Goal: Task Accomplishment & Management: Complete application form

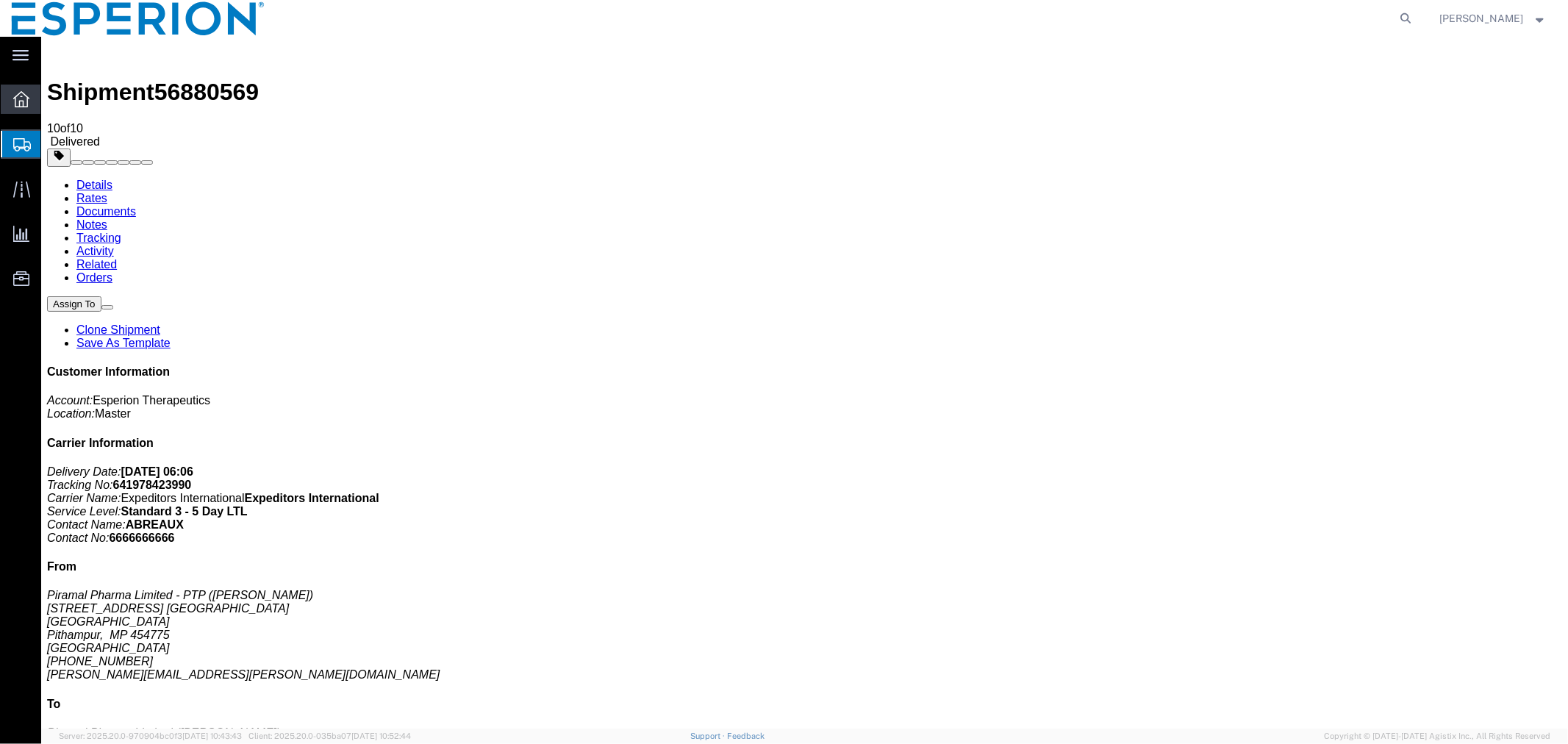
click at [21, 103] on icon at bounding box center [21, 99] width 16 height 16
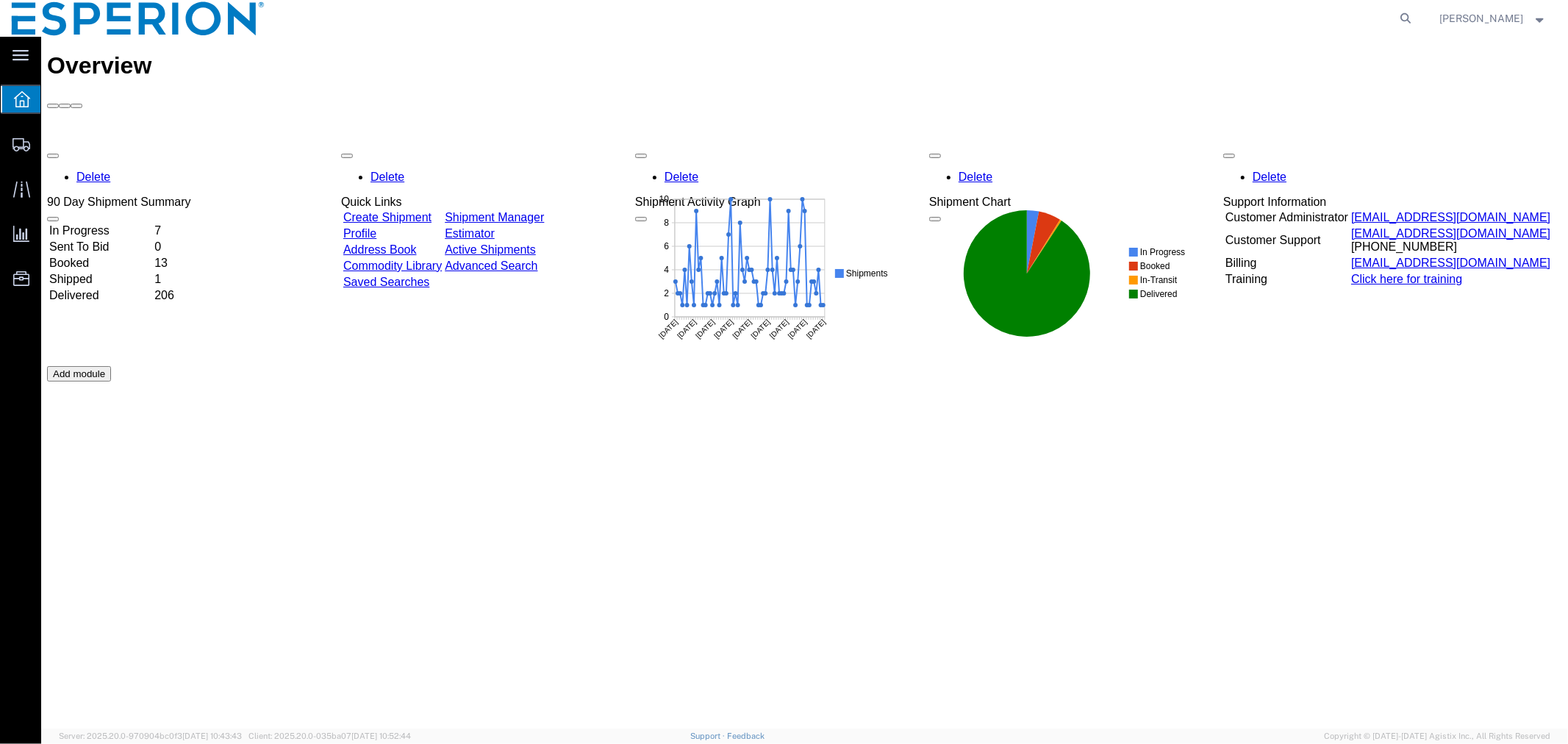
click at [97, 223] on td "In Progress" at bounding box center [100, 230] width 104 height 15
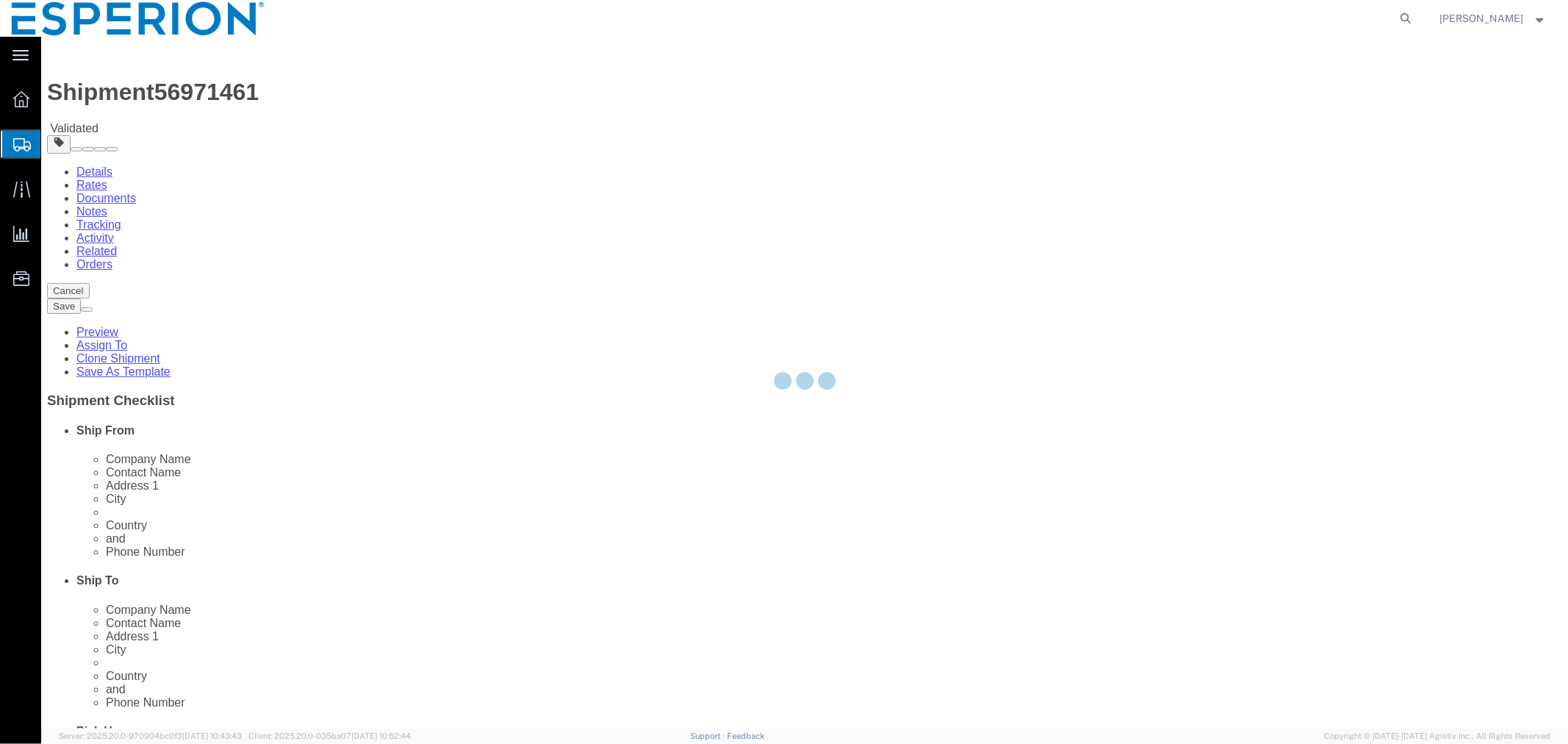
select select
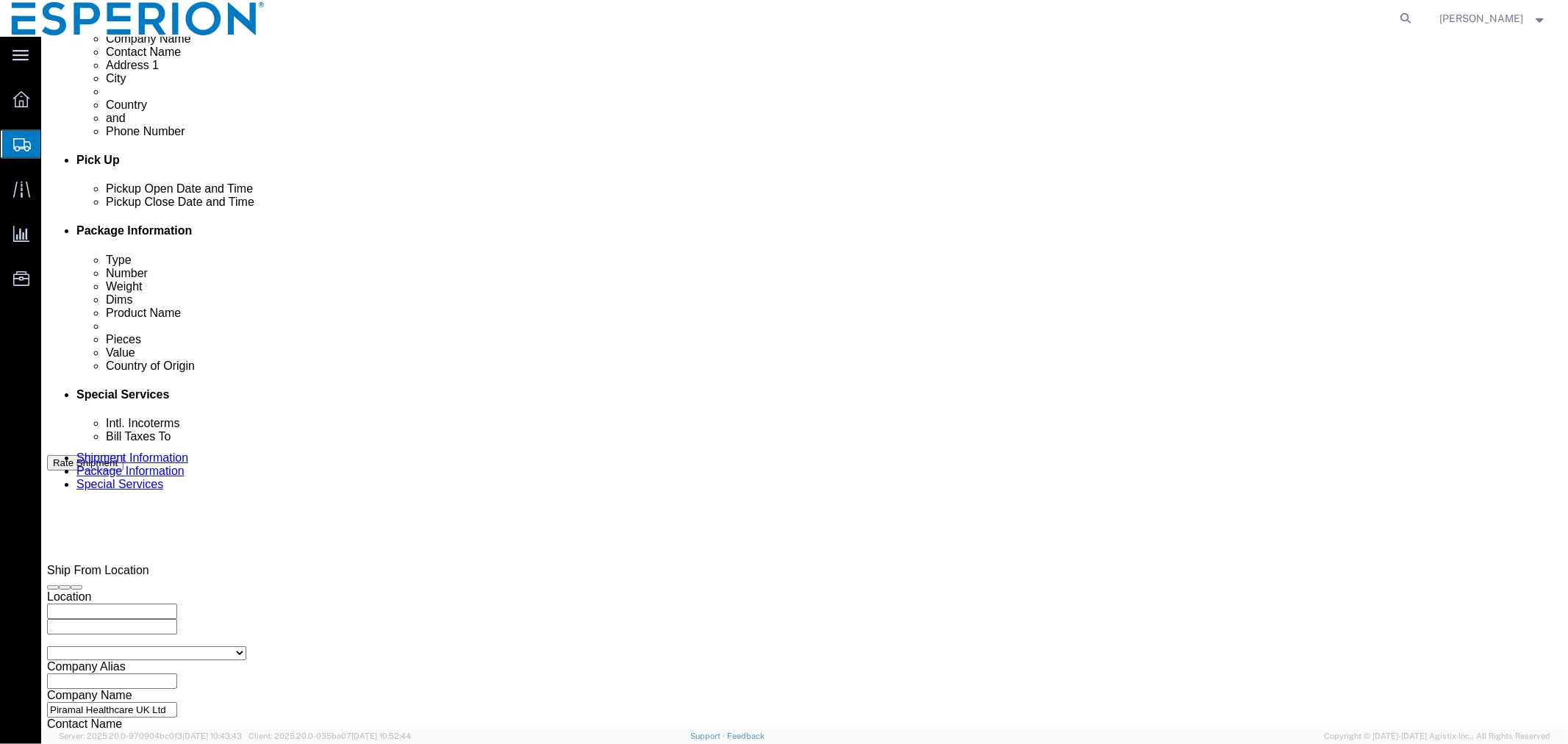
scroll to position [633, 0]
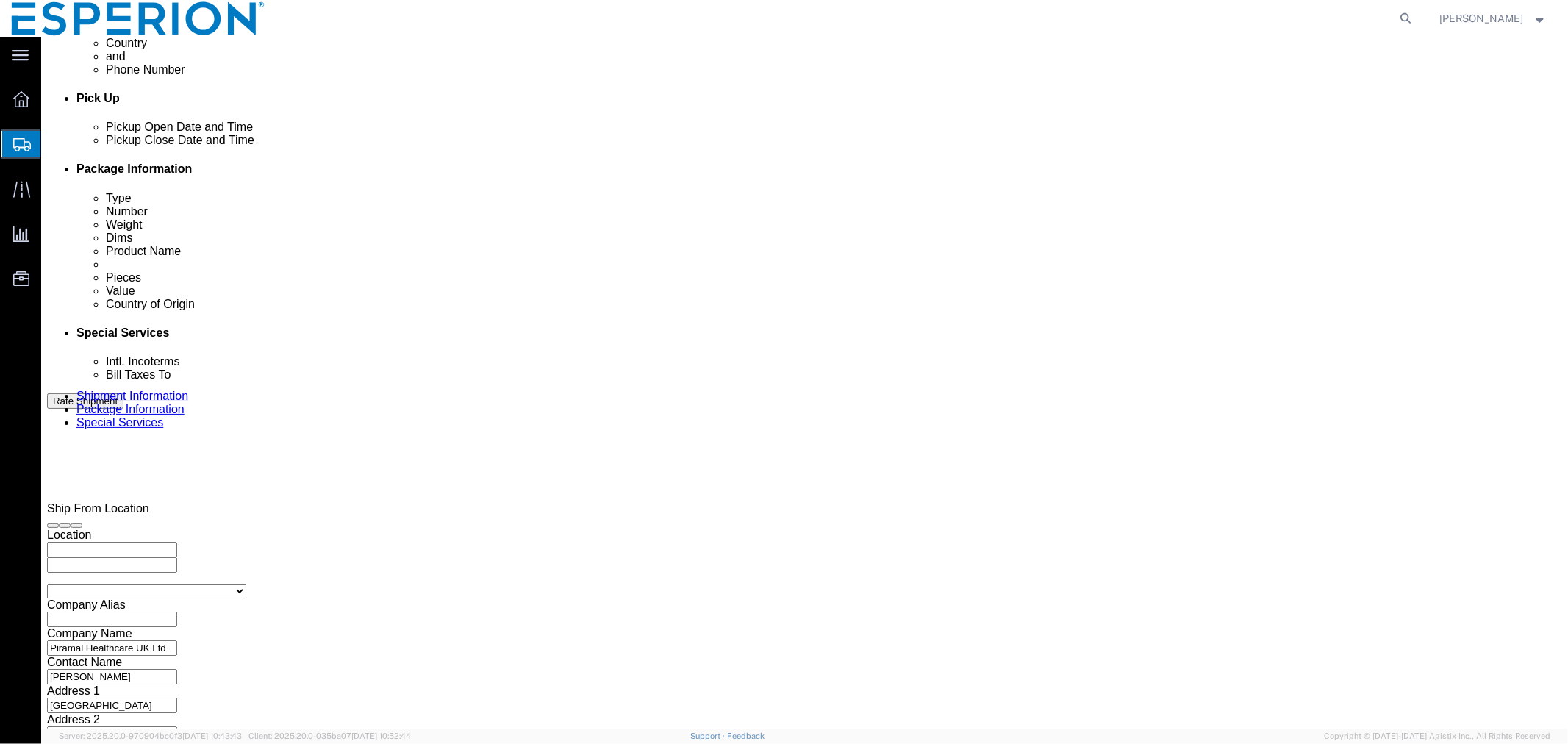
click input "1:00 AM"
type input "1:00 PM"
click div "Vehicle Select 1-Ton (PSS) 10 Wheel 10 Yard Dump Truck 20 Yard Dump Truck Bobta…"
click button "Continue"
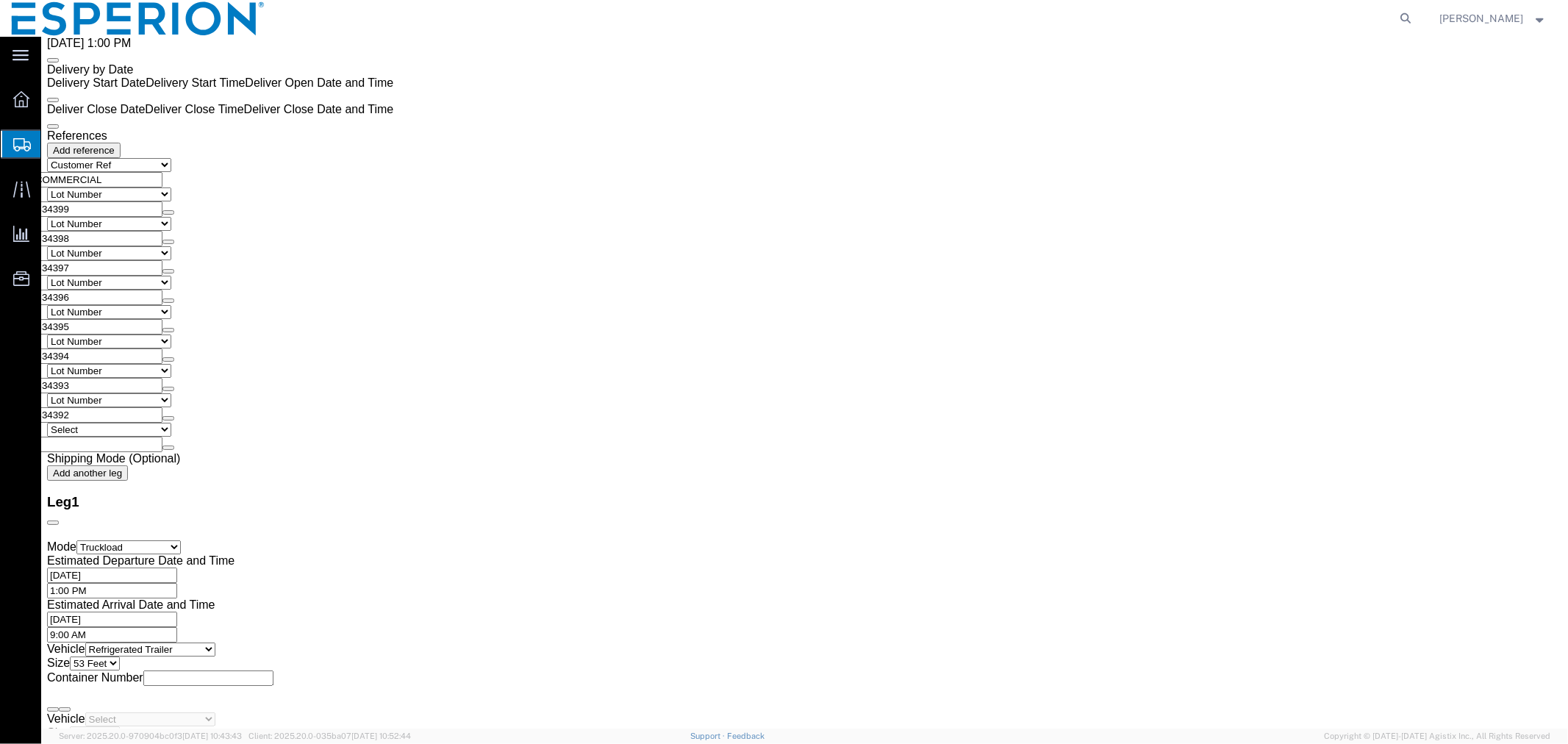
scroll to position [3162, 0]
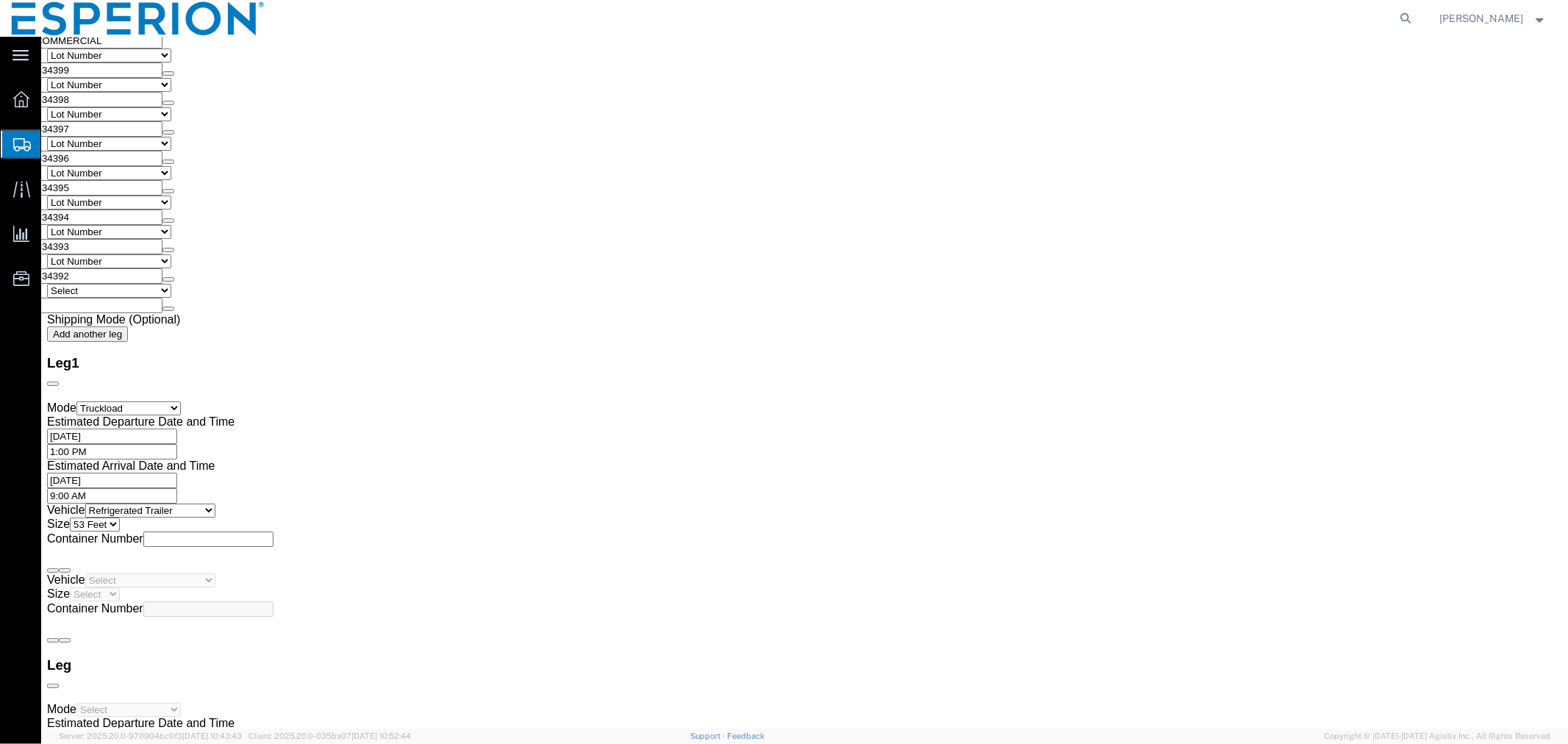
click span "button"
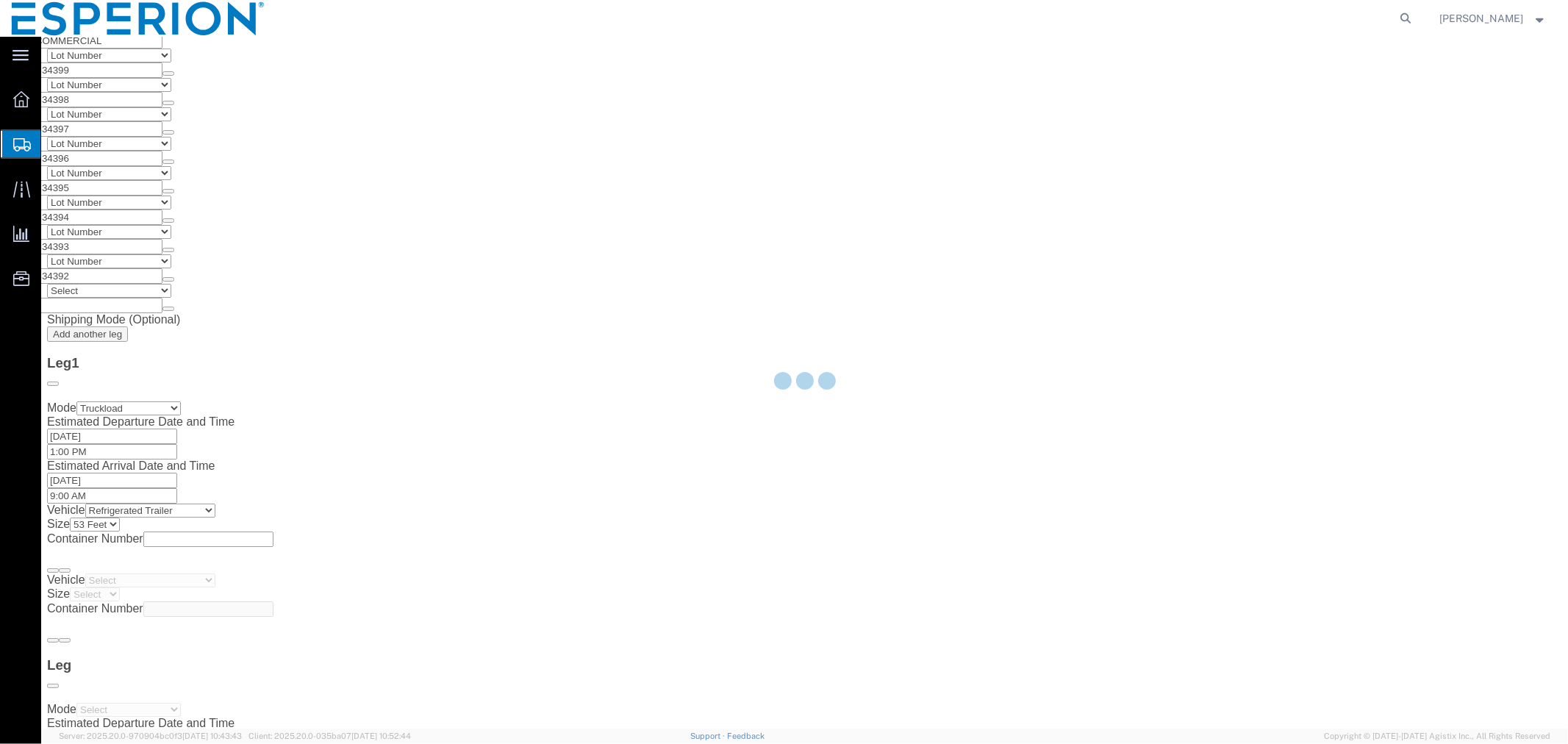
scroll to position [0, 0]
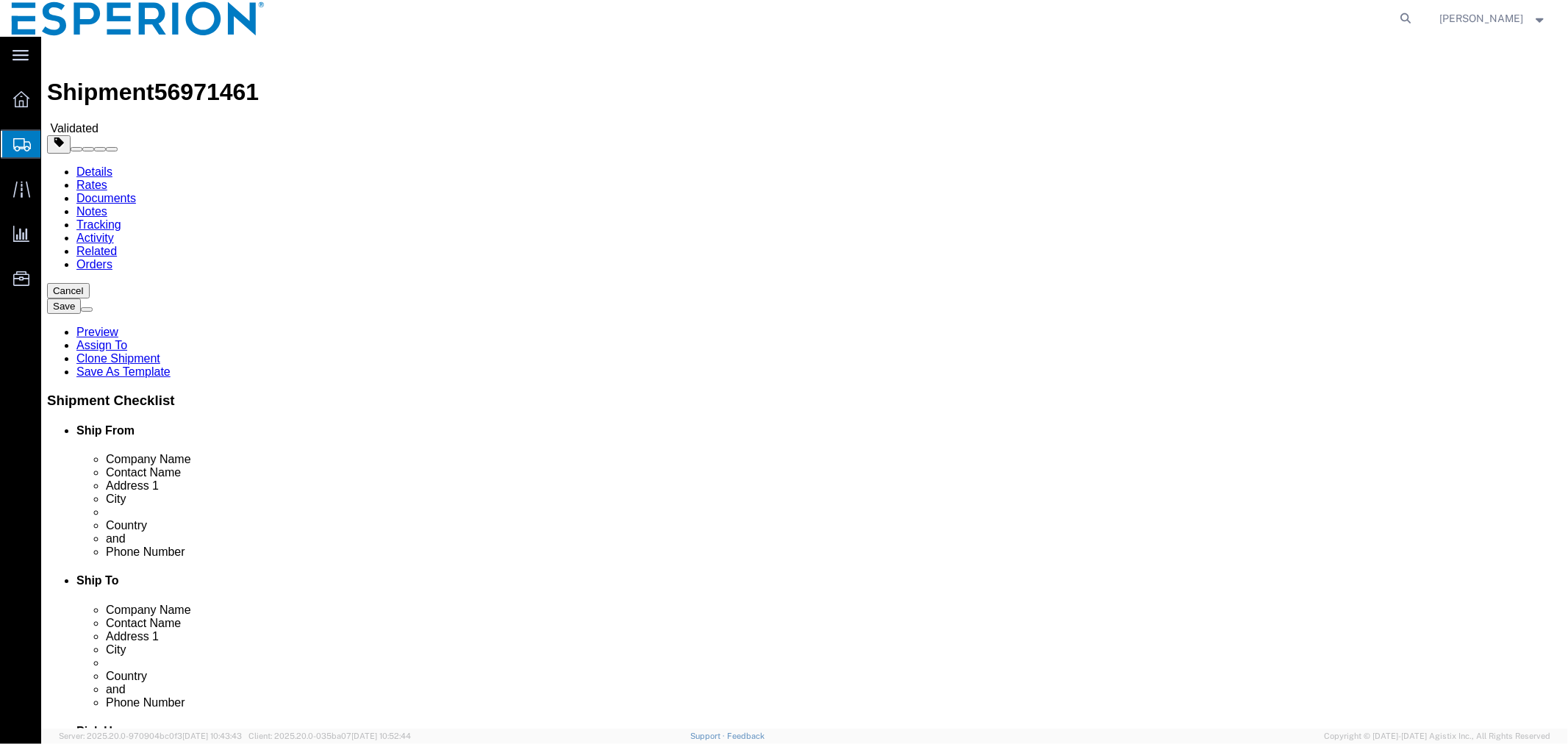
select select "PSNS"
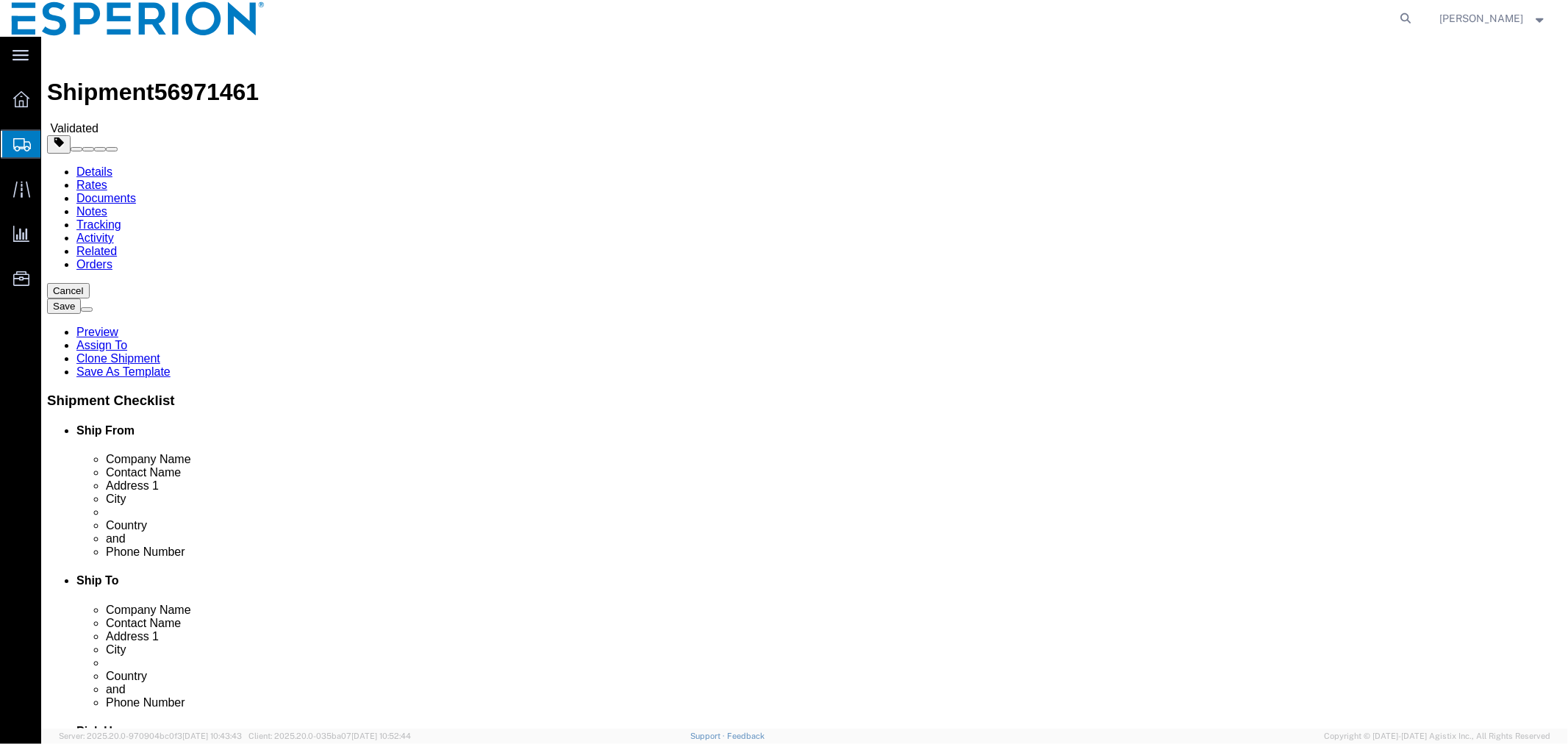
select select "PSNS"
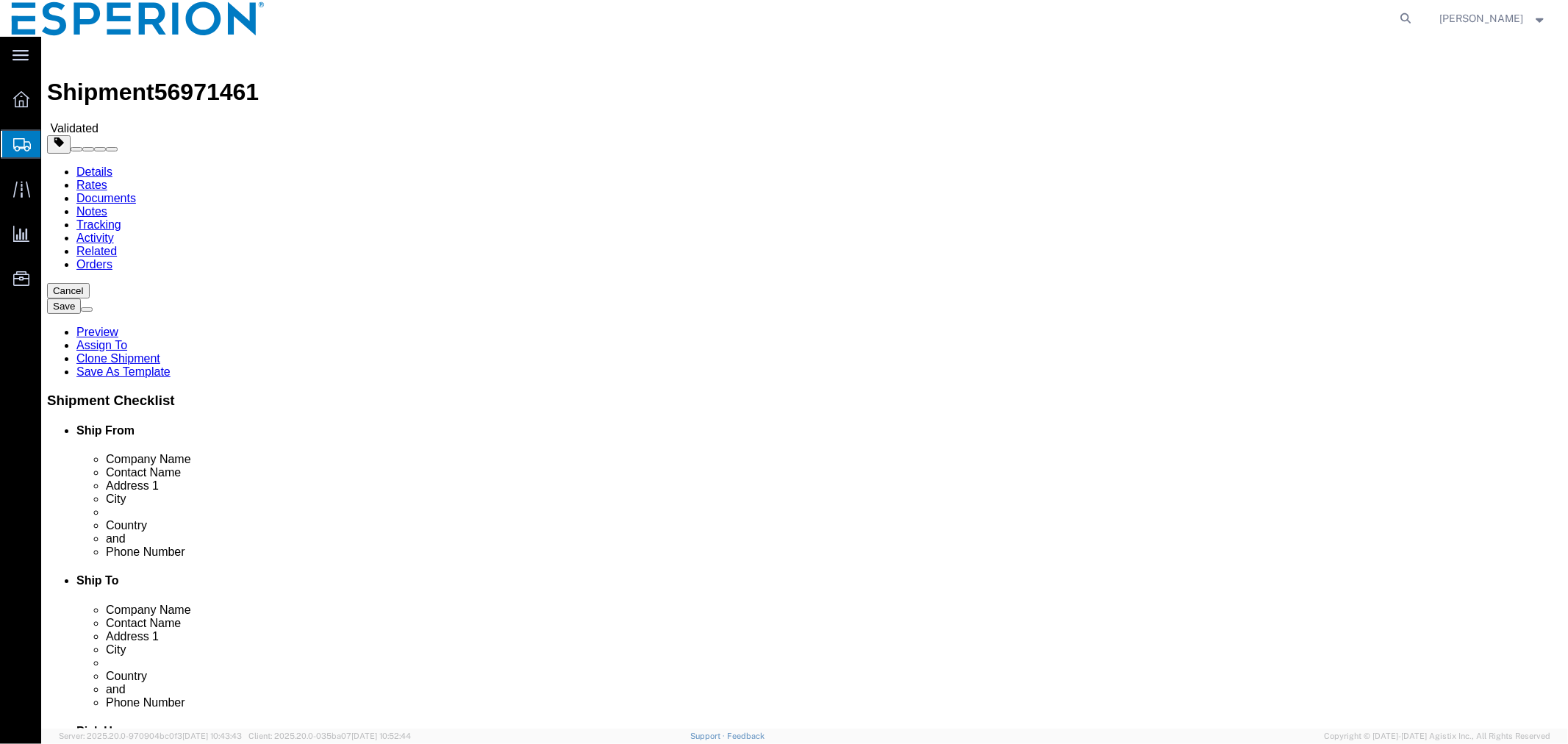
select select "PSNS"
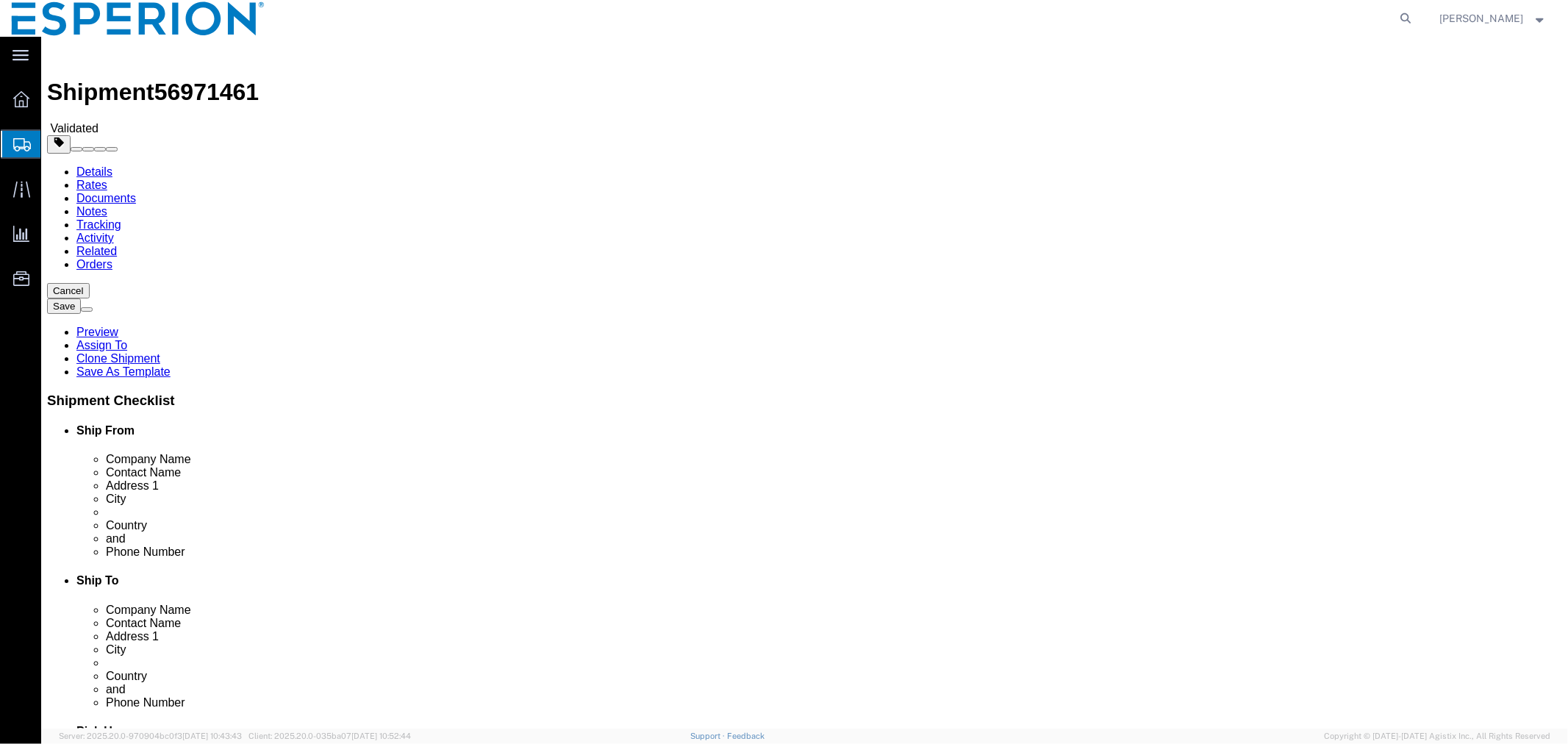
select select "PSNS"
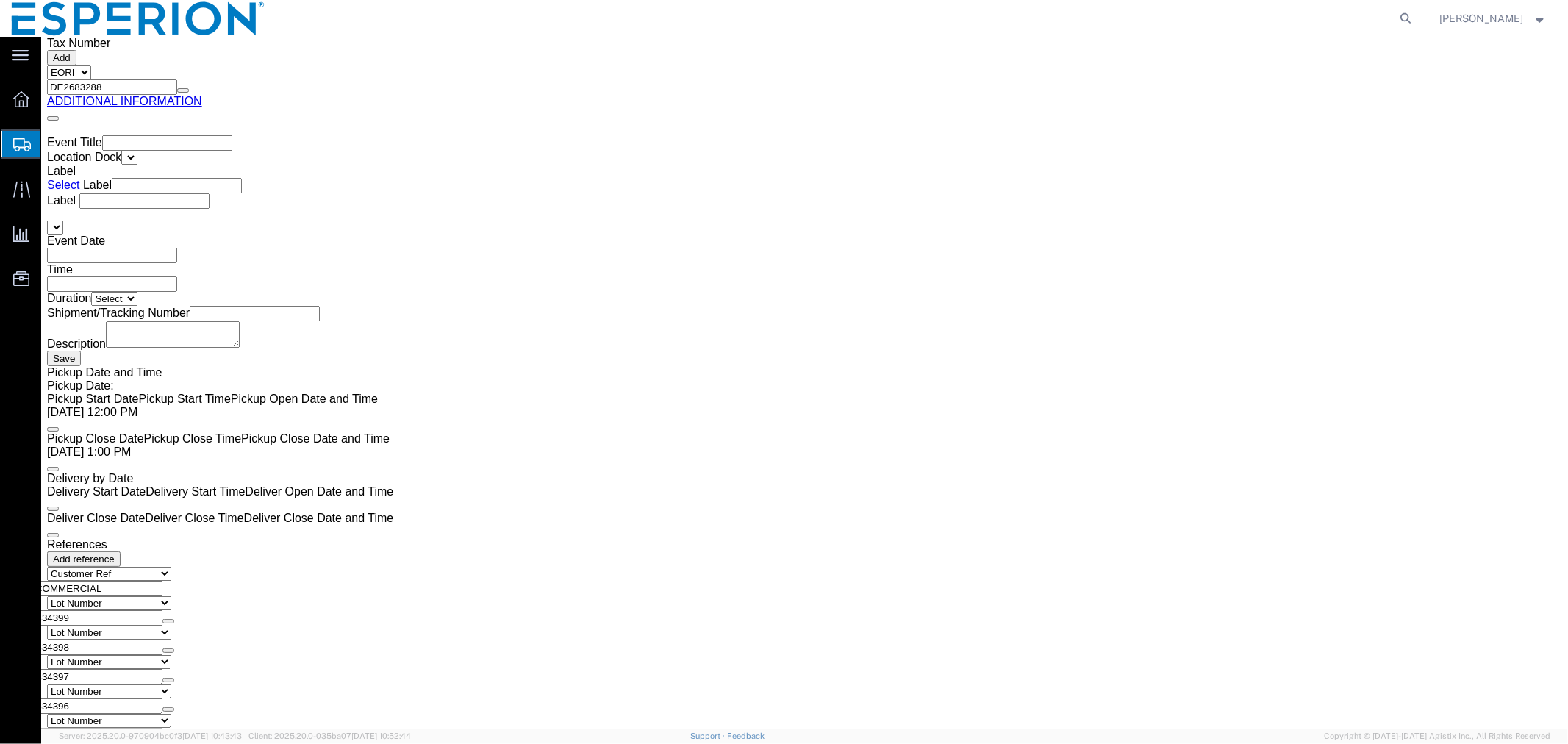
scroll to position [3038, 0]
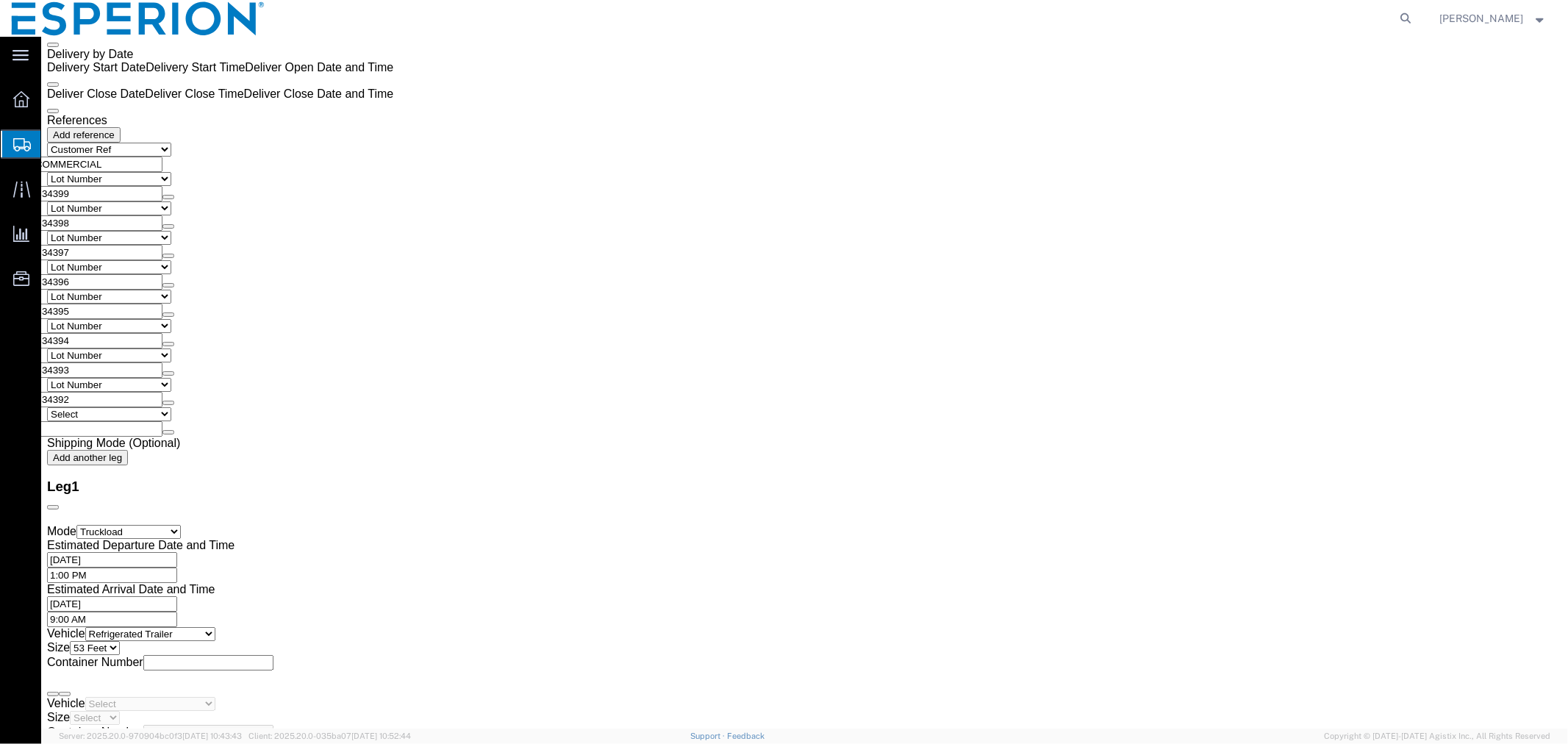
drag, startPoint x: 1049, startPoint y: 225, endPoint x: 985, endPoint y: 218, distance: 64.4
click div "Length 120.00 x Width 80.00 x Height 52.00 Select cm ft in"
type input "86"
drag, startPoint x: 881, startPoint y: 253, endPoint x: 833, endPoint y: 251, distance: 48.0
click div "93.00 Select kgs lbs"
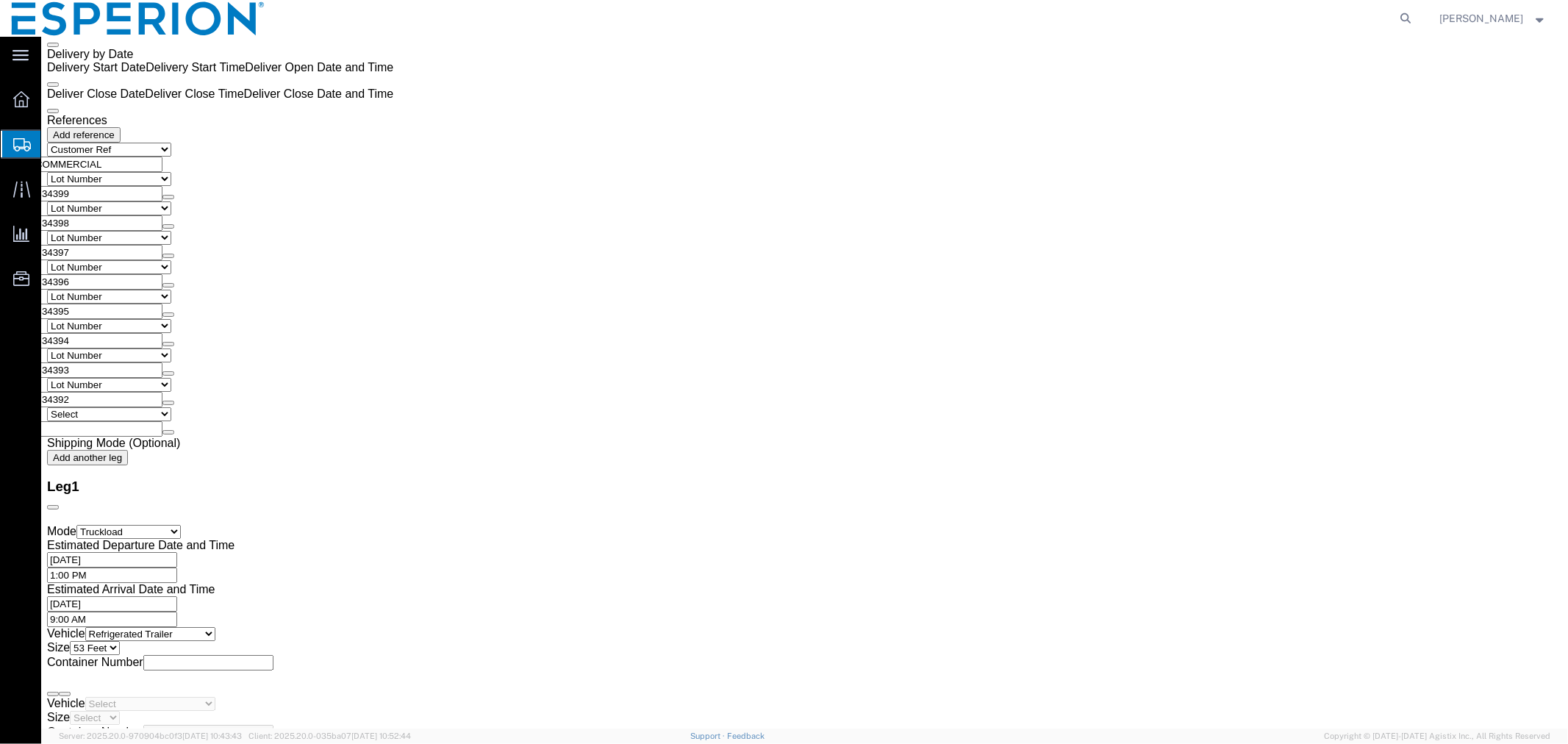
type input "214"
click dd "215577.00 Tablet"
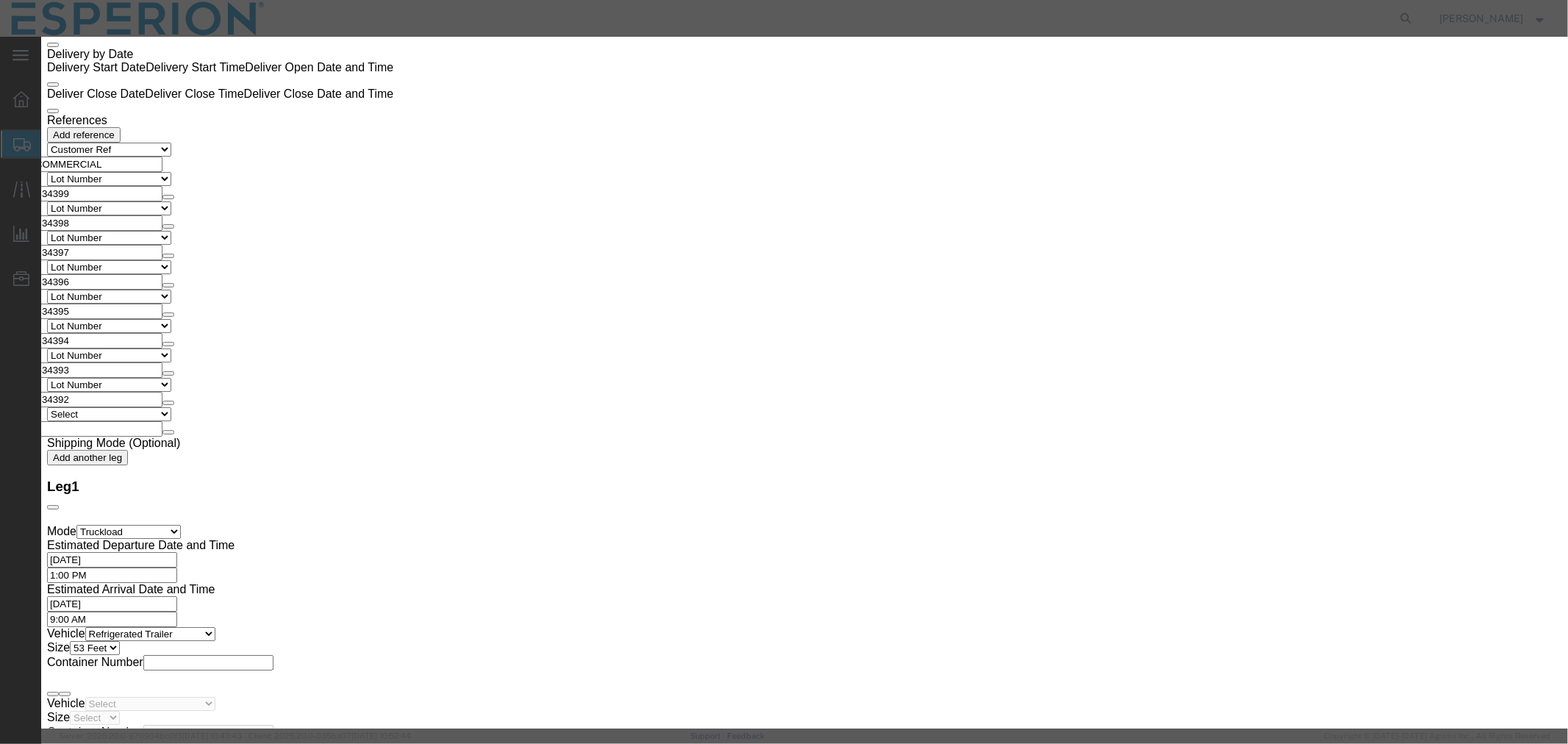
drag, startPoint x: 941, startPoint y: 209, endPoint x: 871, endPoint y: 205, distance: 70.1
click div "Serial B34396"
paste input "7"
type input "B34397"
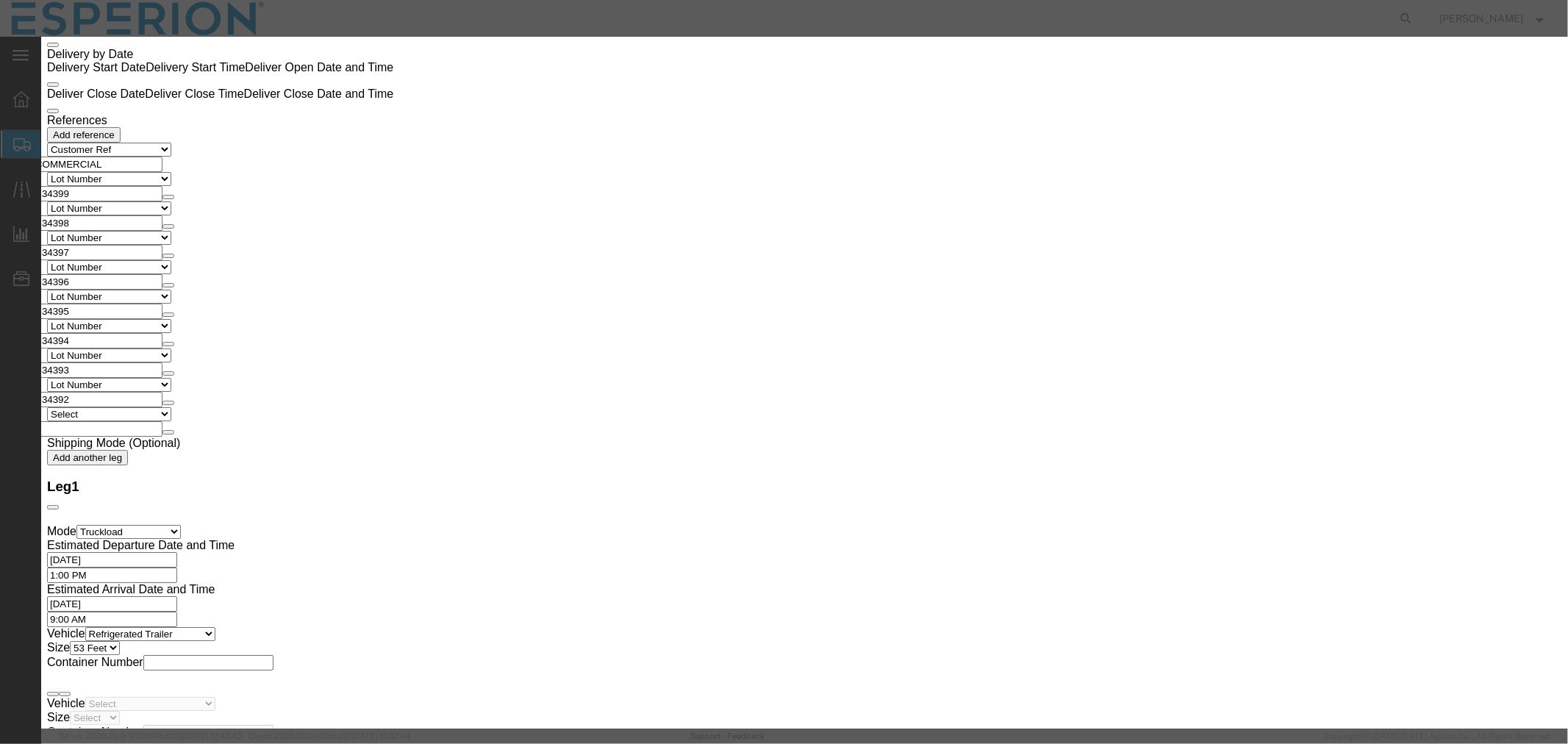
drag, startPoint x: 575, startPoint y: 370, endPoint x: 483, endPoint y: 365, distance: 92.1
click div "Lot# B34396"
paste input "7"
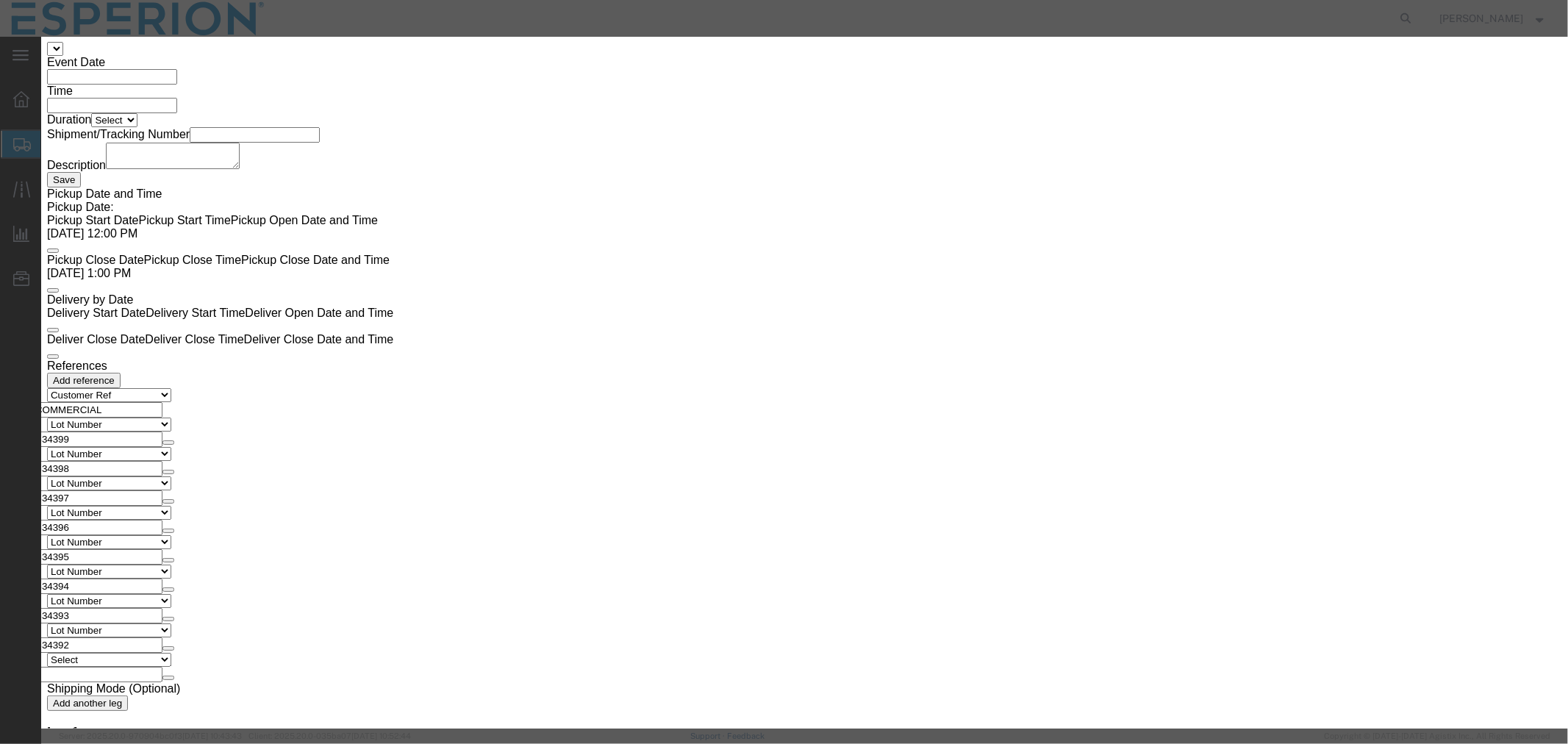
type input "B34397"
drag, startPoint x: 569, startPoint y: 141, endPoint x: 448, endPoint y: 134, distance: 121.2
click div "Pieces 215577.00 Select Bag Barrels 100Board Feet Bottle Box Blister Pack Carat…"
type input "547456"
type input "131389.44"
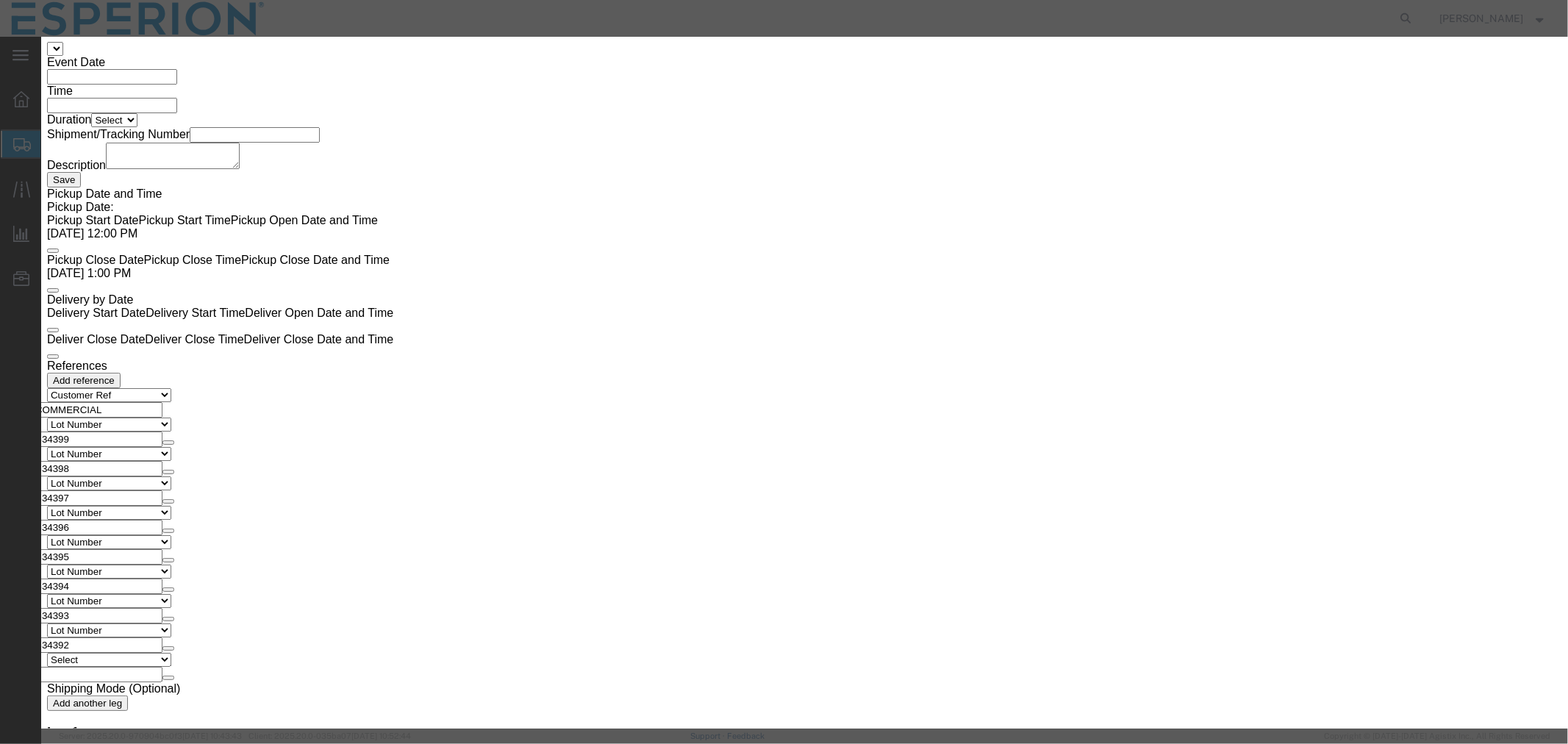
click button "Save & Close"
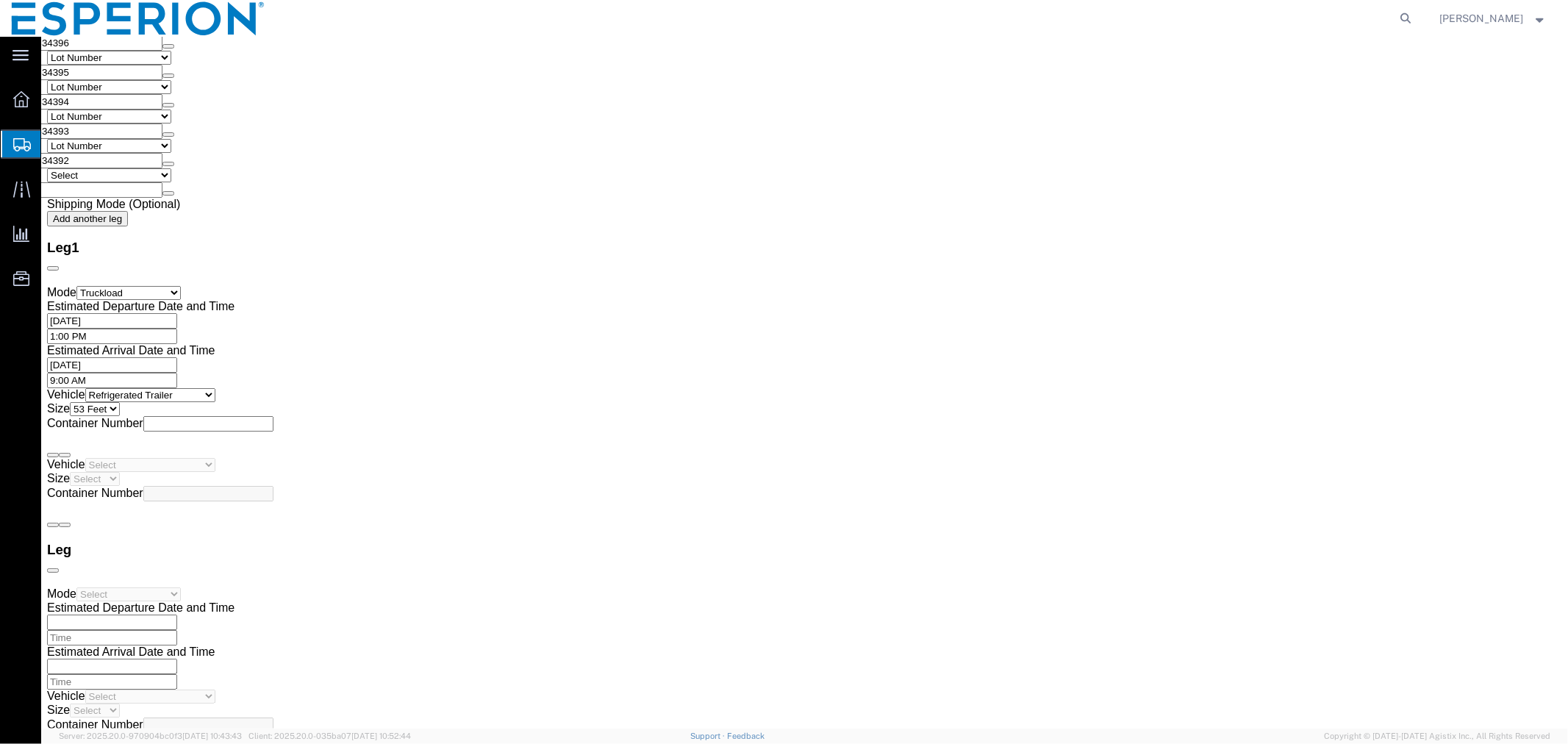
scroll to position [3195, 0]
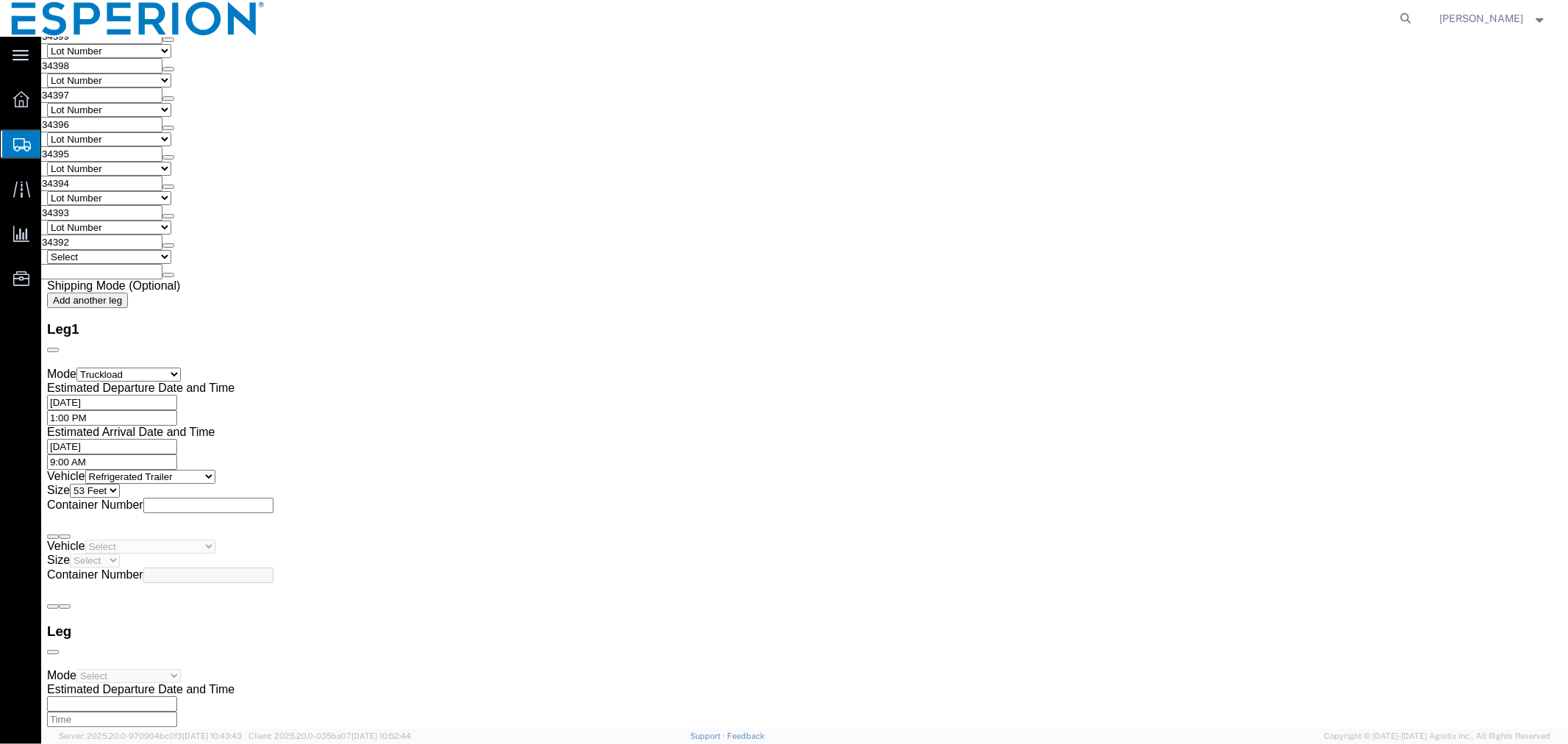
click span "button"
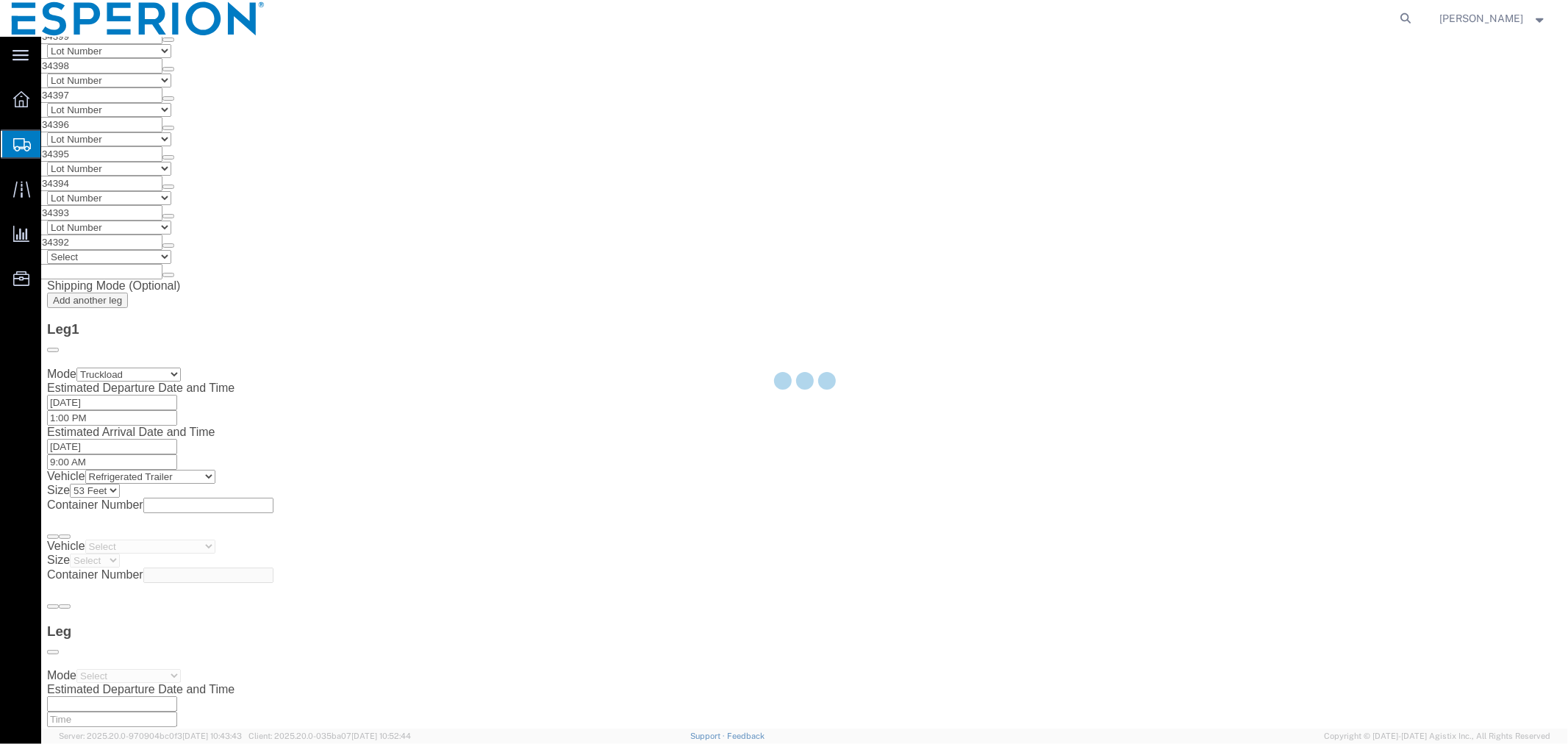
scroll to position [0, 0]
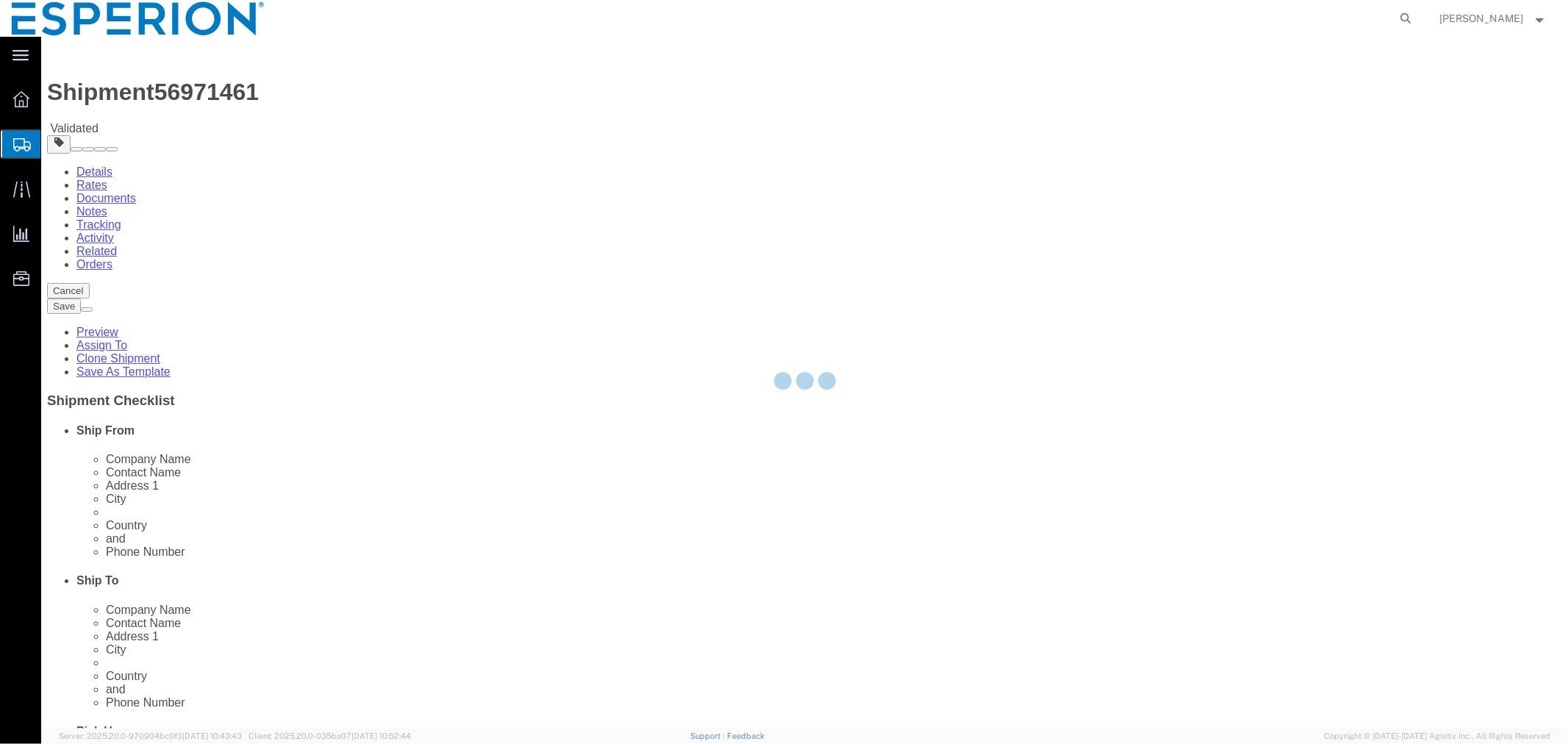
select select "PSNS"
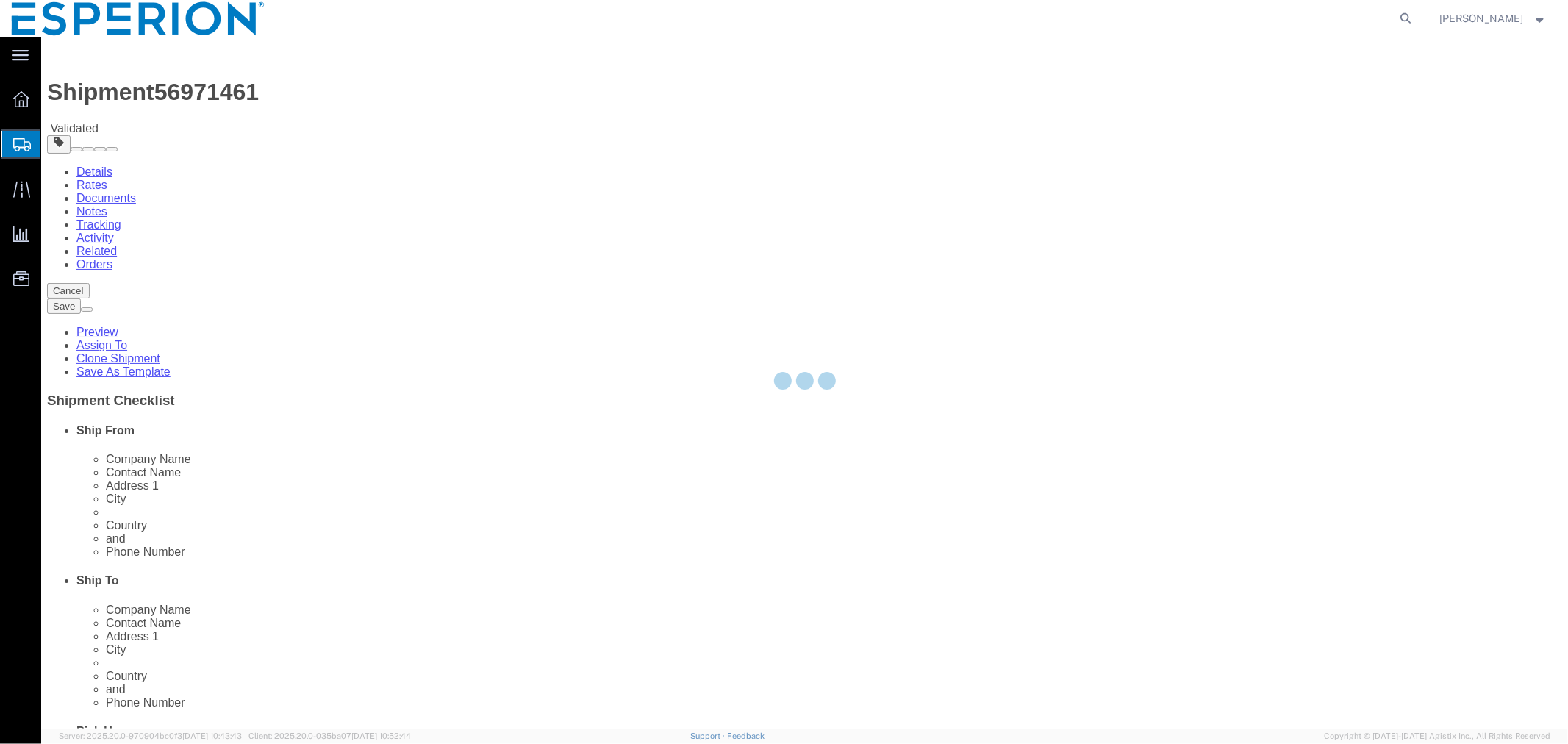
select select "PSNS"
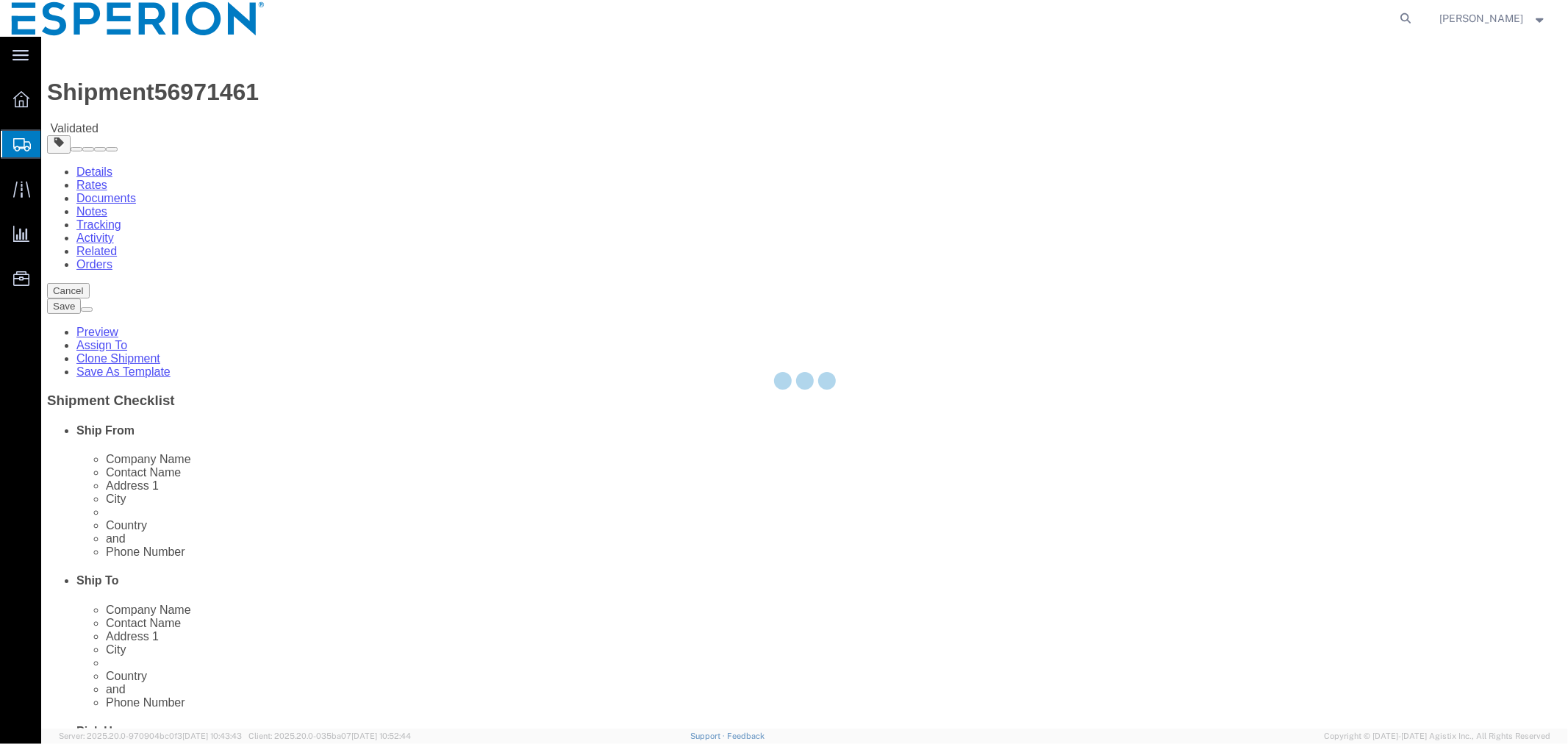
select select "PSNS"
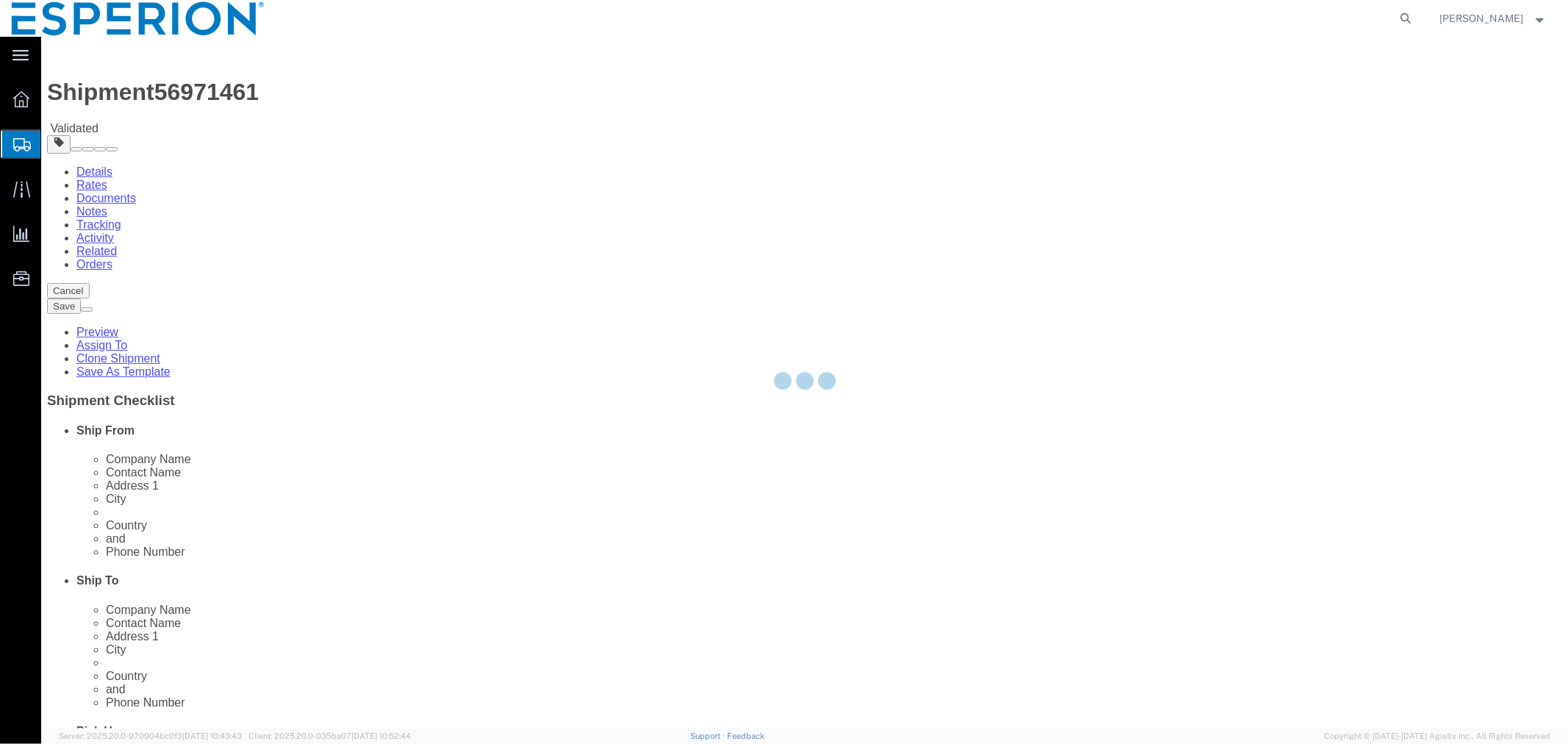
select select "PSNS"
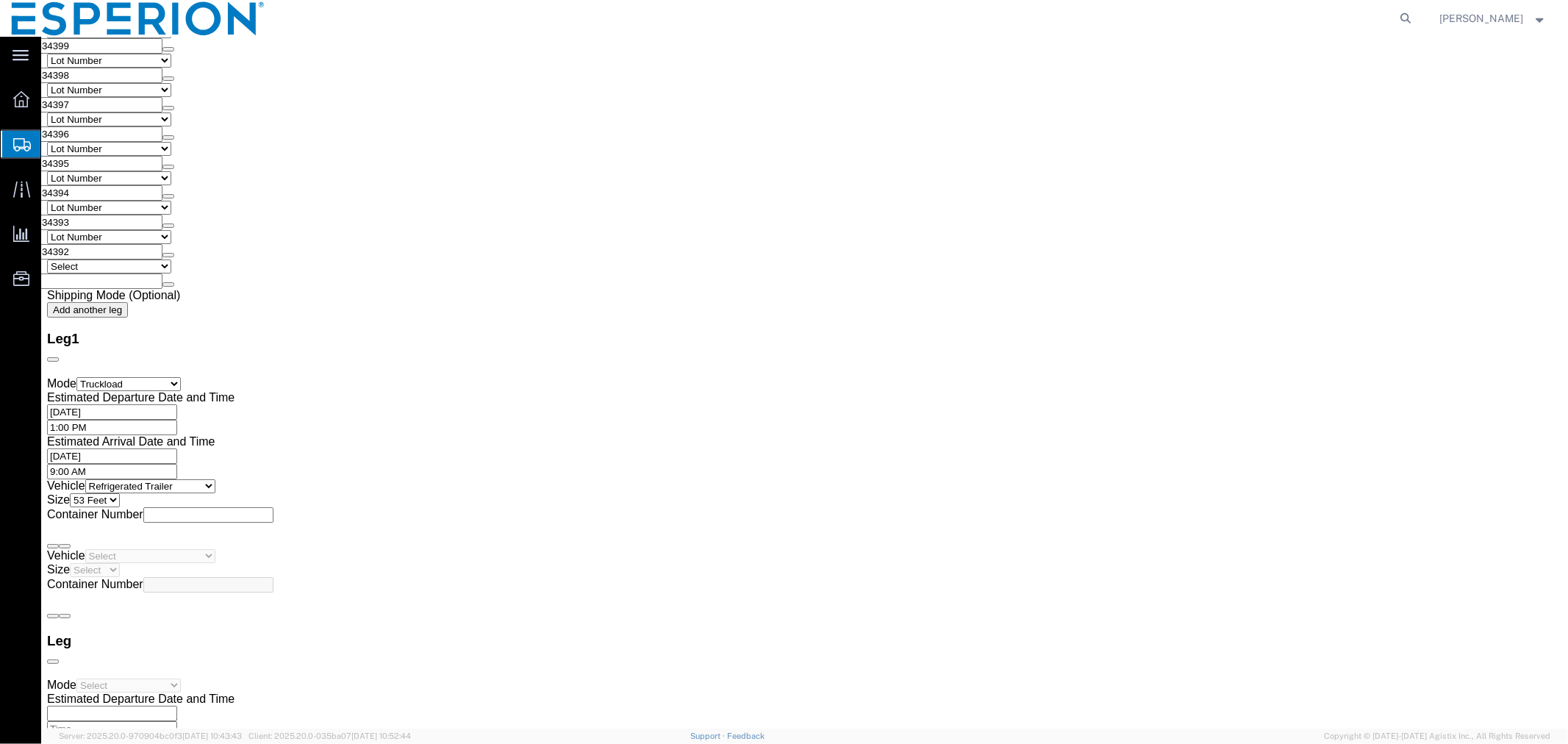
scroll to position [3340, 0]
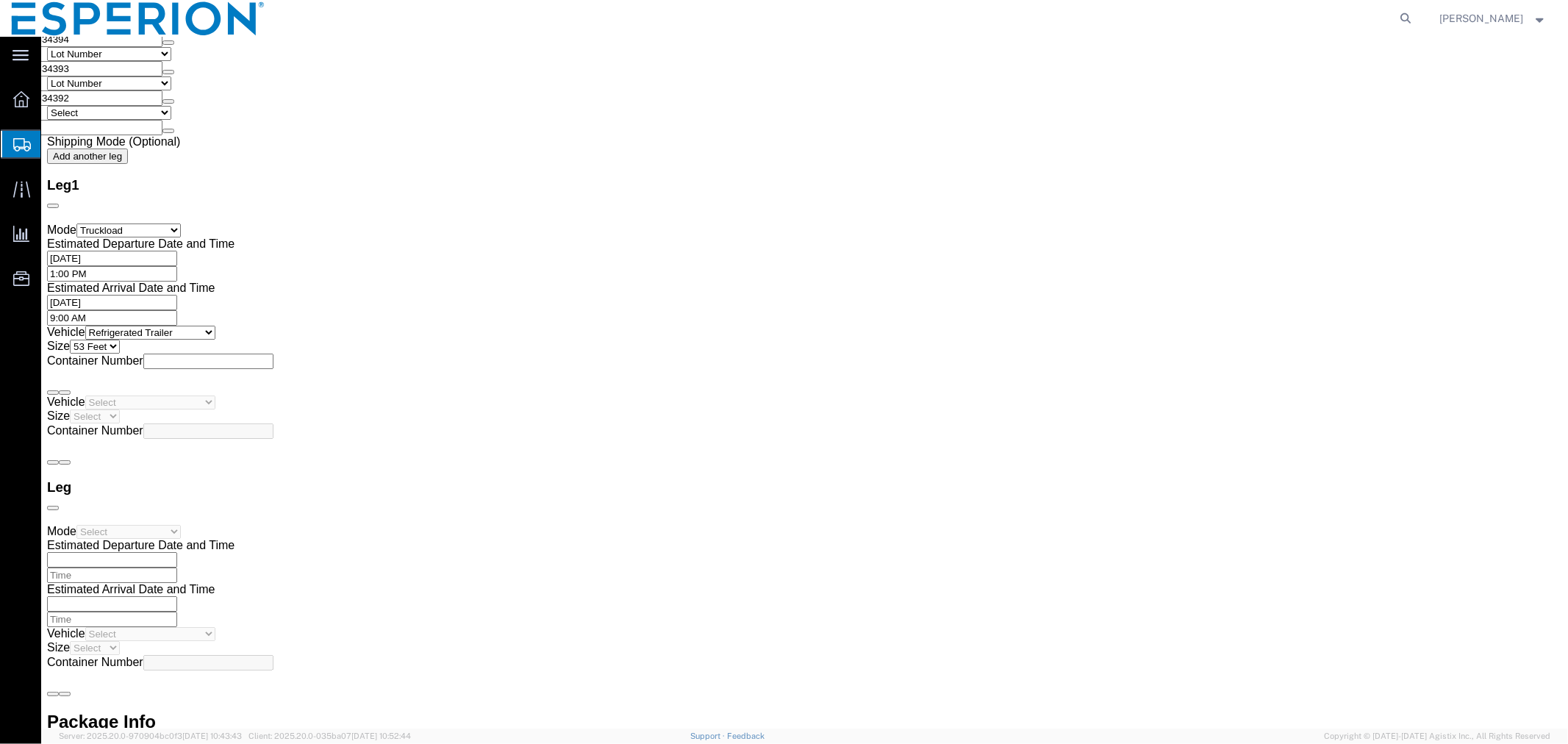
click span "button"
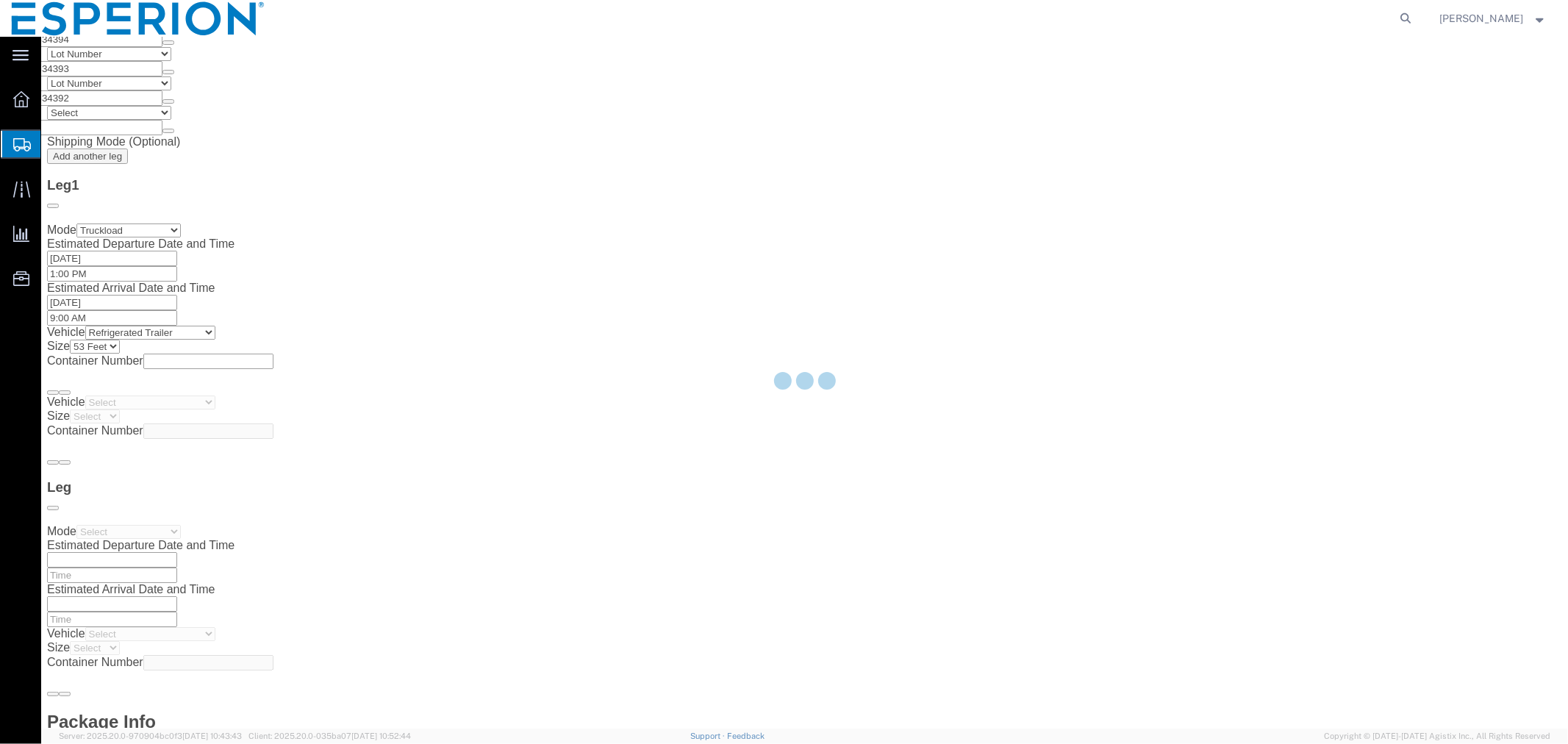
scroll to position [0, 0]
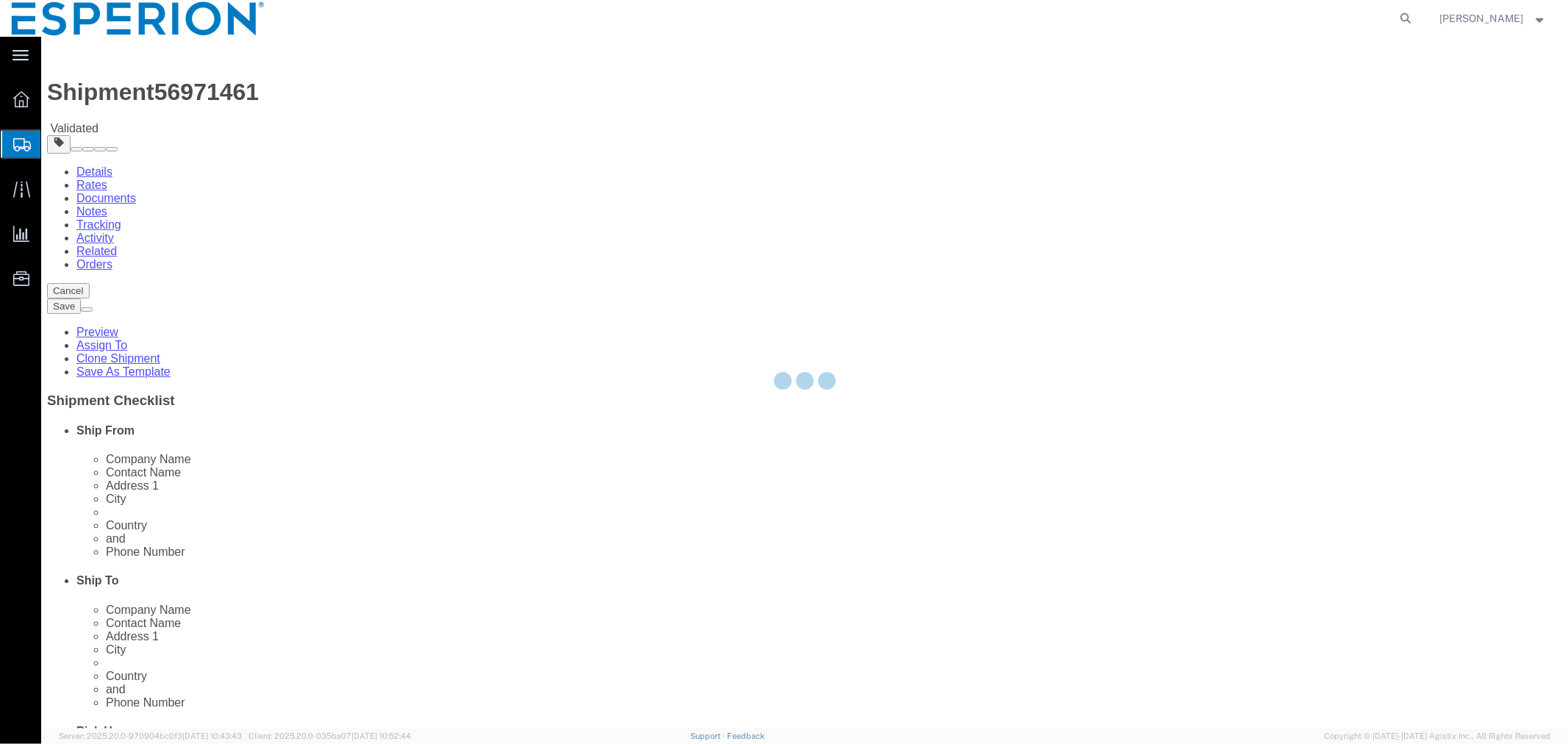
select select "PSNS"
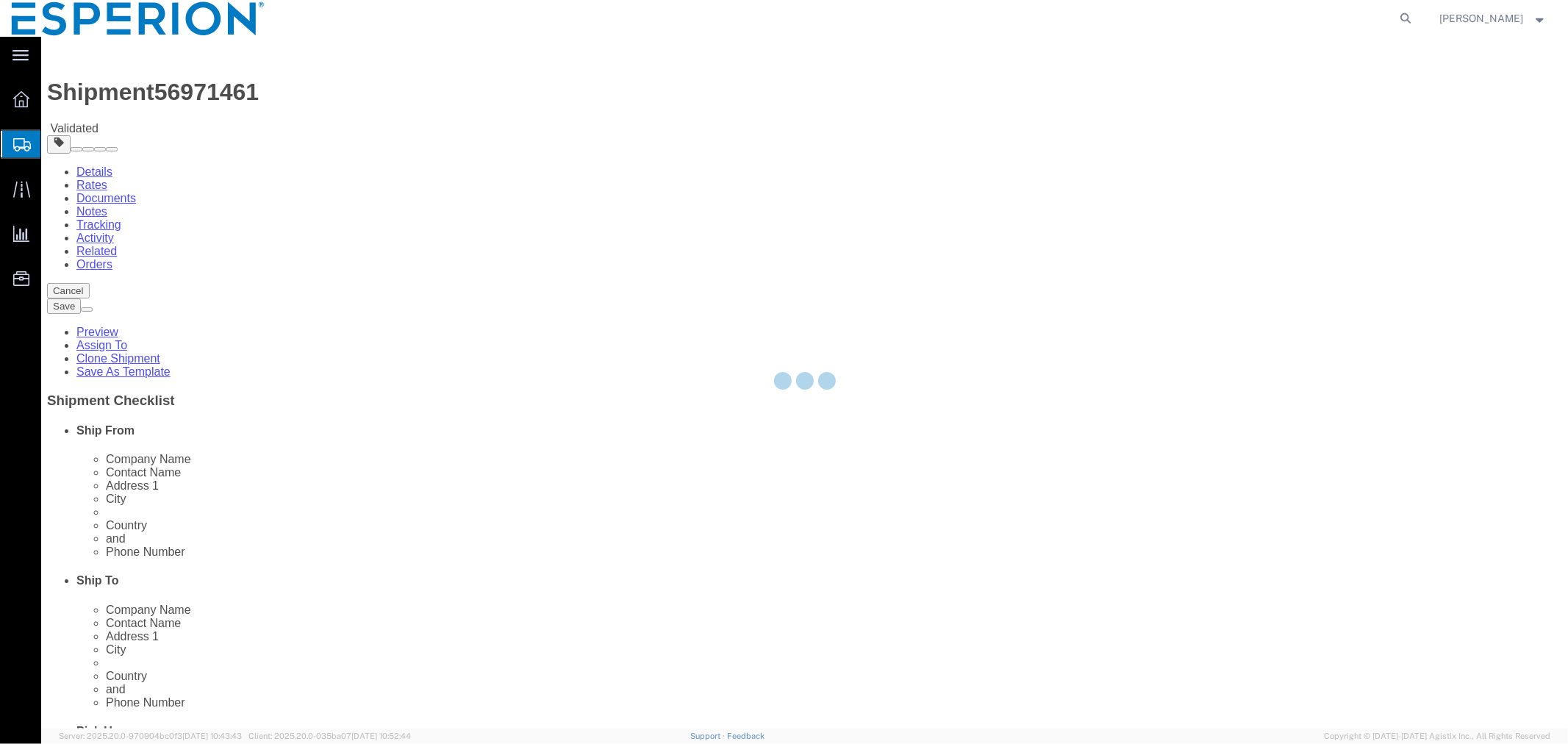
select select "PSNS"
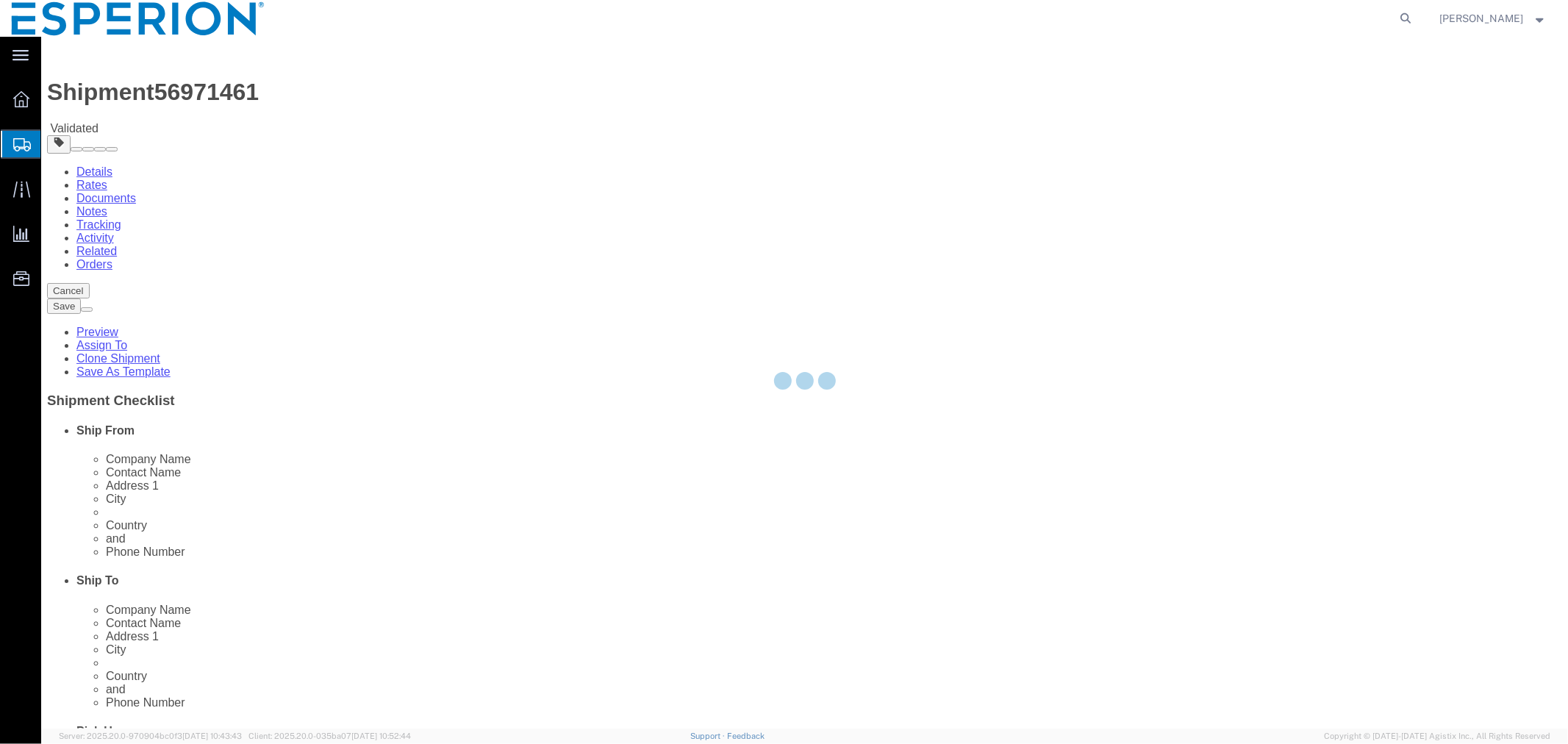
select select "PSNS"
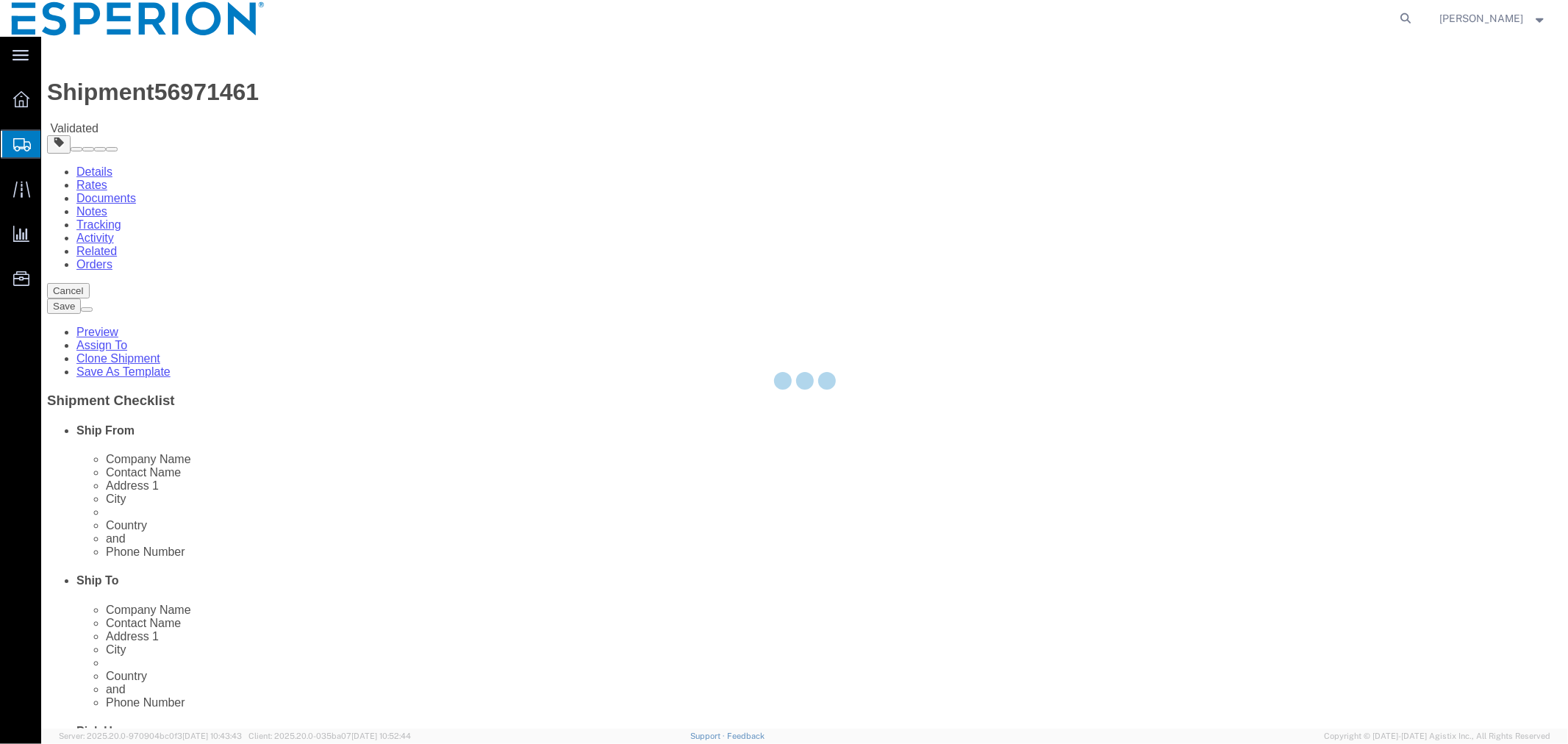
select select "PSNS"
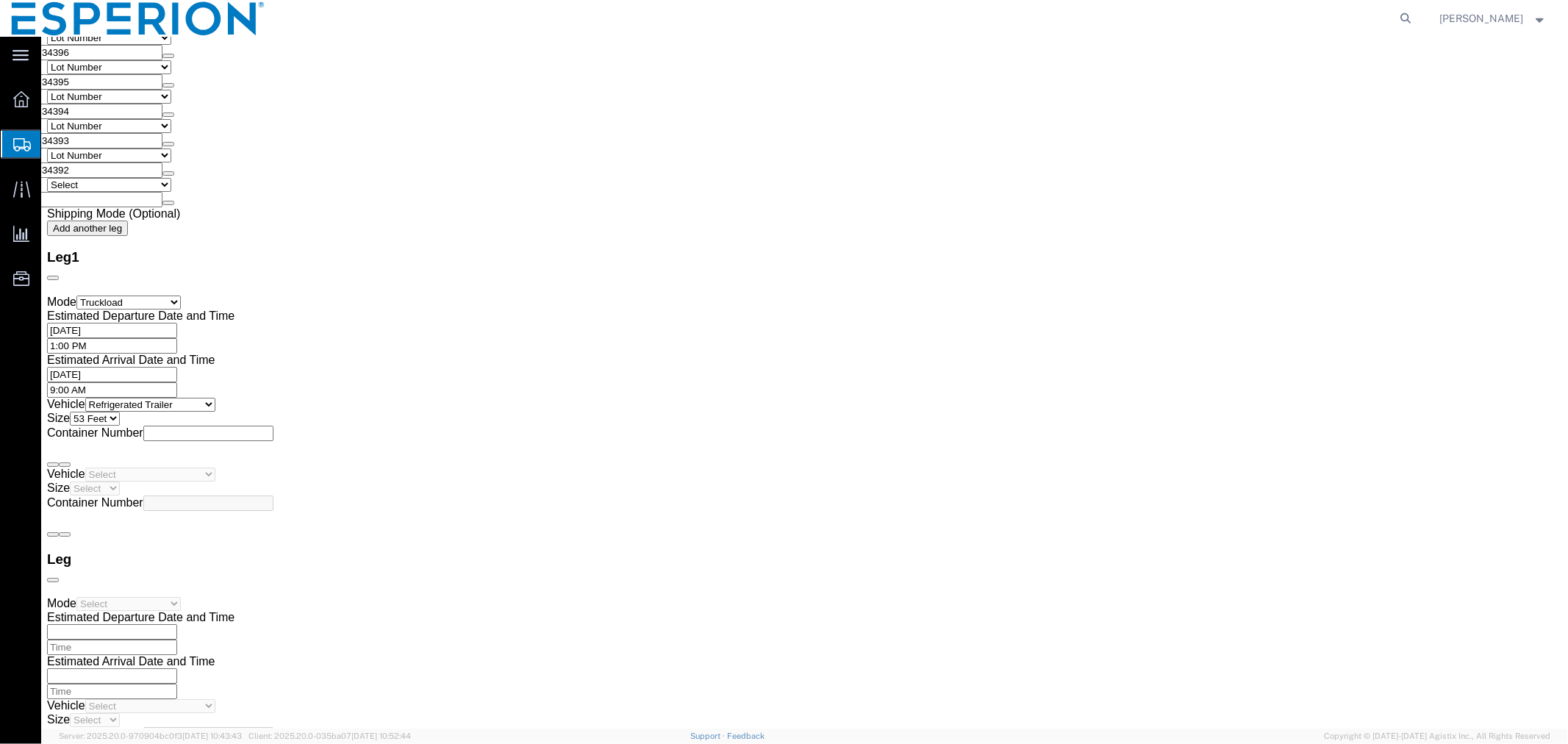
scroll to position [3456, 0]
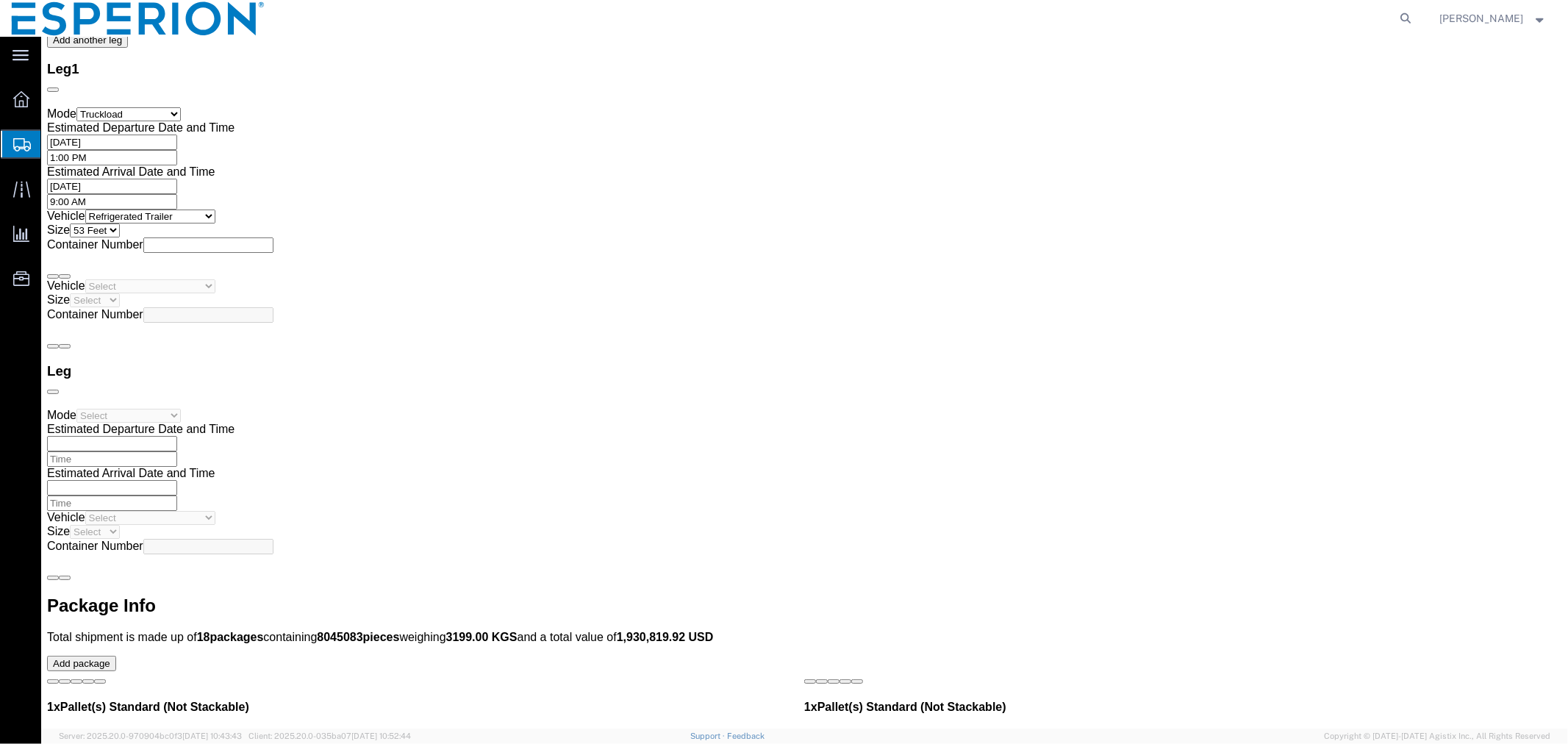
drag, startPoint x: 1060, startPoint y: 225, endPoint x: 1004, endPoint y: 218, distance: 56.4
click div "Length 120.00 x Width 80.00 x Height 86.00 Select cm ft in"
type input "52"
drag, startPoint x: 883, startPoint y: 251, endPoint x: 806, endPoint y: 247, distance: 77.1
click div "Weight Total weight of packages in pounds or kilograms 214.00 Select kgs lbs Sh…"
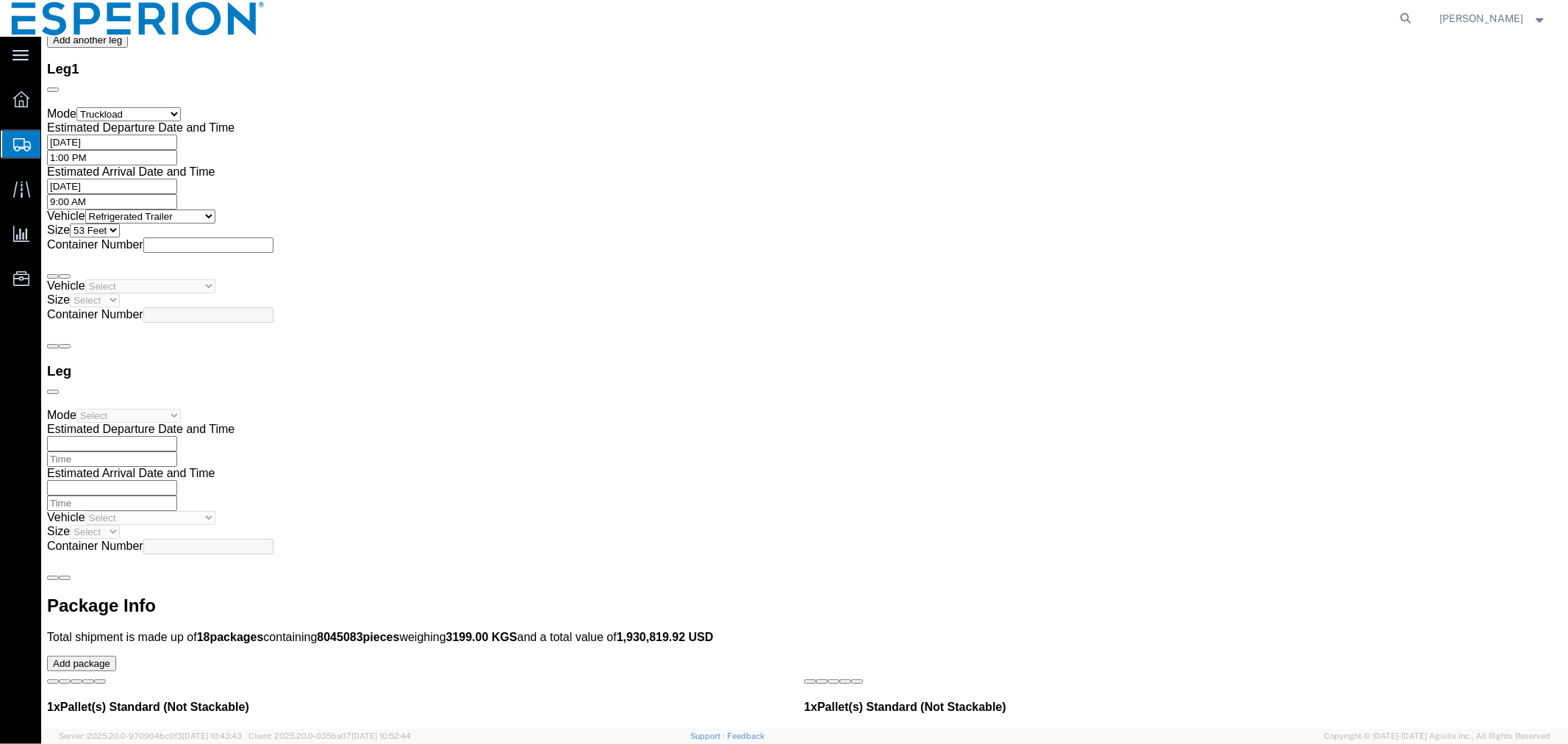
type input "8"
type input "93.00"
click dd "547456.00 Tablet"
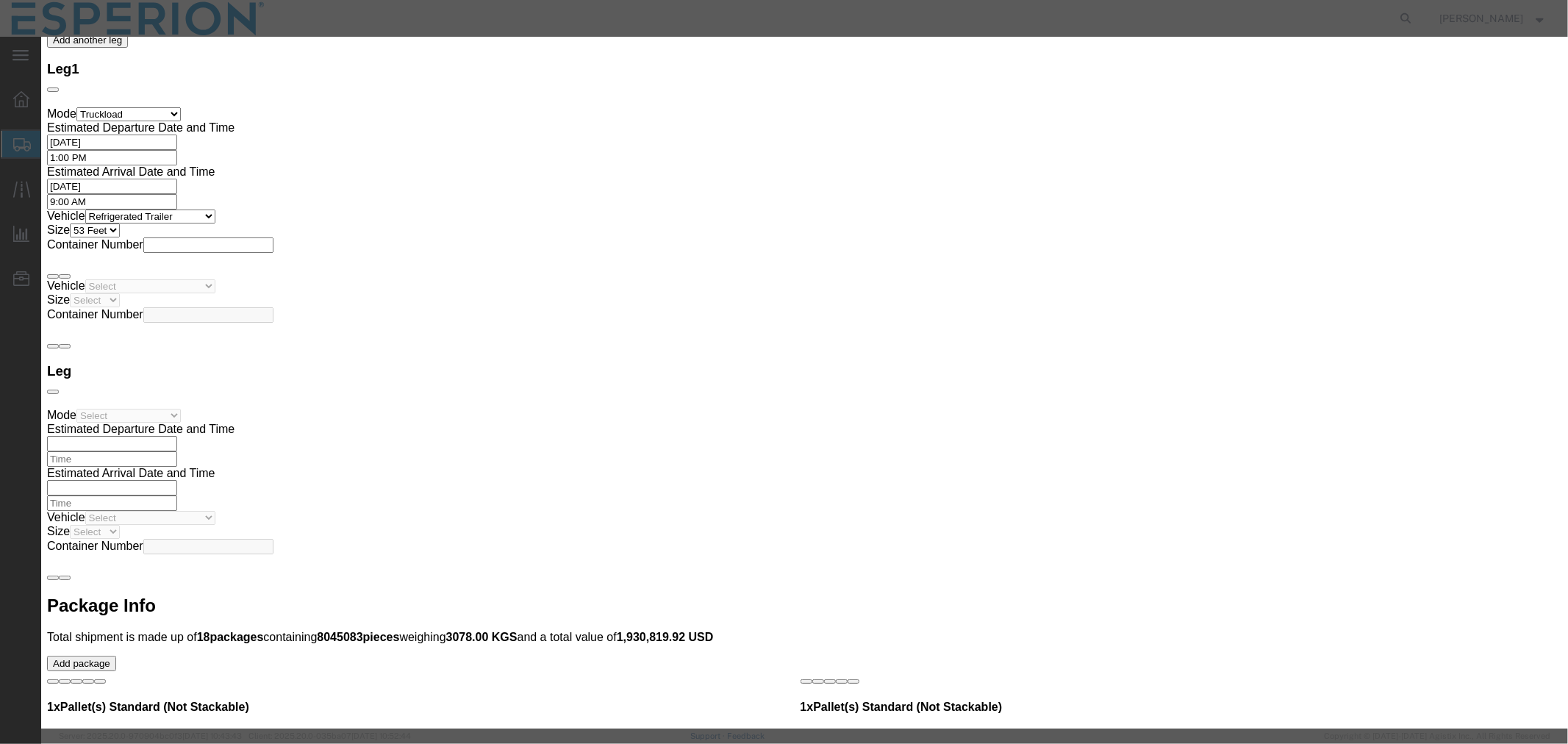
drag, startPoint x: 561, startPoint y: 143, endPoint x: 491, endPoint y: 133, distance: 70.7
click div "547456.00"
type input "217979"
type input "52314.96"
click button "Save & Close"
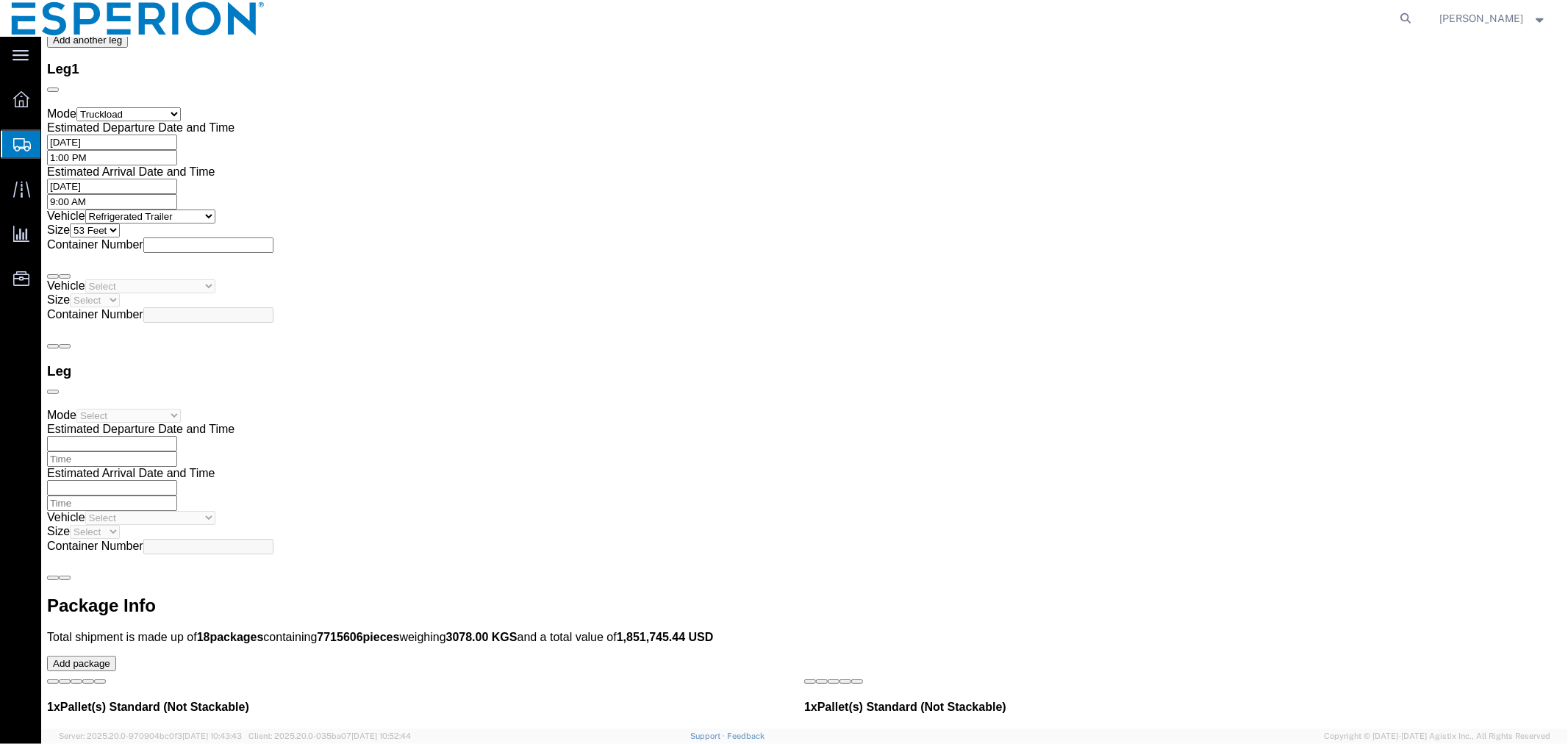
click span "button"
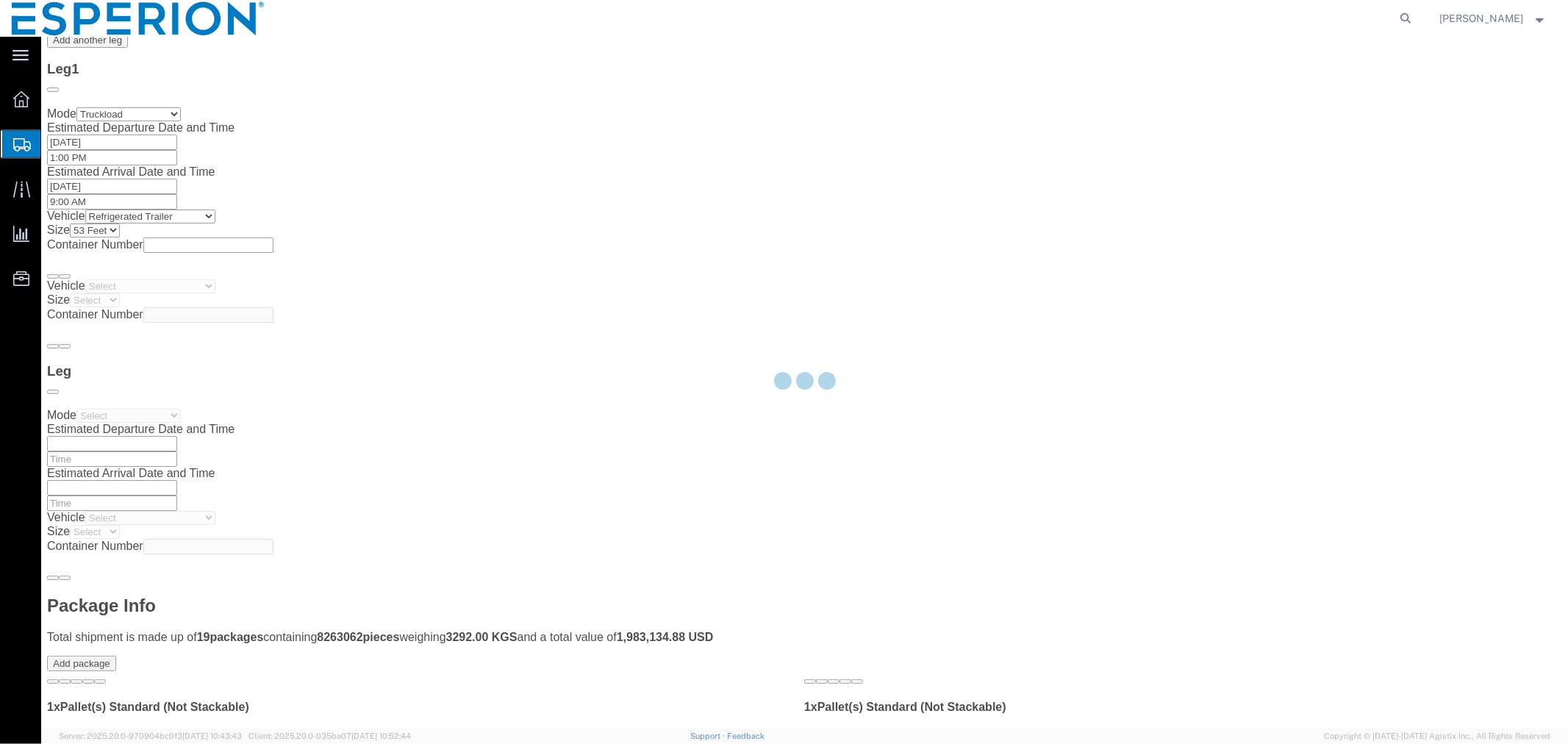
scroll to position [0, 0]
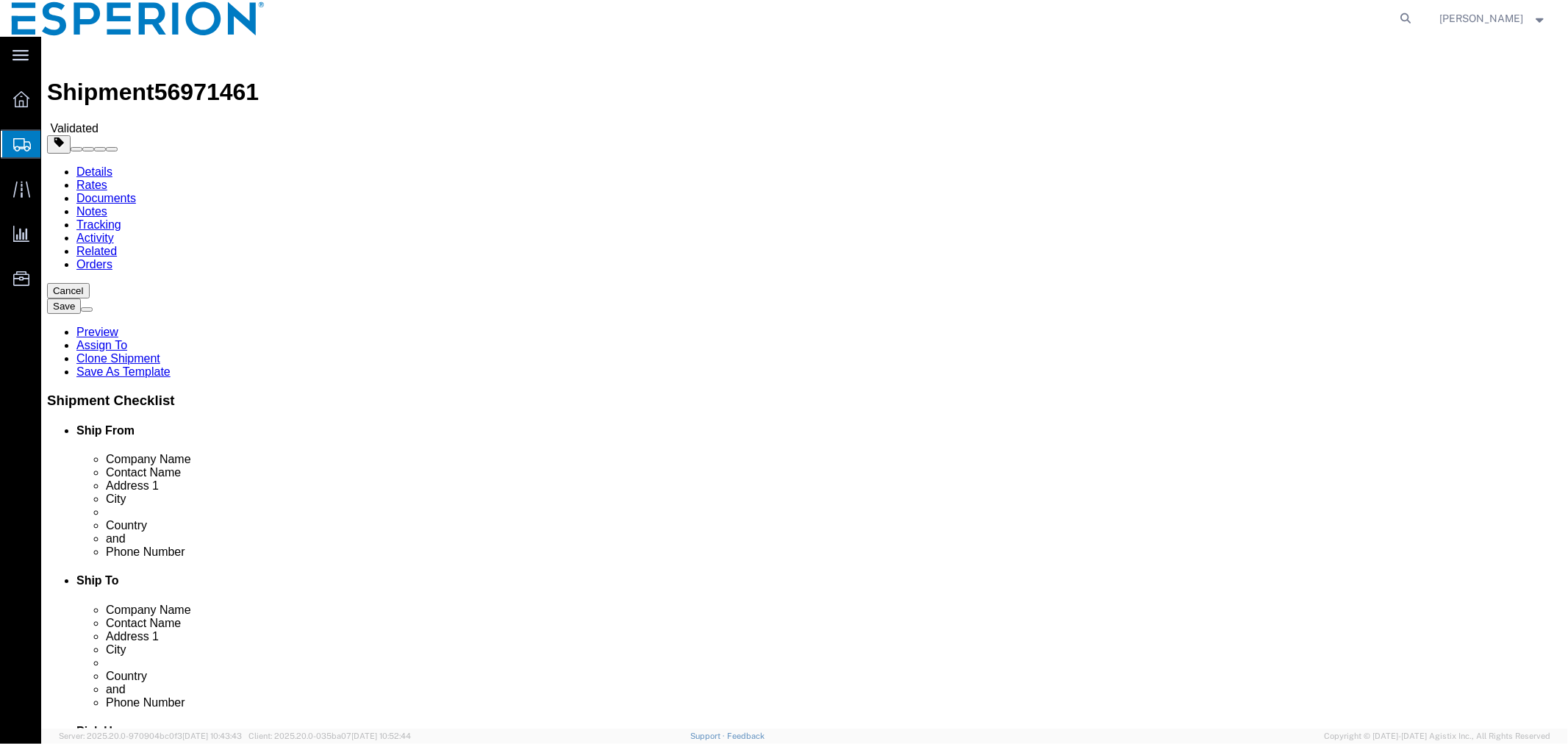
select select "PSNS"
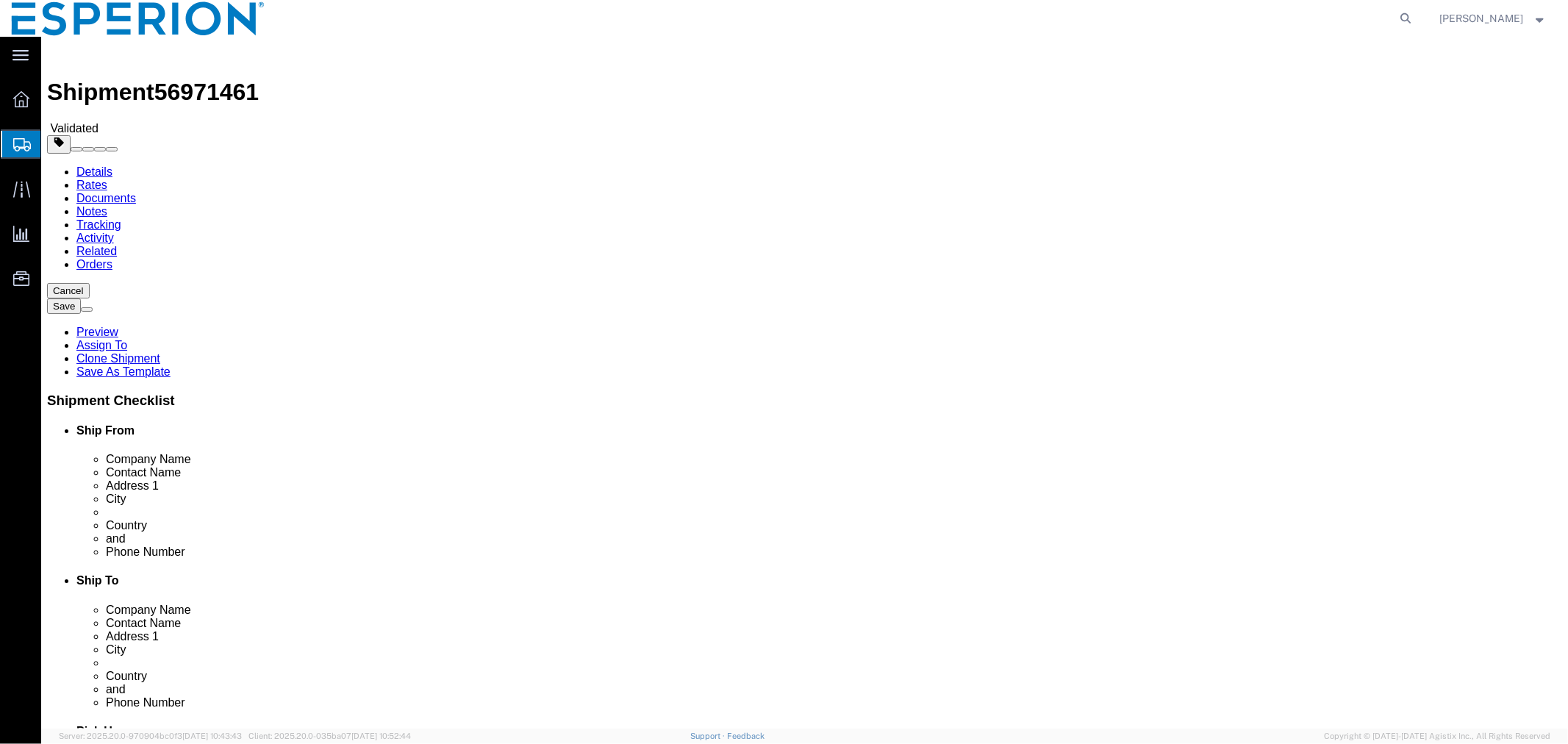
select select "PSNS"
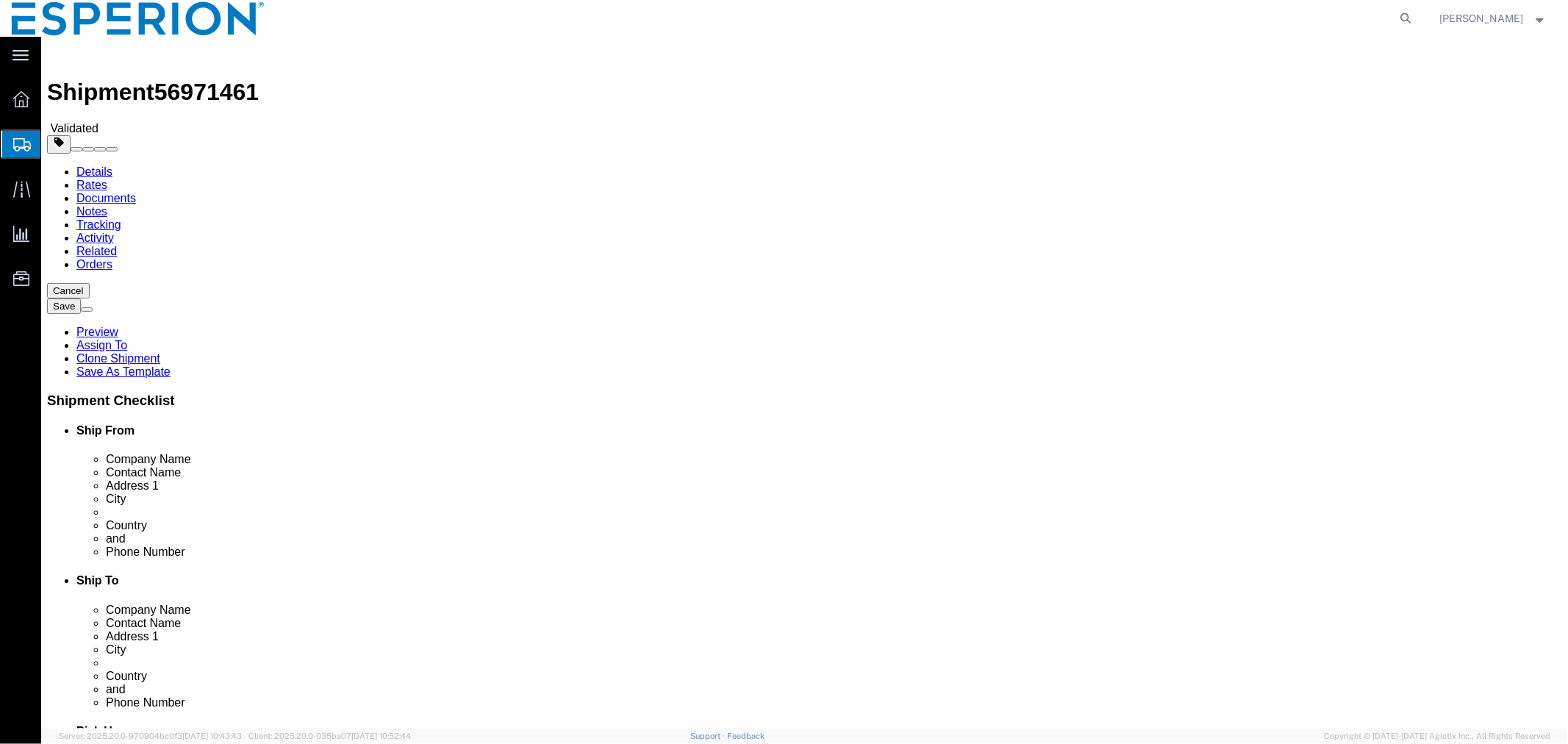
select select "PSNS"
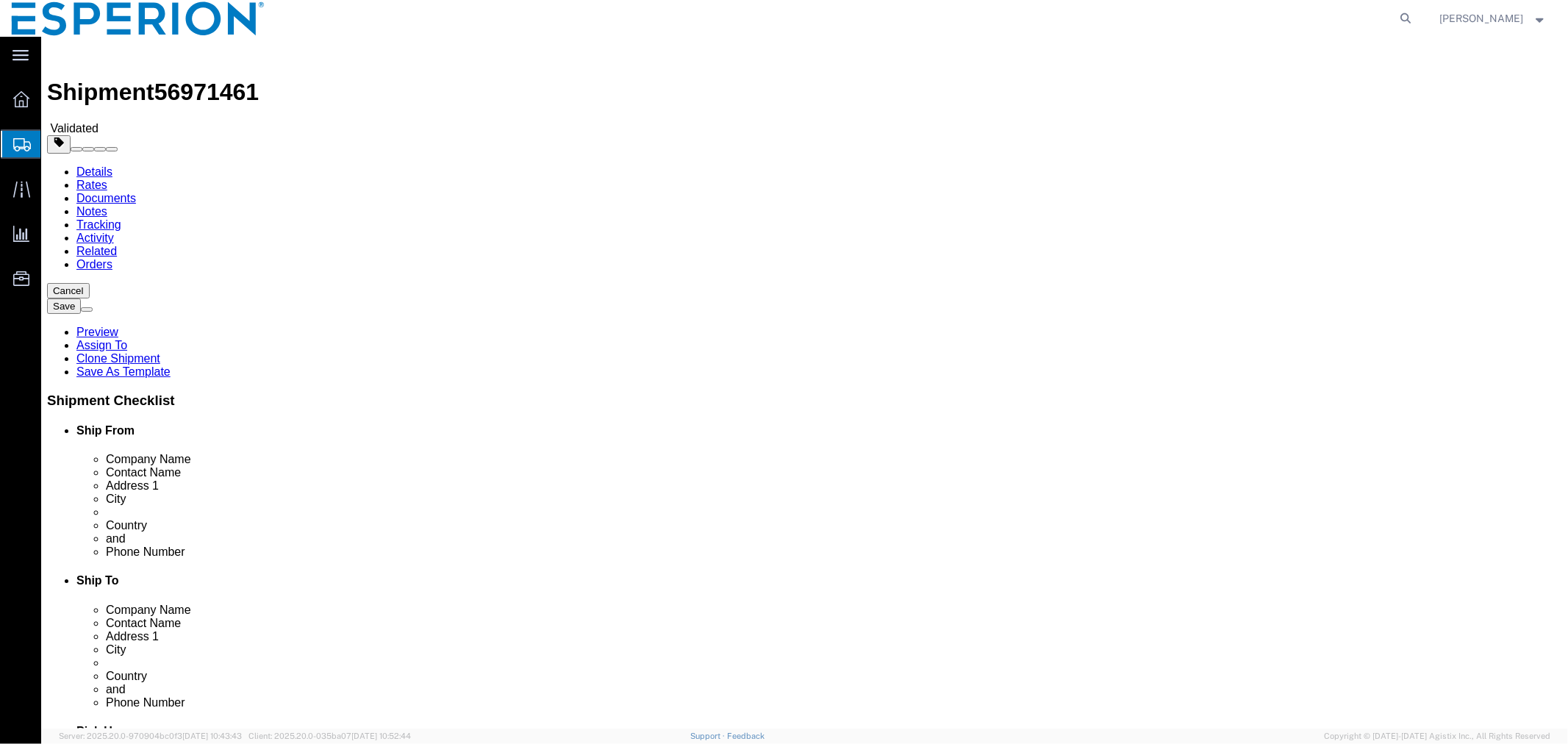
select select "PSNS"
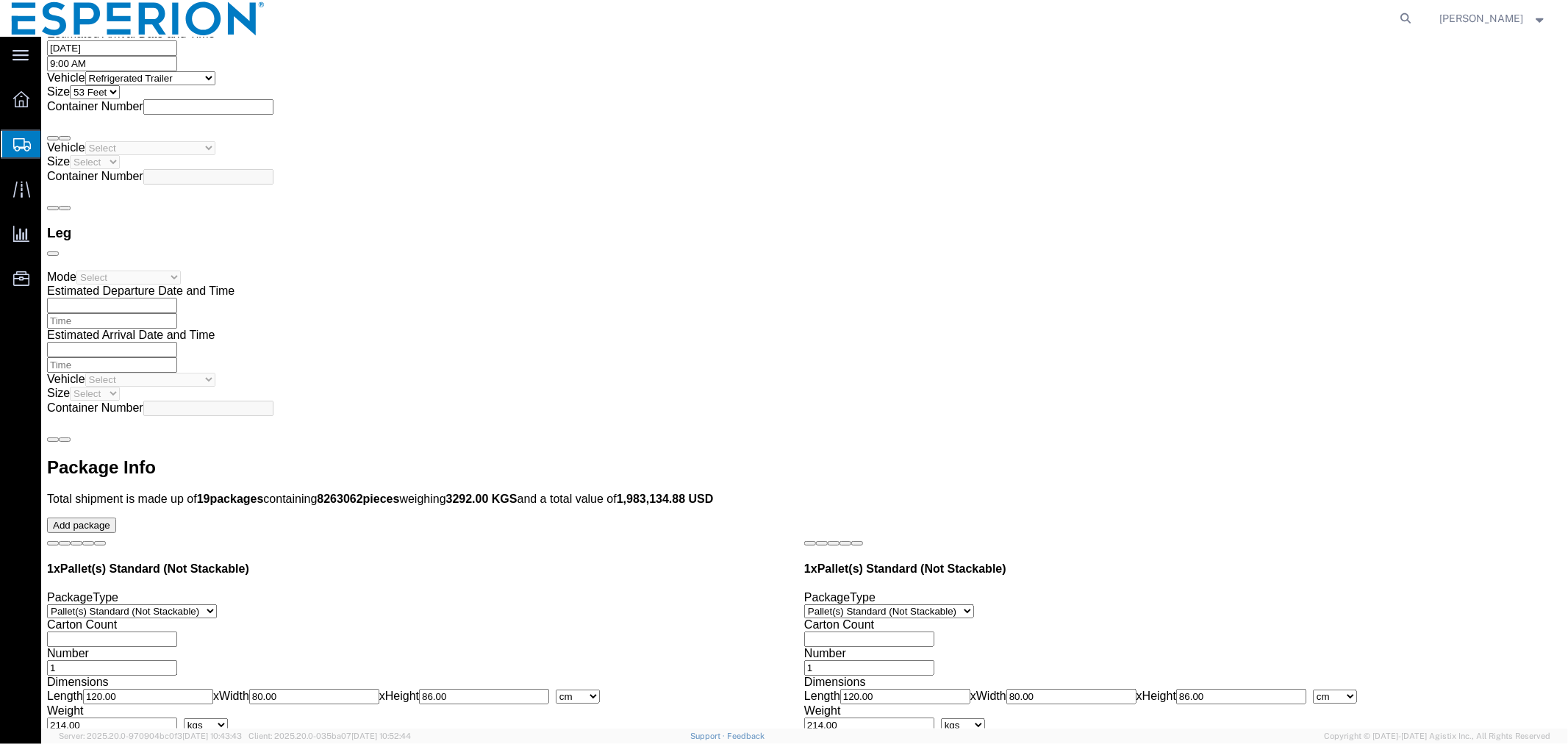
scroll to position [3757, 0]
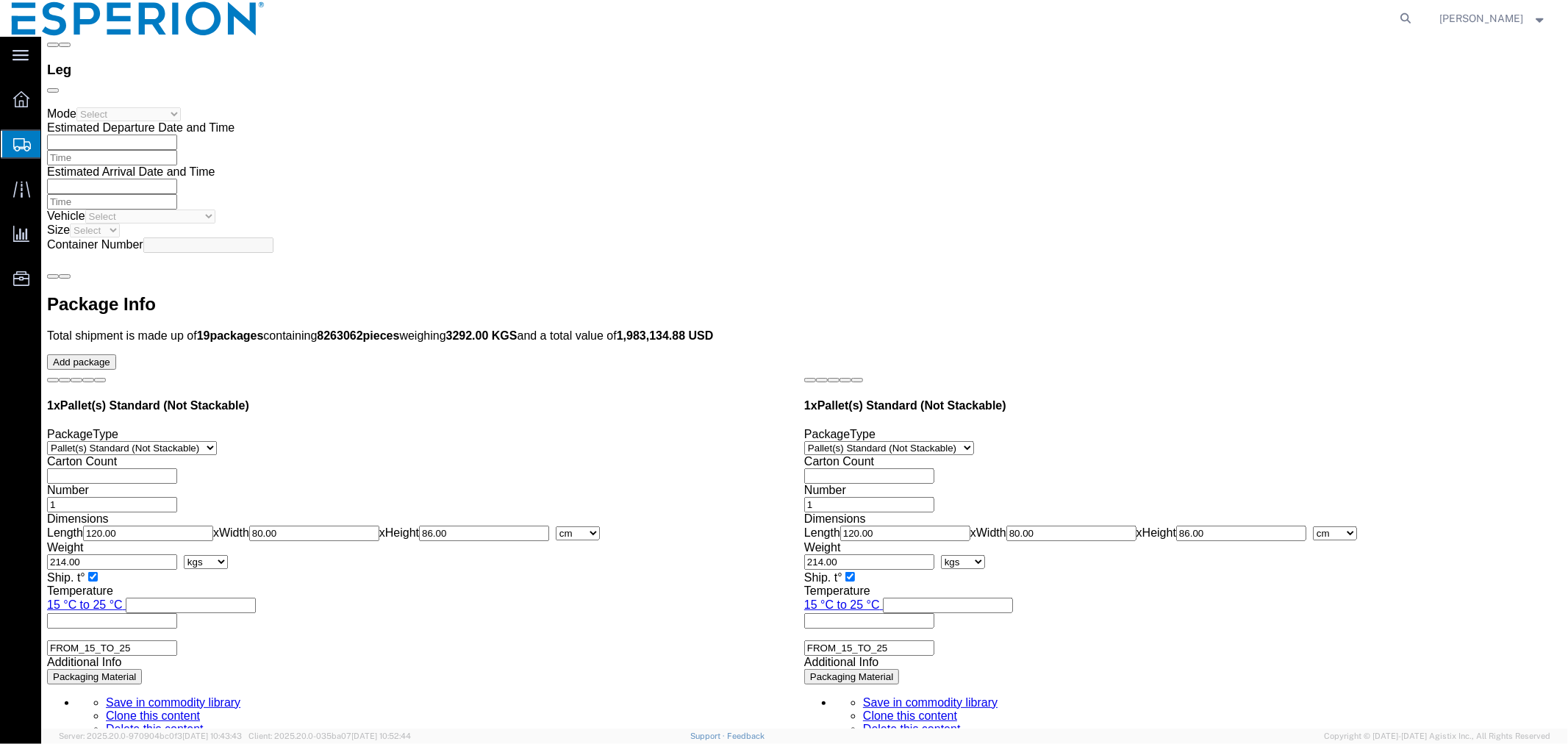
click dd "547456.00 Tablet"
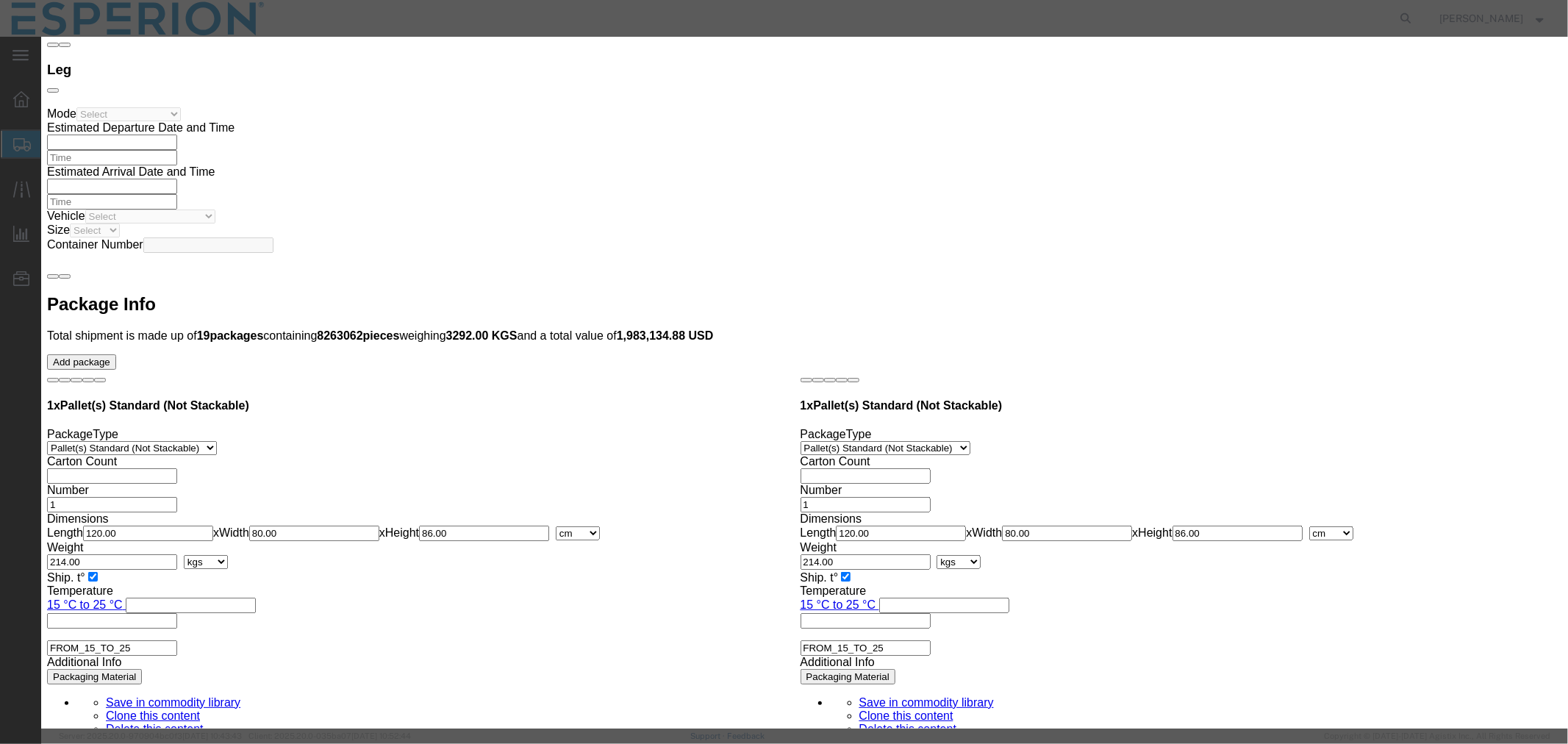
drag, startPoint x: 942, startPoint y: 215, endPoint x: 830, endPoint y: 205, distance: 112.4
click div "Serial B34397"
paste input "8"
type input "B34398"
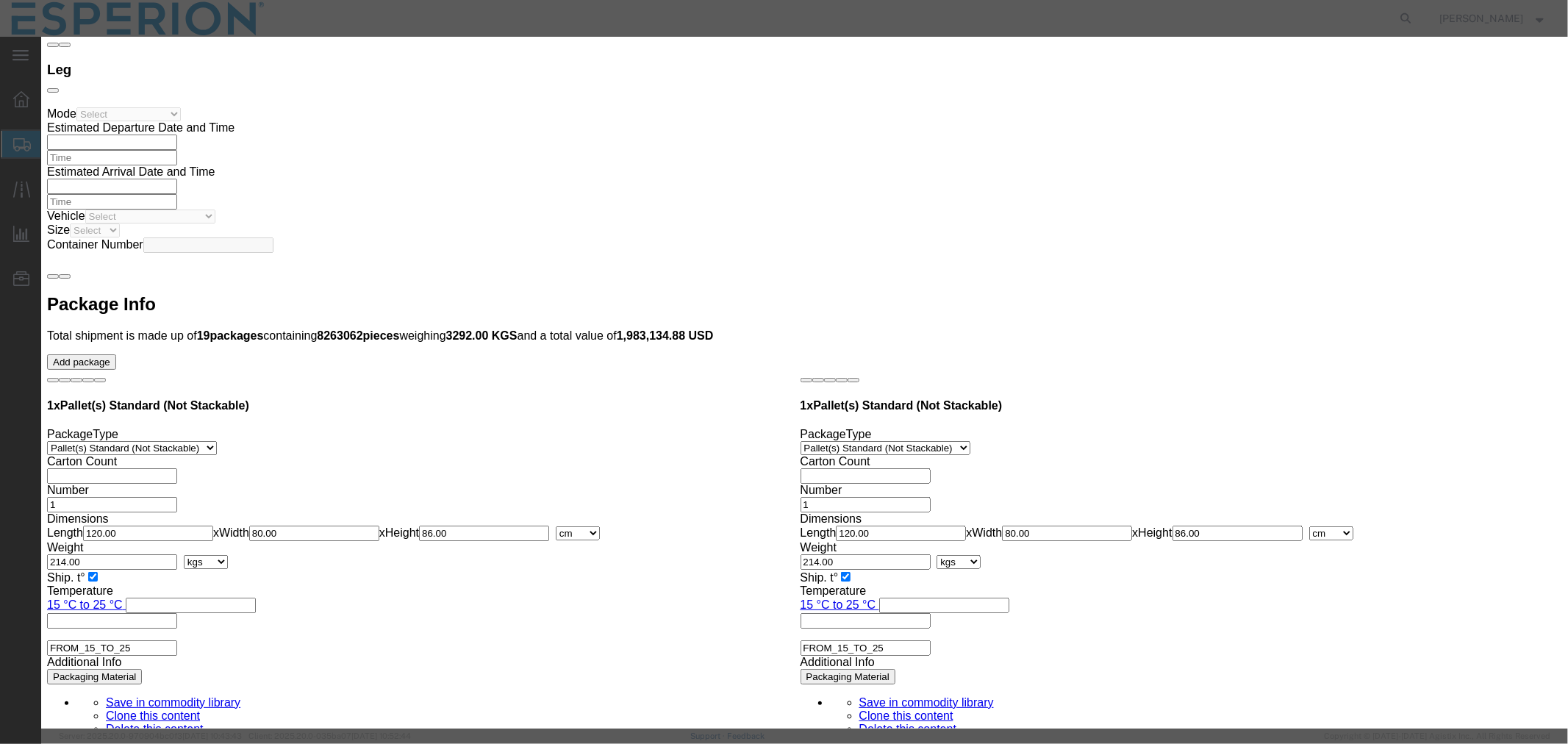
drag, startPoint x: 506, startPoint y: 363, endPoint x: 467, endPoint y: 363, distance: 39.0
click div "Lot# B34397"
paste input "8"
type input "B34398"
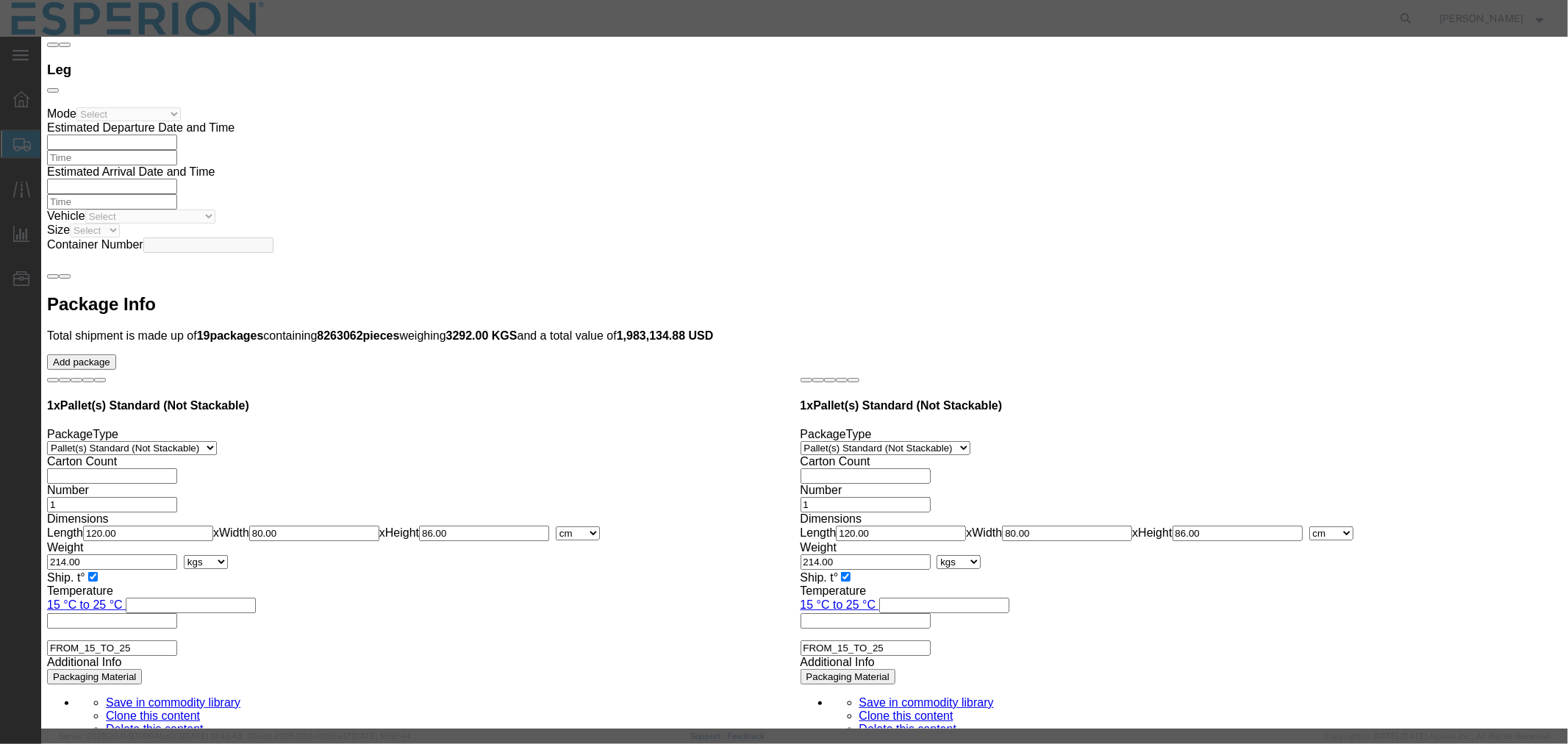
drag, startPoint x: 560, startPoint y: 141, endPoint x: 488, endPoint y: 135, distance: 72.2
click div "Pieces 547456.00 Select Bag Barrels 100Board Feet Bottle Box Blister Pack Carat…"
type input "548926"
type input "131742.24"
click button "Save & Close"
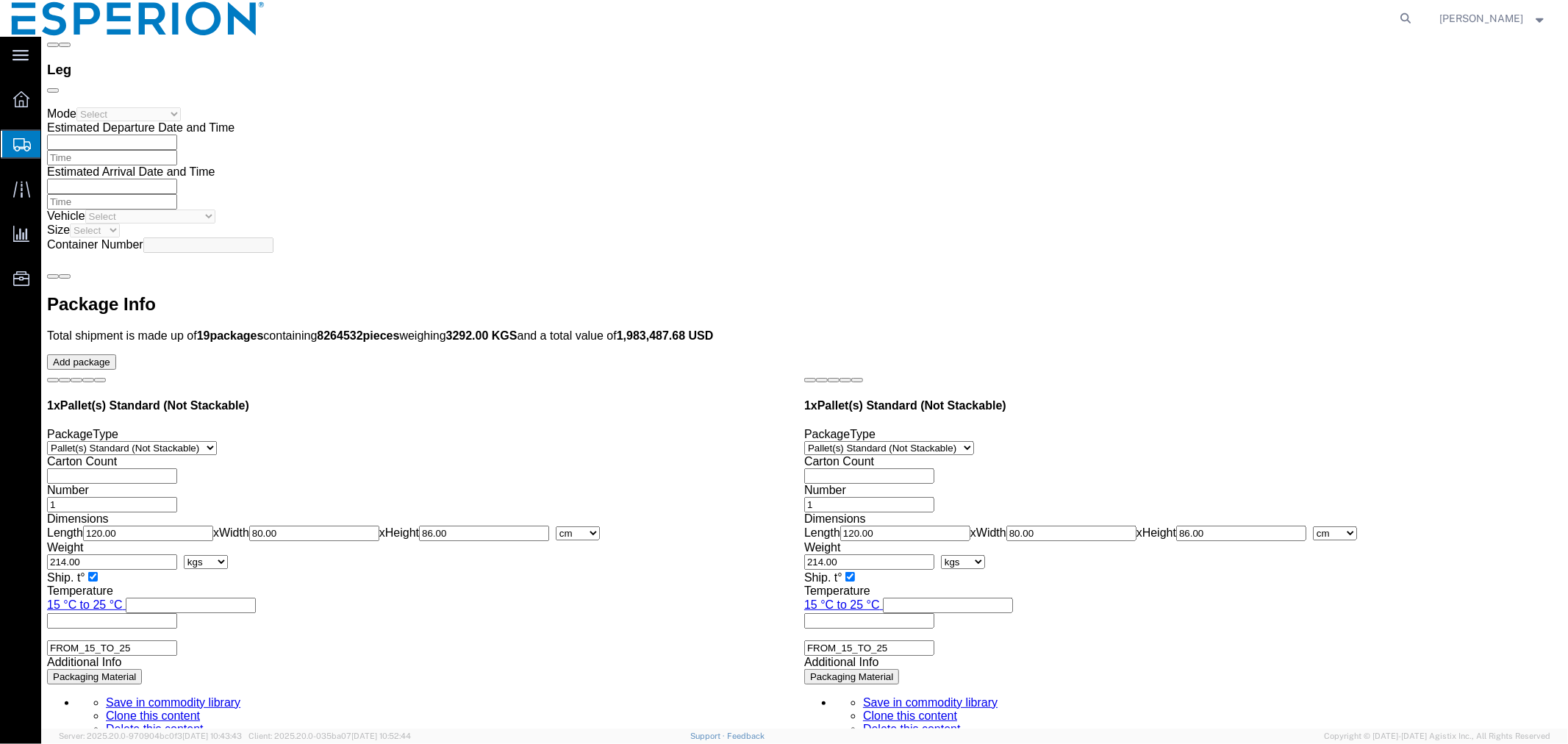
click span "button"
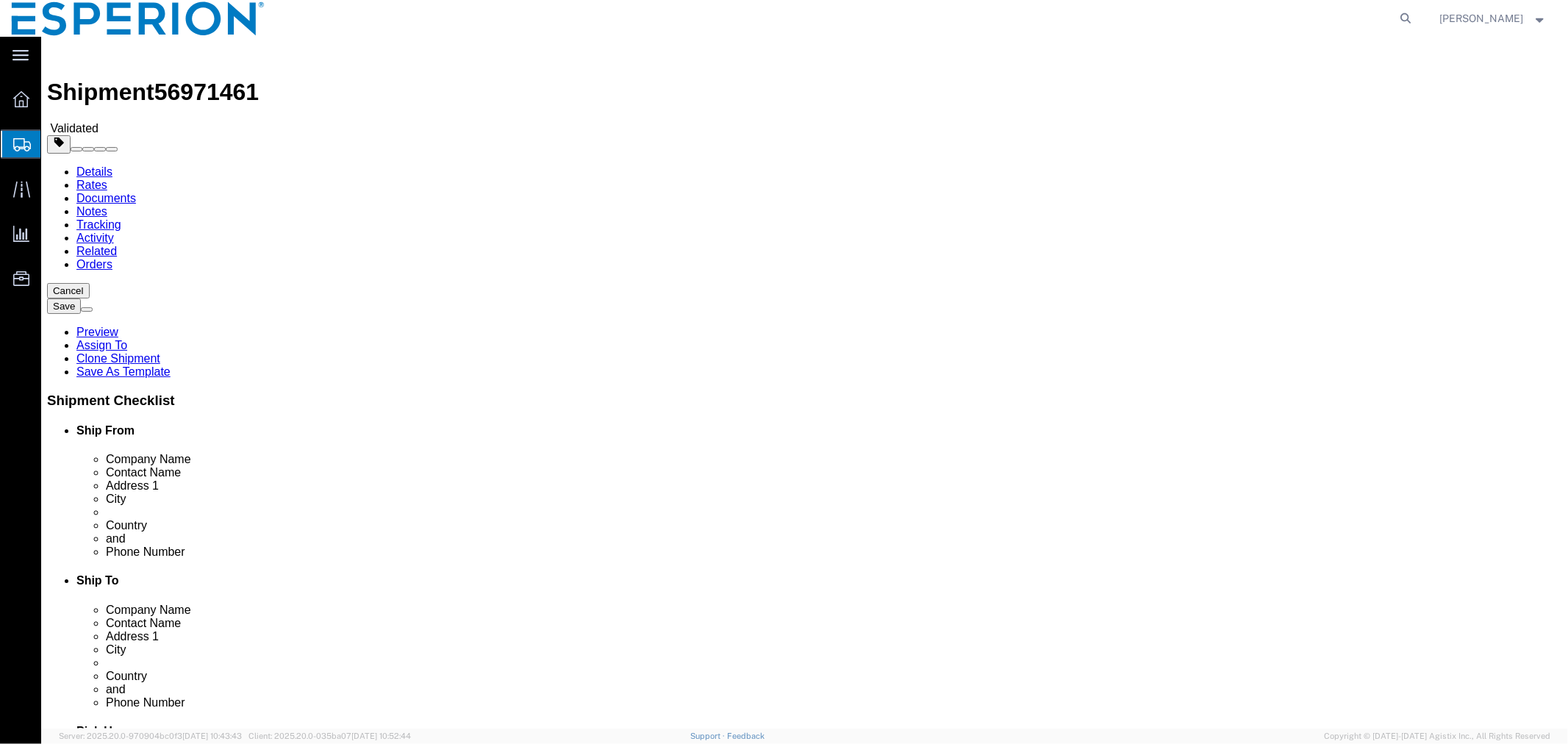
select select "PSNS"
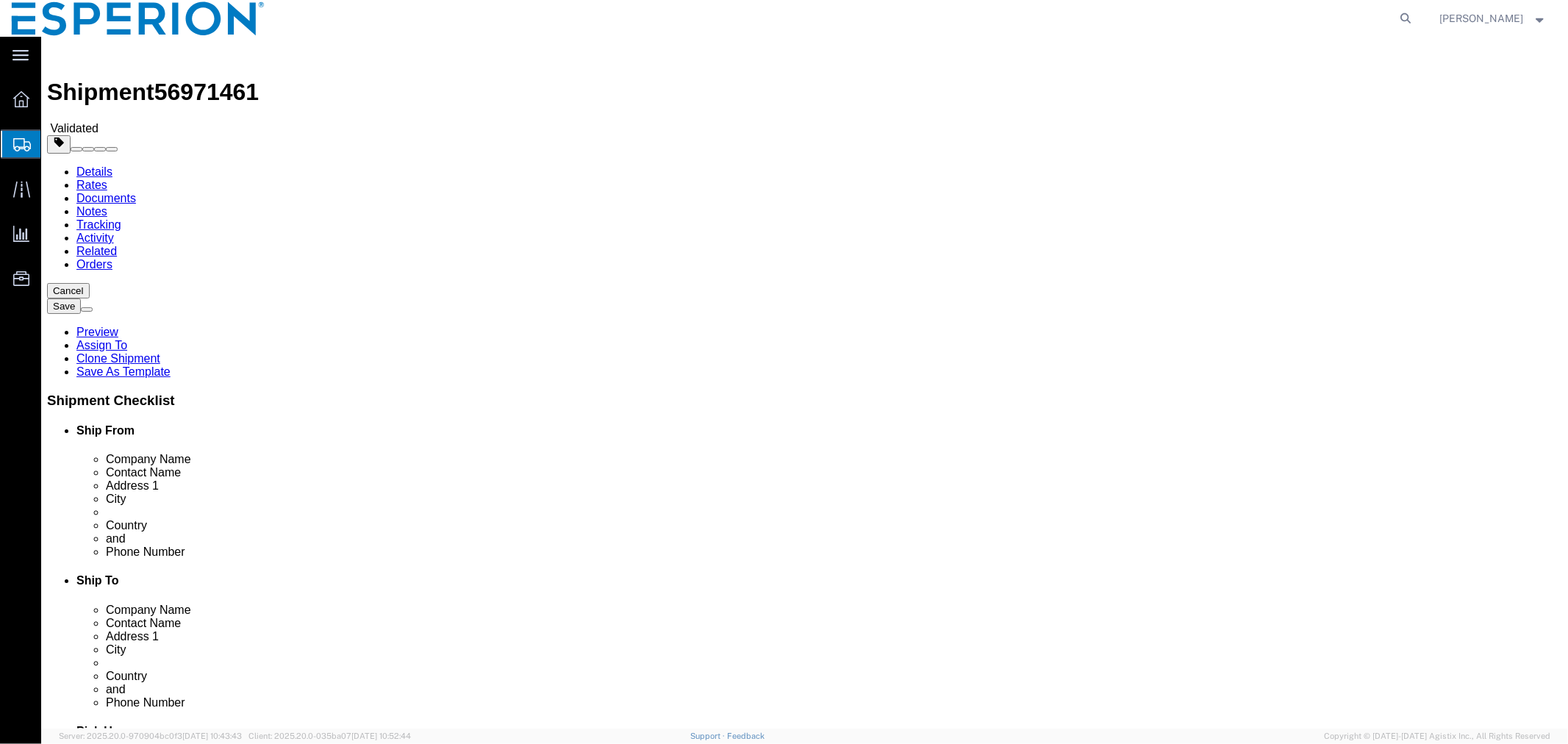
select select "PSNS"
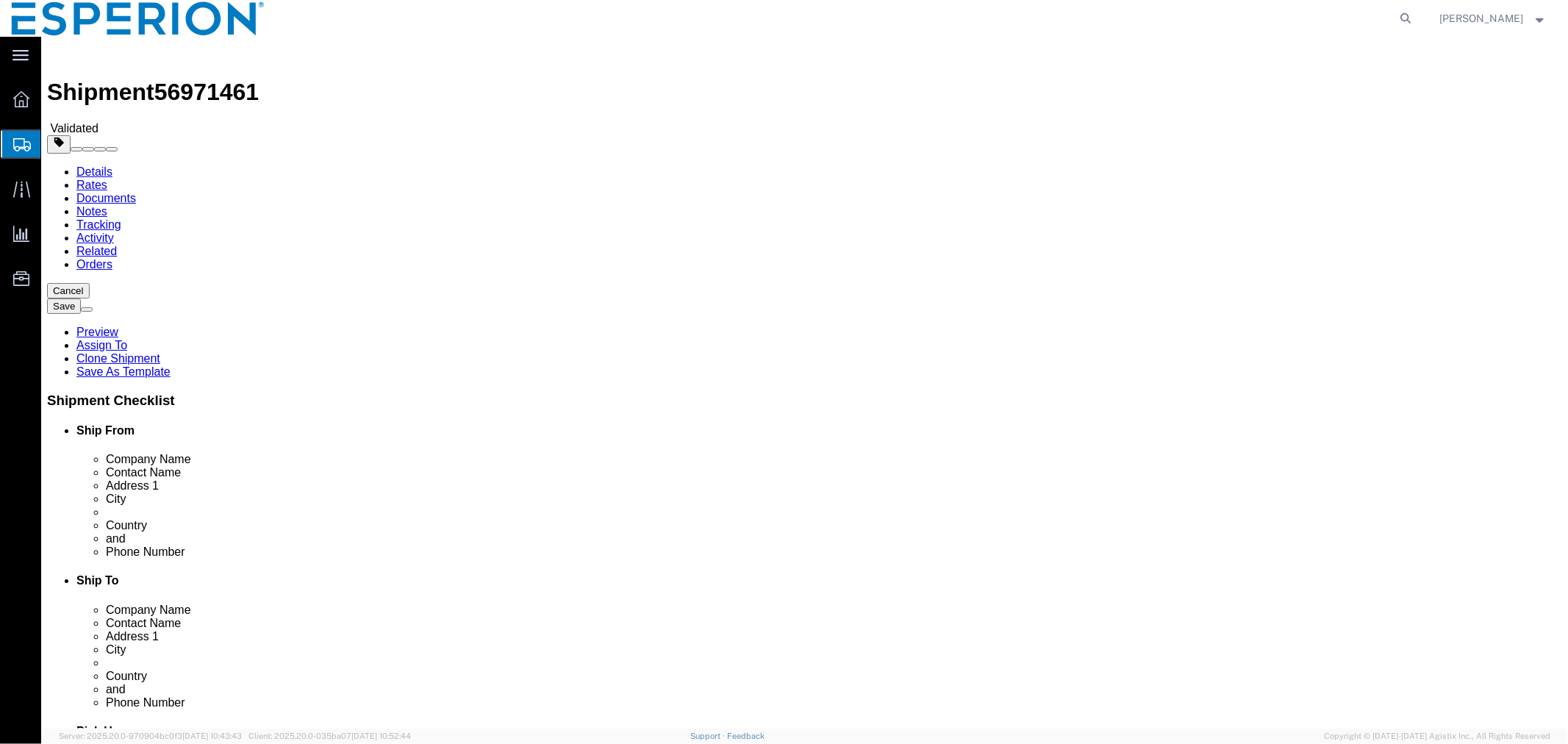
select select "PSNS"
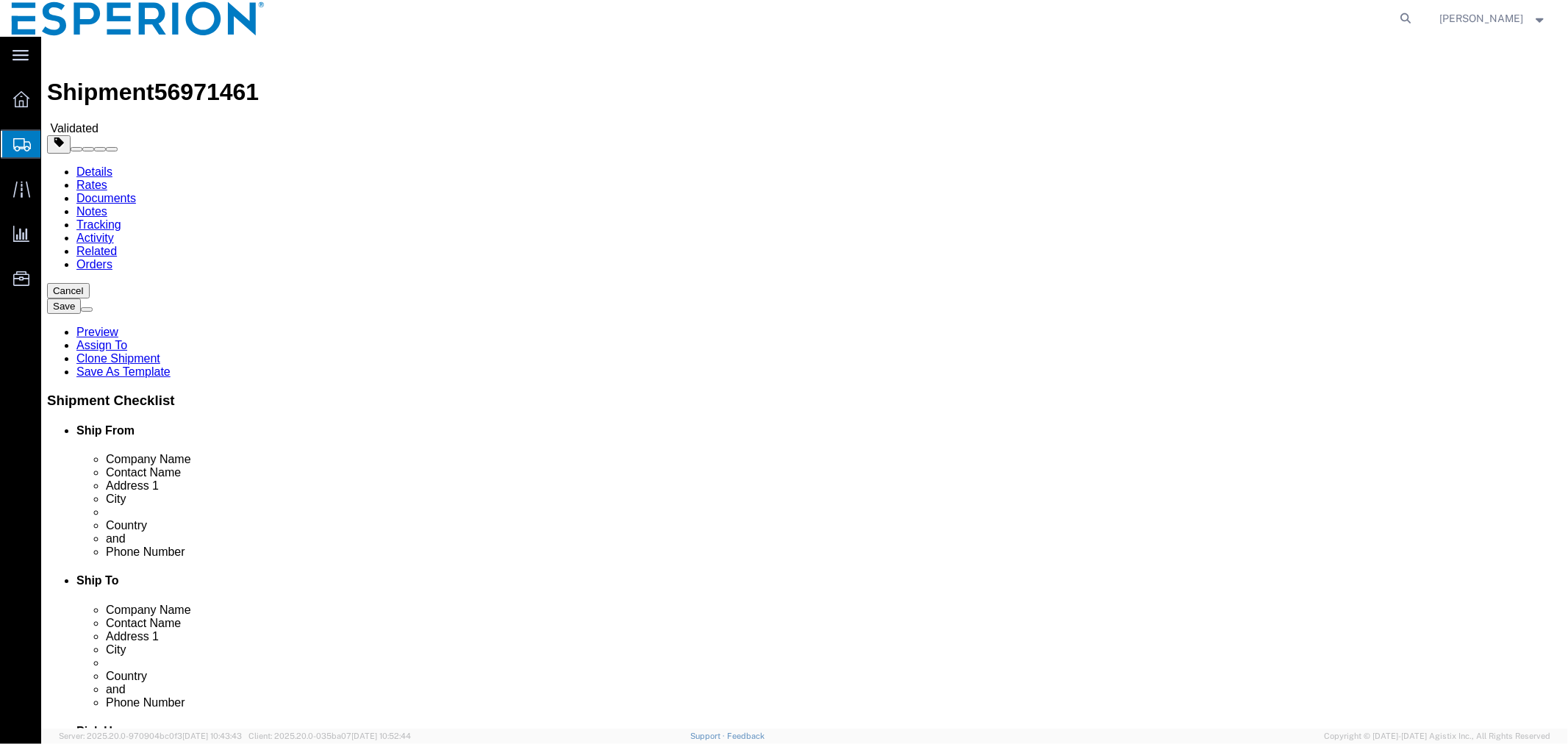
select select "PSNS"
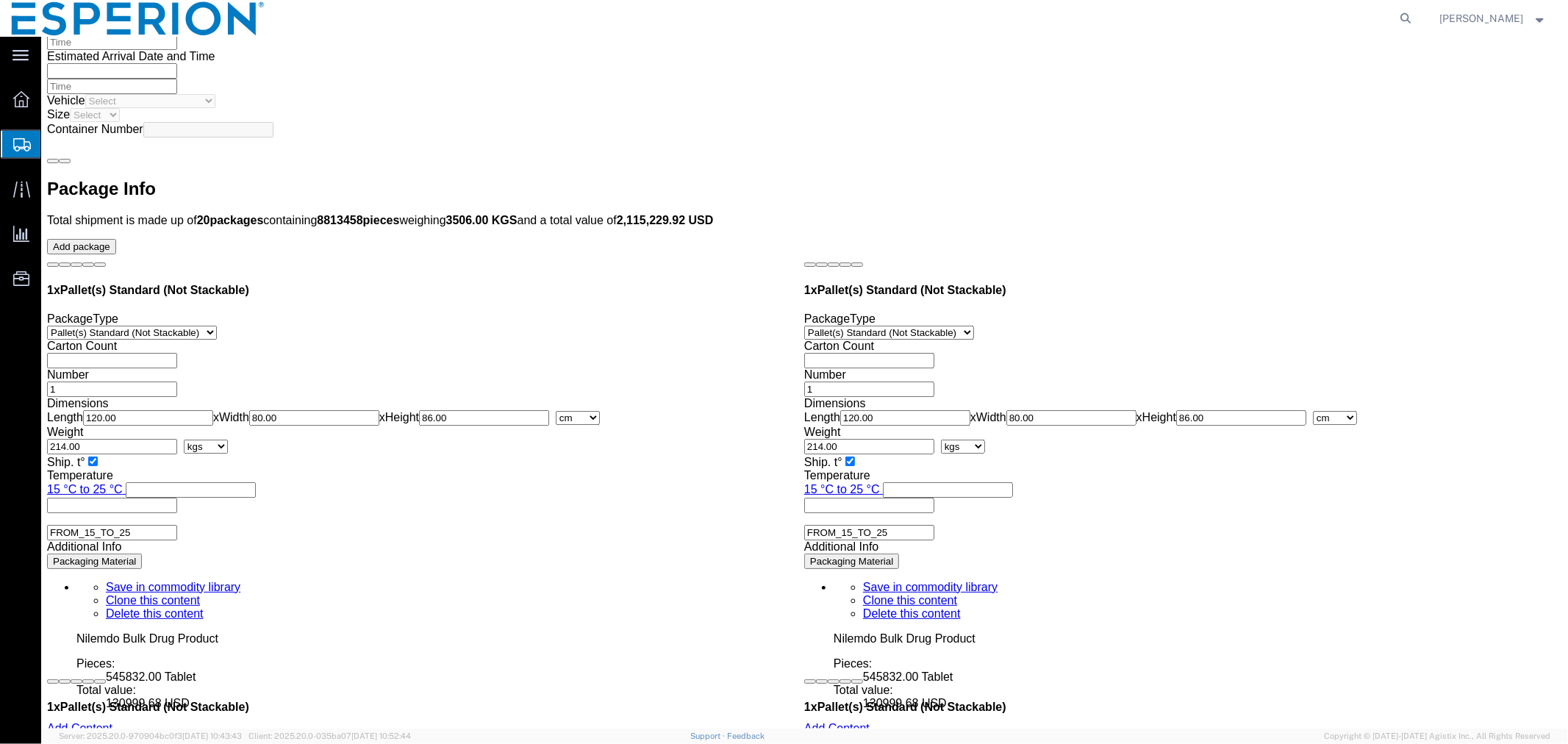
scroll to position [3709, 0]
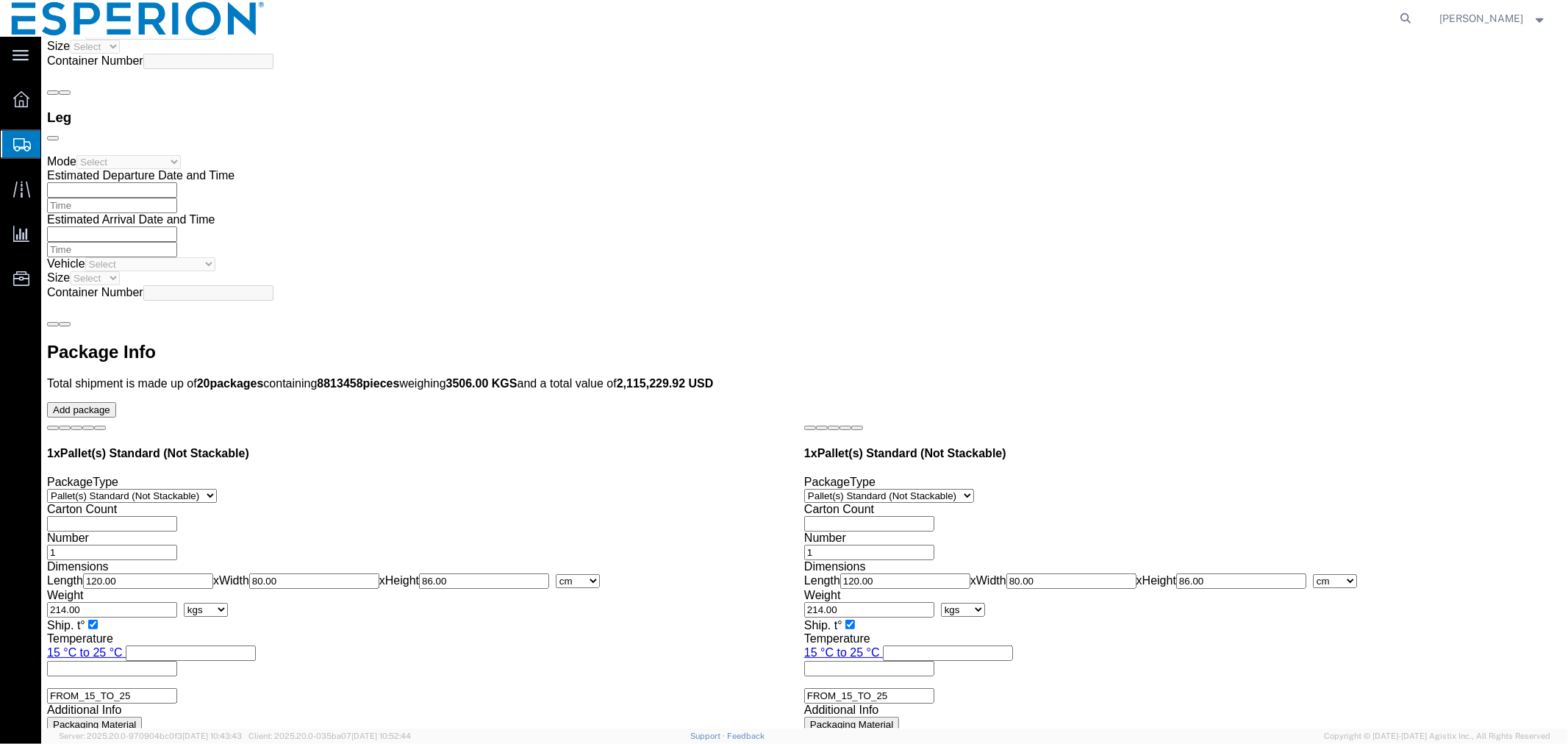
click span "button"
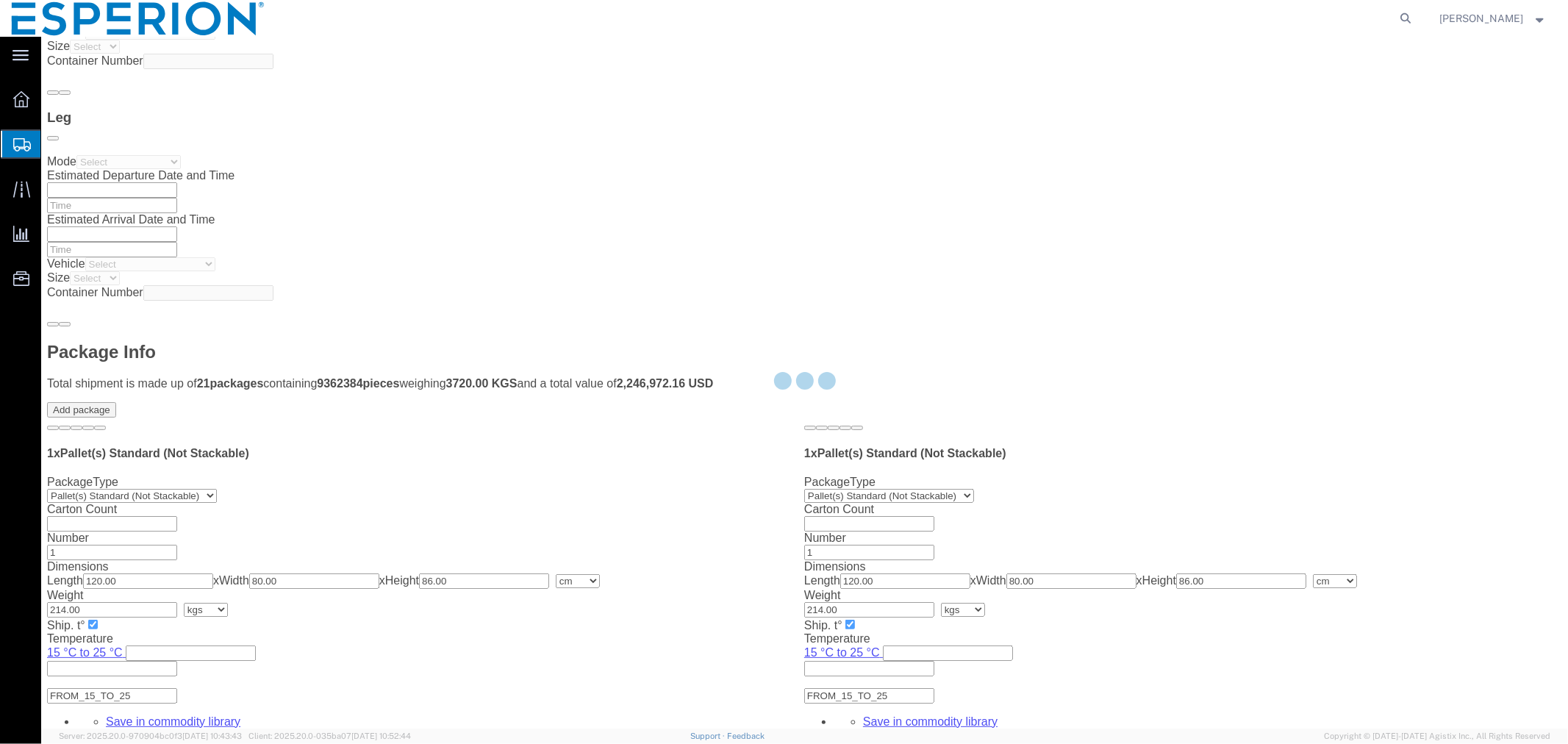
scroll to position [0, 0]
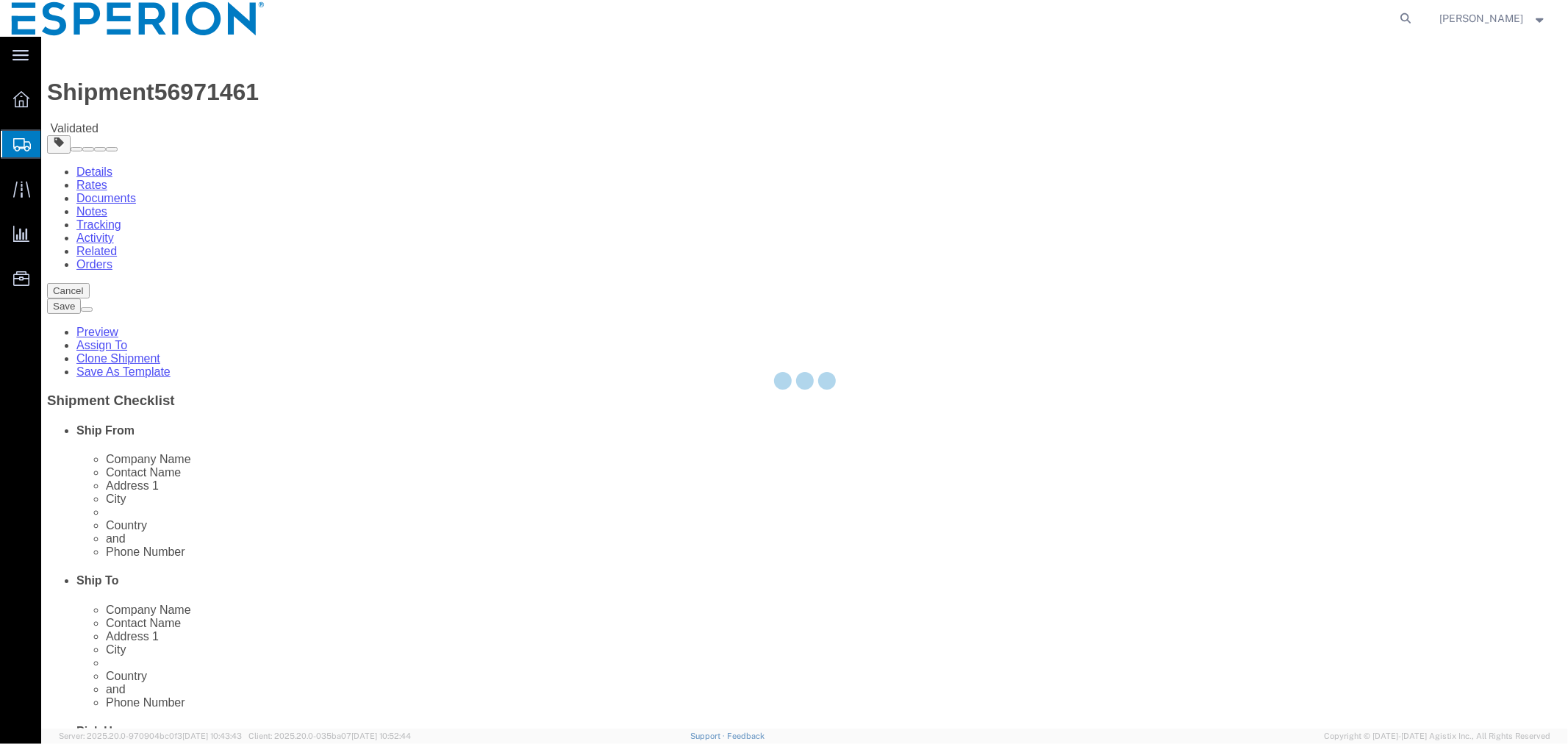
select select "PSNS"
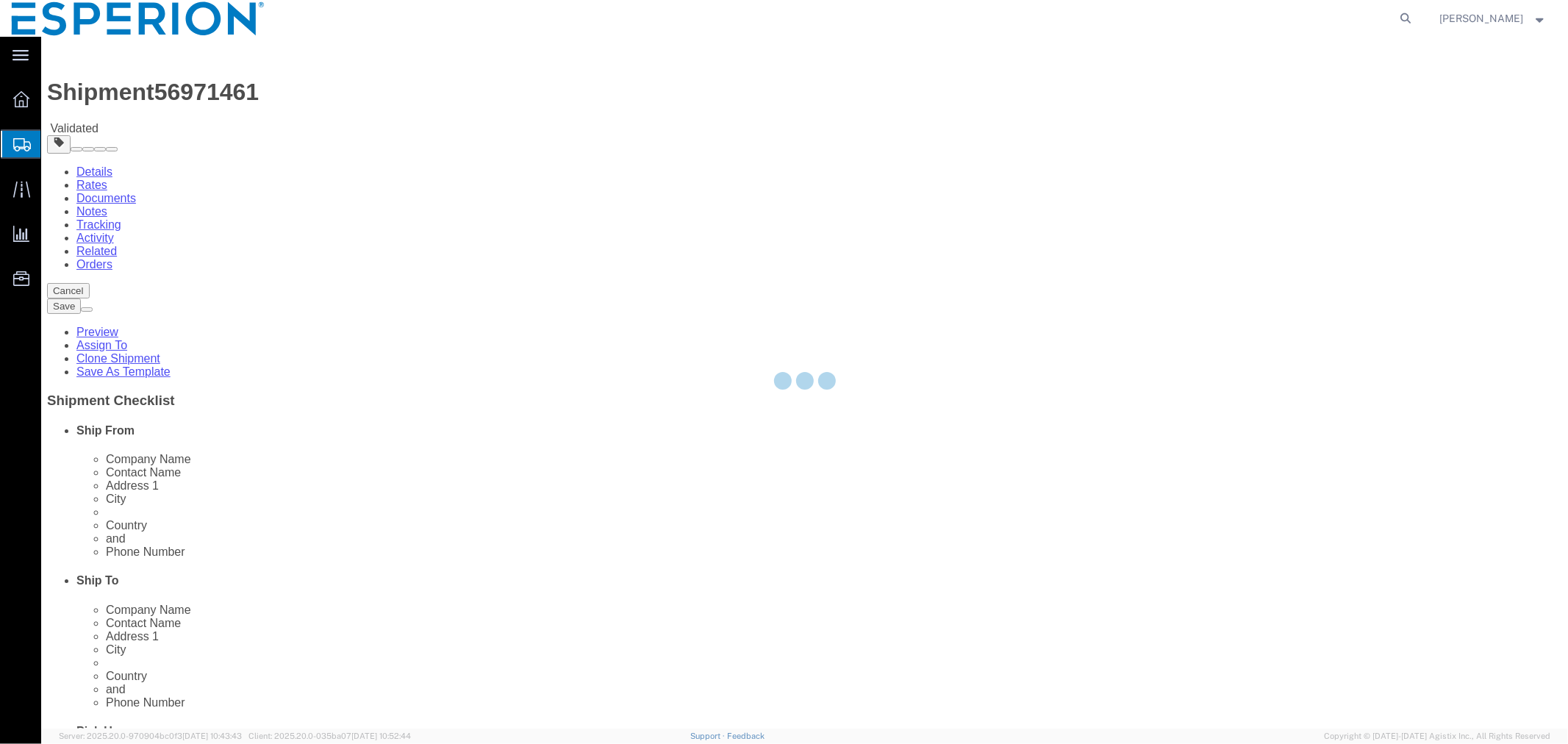
select select "PSNS"
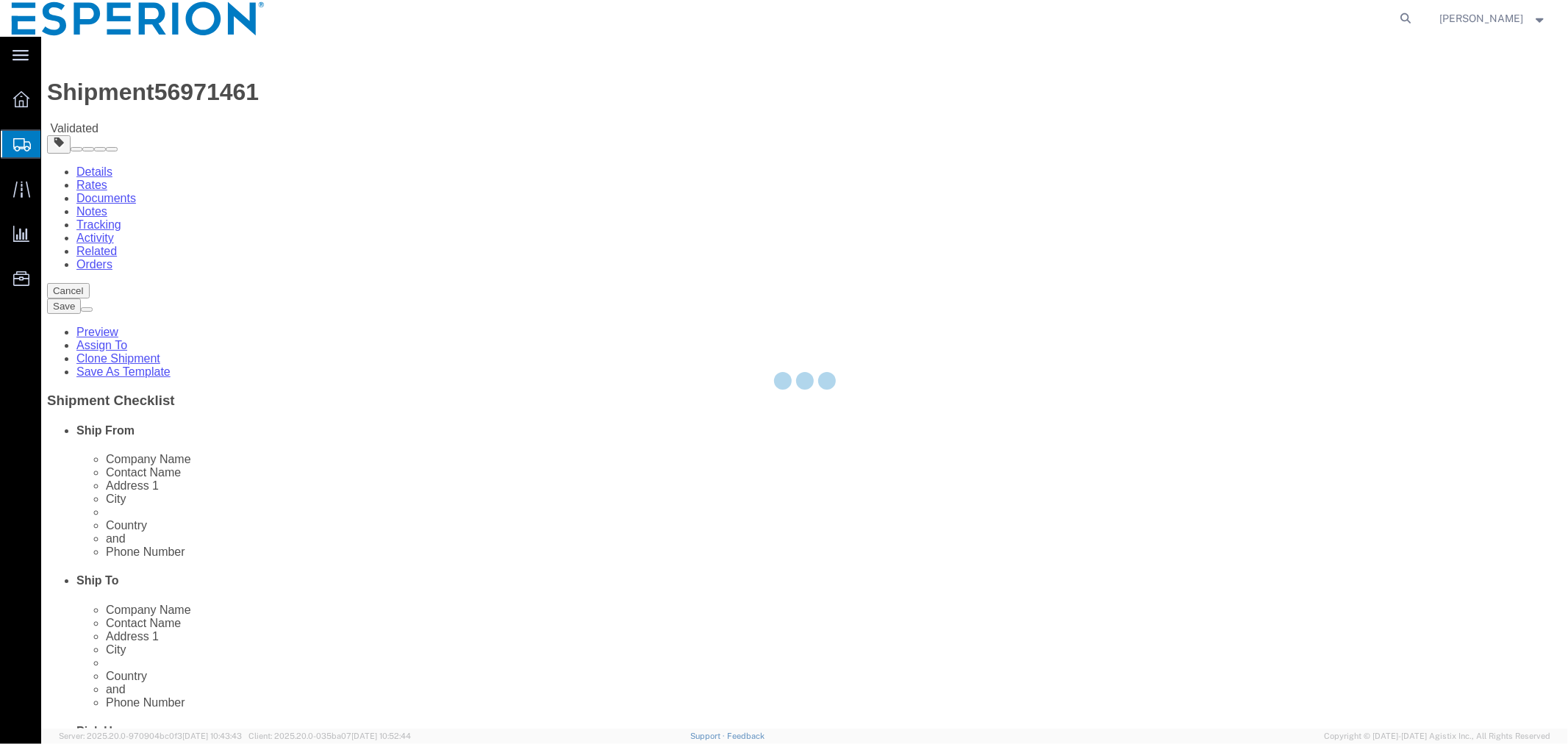
select select "PSNS"
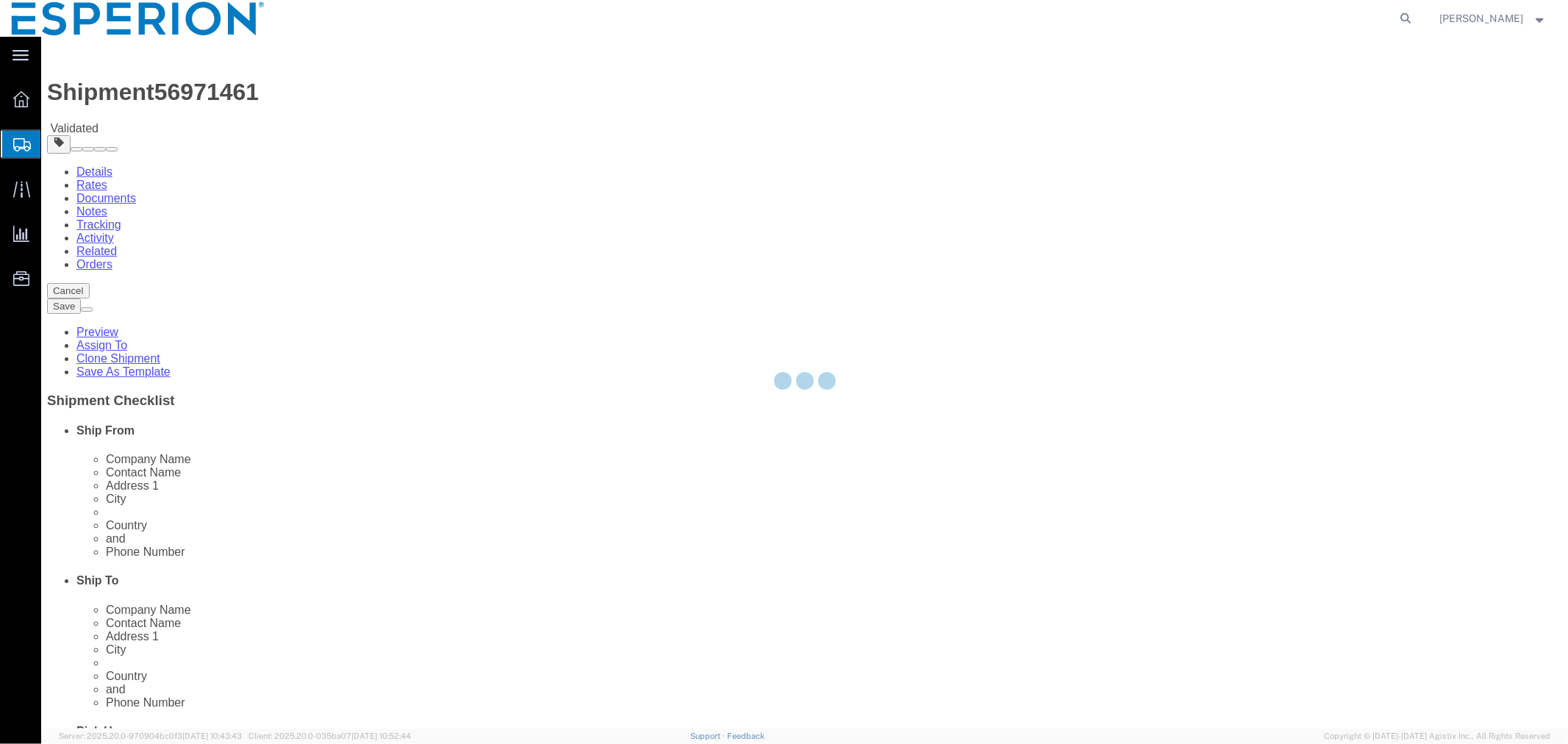
select select "PSNS"
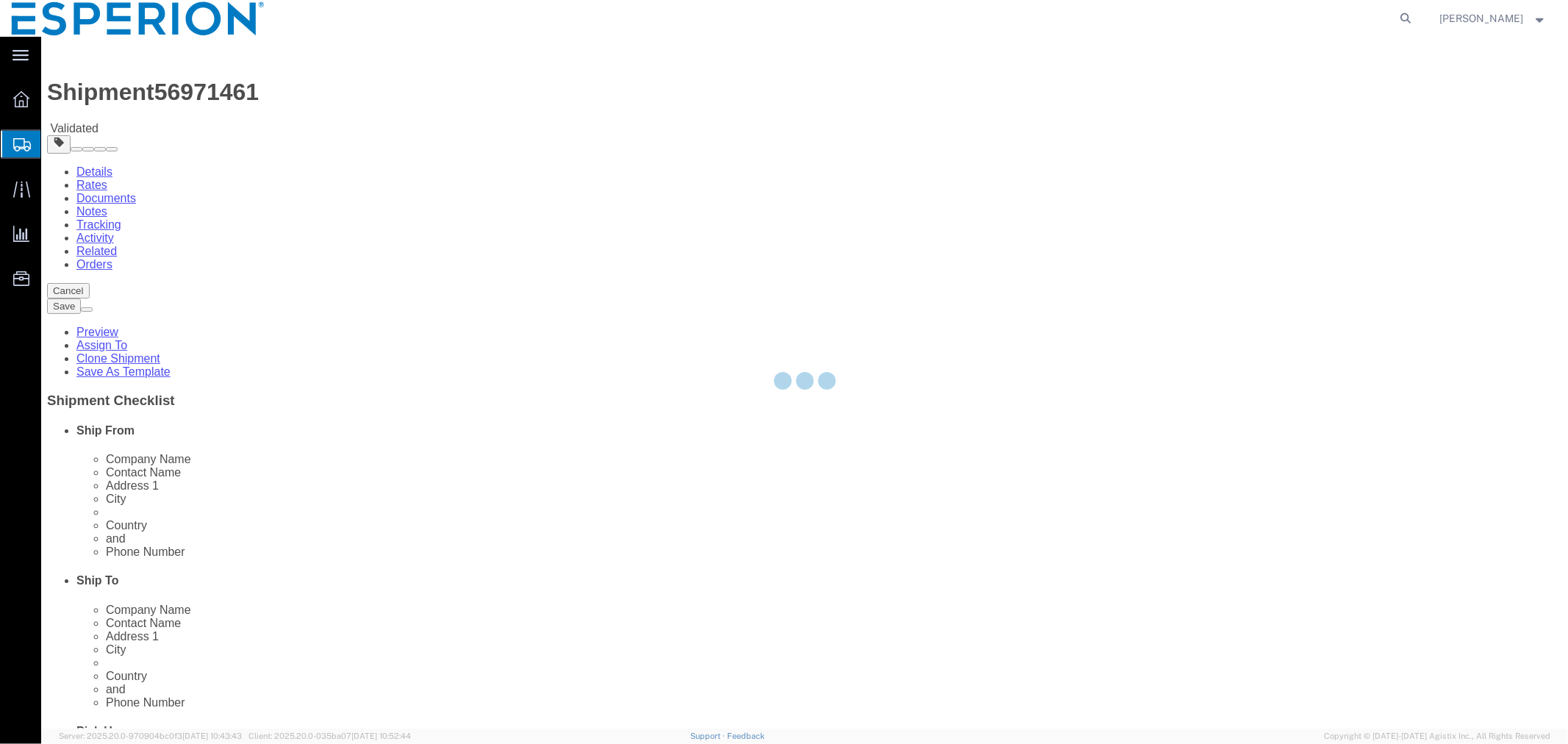
select select "PSNS"
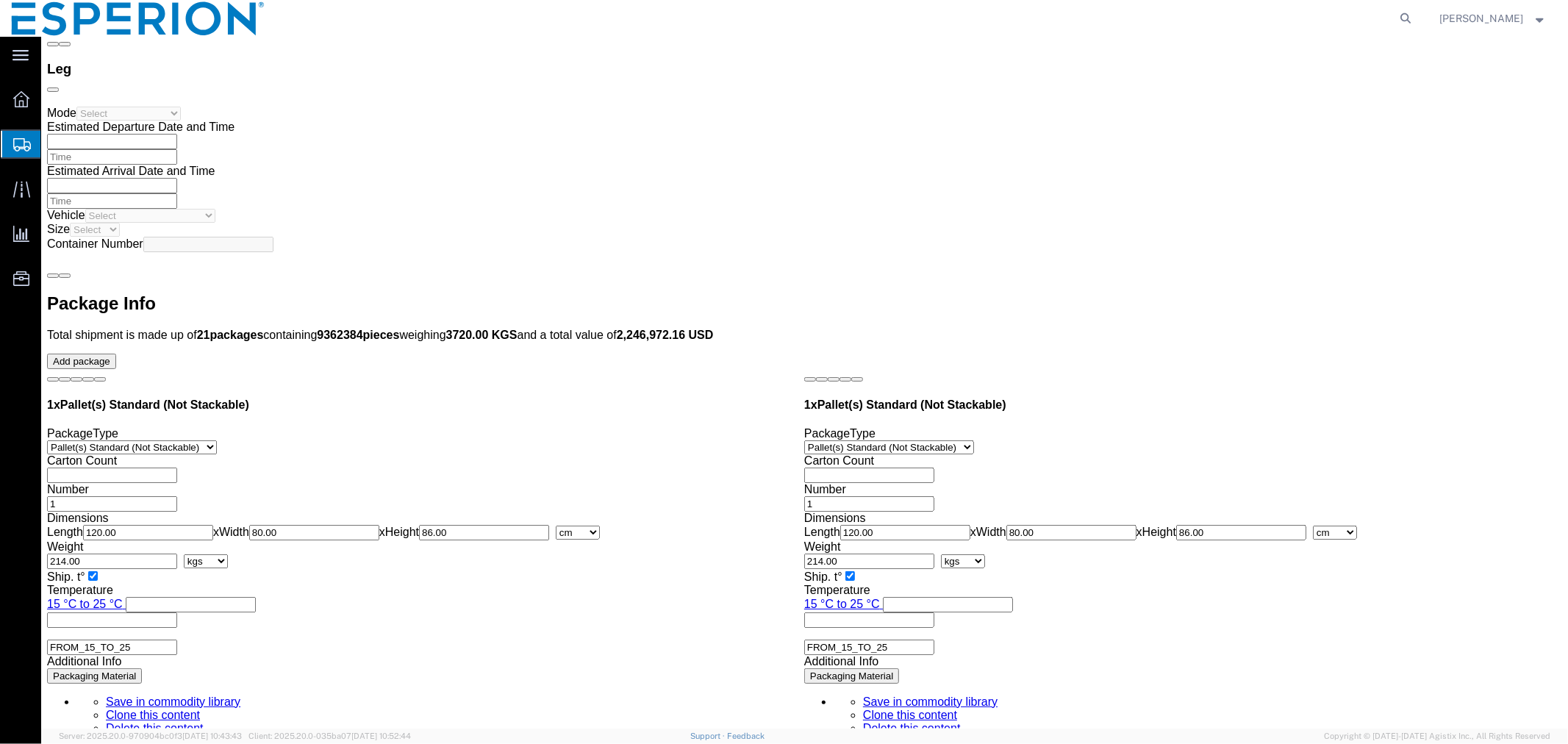
scroll to position [4174, 0]
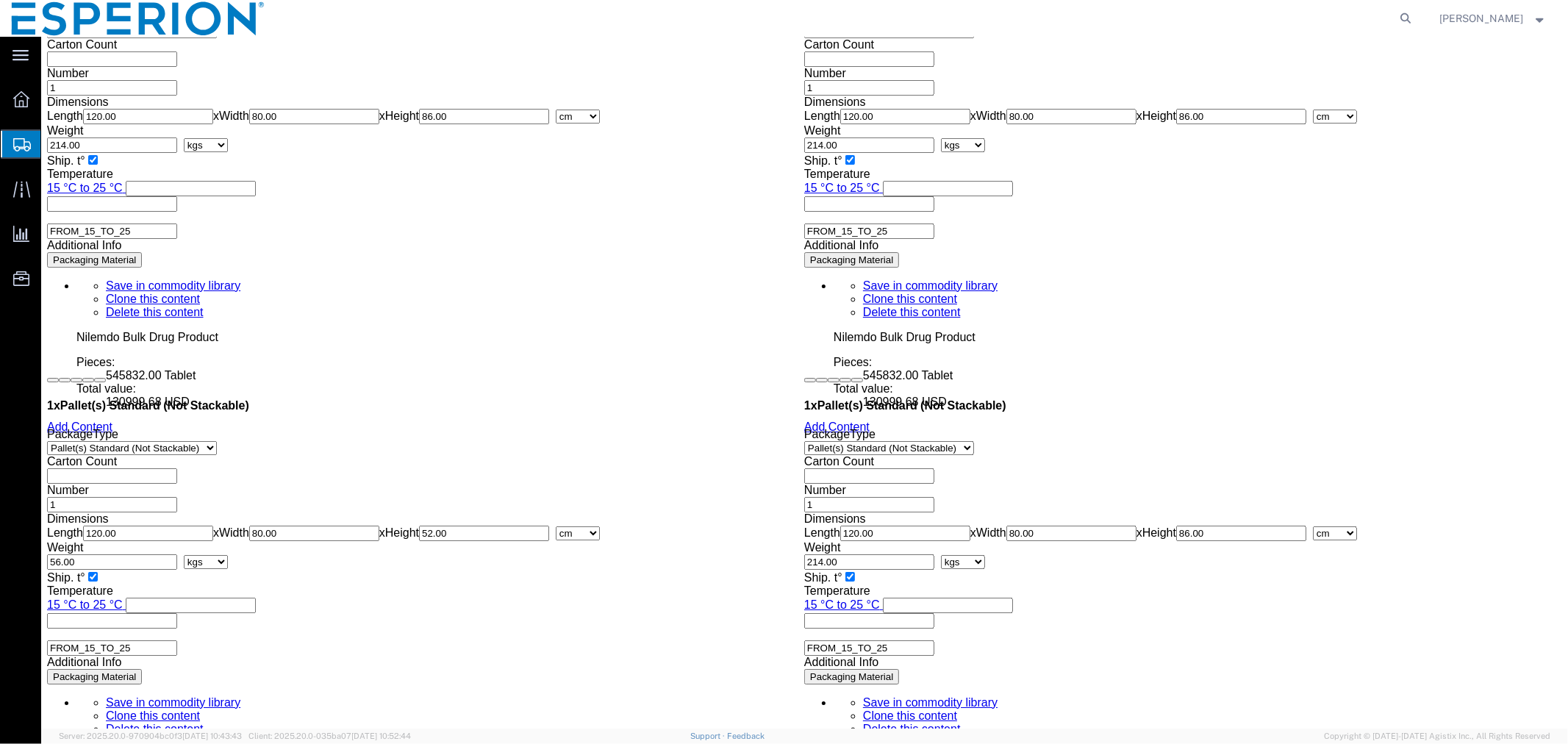
drag, startPoint x: 275, startPoint y: 365, endPoint x: 182, endPoint y: 359, distance: 93.2
click div "Weight 214.00 Select kgs lbs Ship. t°"
type input "94"
drag, startPoint x: 431, startPoint y: 344, endPoint x: 364, endPoint y: 329, distance: 68.7
click div "Package Type Select Bale(s) Basket(s) Bolt(s) Bottle(s) Buckets Bulk Bundle(s) …"
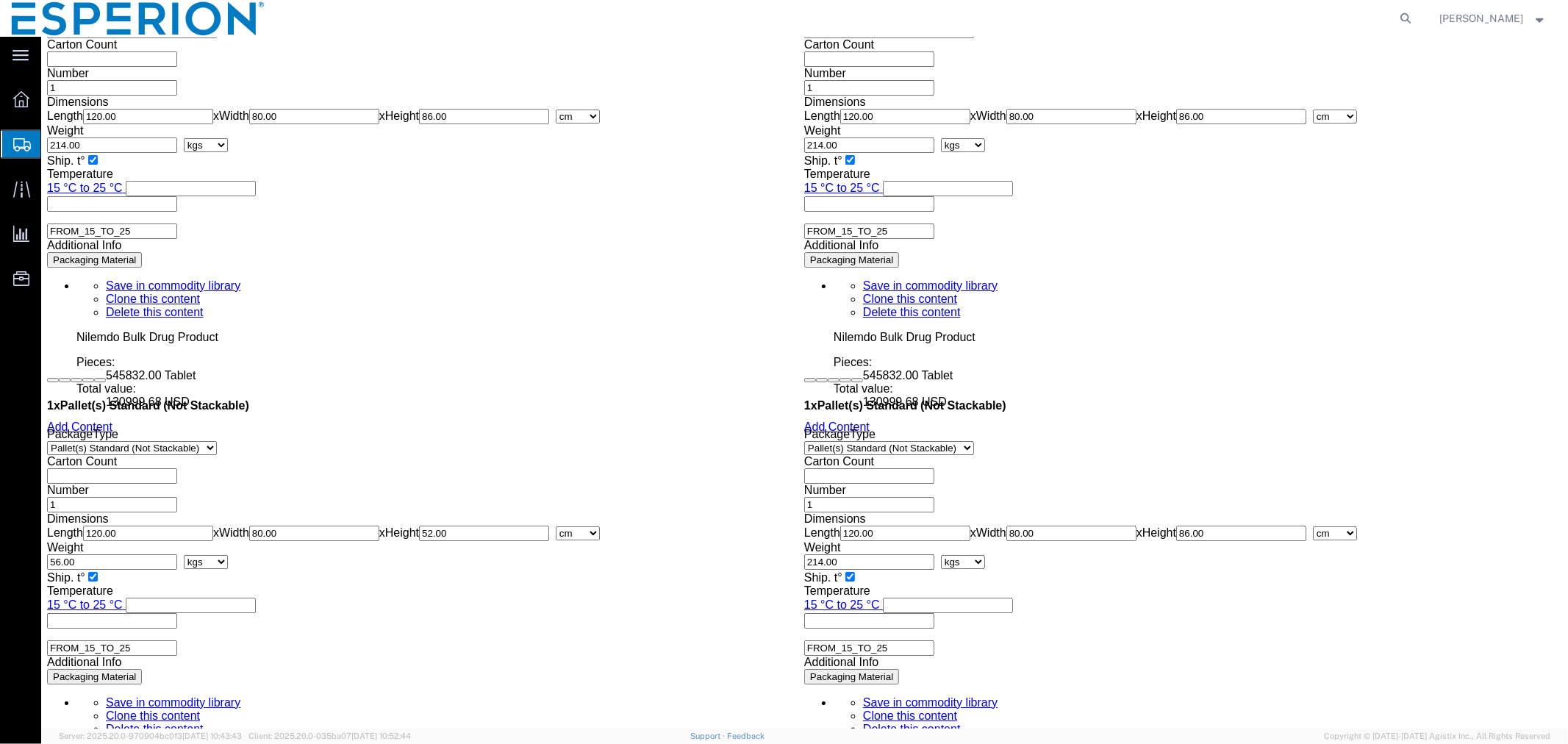
type input "52"
click div "Pieces: 548926.00 Tablet Total value: 131742.24 USD"
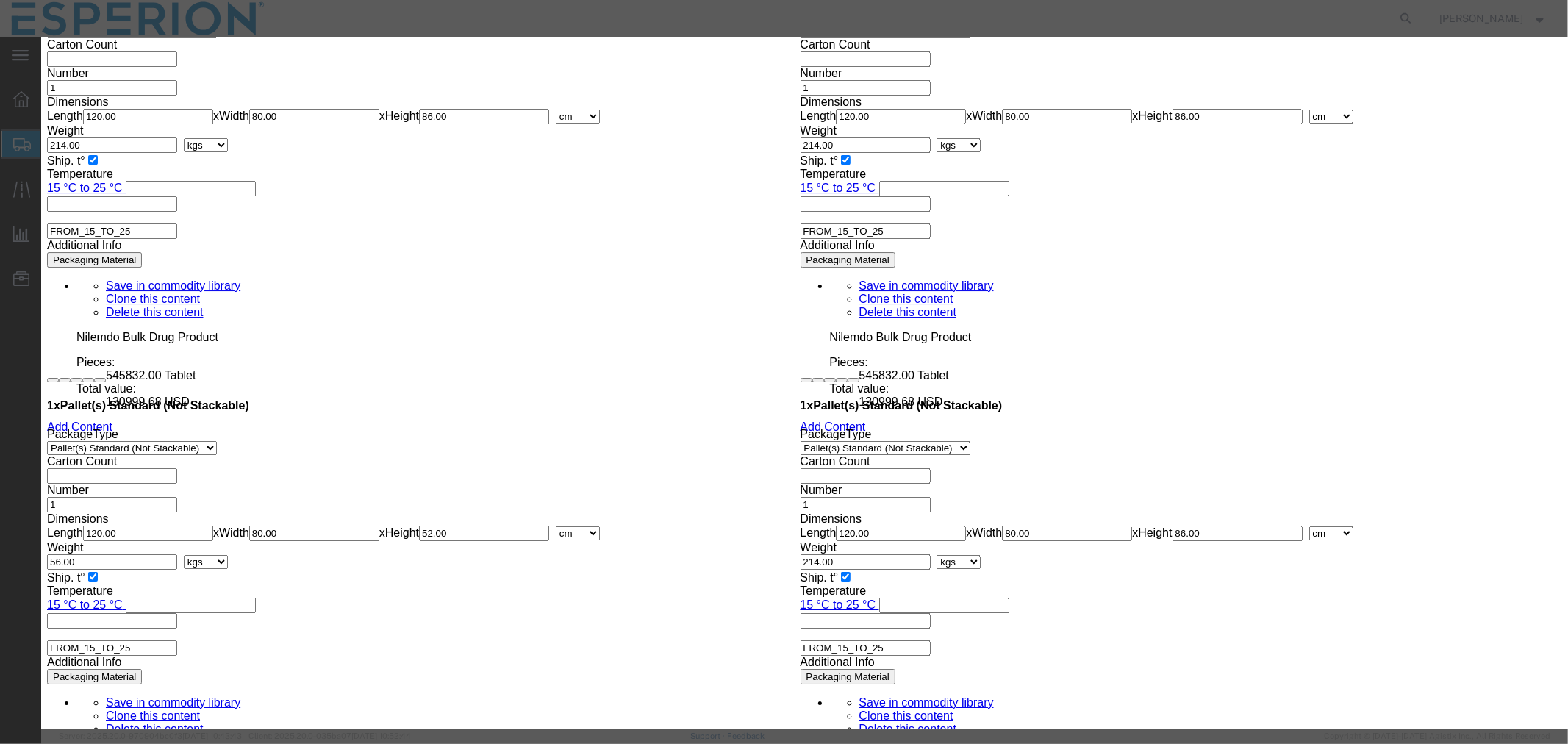
click input "548926.00"
drag, startPoint x: 566, startPoint y: 140, endPoint x: 481, endPoint y: 141, distance: 85.0
click div "Pieces 548926.00 Select Bag Barrels 100Board Feet Bottle Box Blister Pack Carat…"
type input "223523"
type input "53645.52"
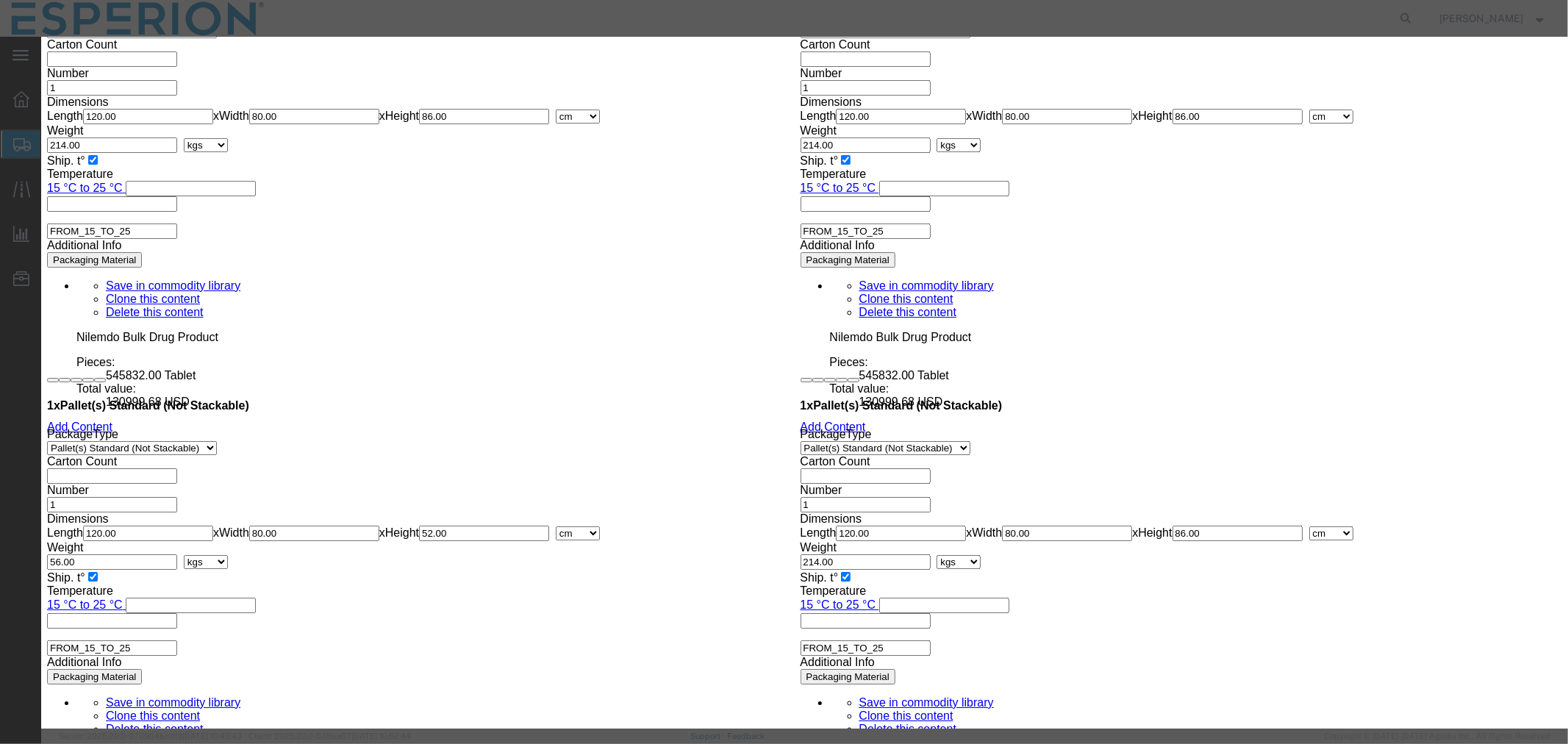
click button "Save & Close"
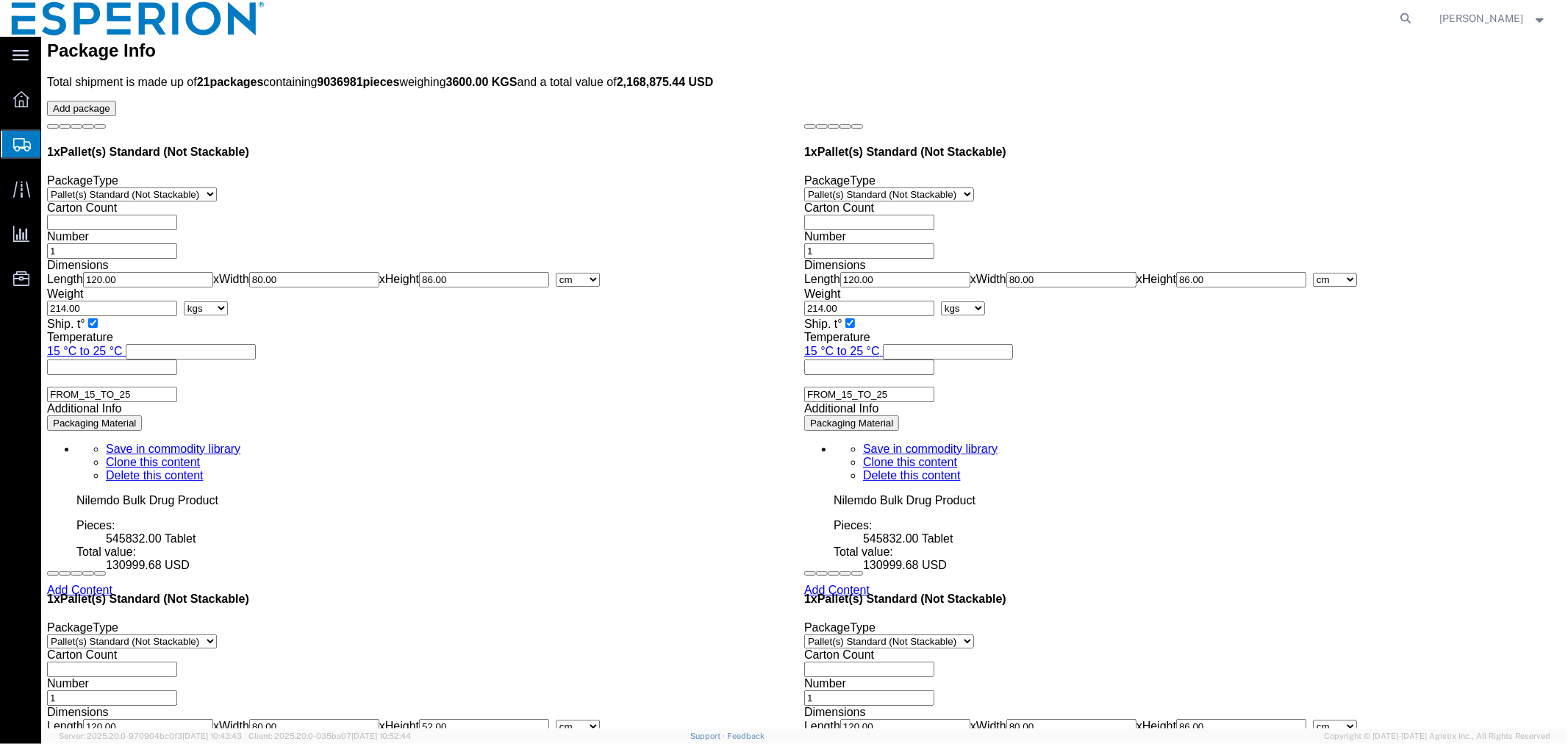
scroll to position [3929, 0]
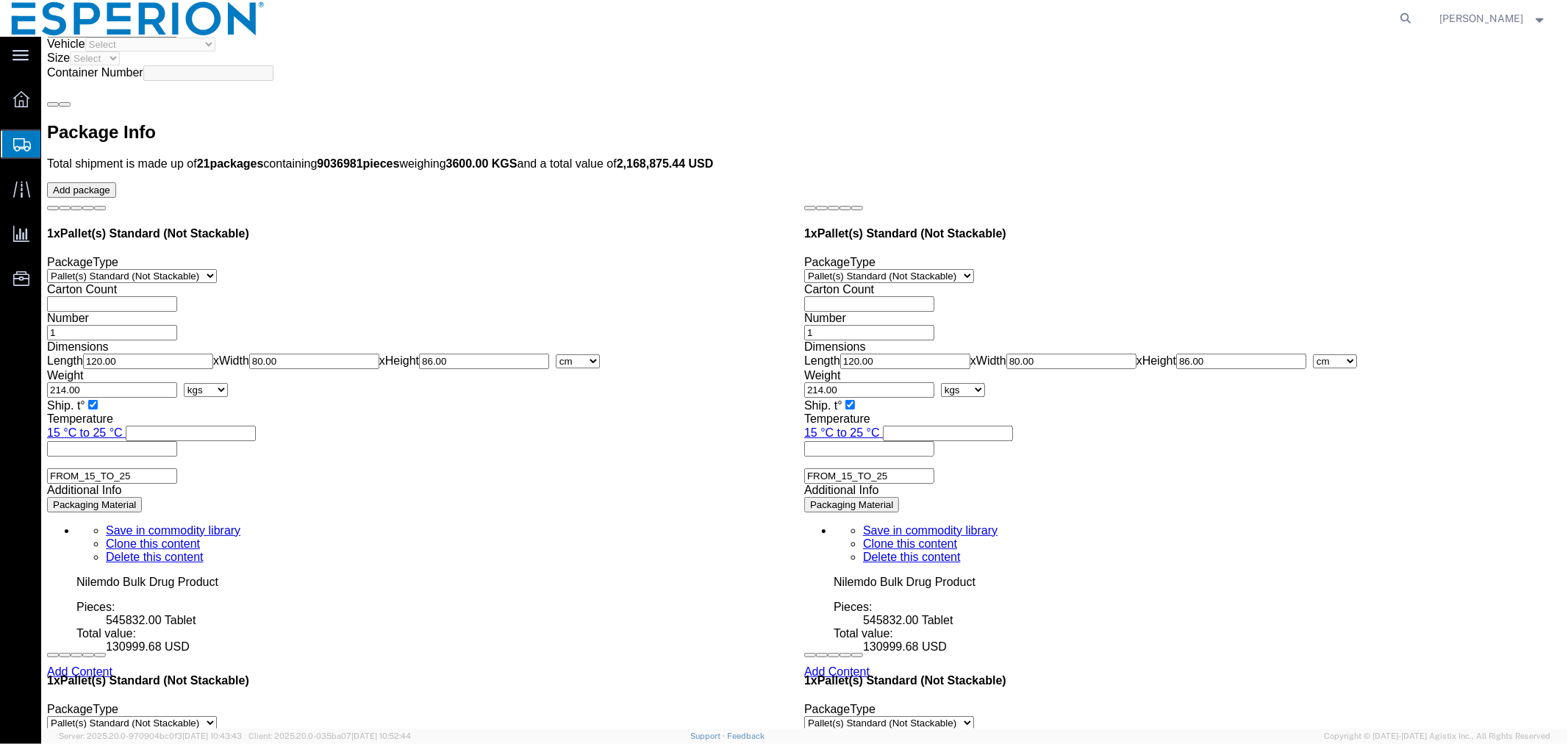
click span "button"
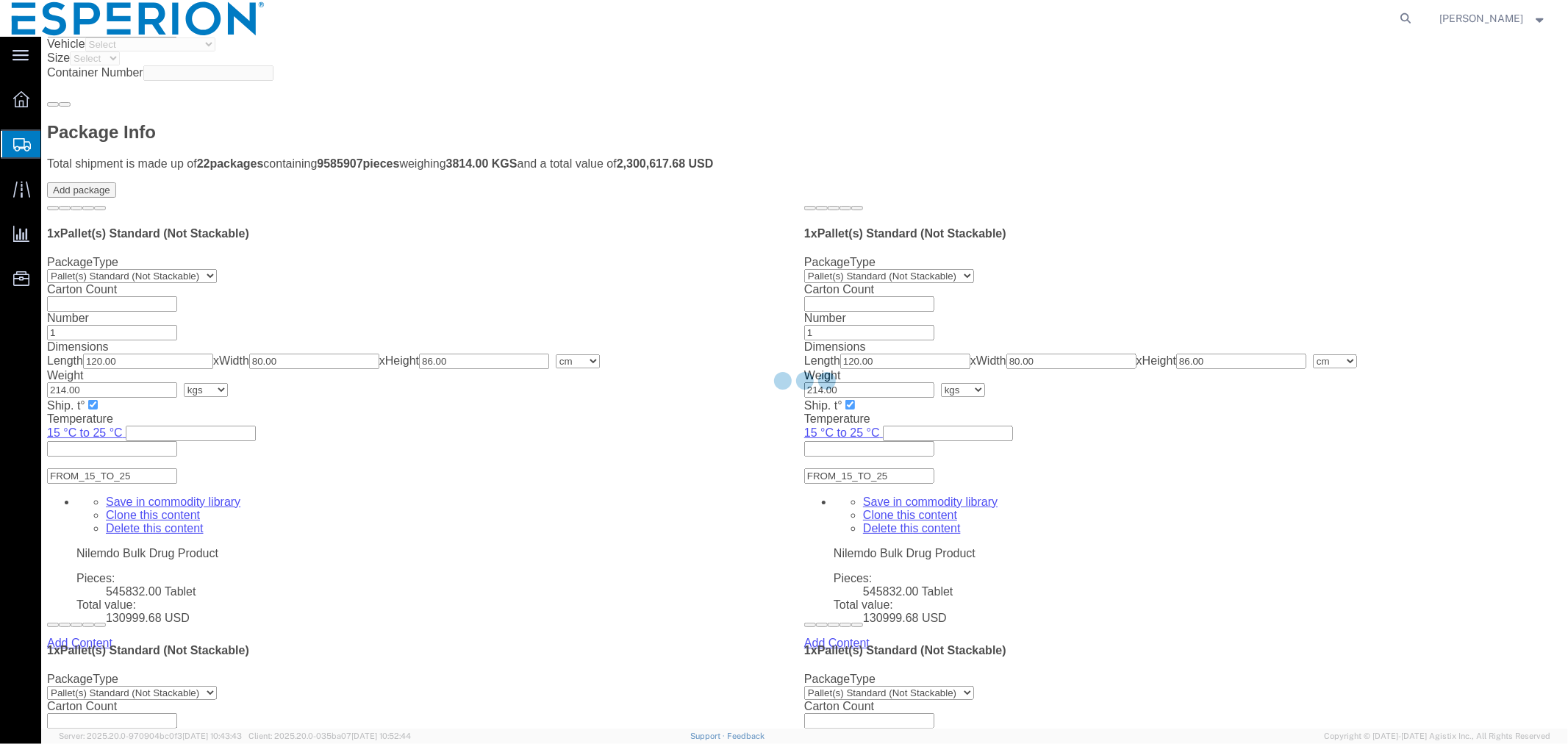
scroll to position [0, 0]
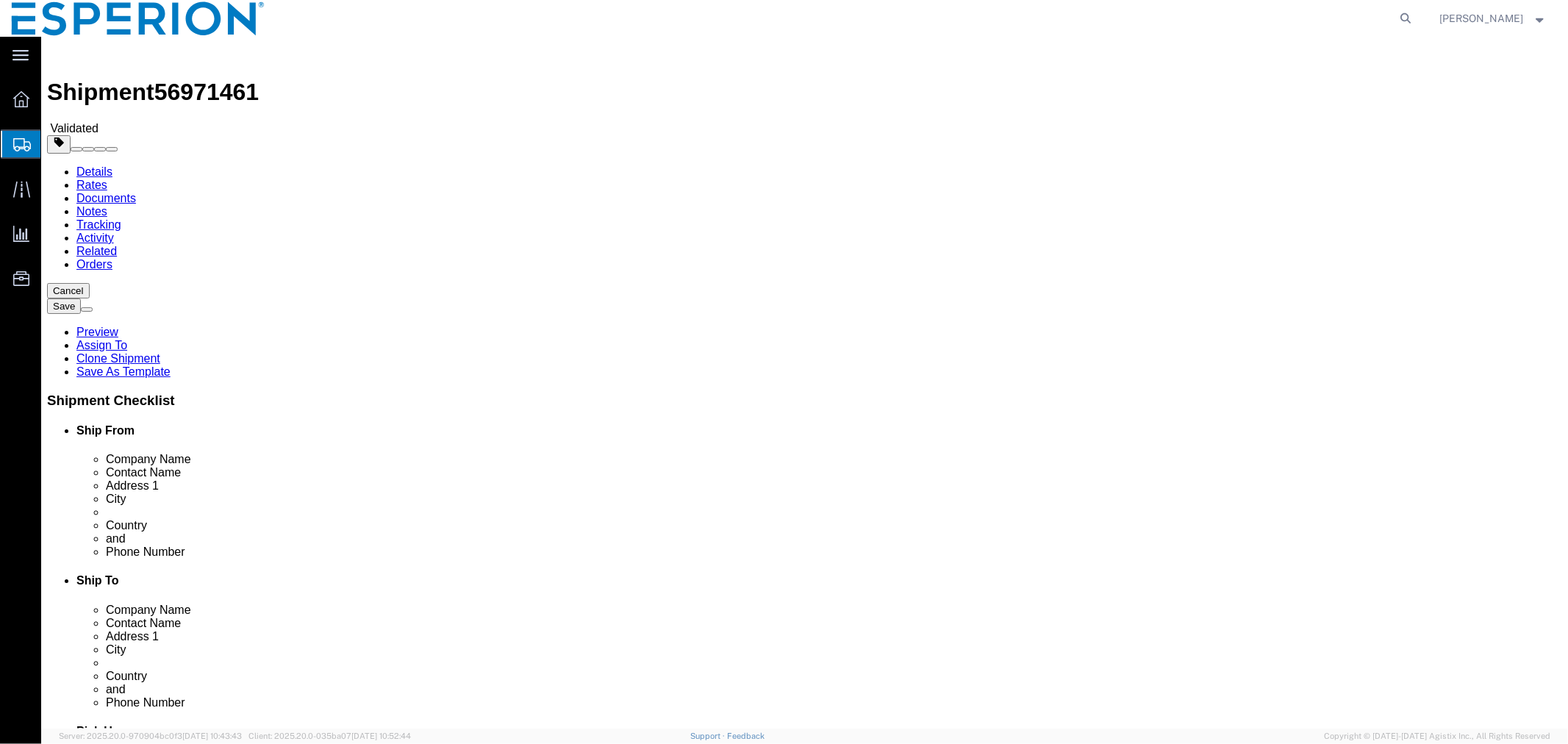
select select "PSNS"
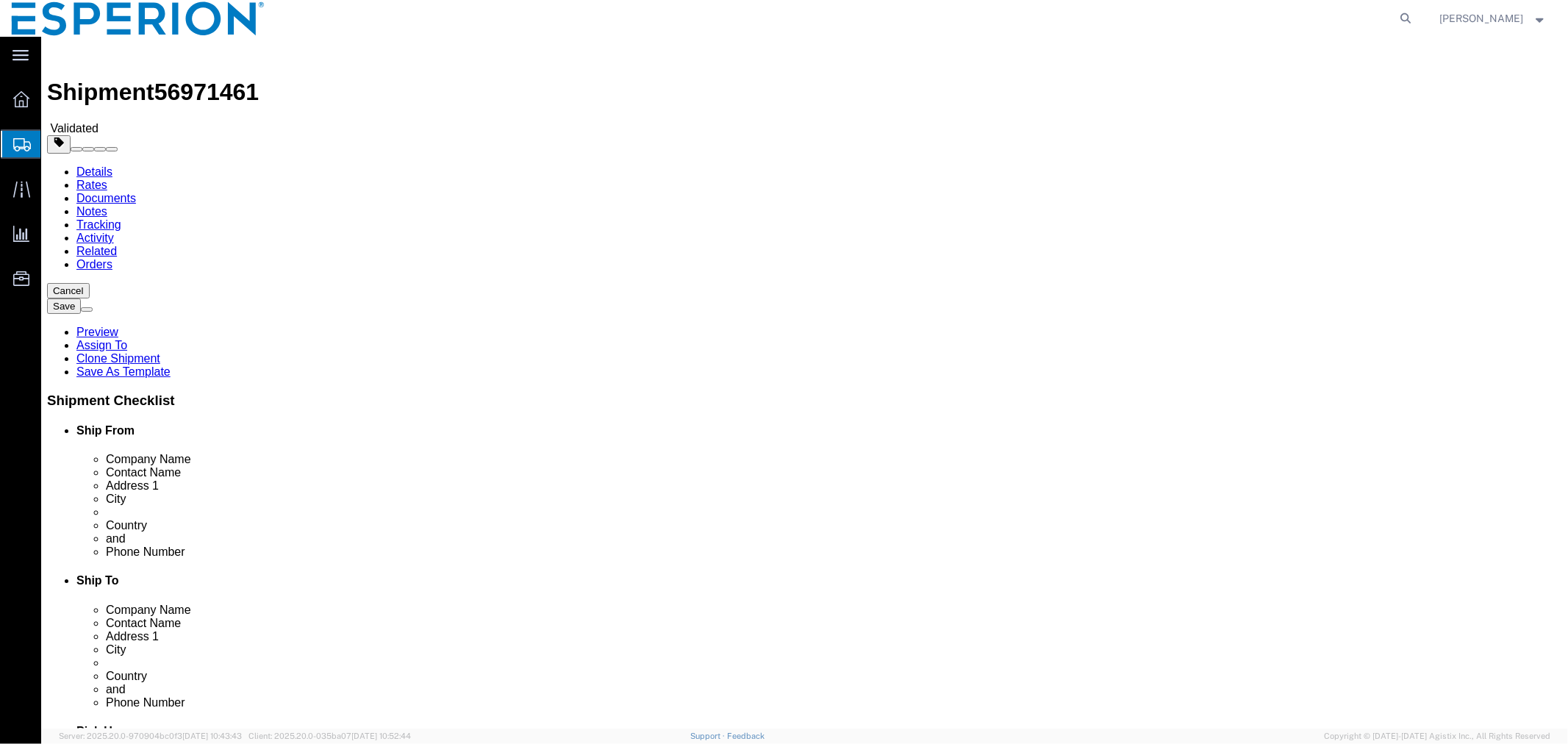
select select "PSNS"
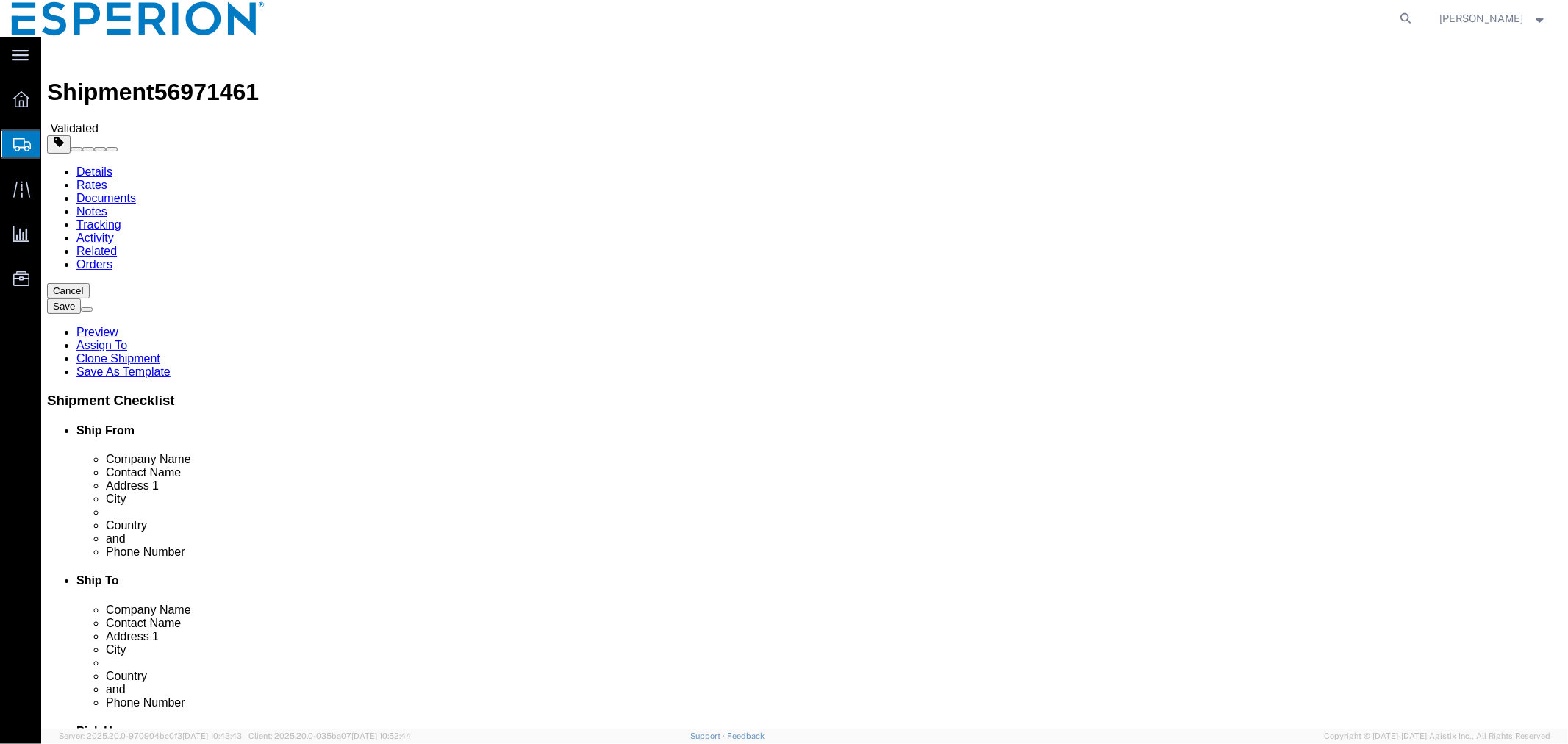
select select "PSNS"
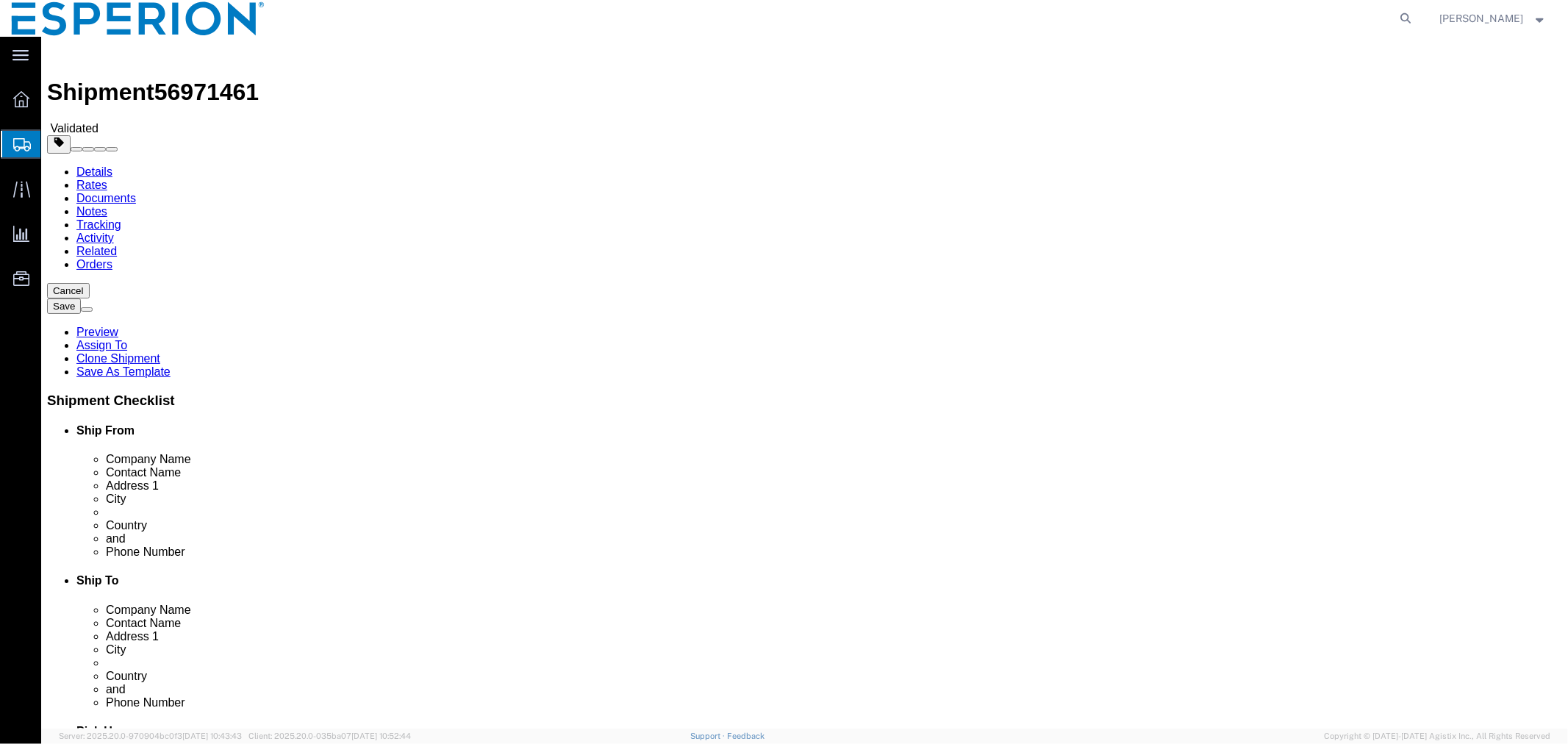
select select "PSNS"
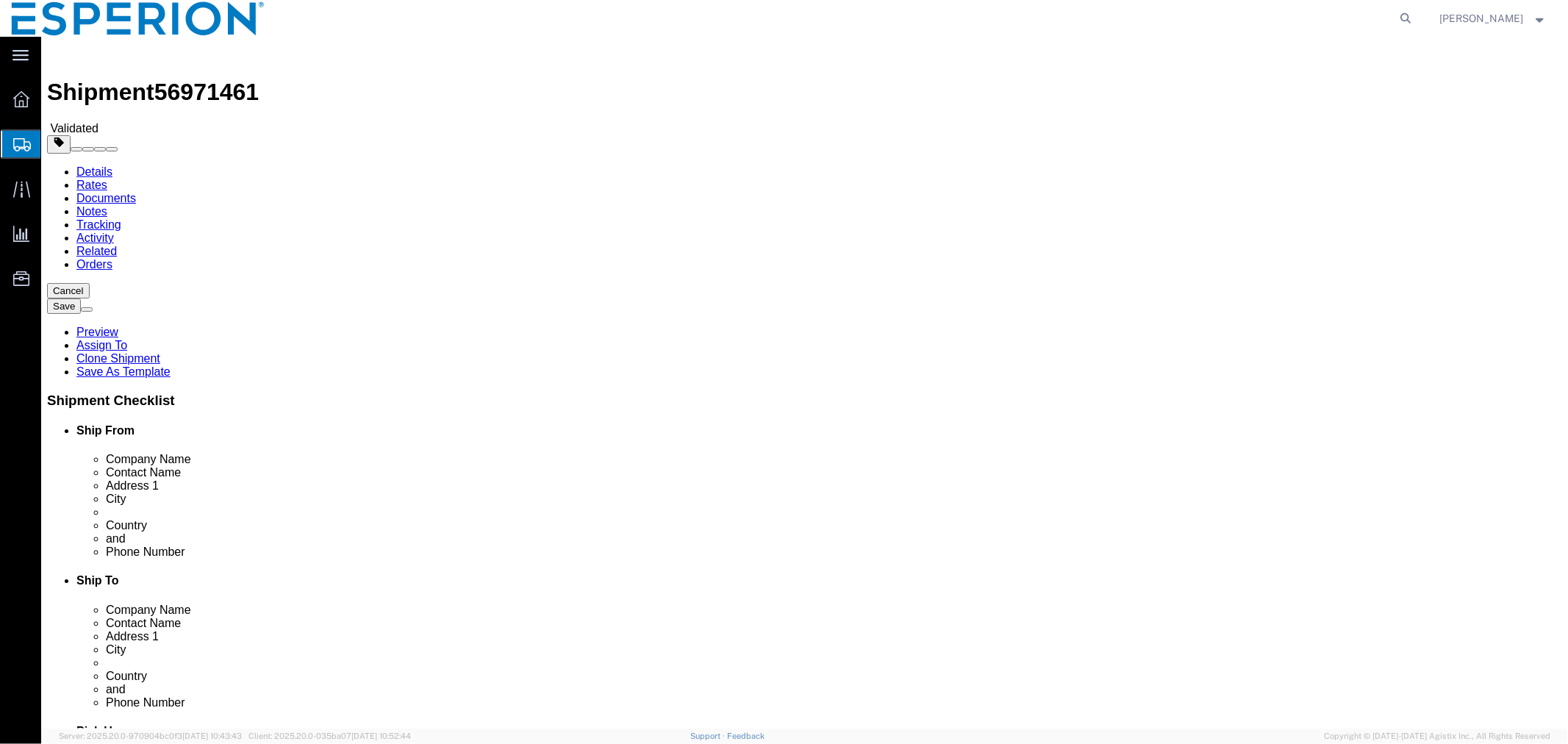
select select "PSNS"
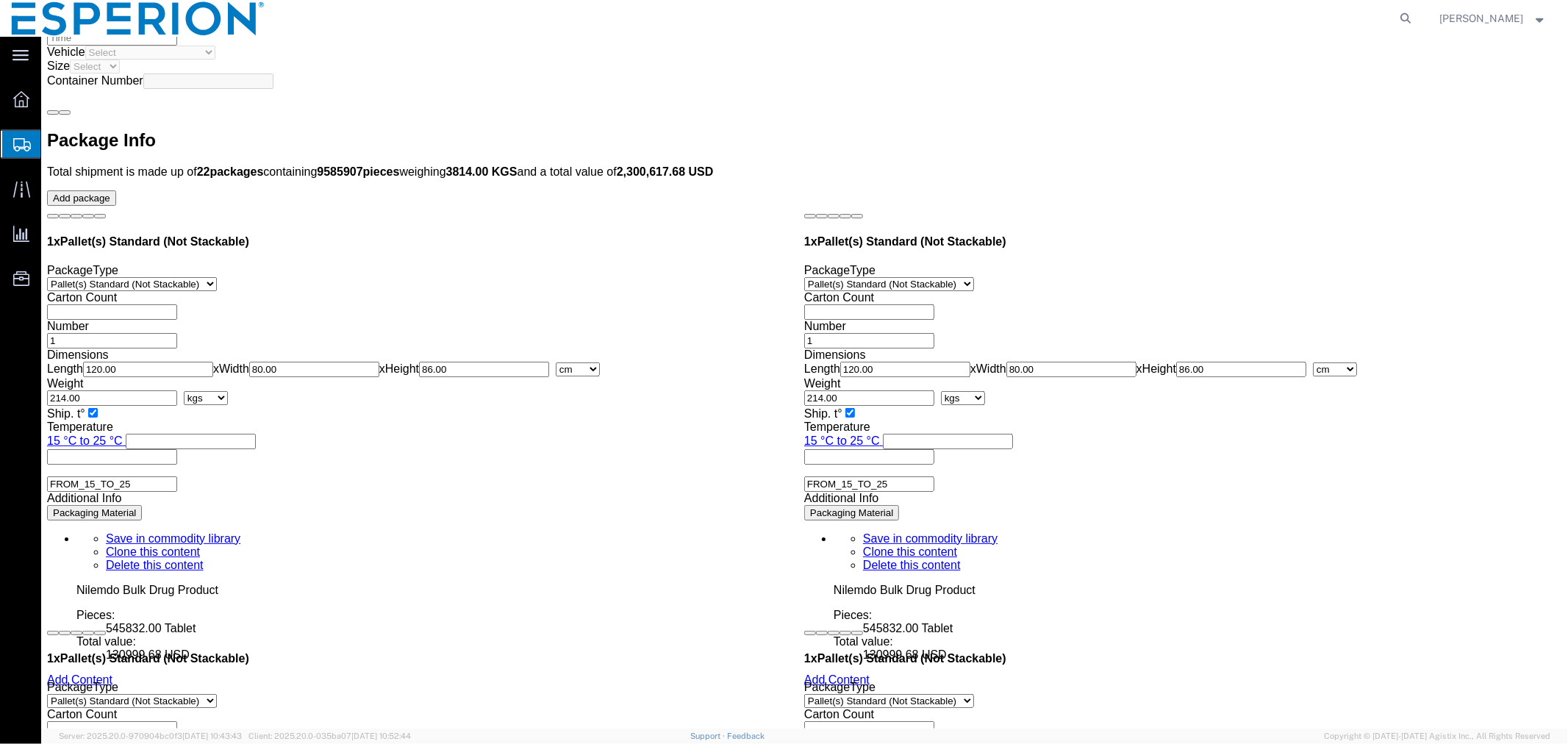
scroll to position [4290, 0]
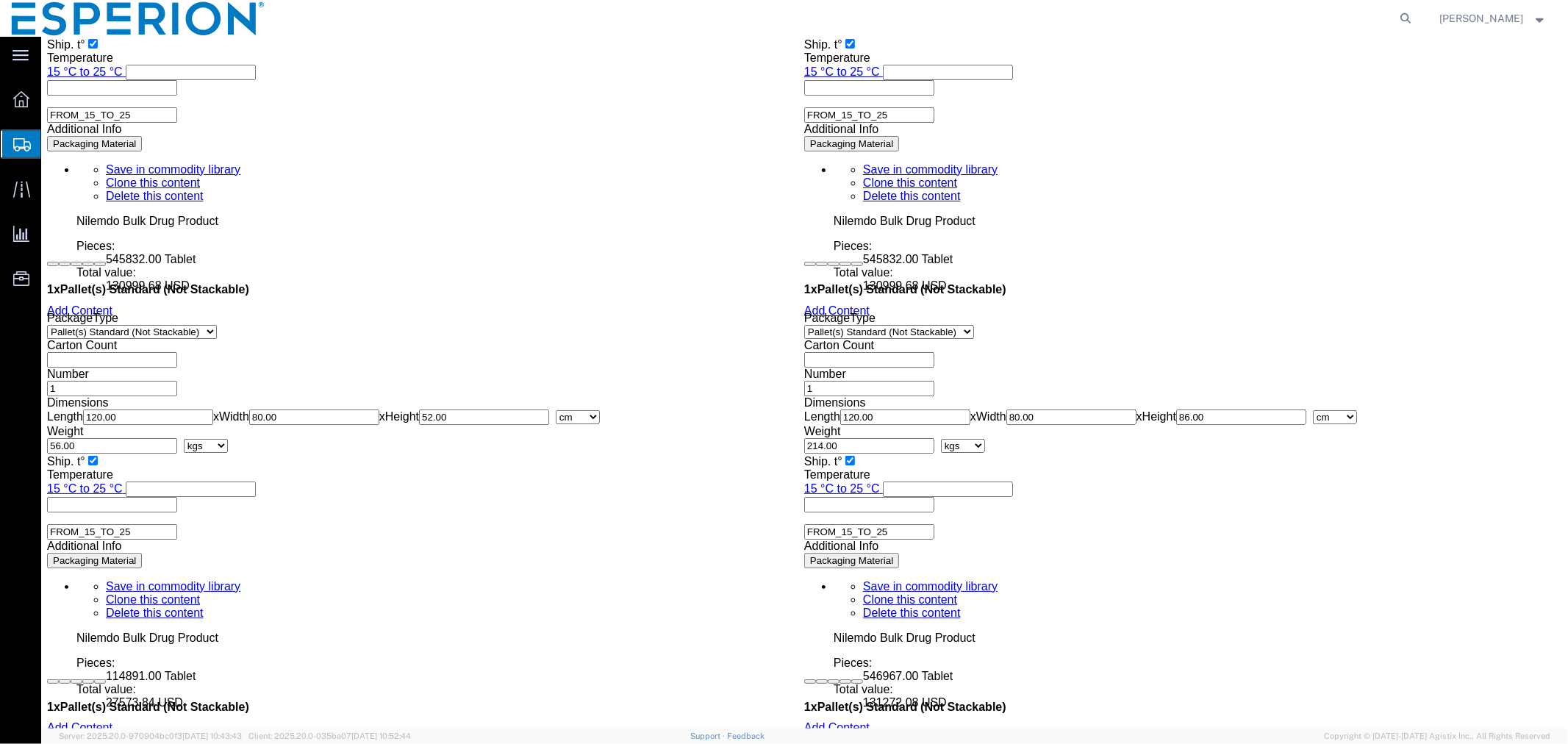
click dd "548926.00 Tablet"
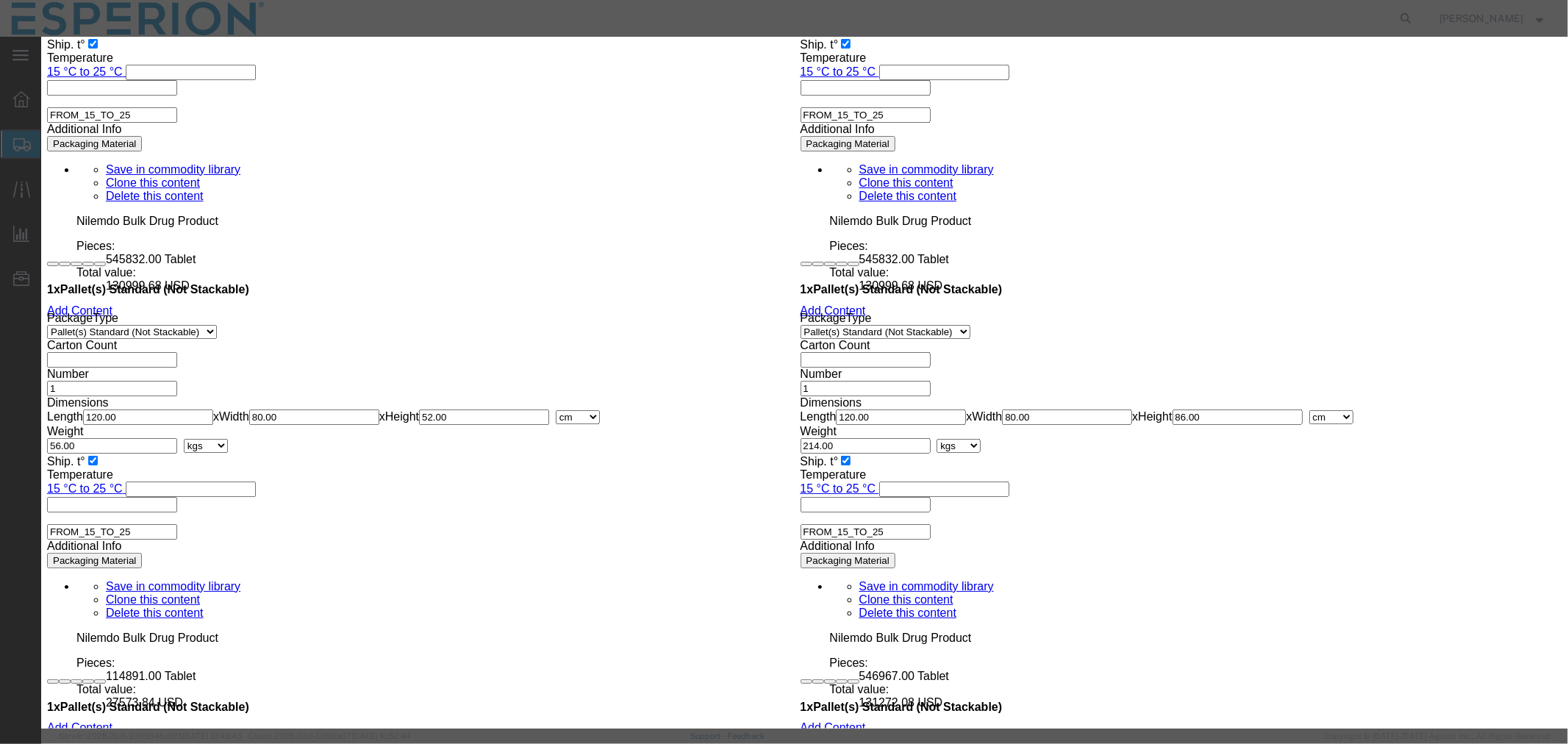
drag, startPoint x: 953, startPoint y: 211, endPoint x: 860, endPoint y: 211, distance: 93.0
click div "Serial B34398"
paste input "9"
type input "B34399"
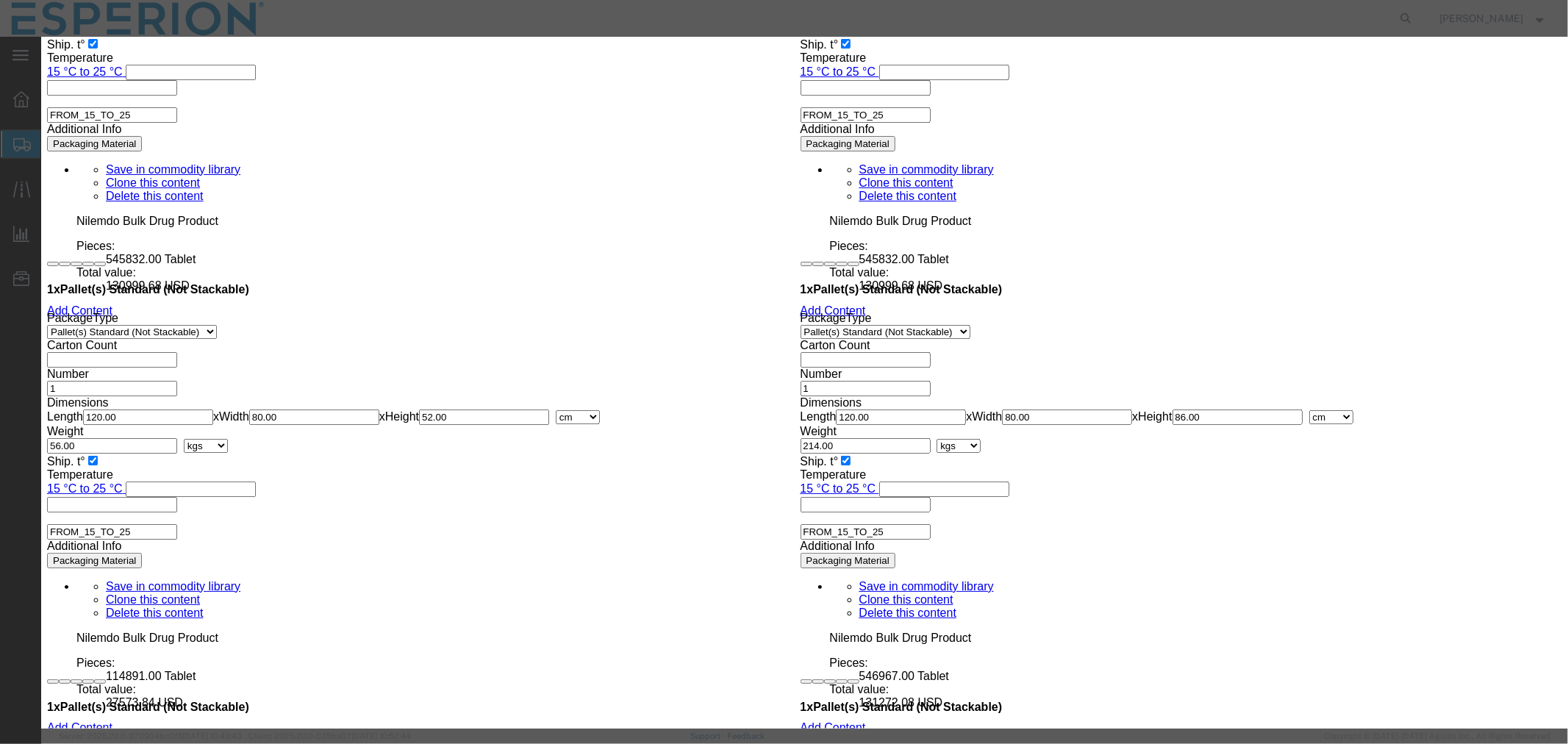
drag, startPoint x: 567, startPoint y: 284, endPoint x: 499, endPoint y: 277, distance: 68.4
click div "Lot# B34398"
paste input "9"
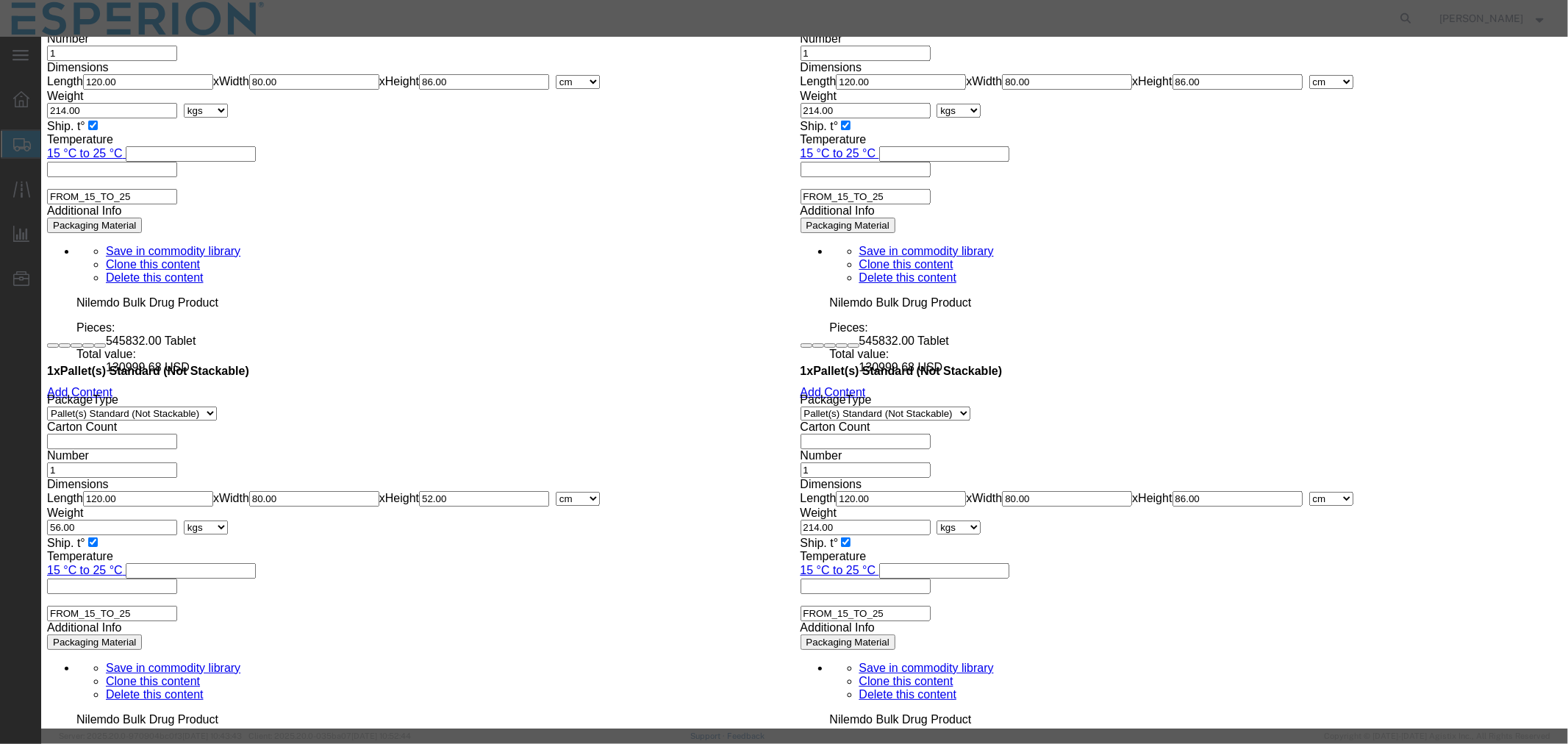
type input "B34399"
drag, startPoint x: 564, startPoint y: 141, endPoint x: 470, endPoint y: 138, distance: 94.0
click div "Pieces 548926.00 Select Bag Barrels 100Board Feet Bottle Box Blister Pack Carat…"
type input "547456"
type input "131389.44"
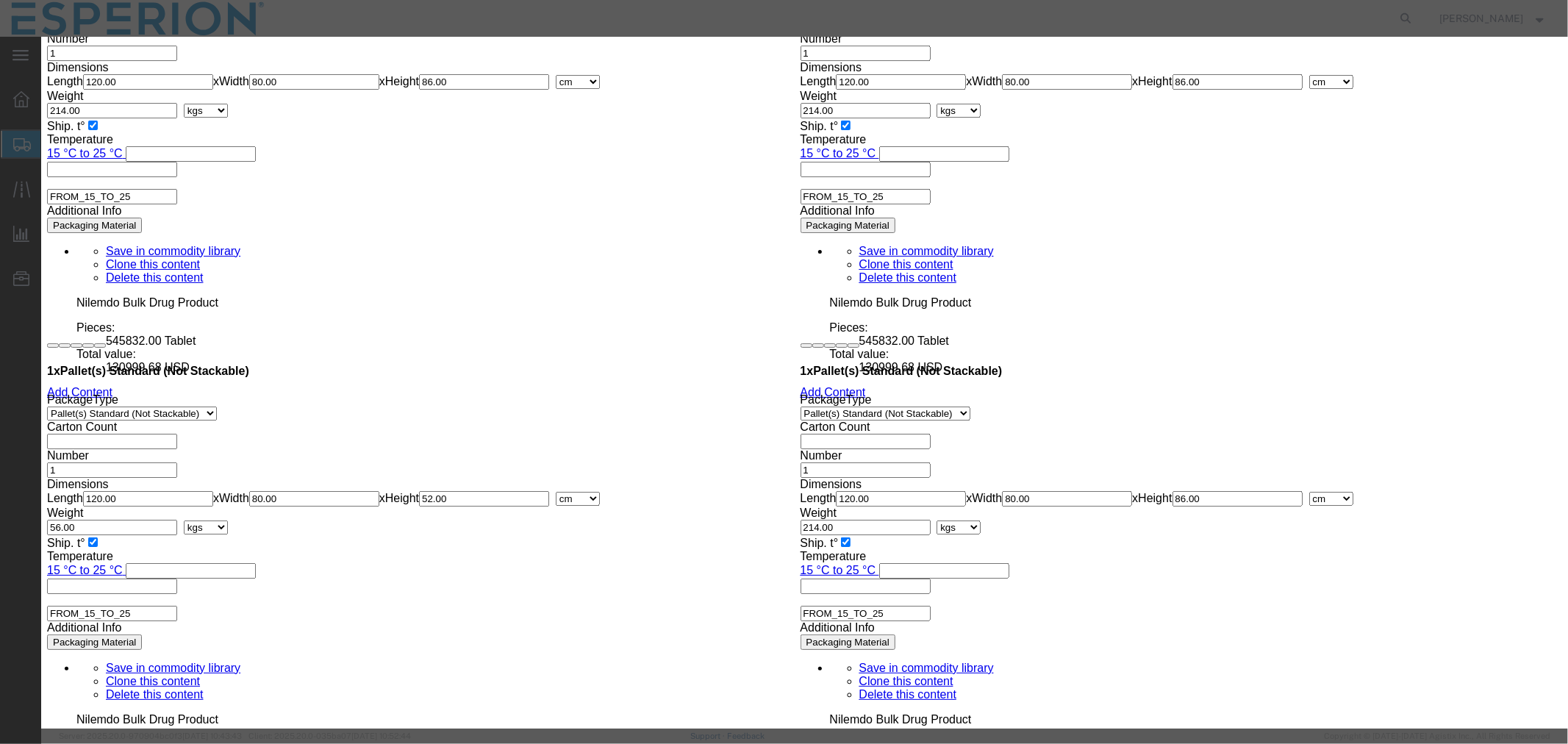
click button "Save & Close"
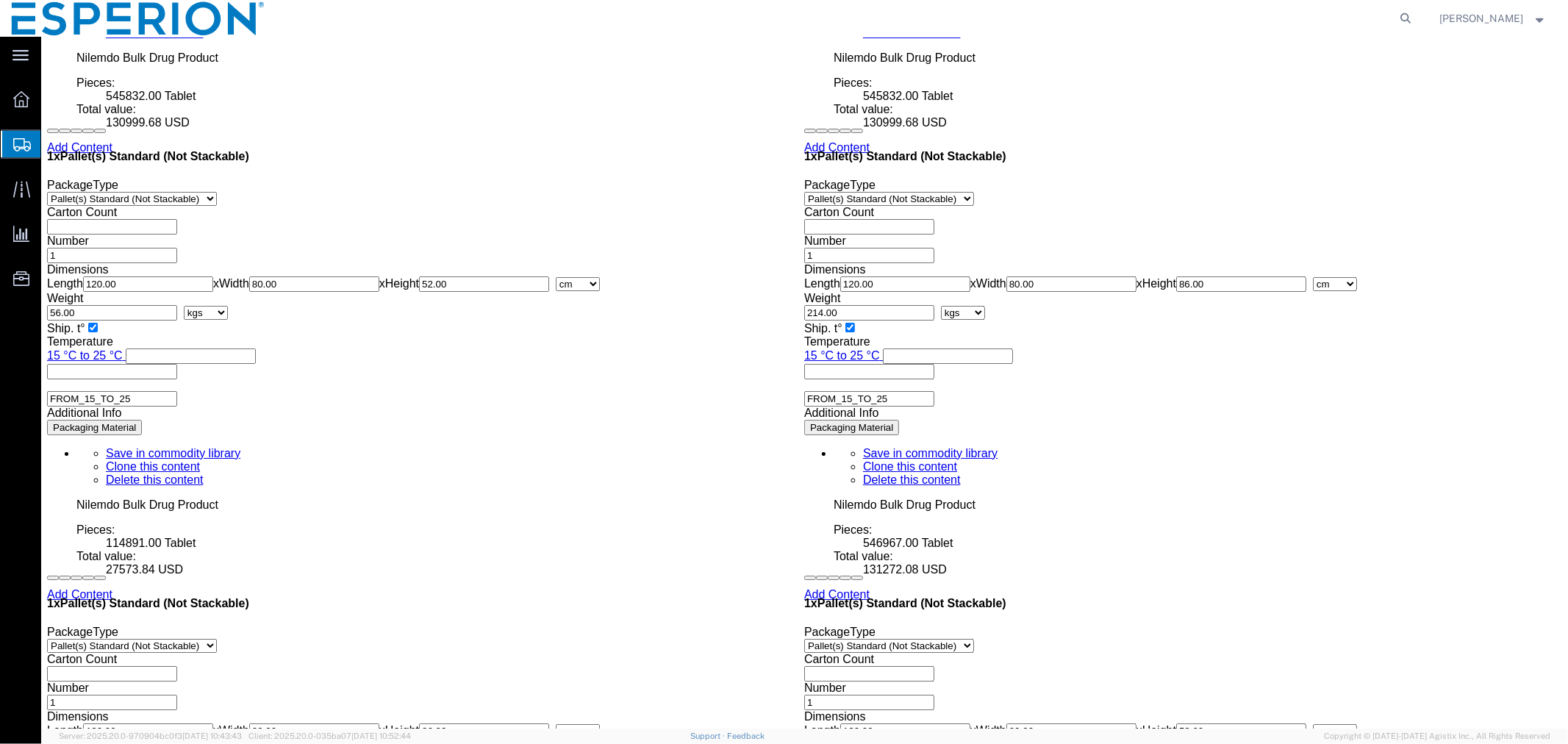
scroll to position [4535, 0]
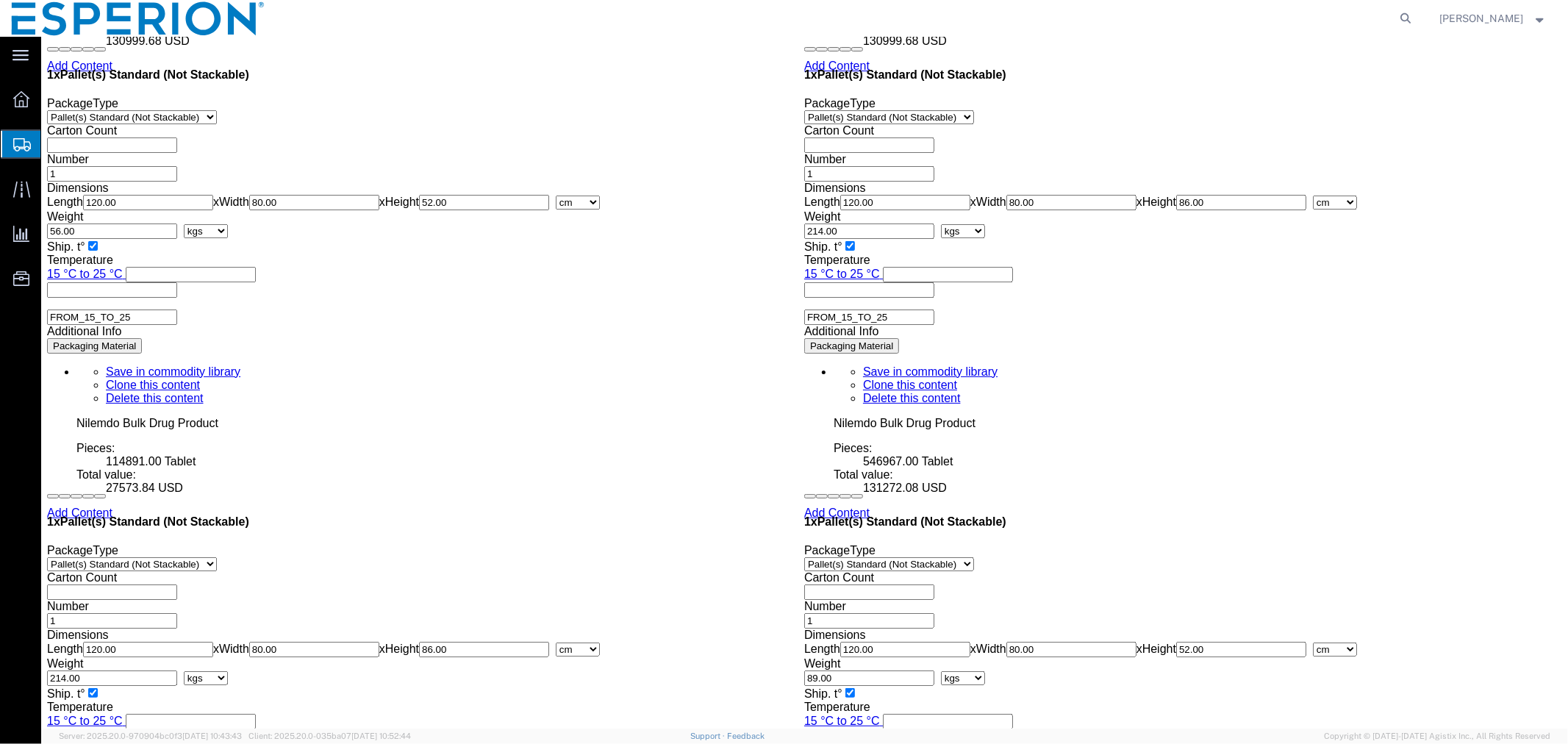
click span "button"
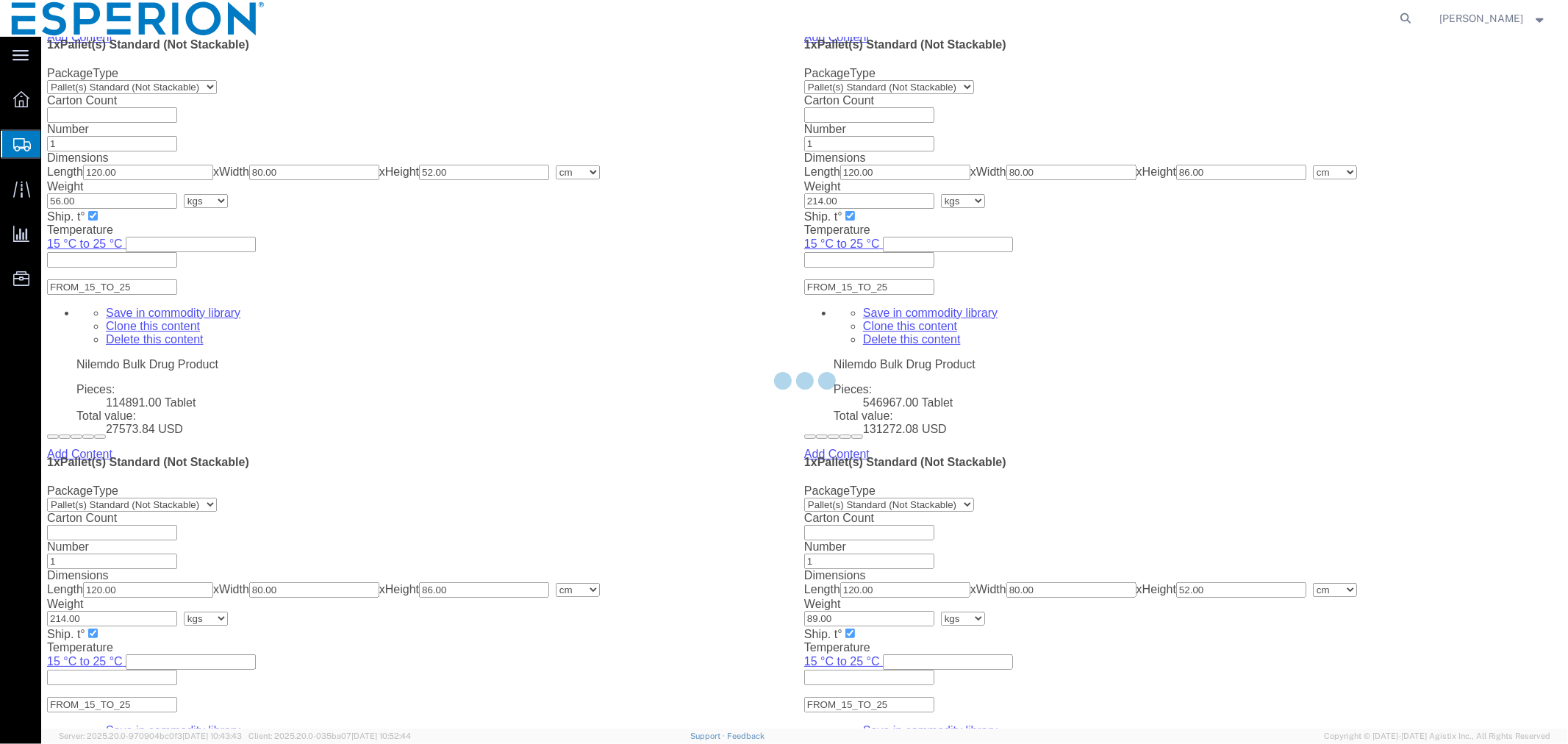
scroll to position [0, 0]
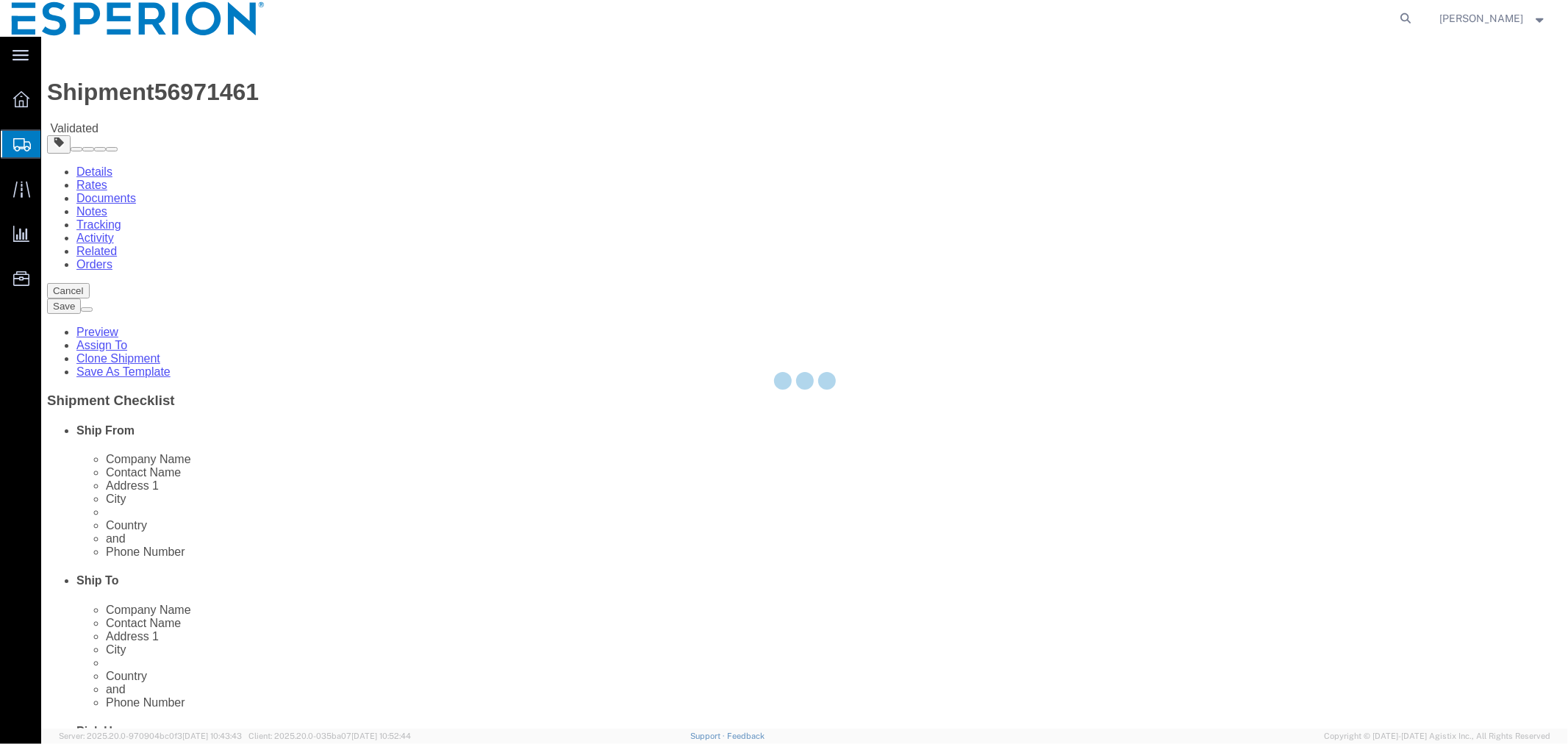
select select "PSNS"
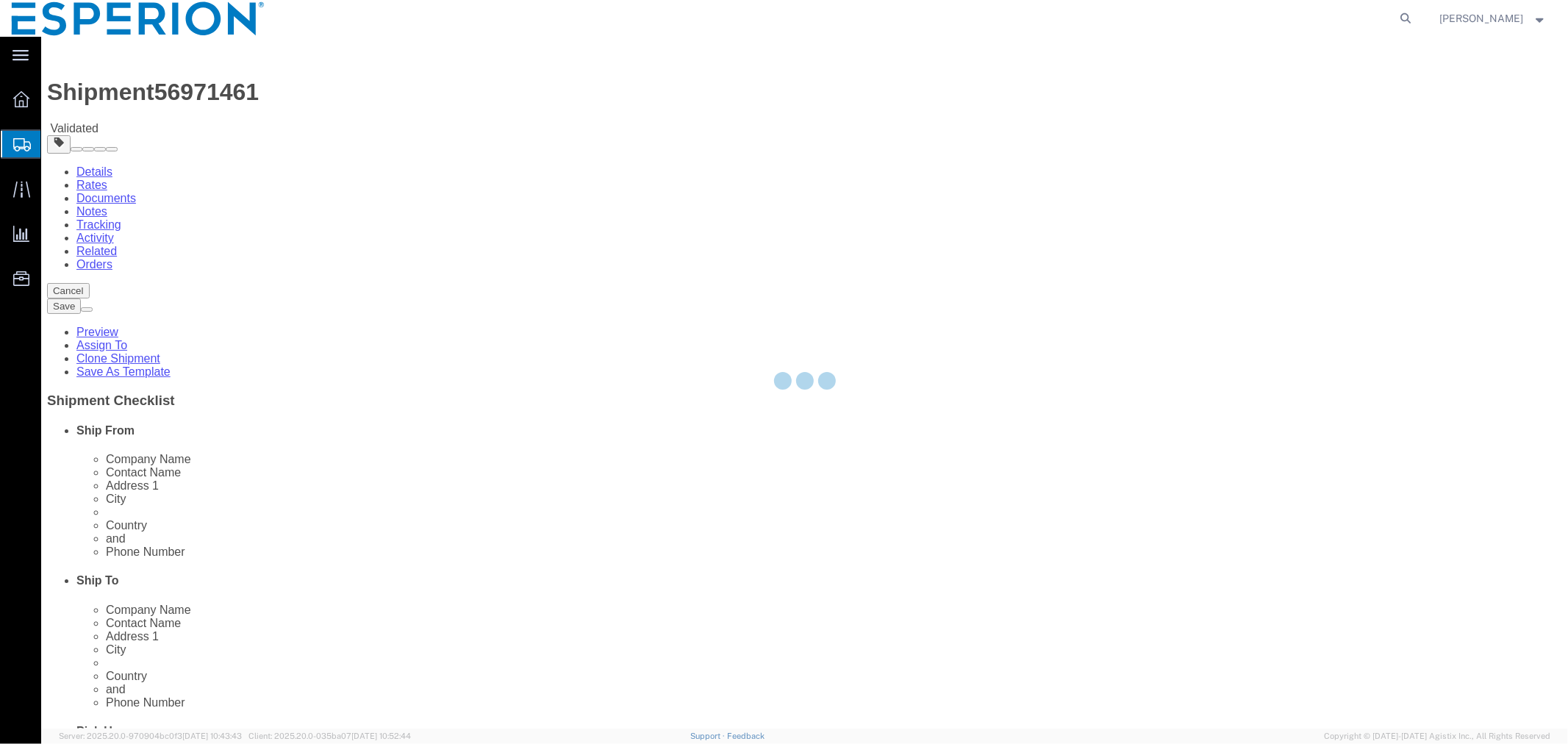
select select "PSNS"
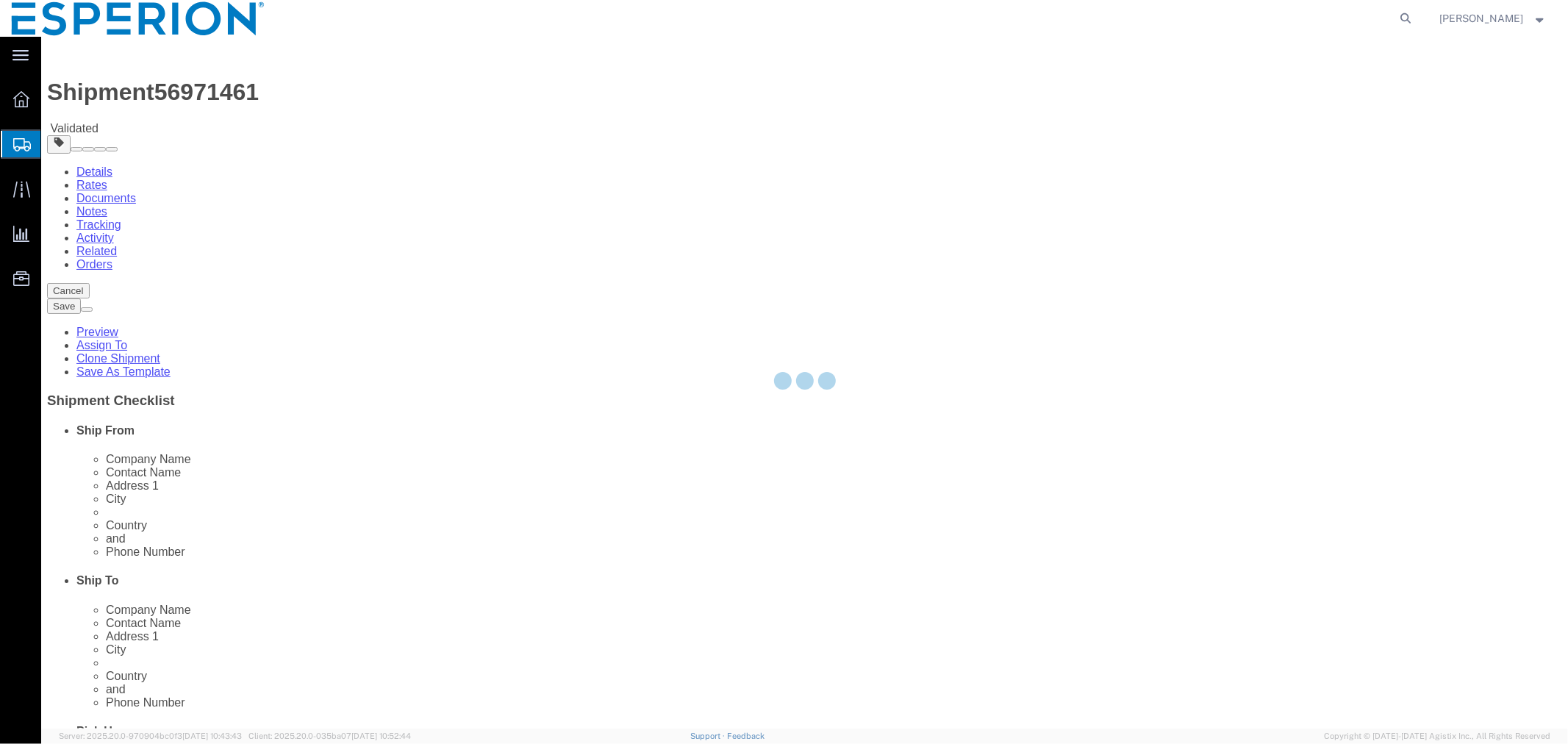
select select "PSNS"
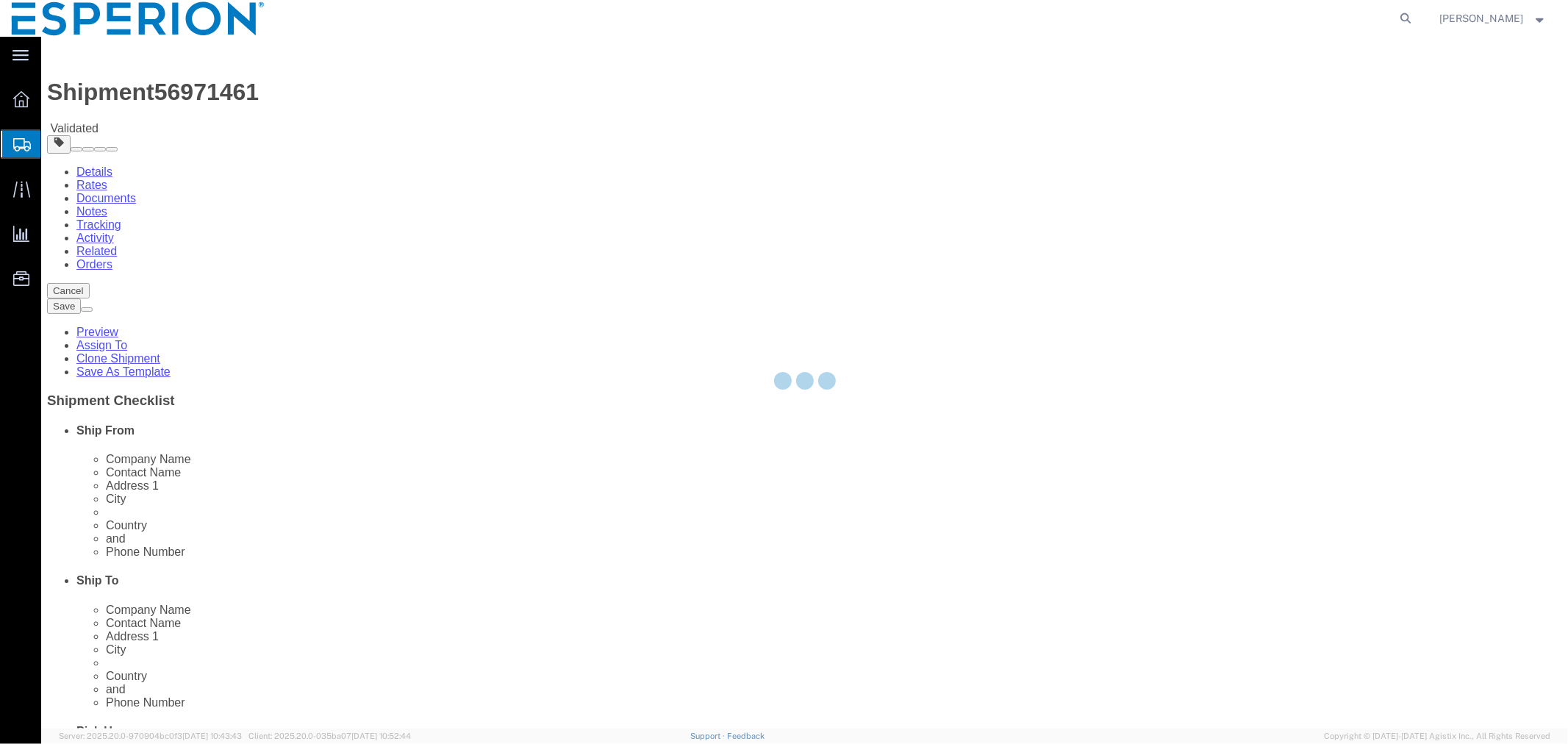
select select "PSNS"
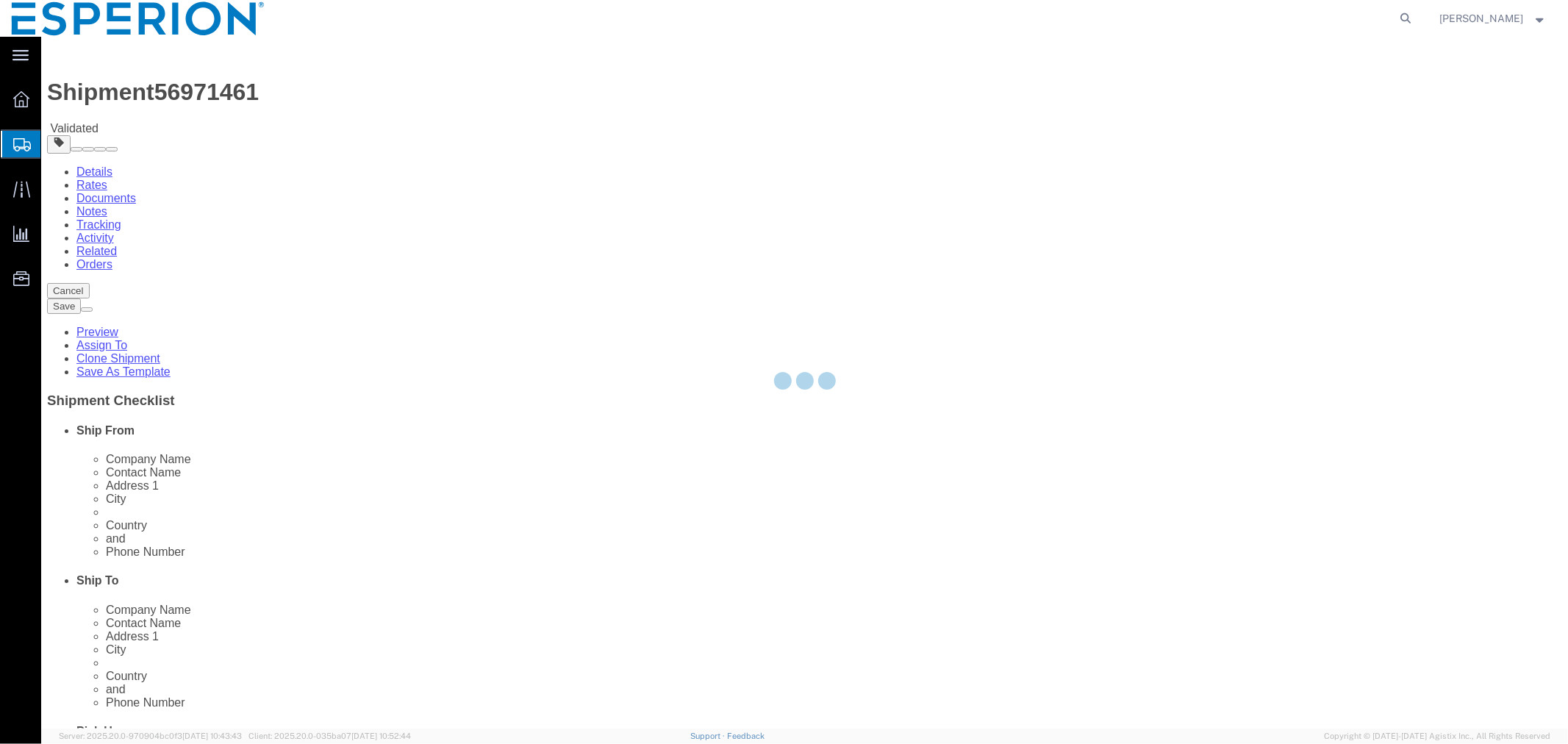
select select "PSNS"
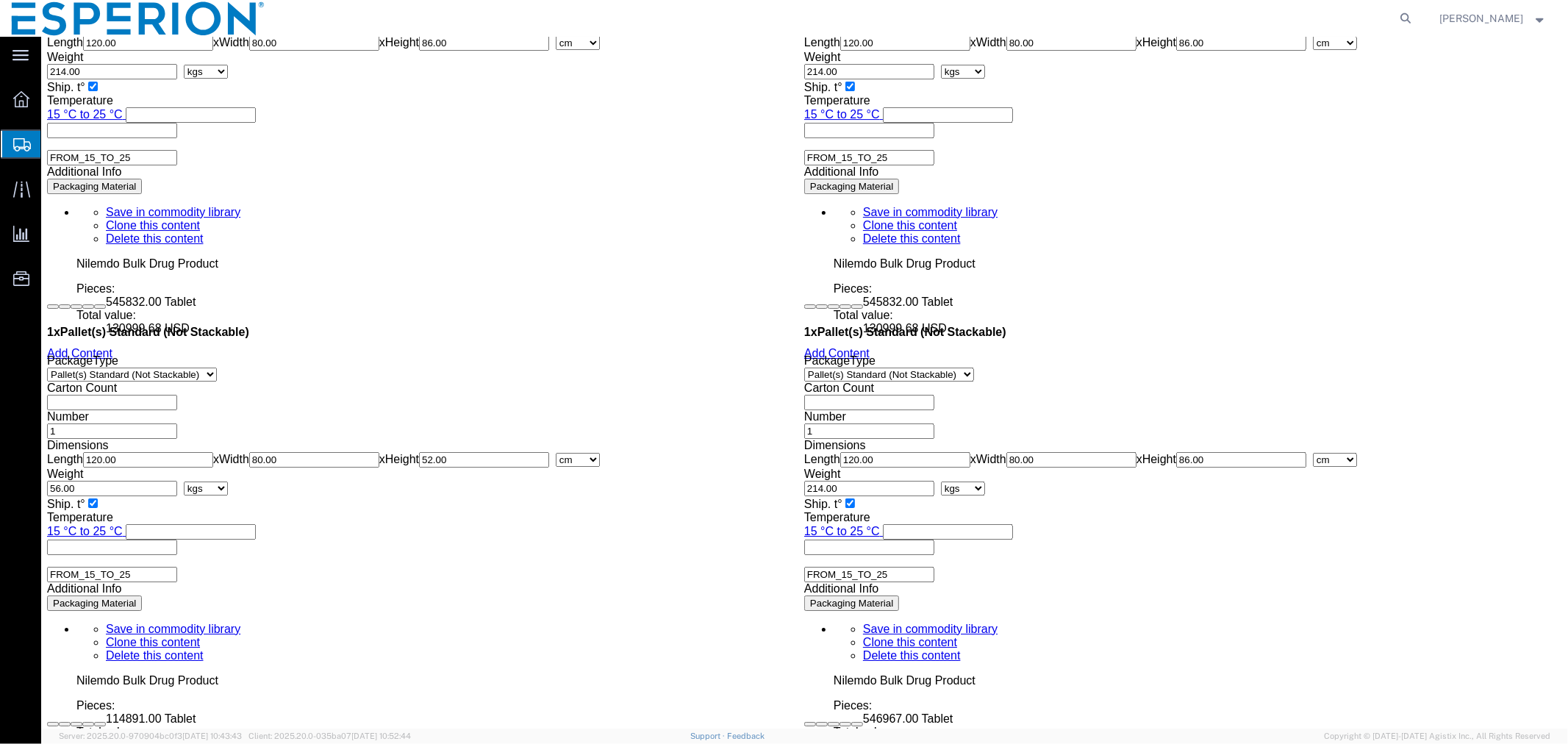
scroll to position [4592, 0]
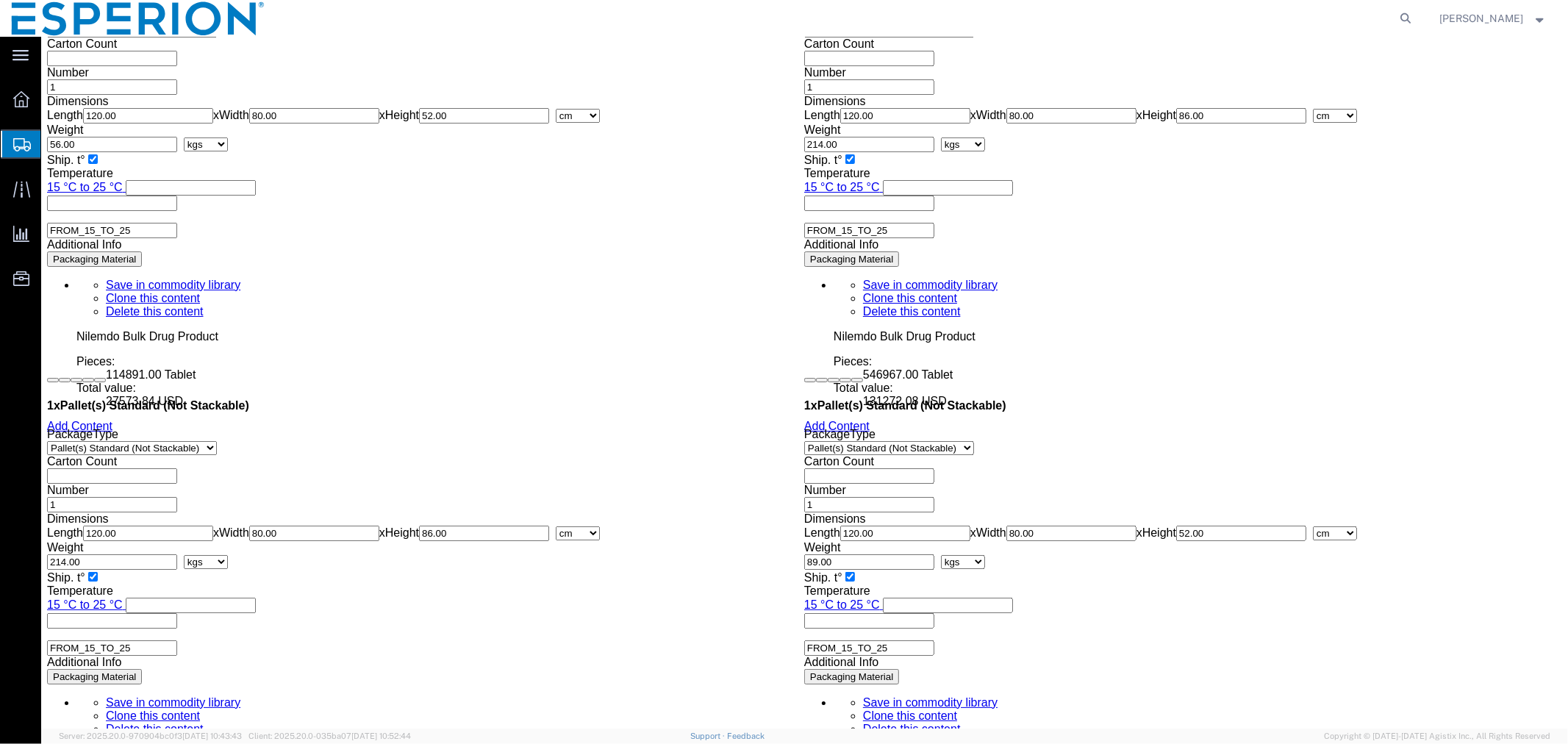
click dd "547456.00 Tablet"
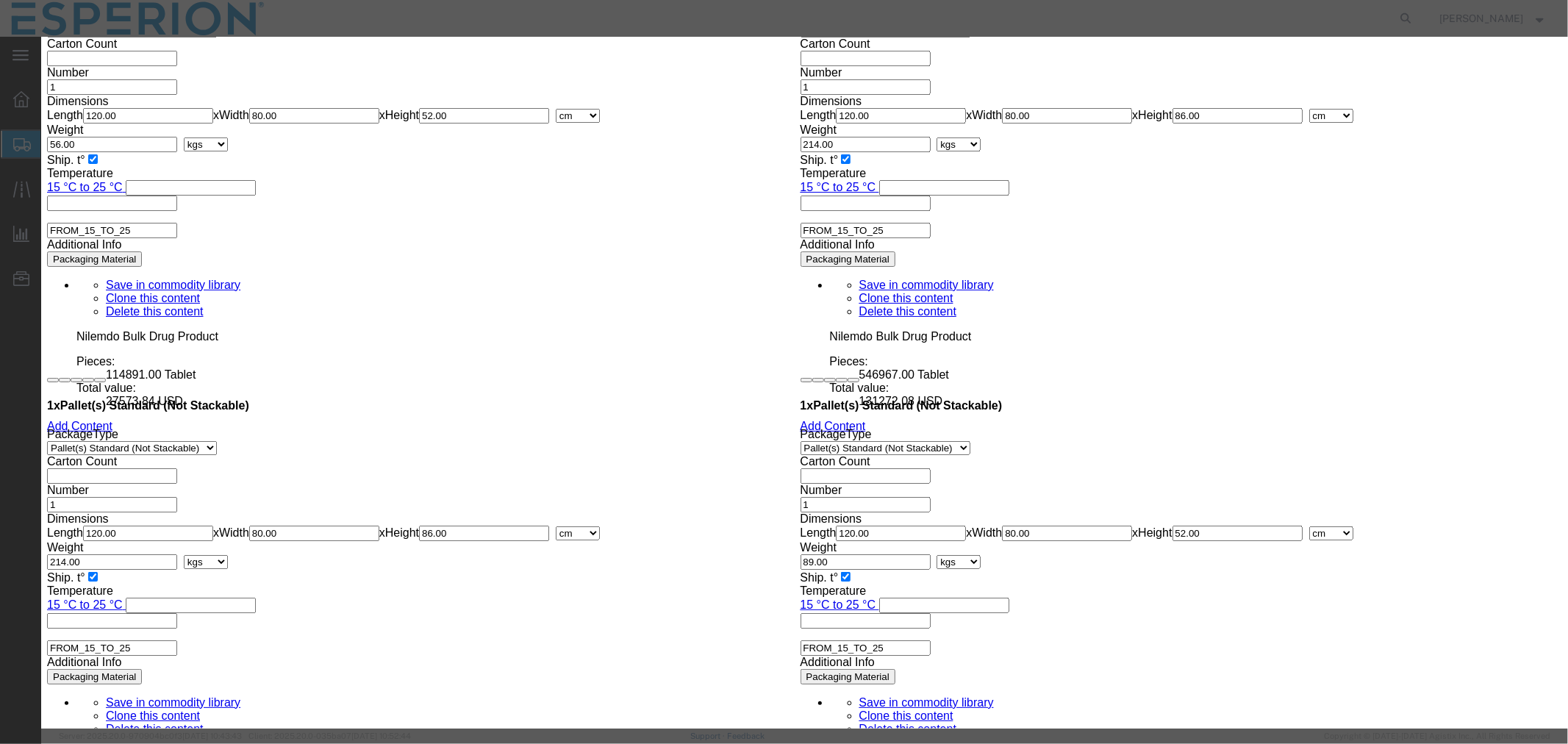
scroll to position [0, 0]
click button "Close"
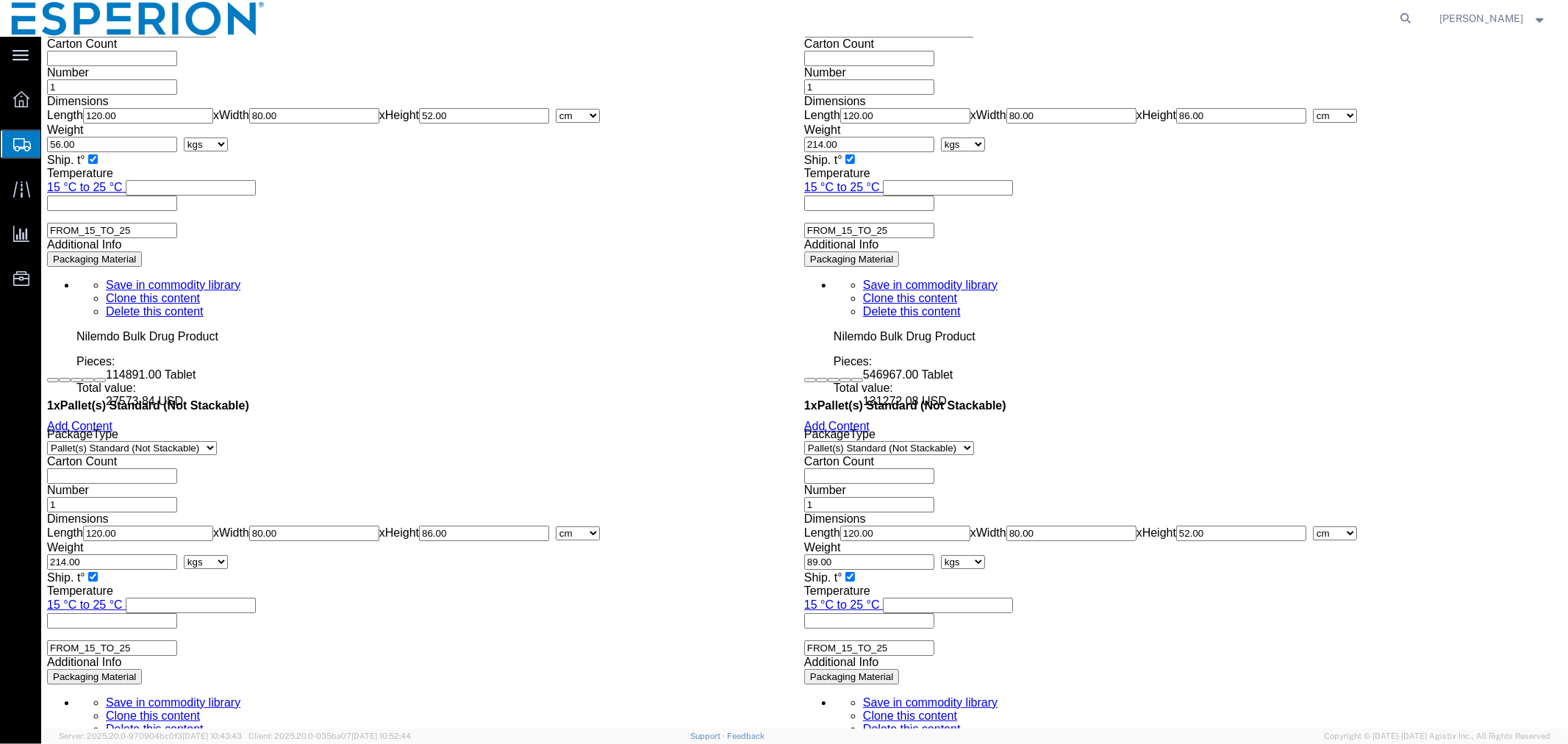
click span "button"
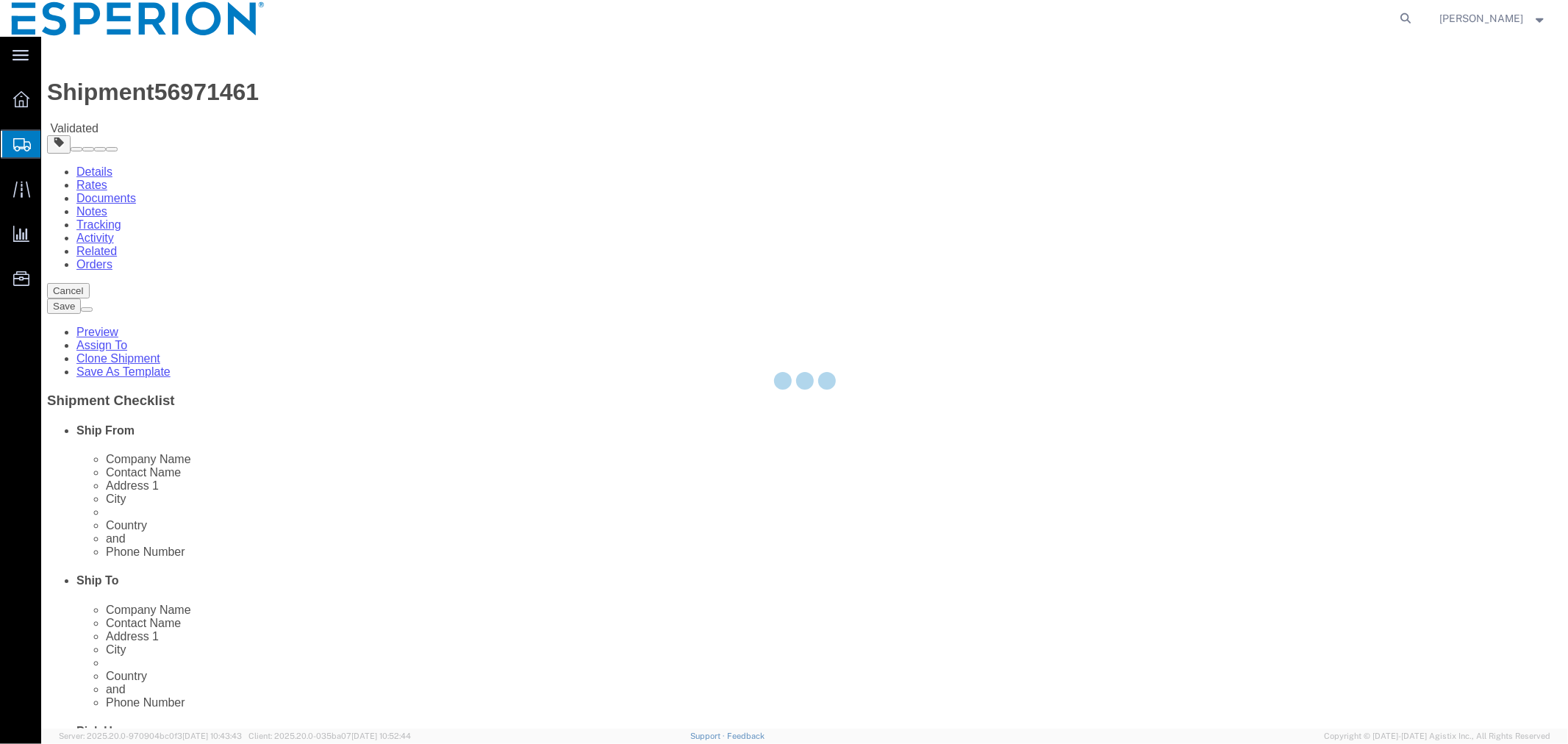
select select "PSNS"
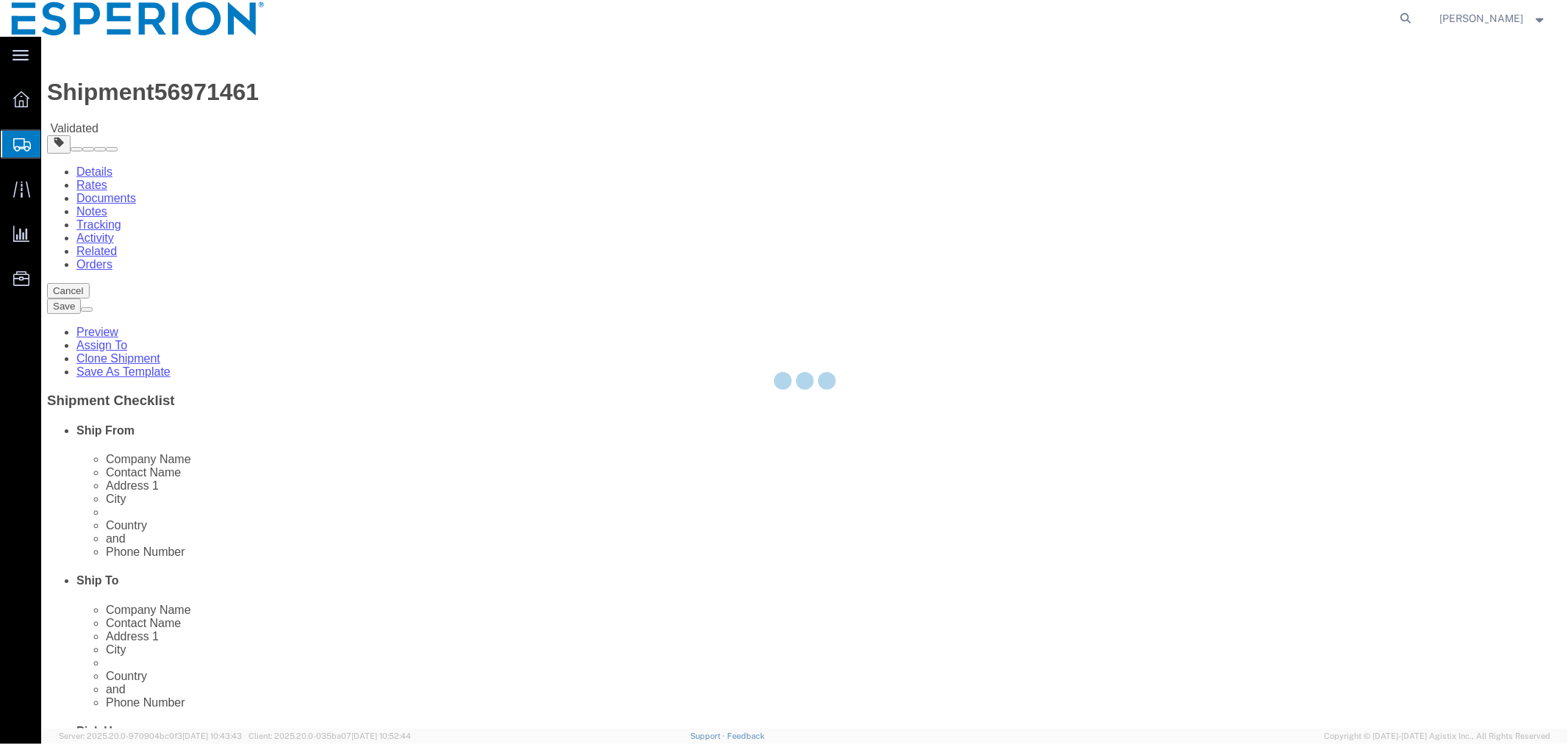
select select "PSNS"
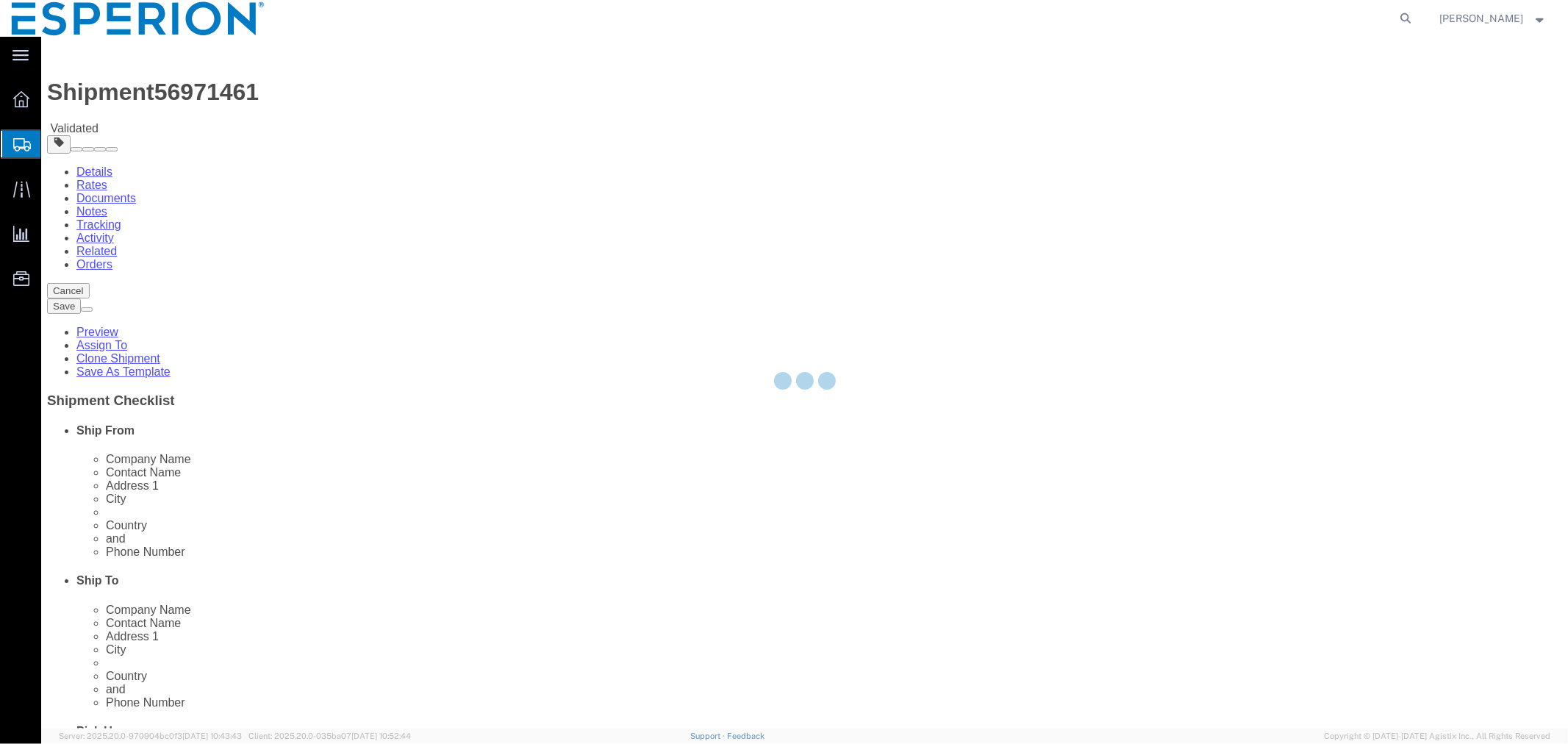
select select "PSNS"
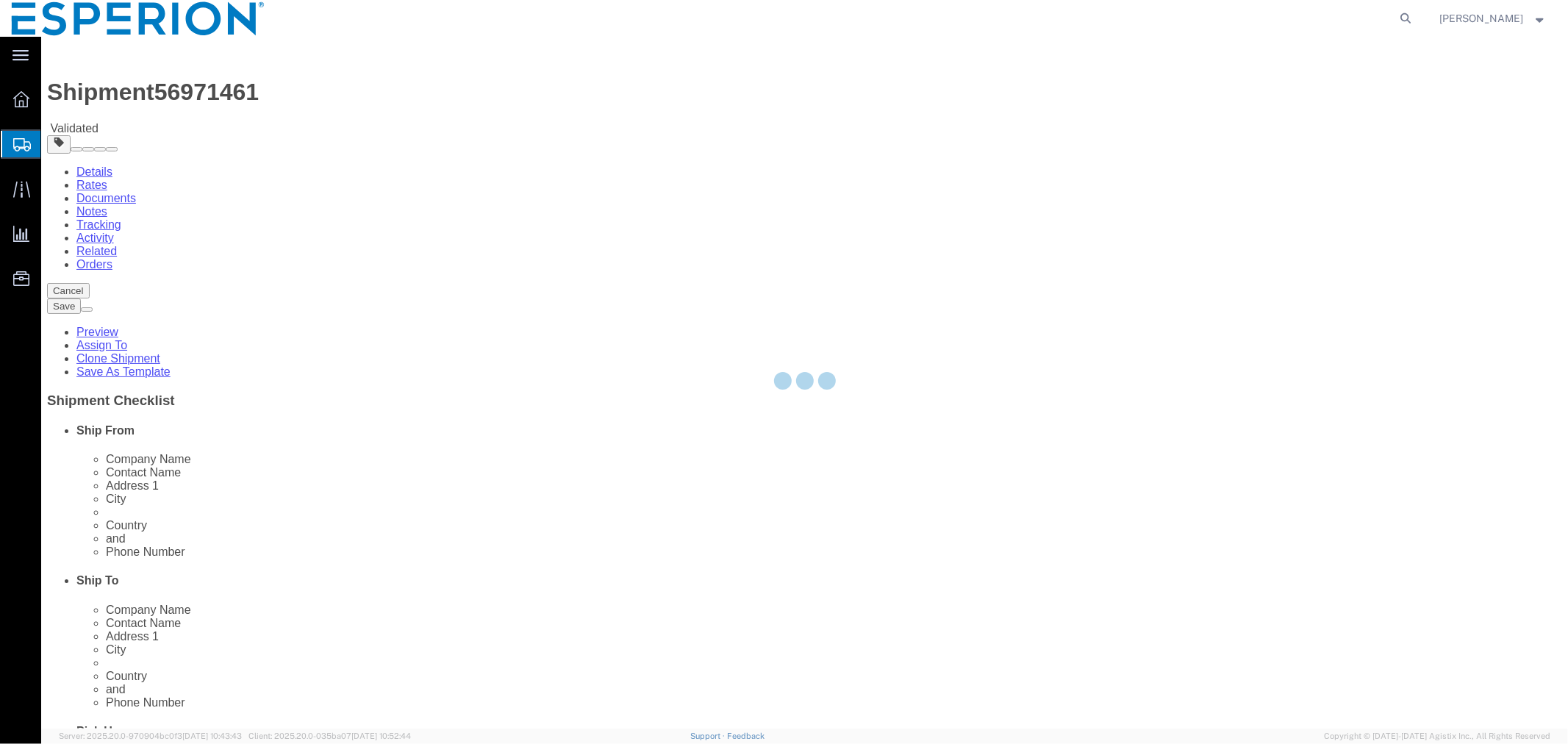
select select "PSNS"
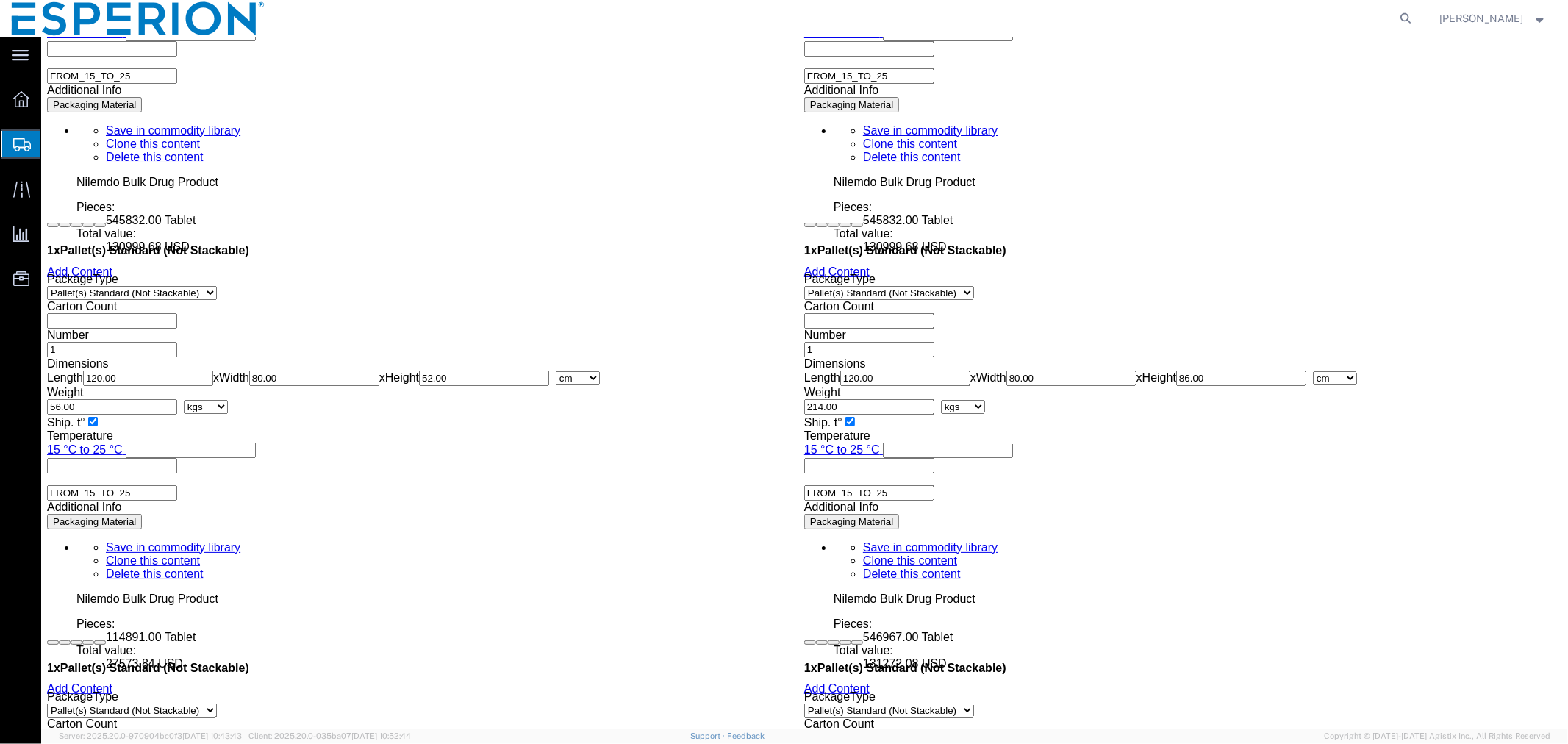
scroll to position [4708, 0]
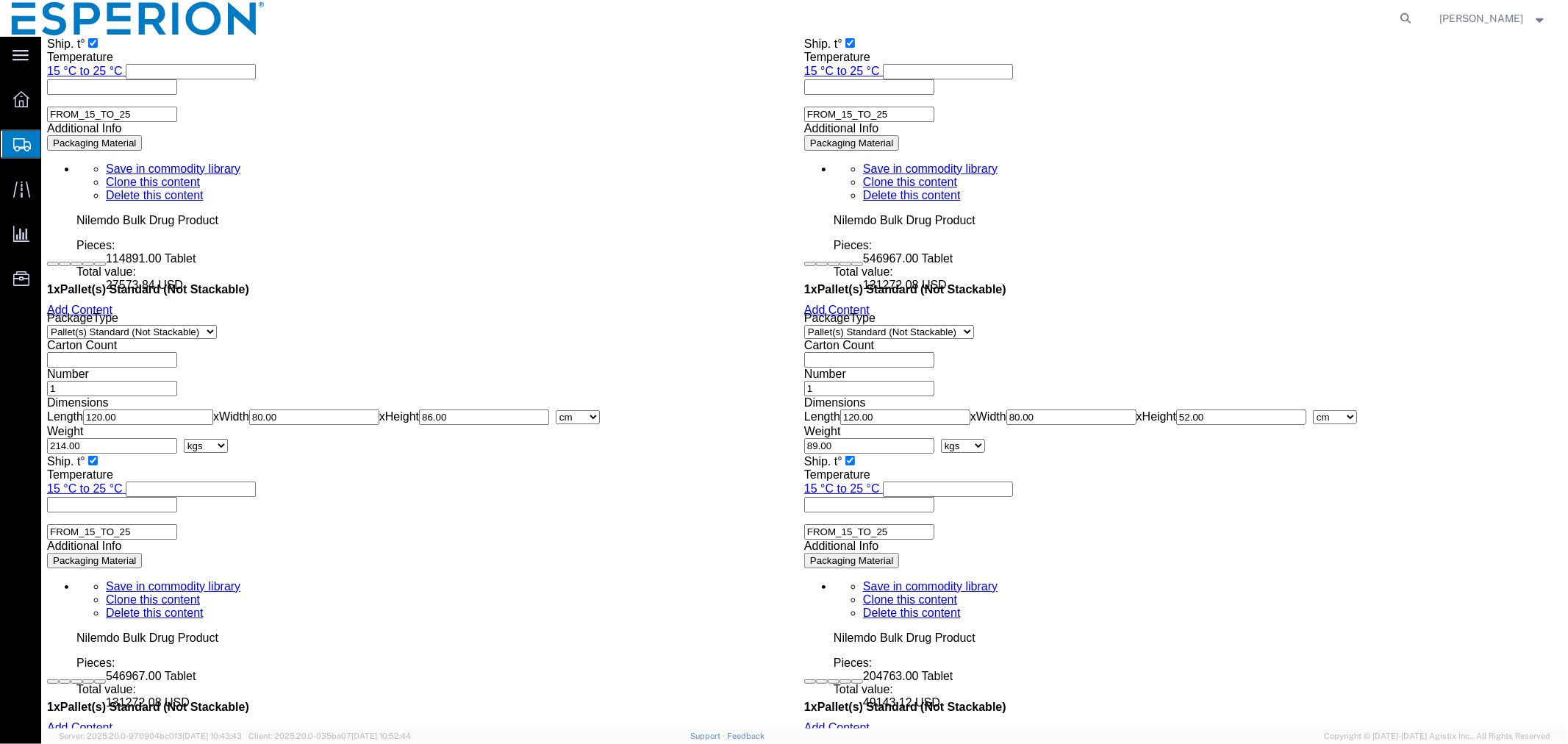
drag, startPoint x: 878, startPoint y: 256, endPoint x: 833, endPoint y: 256, distance: 45.0
click div "214.00 Select kgs lbs"
drag, startPoint x: 1054, startPoint y: 225, endPoint x: 998, endPoint y: 222, distance: 56.1
click div "Length 120.00 x Width 80.00 x Height 86.00 Select cm ft in"
click dd "131389.44 USD"
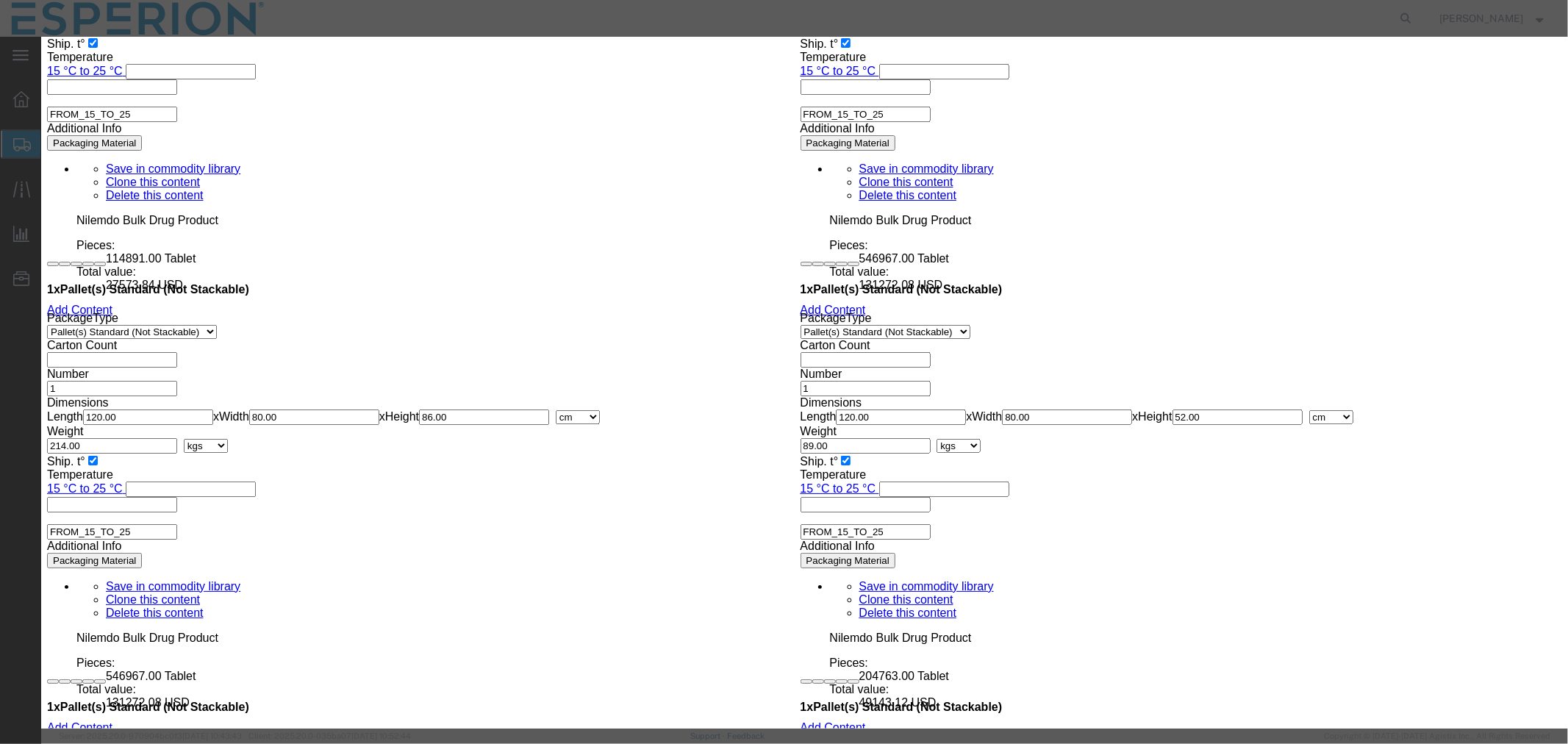
drag, startPoint x: 573, startPoint y: 149, endPoint x: 485, endPoint y: 133, distance: 89.4
click div "Pieces 547456.00 Select Bag Barrels 100Board Feet Bottle Box Blister Pack Carat…"
click button "Save & Close"
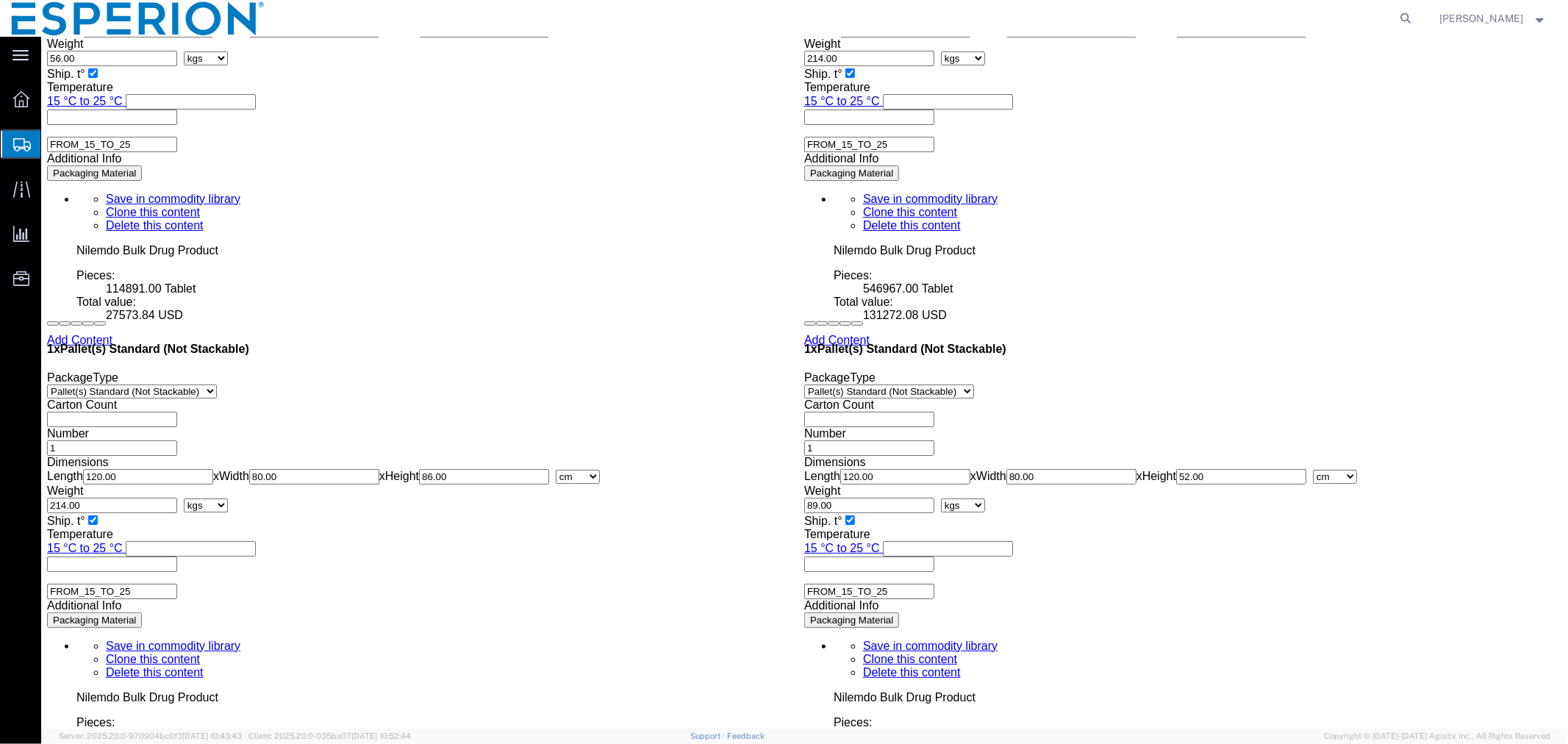
click button "Save"
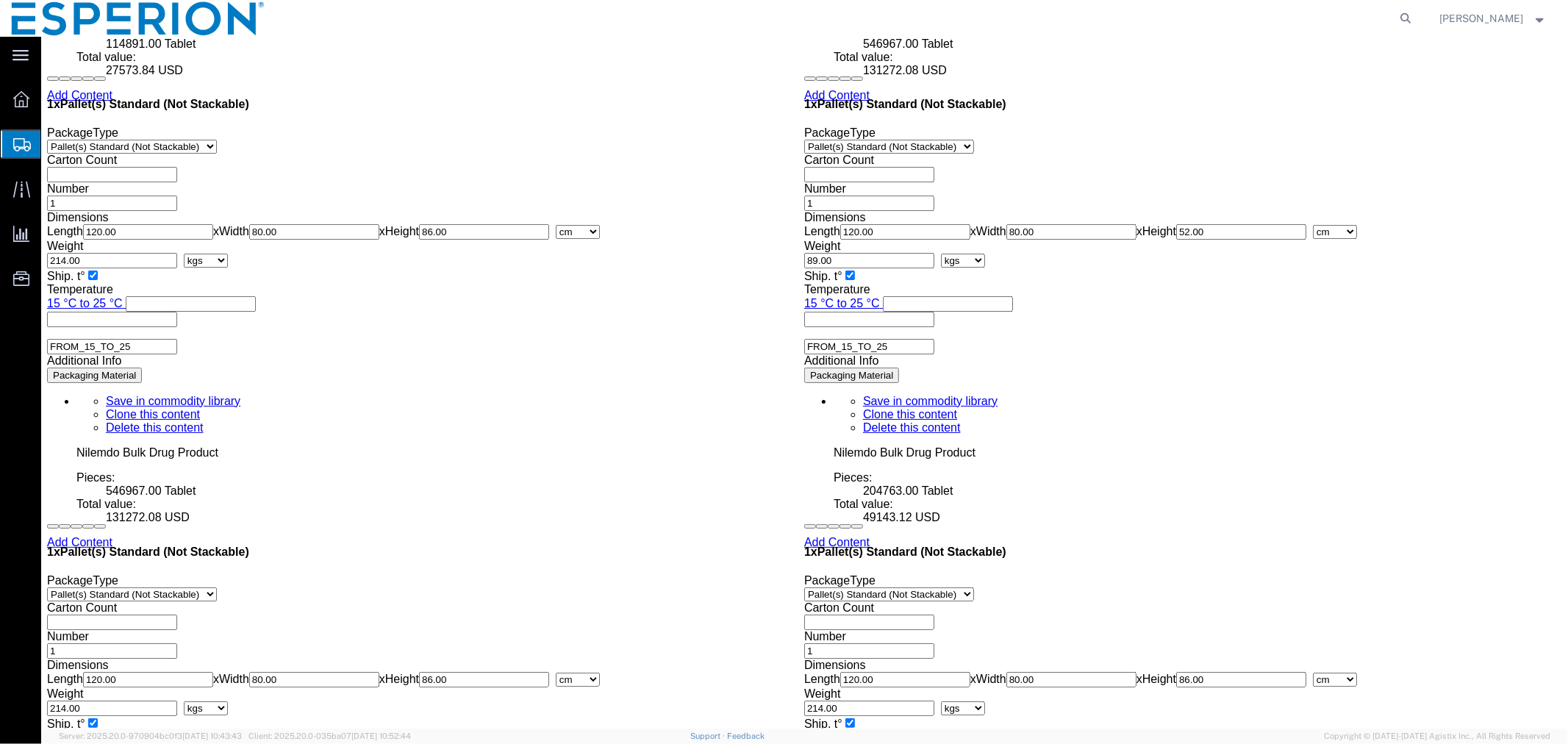
scroll to position [5066, 0]
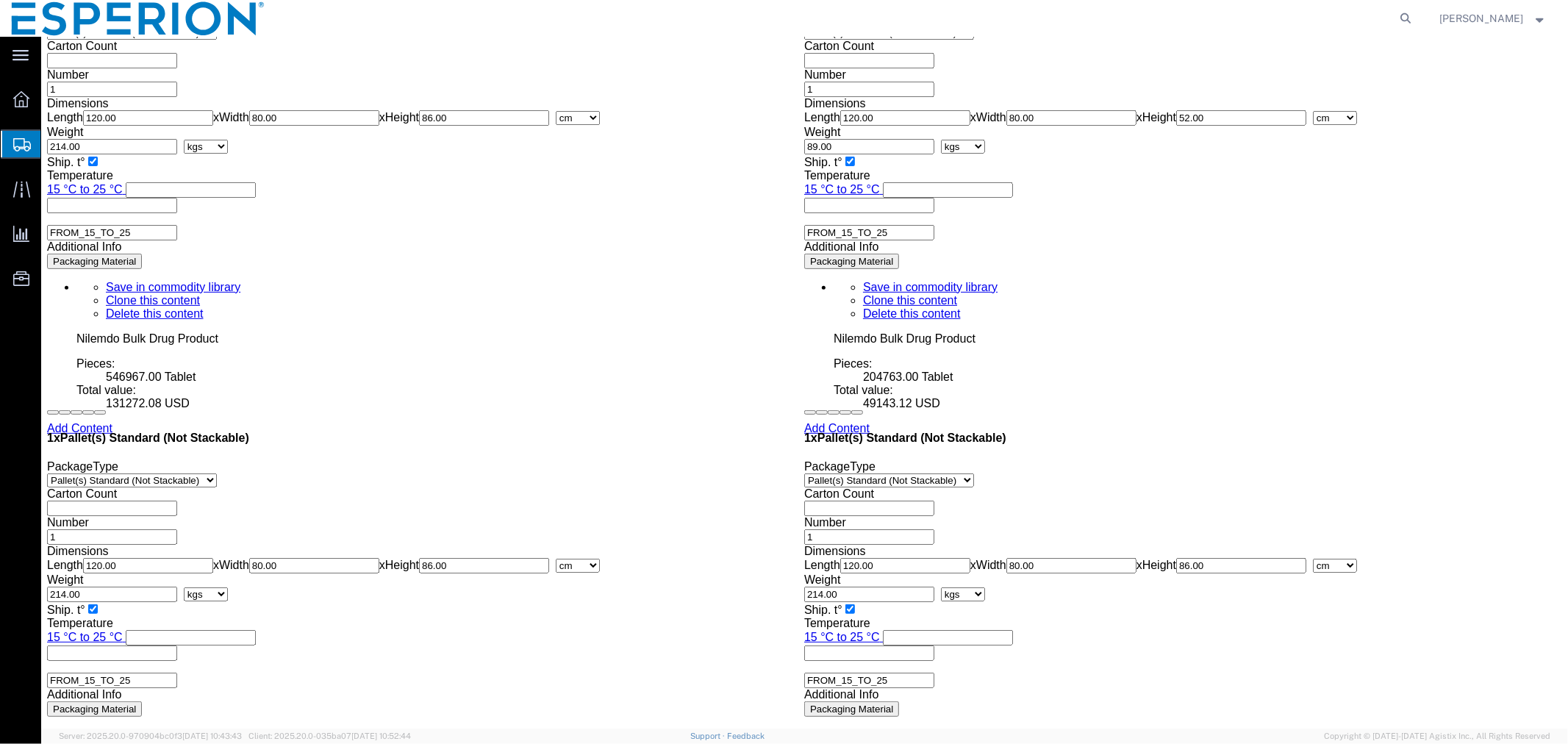
click button "Continue"
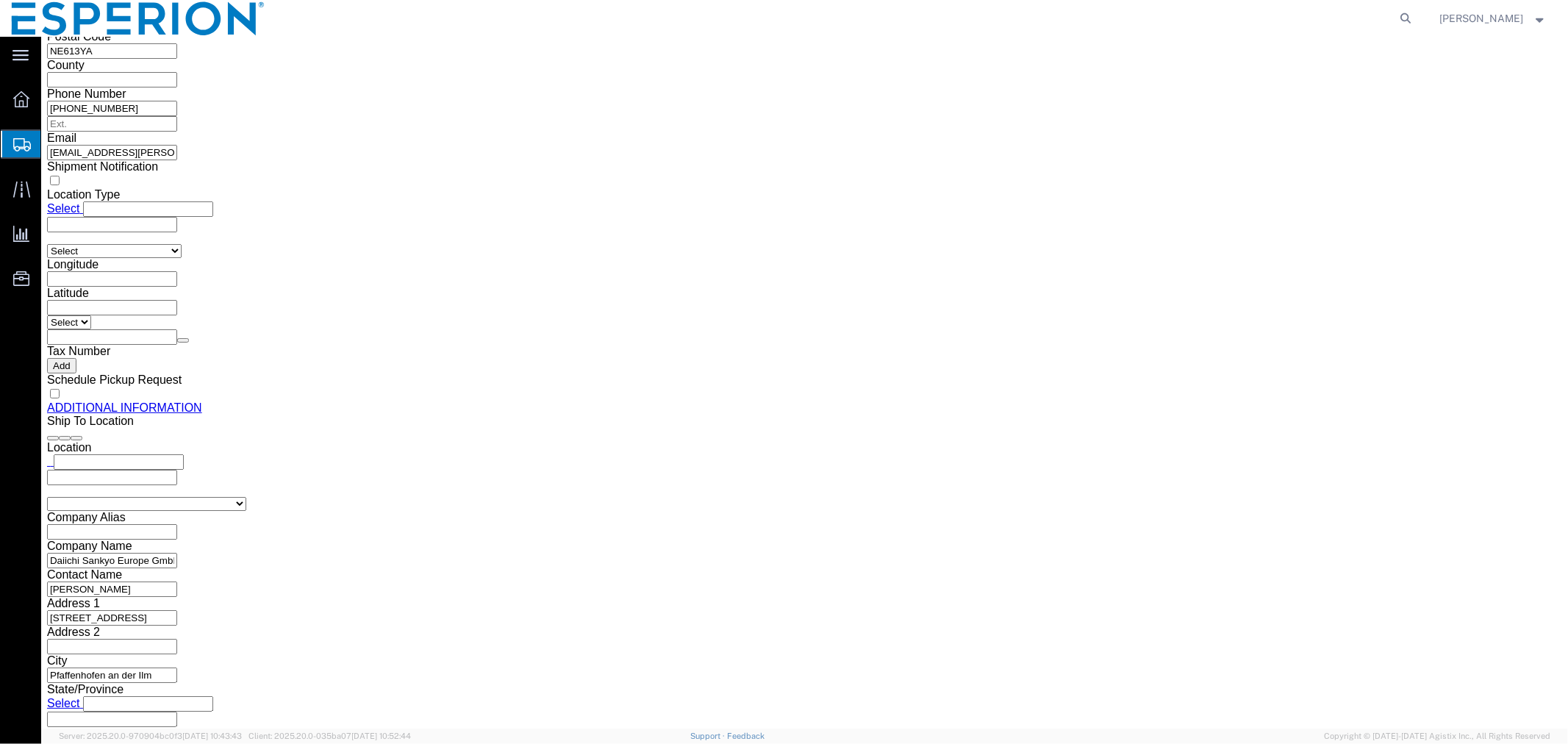
click button "Rate Shipment"
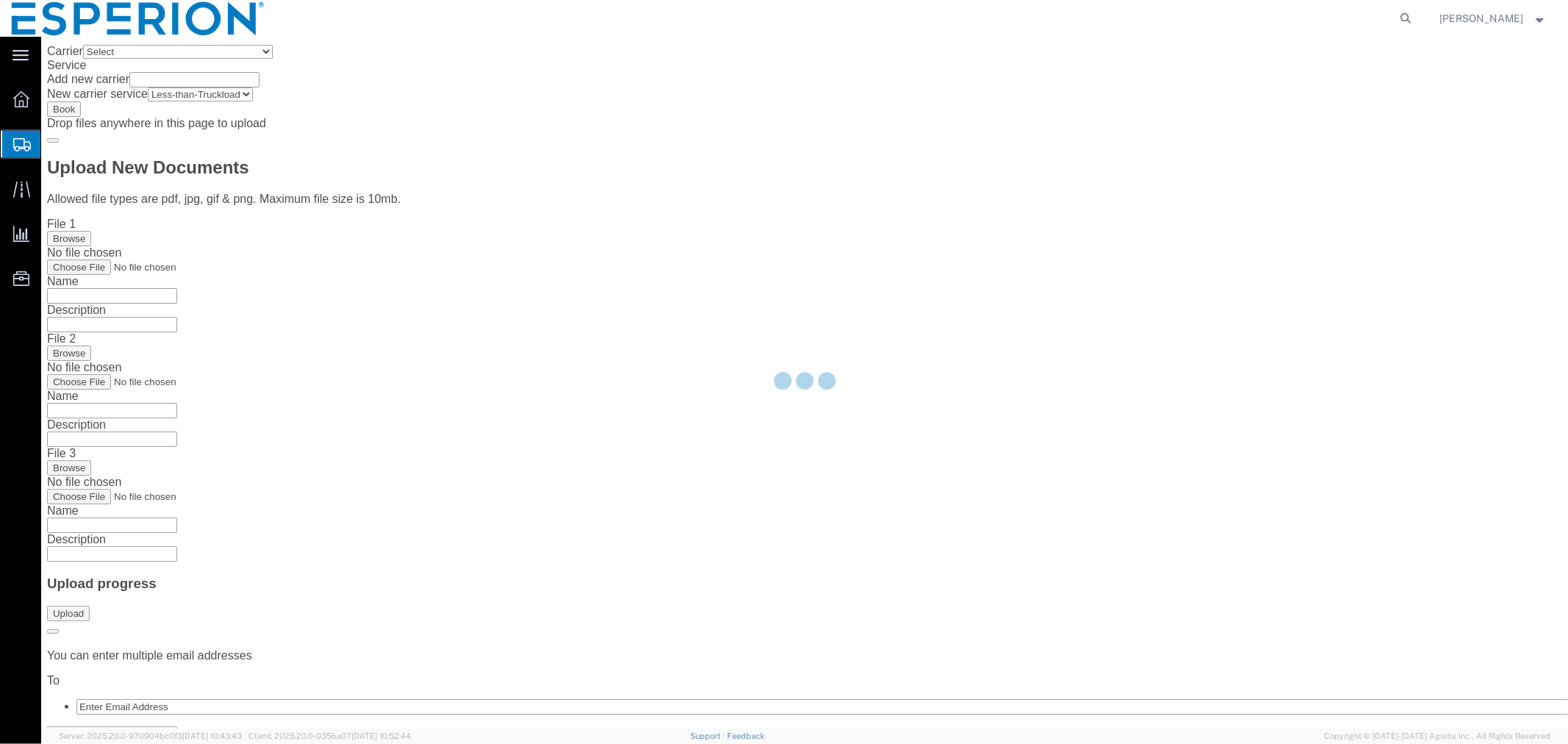
scroll to position [0, 0]
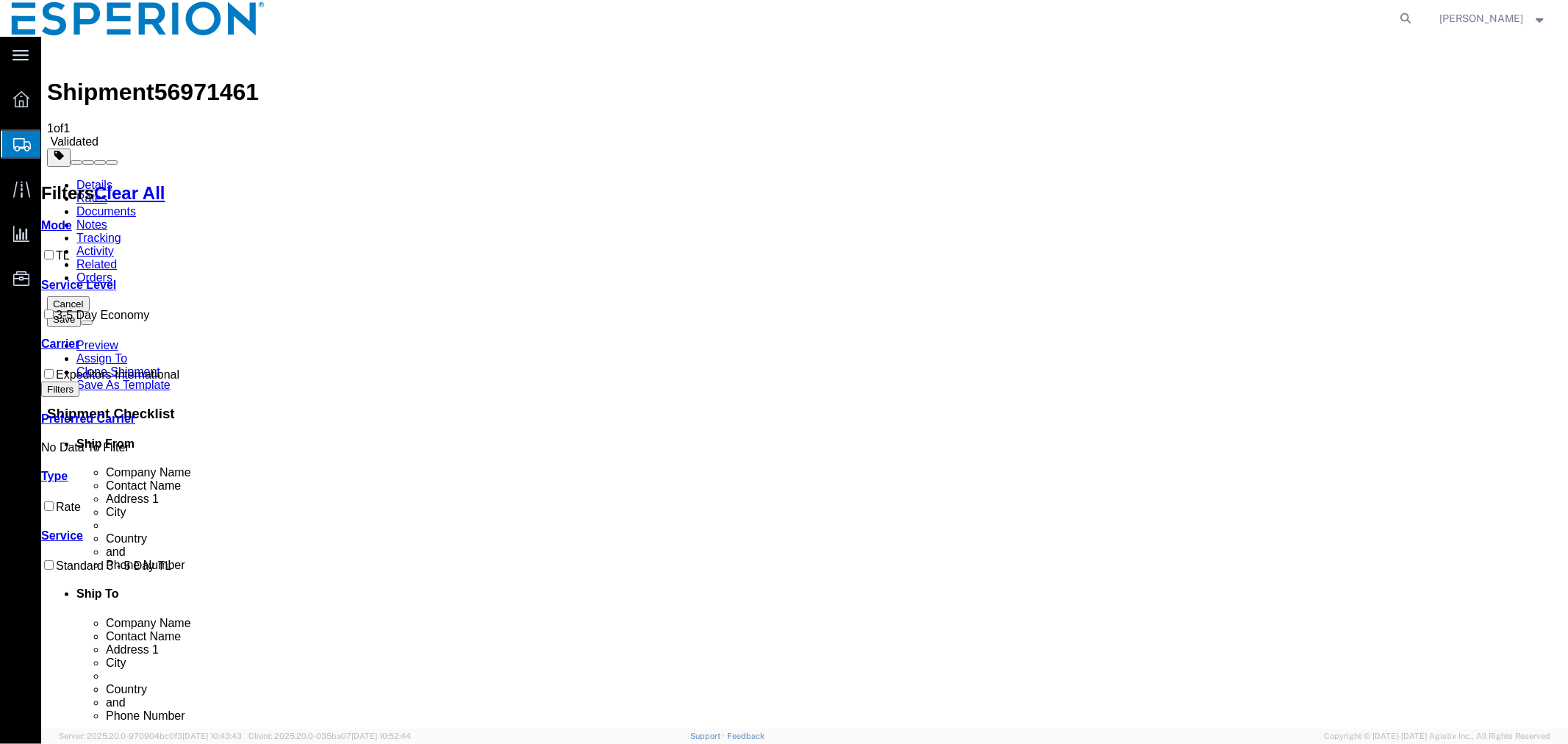
click at [92, 178] on link "Details" at bounding box center [93, 184] width 36 height 12
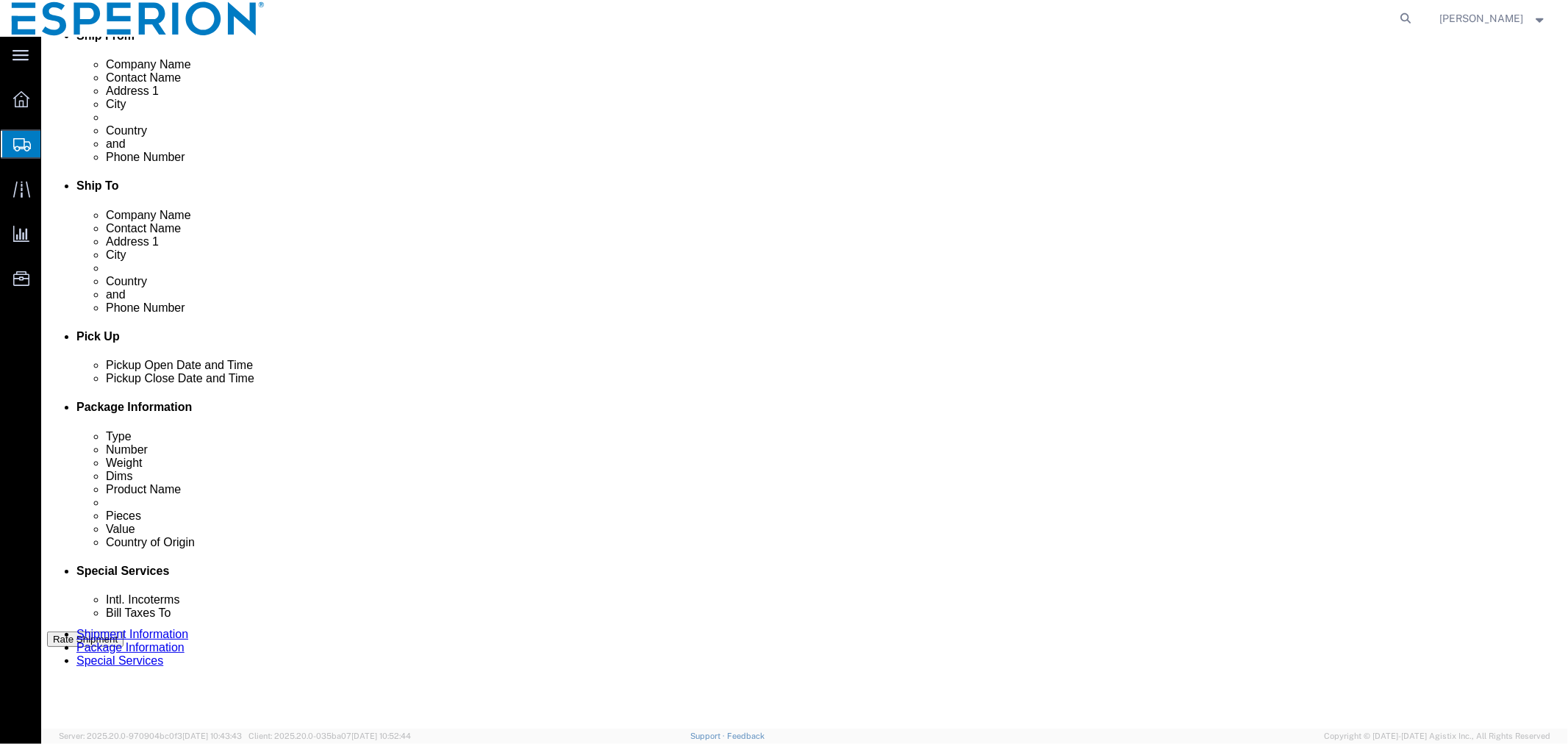
scroll to position [633, 0]
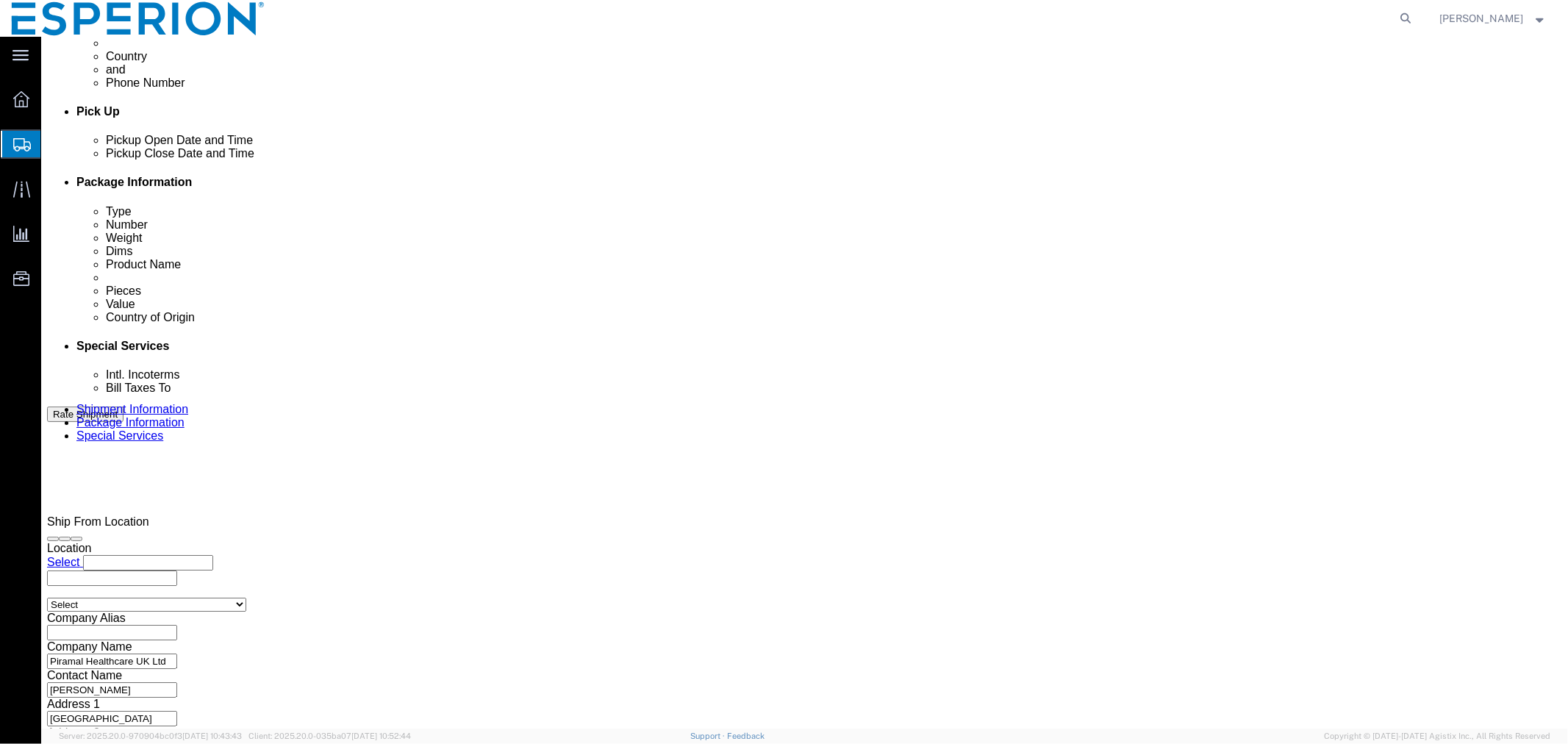
click button "Continue"
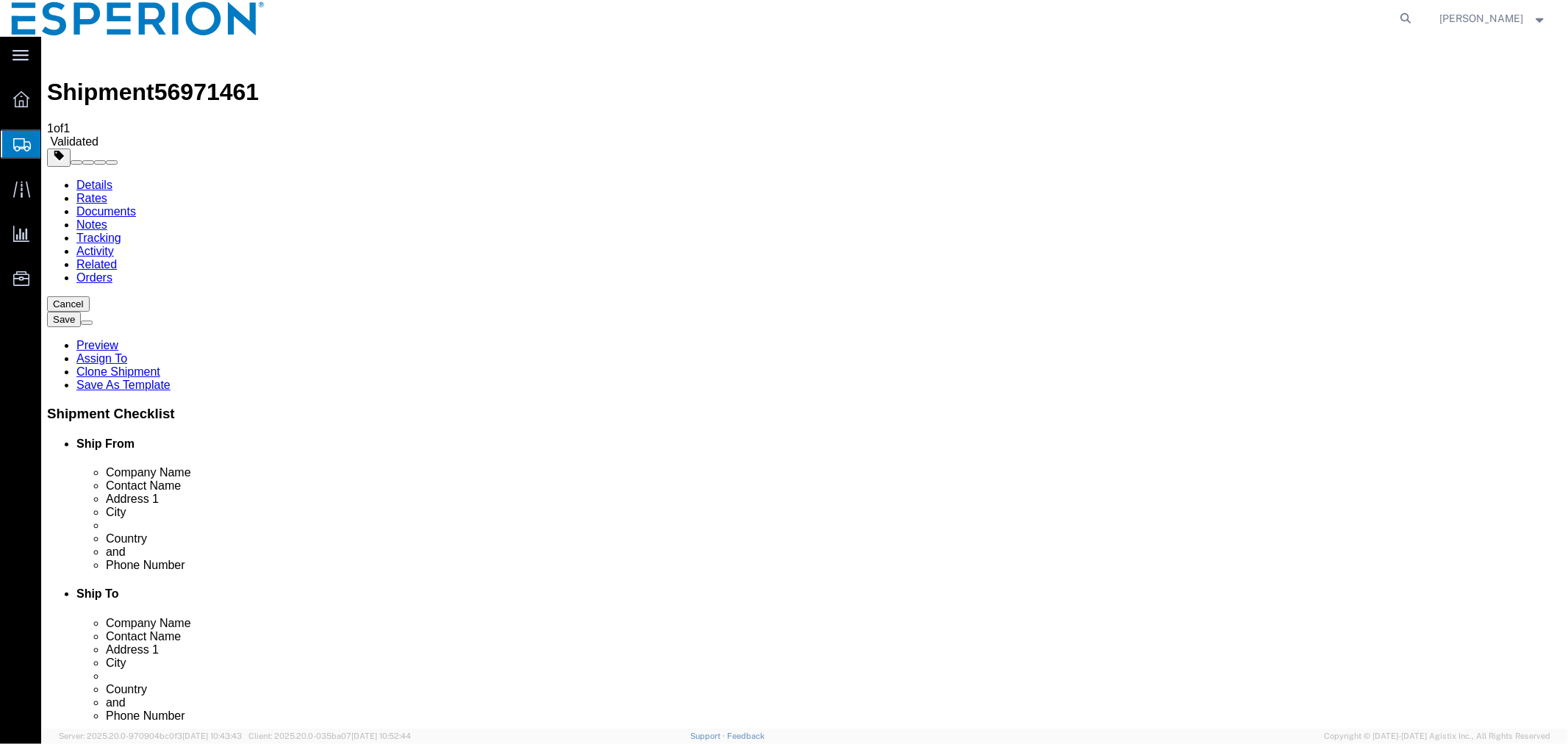
click button "Rate Shipment"
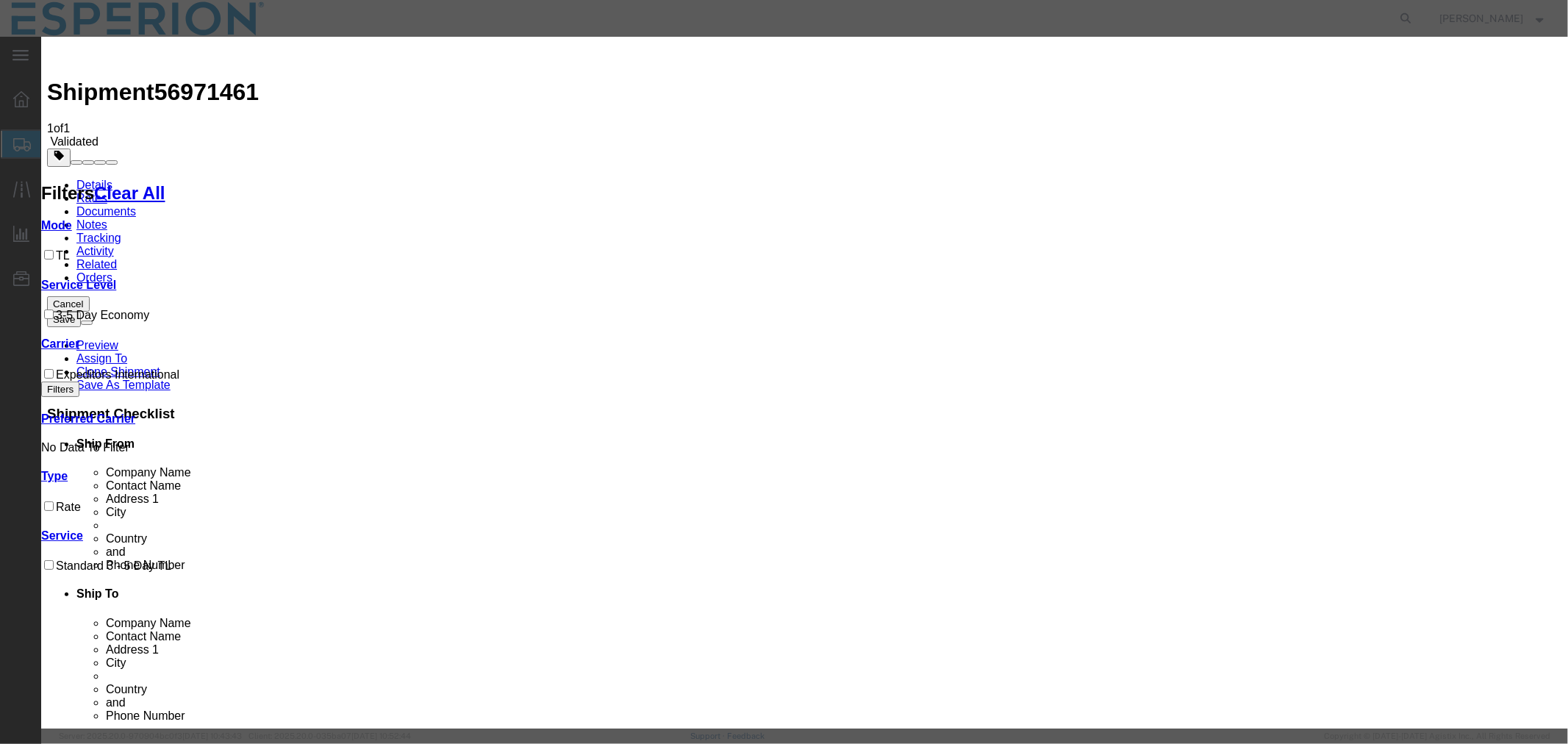
paste input "H760064593"
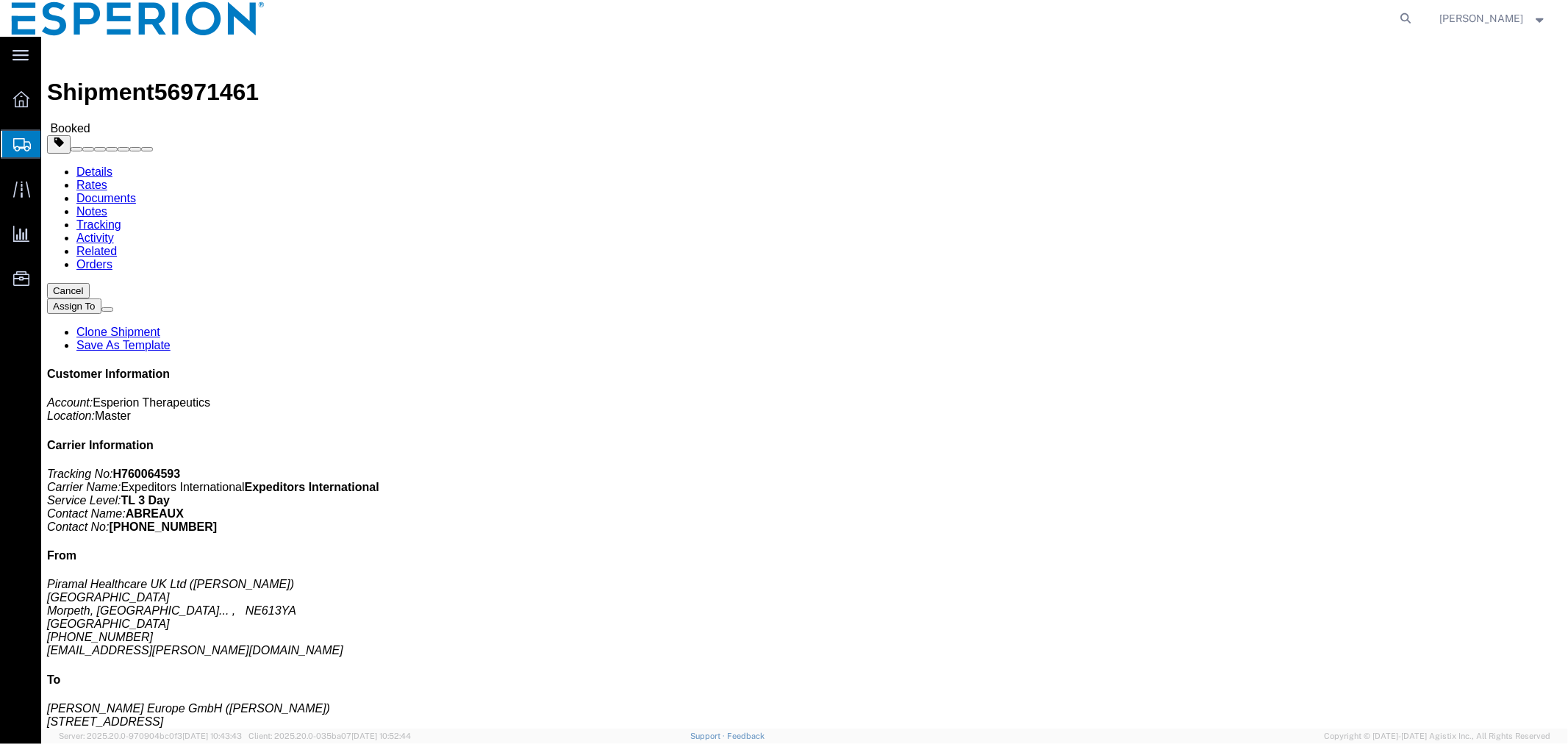
click link "Documents"
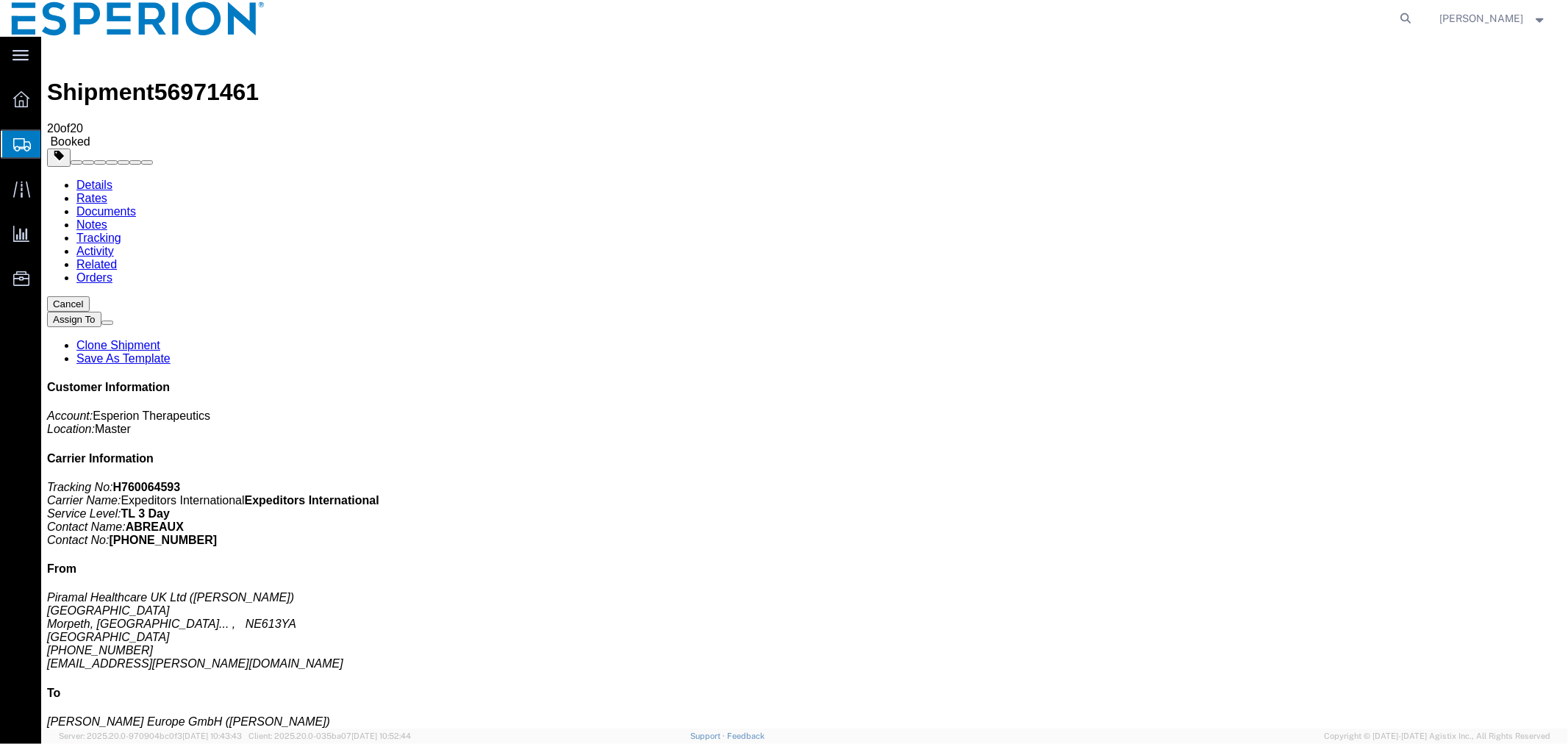
scroll to position [54, 0]
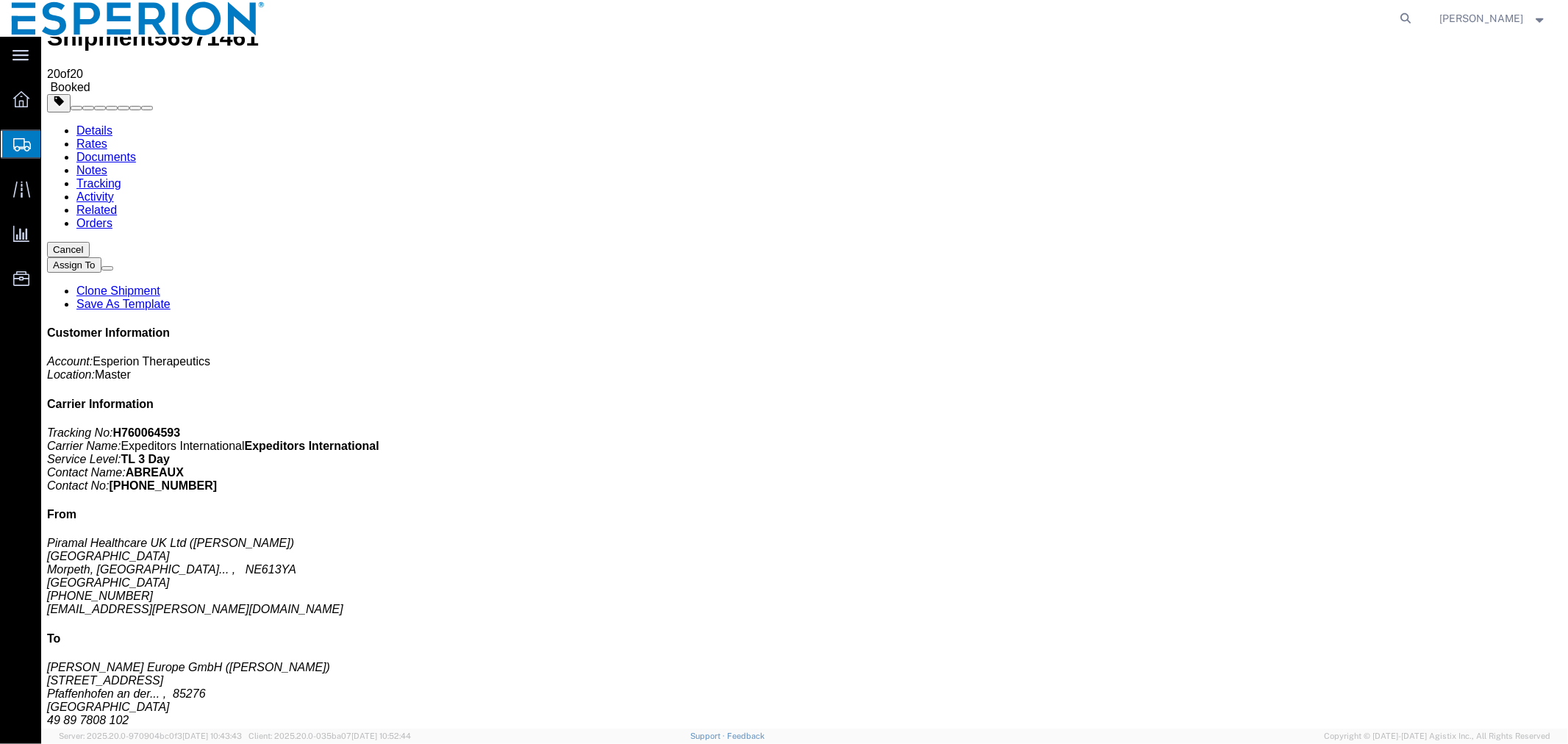
click at [0, 0] on span "Create Shipment" at bounding box center [0, 0] width 0 height 0
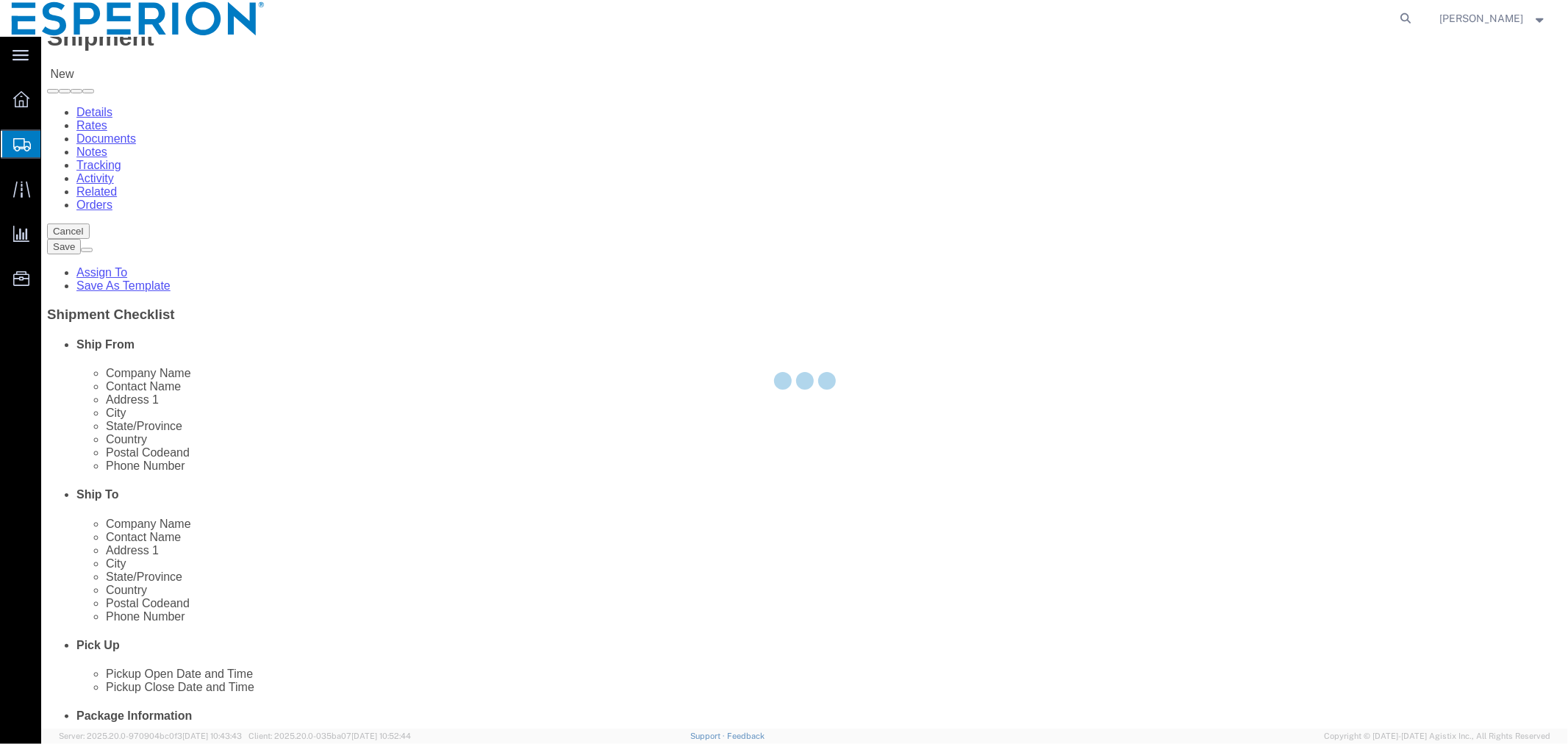
select select
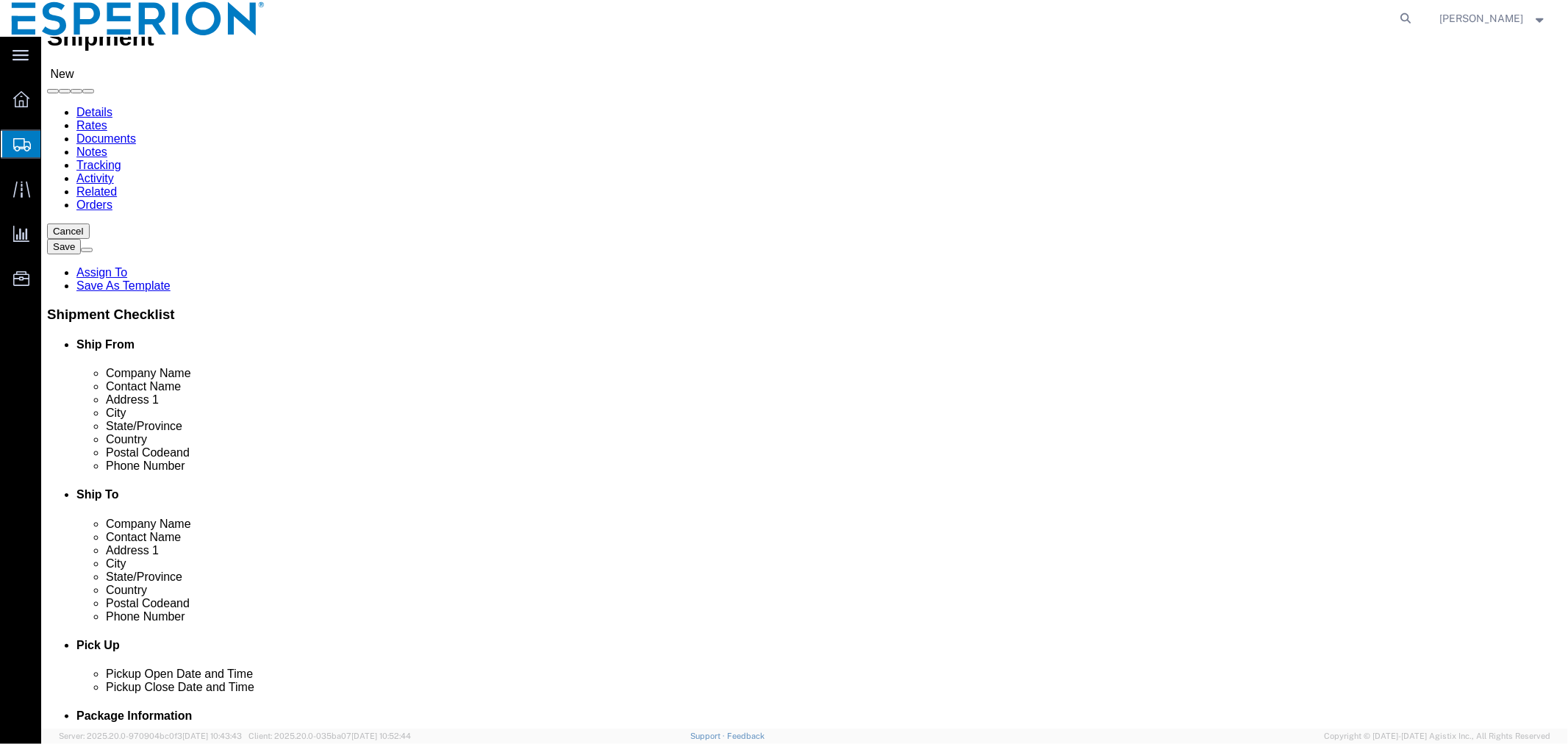
click input "text"
type input "blue"
click p "- BLUE JET HEALTHCARE LIMITED - ([PERSON_NAME]) UNIT II: PLOT NO. B-12, C-4, E-…"
select select "MH"
type input "BLUE JET HEALTHCARE LIMITED"
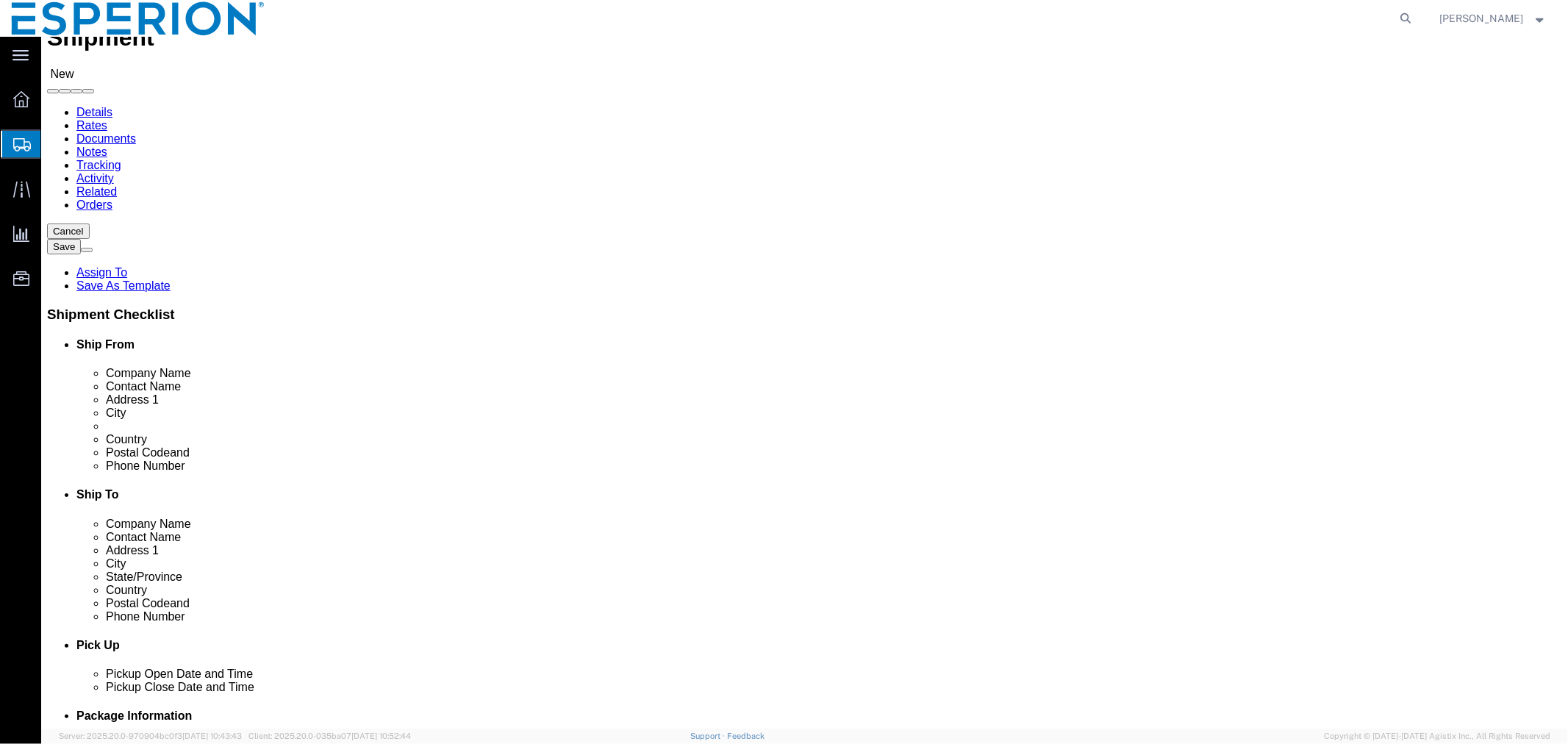
click input "checkbox"
checkbox input "false"
click input "text"
click p "- Fareva La Vallee - ([PERSON_NAME]) Zone [GEOGRAPHIC_DATA], [STREET_ADDRESS][P…"
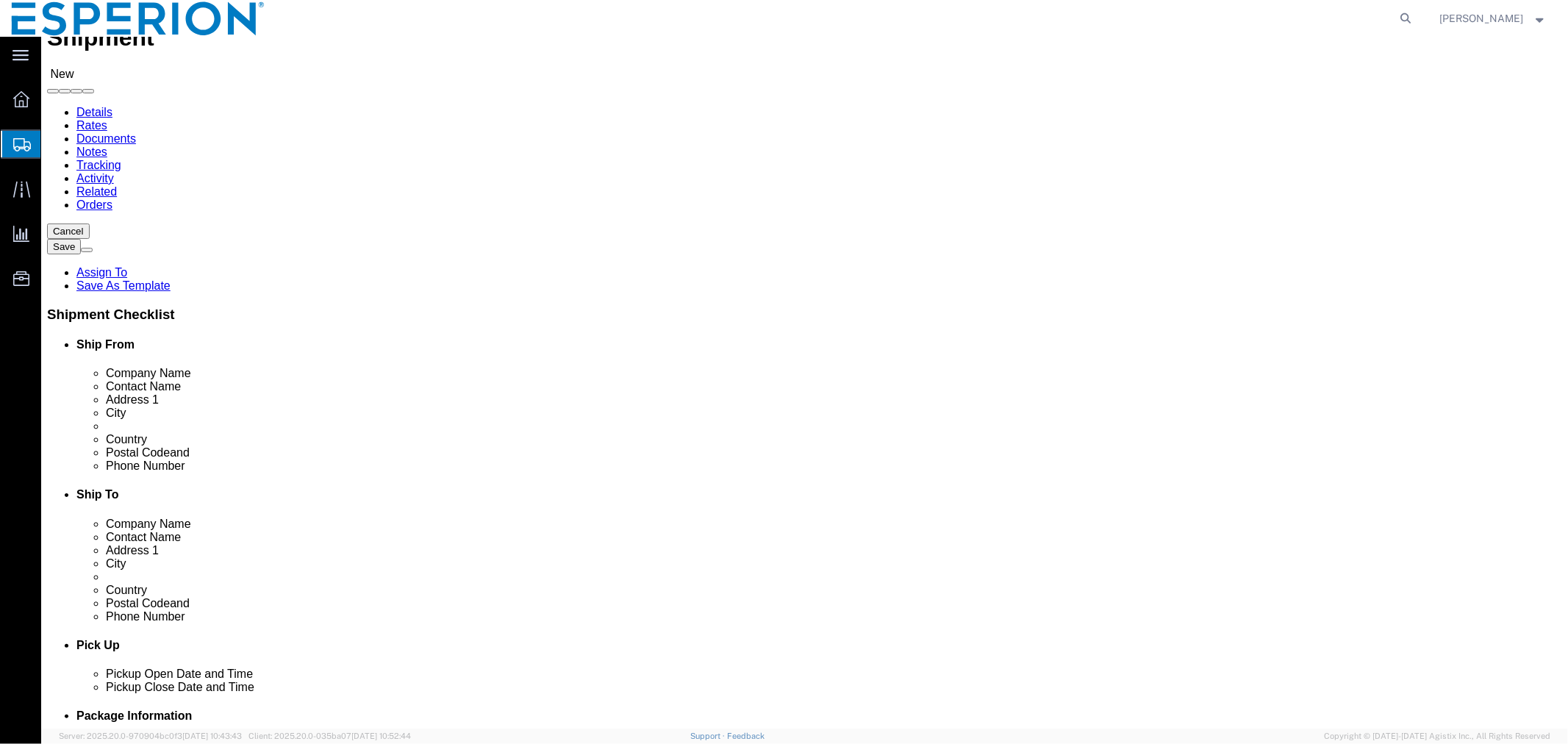
type input "Fareva La Vallee"
click input "checkbox"
checkbox input "false"
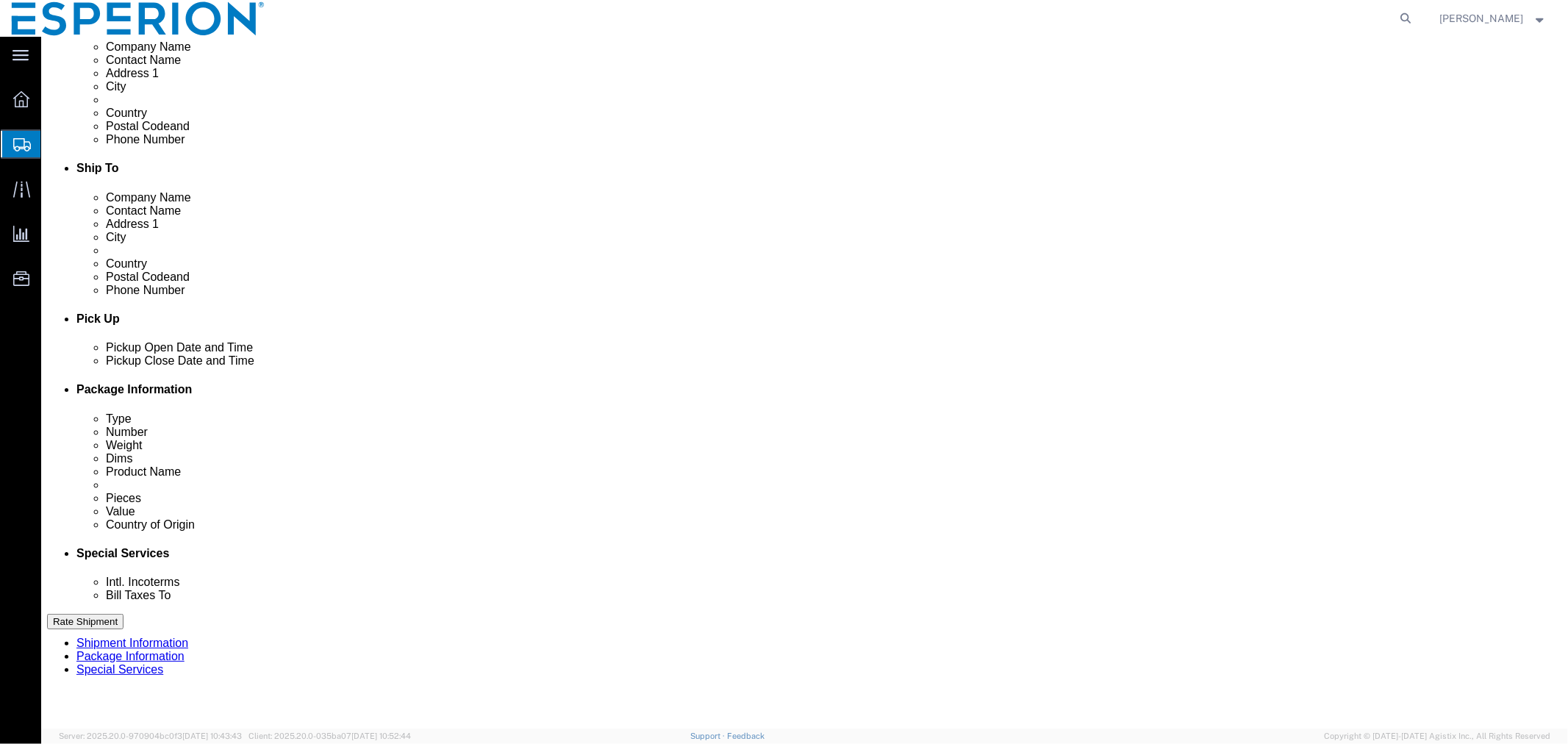
click div "[DATE] 12:00 AM"
click input "11:00 AM"
type input "8:00 AM"
click button "Apply"
click div "[DATE] 9:00 AM"
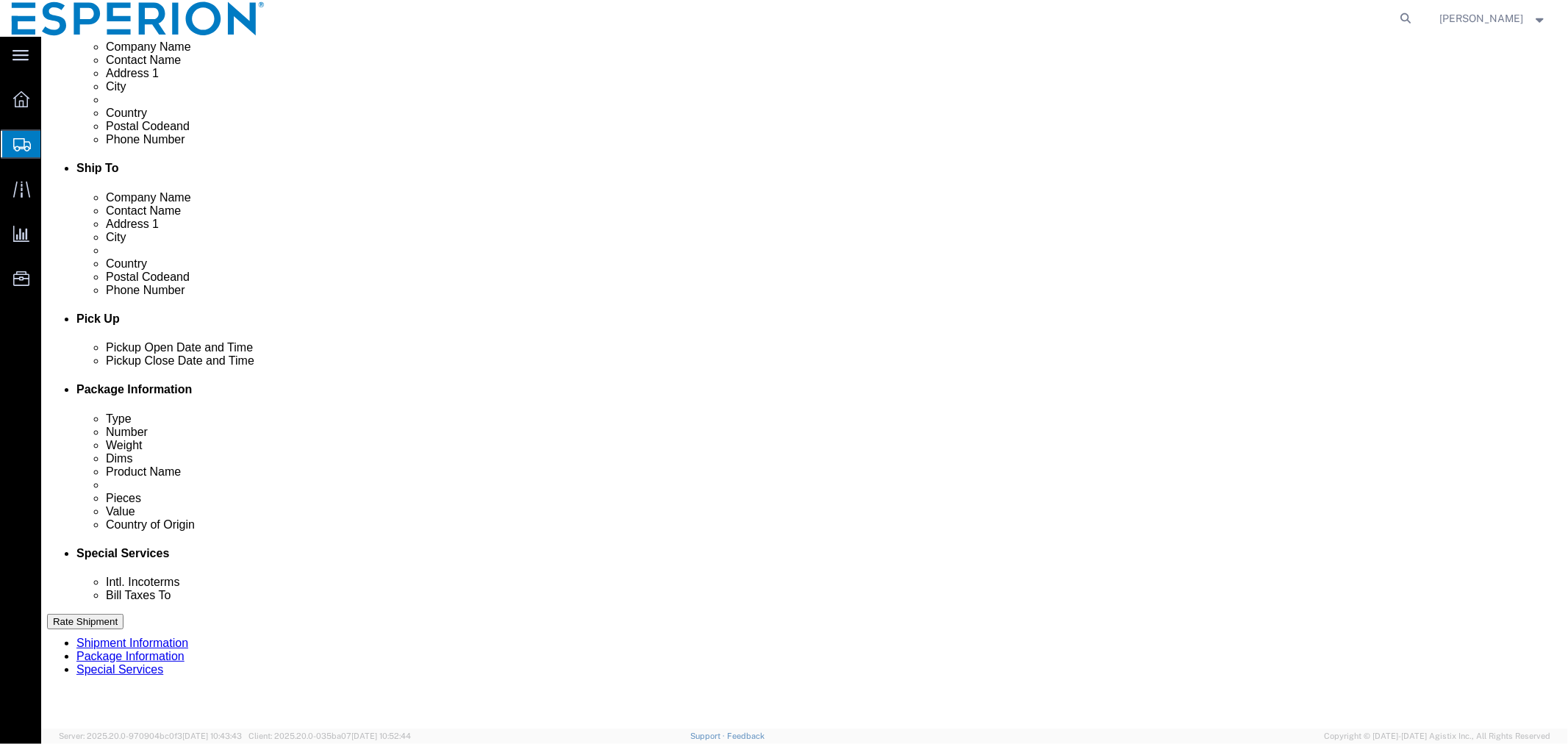
click button "Apply"
click input "text"
type input "COMMERCIAL"
select select "LOT"
click select "Select Account Type Activity ID Airline Appointment Number ASN Batch Request # …"
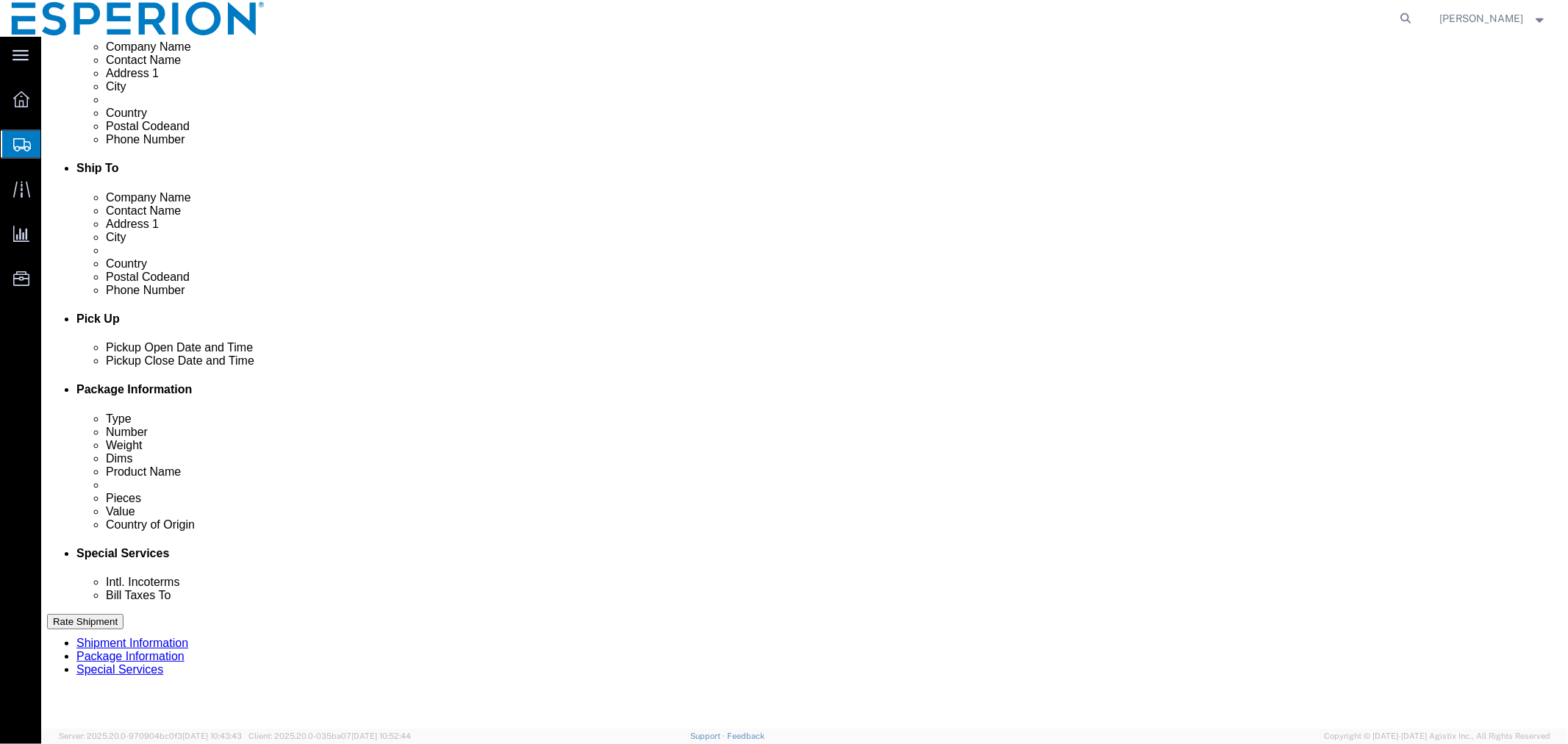
select select "LOT"
click button "Add reference"
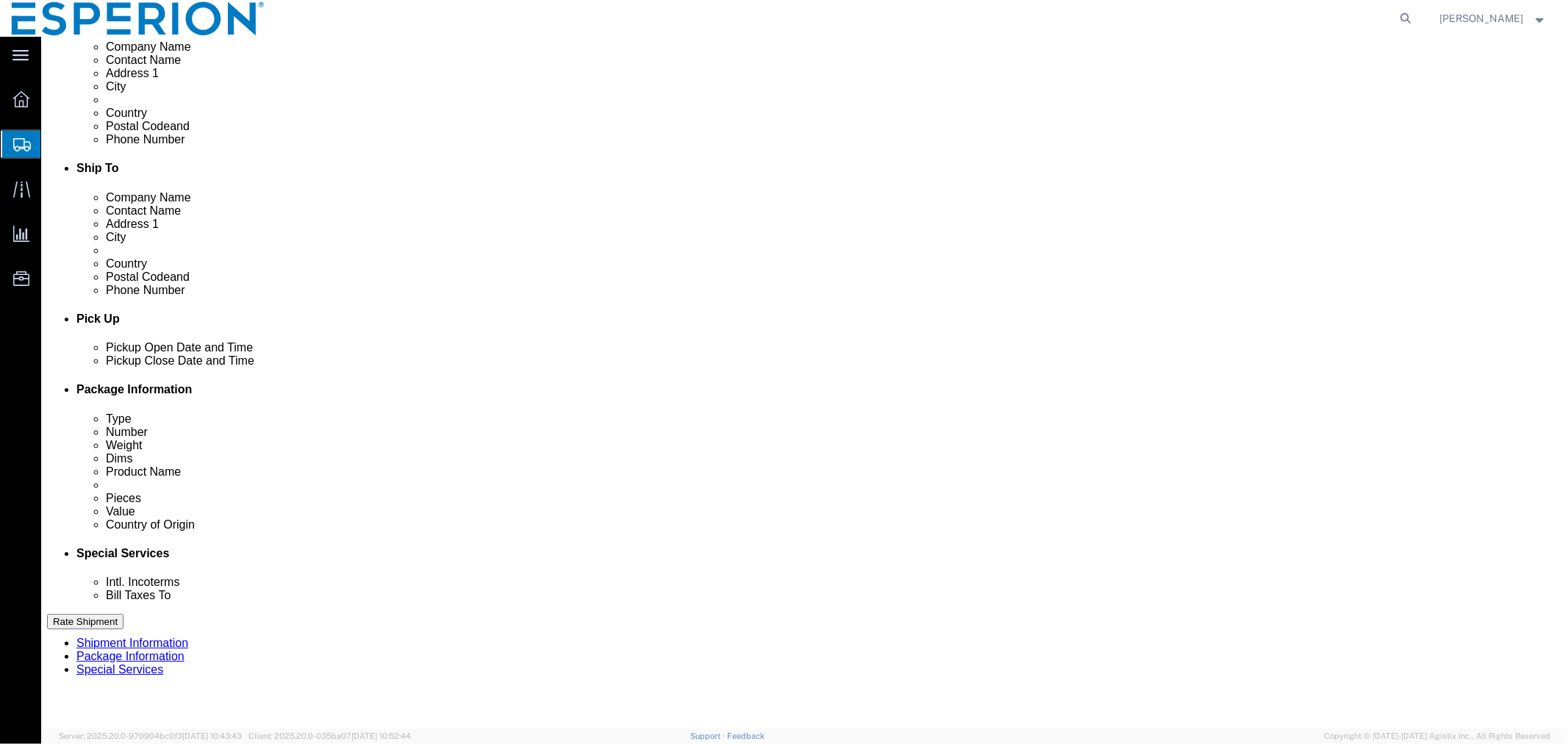
click button "Add reference"
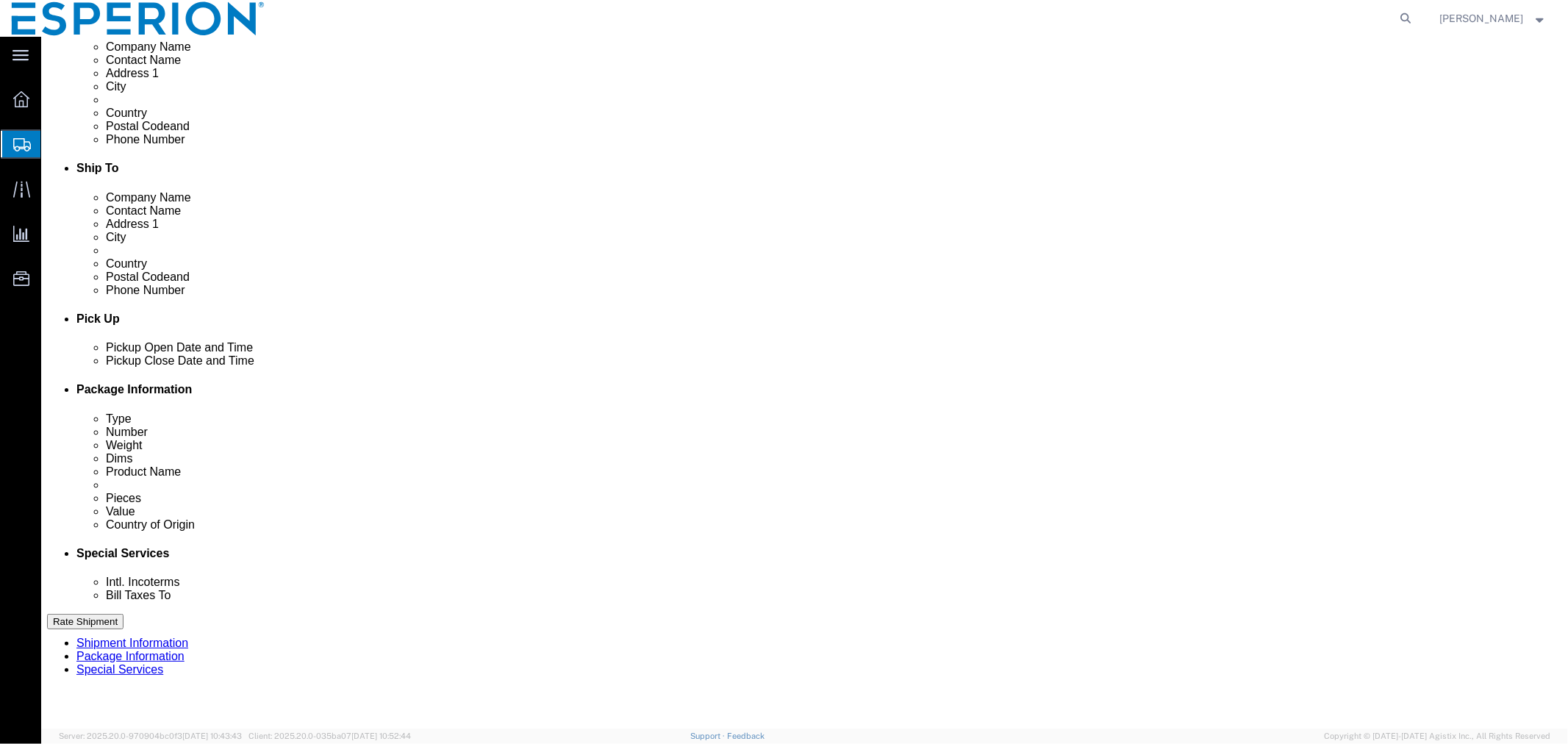
click select "Select Account Type Activity ID Airline Appointment Number ASN Batch Request # …"
select select "LOT"
click select "Select Account Type Activity ID Airline Appointment Number ASN Batch Request # …"
select select "LOT"
click select "Select Account Type Activity ID Airline Appointment Number ASN Batch Request # …"
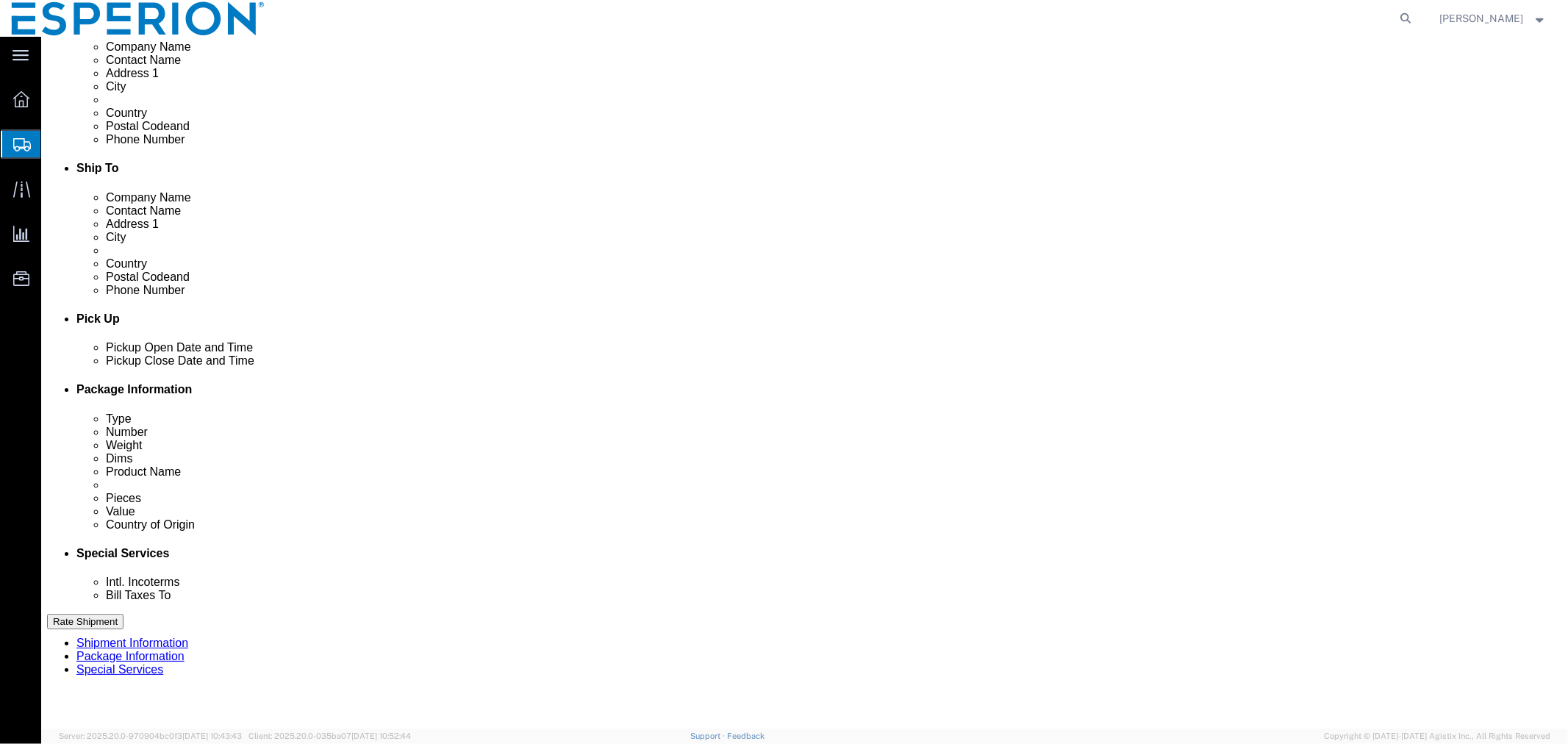
select select "LOT"
click select "Select Account Type Activity ID Airline Appointment Number ASN Batch Request # …"
select select "LOT"
click select "Select Account Type Activity ID Airline Appointment Number ASN Batch Request # …"
select select "LOT"
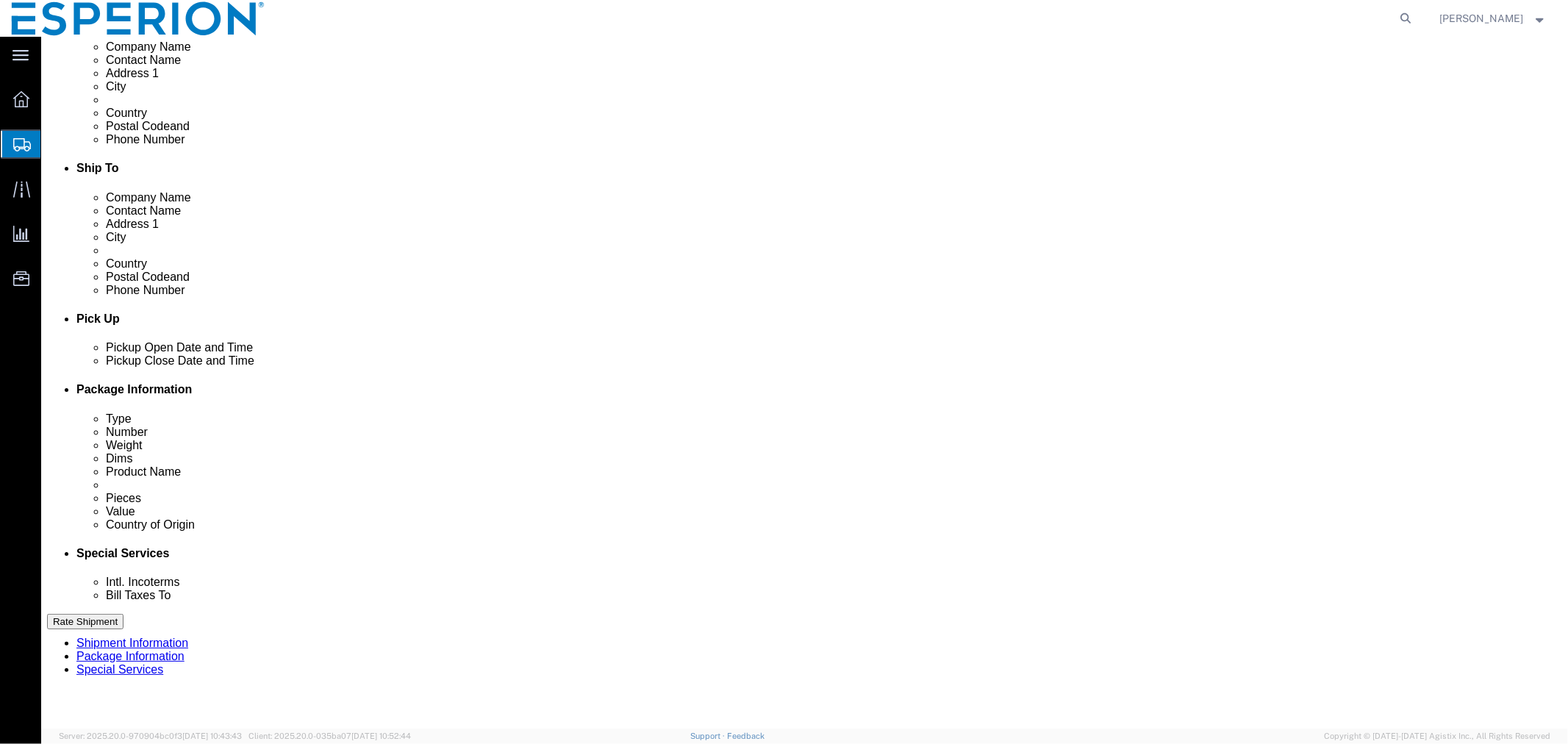
click select "Select Account Type Activity ID Airline Appointment Number ASN Batch Request # …"
select select "LOT"
click select "Select Account Type Activity ID Airline Appointment Number ASN Batch Request # …"
select select "LOT"
click select "Select Account Type Activity ID Airline Appointment Number ASN Batch Request # …"
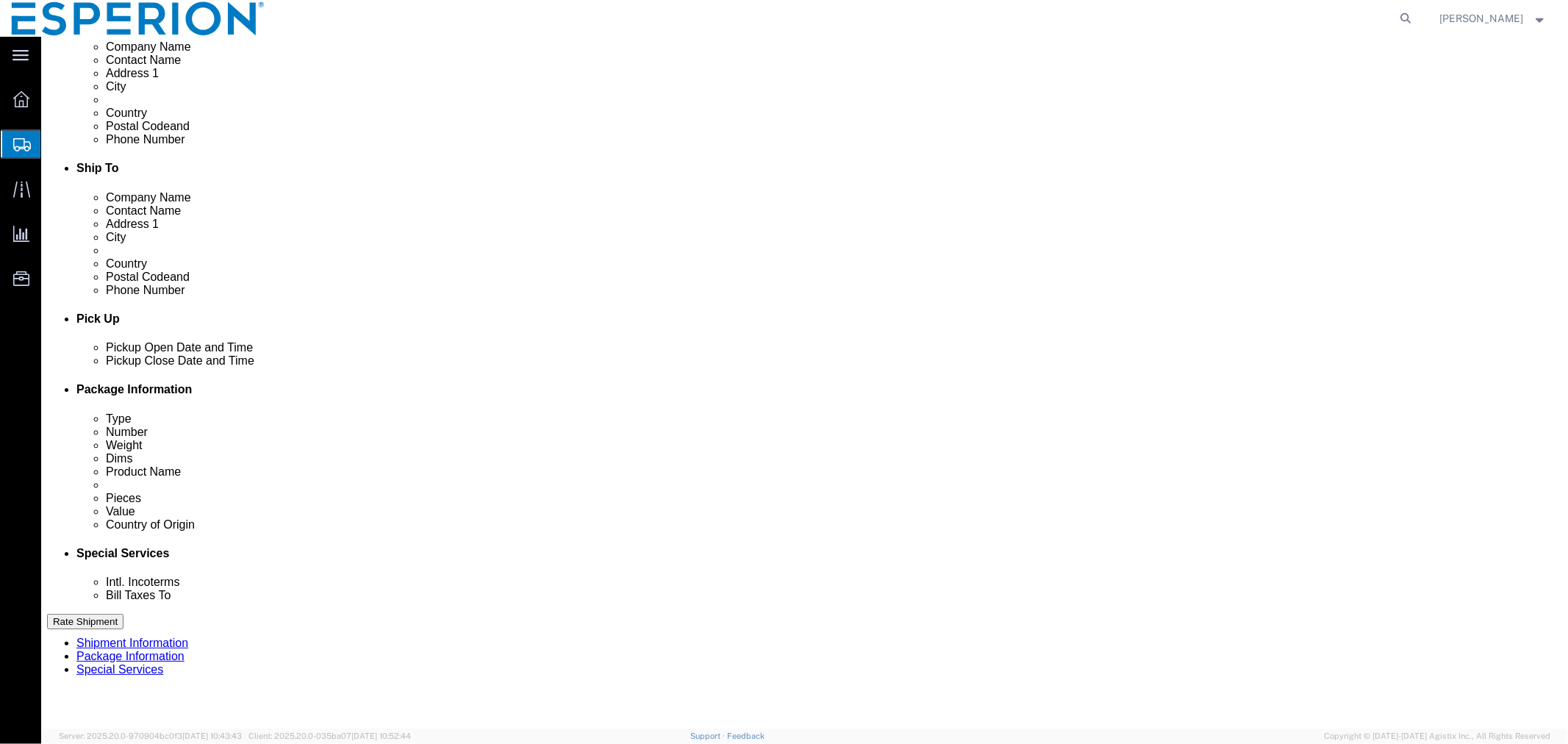
select select "LOT"
click select "Select Account Type Activity ID Airline Appointment Number ASN Batch Request # …"
select select "LOT"
click div "References Add reference"
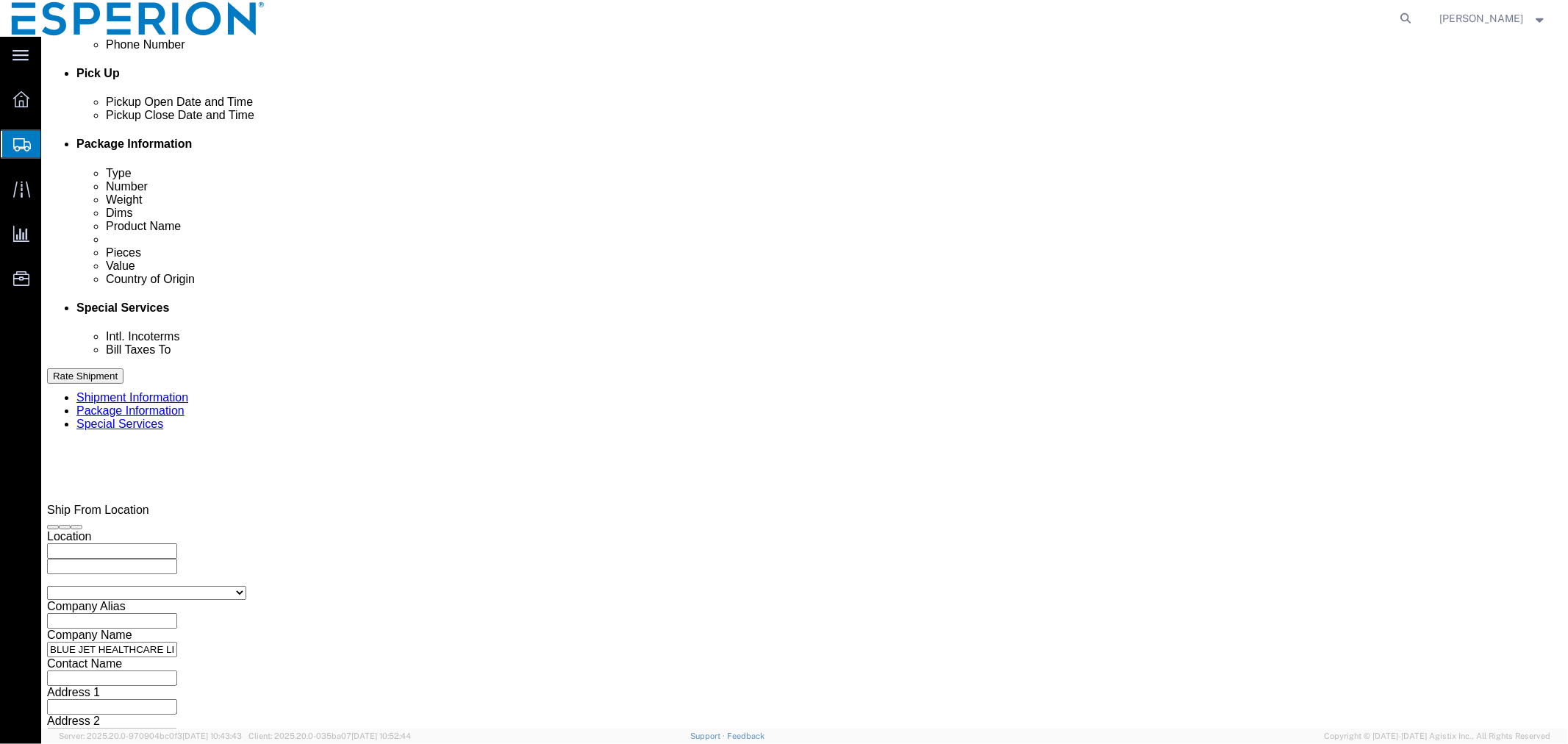
scroll to position [660, 0]
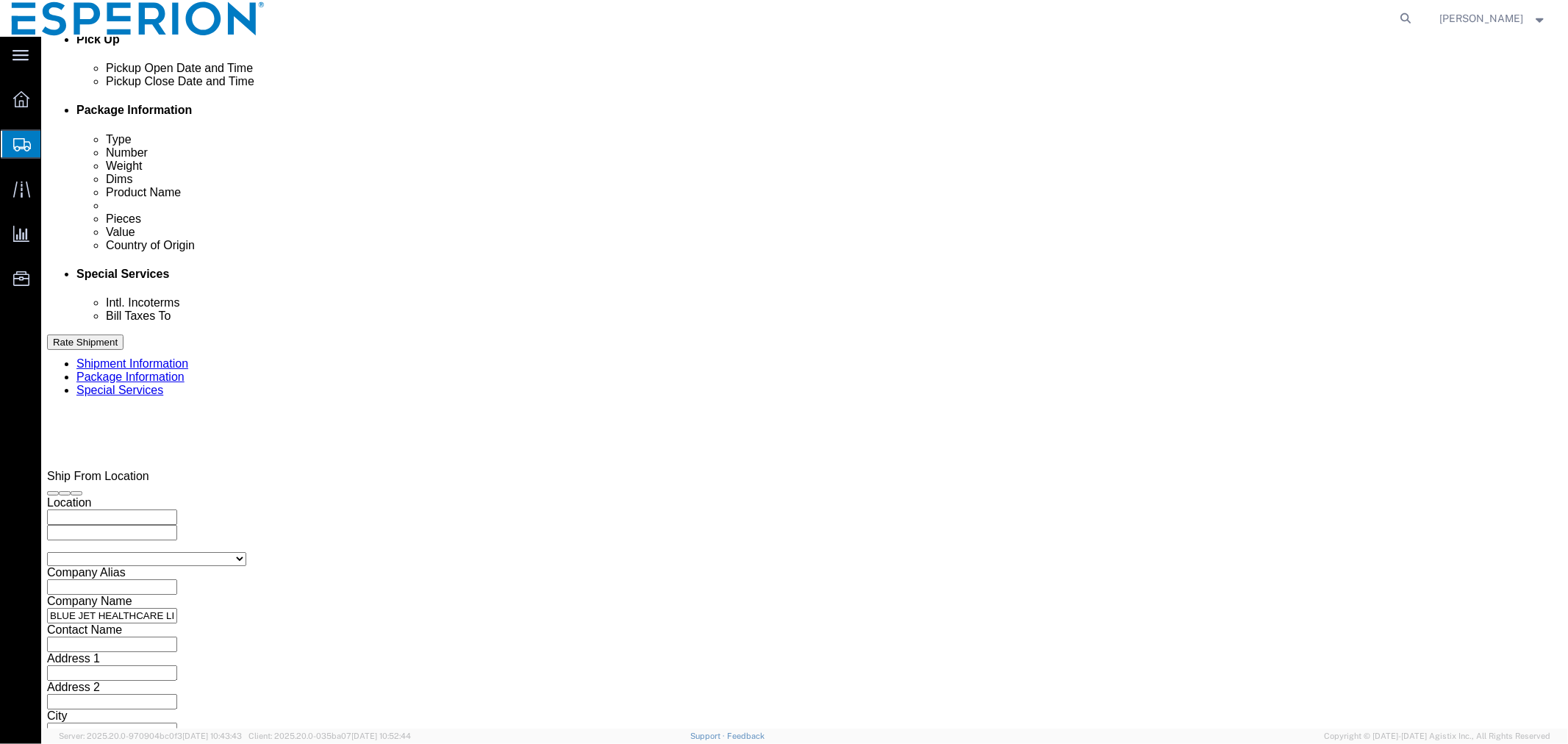
click input "text"
paste input "2VI25203098"
type input "2VI25203098"
click input "text"
paste input "2VI25203099"
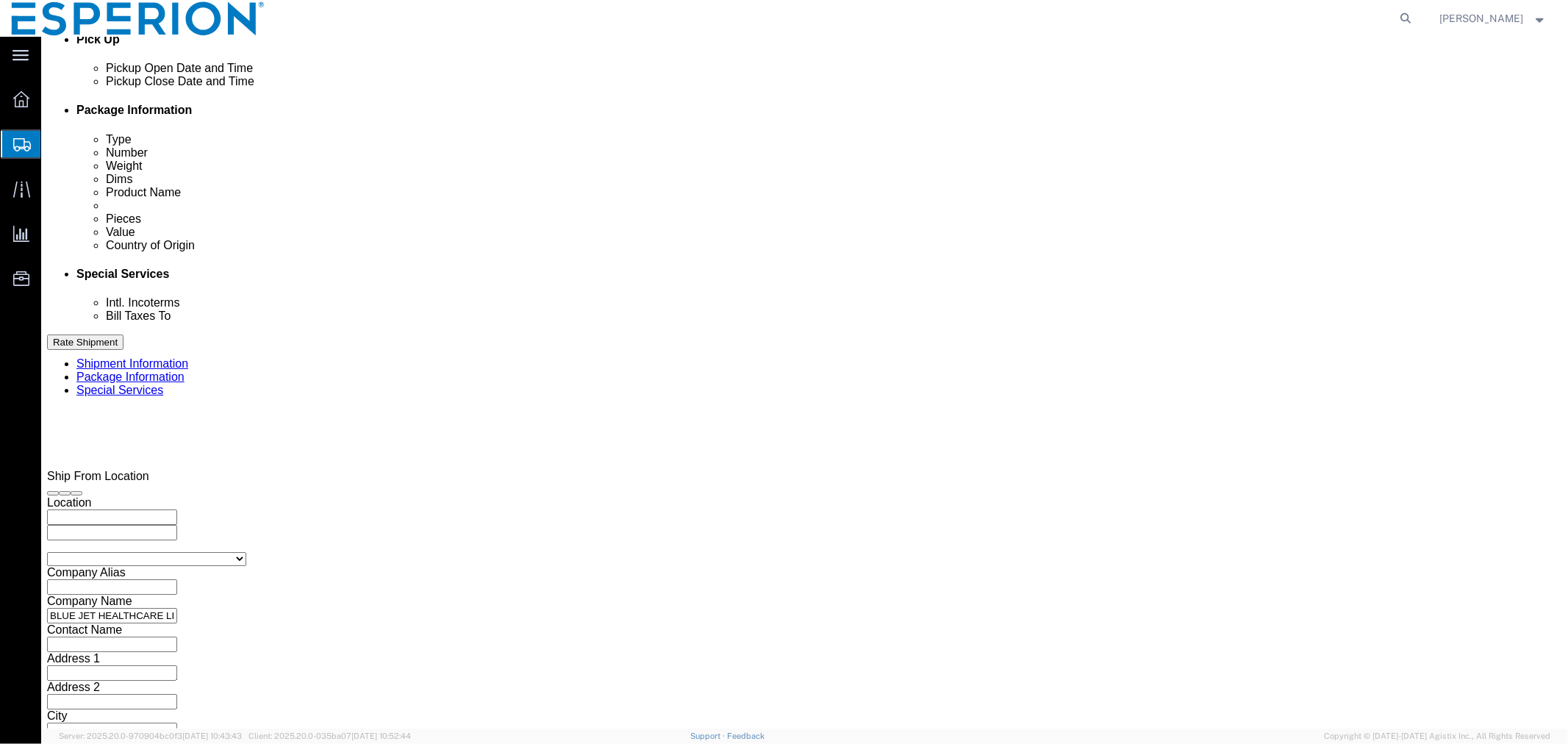
type input "2VI25203099"
click input "text"
paste input "2VI25203100"
type input "2VI25203100"
click input "text"
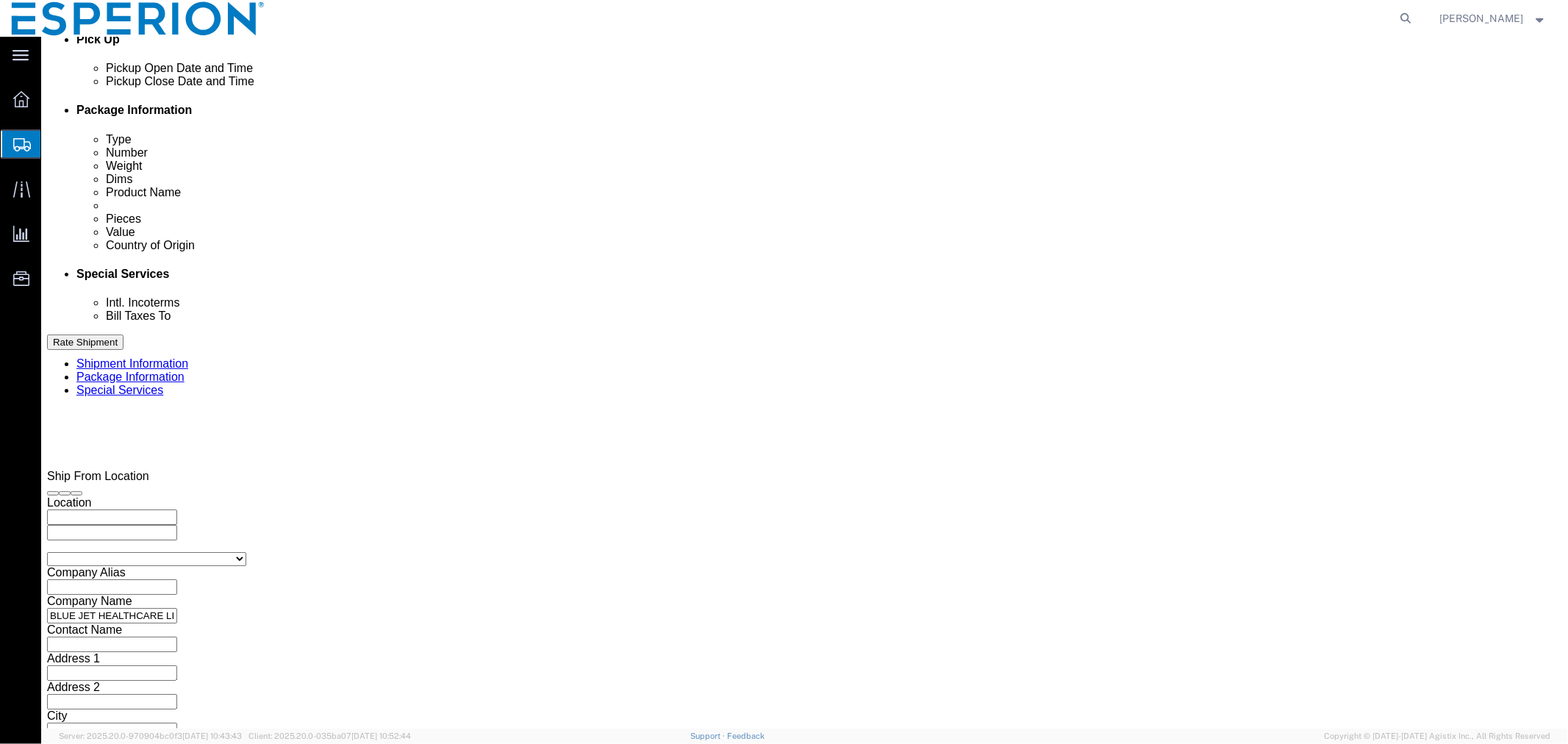
paste input "2VI25203101"
type input "2VI25203101"
click input "text"
paste input "2VI25203102"
type input "2VI25203102"
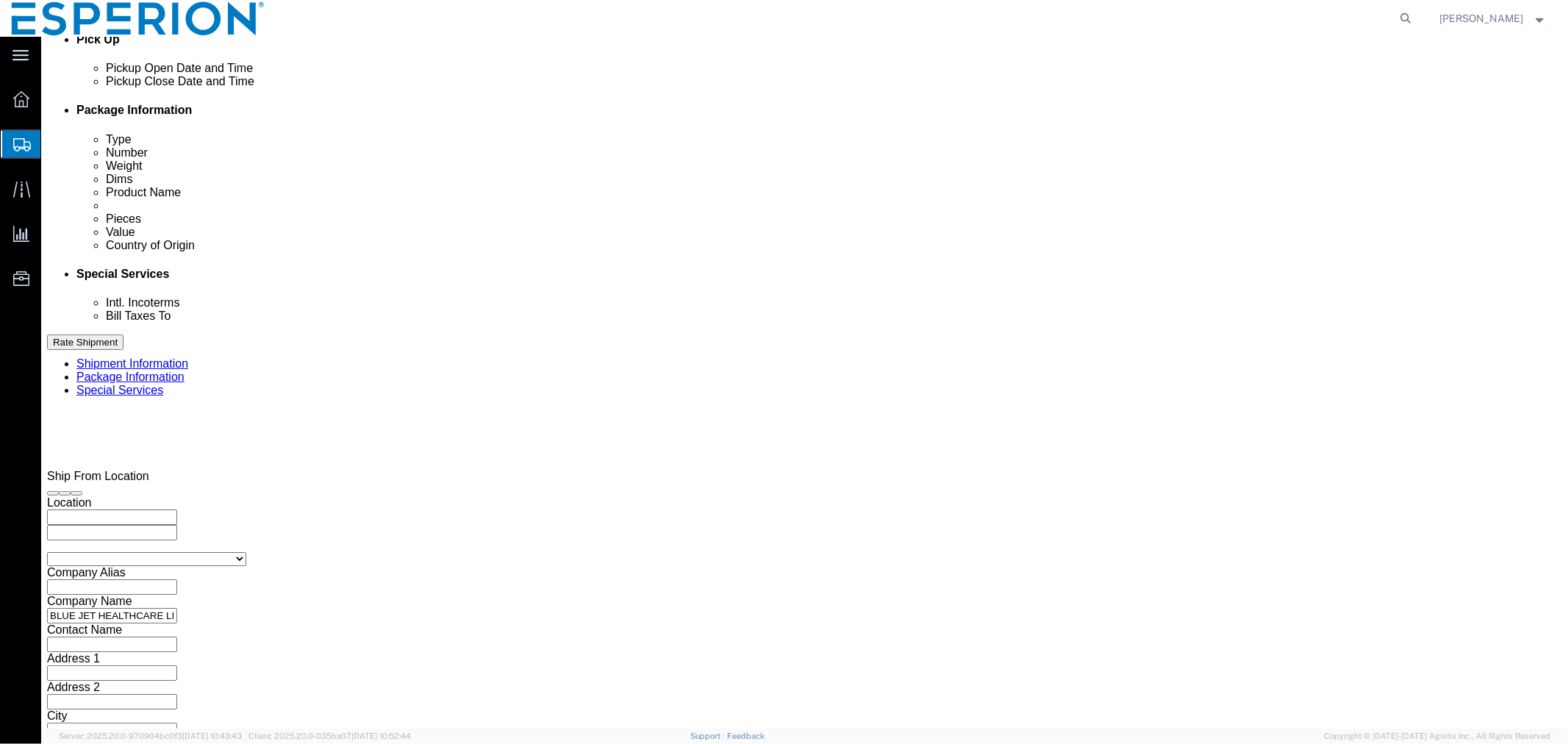
click input "text"
paste input "2VI25203103"
type input "2VI25203103"
click input "text"
paste input "2VI25203104"
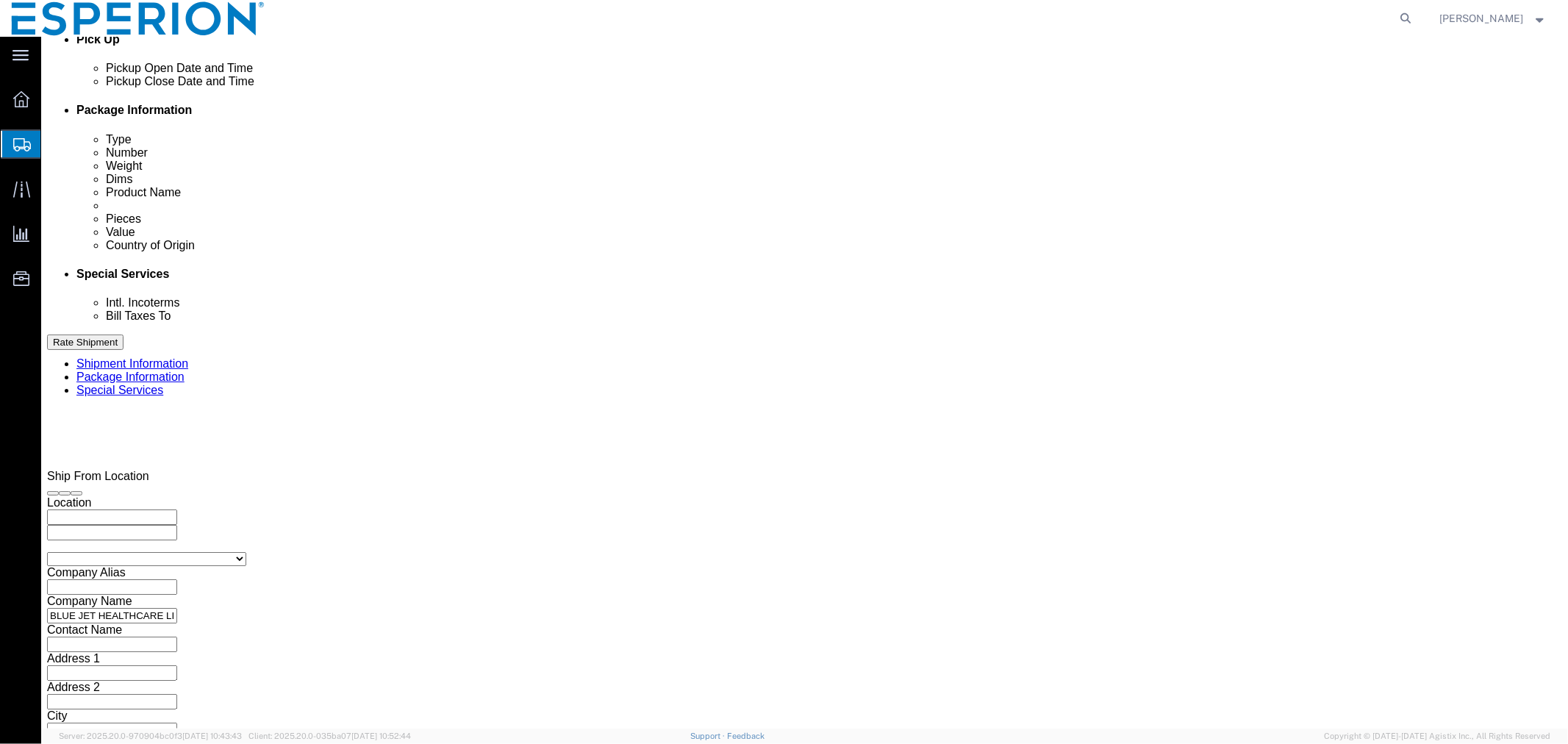
type input "2VI25203104"
click input "text"
paste input "2VI25203105"
type input "2VI25203105"
click input "text"
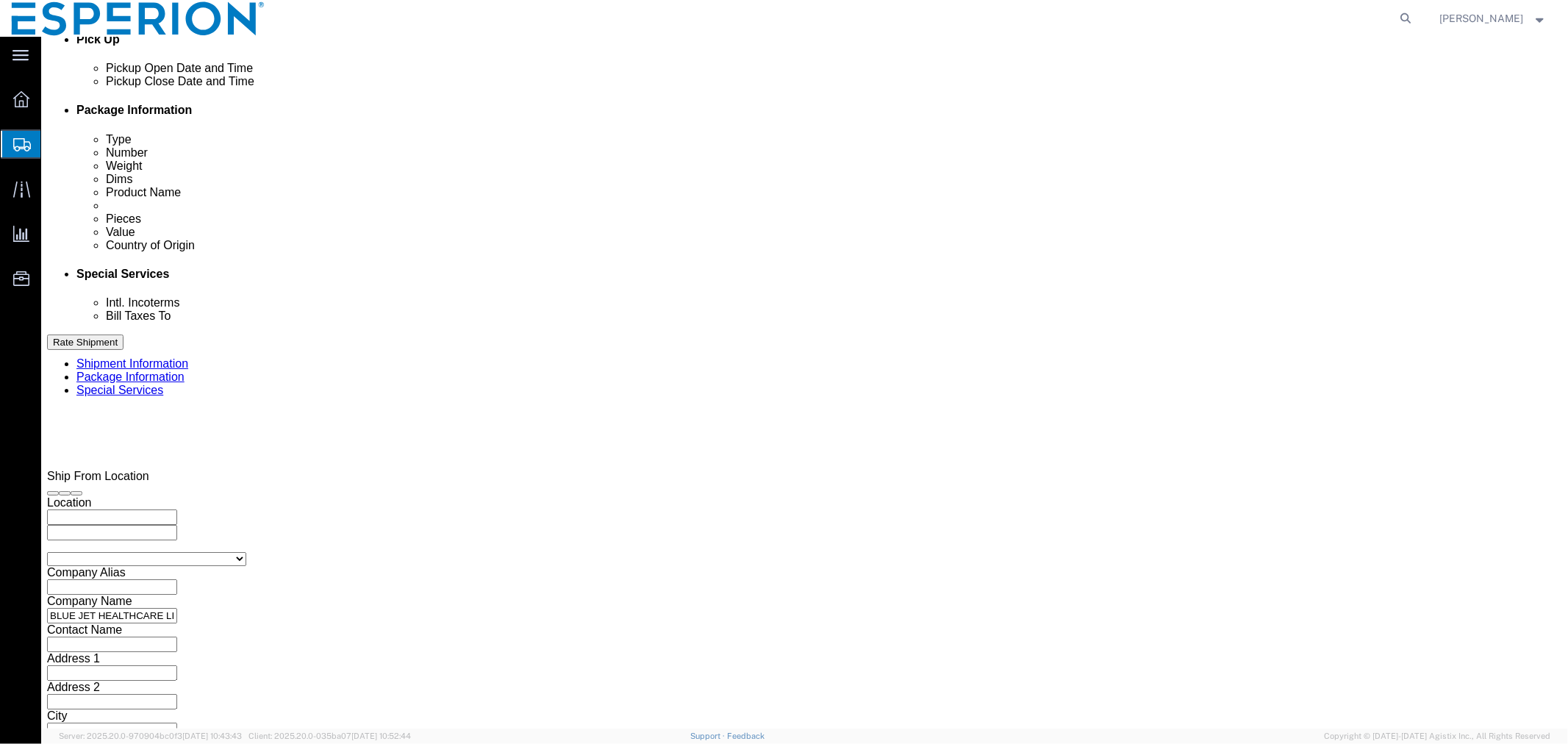
paste input "2VI25203106"
type input "2VI25203106"
click input "text"
paste input "2VI25203107"
type input "2VI25203107"
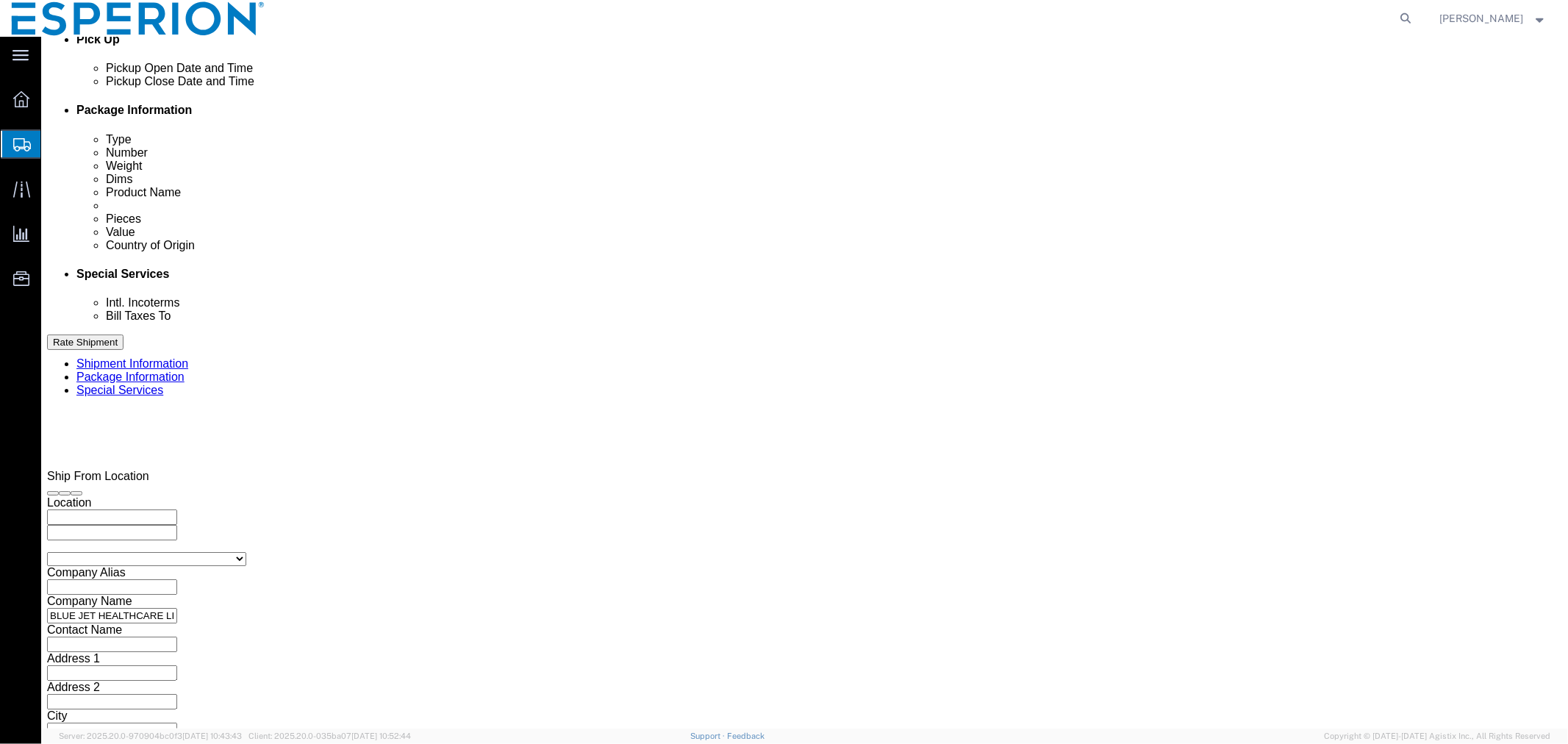
click input "text"
paste input "2VI25203108"
type input "2VI25203108"
click select "Select Air Less than Truckload Multi-Leg Ocean Freight Rail Small Parcel Truckl…"
select select "AIR"
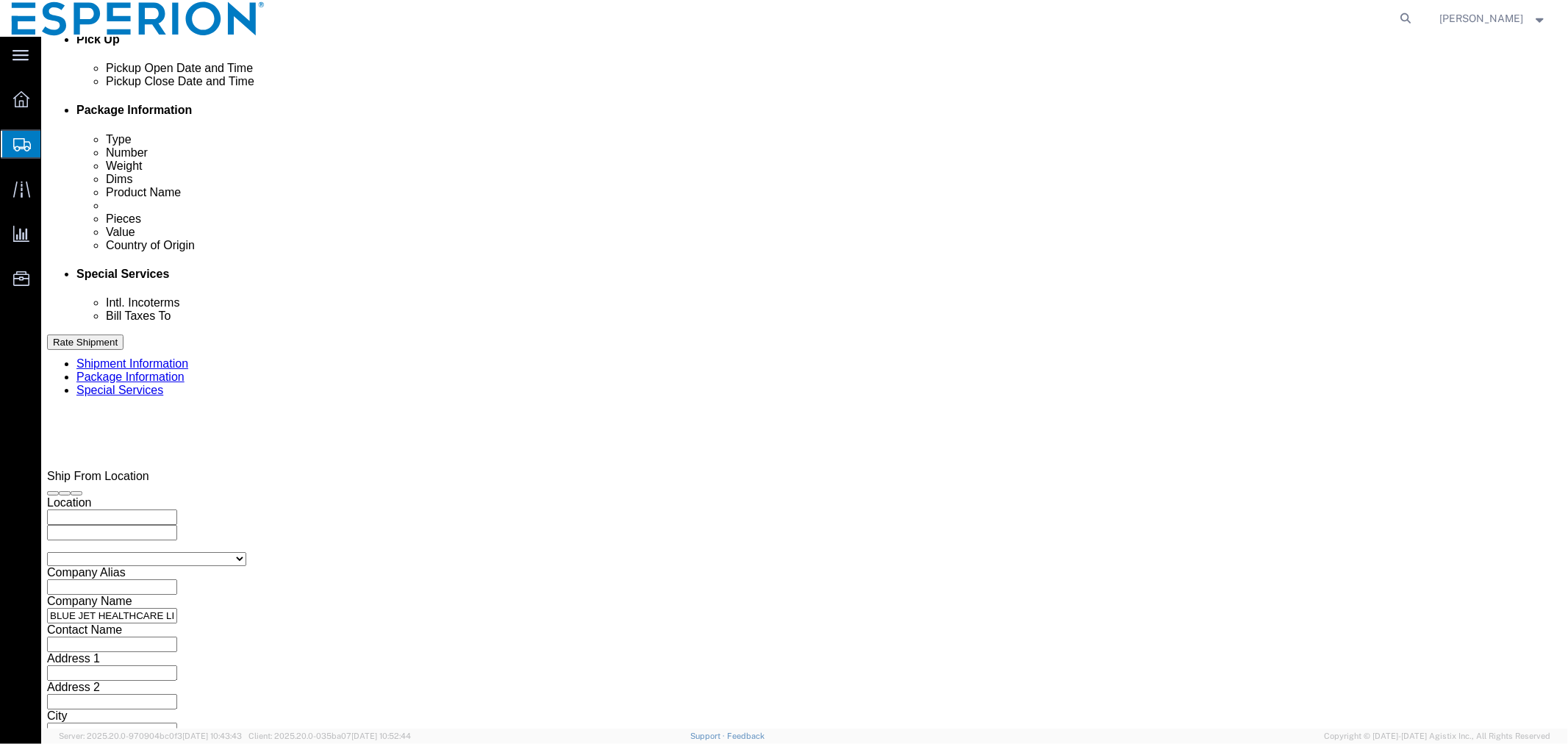
click select "Select Air Less than Truckload Multi-Leg Ocean Freight Rail Small Parcel Truckl…"
type input "BOM"
type input "LYS"
click div "Vehicle Select Airplane Size Container Number Owner Select Shipper Vessel"
click button "Continue"
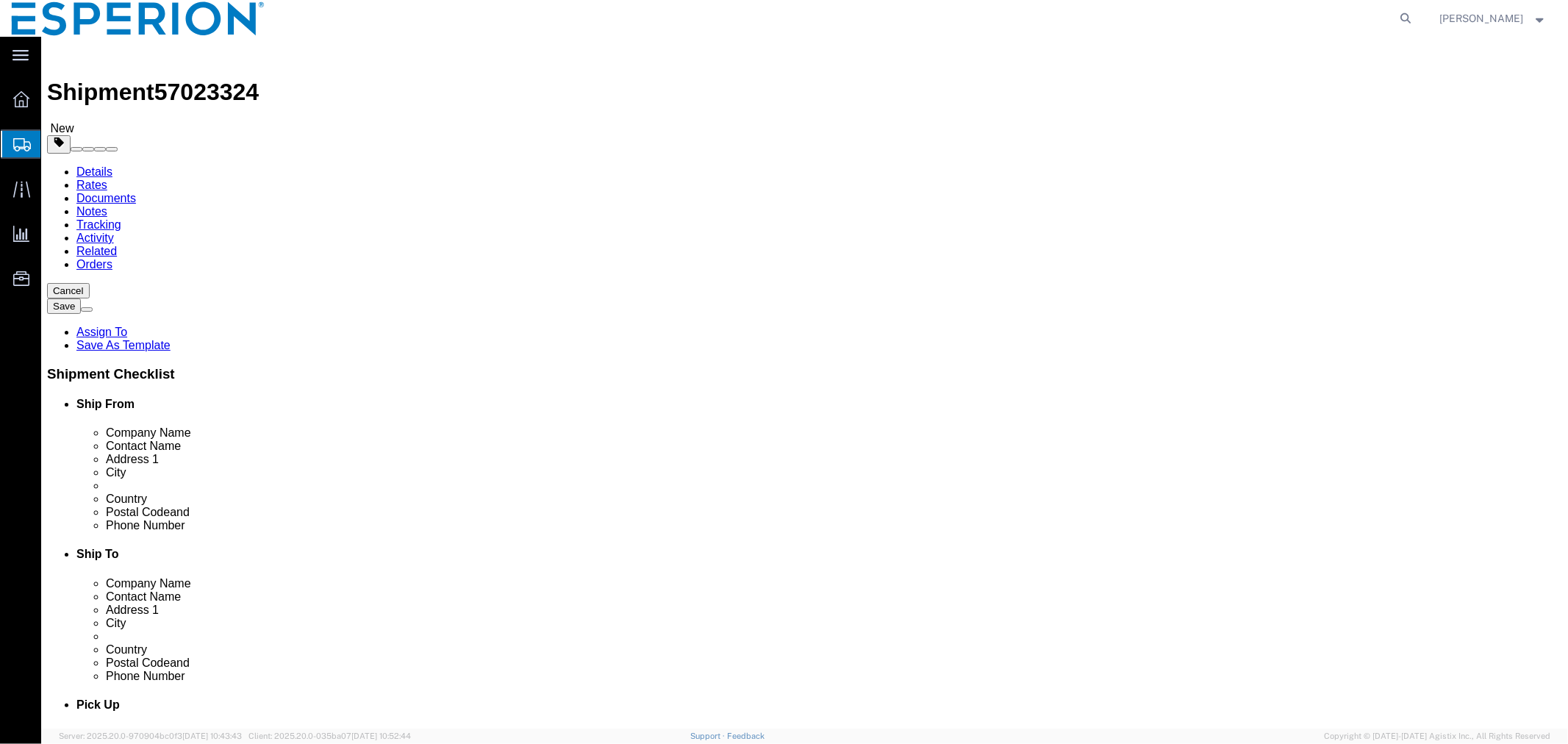
click select "Select Bale(s) Basket(s) Bolt(s) Bottle(s) Buckets Bulk Bundle(s) CSafe RAP CSa…"
select select "PSNS"
click select "Select Bale(s) Basket(s) Bolt(s) Bottle(s) Buckets Bulk Bundle(s) CSafe RAP CSa…"
click select "Select cm ft in"
select select "CM"
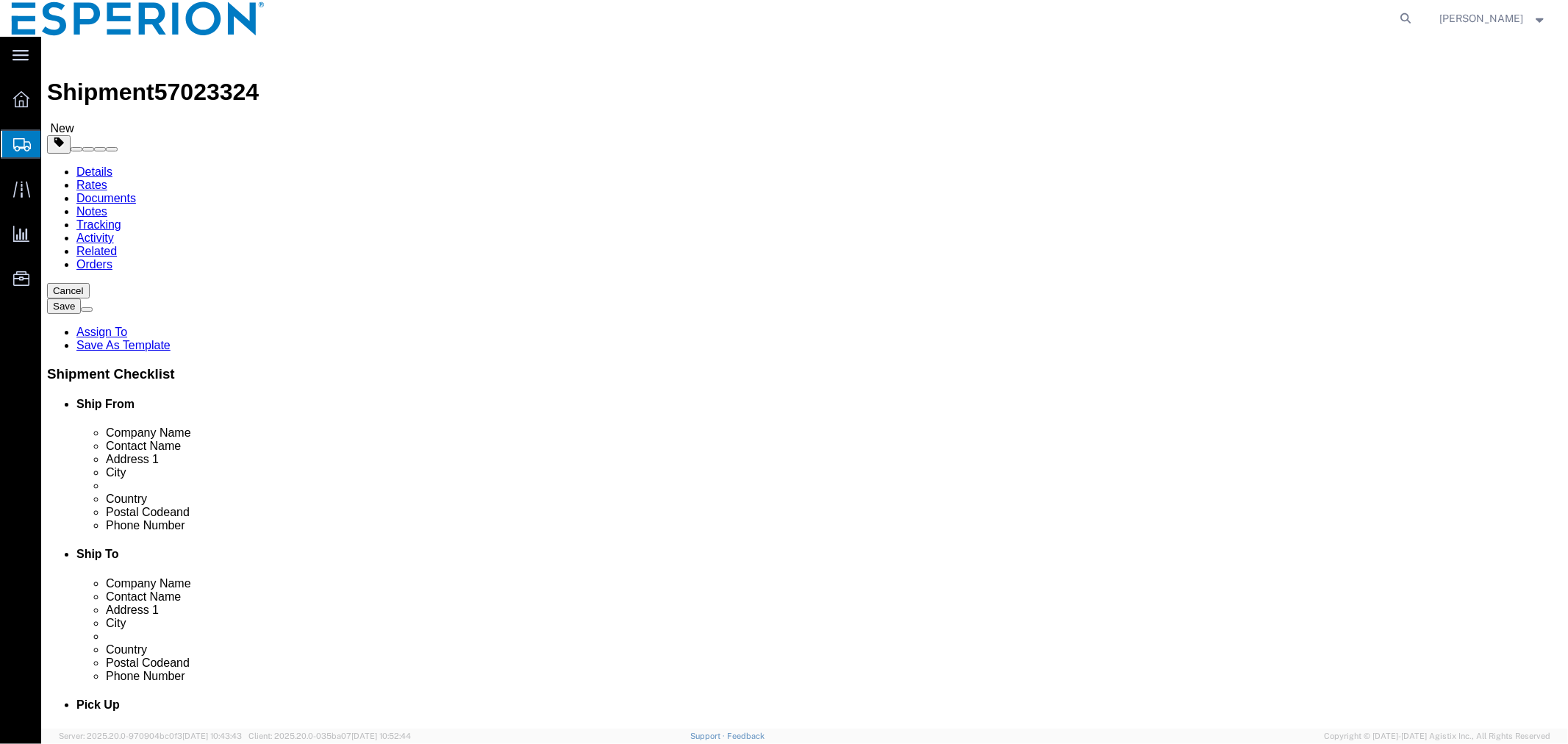
click select "Select cm ft in"
click input "checkbox"
checkbox input "true"
type input "FROM_15_TO_25"
click select "Select kgs lbs"
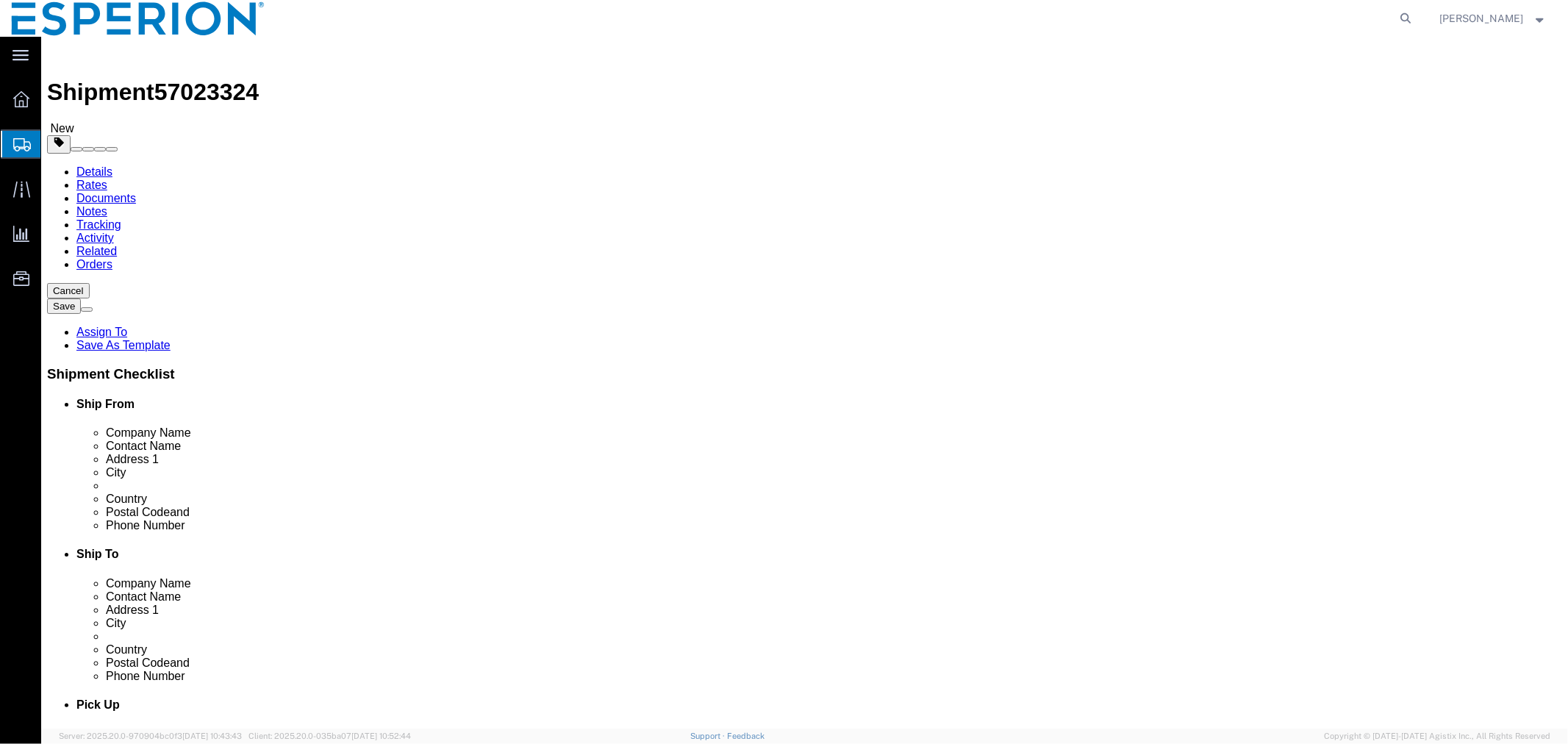
select select "KGS"
click select "Select kgs lbs"
click input "text"
type input "120"
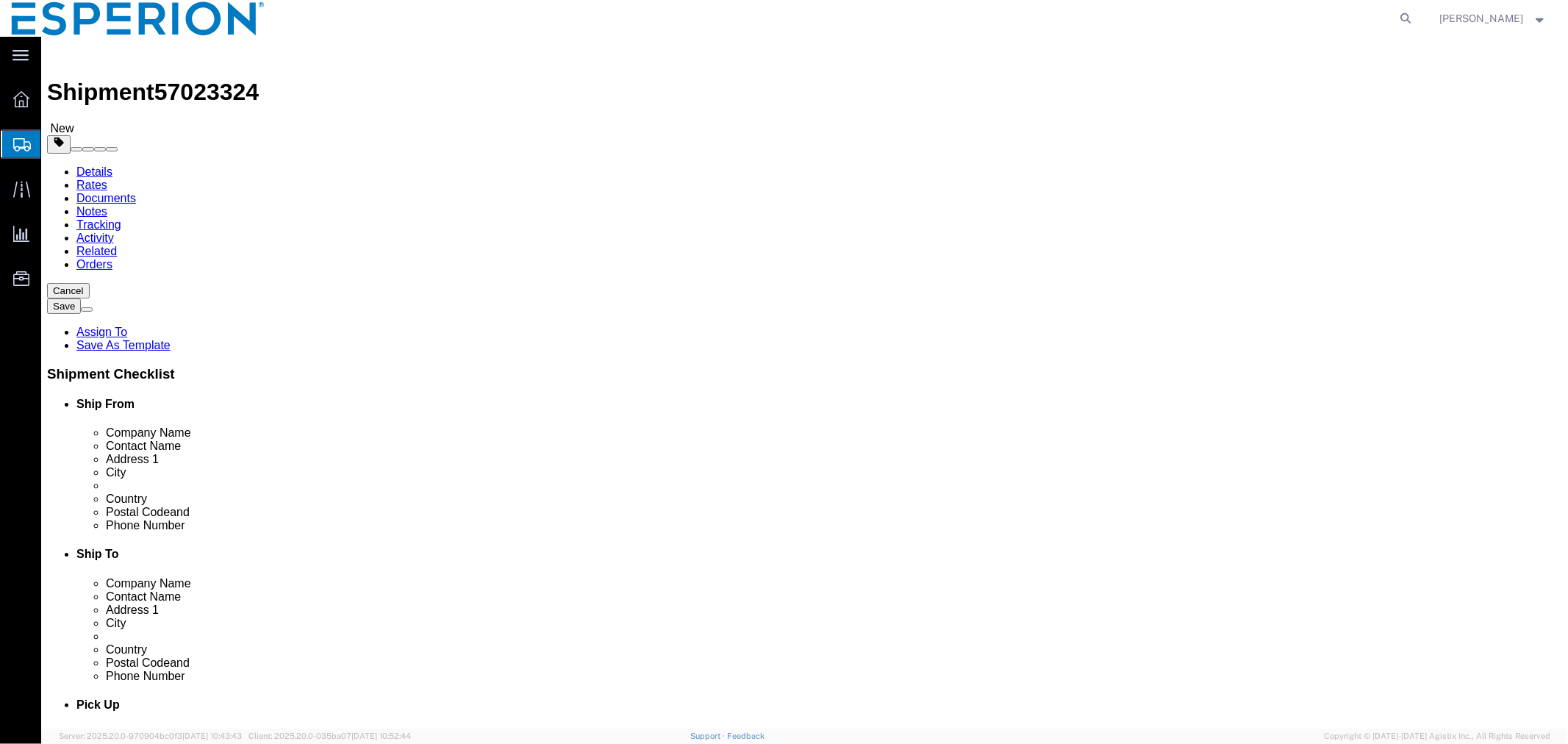
type input "120"
type input "117"
click input "0.00"
drag, startPoint x: 270, startPoint y: 375, endPoint x: 203, endPoint y: 363, distance: 68.1
click div "Weight 0.00 Select kgs lbs Ship. t°"
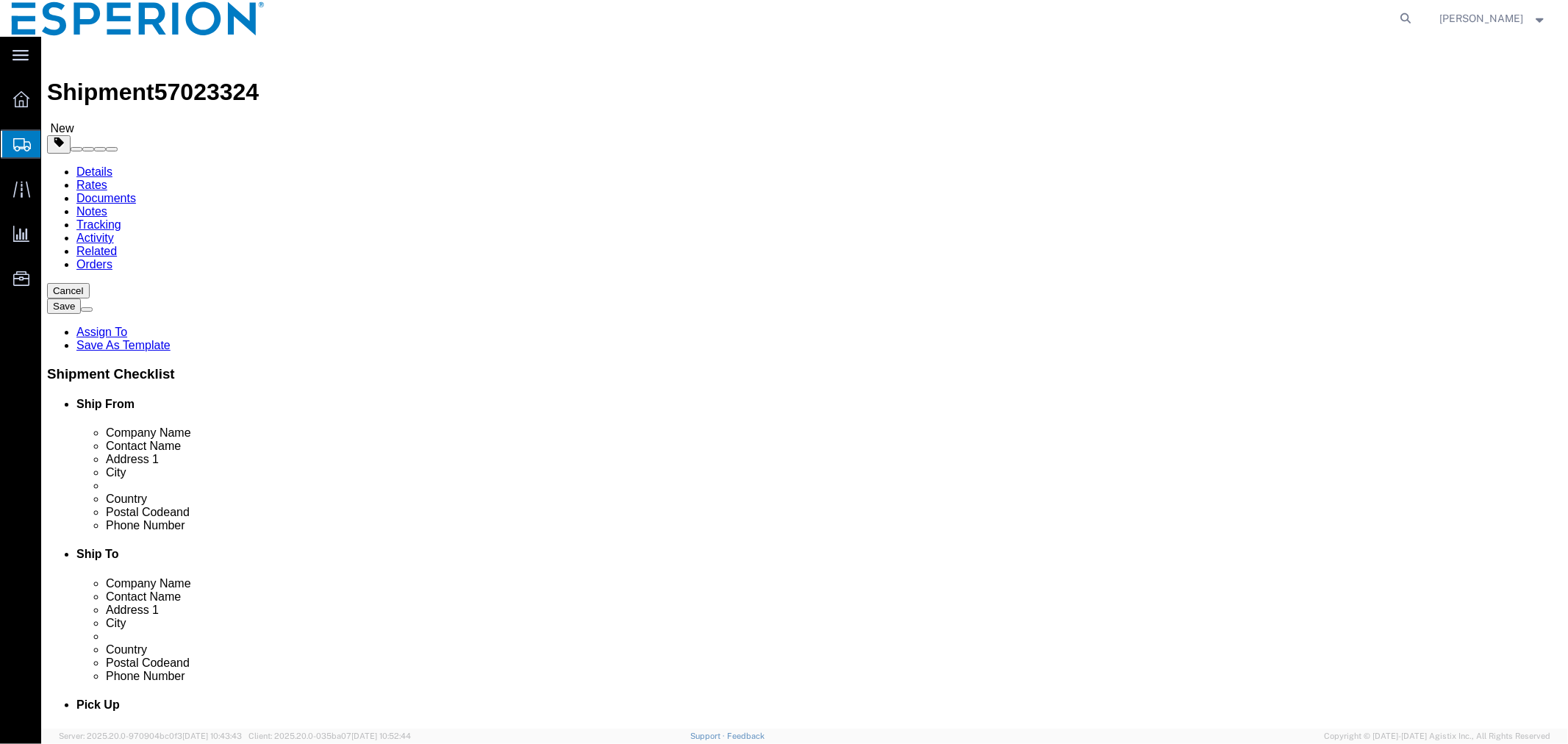
type input "891.42"
click link "Add Content"
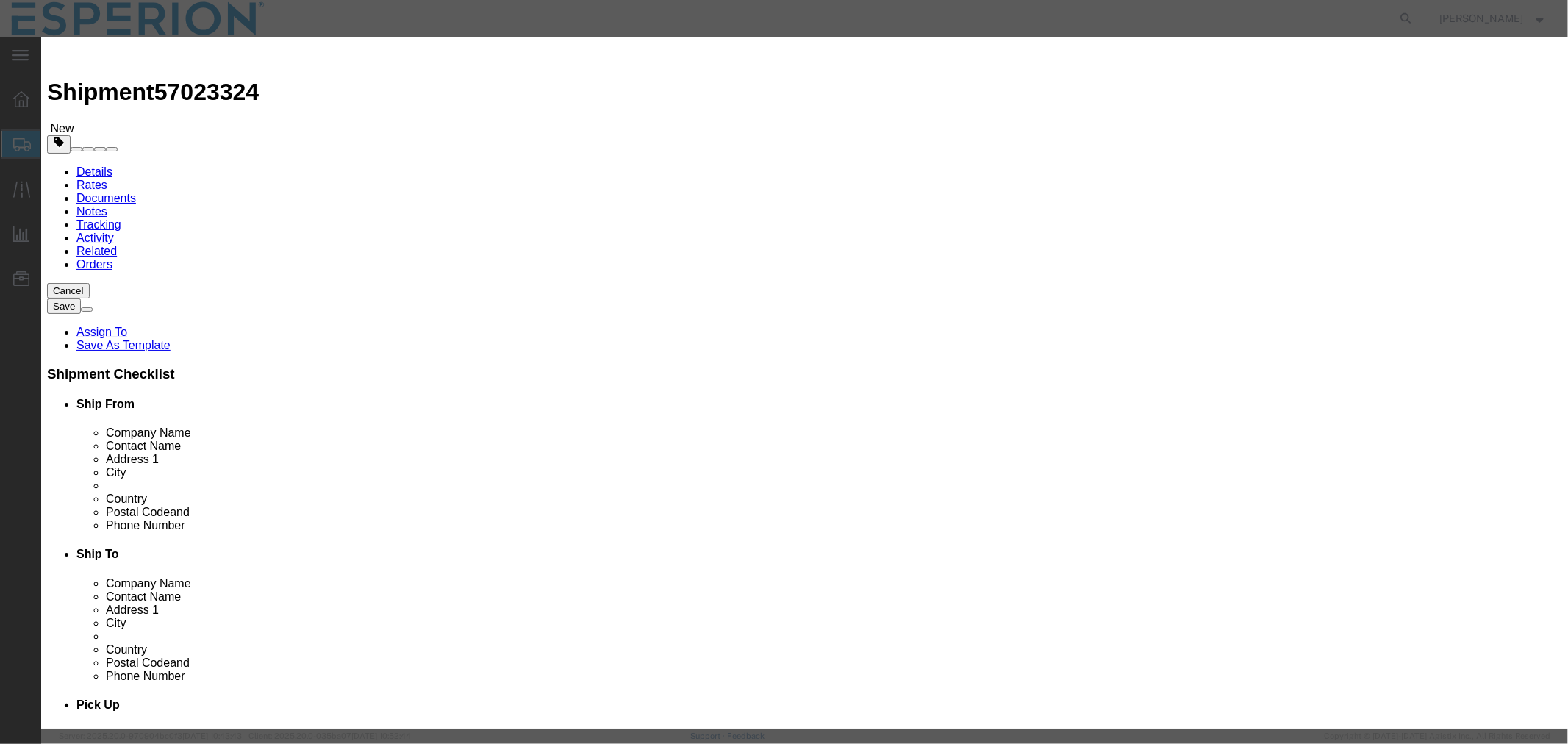
click input "text"
type input "CION-04"
click td "Name: CION-04"
type input "1"
select select "KGS"
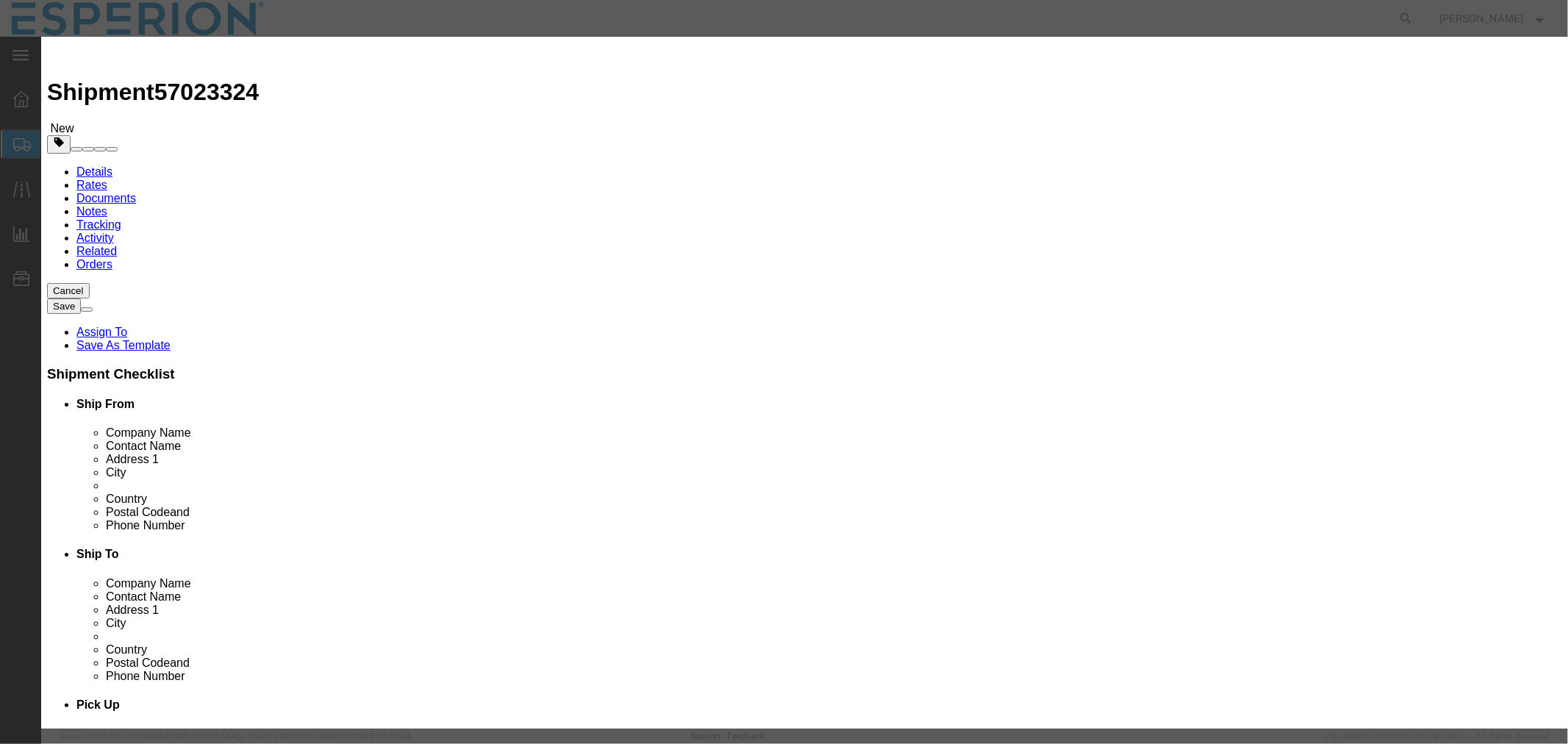
type input "467.9"
select select "USD"
select select "PHARMA"
select select "IN"
type input "738606-43-4"
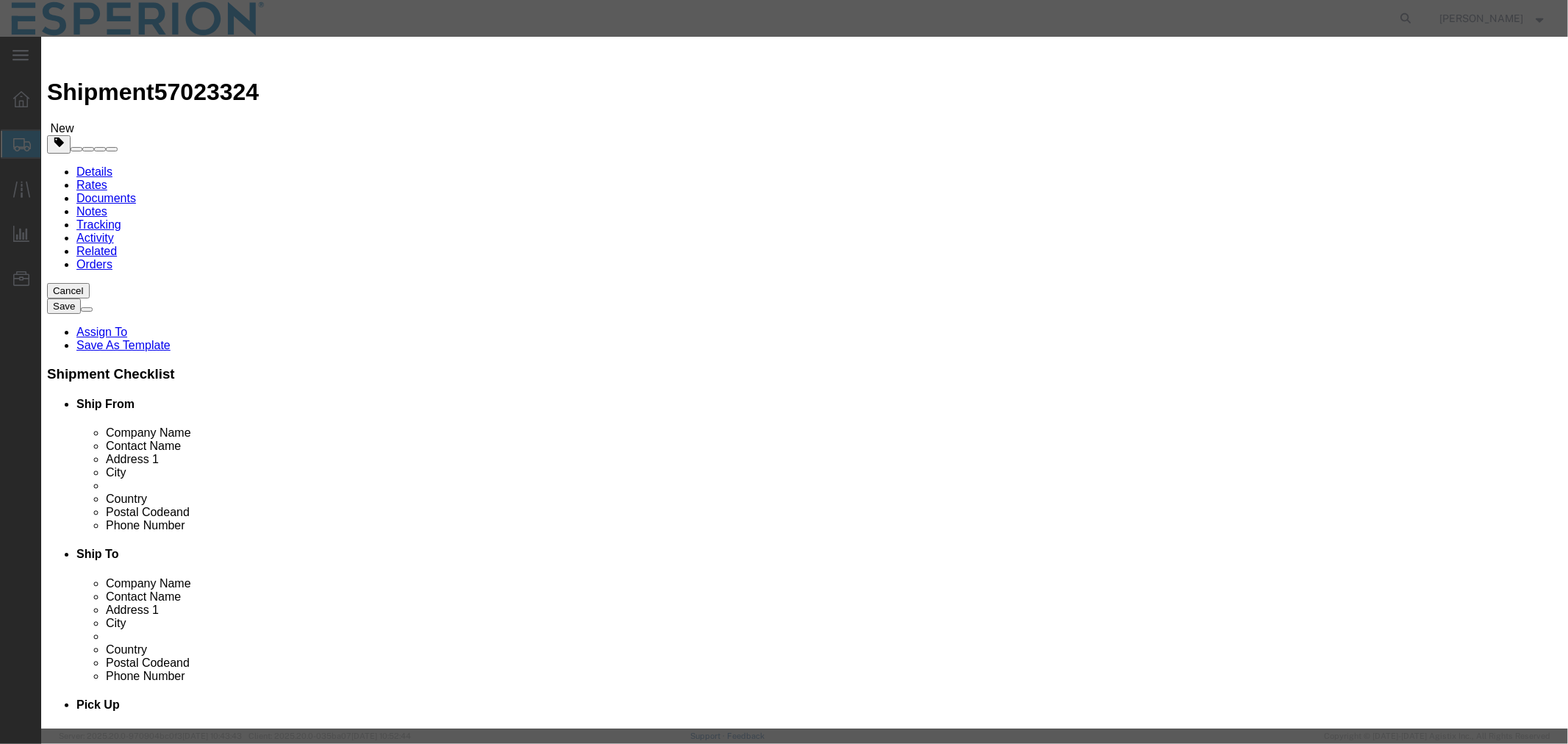
type input "2930.90.91"
select select
type input "2918.19.9890"
type input "INT"
type textarea "Key intermediate drug compound"
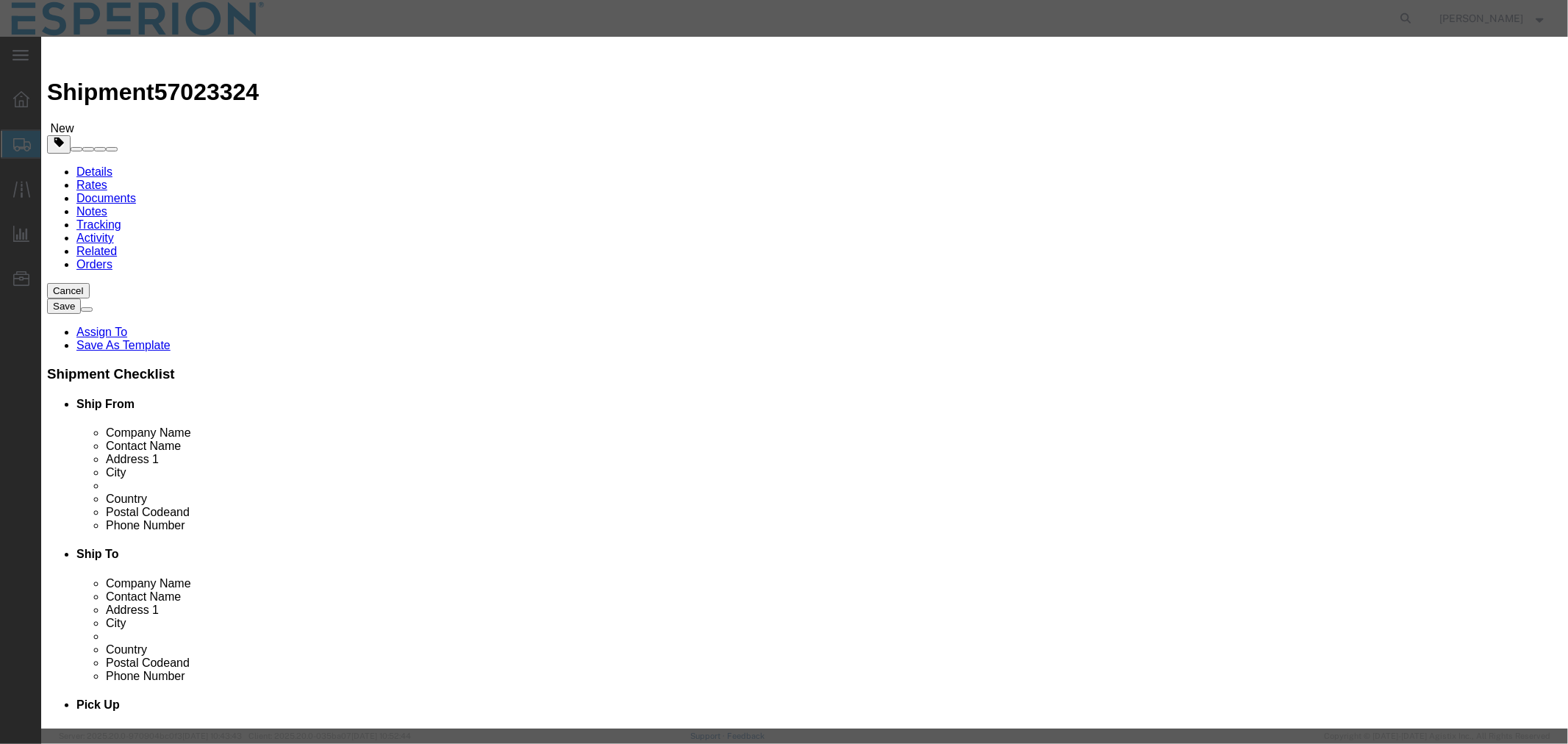
type input "CION-04"
click input "text"
paste input "2VI25203098"
type input "2VI25203098"
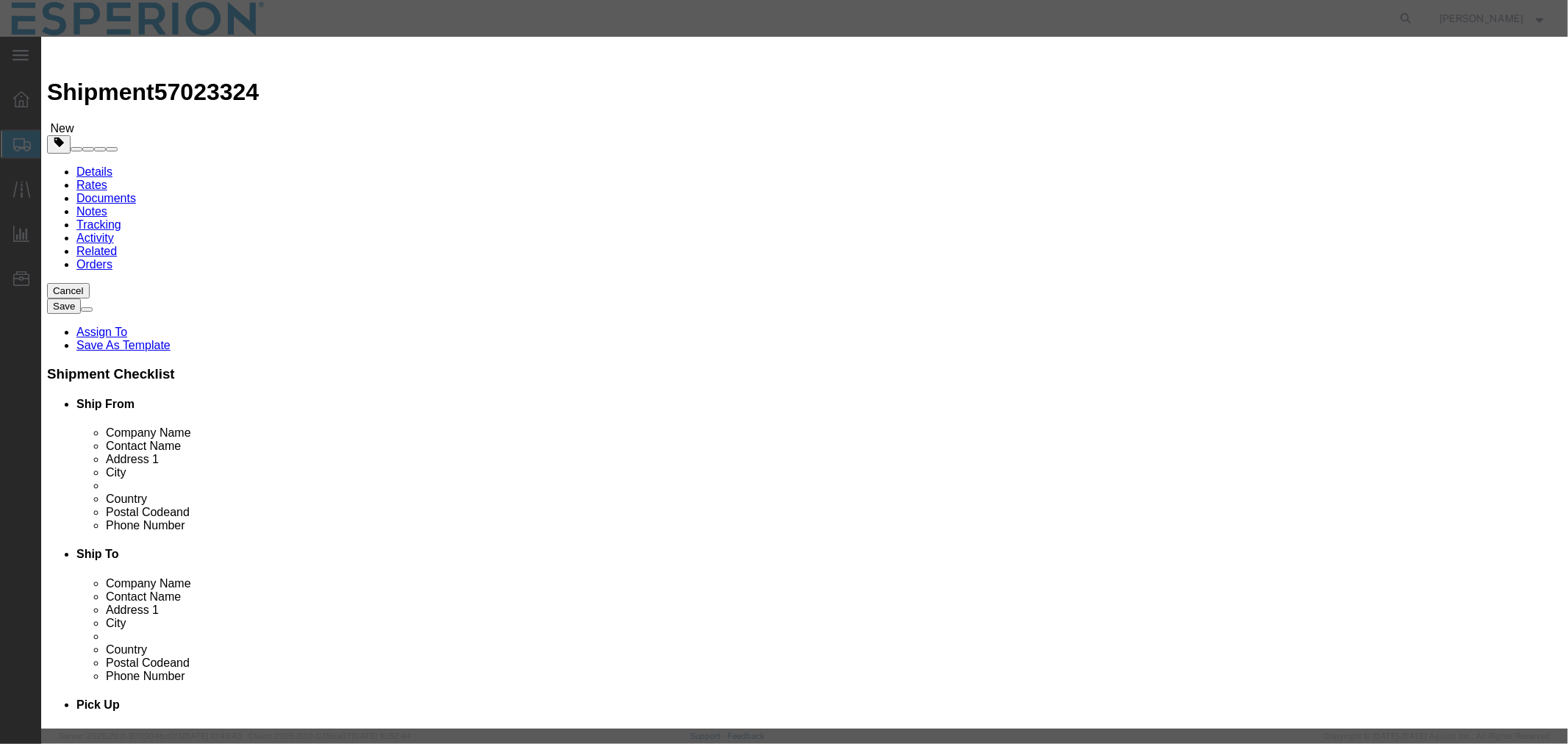
type input "FROM_15_TO_25"
click input "text"
paste input "2VI25203098"
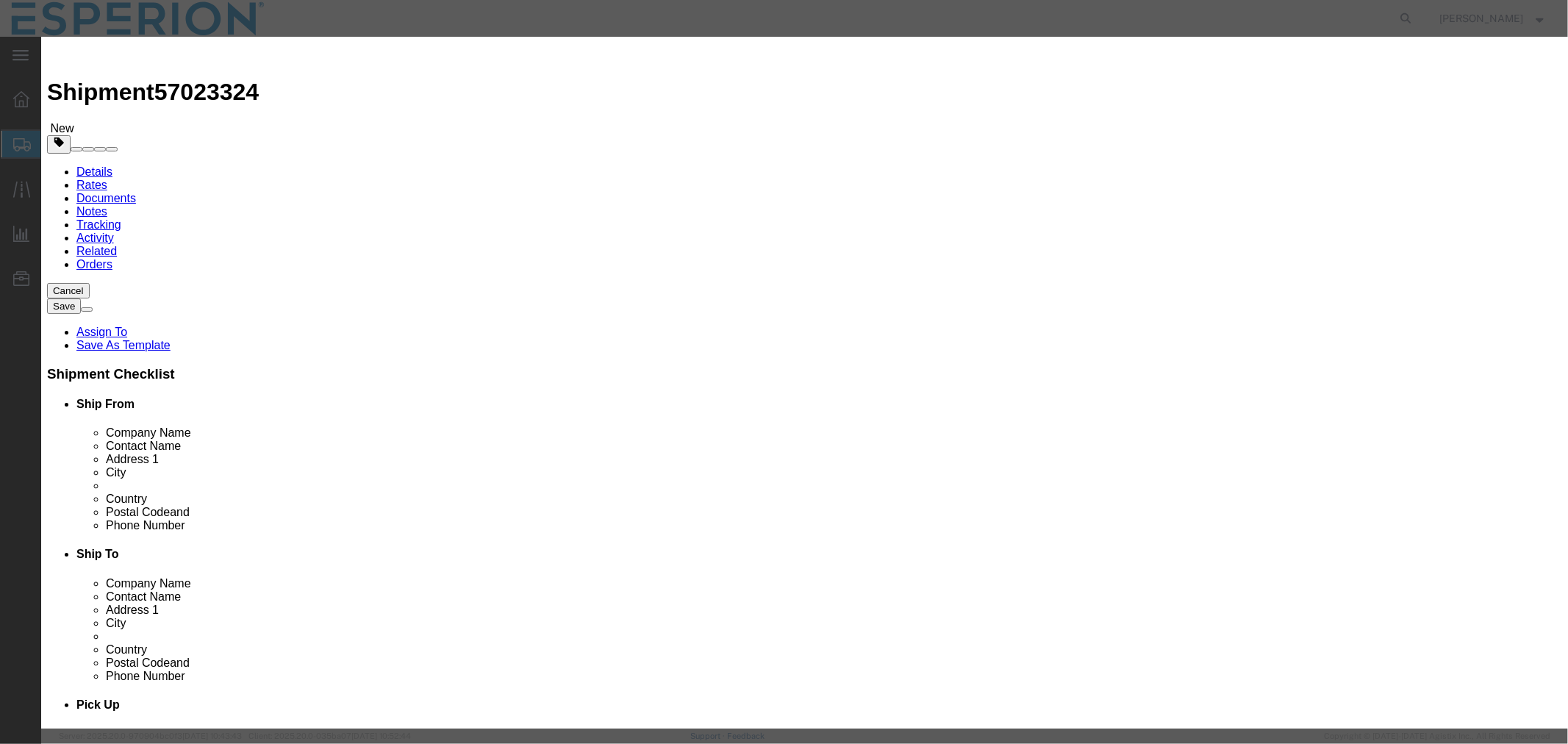
type input "2VI25203098"
click input "1"
type input "817.14"
type input "382339.81"
click button "Save & Close"
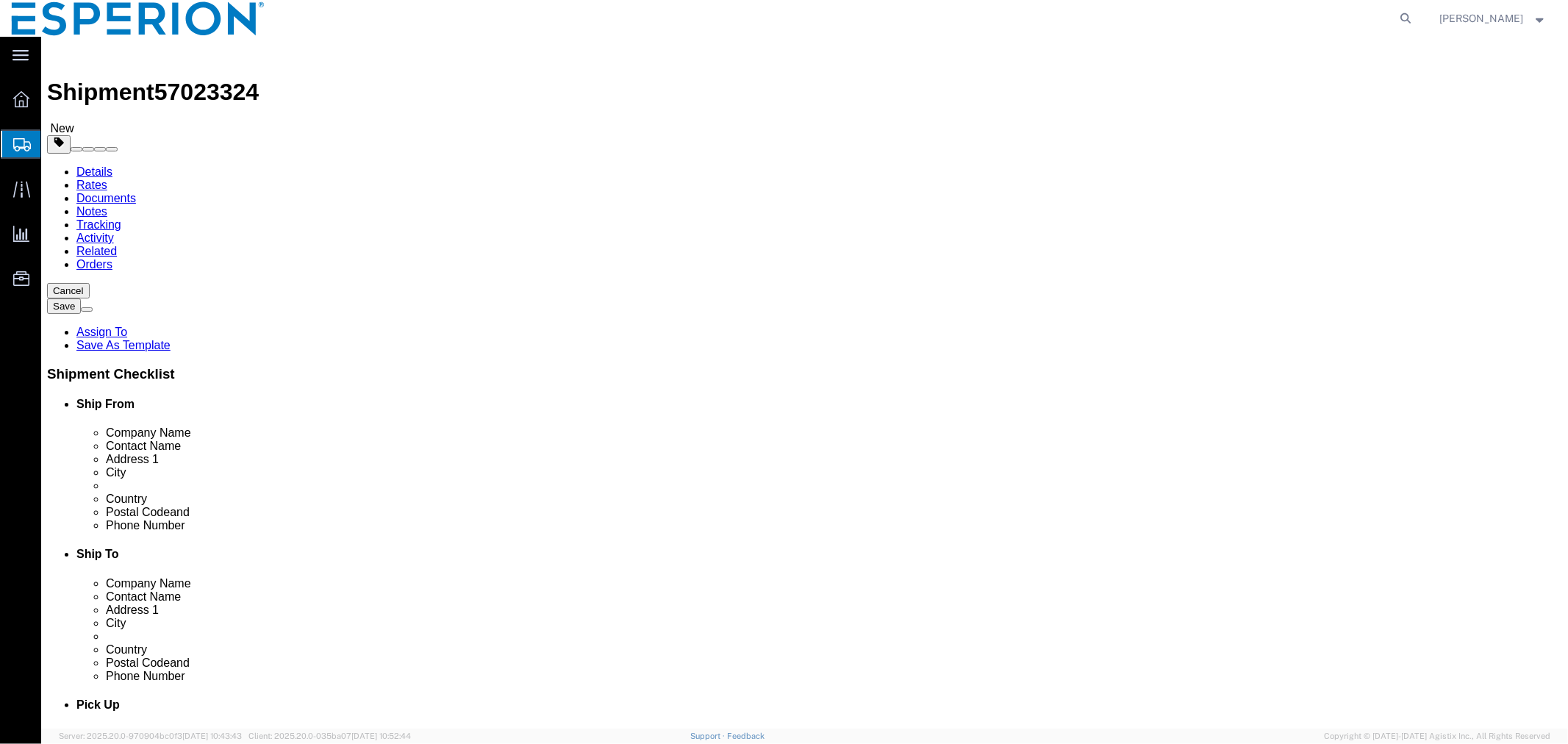
click span "button"
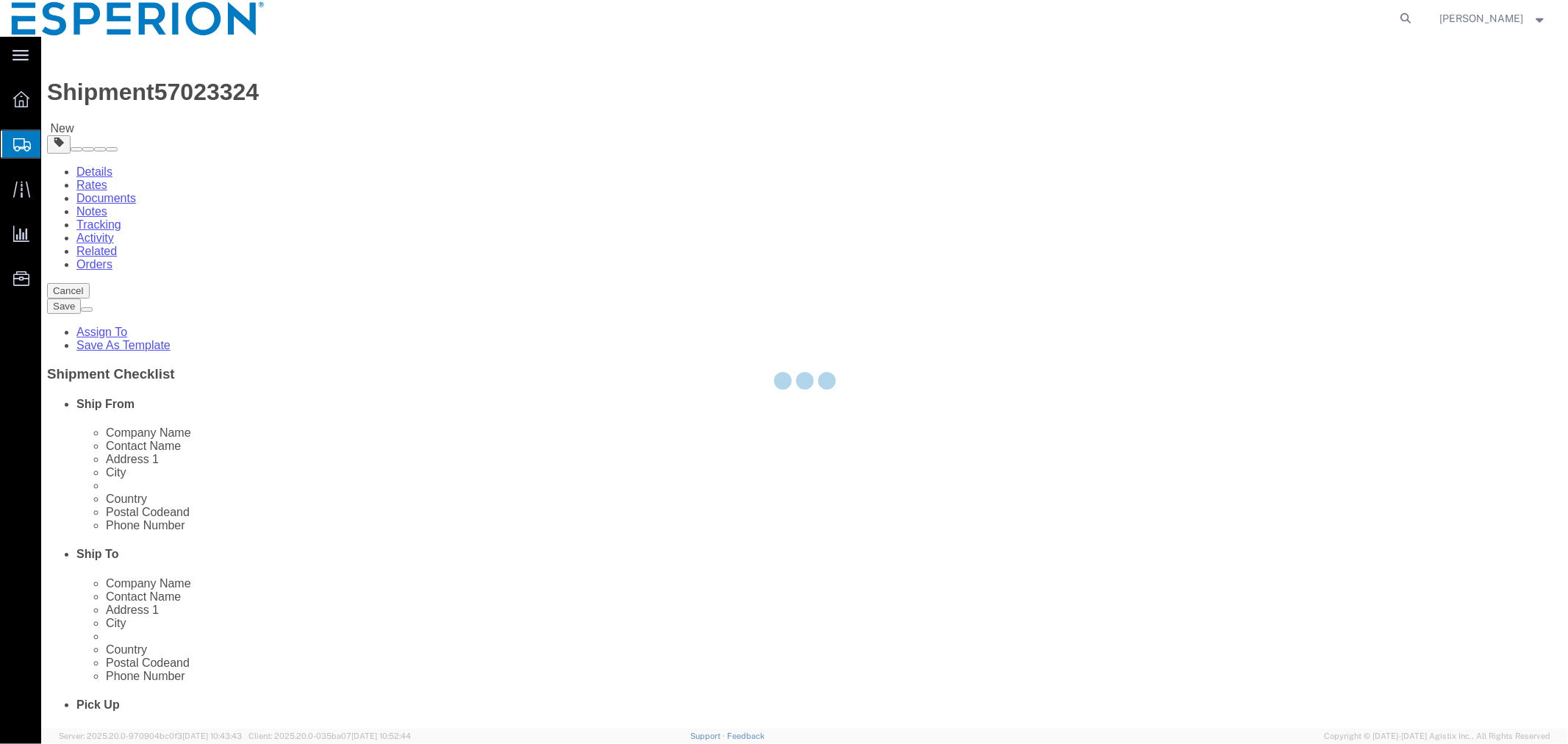
select select "PSNS"
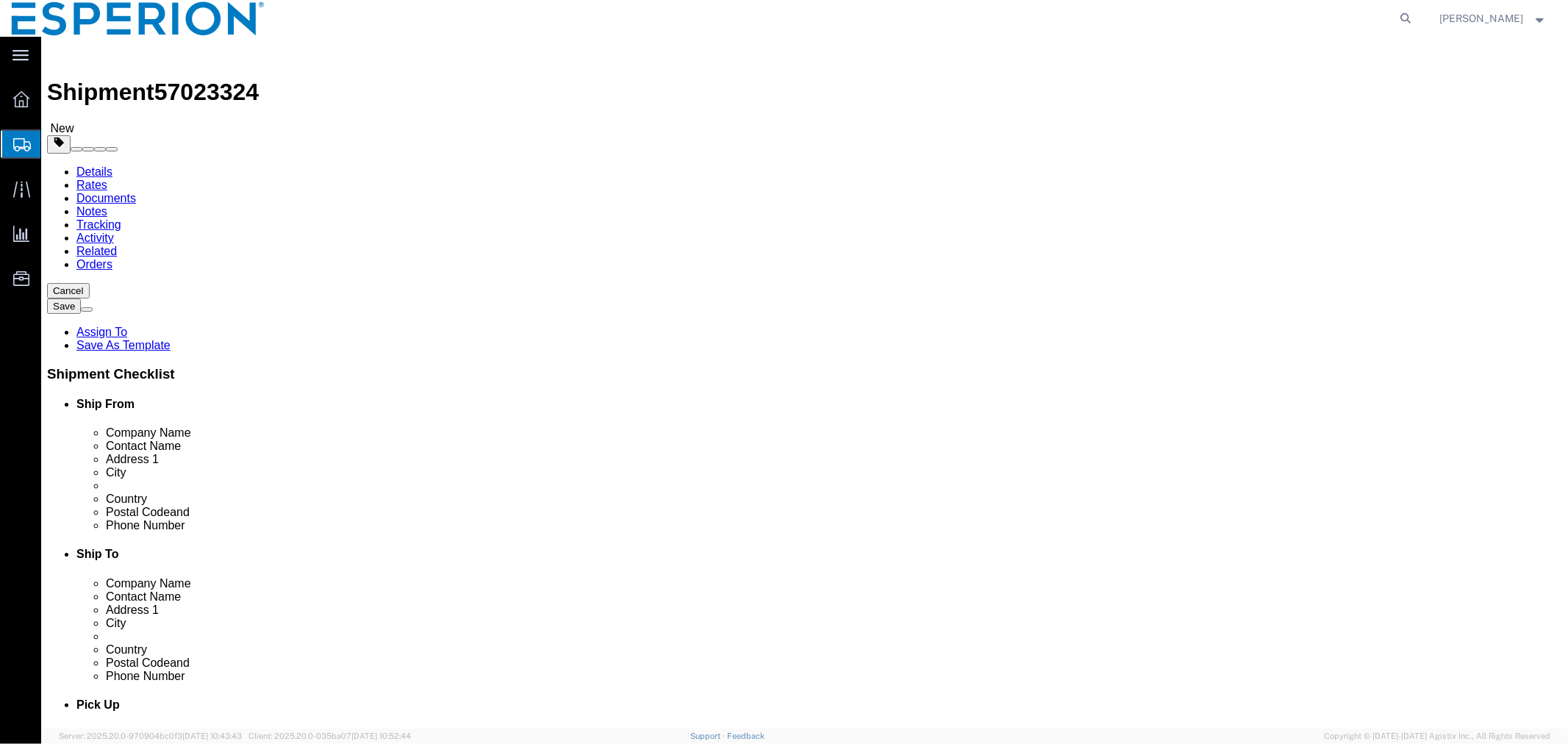
drag, startPoint x: 885, startPoint y: 371, endPoint x: 810, endPoint y: 366, distance: 75.2
click div "Weight Total weight of packages in pounds or kilograms 891.42 Select kgs lbs Sh…"
type input "893.28"
click dd "382339.81 USD"
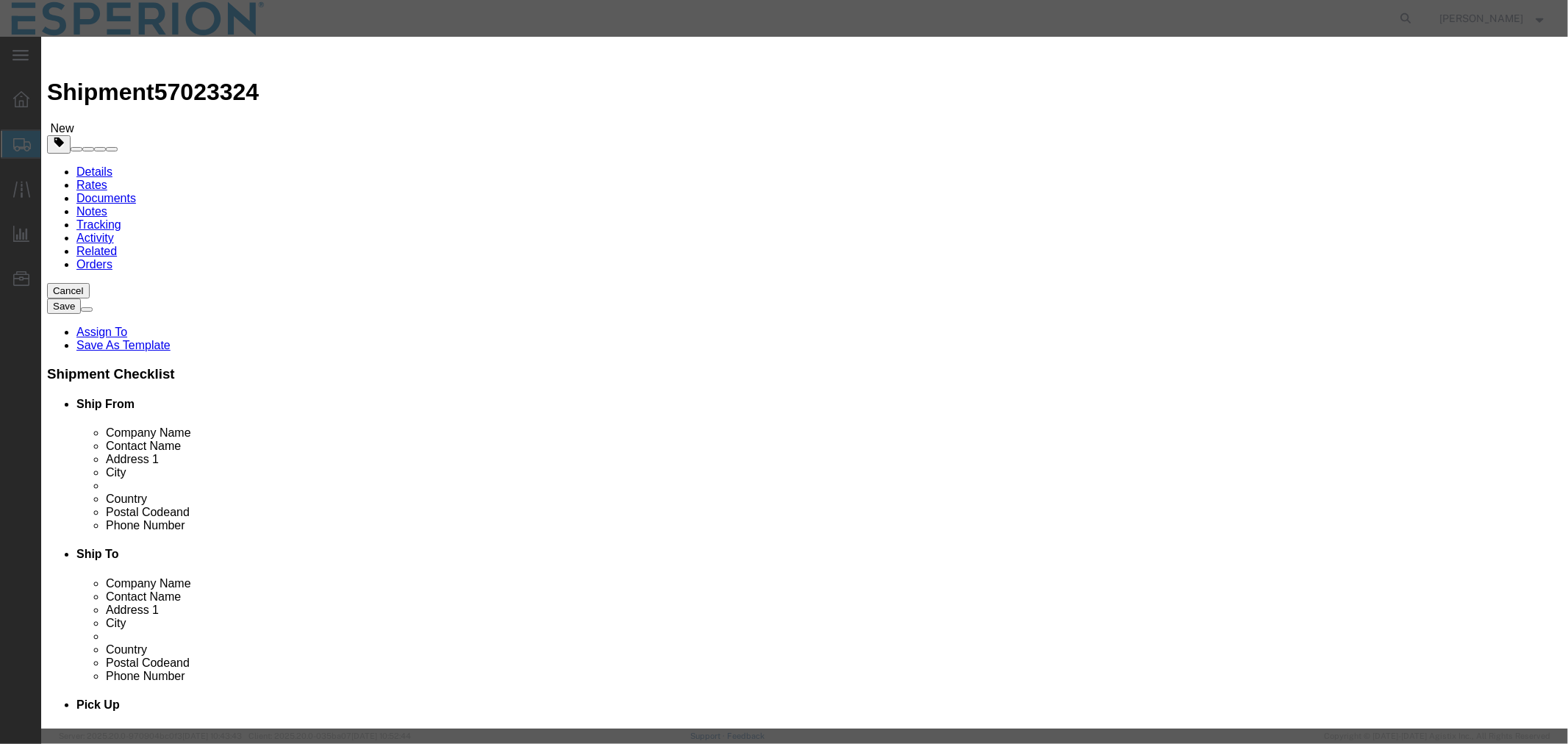
drag, startPoint x: 558, startPoint y: 138, endPoint x: 425, endPoint y: 137, distance: 133.0
click div "Pieces 817.14 Select Bag Barrels 100Board Feet Bottle Box Blister Pack Carats C…"
type input "819"
type input "383210.1"
click input "2VI25203098"
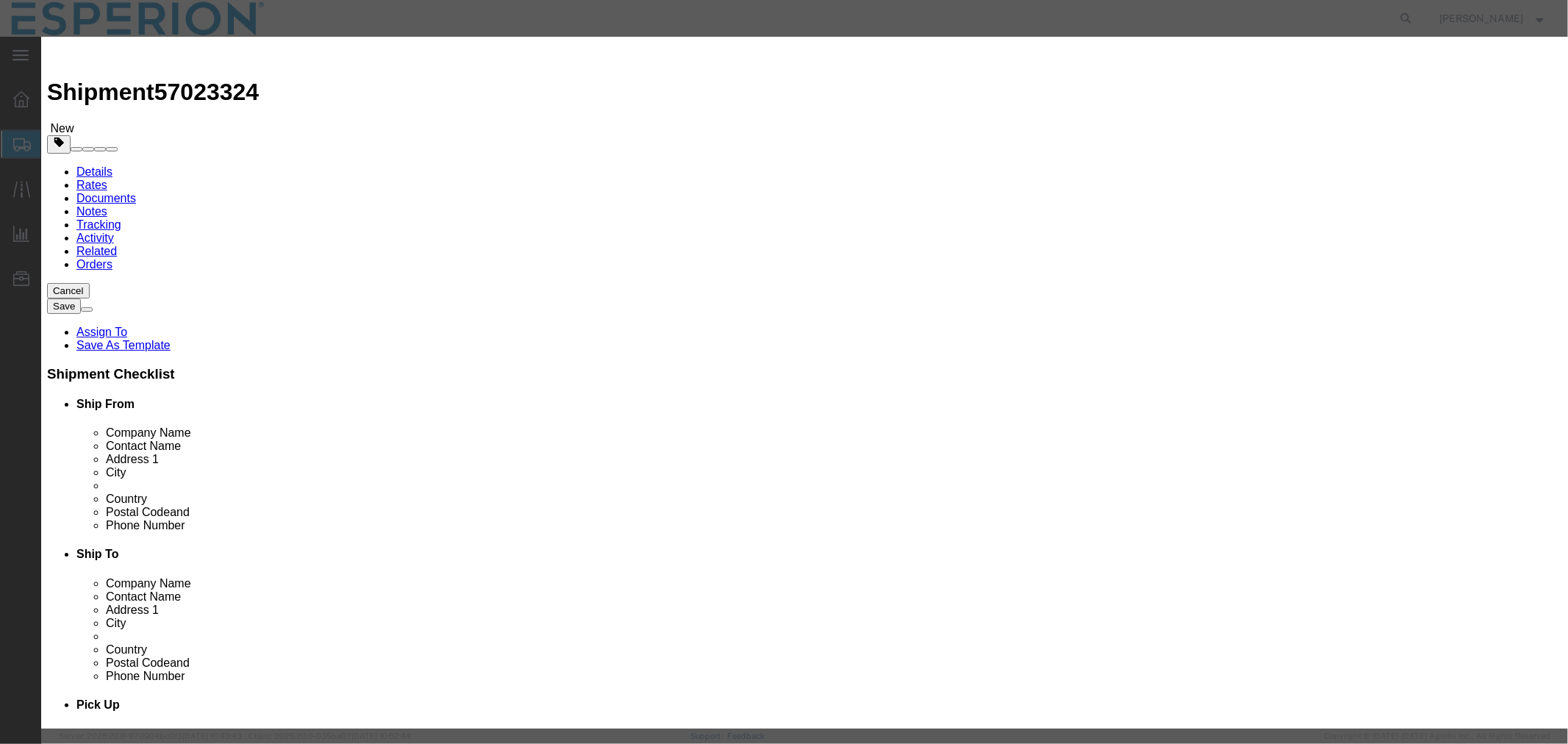
click input "2VI25203098"
paste input "9"
type input "2VI25203099"
click input "2VI25203098"
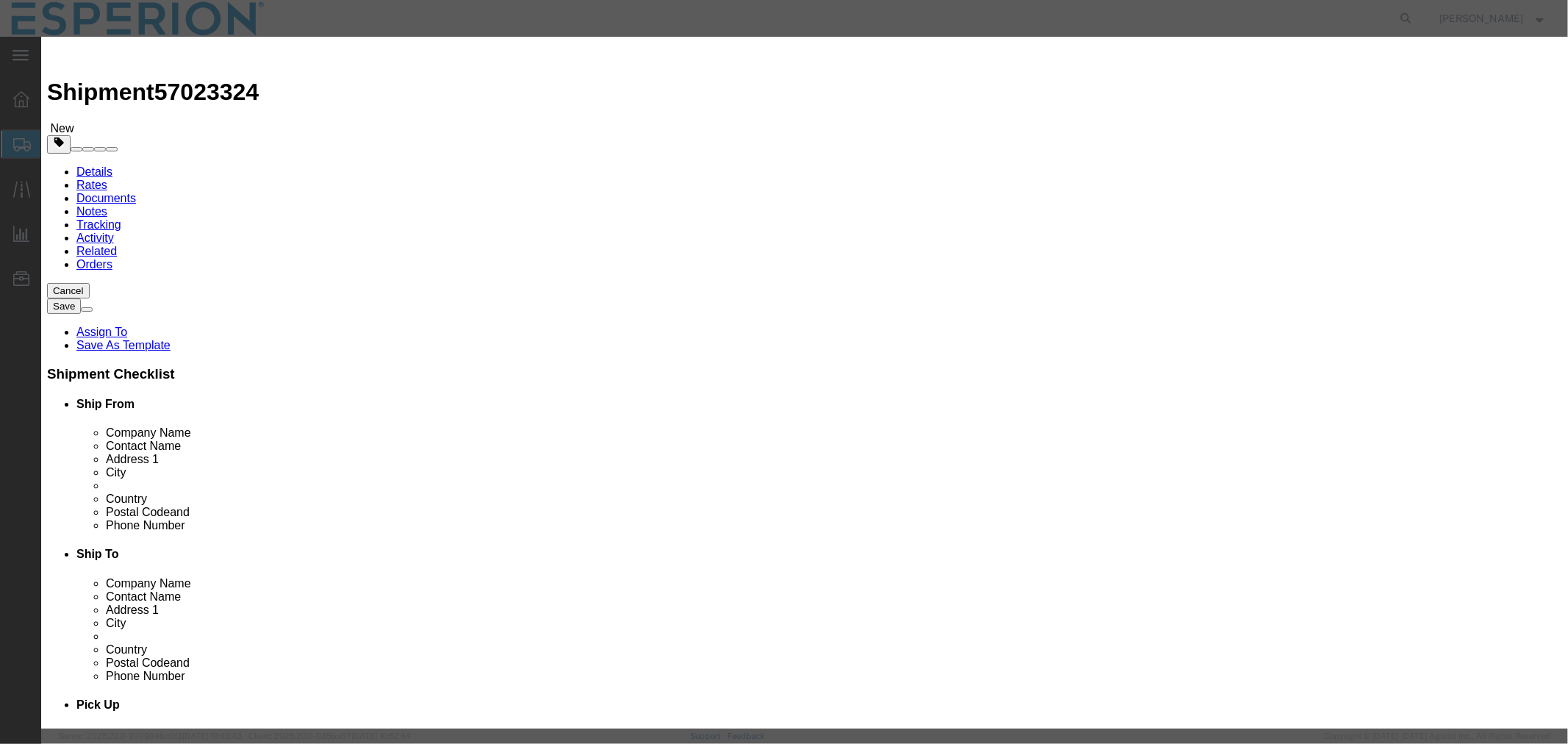
click input "2VI25203098"
paste input "9"
type input "2VI25203099"
click button "Save & Close"
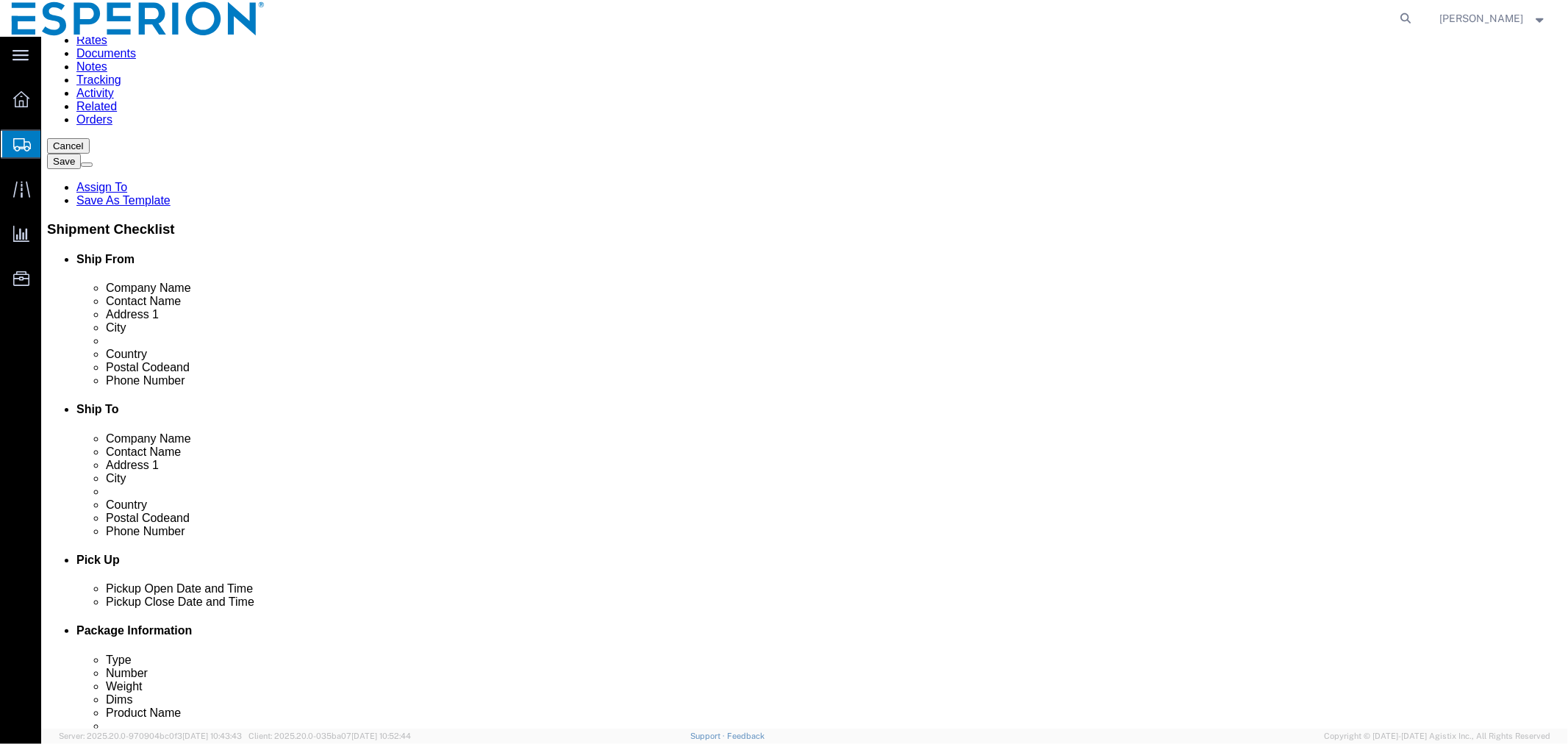
scroll to position [0, 0]
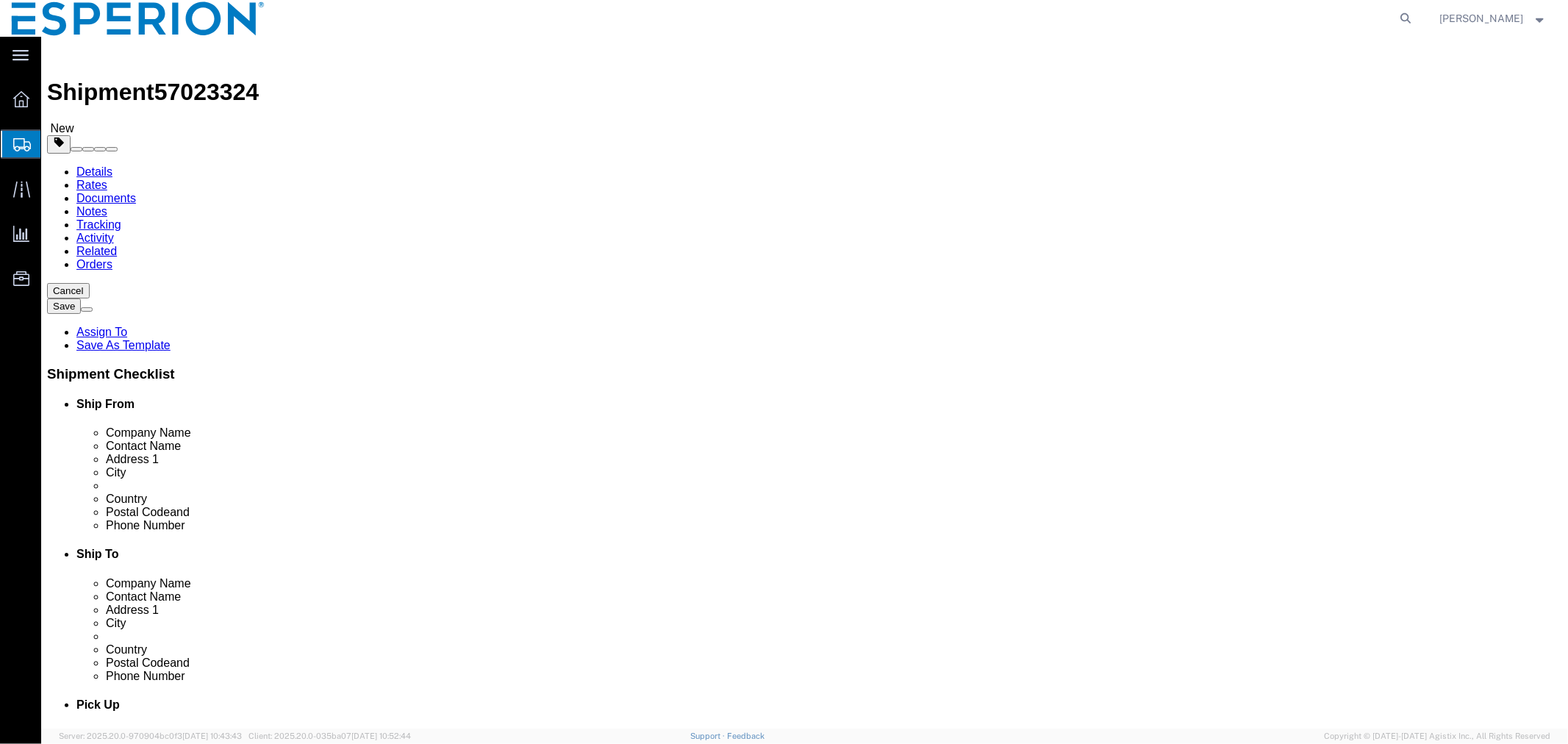
click span "button"
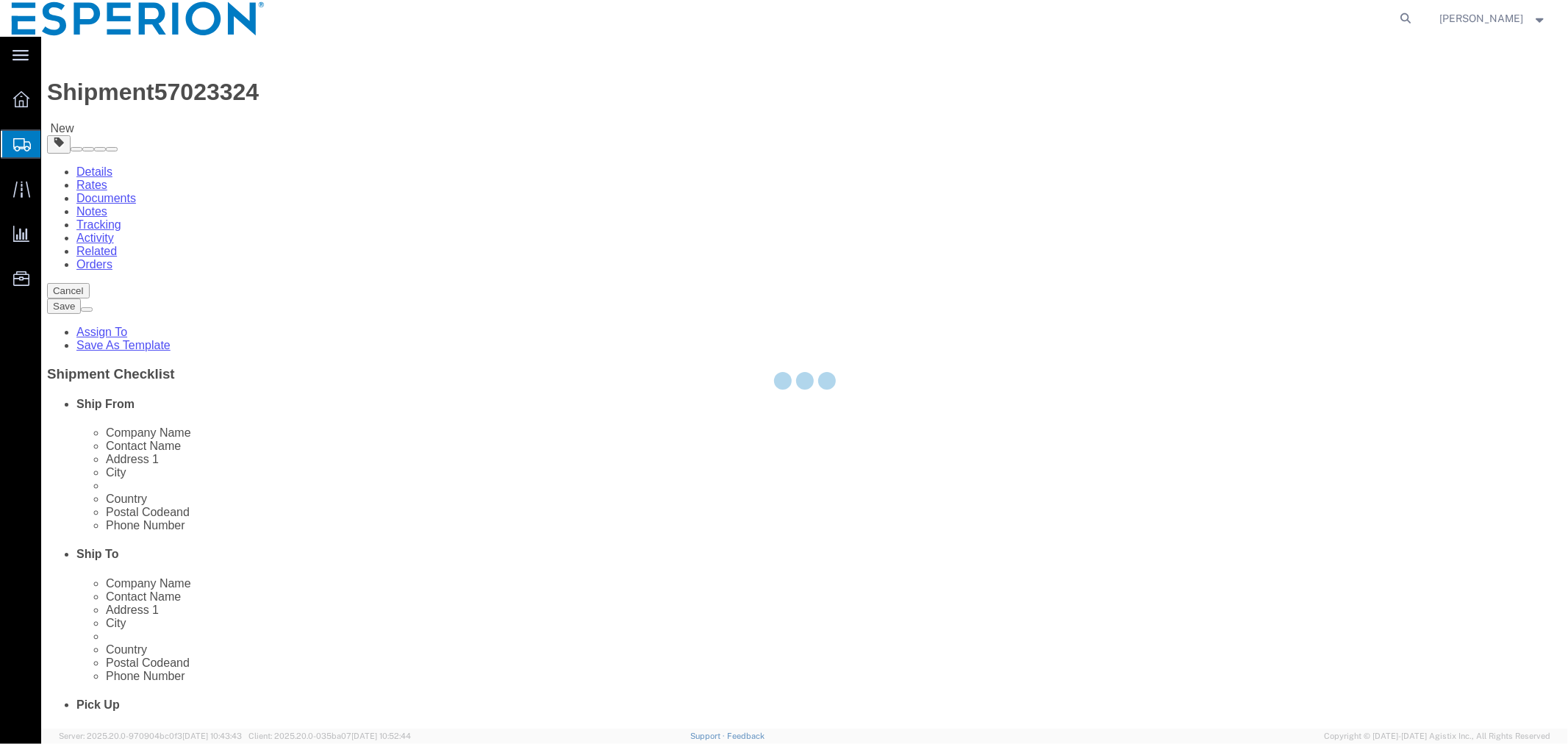
select select "PSNS"
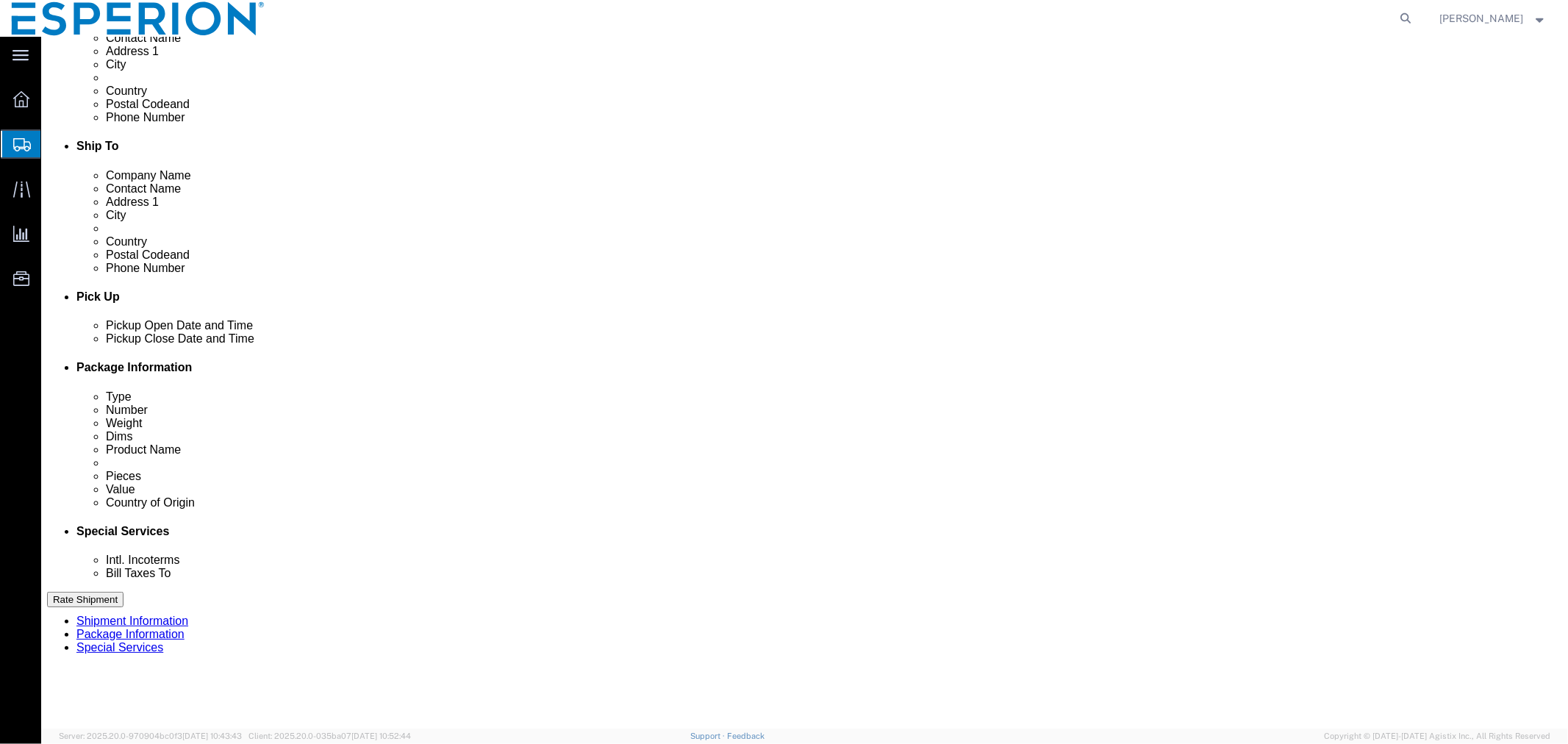
scroll to position [417, 0]
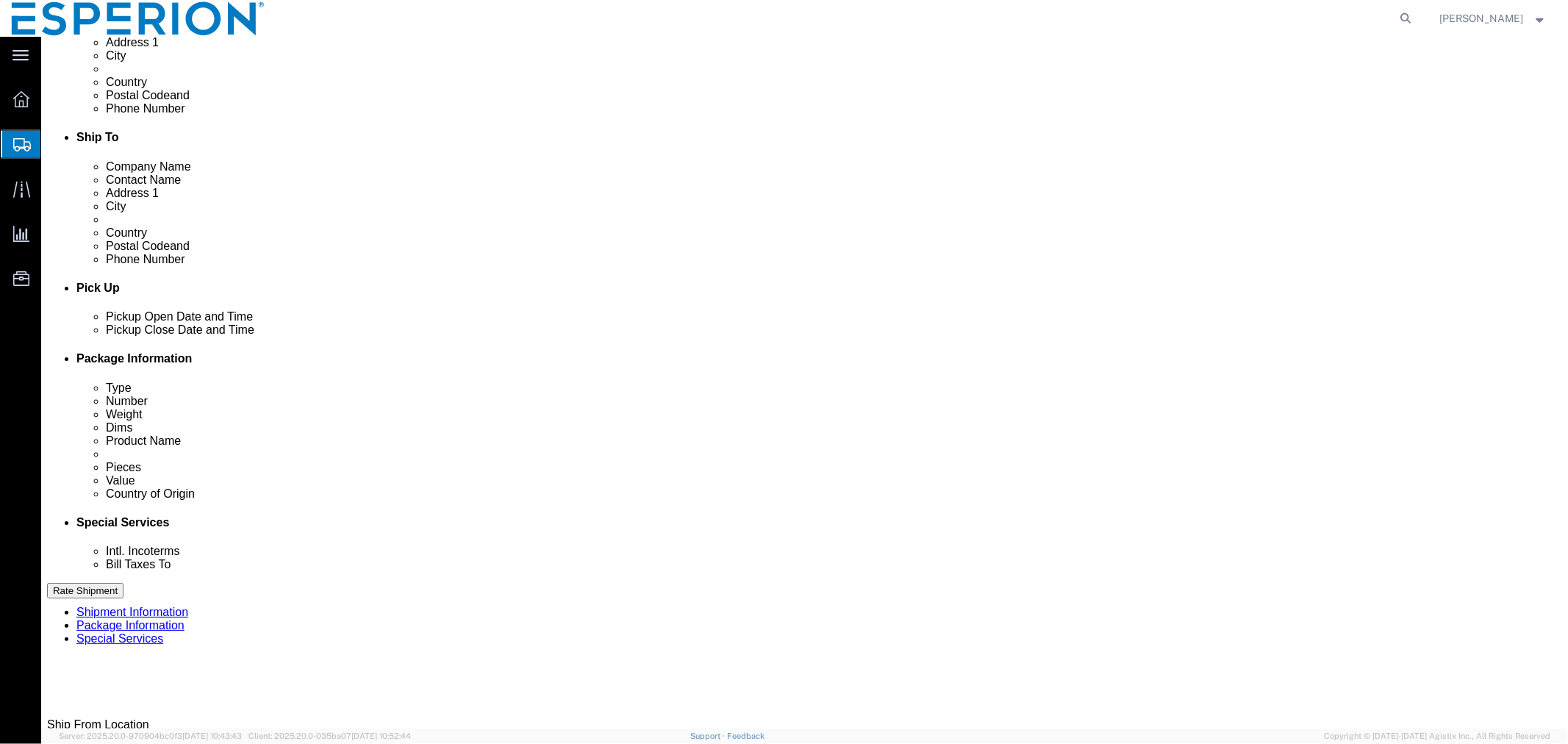
drag, startPoint x: 263, startPoint y: 372, endPoint x: 209, endPoint y: 364, distance: 54.6
click div "Weight 893.28 Select kgs lbs Ship. t°"
type input "899.89"
click dd "819.00 Kilogram"
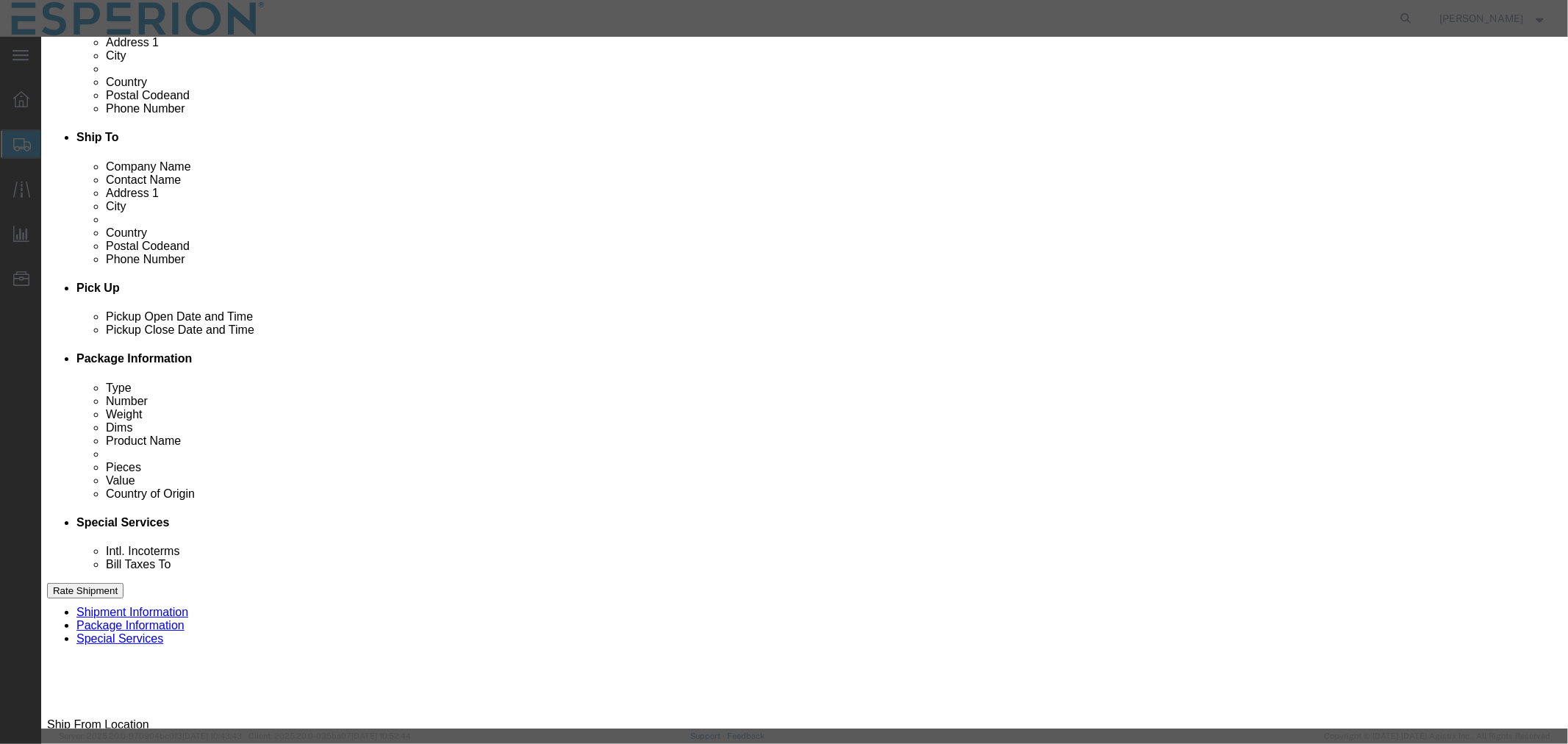
click input "2VI25203099"
drag, startPoint x: 942, startPoint y: 216, endPoint x: 829, endPoint y: 212, distance: 113.1
click div "Serial 2VI25203099"
paste input "100"
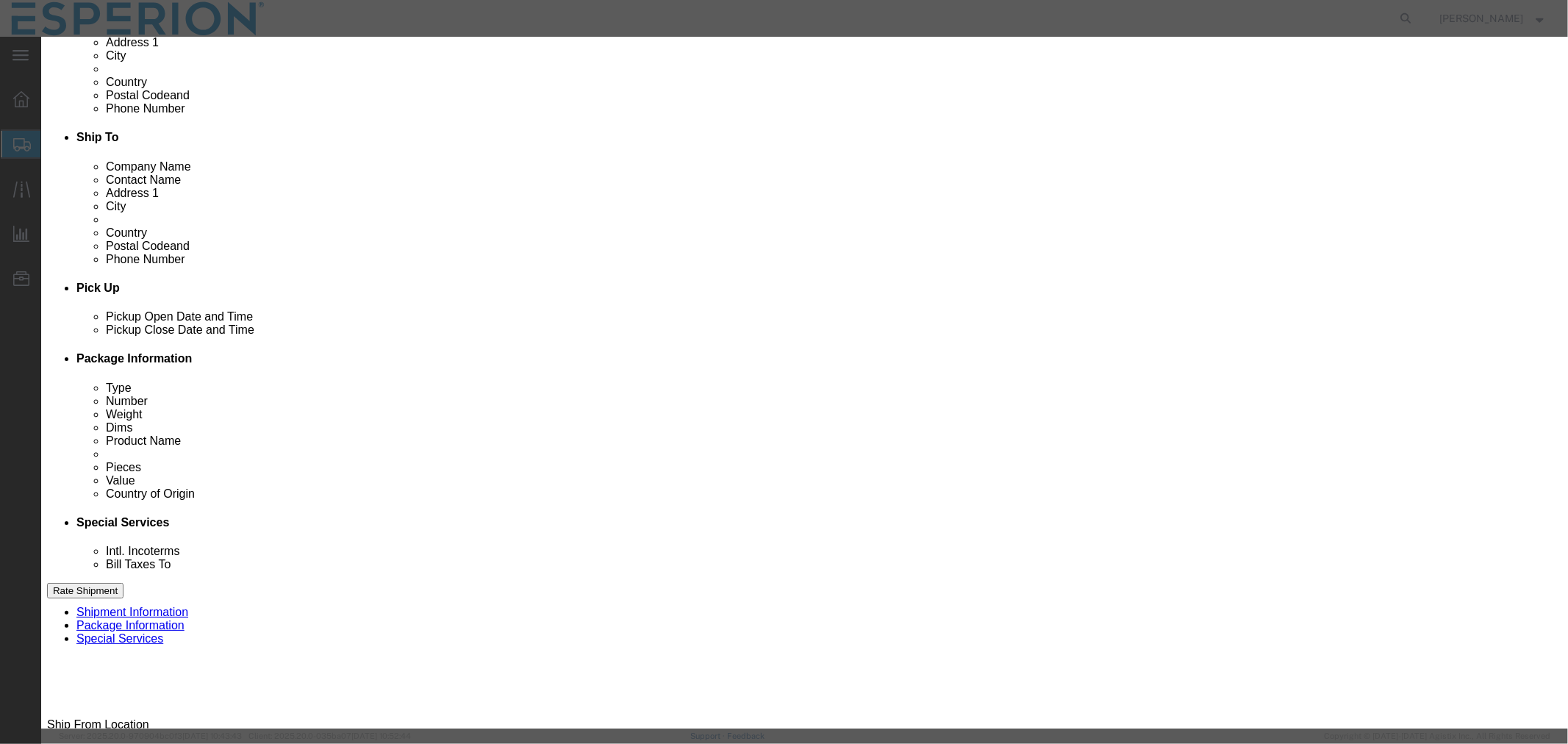
type input "2VI25203100"
drag, startPoint x: 580, startPoint y: 205, endPoint x: 437, endPoint y: 193, distance: 143.5
click div "Lot# 2VI25203099"
paste input "100"
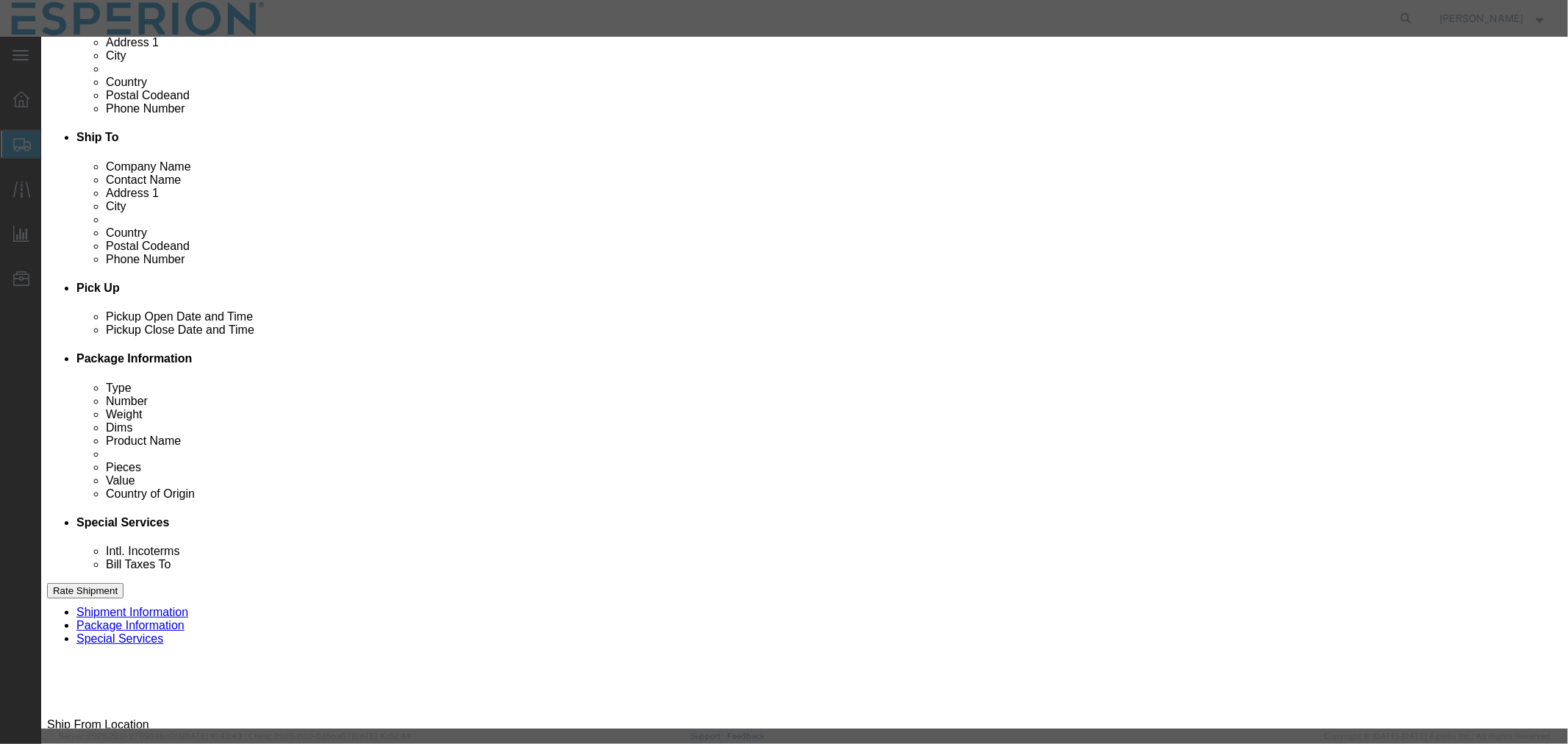
type input "2VI25203100"
drag, startPoint x: 551, startPoint y: 141, endPoint x: 467, endPoint y: 141, distance: 84.0
click div "Pieces 819.00 Select Bag Barrels 100Board Feet Bottle Box Blister Pack Carats C…"
type input "825.58"
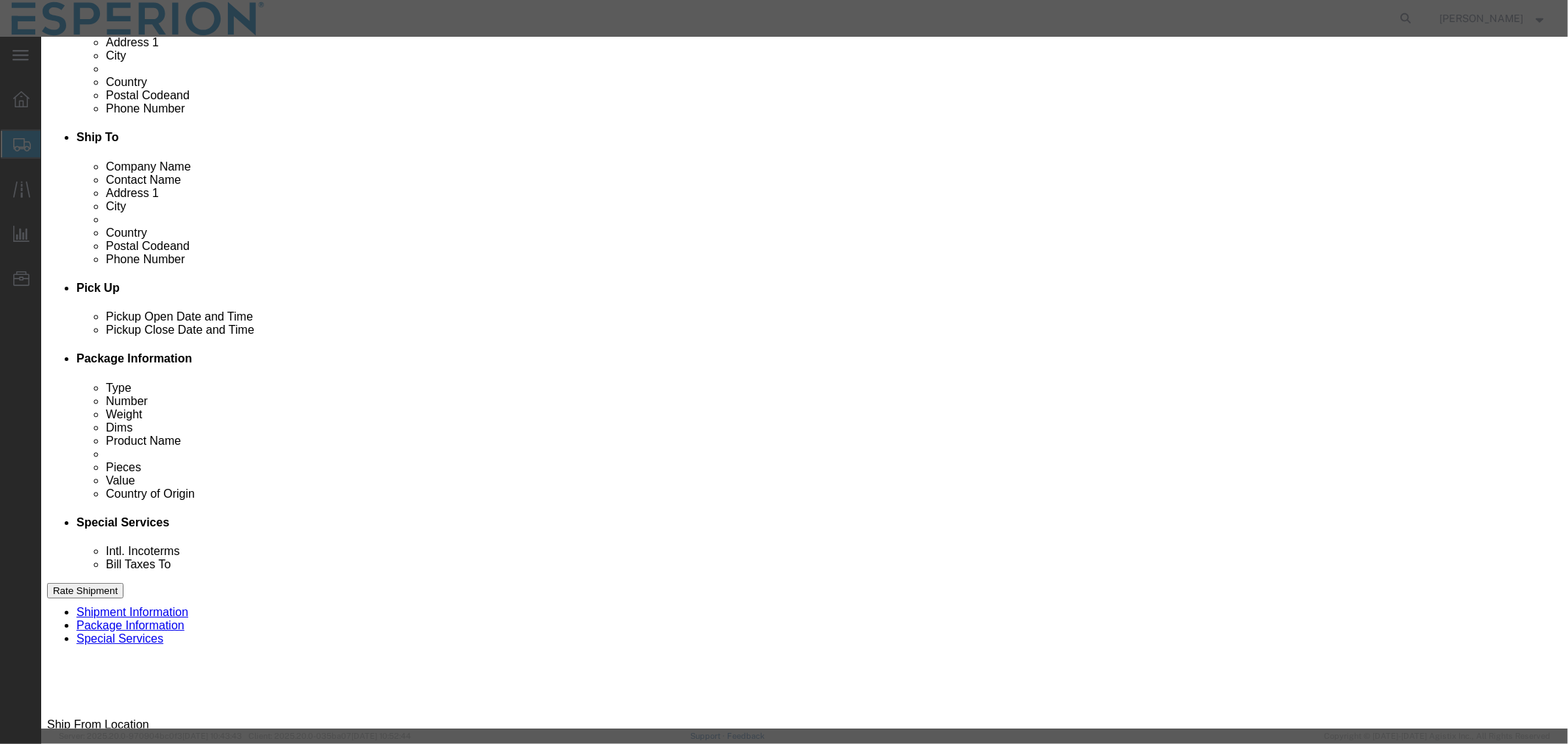
type input "386288.88"
click button "Save & Close"
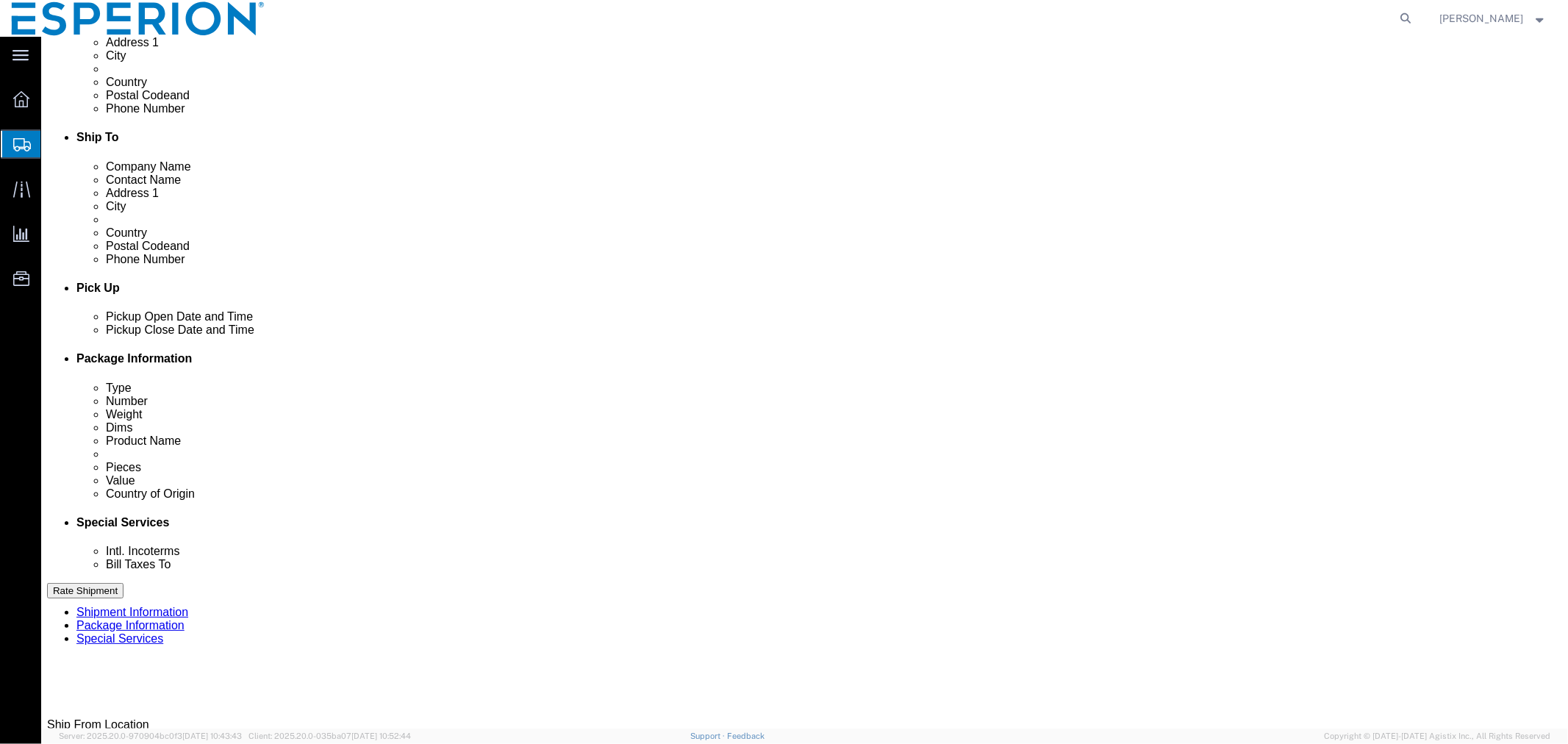
click button "button"
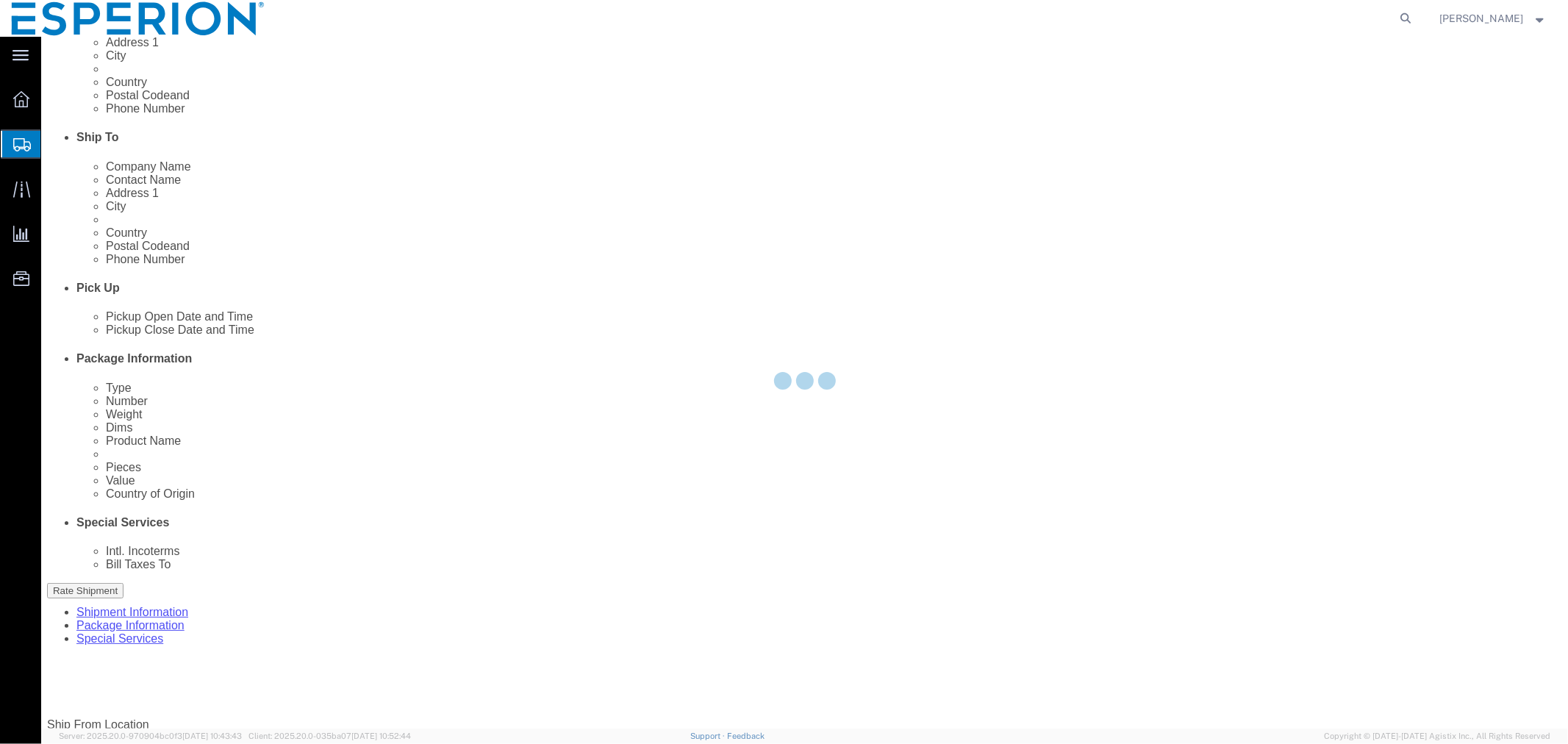
scroll to position [0, 0]
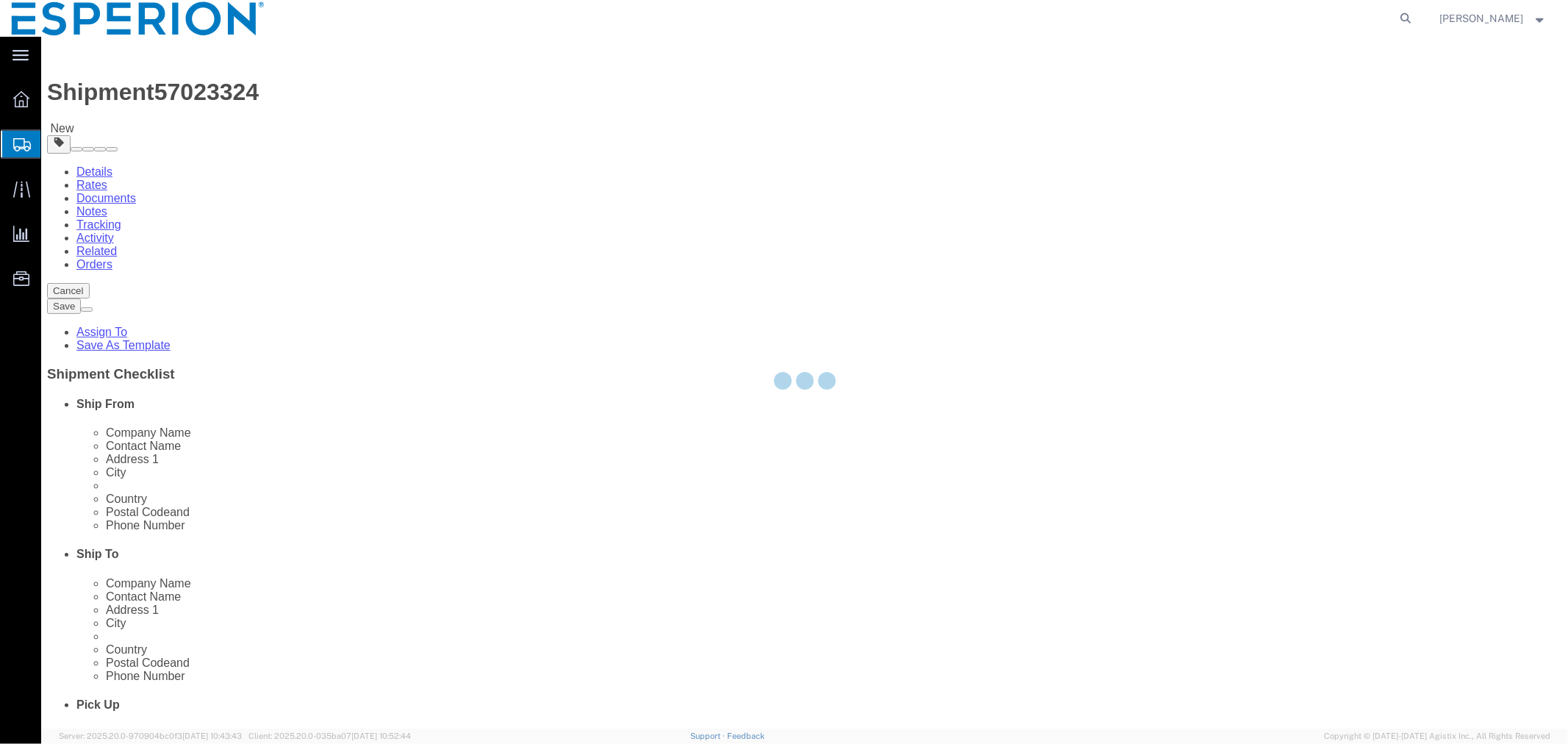
select select "PSNS"
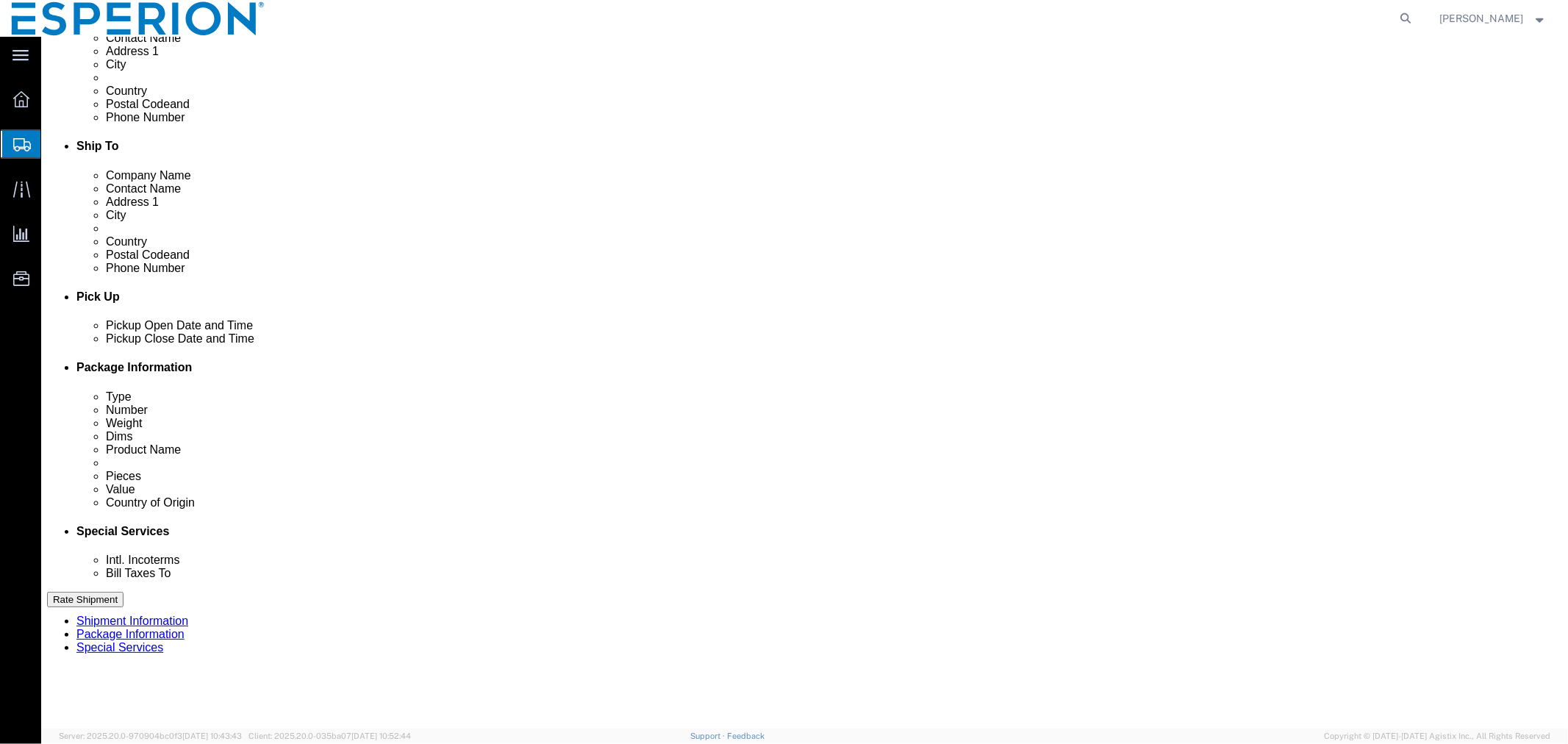
scroll to position [490, 0]
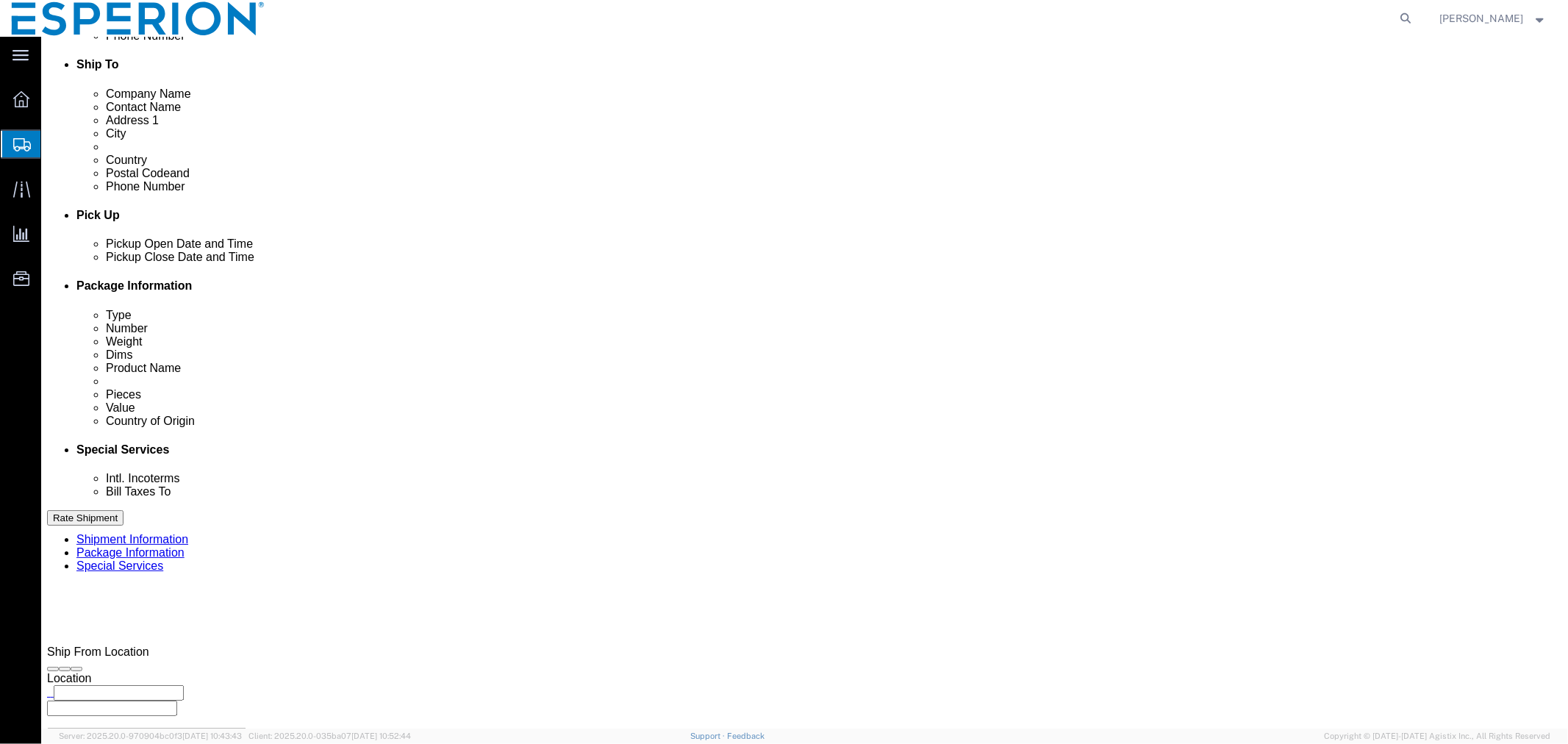
drag, startPoint x: 875, startPoint y: 298, endPoint x: 821, endPoint y: 294, distance: 54.1
click div "Weight 899.89 Select kgs lbs Ship. t°"
type input "895.8"
click dd "386288.88 USD"
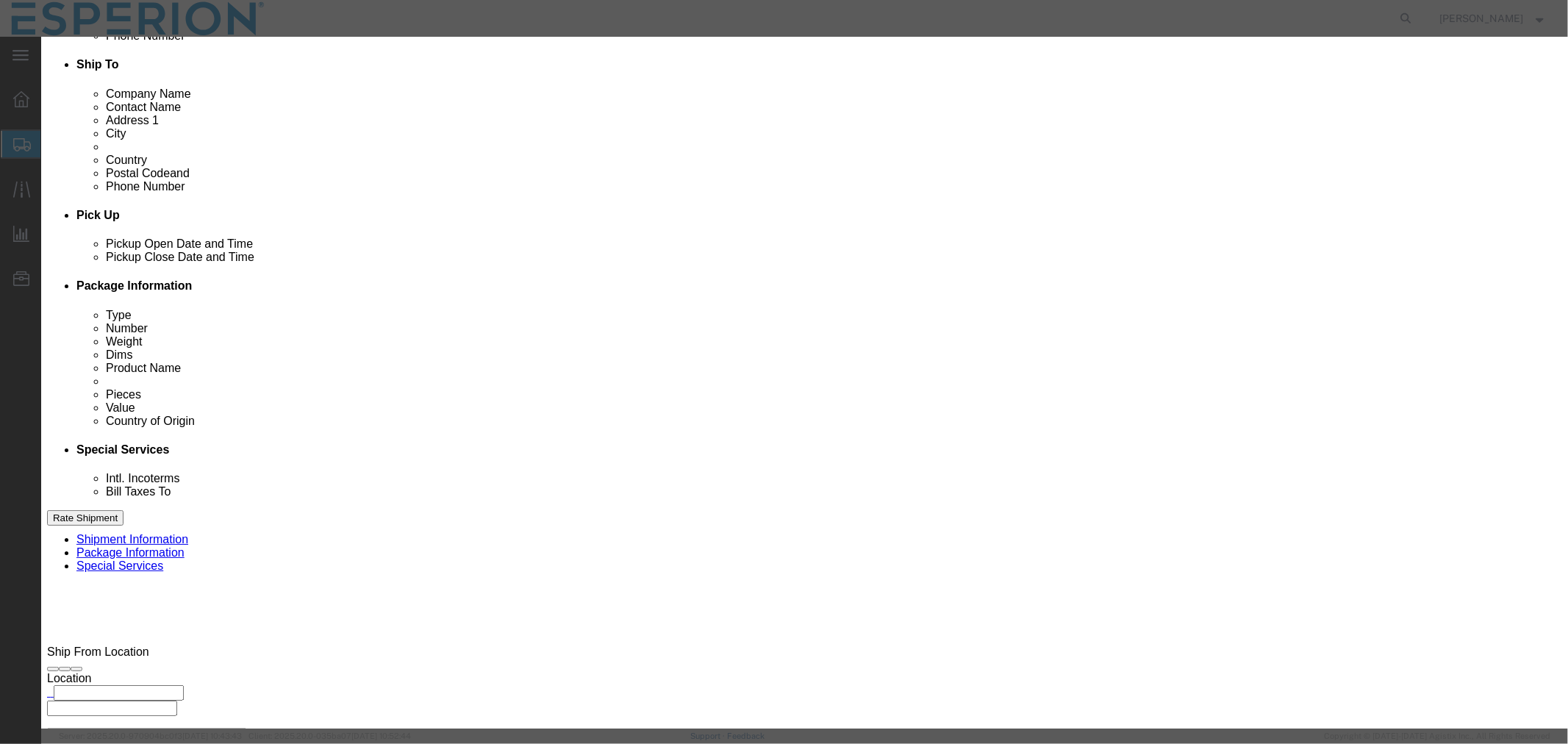
drag, startPoint x: 969, startPoint y: 218, endPoint x: 849, endPoint y: 209, distance: 120.3
click div "Serial 2VI25203100"
paste input "1"
type input "2VI25203101"
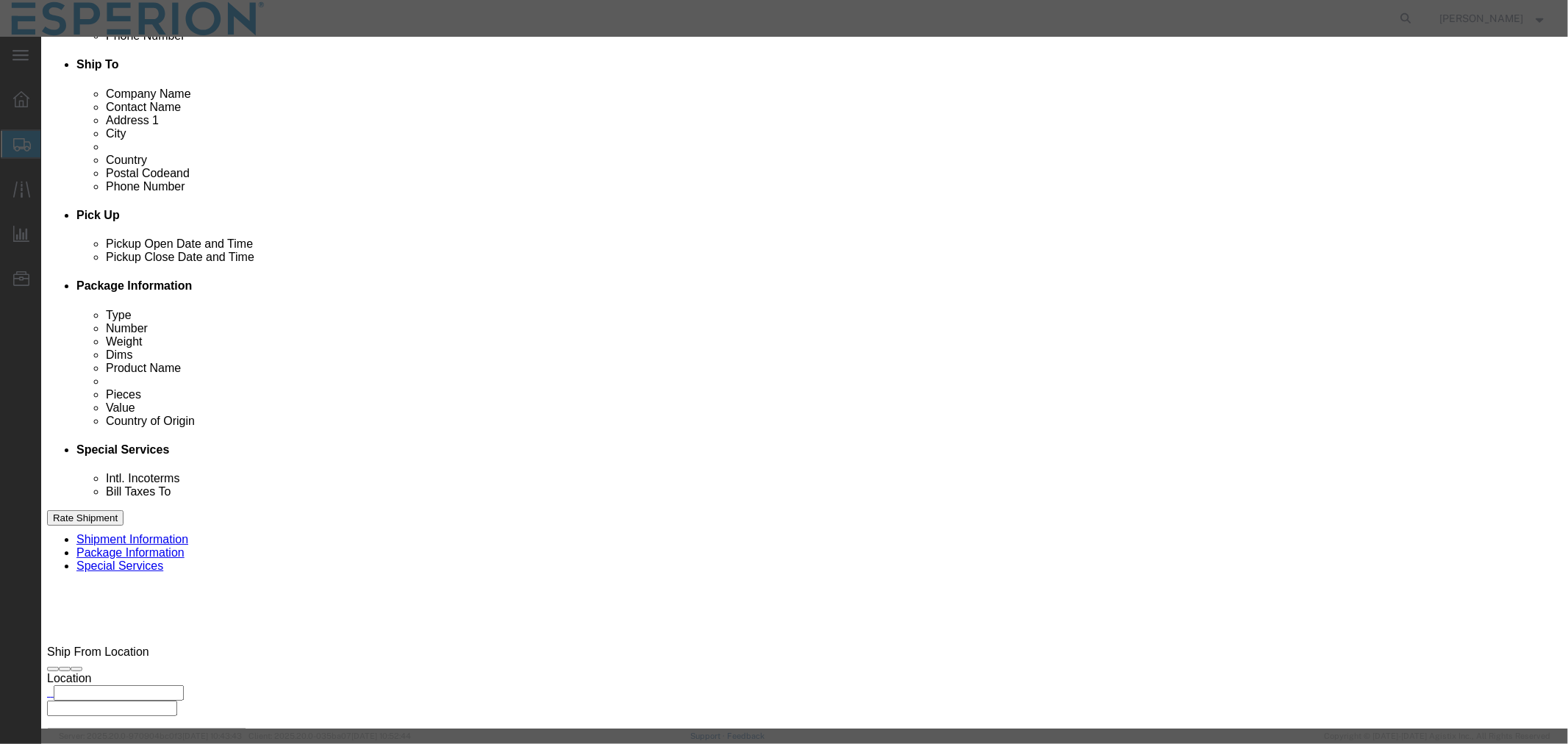
drag, startPoint x: 588, startPoint y: 204, endPoint x: 453, endPoint y: 187, distance: 136.1
click div "Market Distribution MAA Intended Use Code NDC NDC Approval Date CAS# 738606-43-…"
paste input "1"
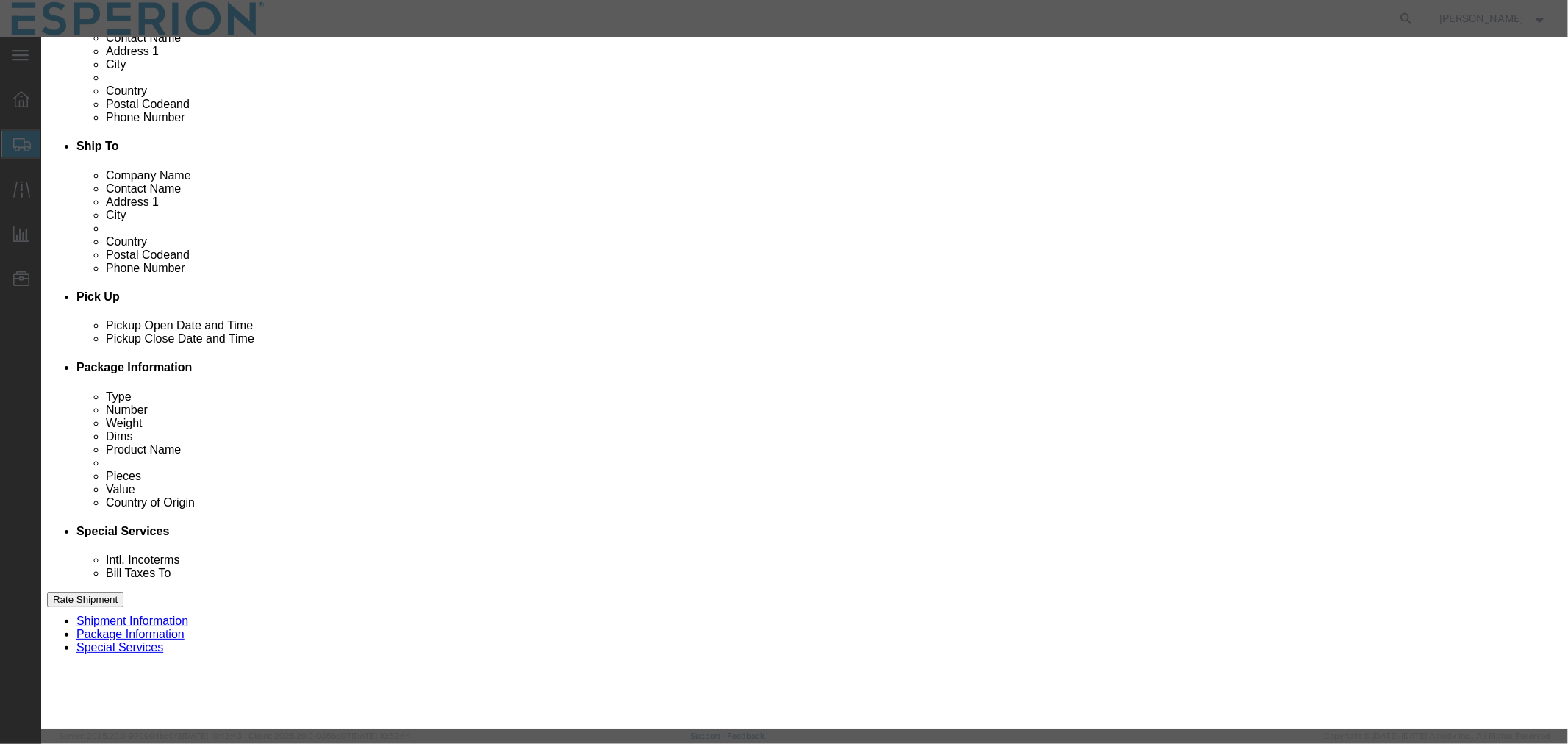
scroll to position [326, 0]
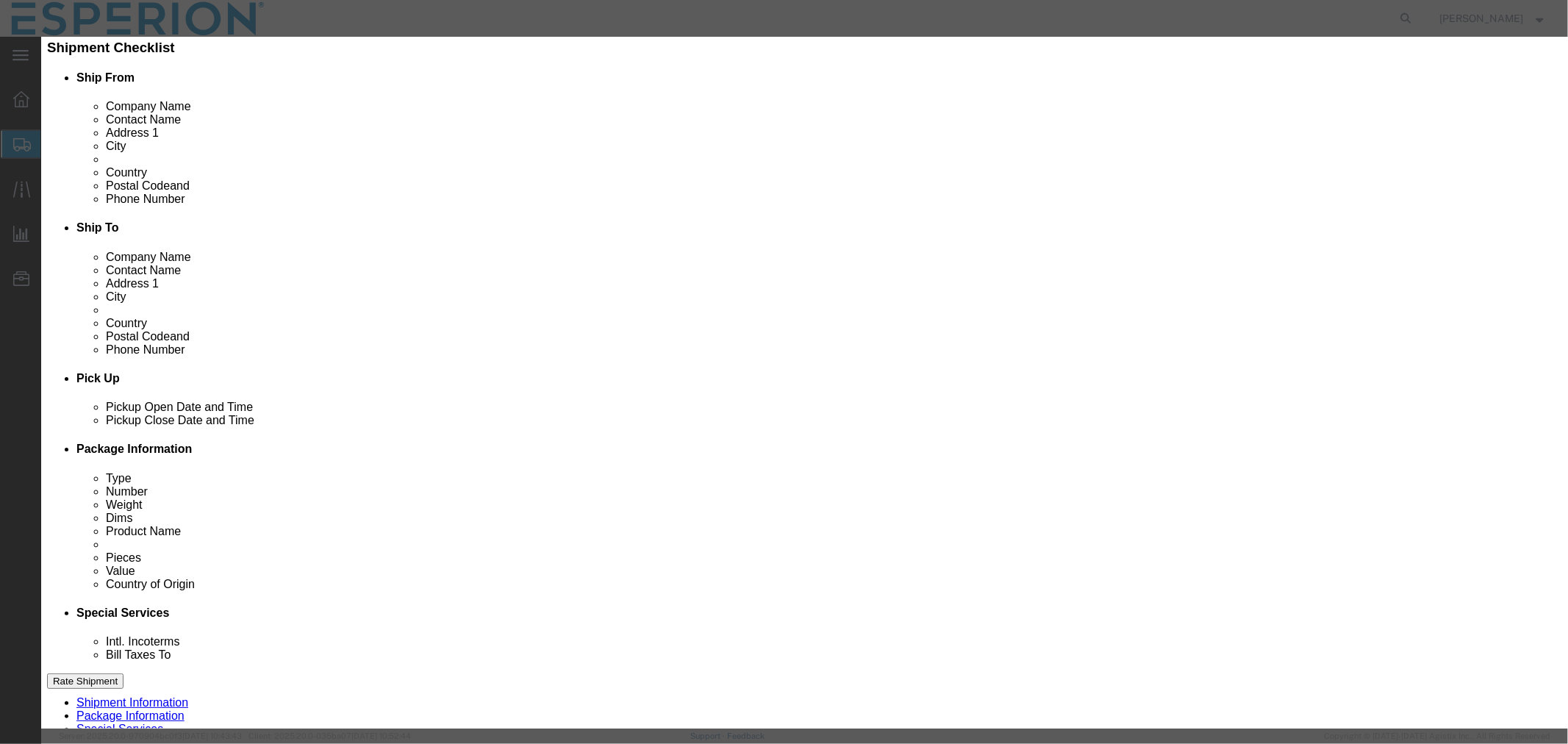
type input "2VI25203101"
drag, startPoint x: 549, startPoint y: 135, endPoint x: 441, endPoint y: 134, distance: 108.0
click div "Pieces Number of pieces inside all the packages 825.58 Select Bag Barrels 100Bo…"
type input "821.52"
type input "384389.21"
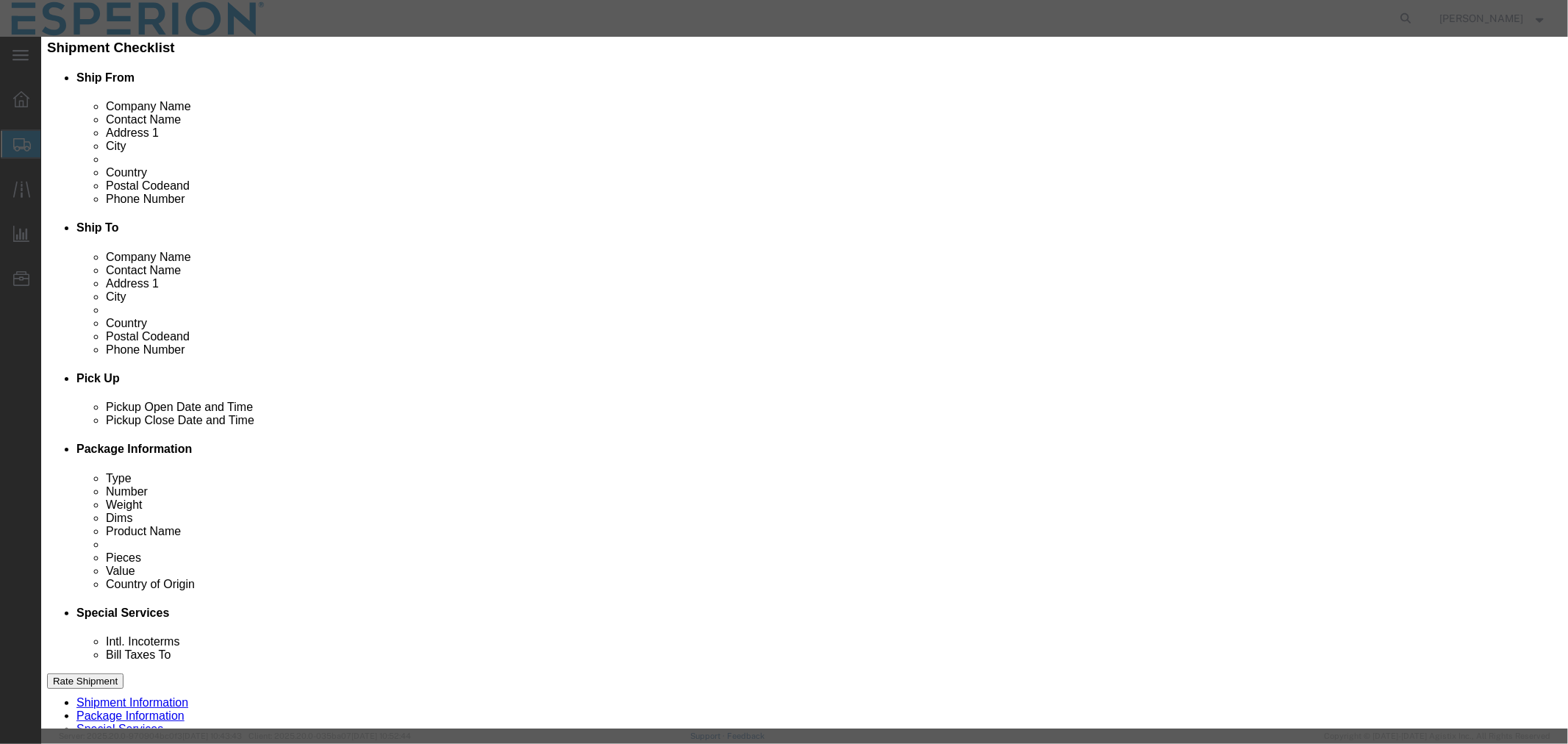
click button "Save & Close"
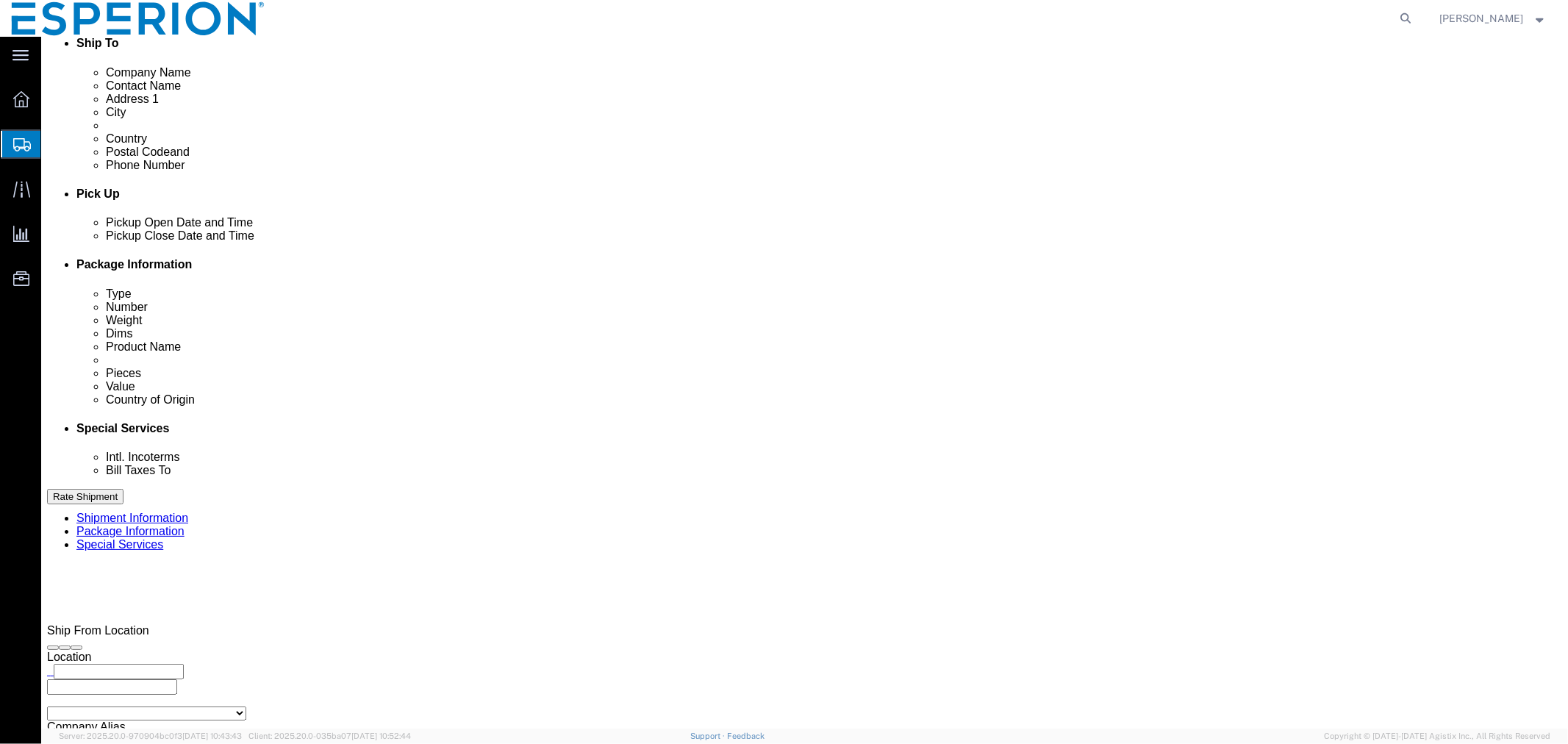
scroll to position [429, 0]
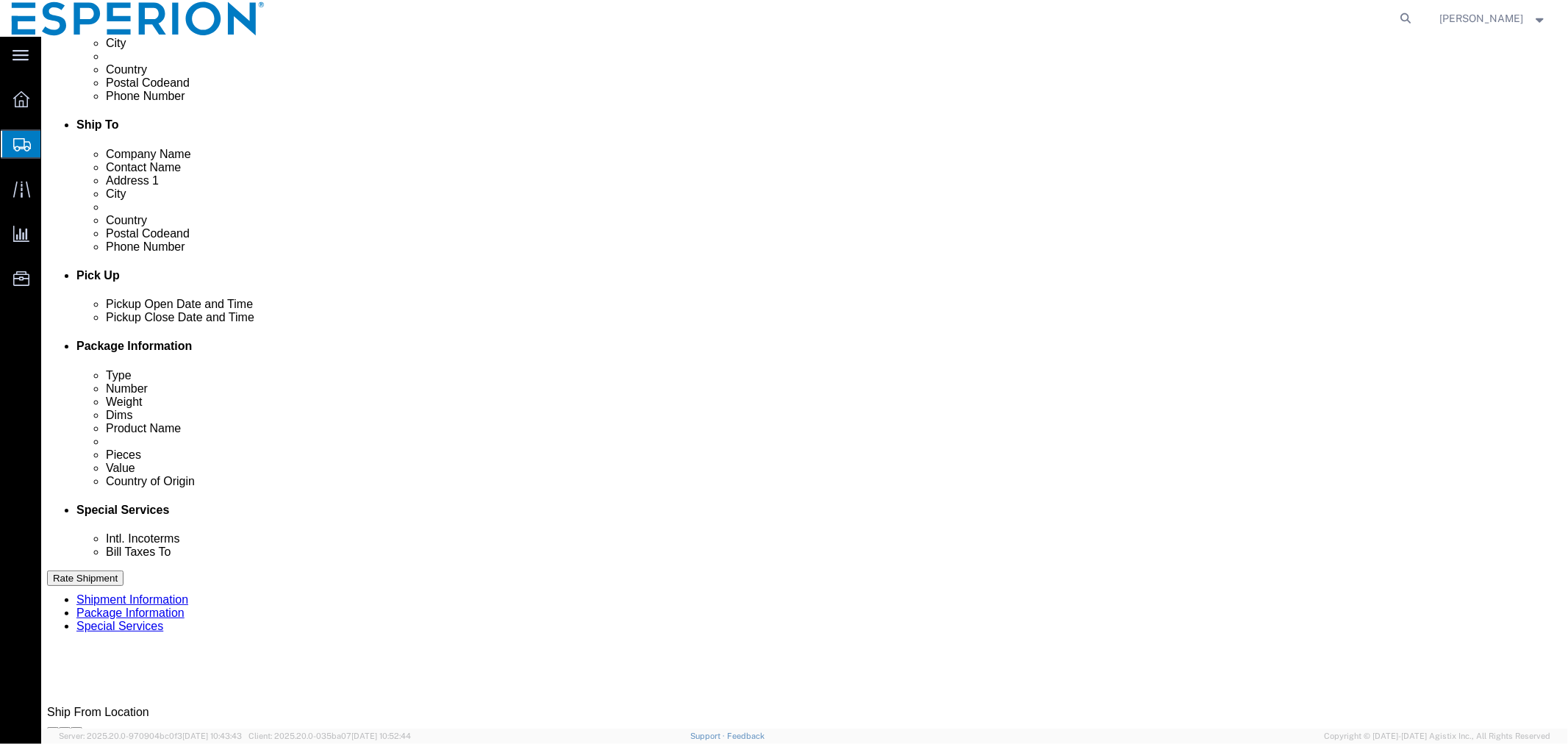
click span "button"
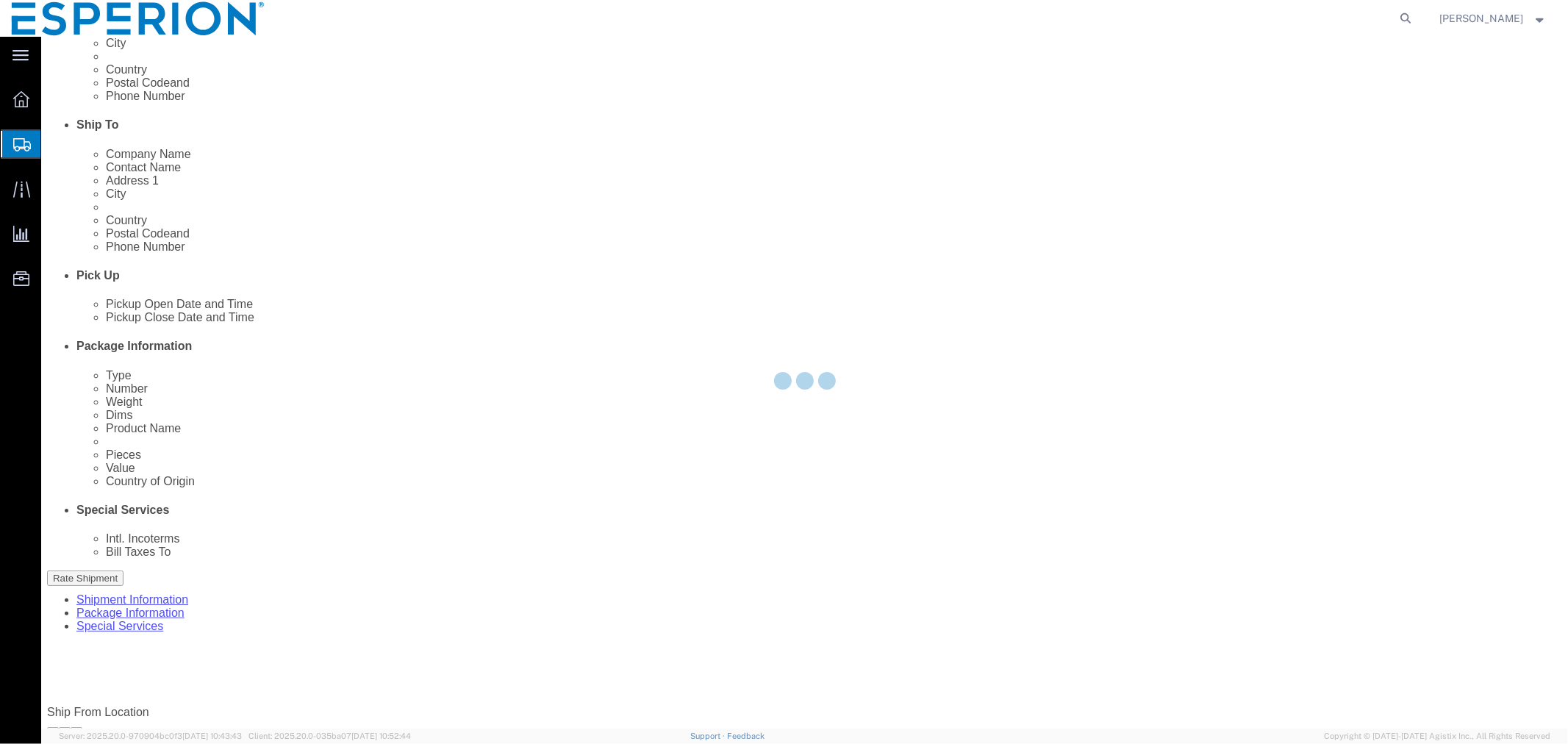
scroll to position [0, 0]
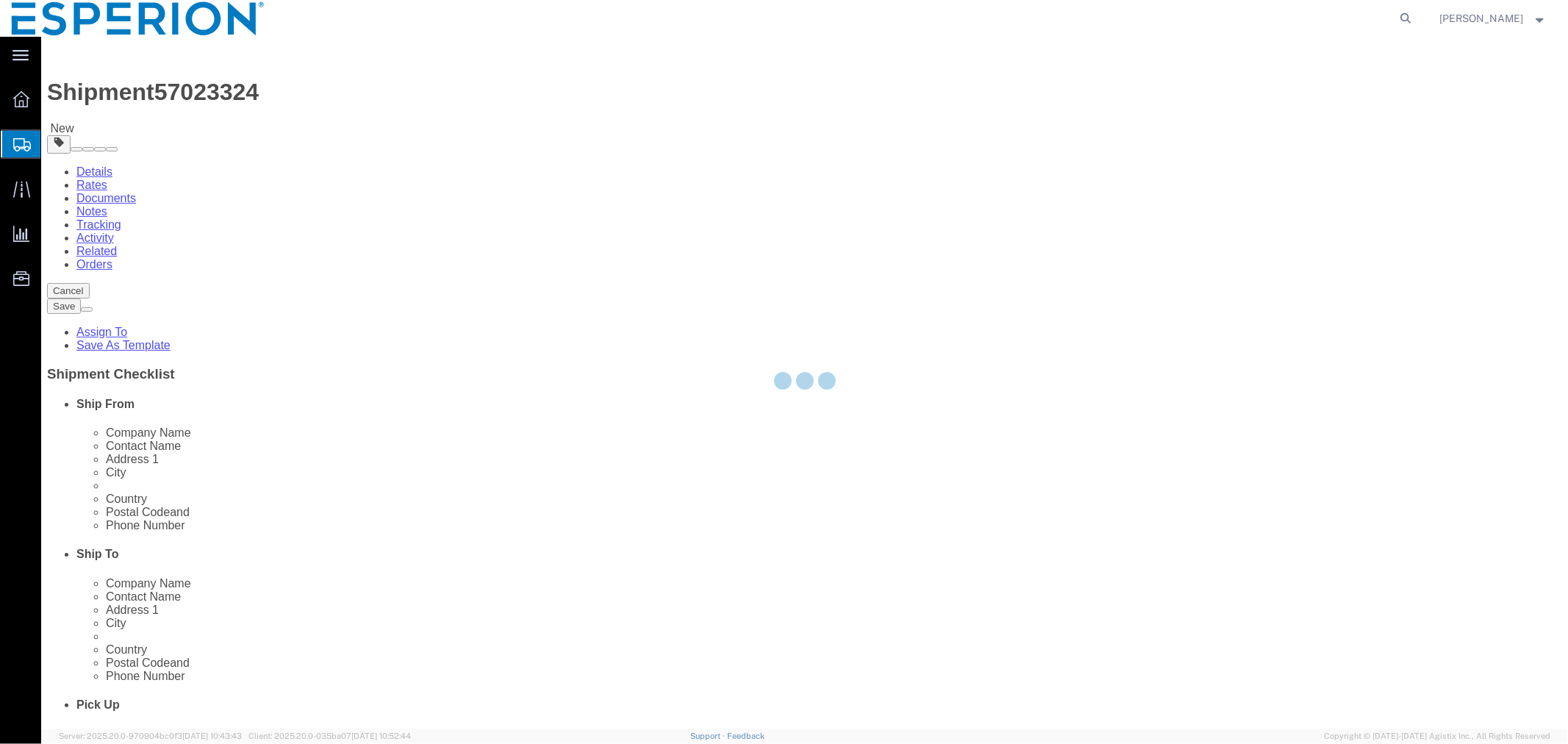
select select "PSNS"
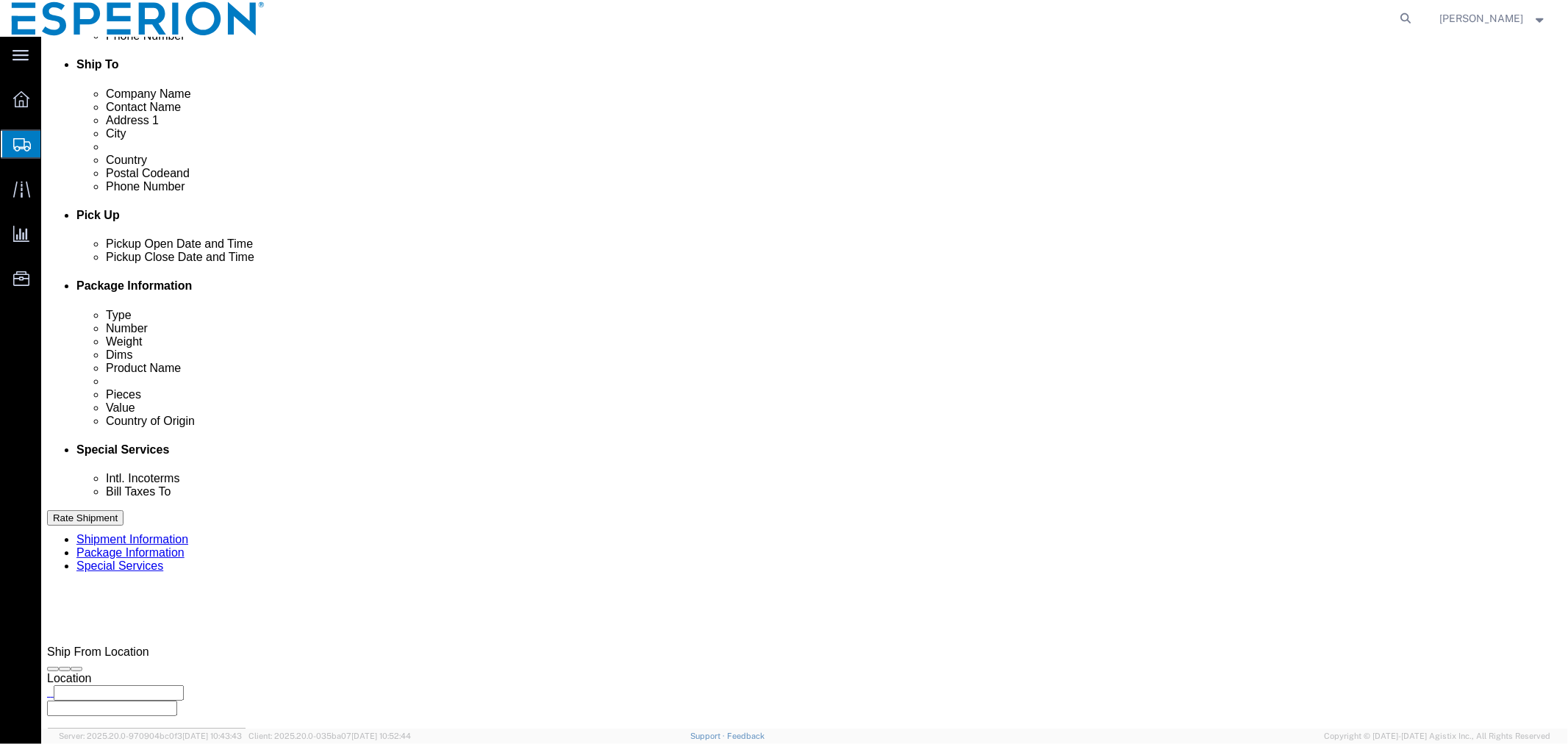
scroll to position [735, 0]
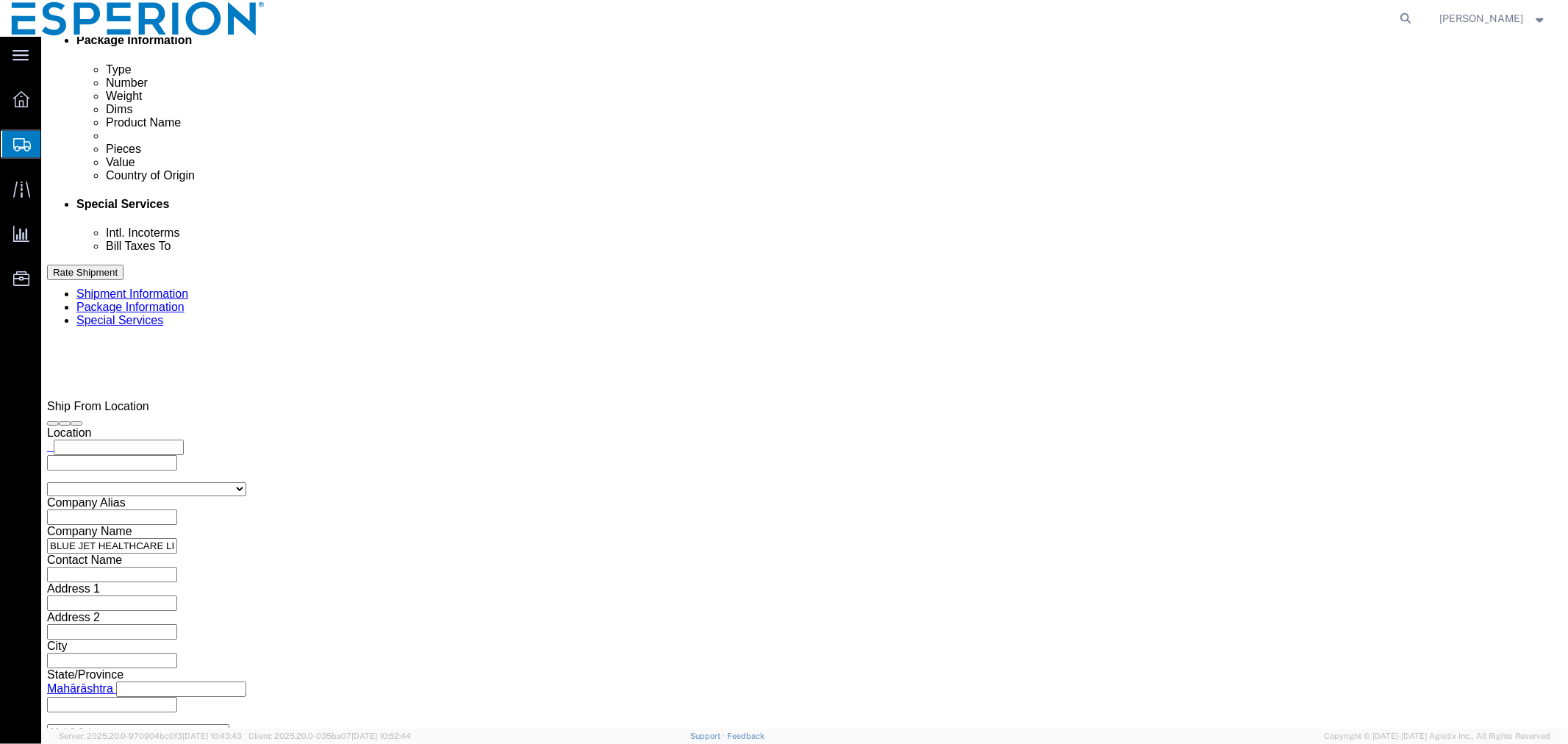
drag, startPoint x: 278, startPoint y: 471, endPoint x: 192, endPoint y: 471, distance: 86.0
click div "Weight 895.80 Select kgs lbs Ship. t°"
type input "892.42"
click dd "821.52 Kilogram"
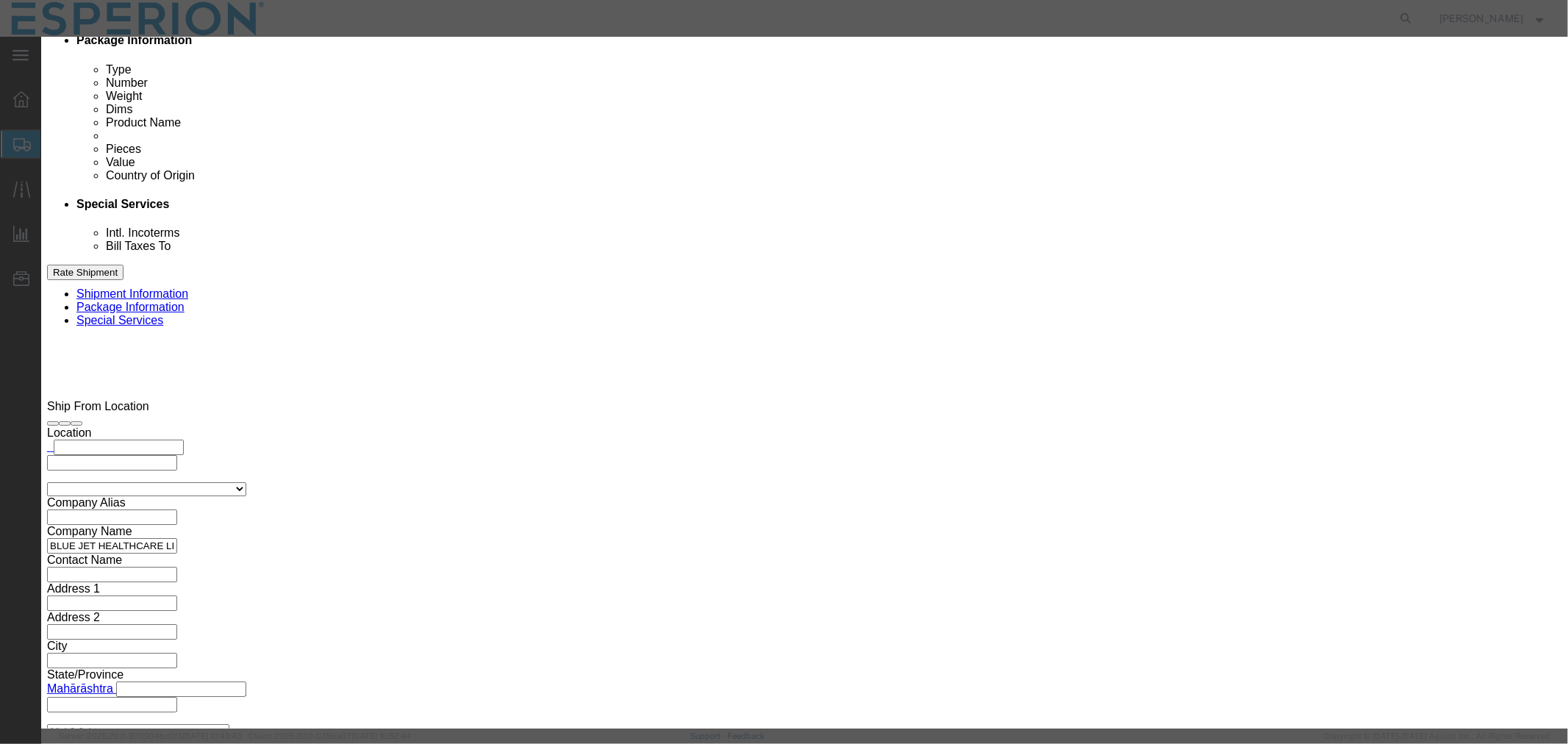
drag, startPoint x: 993, startPoint y: 209, endPoint x: 852, endPoint y: 197, distance: 141.5
click div "Description Key intermediate drug compound Commodity Category Select Pharma Inf…"
paste input "2"
type input "2VI25203102"
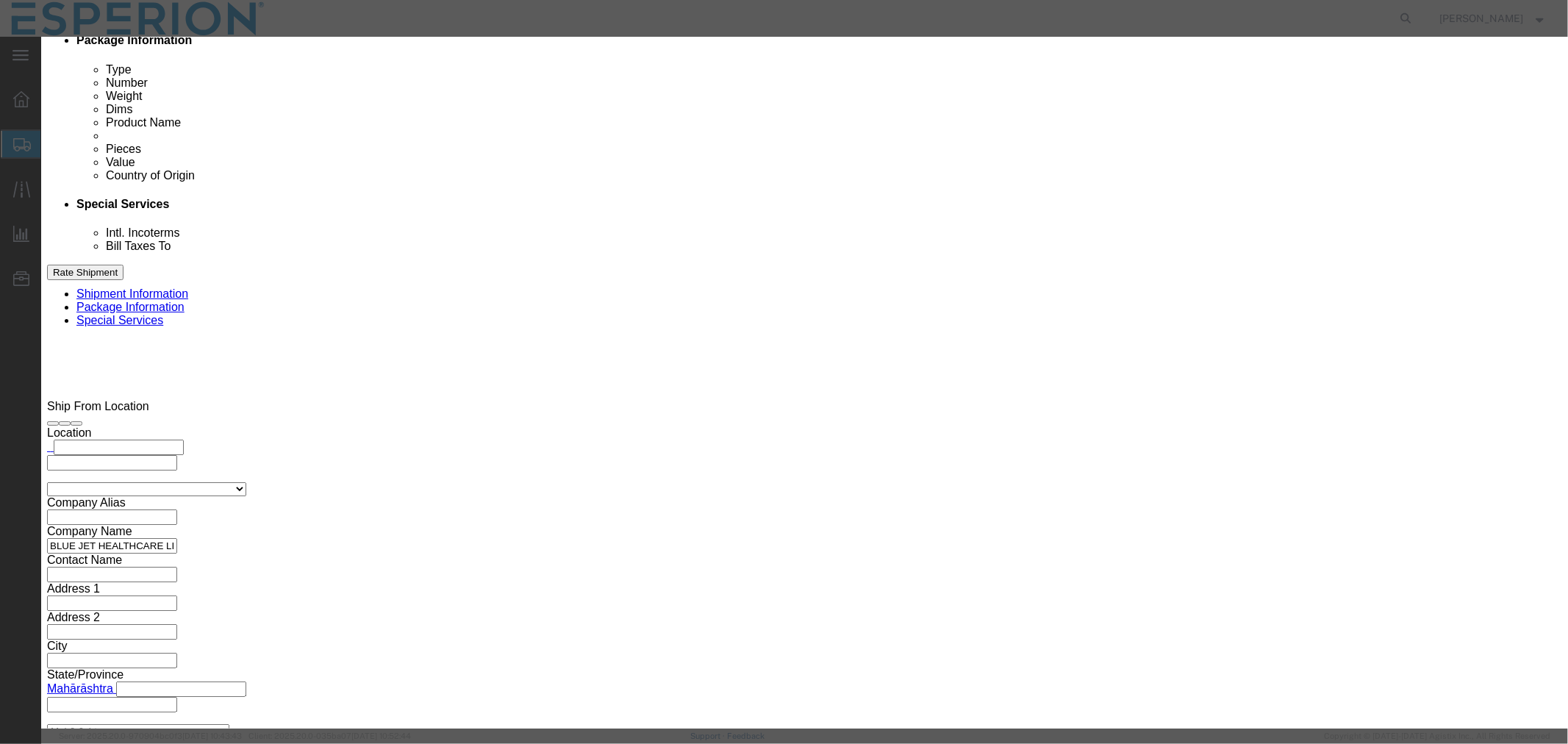
drag, startPoint x: 586, startPoint y: 290, endPoint x: 459, endPoint y: 277, distance: 127.7
click div "Lot# 2VI25203101"
paste input "2"
type input "2VI25203102"
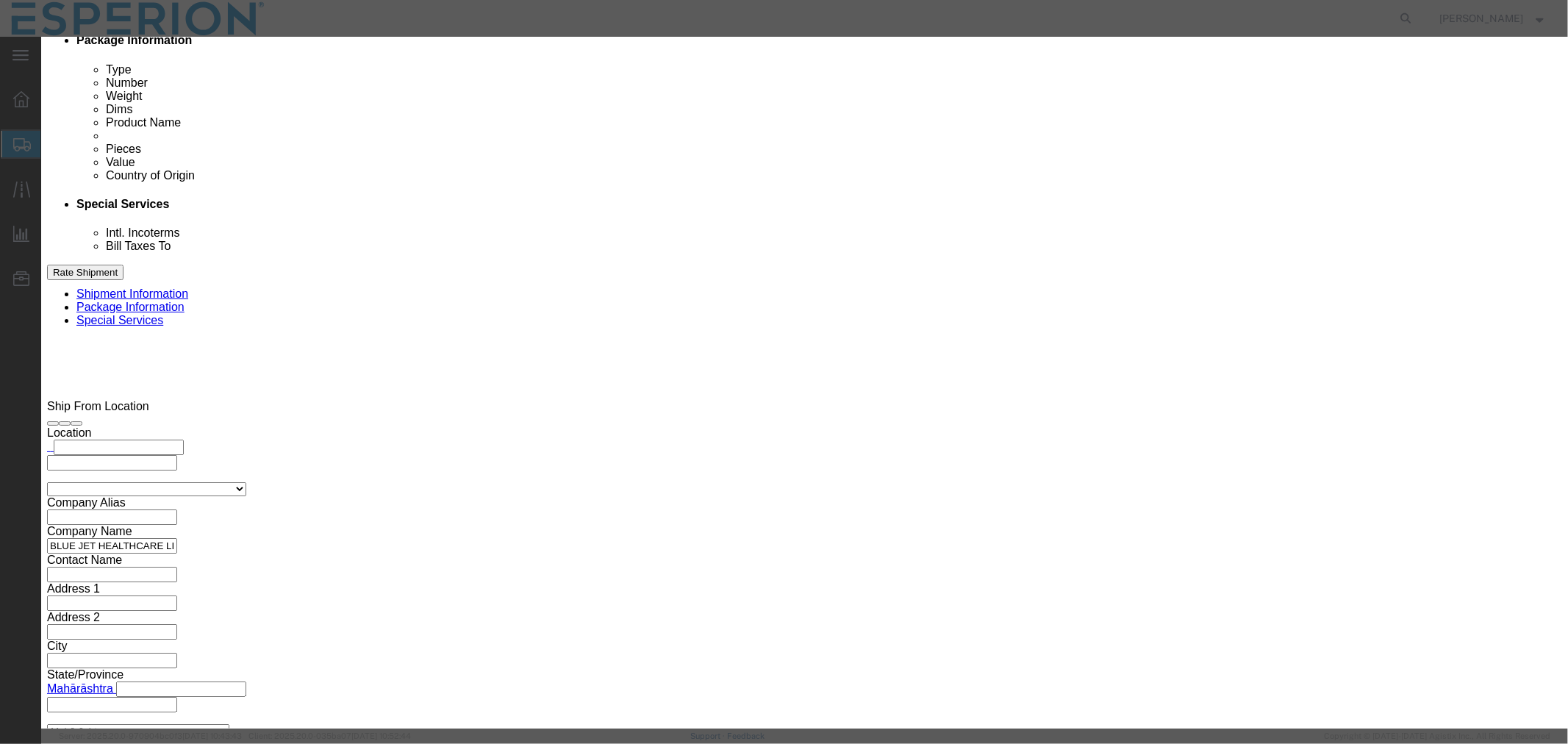
drag, startPoint x: 552, startPoint y: 142, endPoint x: 459, endPoint y: 135, distance: 93.3
click div "Pieces 821.52 Select Bag Barrels 100Board Feet Bottle Box Blister Pack Carats C…"
type input "818.14"
type input "382807.71"
click button "Save & Close"
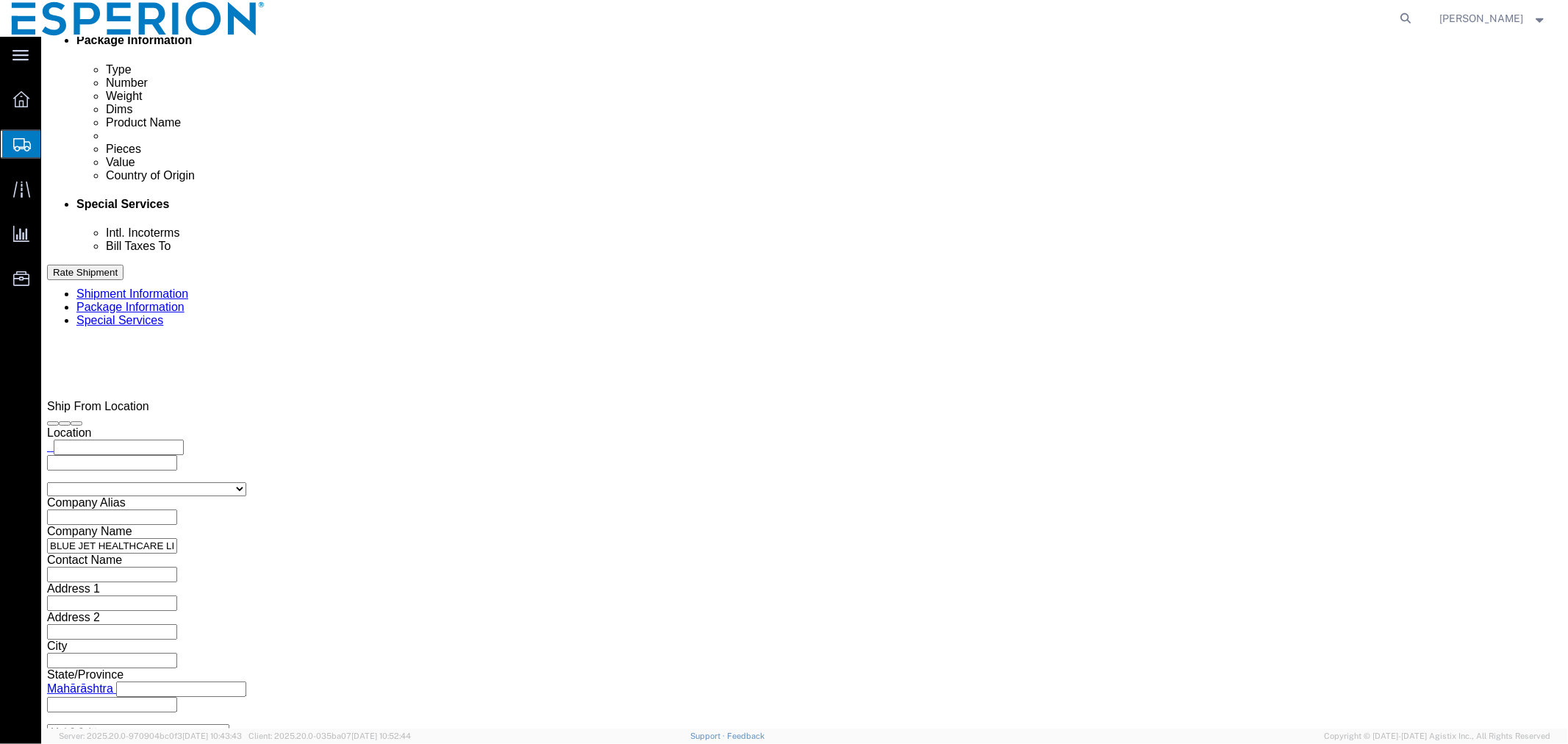
click span "button"
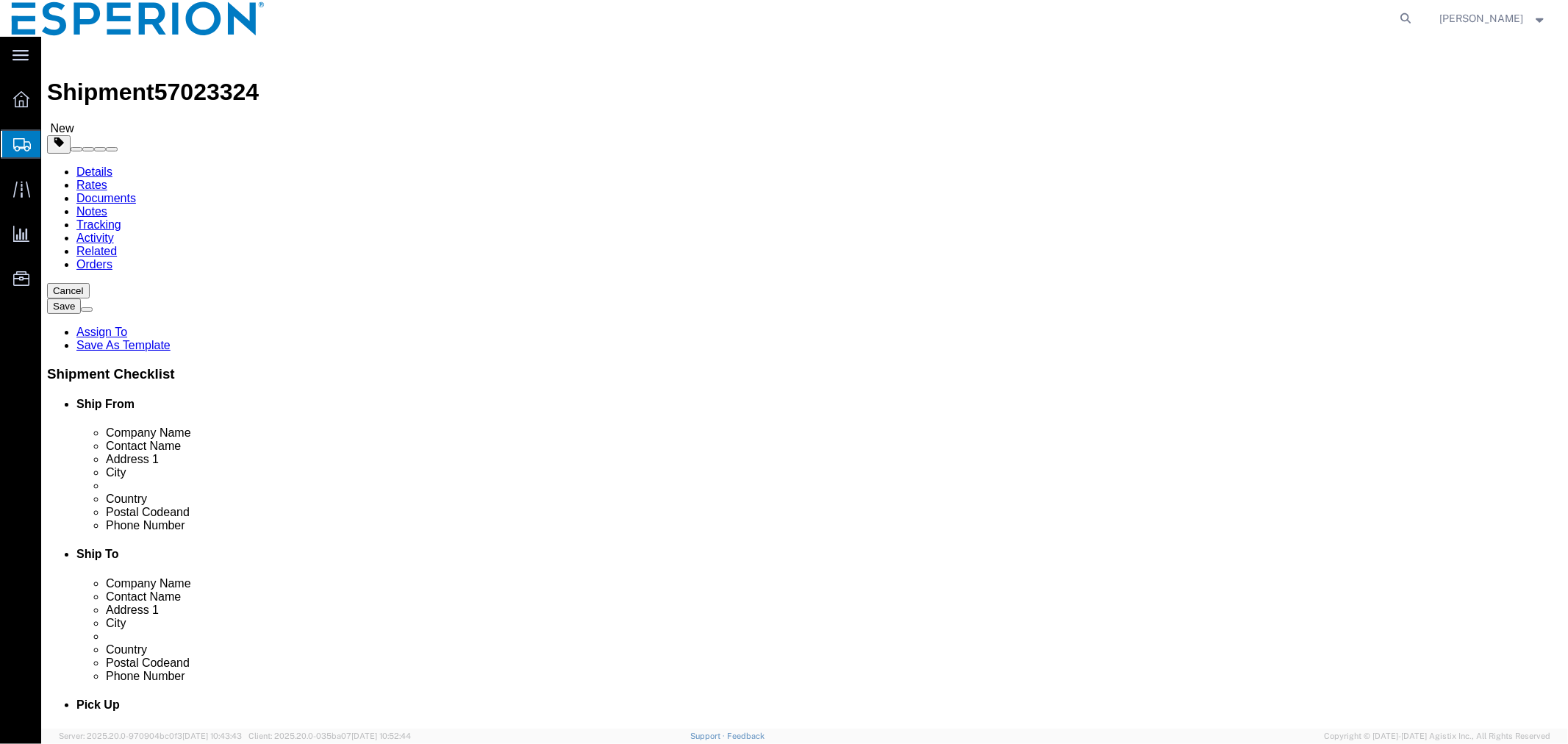
select select "PSNS"
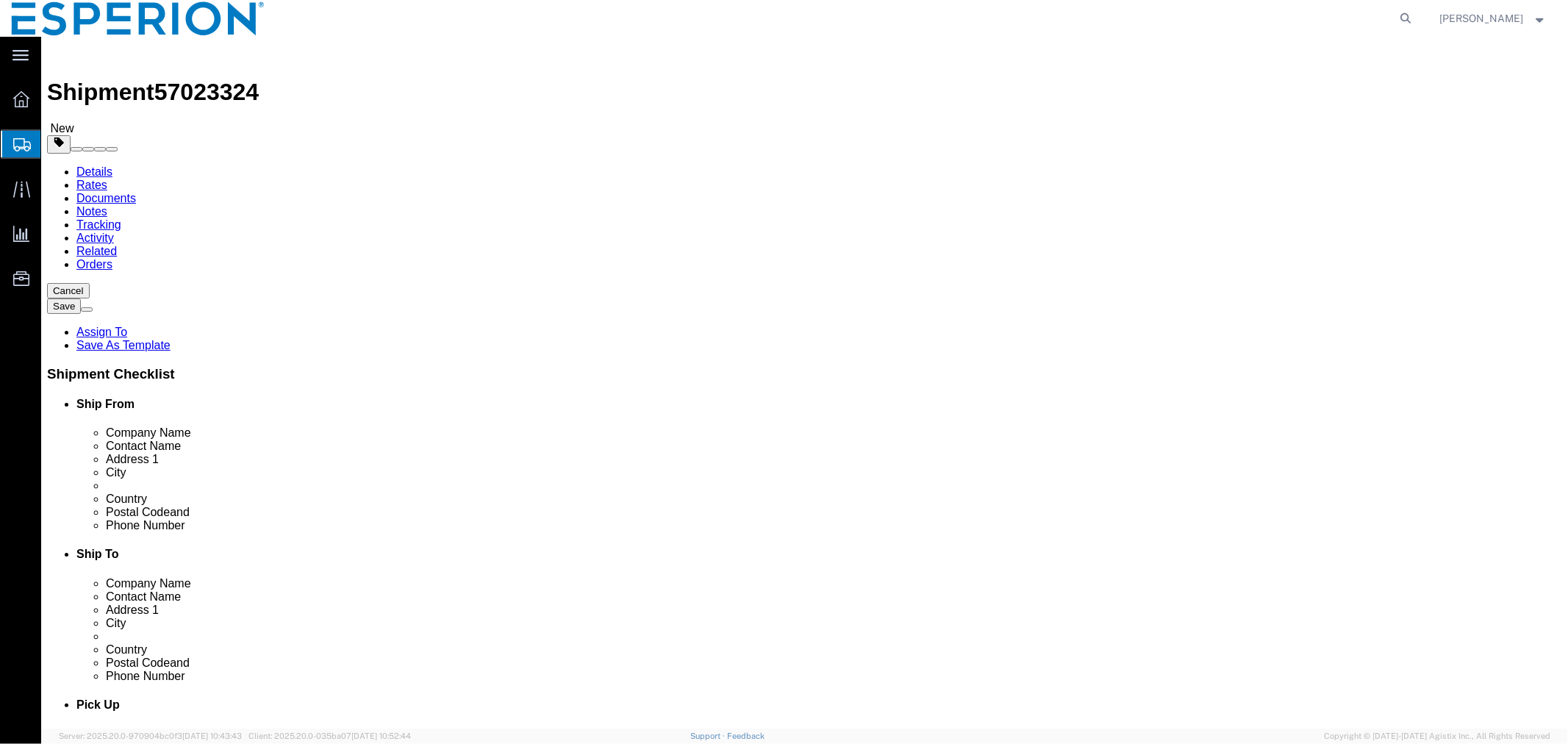
select select "PSNS"
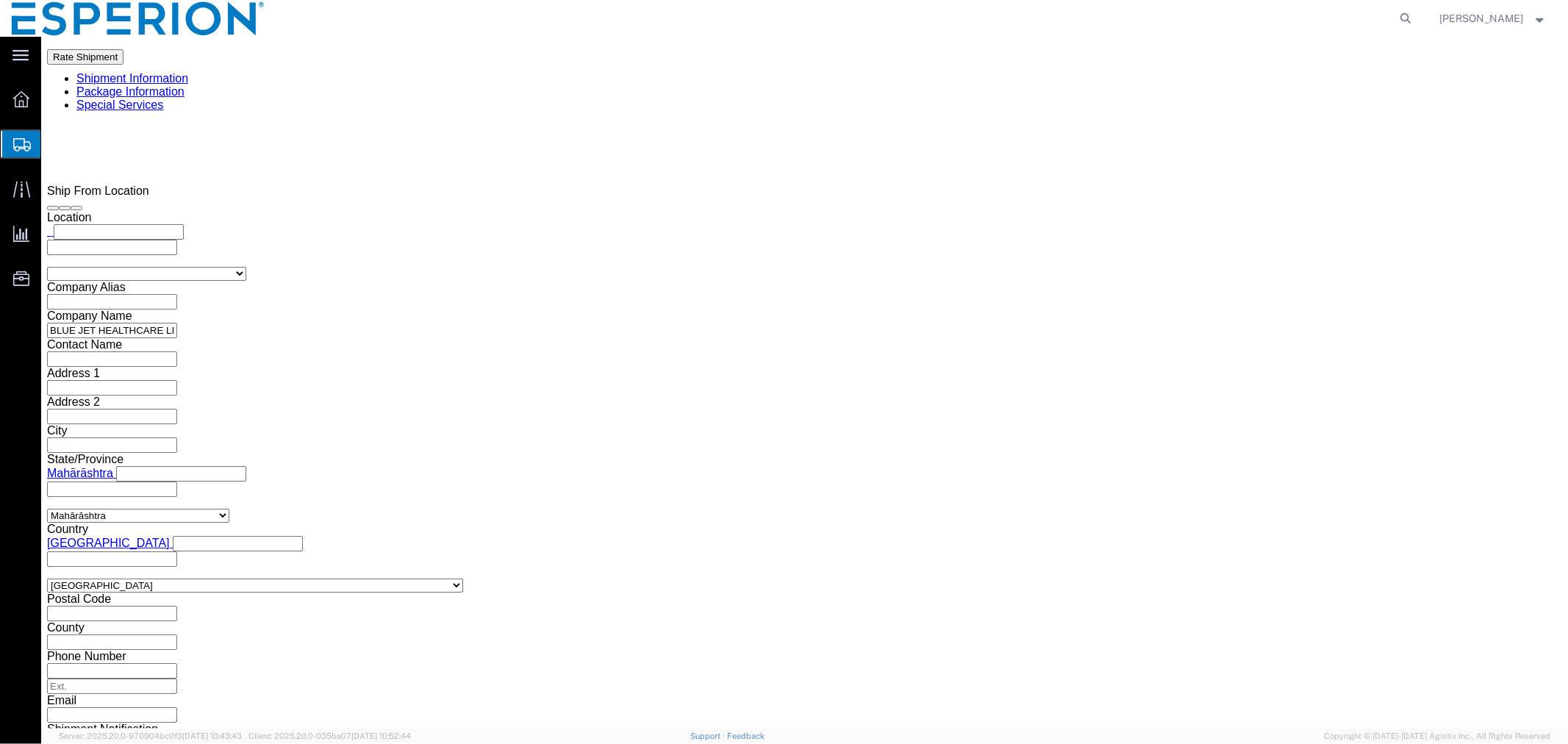
scroll to position [869, 0]
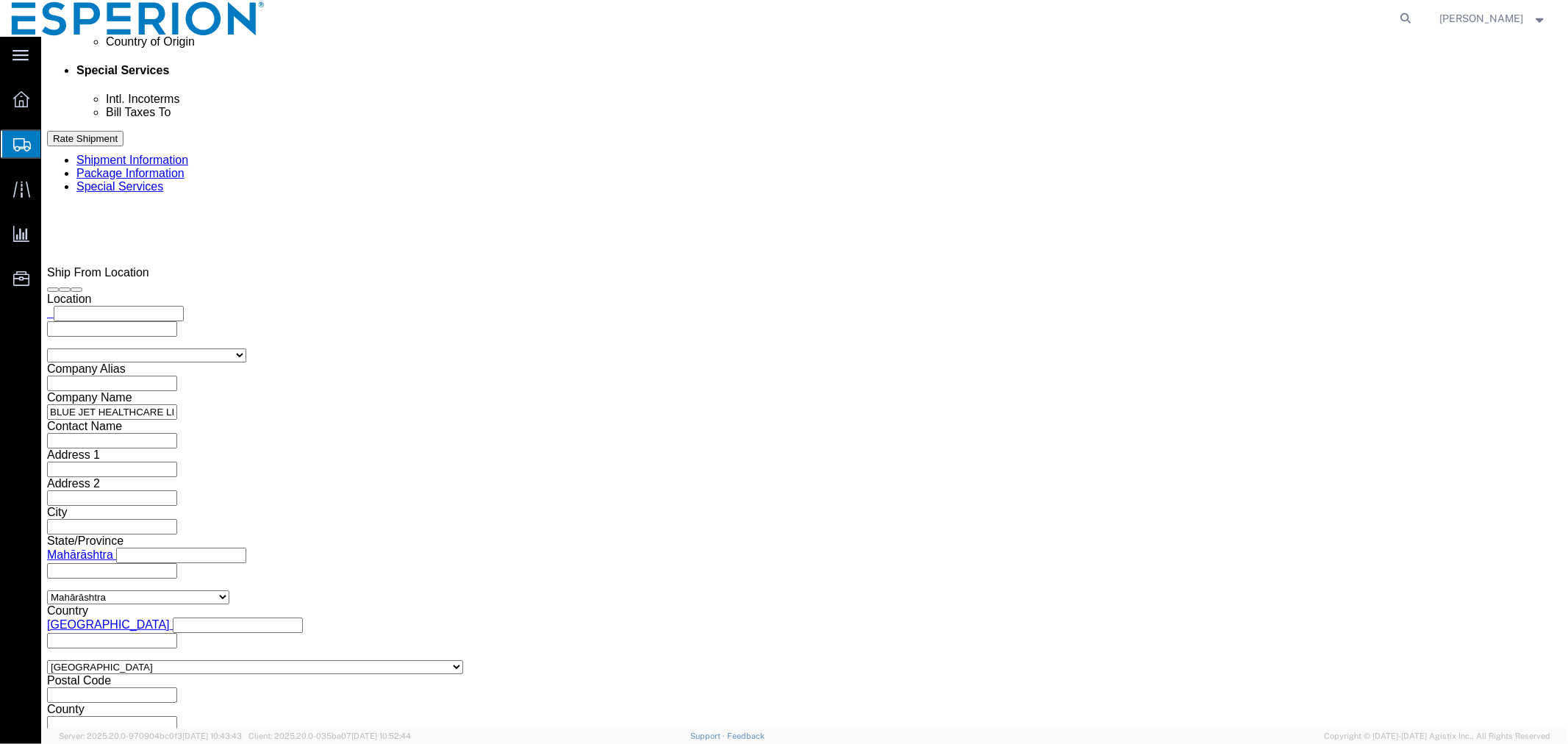
drag, startPoint x: 876, startPoint y: 336, endPoint x: 803, endPoint y: 331, distance: 73.2
click div "Weight 892.42 Select kgs lbs Ship. t°"
type input "889.14"
click dd "382807.71 USD"
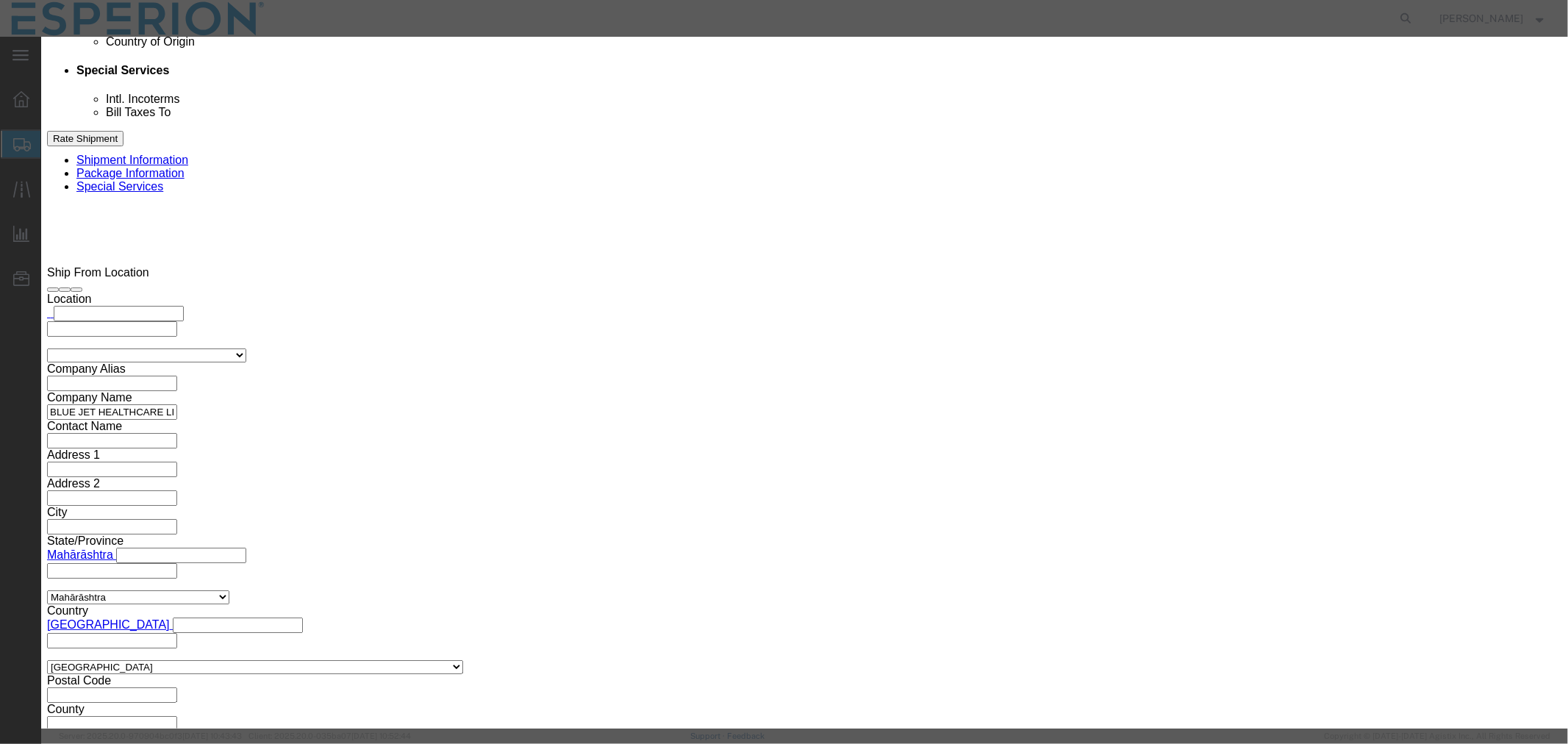
drag, startPoint x: 978, startPoint y: 213, endPoint x: 819, endPoint y: 212, distance: 159.0
click div "Serial 2VI25203102"
paste input "3"
type input "2VI25203103"
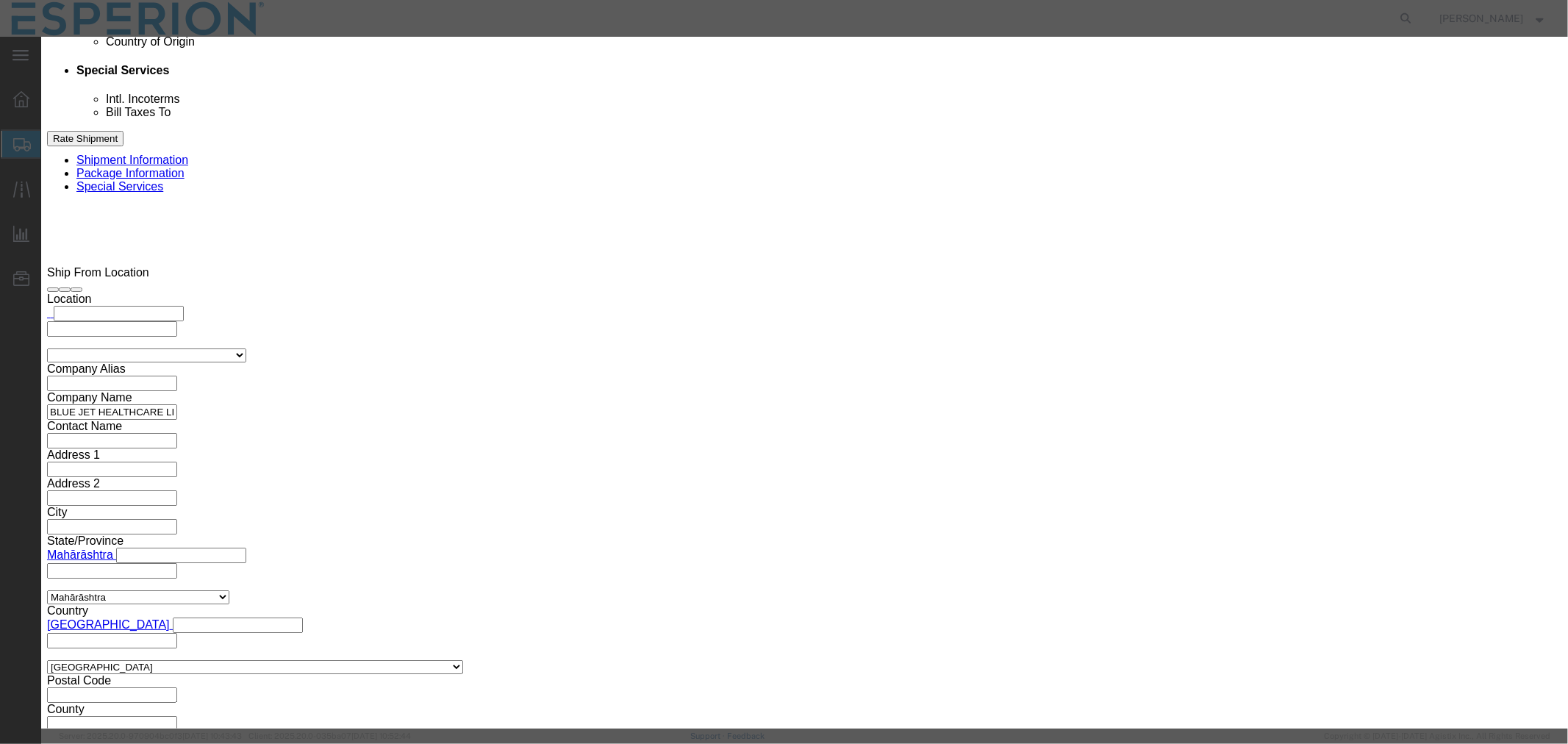
drag, startPoint x: 587, startPoint y: 446, endPoint x: 433, endPoint y: 444, distance: 154.0
click div "Lot# 2VI25203102"
paste input "3"
type input "2VI25203103"
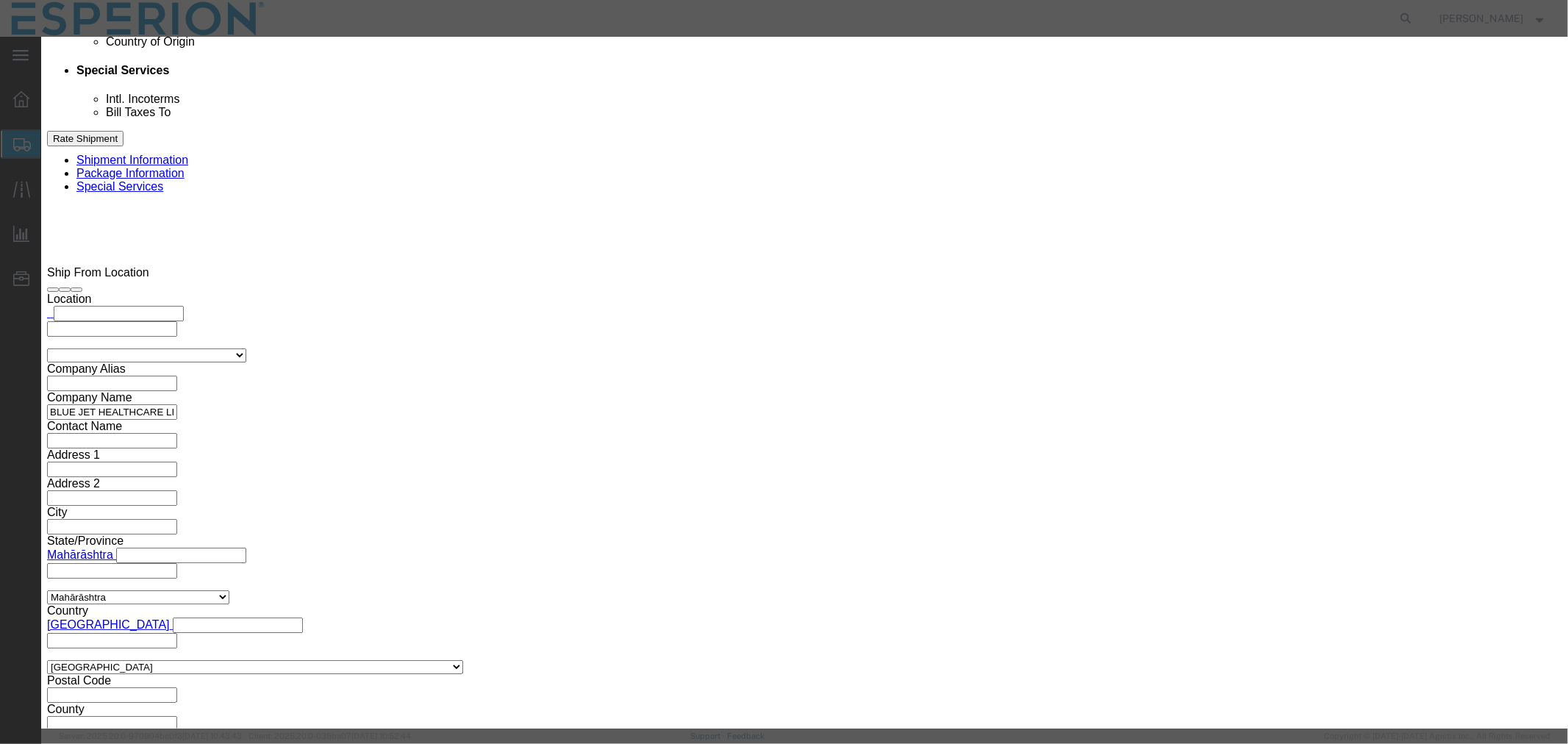
drag, startPoint x: 566, startPoint y: 167, endPoint x: 474, endPoint y: 157, distance: 92.5
click div "Total Value 382807.71 Select ADP AED AFN ALL AMD AOA ARS ATS AUD AWG AZN BAM BB…"
click div "Product Name CION-04 Pieces 818.14 Select Bag Barrels 100Board Feet Bottle Box …"
click input "818.14"
drag, startPoint x: 558, startPoint y: 143, endPoint x: 448, endPoint y: 132, distance: 110.5
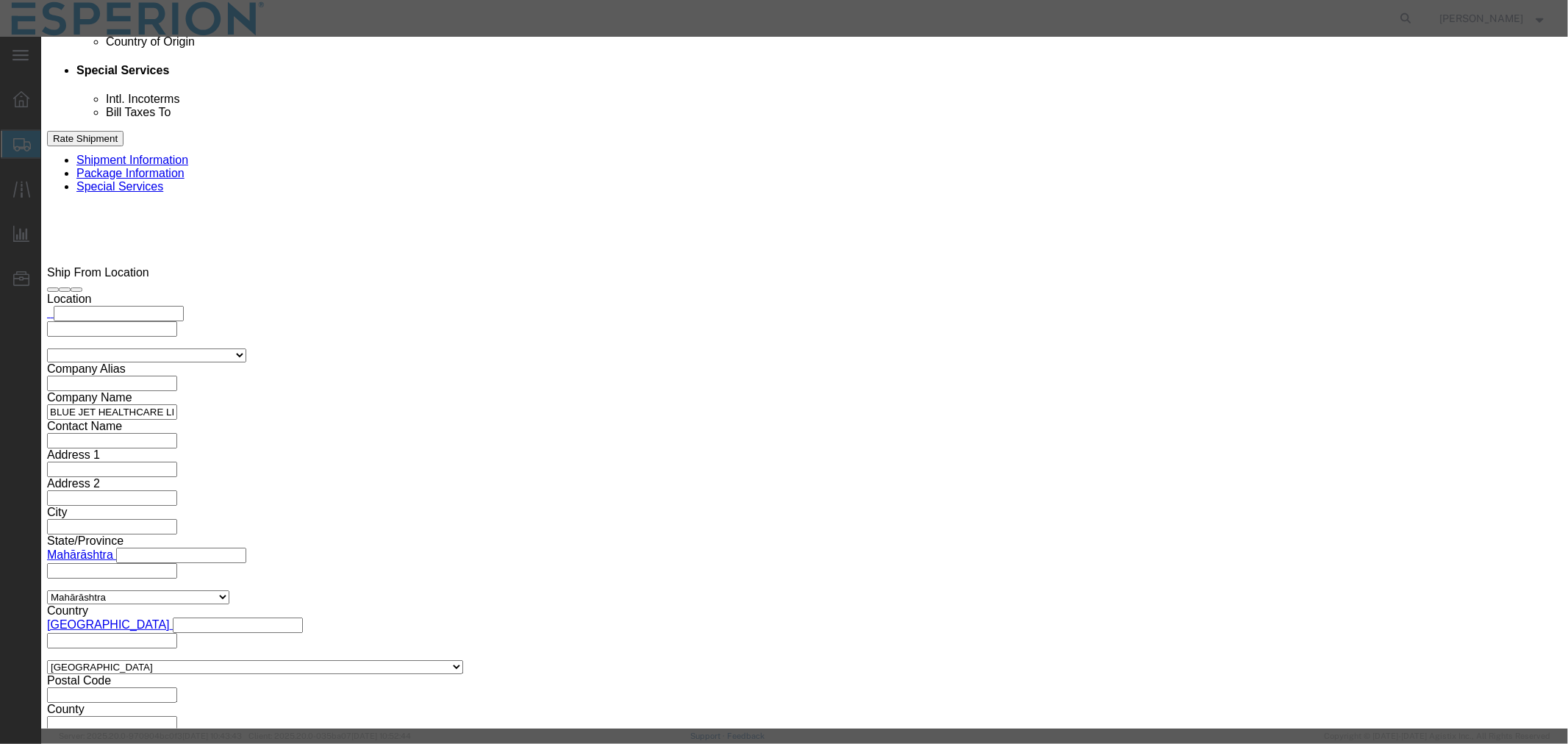
click div "Pieces 818.14 Select Bag Barrels 100Board Feet Bottle Box Blister Pack Carats C…"
type input "814.86"
type input "381273"
click button "Save & Close"
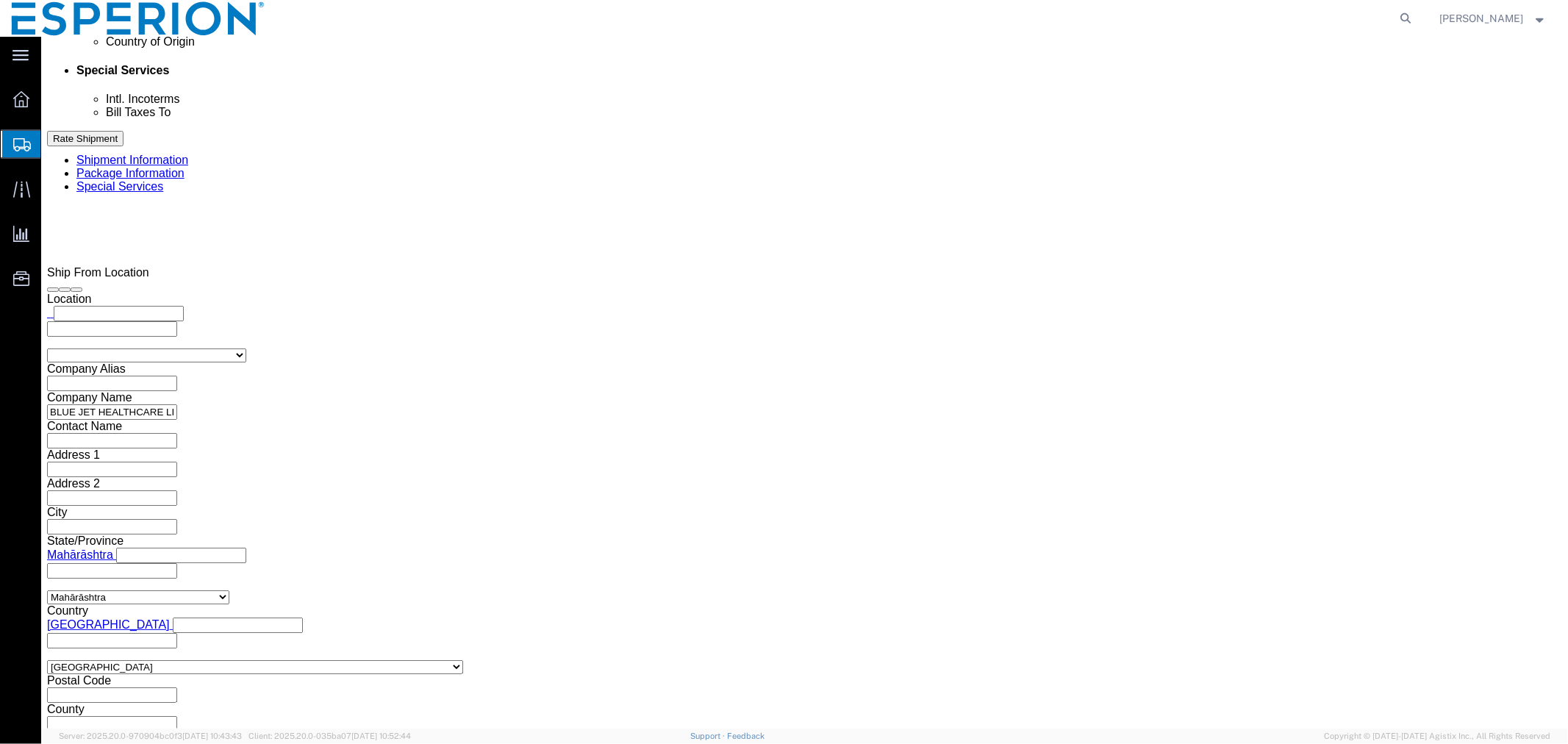
click dd "814.86 Kilogram"
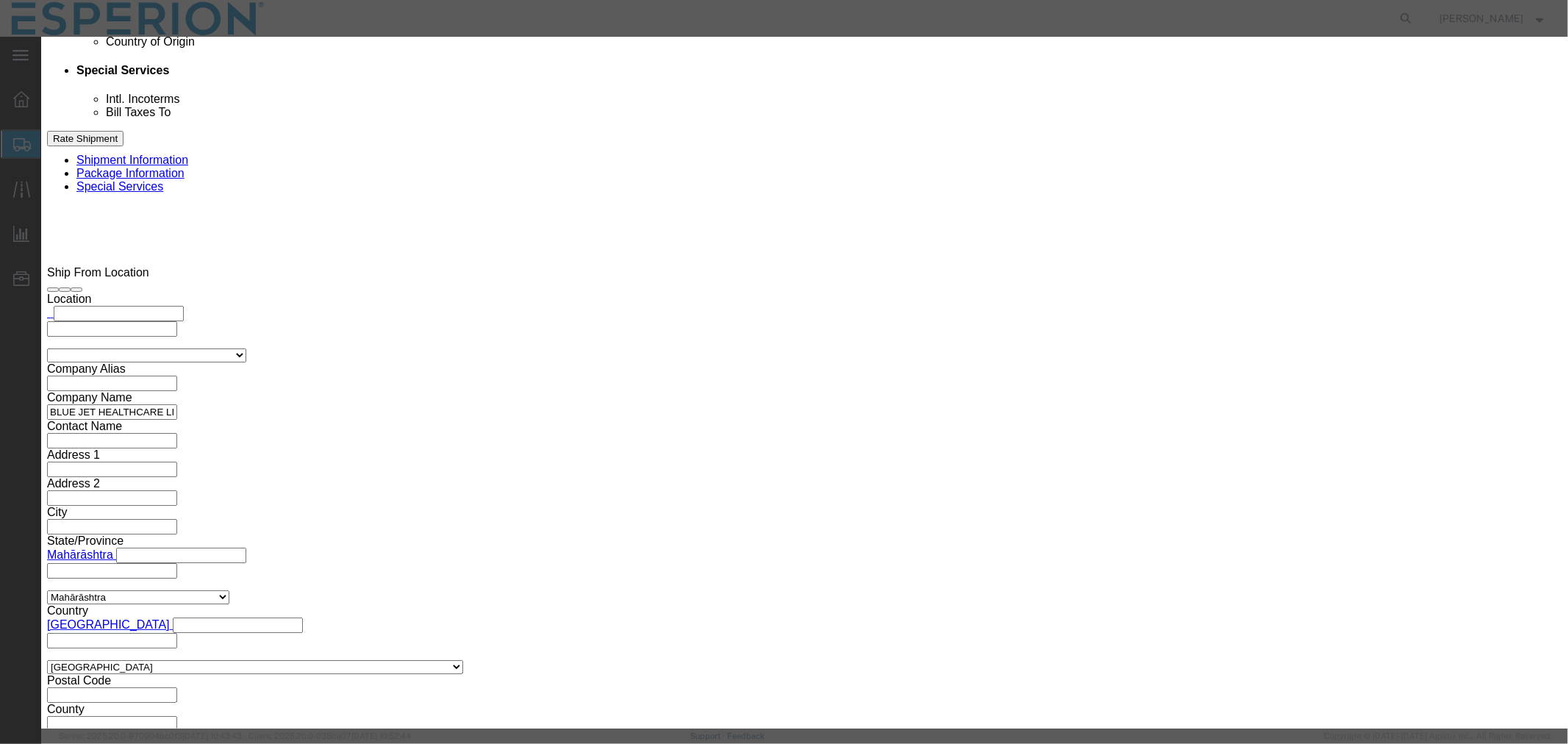
click button "Close"
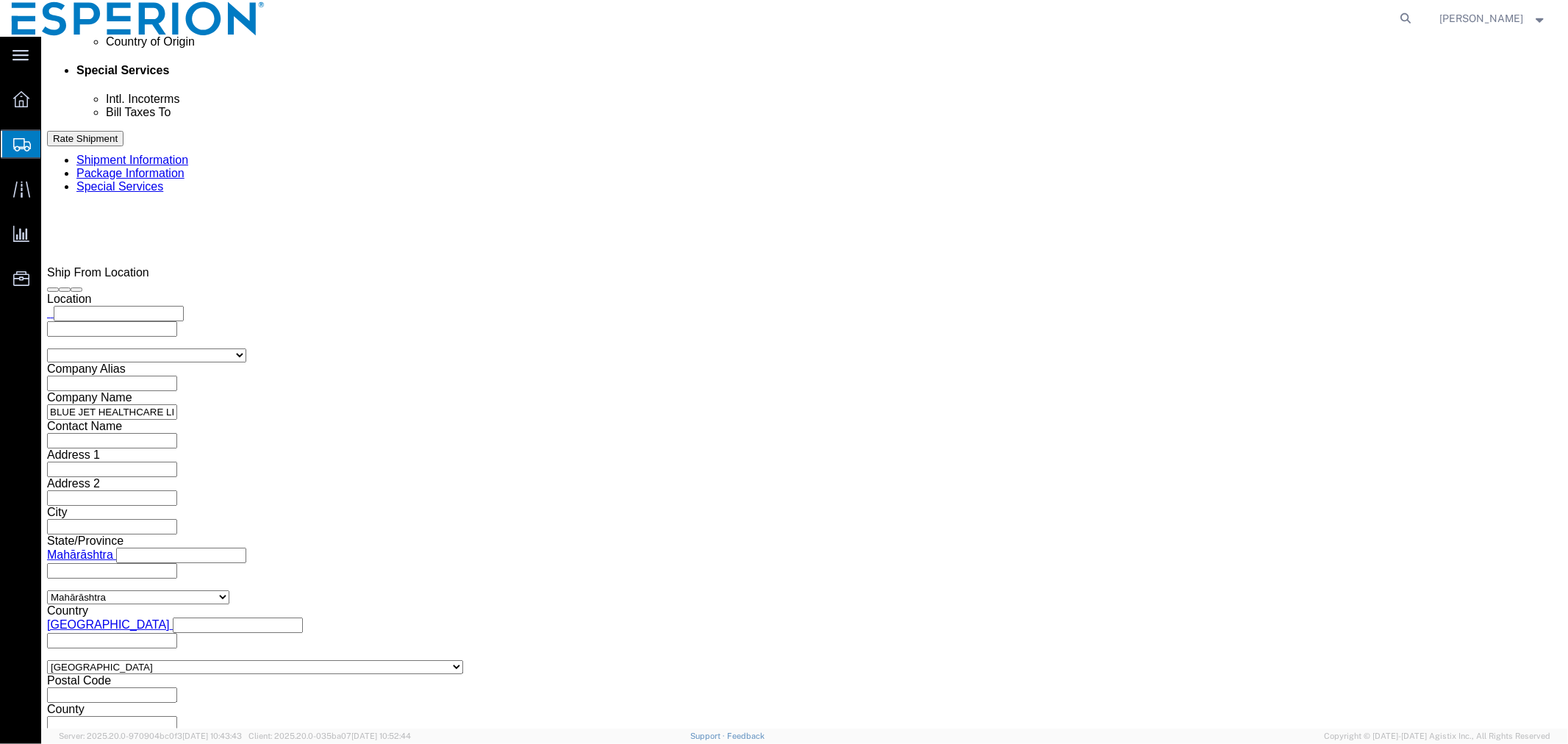
click dd "382807.71 USD"
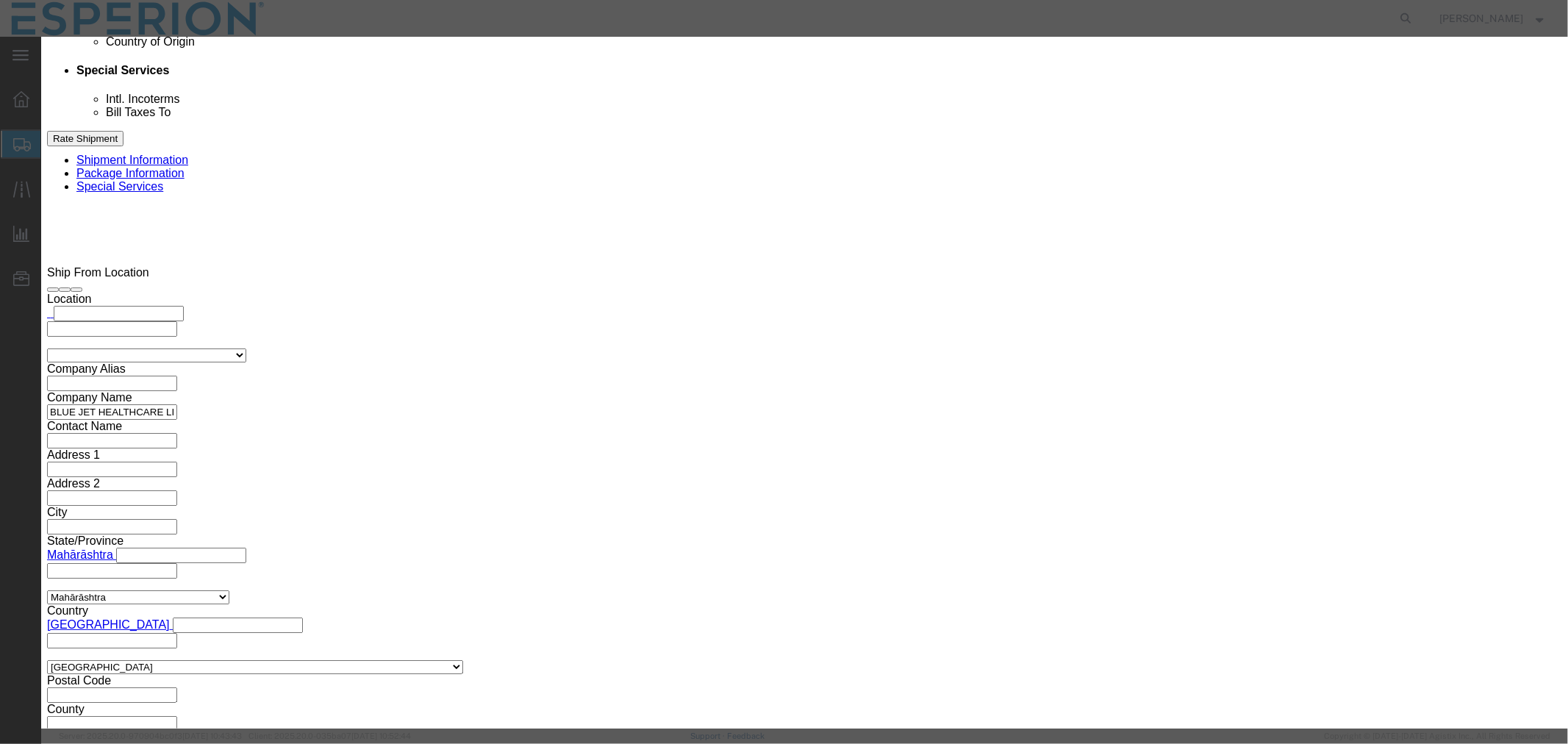
click button "Close"
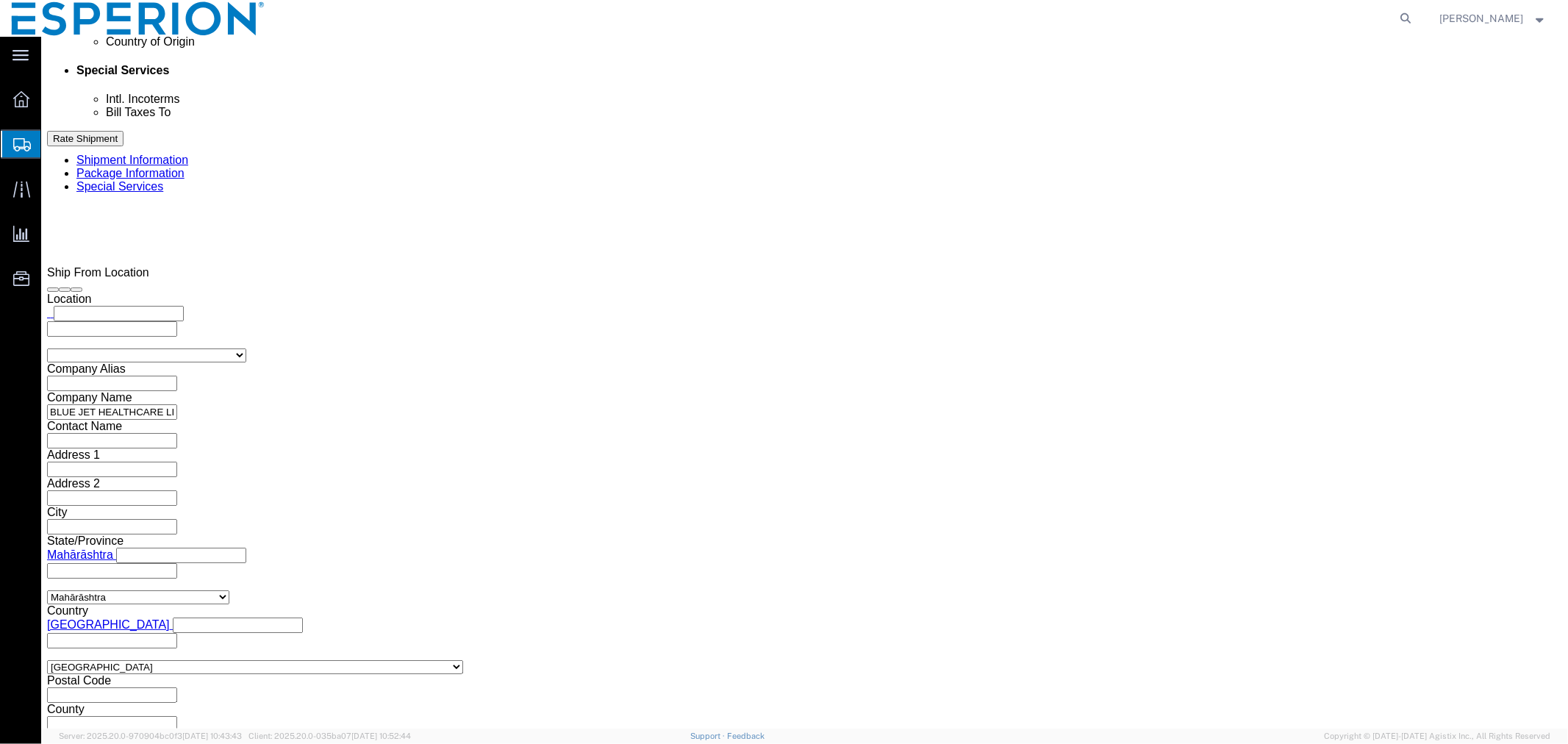
click span "button"
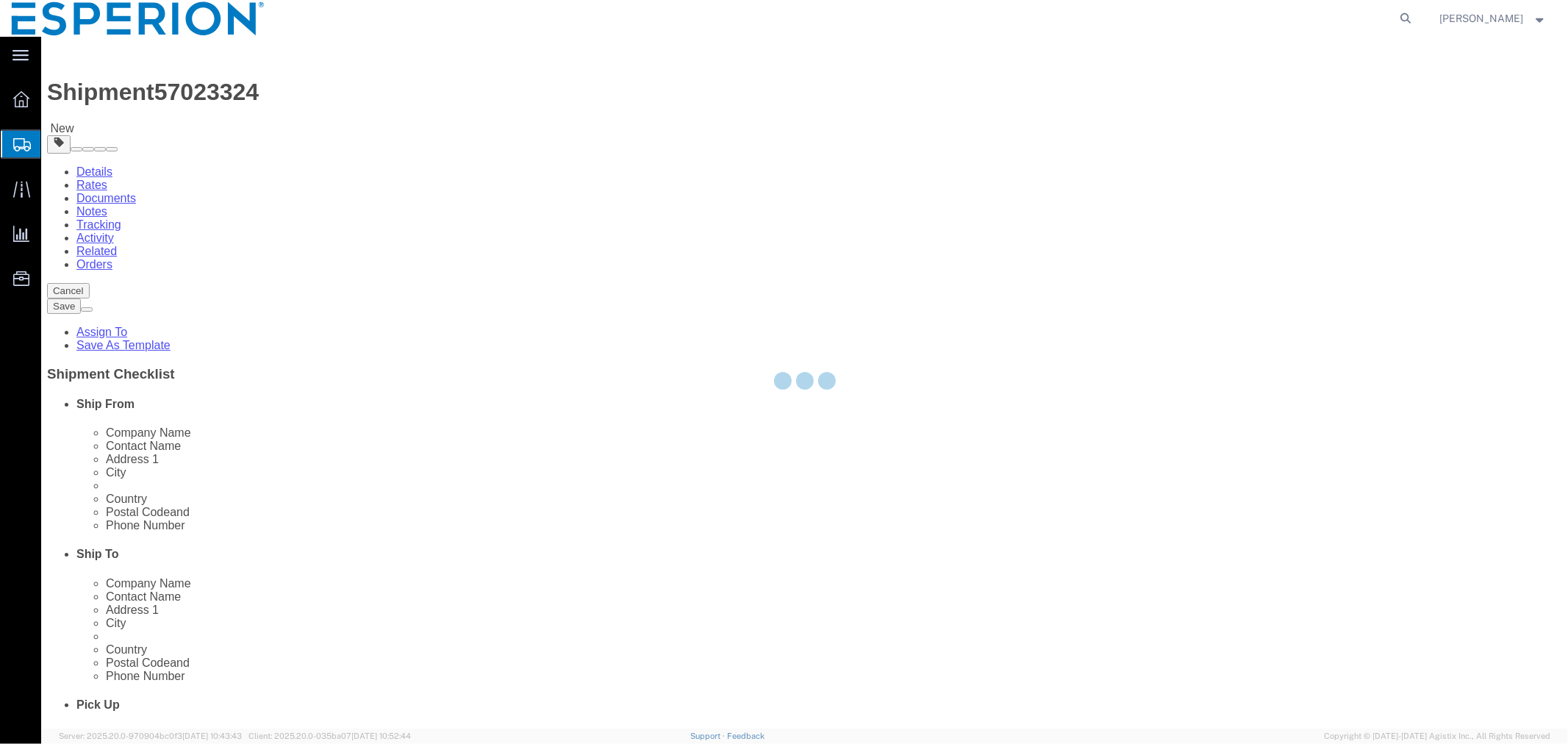
select select "PSNS"
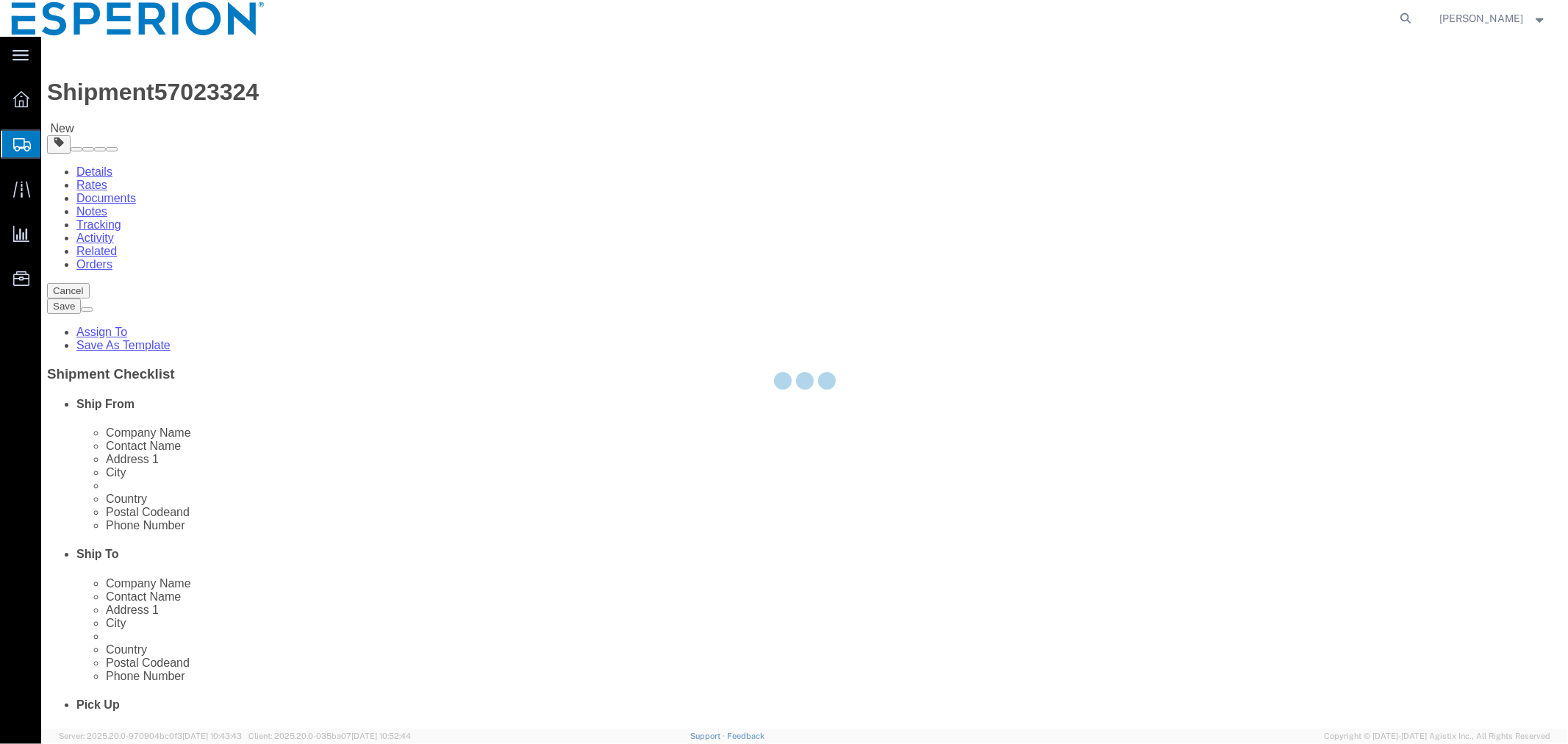
select select "PSNS"
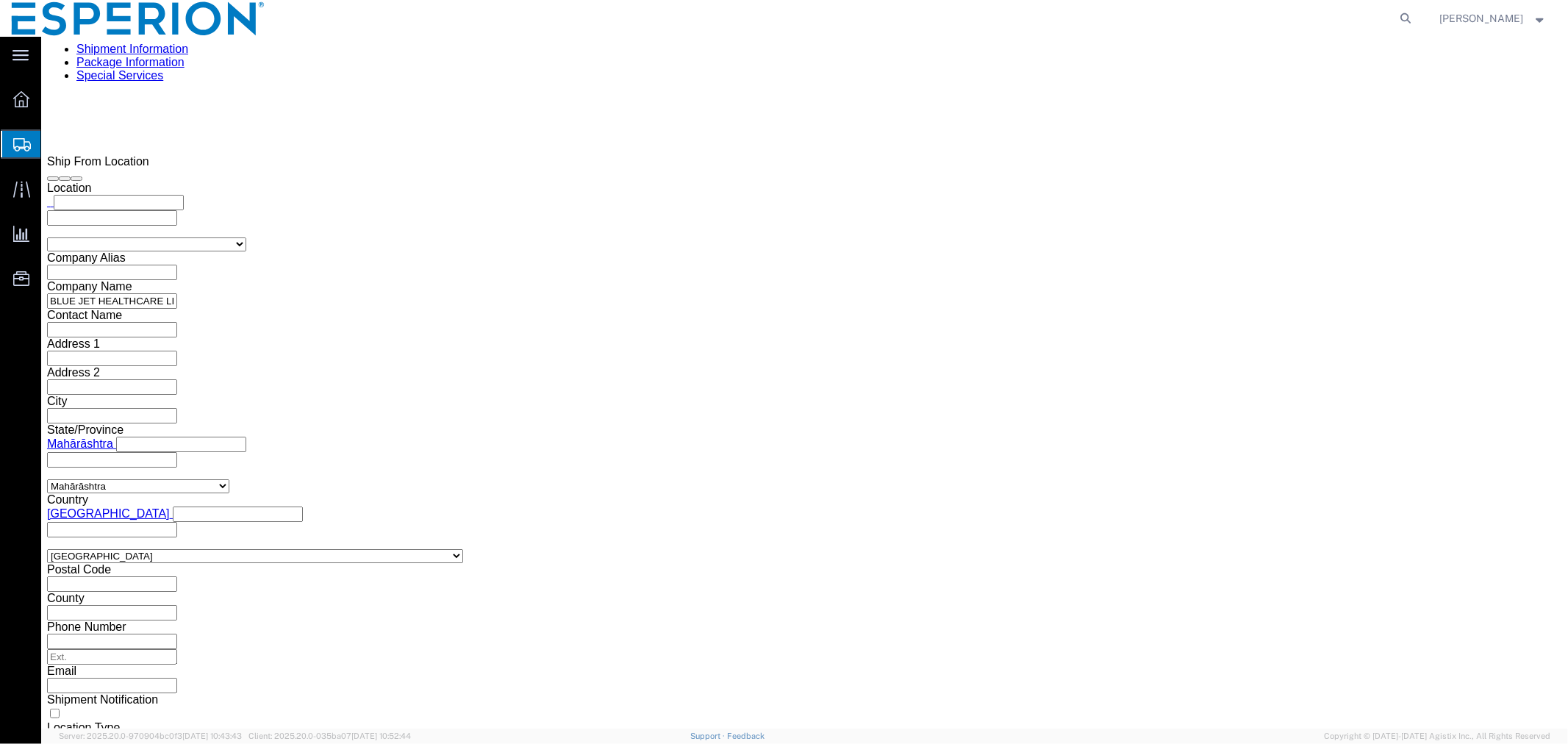
scroll to position [1252, 0]
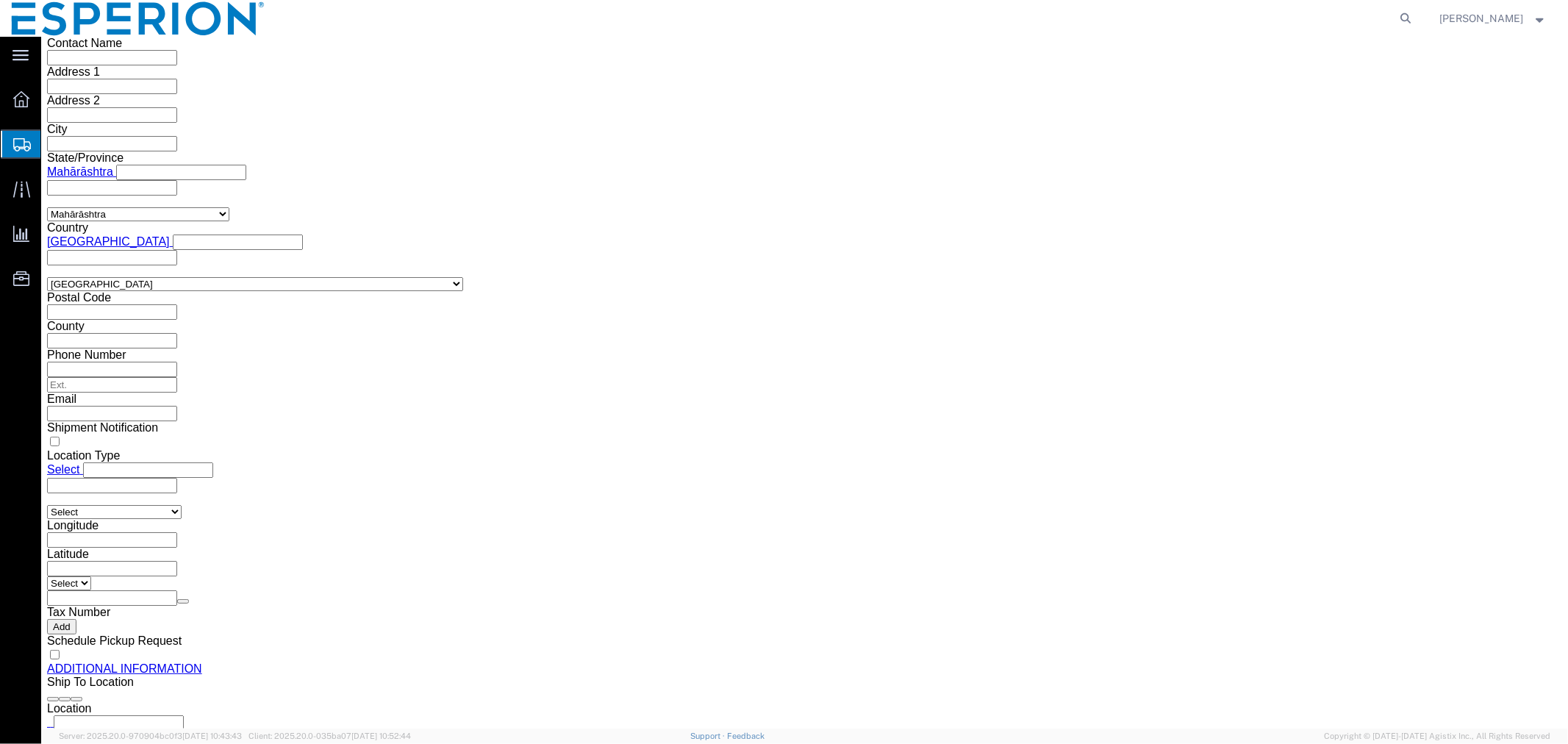
drag, startPoint x: 271, startPoint y: 373, endPoint x: 204, endPoint y: 373, distance: 67.0
click div "Weight 889.14 Select kgs lbs Ship. t°"
type input "893.28"
click dd "381273.00 USD"
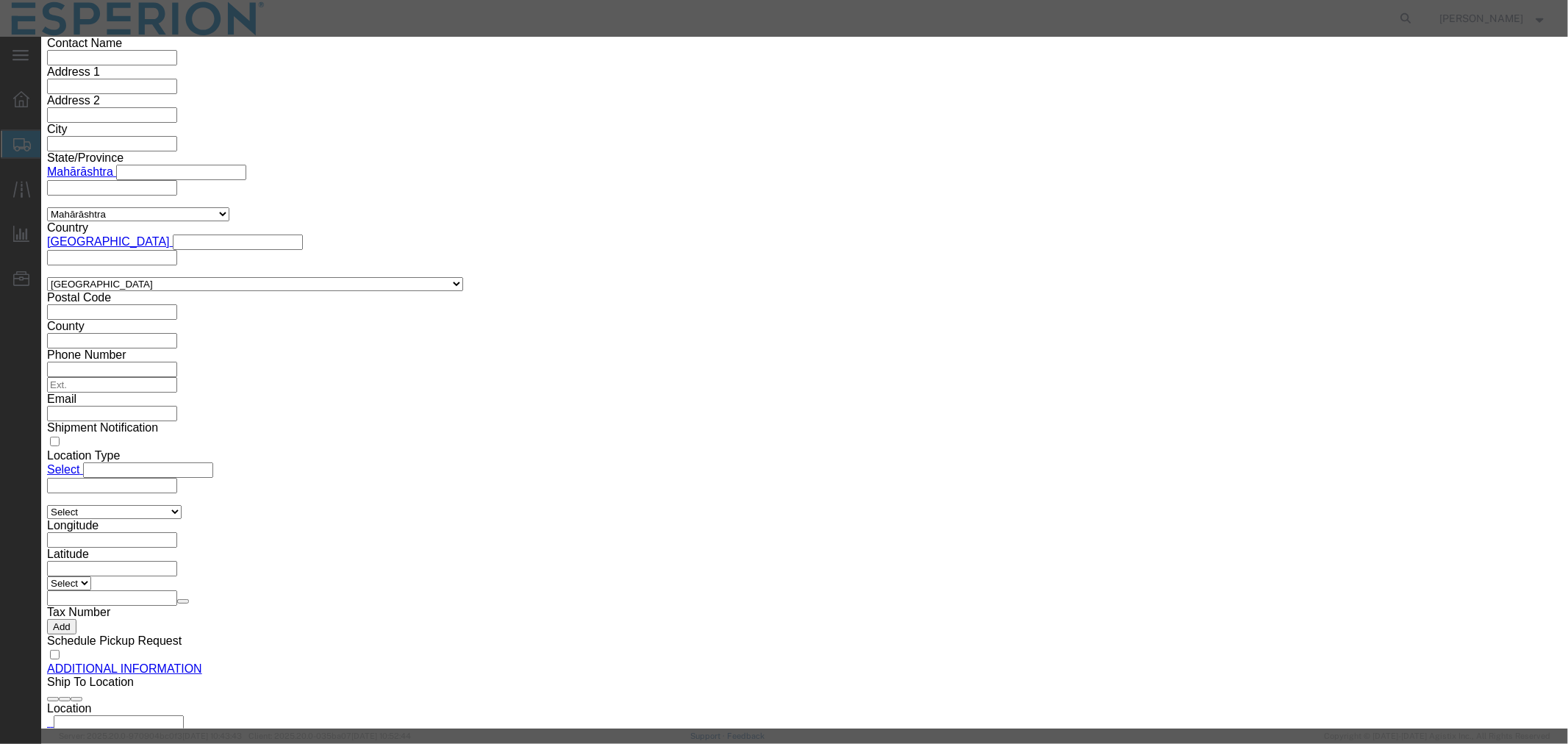
drag, startPoint x: 1004, startPoint y: 212, endPoint x: 813, endPoint y: 204, distance: 191.2
click div "Serial 2VI25203103"
paste input "4"
type input "2VI25203104"
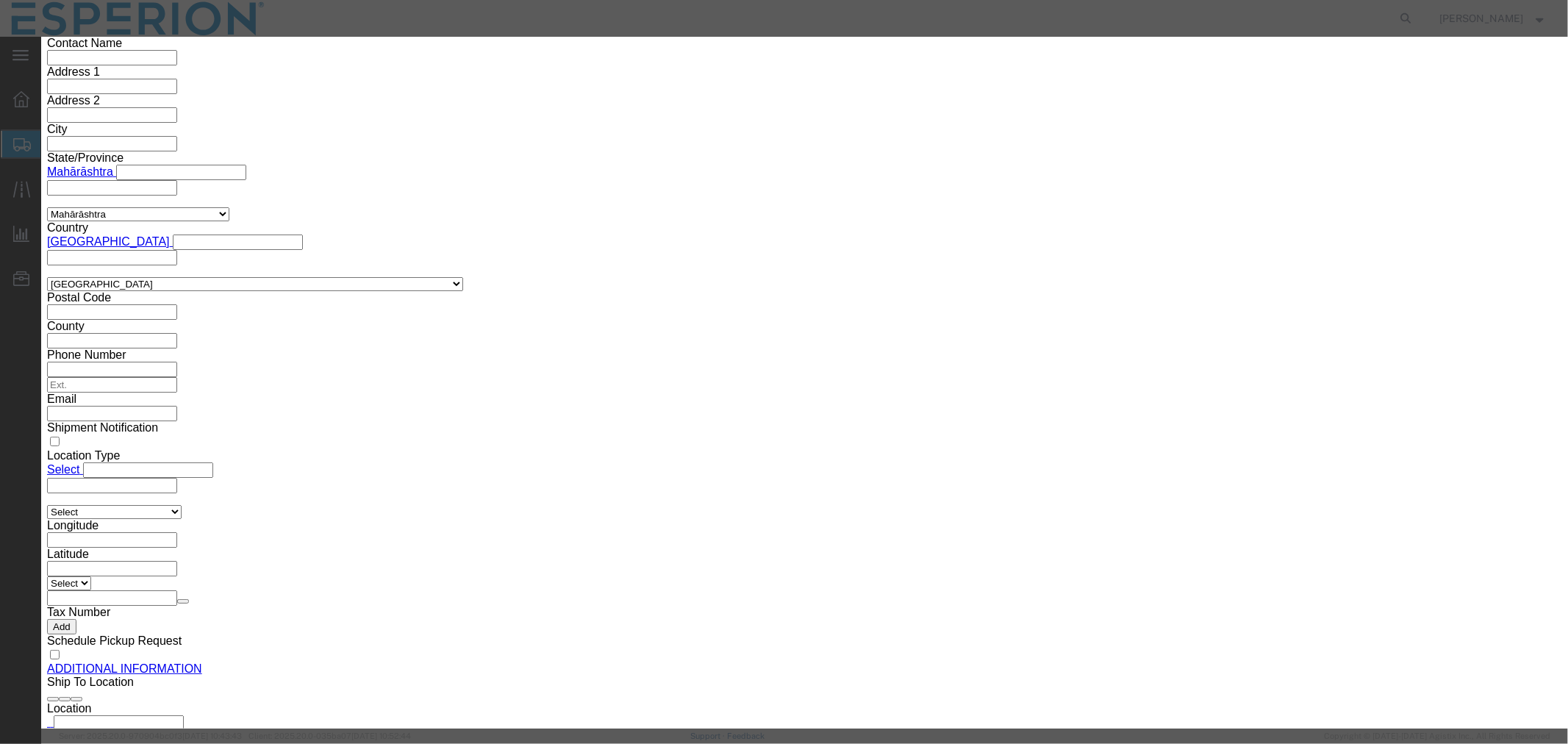
drag, startPoint x: 590, startPoint y: 207, endPoint x: 415, endPoint y: 207, distance: 175.0
click div "Lot# 2VI25203103"
paste input "4"
type input "2VI25203104"
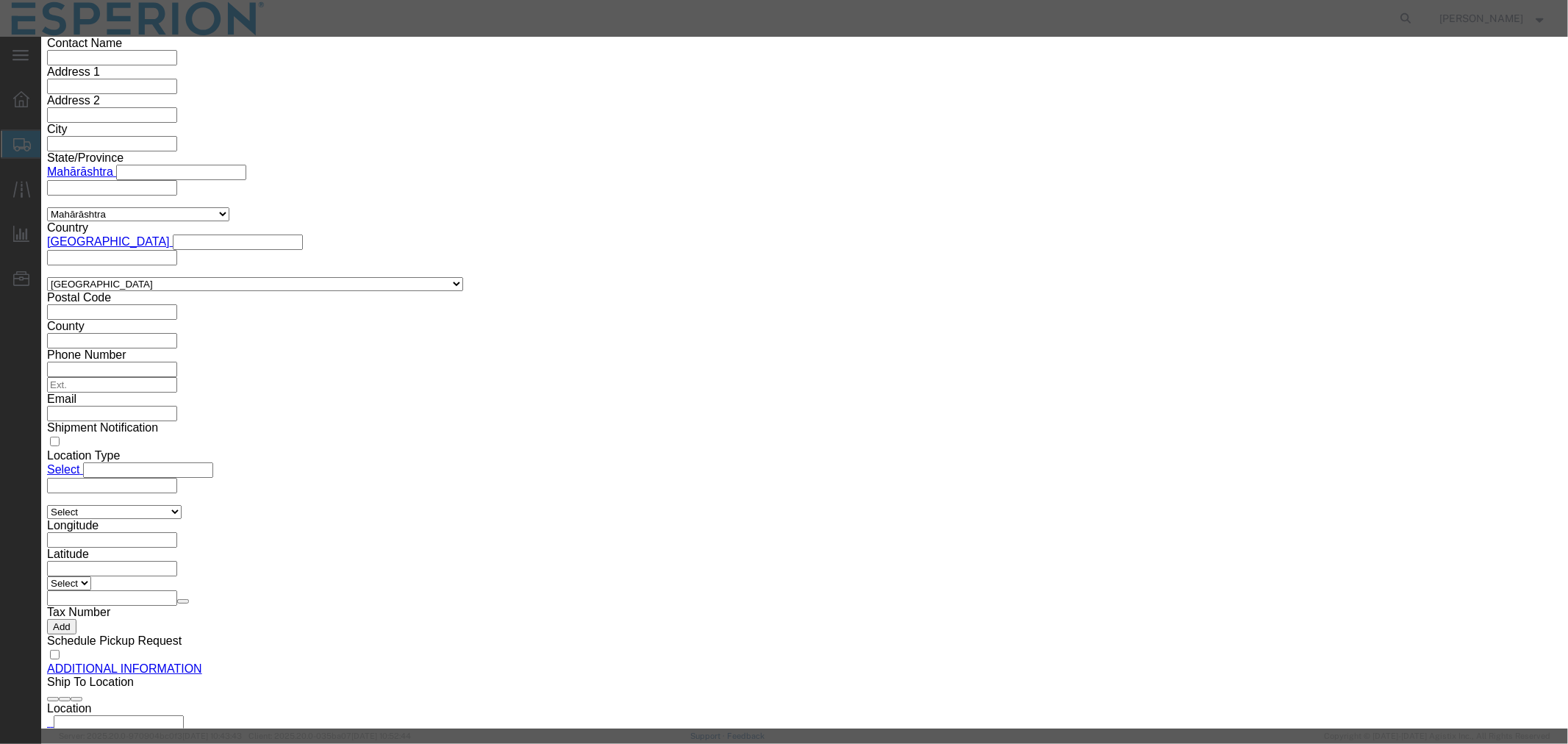
drag, startPoint x: 557, startPoint y: 142, endPoint x: 471, endPoint y: 137, distance: 86.1
click div "Pieces Number of pieces inside all the packages 814.86 Select Bag Barrels 100Bo…"
type input "819.00"
type input "383210.11"
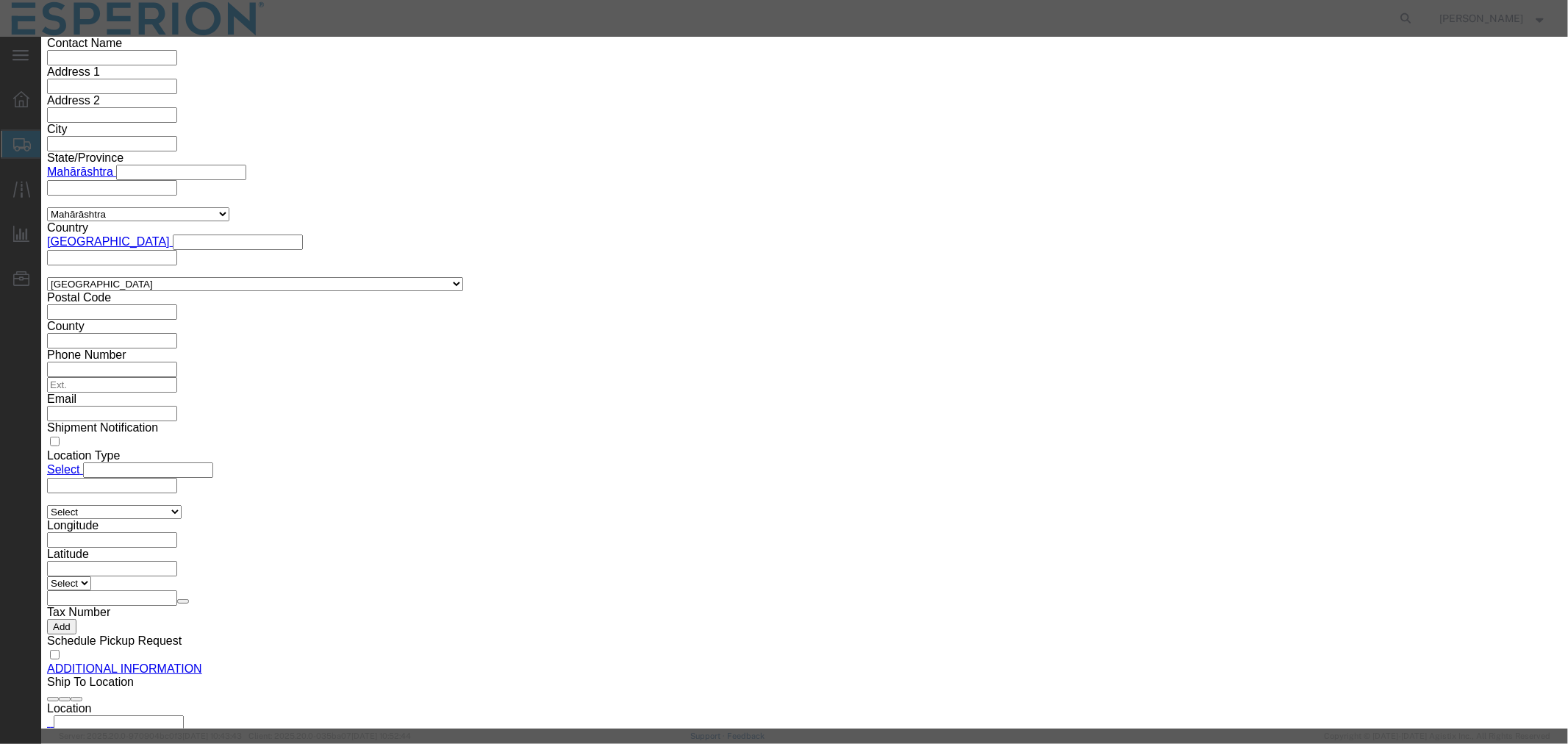
click button "Save & Close"
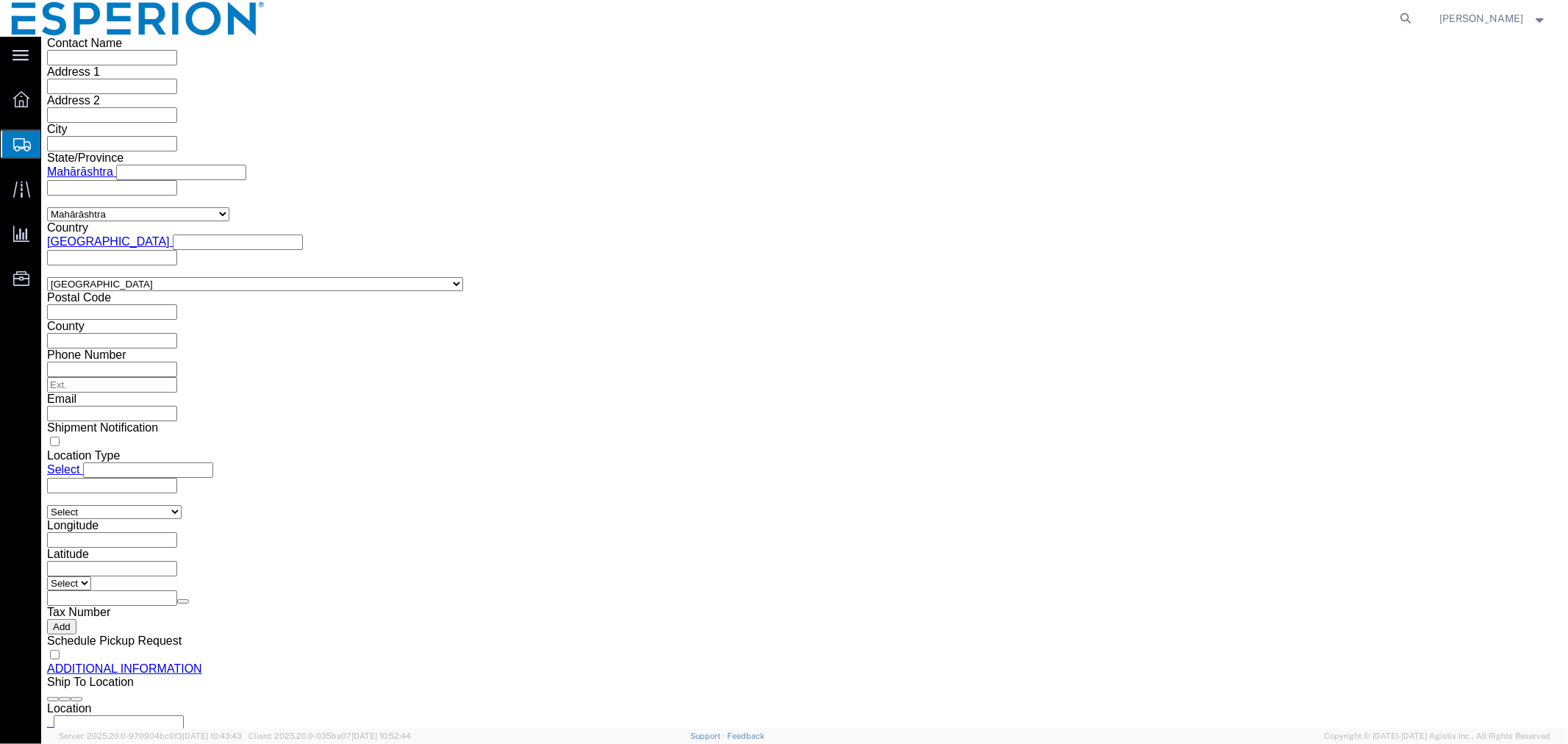
click span "button"
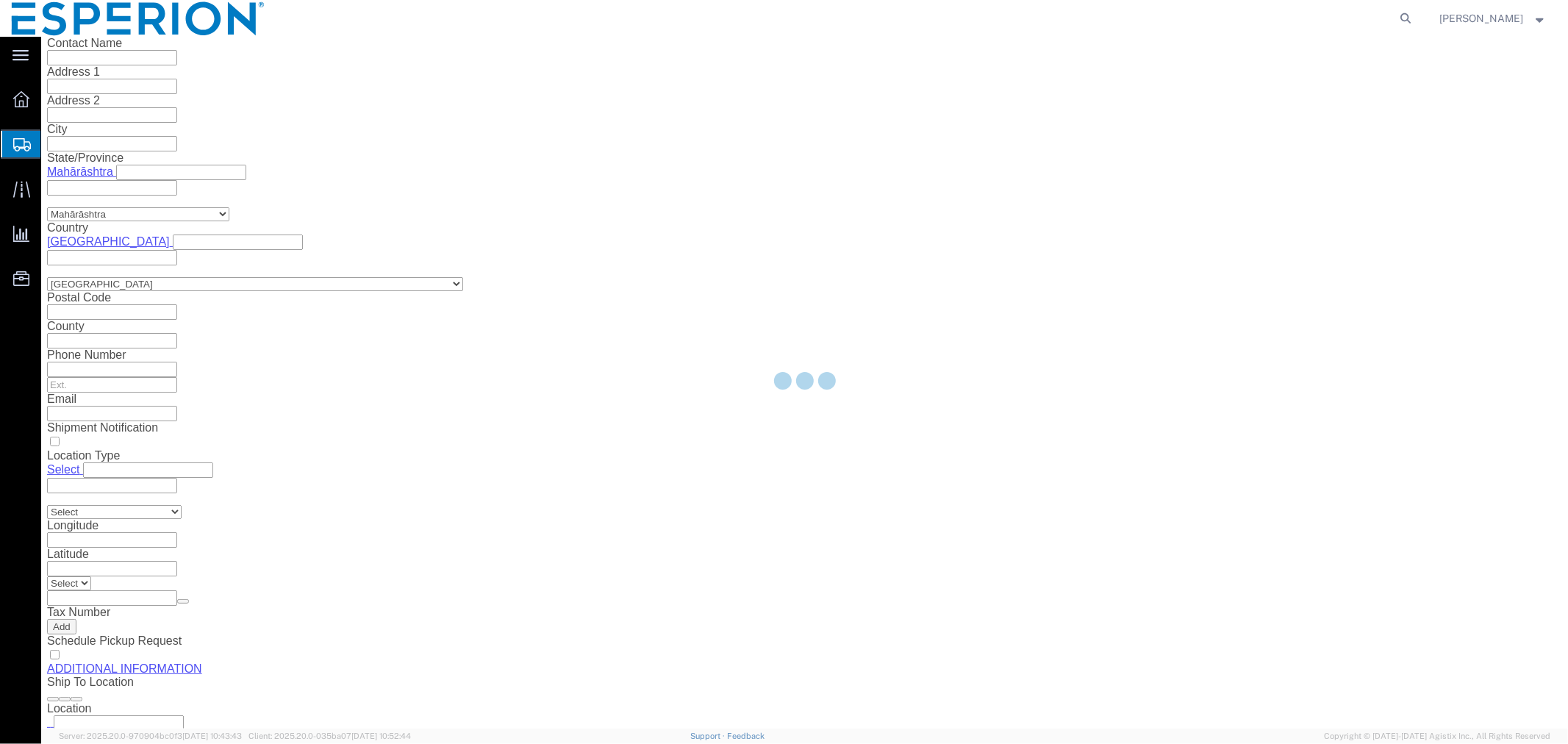
scroll to position [0, 0]
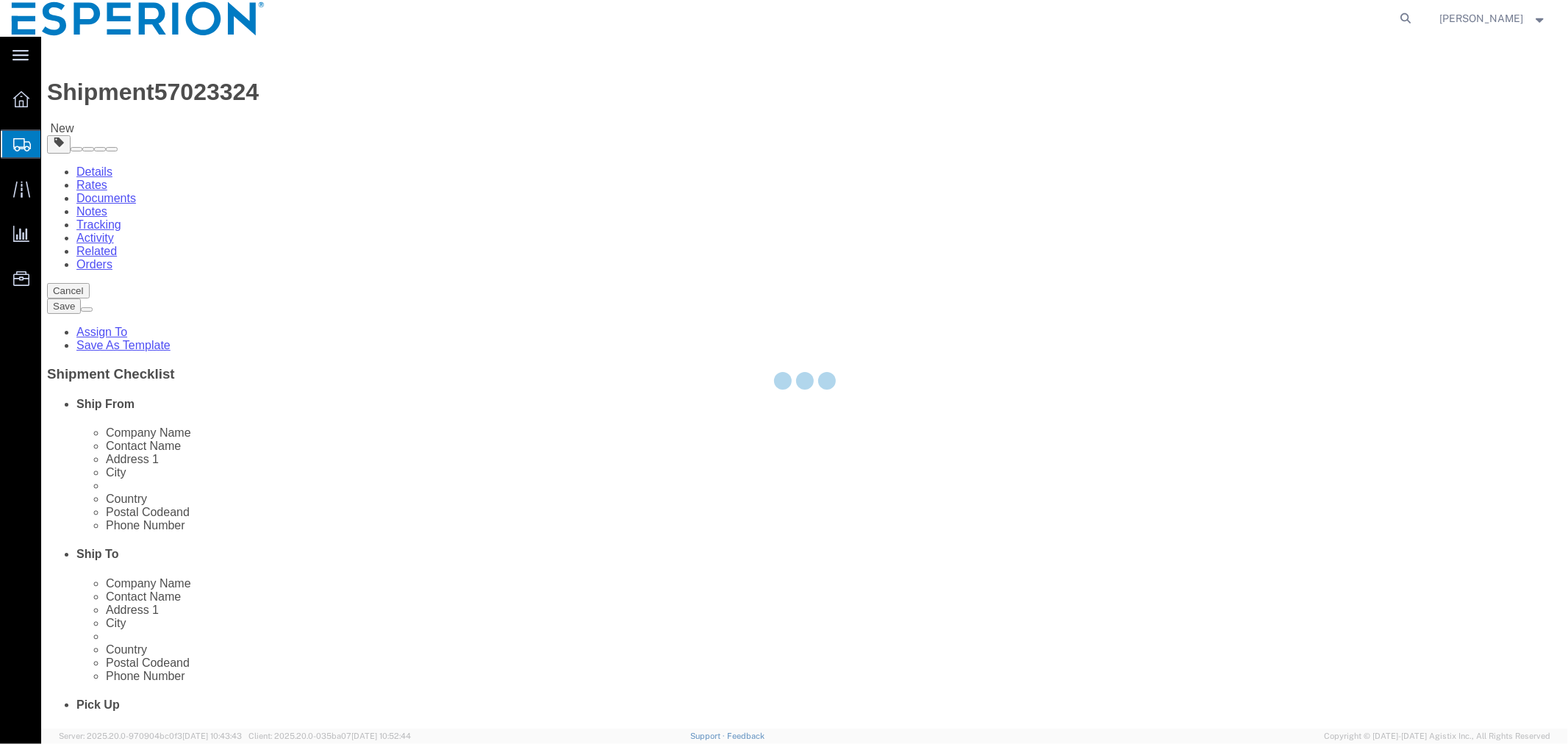
select select "PSNS"
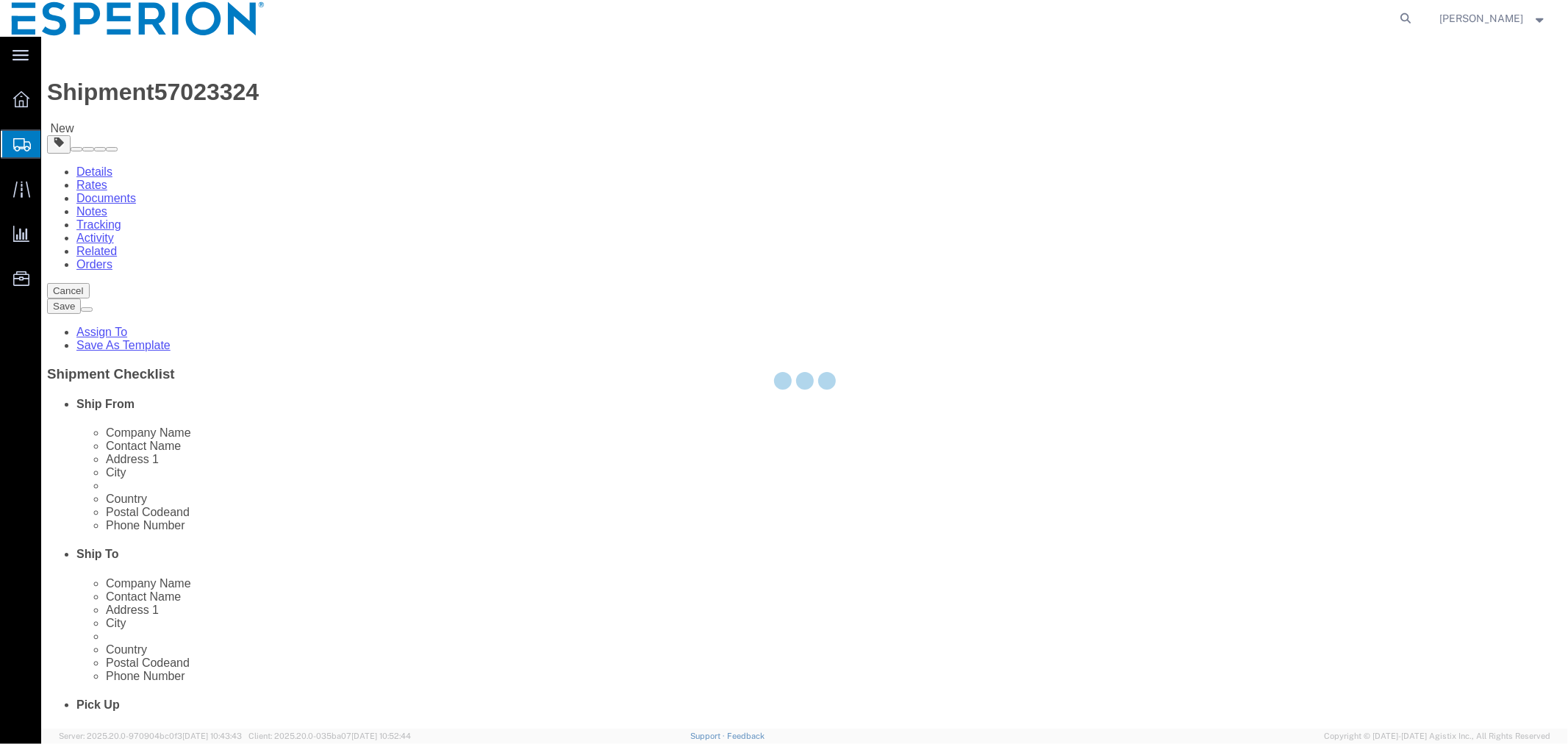
select select "PSNS"
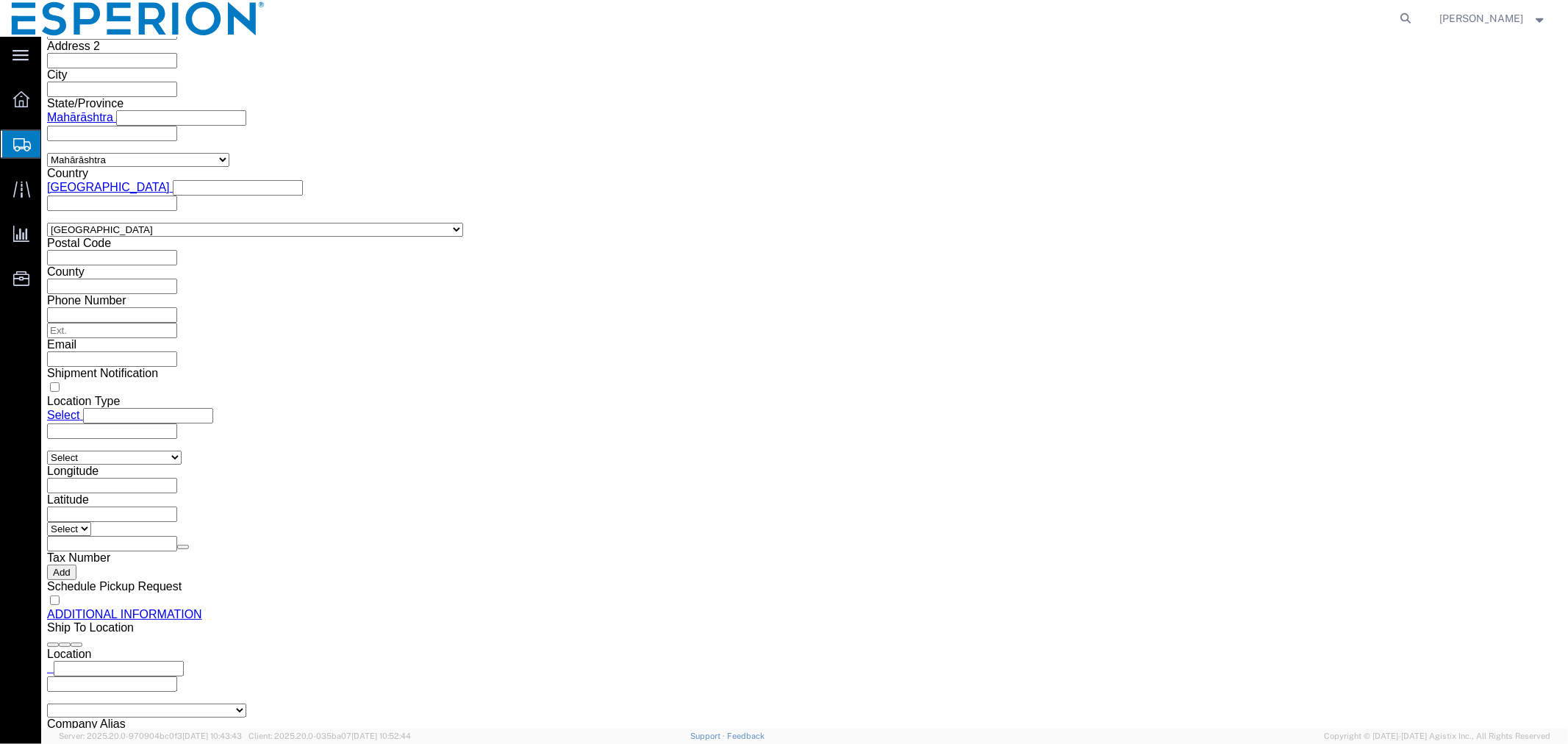
scroll to position [1368, 0]
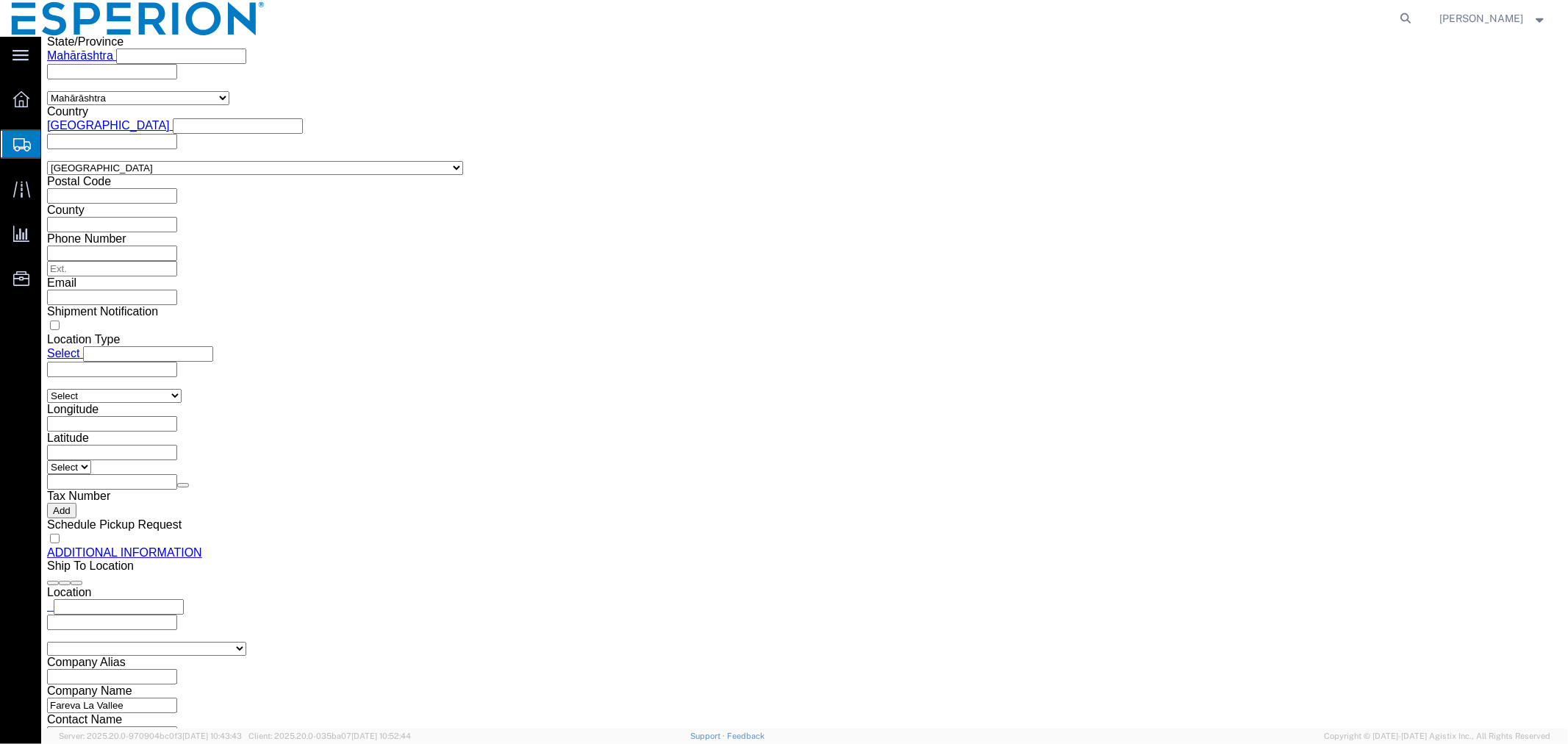
drag, startPoint x: 884, startPoint y: 253, endPoint x: 821, endPoint y: 247, distance: 63.3
click div "Weight 893.28 Select kgs lbs Ship. t°"
type input "889.28"
click dd "383210.11 USD"
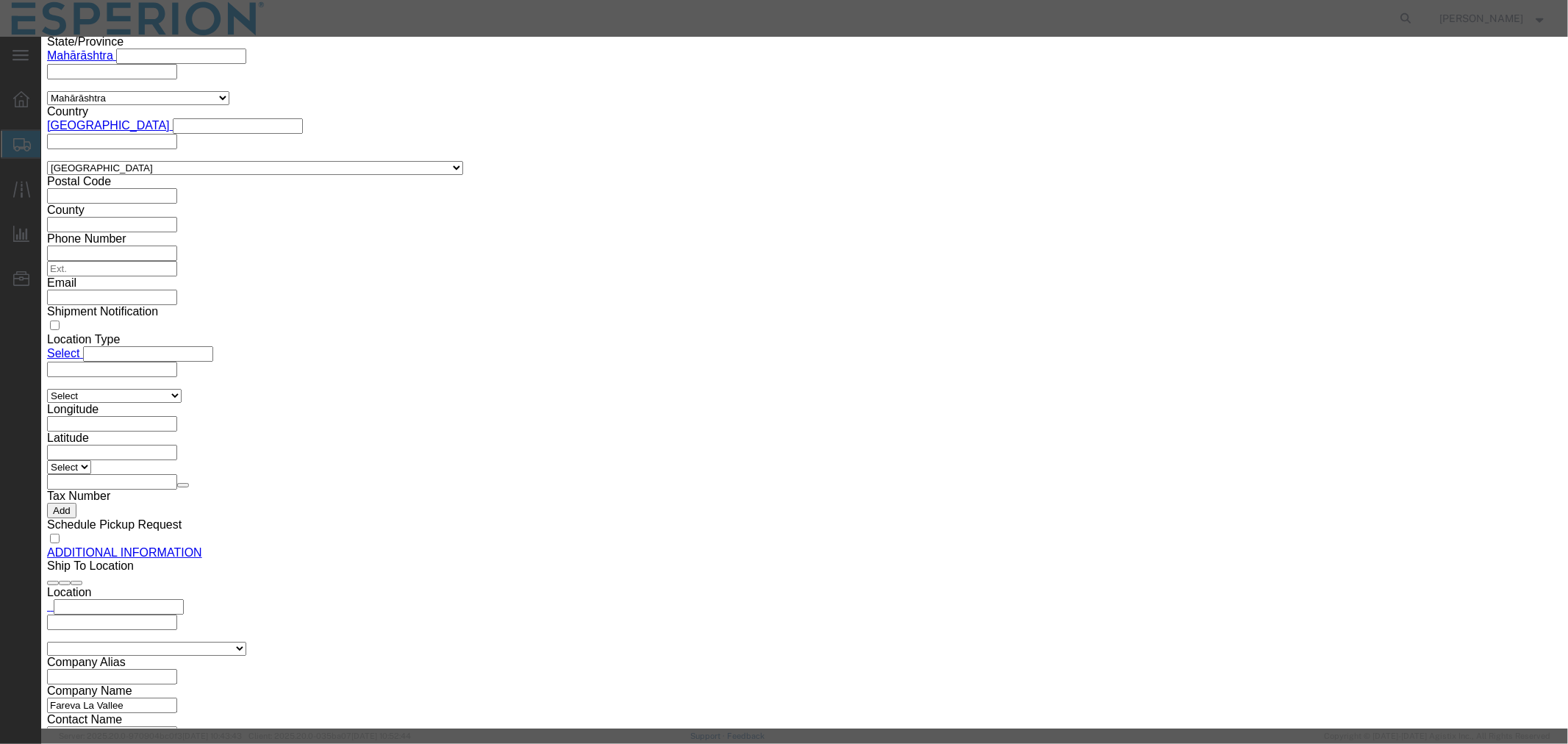
drag, startPoint x: 983, startPoint y: 215, endPoint x: 839, endPoint y: 215, distance: 144.0
click div "Serial 2VI25203104"
paste input "5"
type input "2VI25203105"
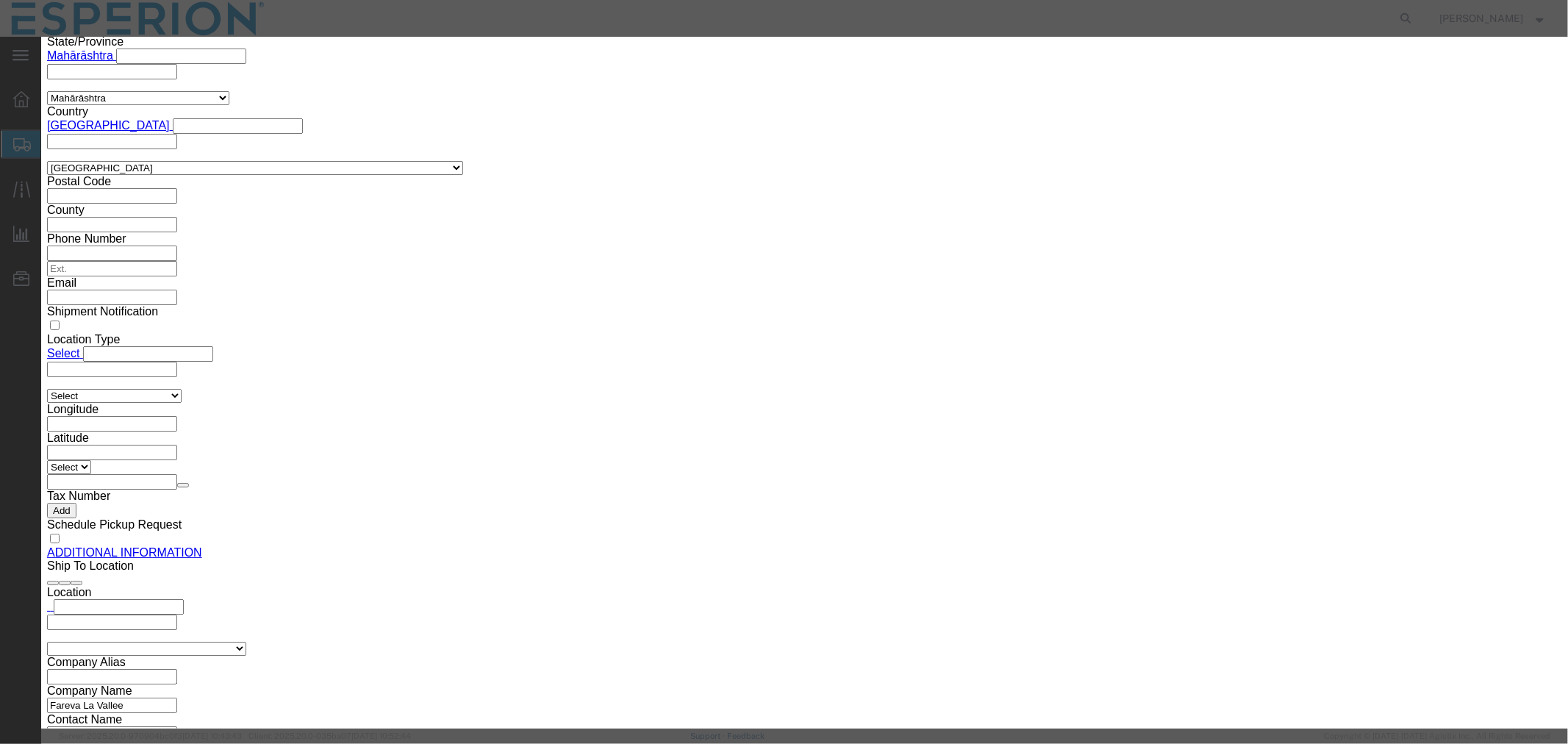
drag, startPoint x: 575, startPoint y: 205, endPoint x: 467, endPoint y: 201, distance: 108.1
click div "Lot# 2VI25203104"
paste input "5"
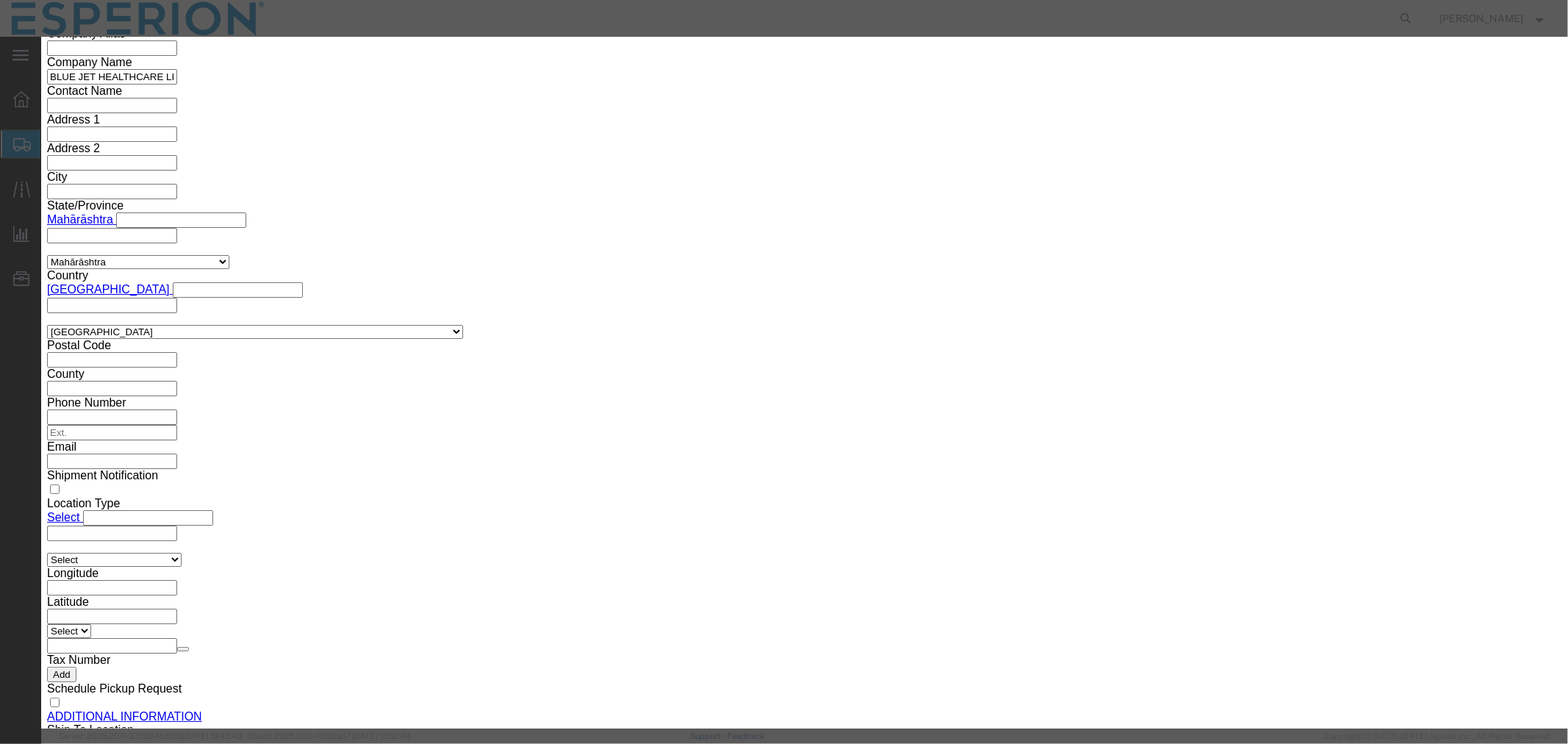
type input "2VI25203105"
drag, startPoint x: 548, startPoint y: 141, endPoint x: 435, endPoint y: 141, distance: 113.0
click div "Pieces 819.00 Select Bag Barrels 100Board Feet Bottle Box Blister Pack Carats C…"
type input "815"
type input "381338.51"
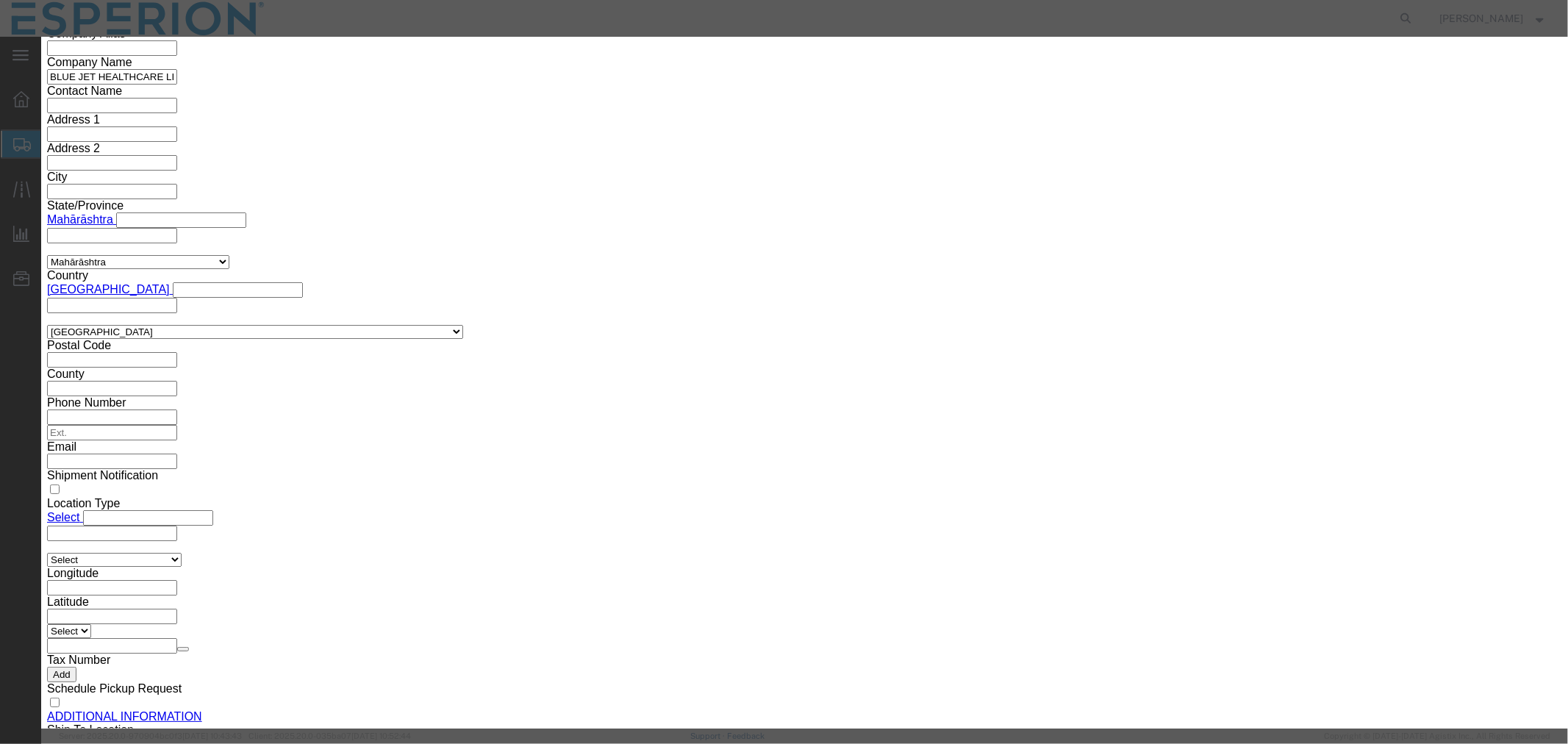
click button "Save & Close"
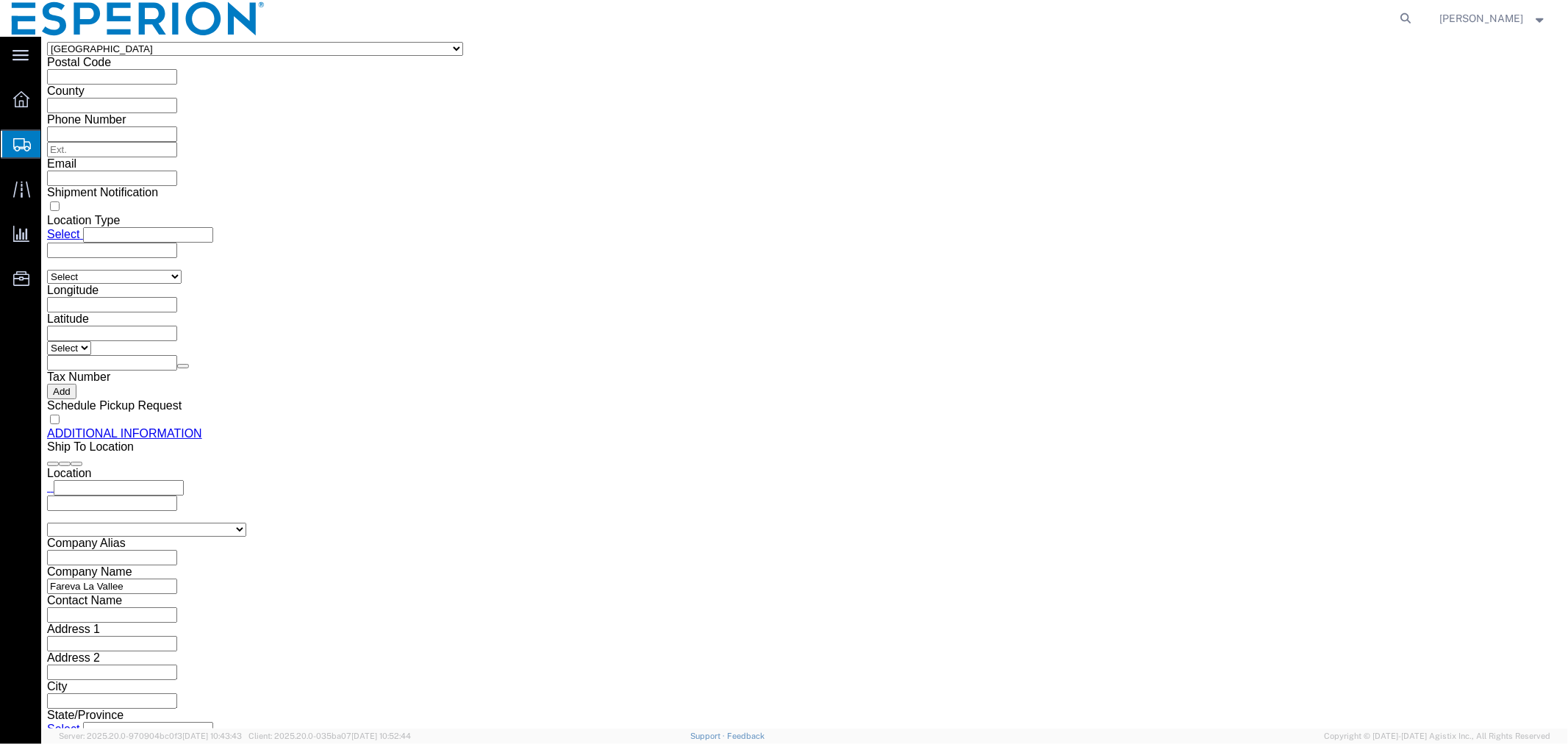
scroll to position [1406, 0]
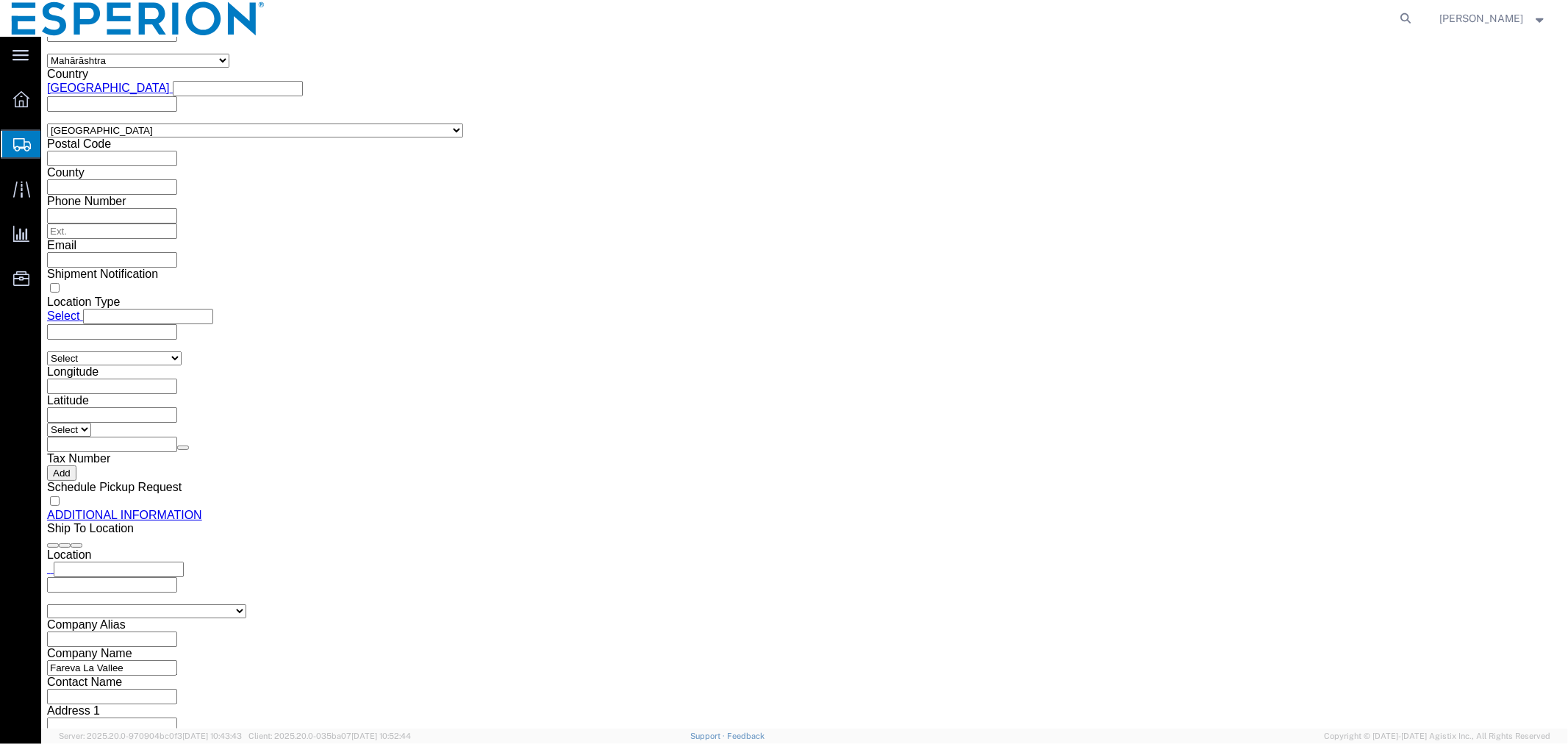
click span "button"
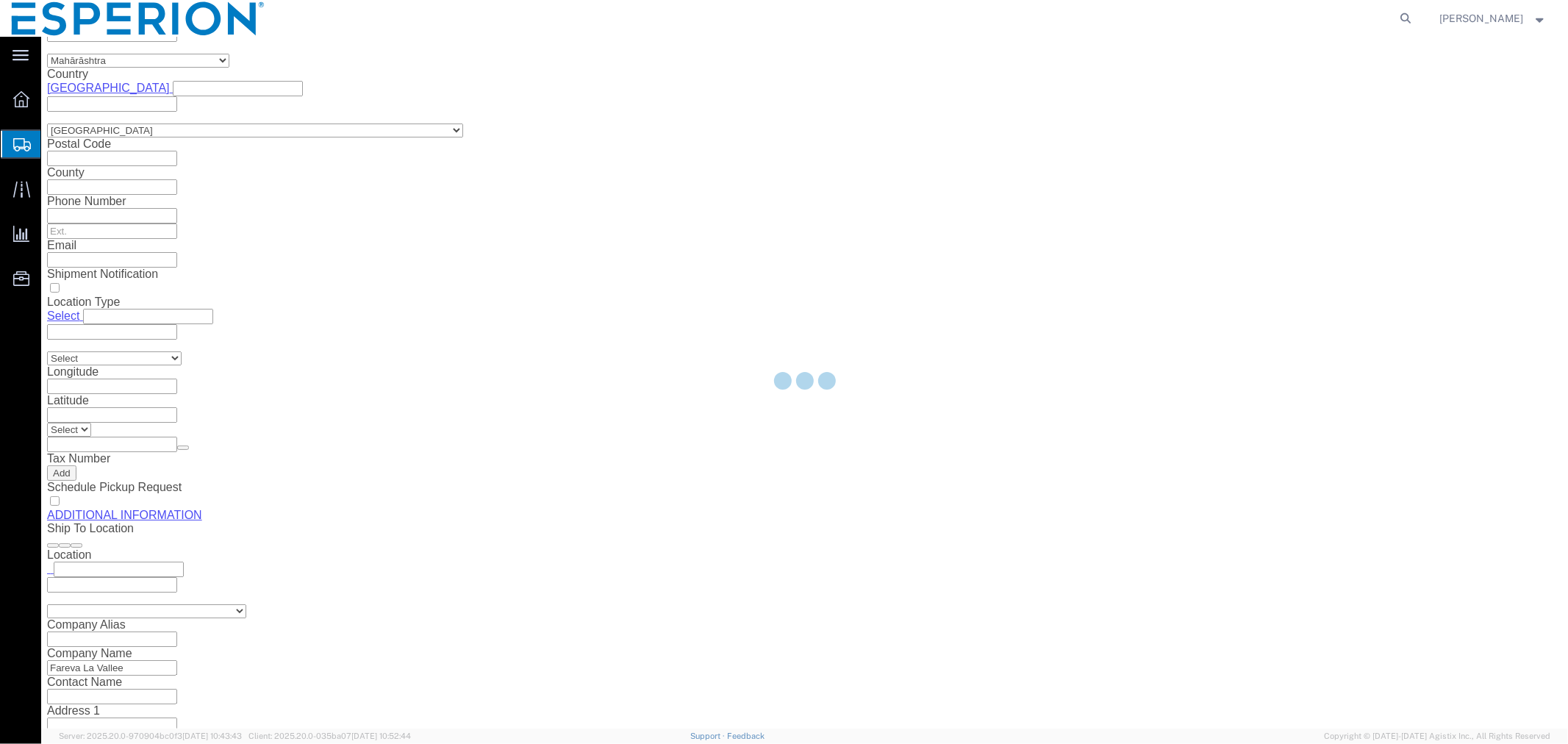
scroll to position [0, 0]
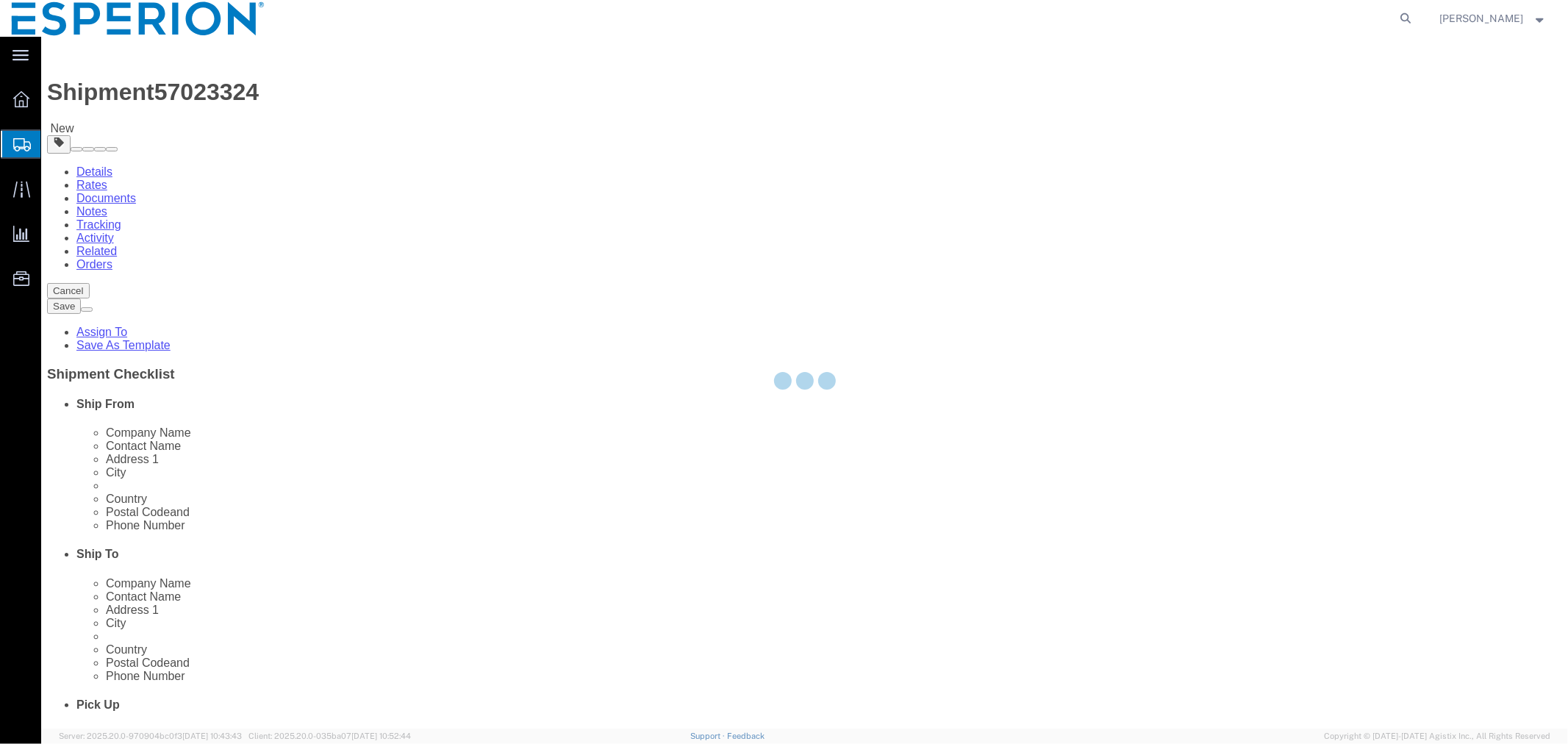
select select "PSNS"
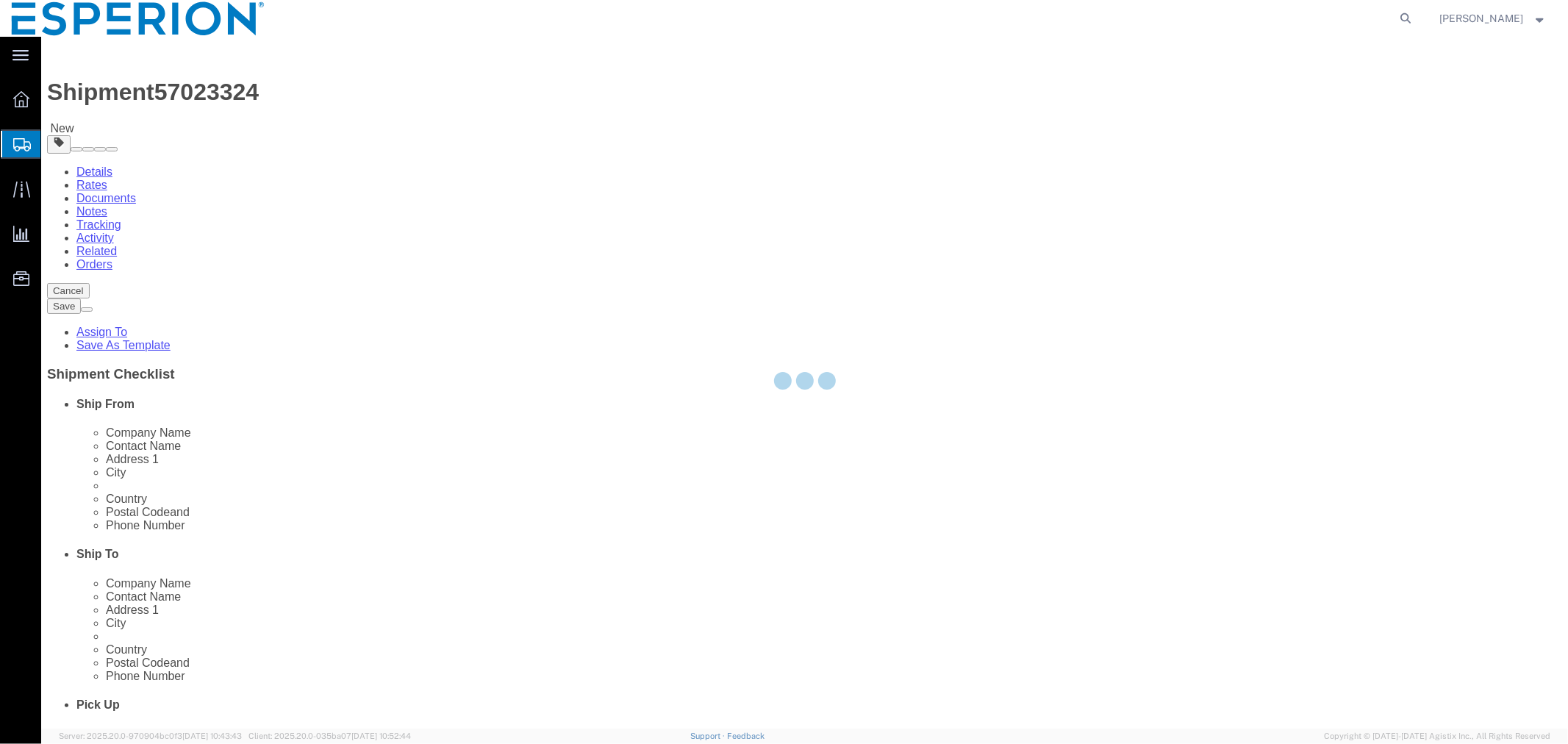
select select "PSNS"
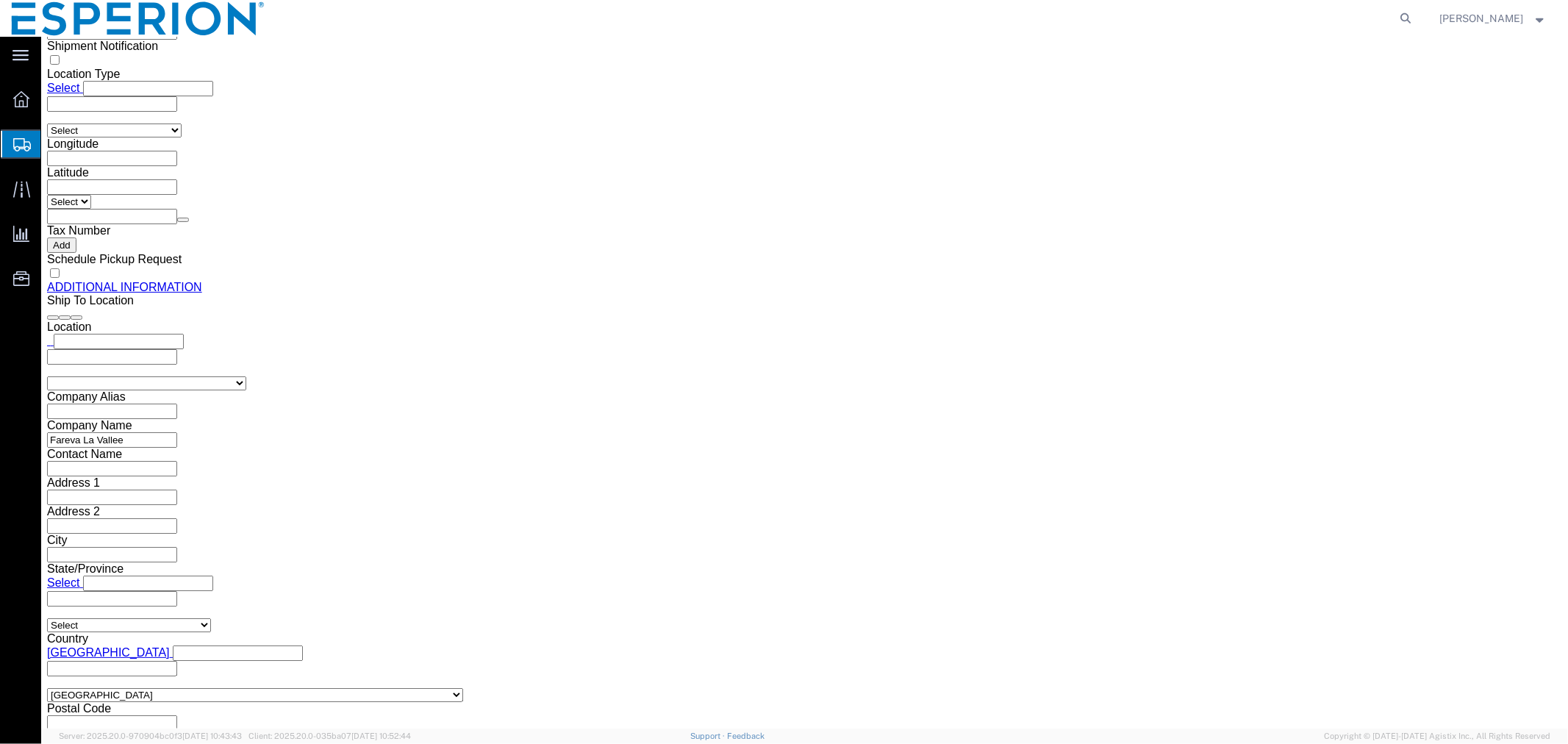
scroll to position [1670, 0]
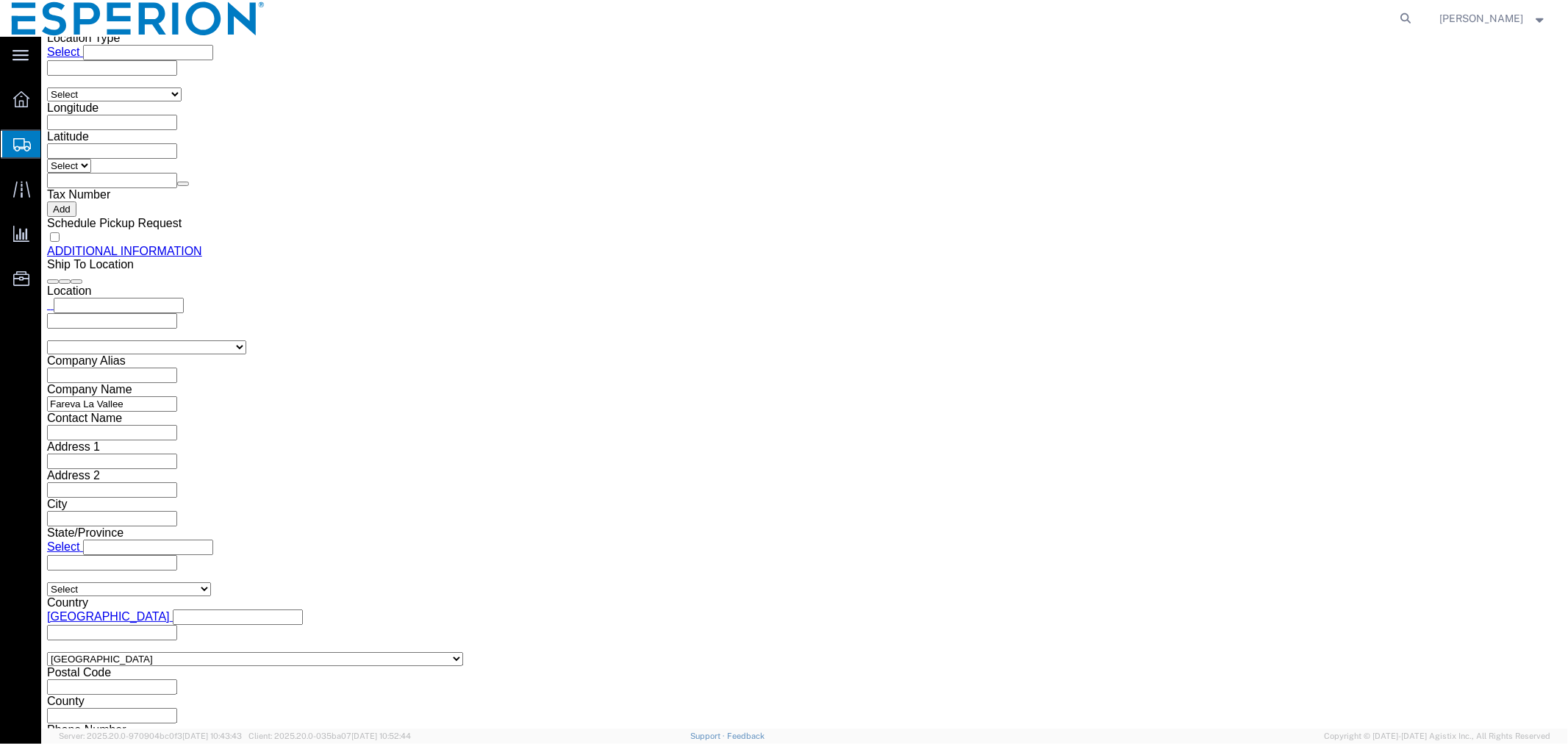
drag, startPoint x: 264, startPoint y: 368, endPoint x: 166, endPoint y: 364, distance: 98.1
click div "Weight 889.28 Select kgs lbs Ship. t°"
type input "894.44"
click dd "815.00 Kilogram"
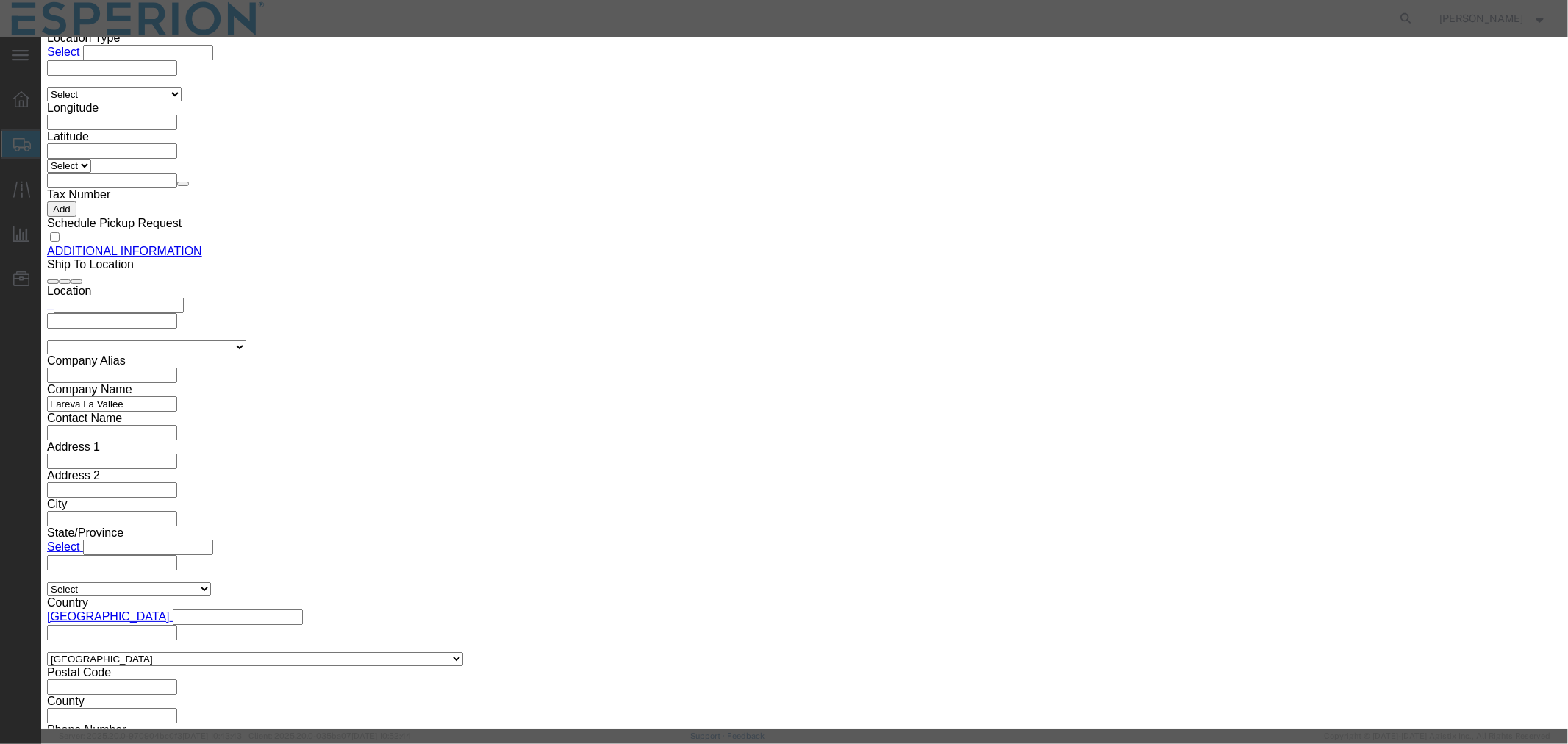
drag, startPoint x: 974, startPoint y: 212, endPoint x: 794, endPoint y: 191, distance: 181.2
click div "Description Key intermediate drug compound Commodity Category Select Pharma Inf…"
paste input "6"
type input "2VI25203106"
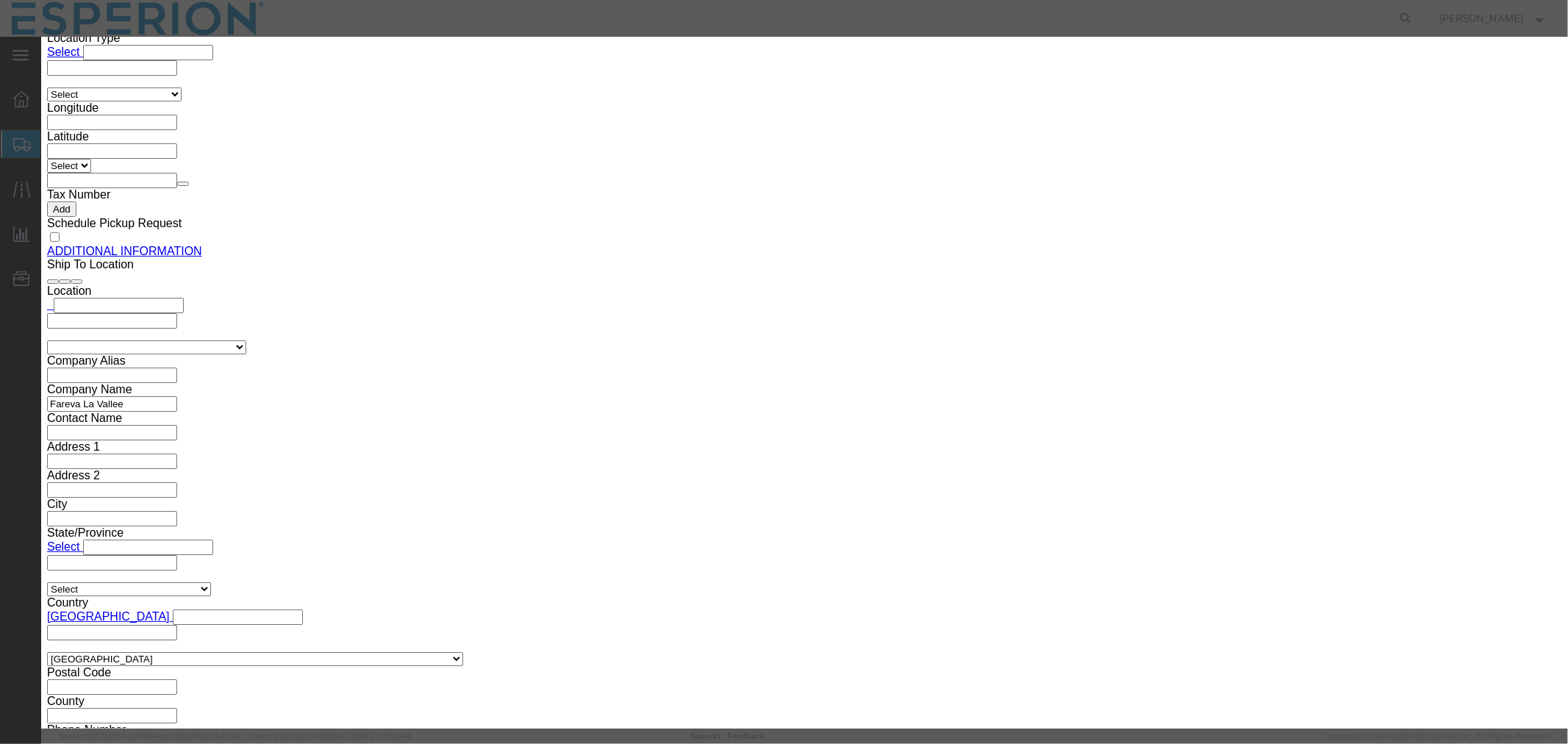
drag, startPoint x: 584, startPoint y: 366, endPoint x: 477, endPoint y: 351, distance: 108.0
click div "Market Distribution MAA Intended Use Code NDC NDC Approval Date CAS# 738606-43-…"
paste input "6"
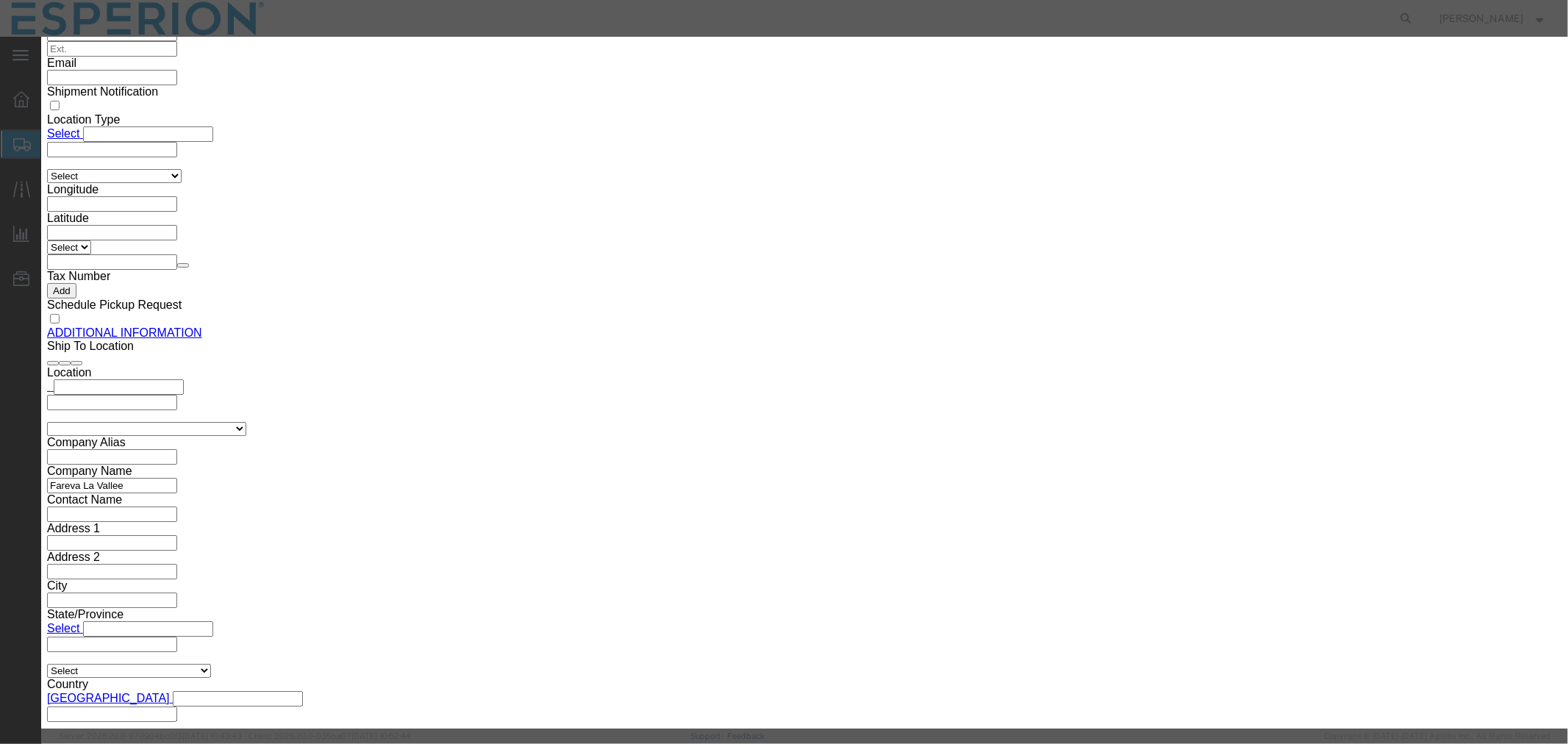
type input "2VI25203106"
drag, startPoint x: 553, startPoint y: 142, endPoint x: 429, endPoint y: 131, distance: 124.5
click div "Pieces 815.00 Select Bag Barrels 100Board Feet Bottle Box Blister Pack Carats C…"
type input "820.16"
type input "383752.87"
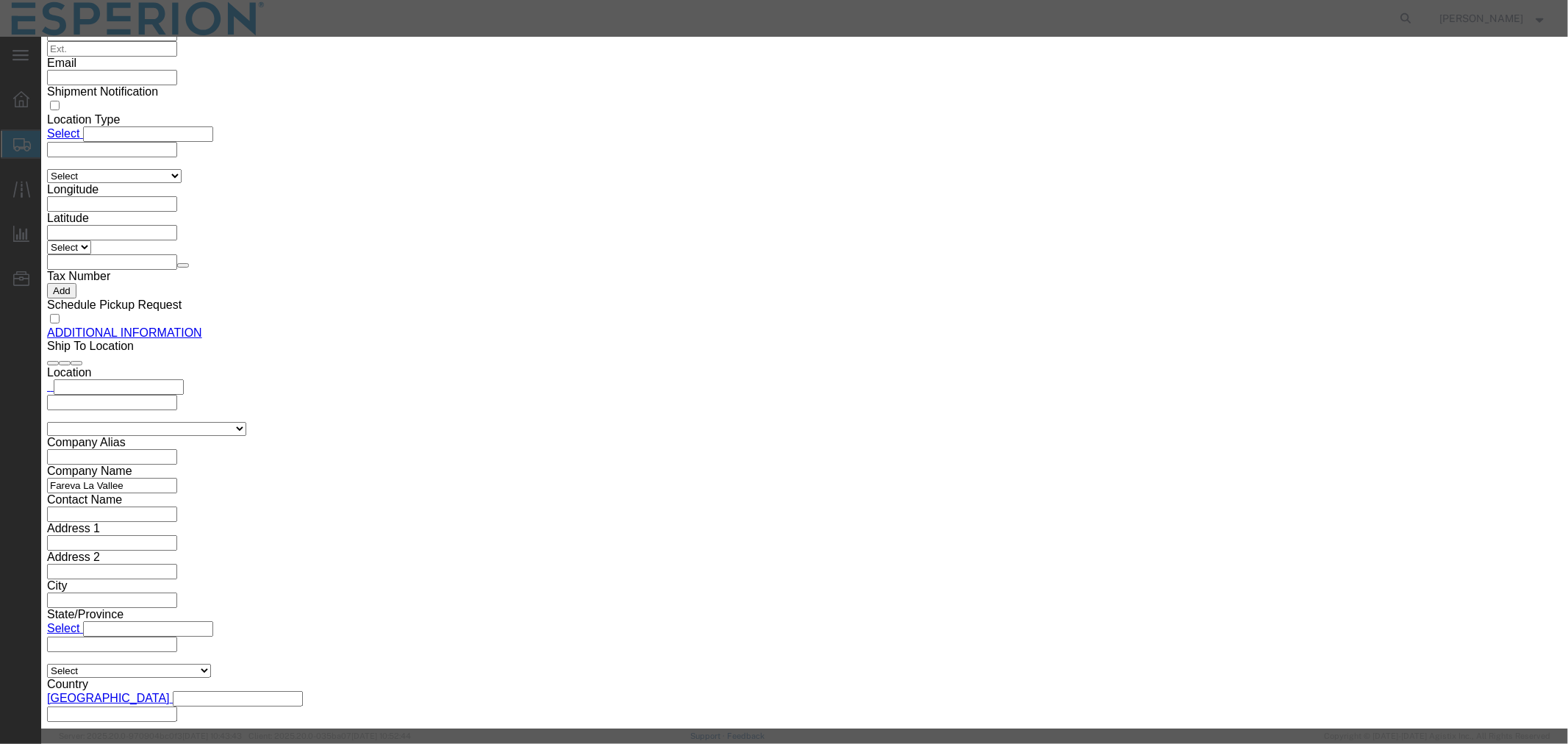
click button "Save & Close"
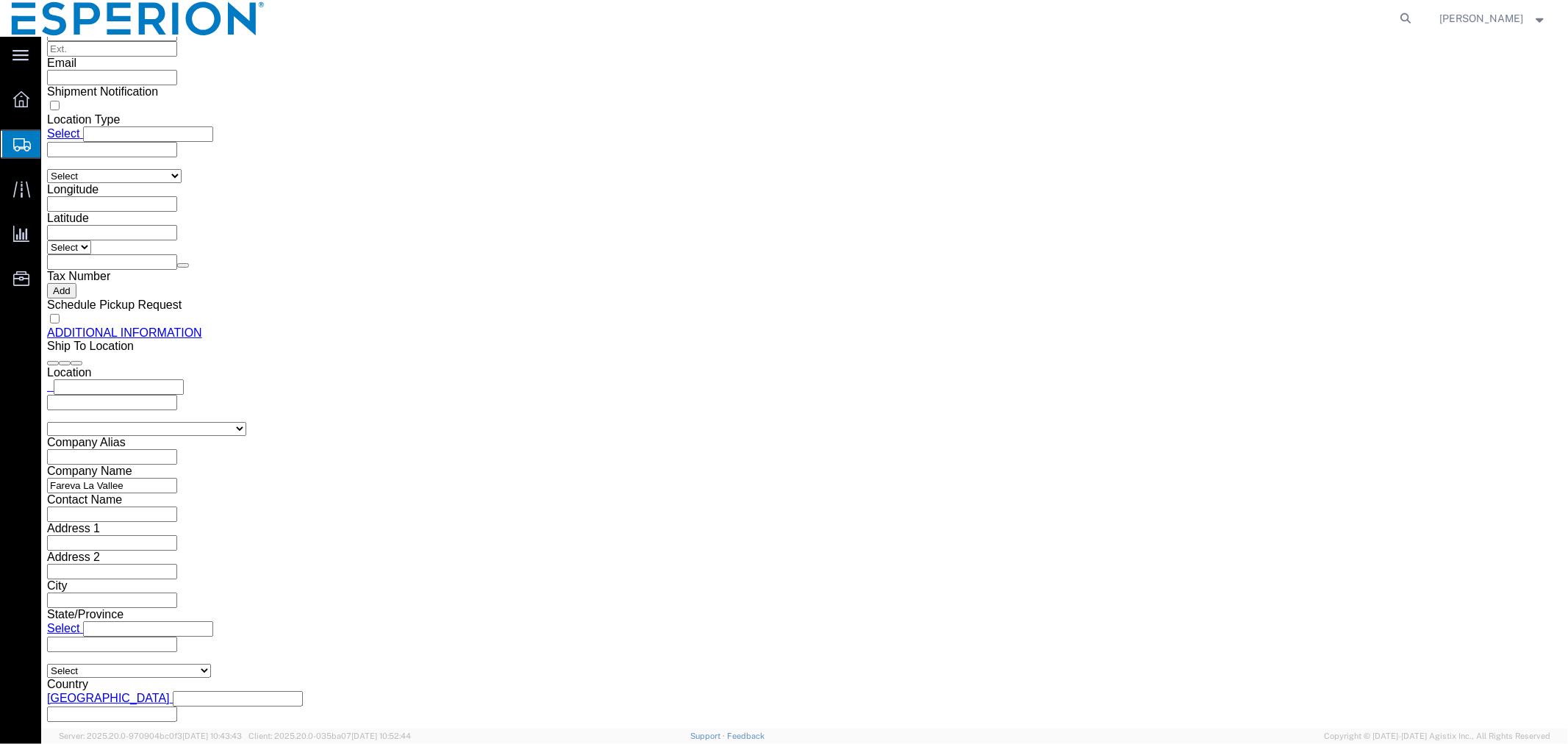
scroll to position [1752, 0]
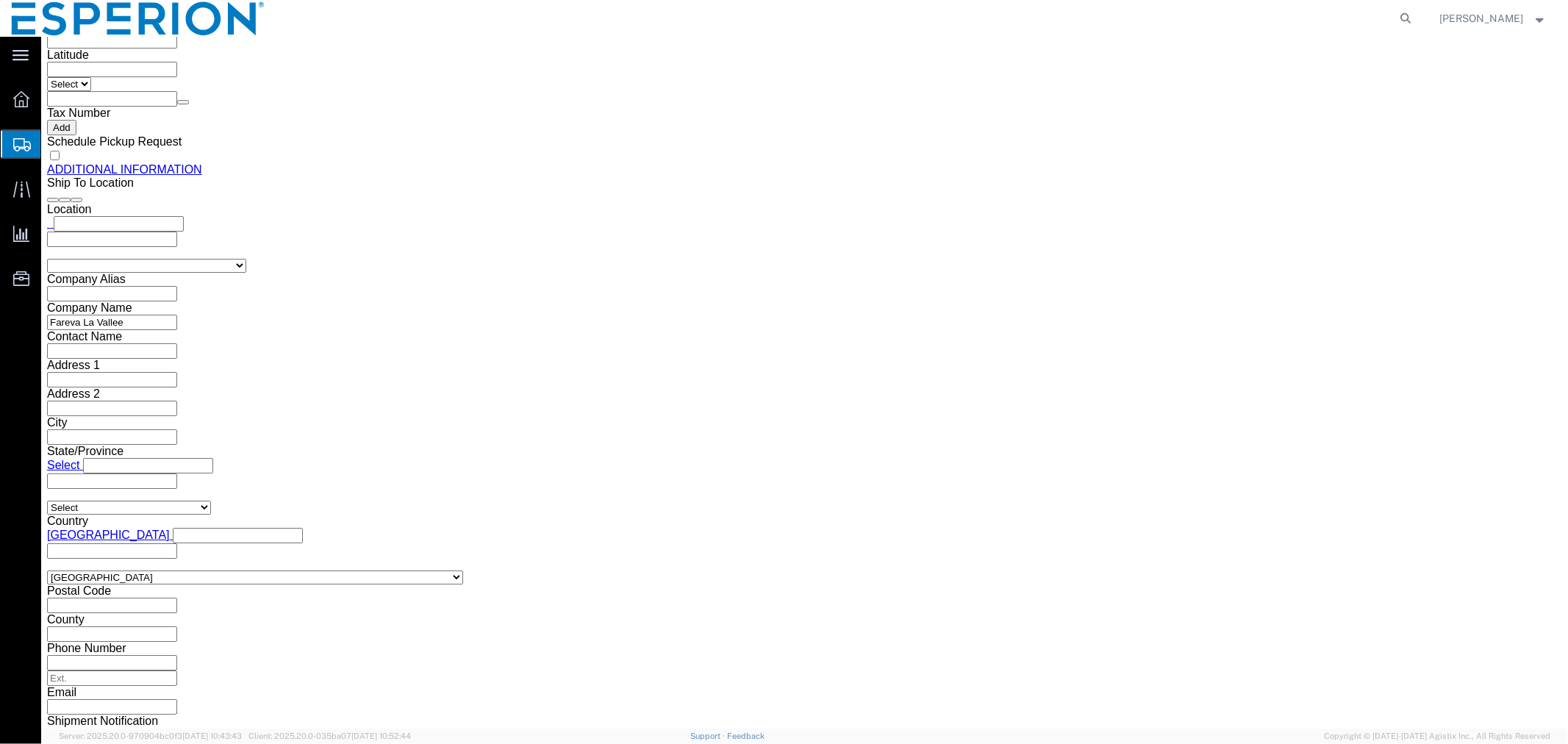
click span "button"
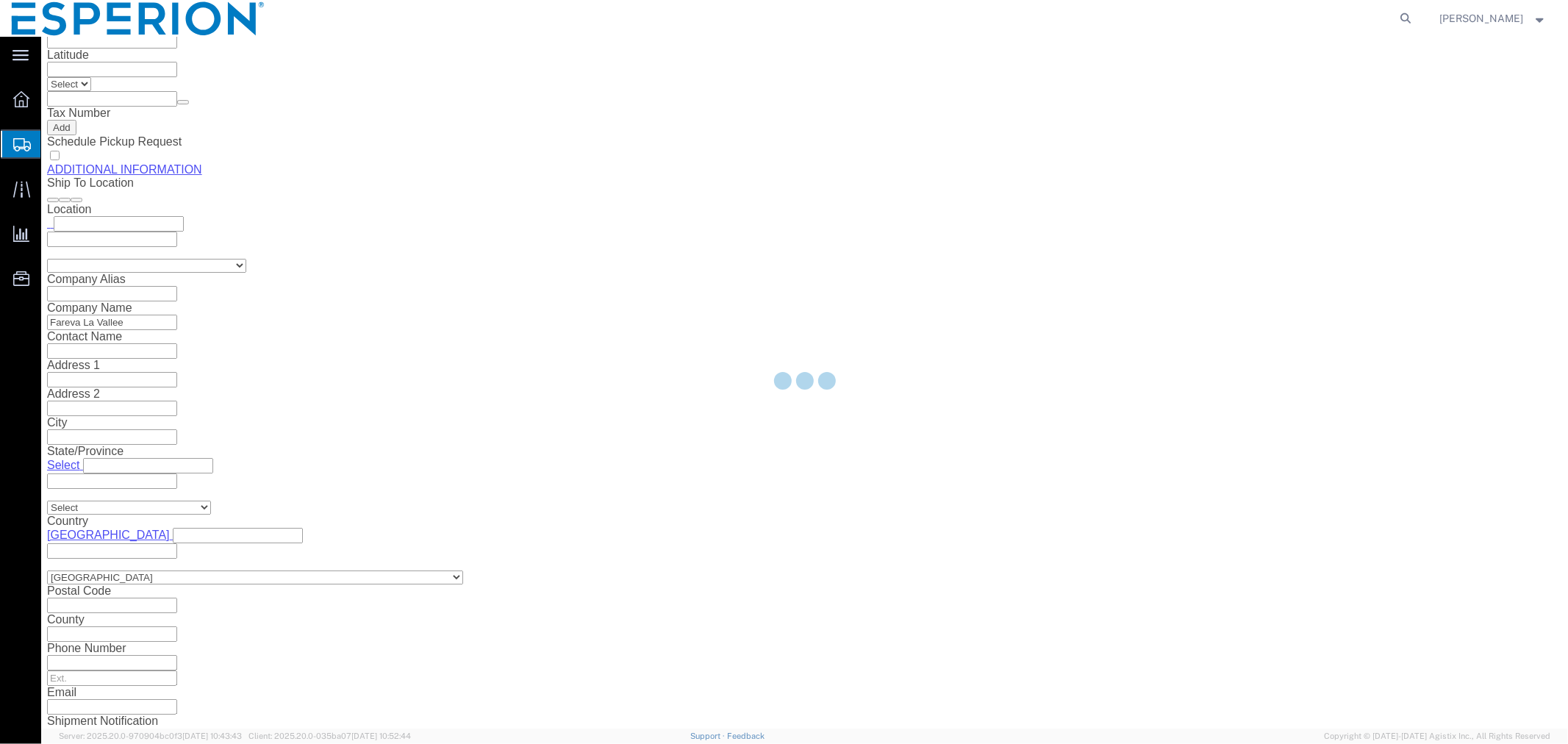
scroll to position [0, 0]
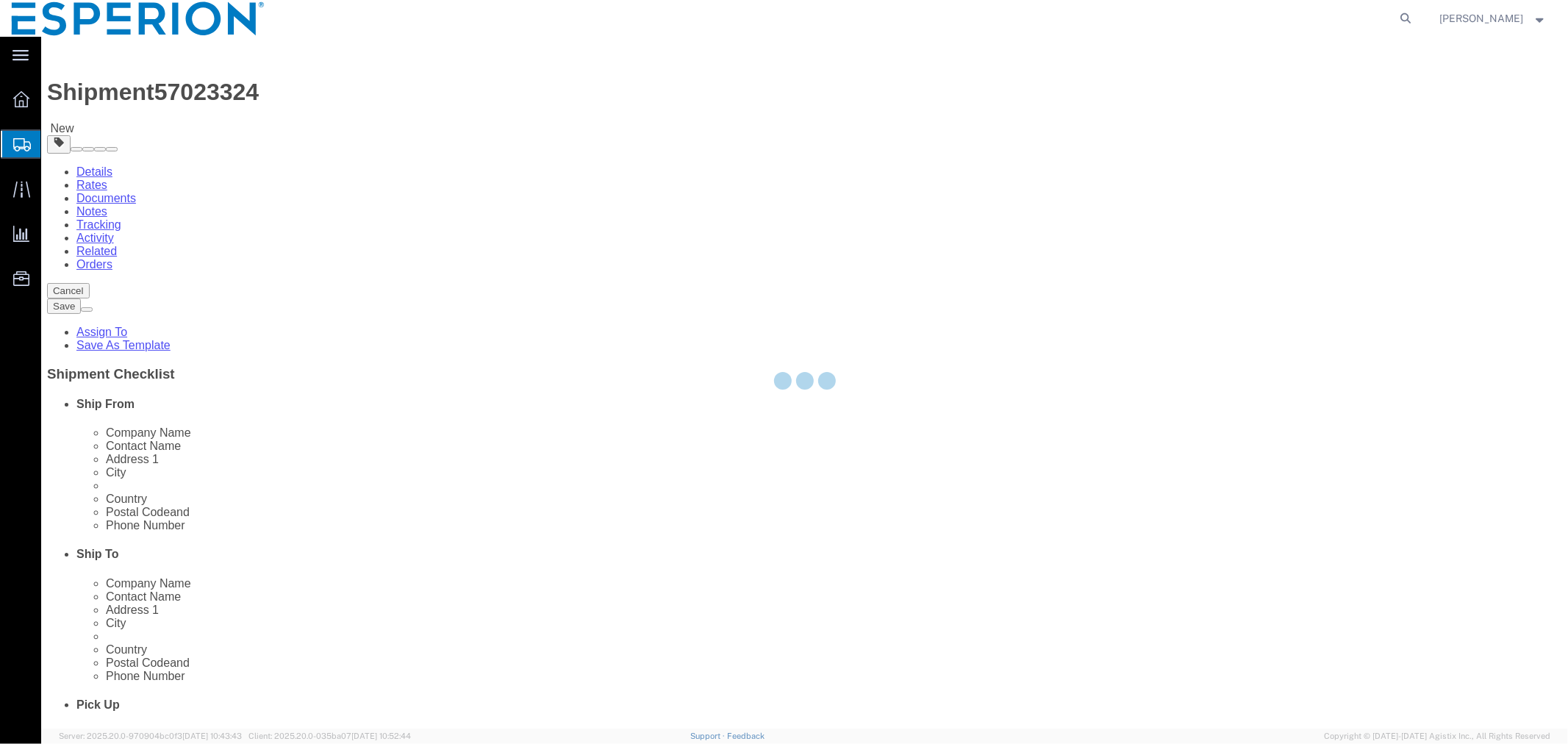
select select "PSNS"
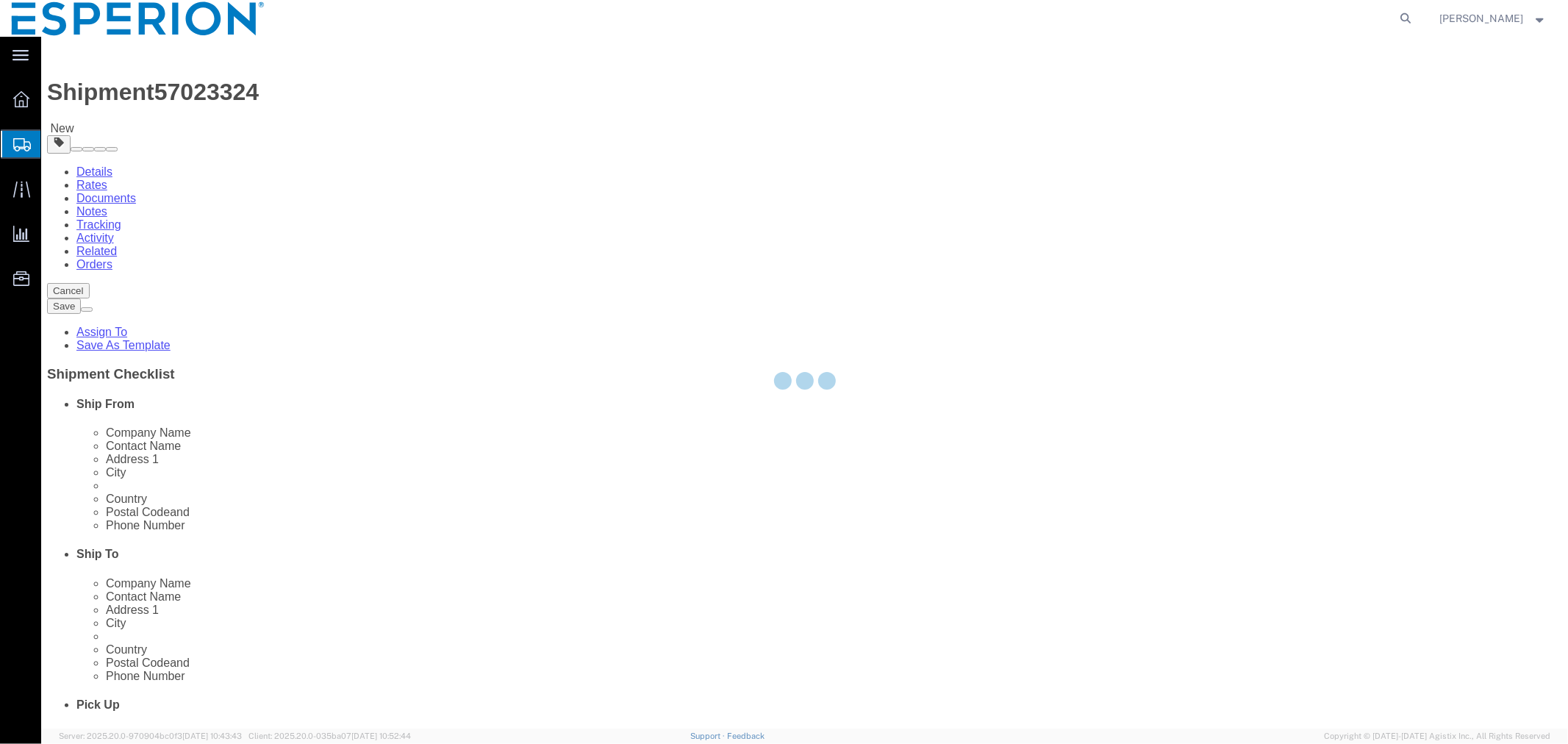
select select "PSNS"
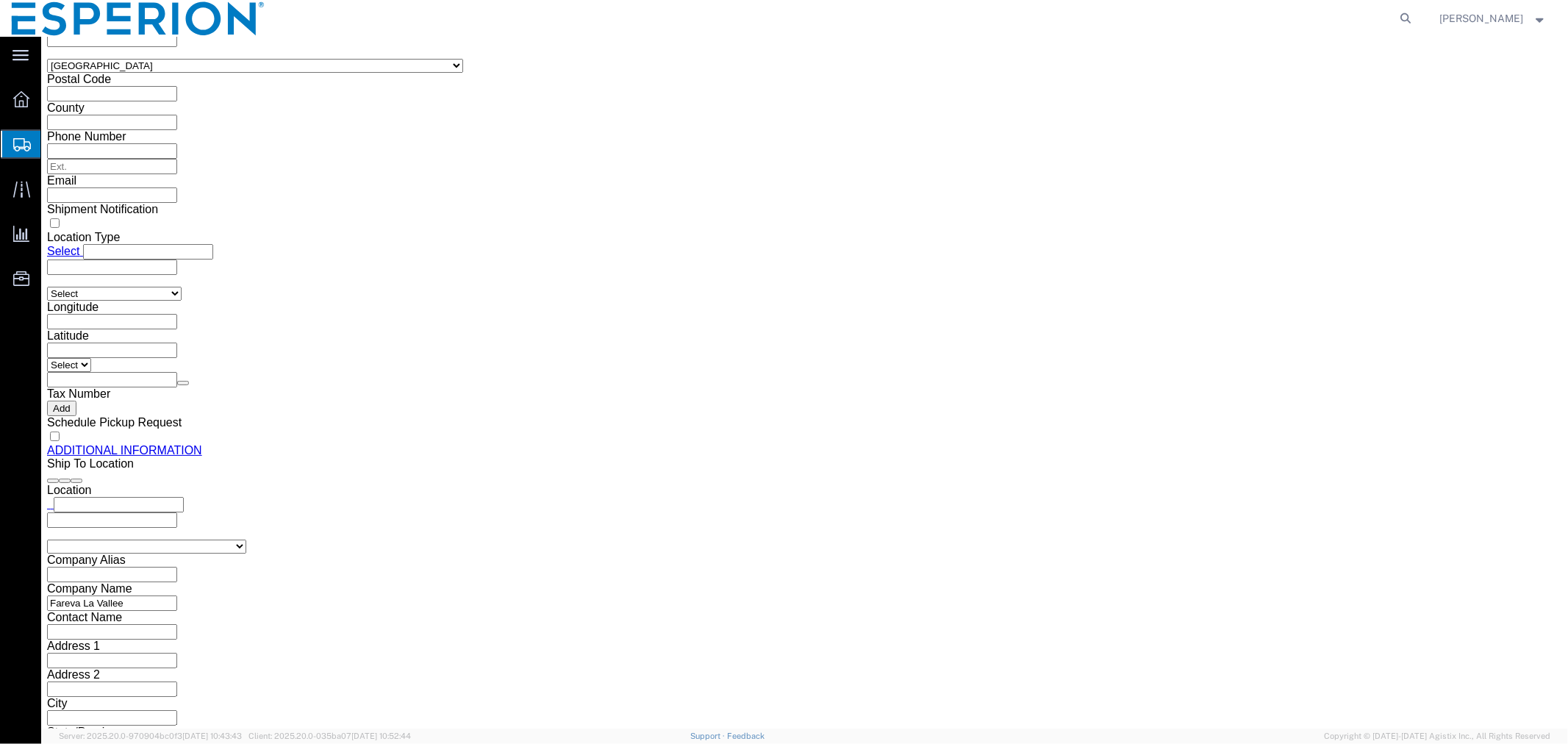
scroll to position [1785, 0]
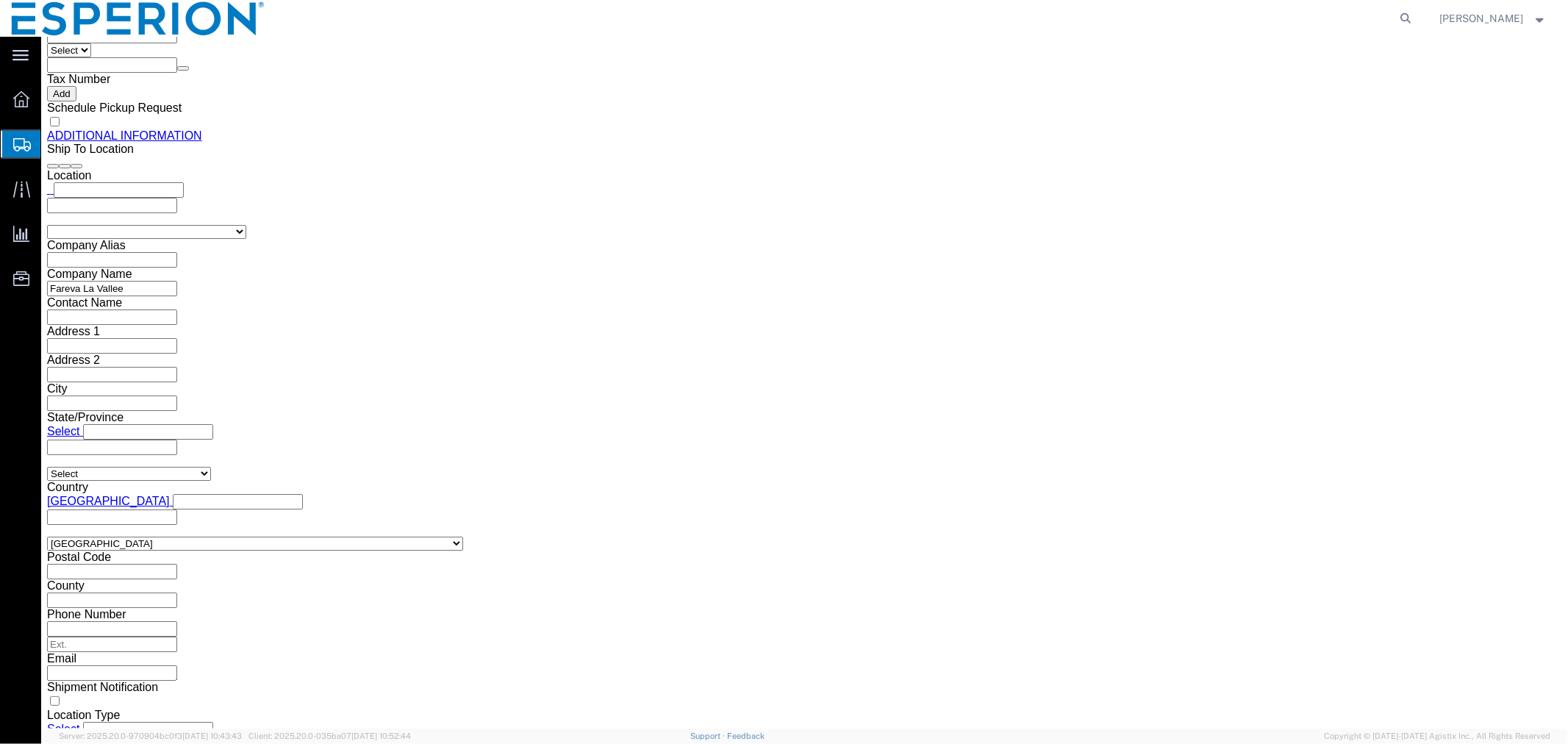
drag, startPoint x: 873, startPoint y: 245, endPoint x: 778, endPoint y: 255, distance: 95.5
click div "Weight 894.44 Select kgs lbs Ship. t°"
type input "891.80"
click dl "Pieces: 820.16 Kilogram Total value: 383752.87 USD"
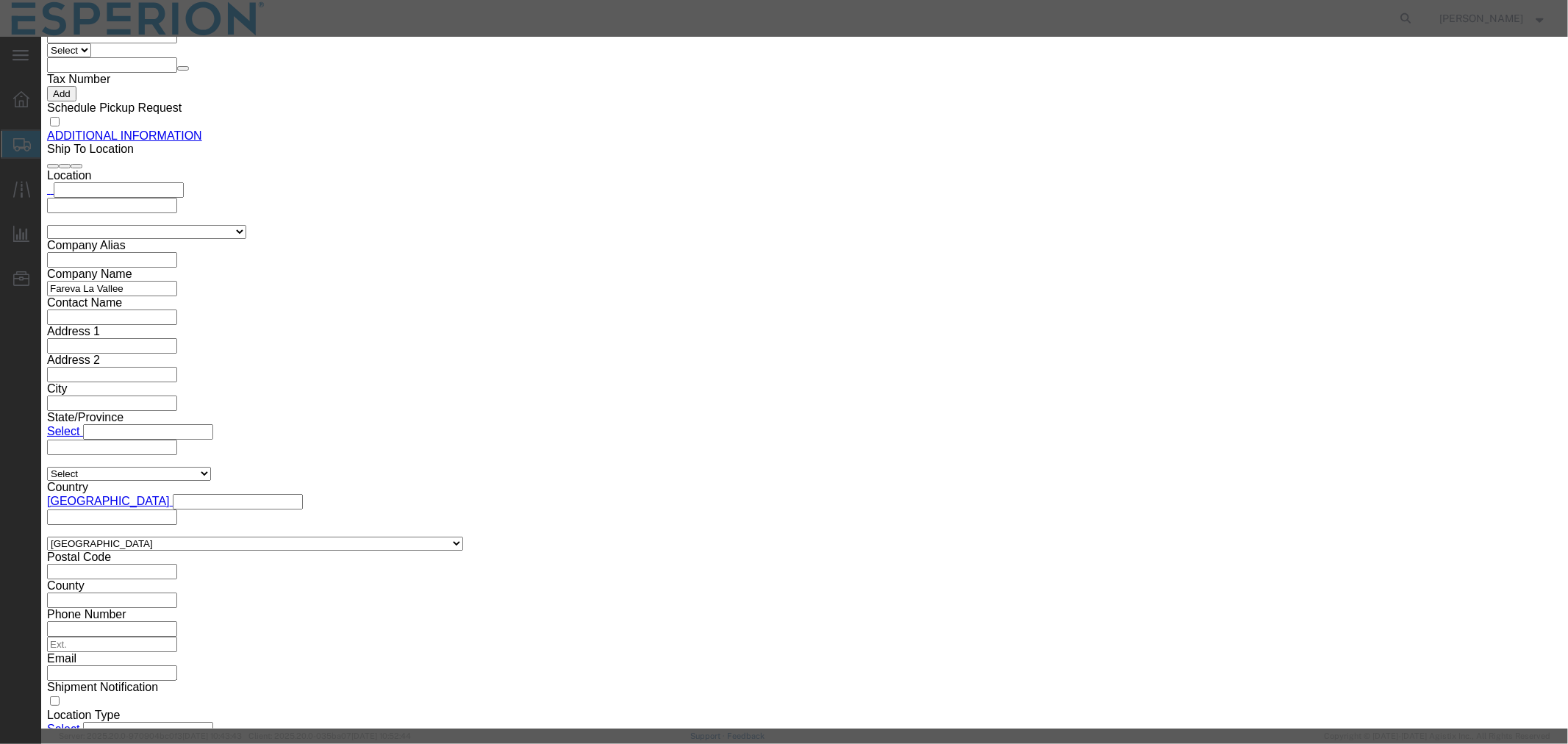
drag, startPoint x: 967, startPoint y: 206, endPoint x: 838, endPoint y: 205, distance: 129.0
click div "Serial 2VI25203106"
paste input "7"
type input "2VI25203107"
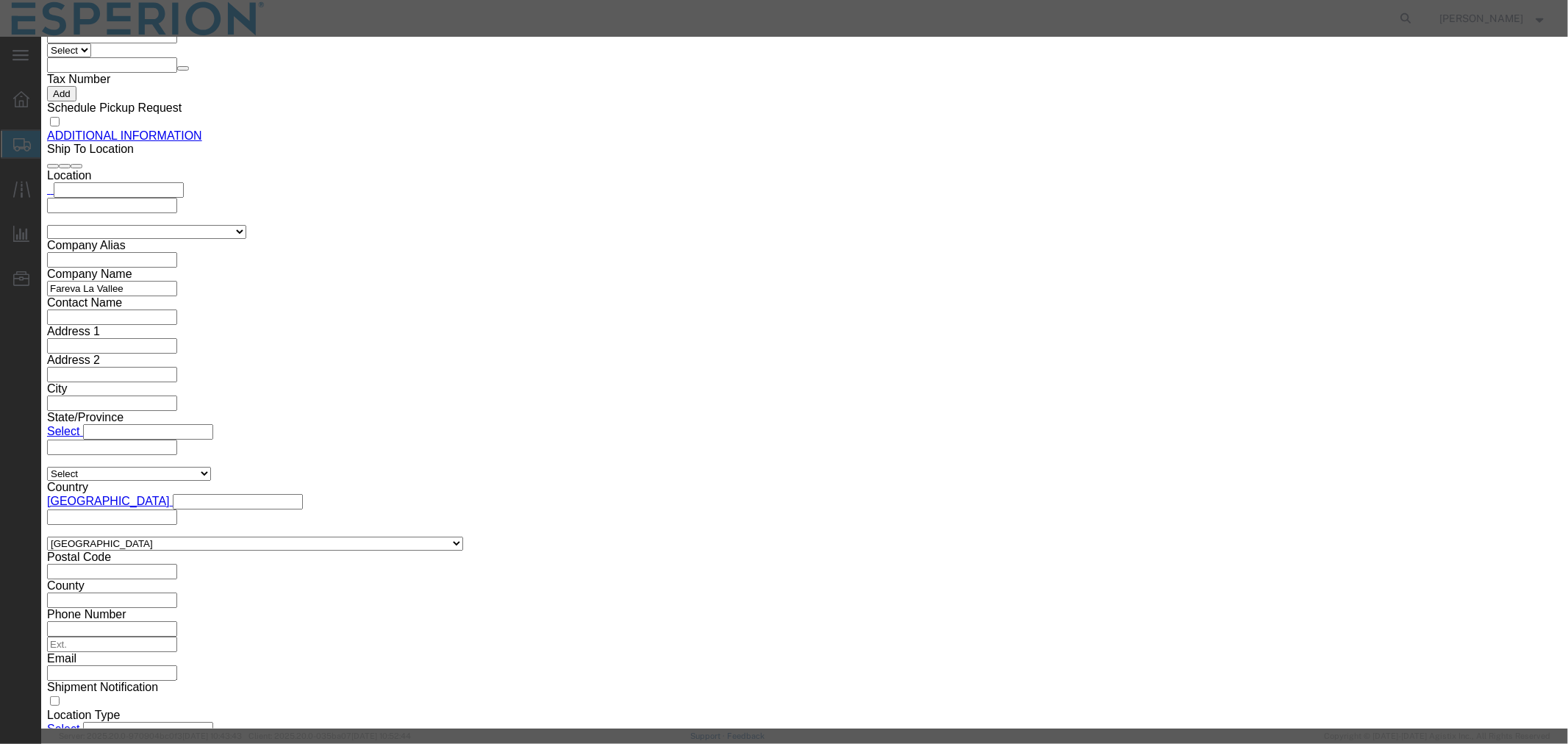
drag, startPoint x: 592, startPoint y: 367, endPoint x: 483, endPoint y: 368, distance: 109.0
click div "Lot# 2VI25203106"
paste input "7"
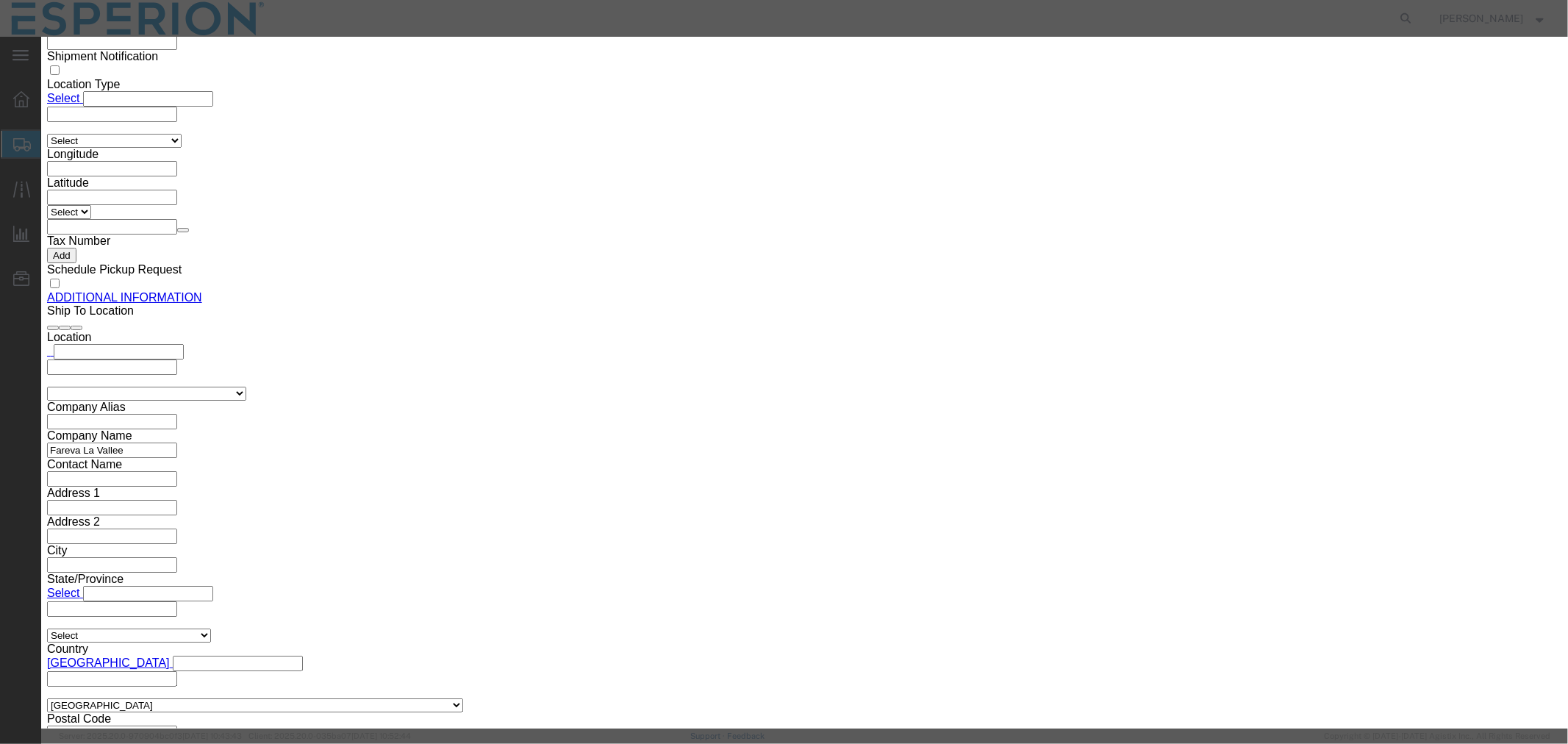
scroll to position [0, 0]
type input "2VI25203107"
drag, startPoint x: 560, startPoint y: 144, endPoint x: 430, endPoint y: 146, distance: 130.0
click div "Pieces 820.16 Select Bag Barrels 100Board Feet Bottle Box Blister Pack Carats C…"
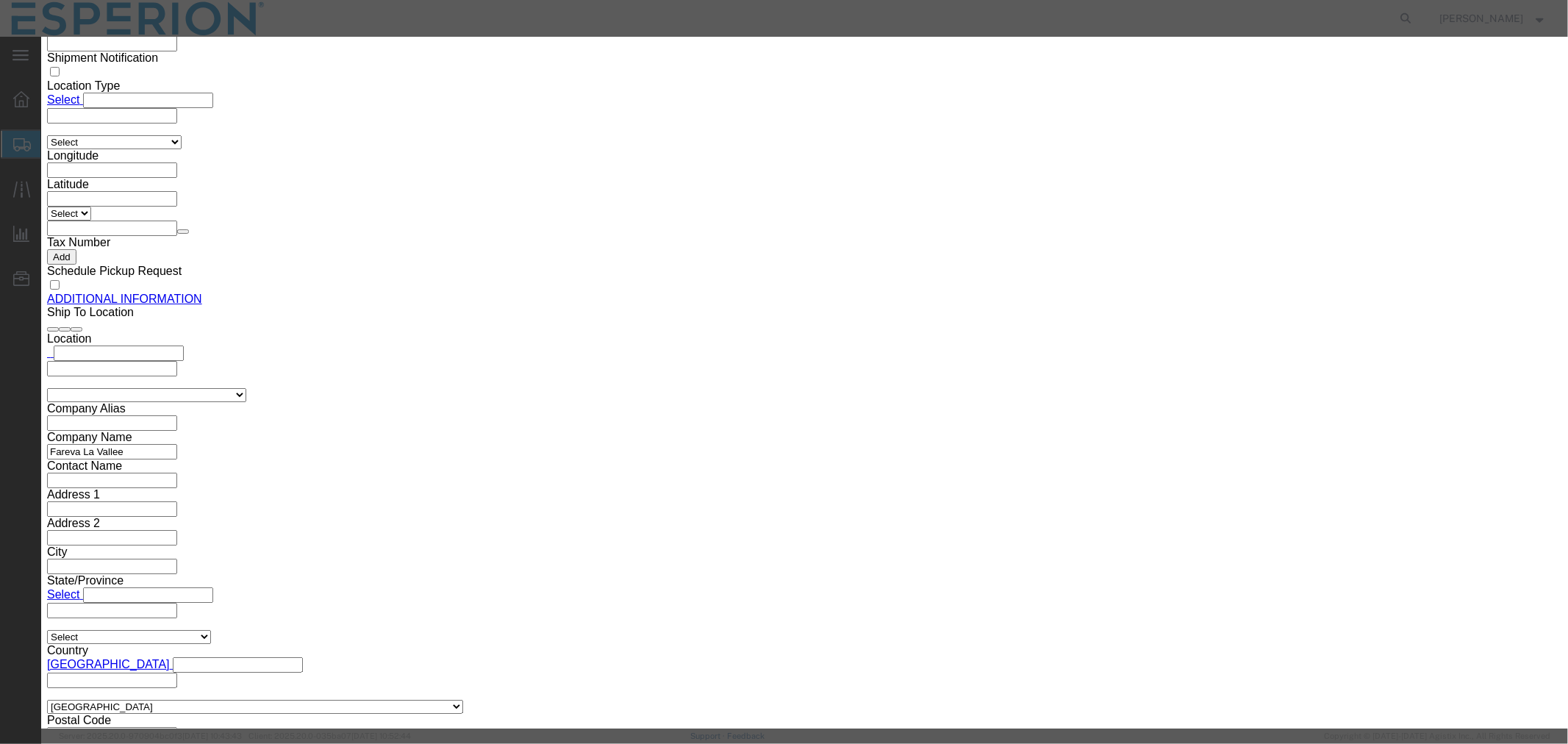
type input "817.52"
type input "382517.61"
click button "Save & Close"
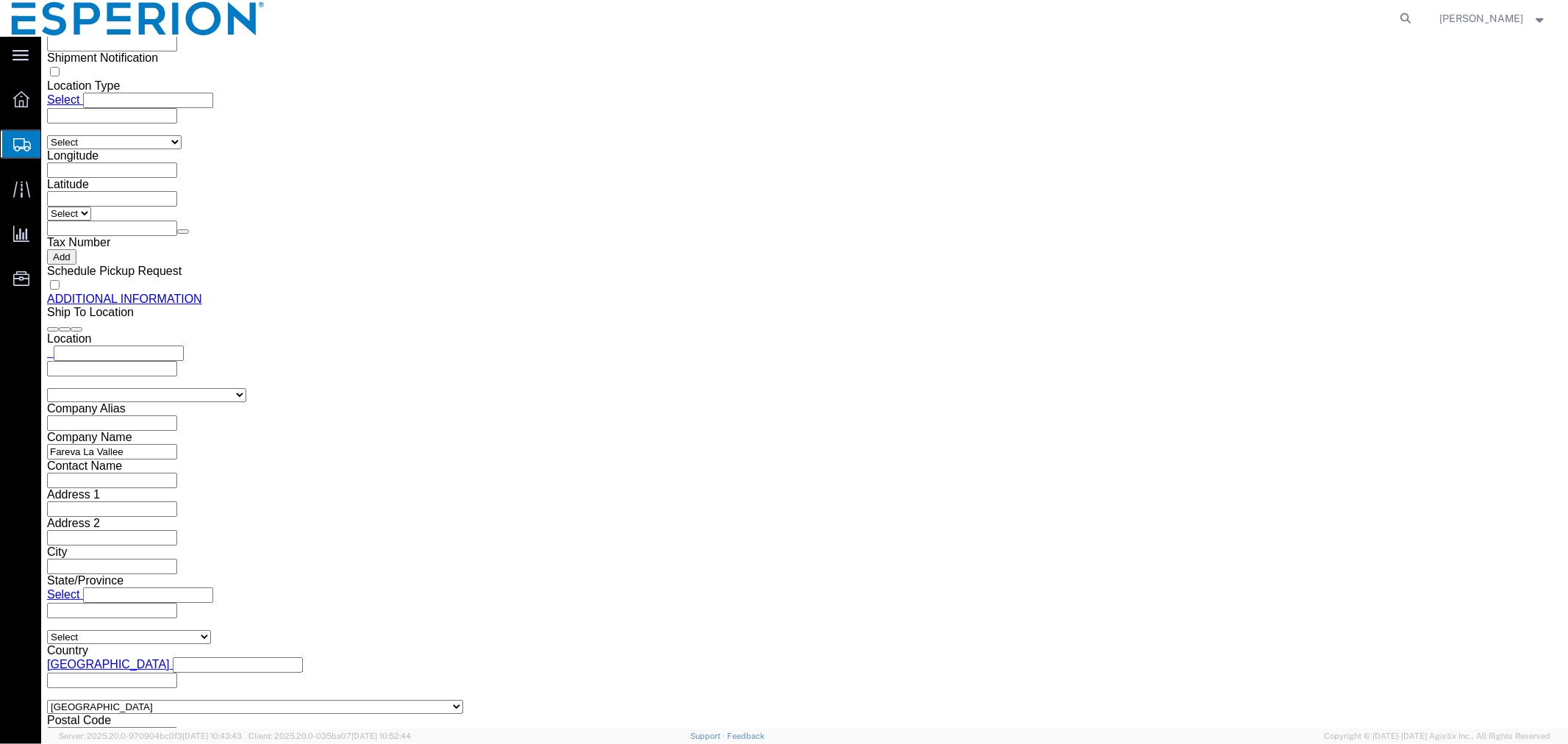
click span "button"
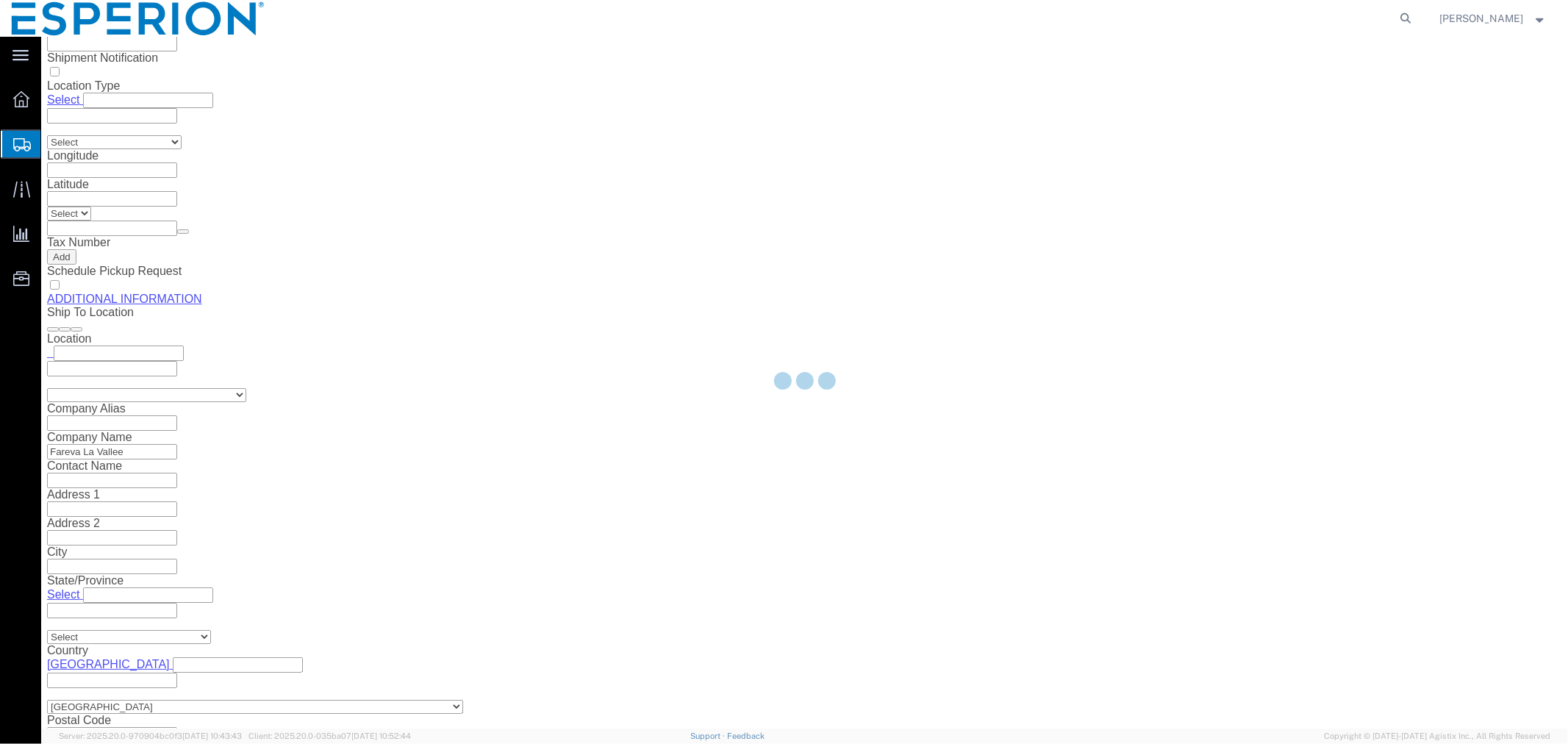
scroll to position [0, 0]
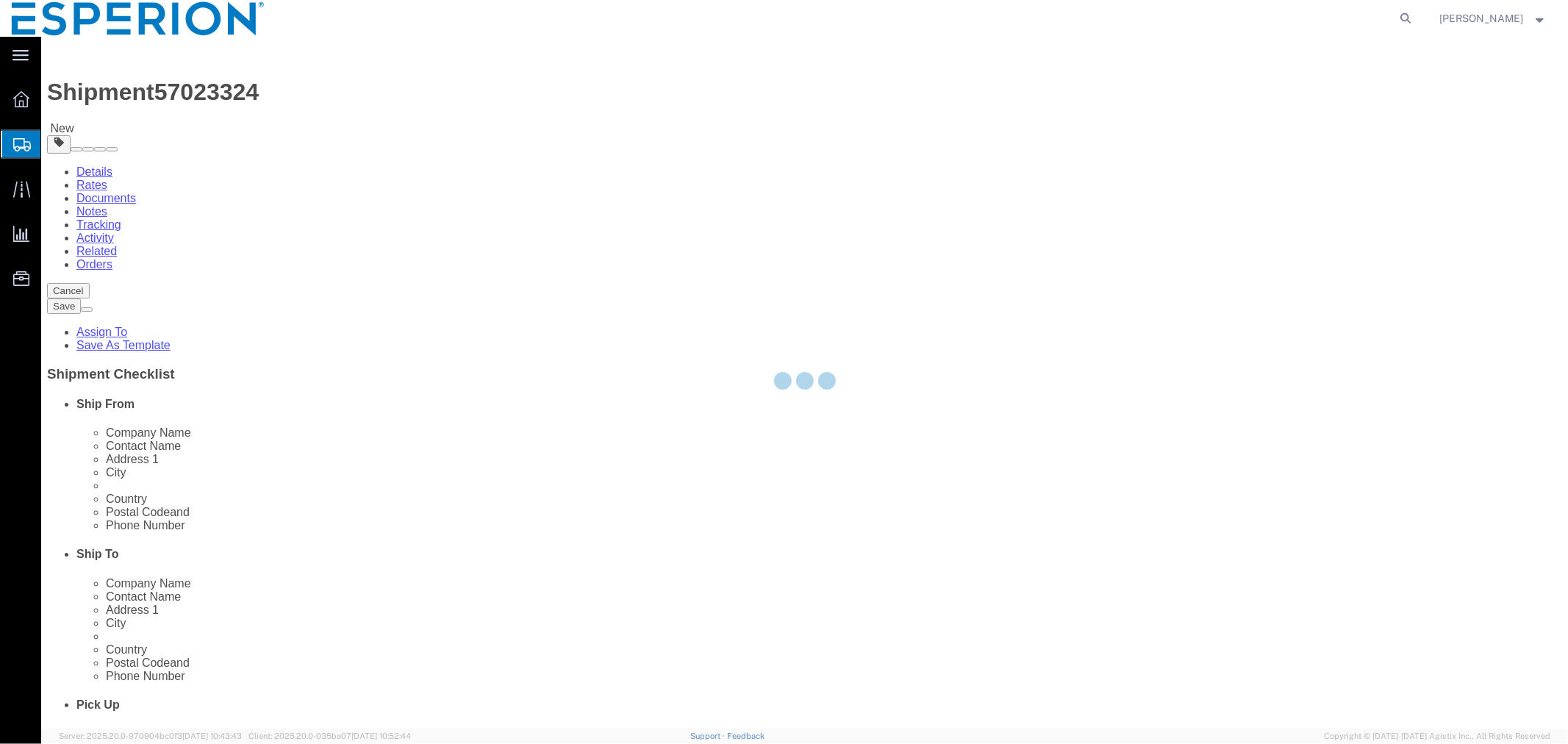
select select "PSNS"
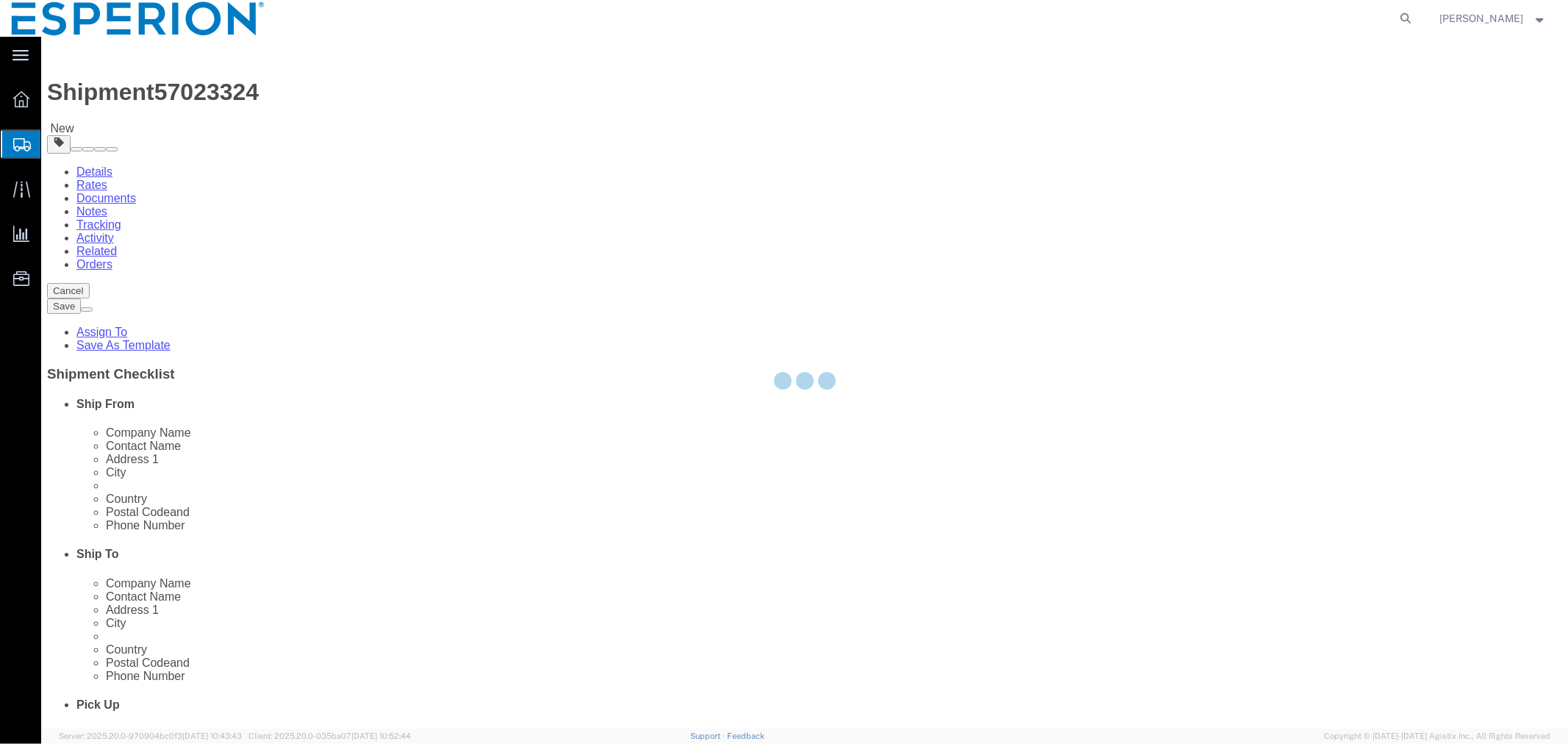
select select "PSNS"
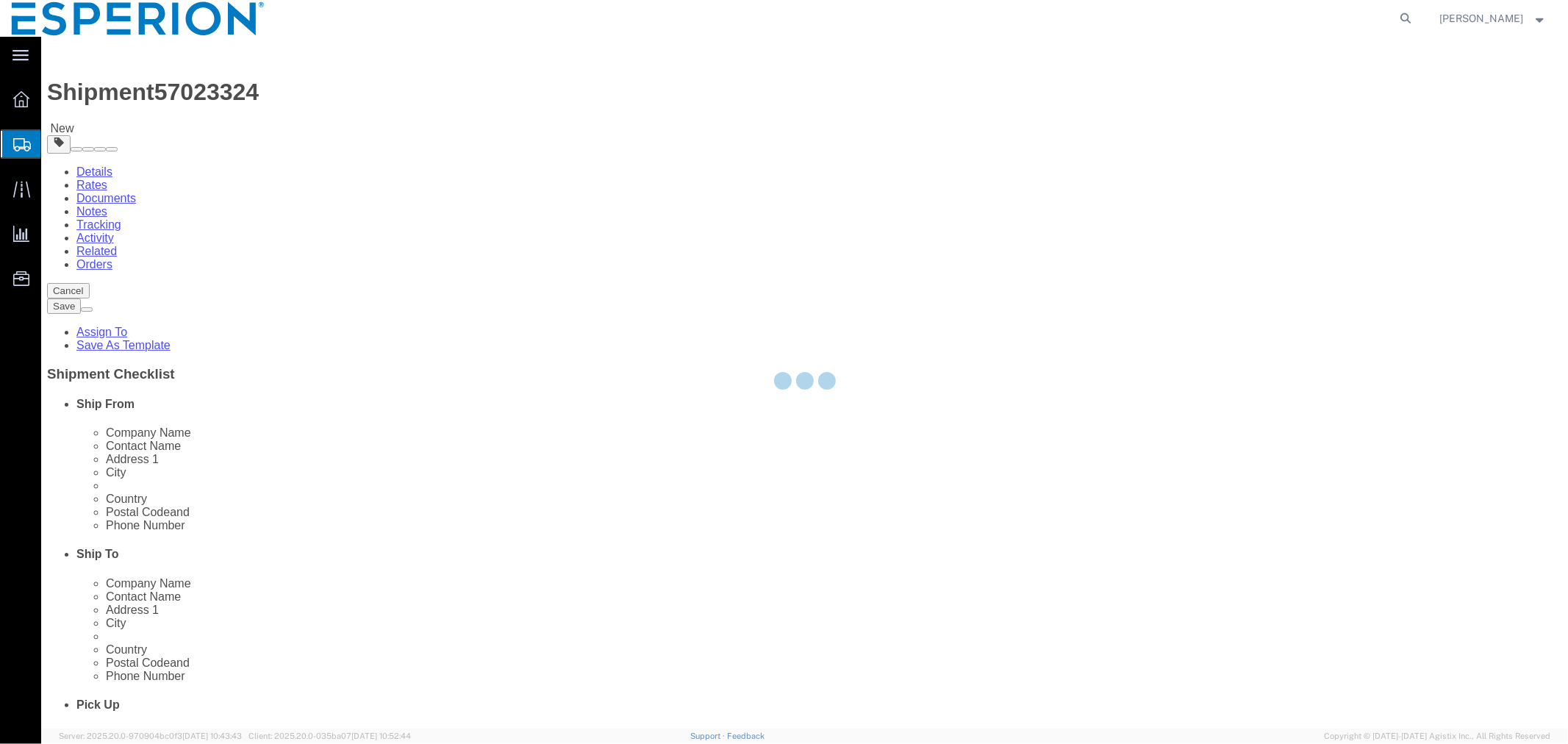
select select "PSNS"
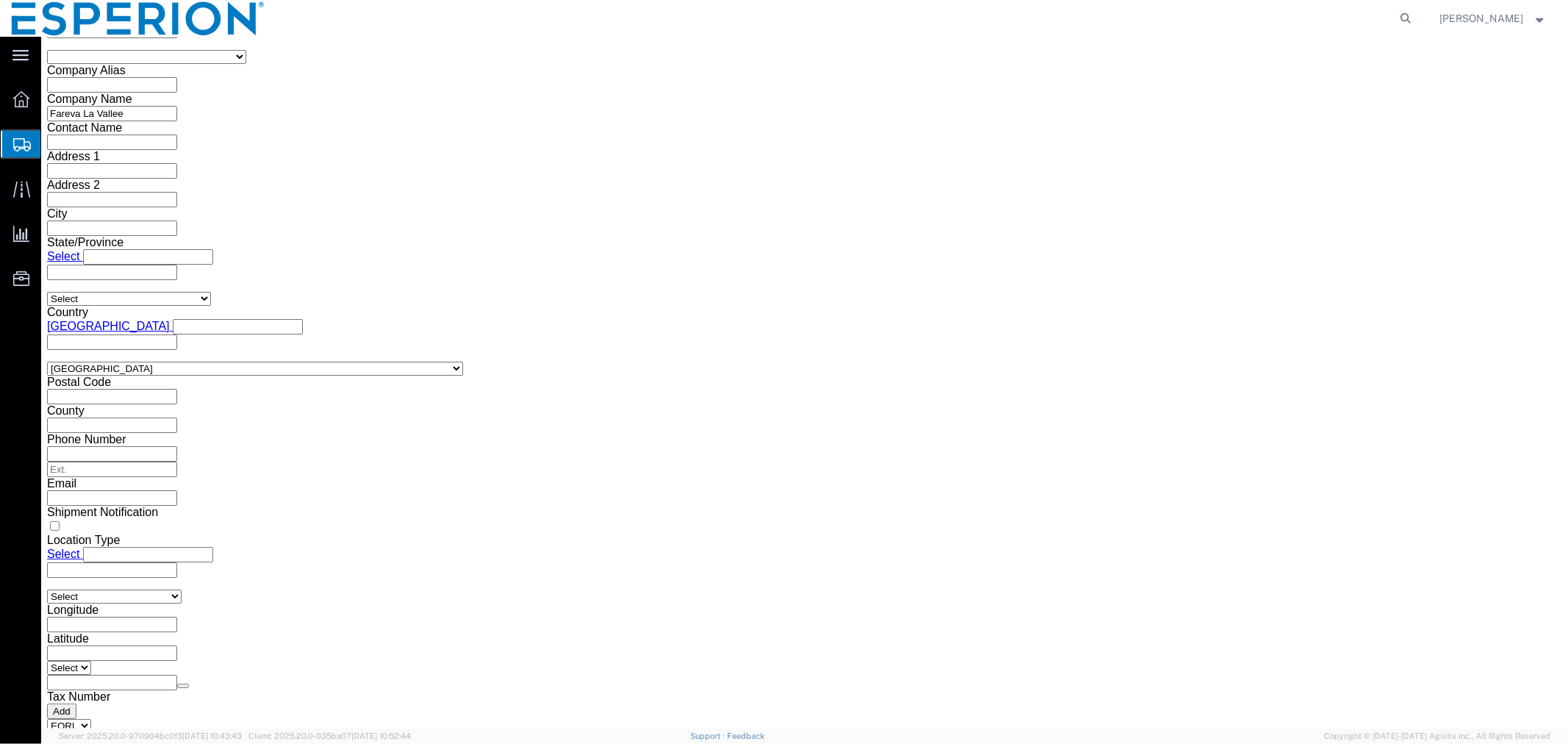
scroll to position [2086, 0]
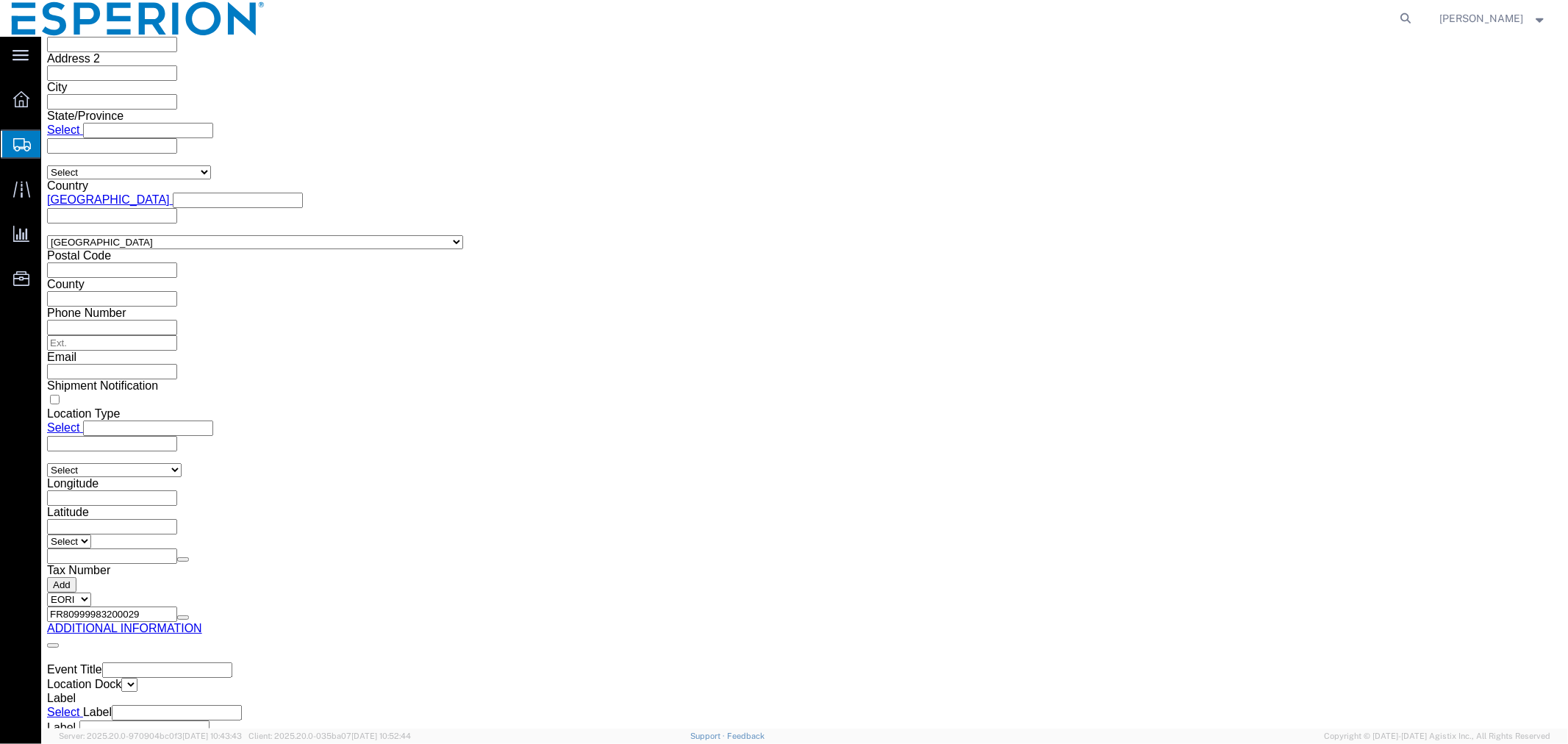
drag, startPoint x: 268, startPoint y: 375, endPoint x: 183, endPoint y: 375, distance: 85.0
click div "891.80 Select kgs lbs"
type input "895.40"
click div "Pieces: 817.52 Kilogram Total value: 382517.61 USD"
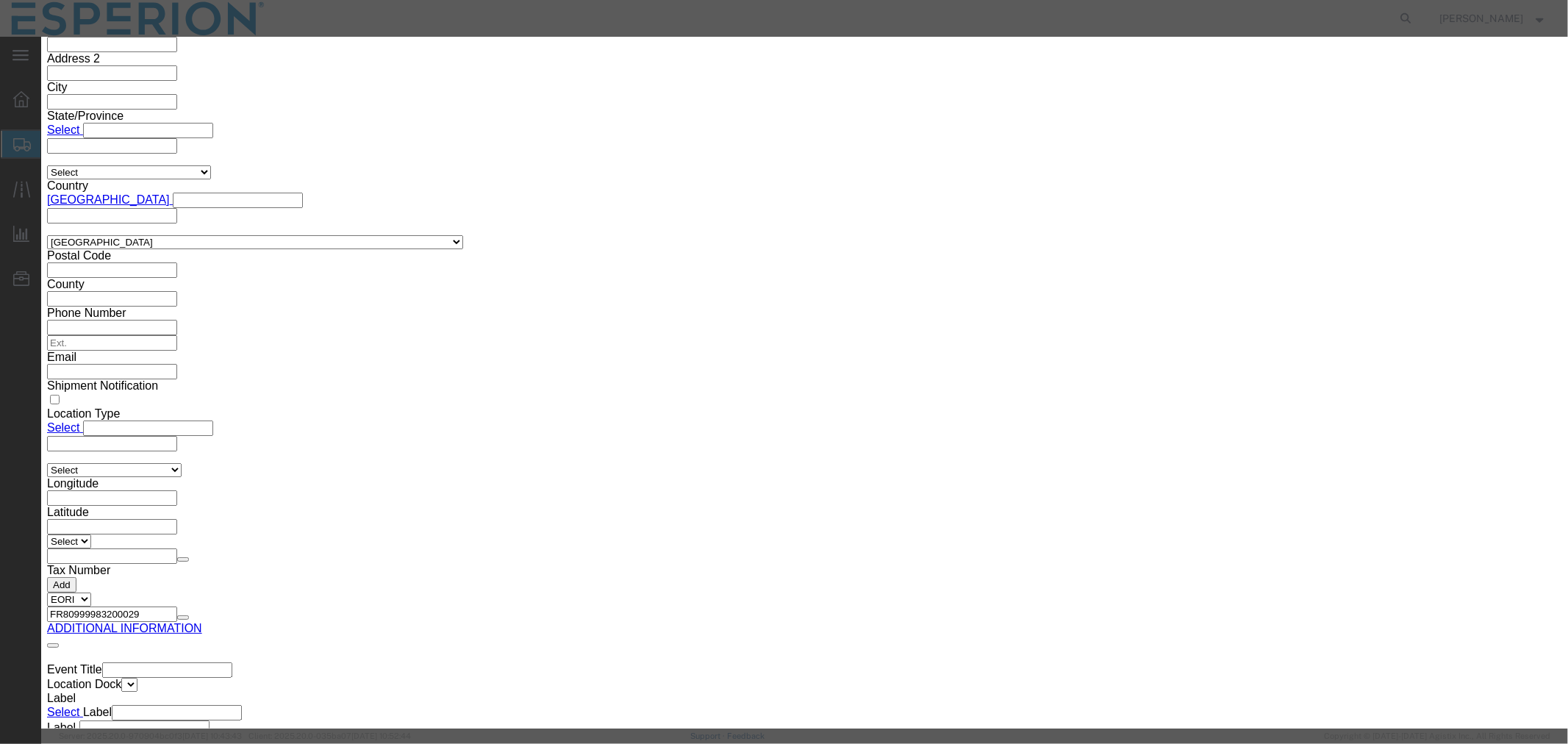
drag, startPoint x: 977, startPoint y: 215, endPoint x: 890, endPoint y: 215, distance: 87.0
click div "2VI25203107"
drag, startPoint x: 970, startPoint y: 215, endPoint x: 833, endPoint y: 210, distance: 137.1
click div "Serial 2VI25203107"
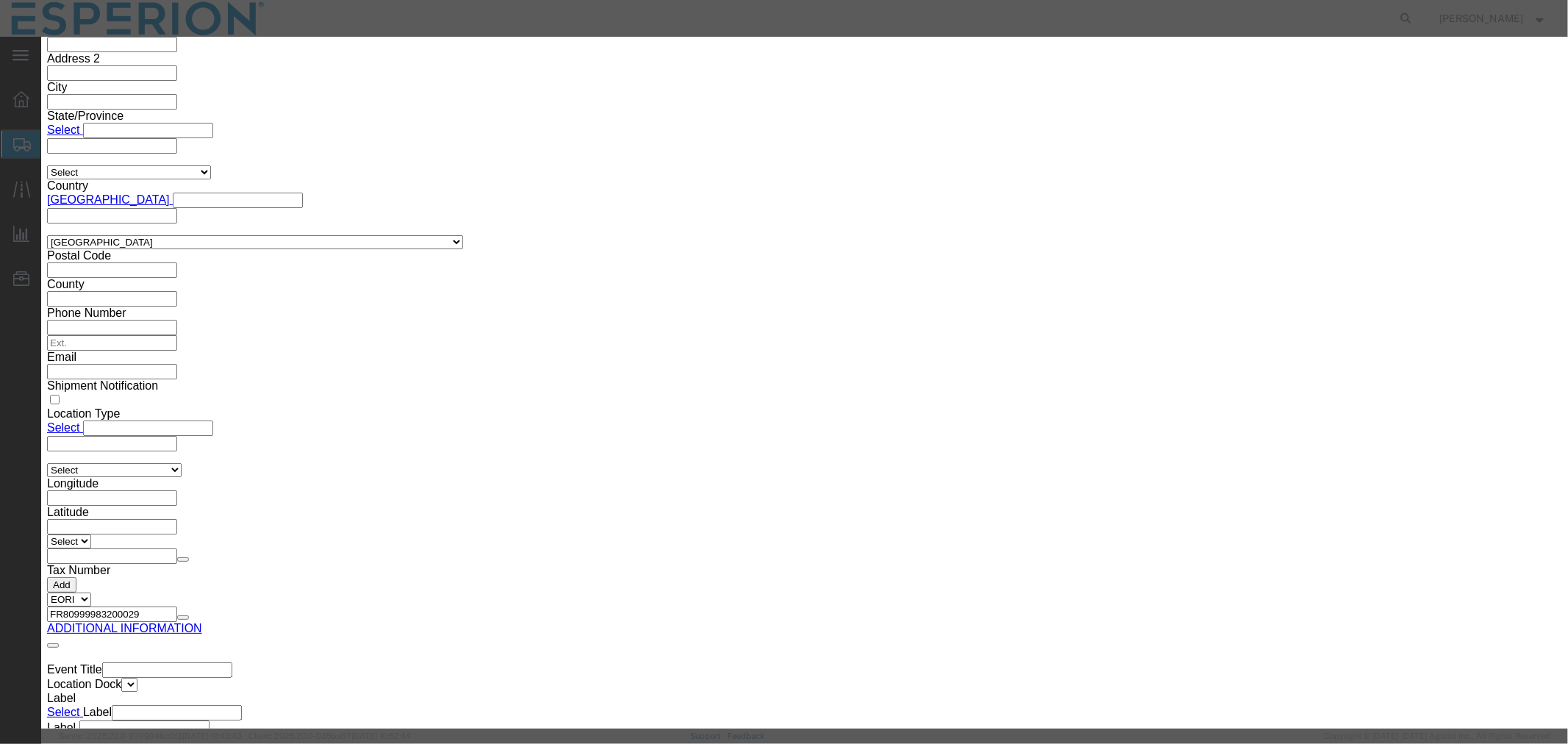
paste input "8"
type input "2VI25203108"
drag, startPoint x: 580, startPoint y: 359, endPoint x: 444, endPoint y: 357, distance: 136.0
click div "Lot# 2VI25203107"
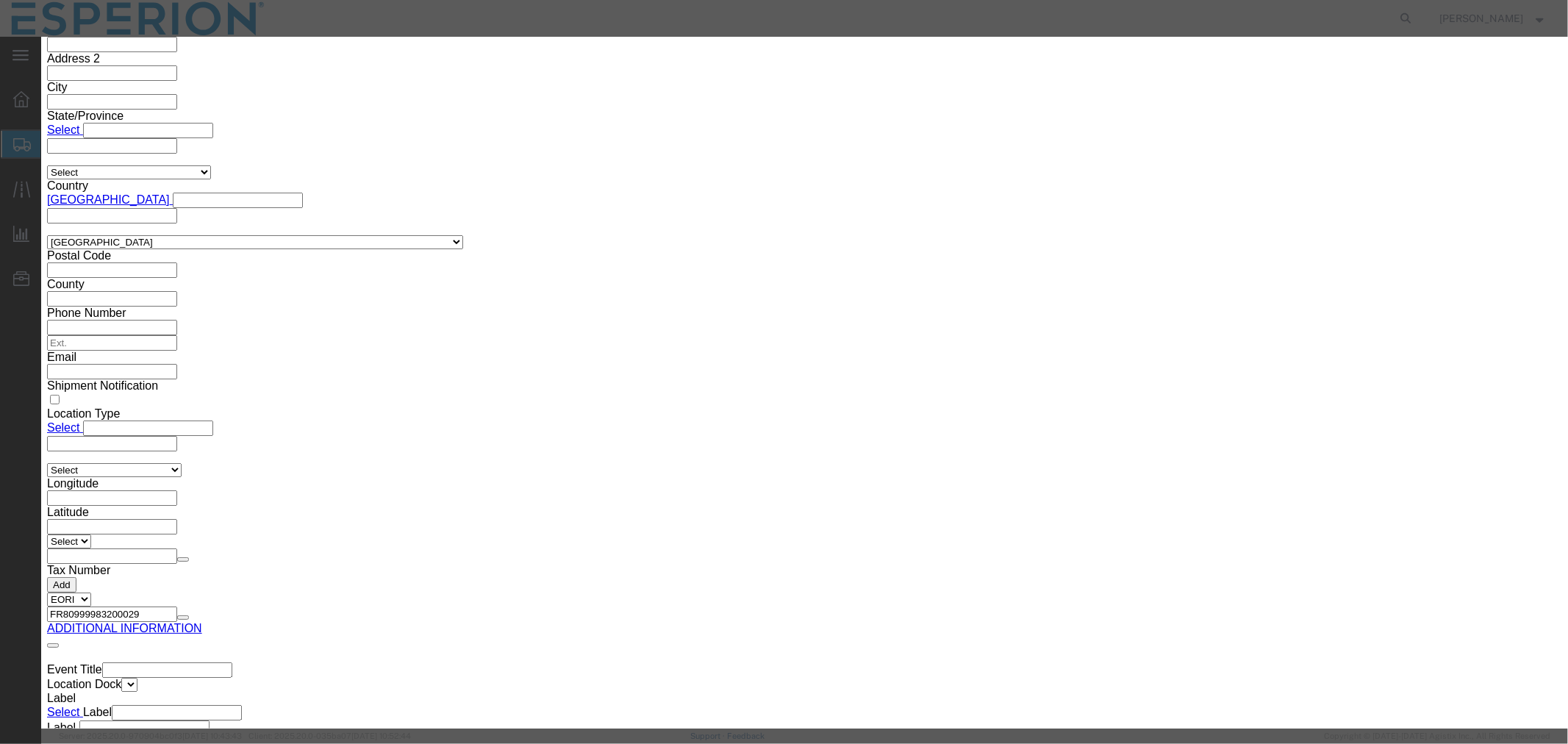
paste input "8"
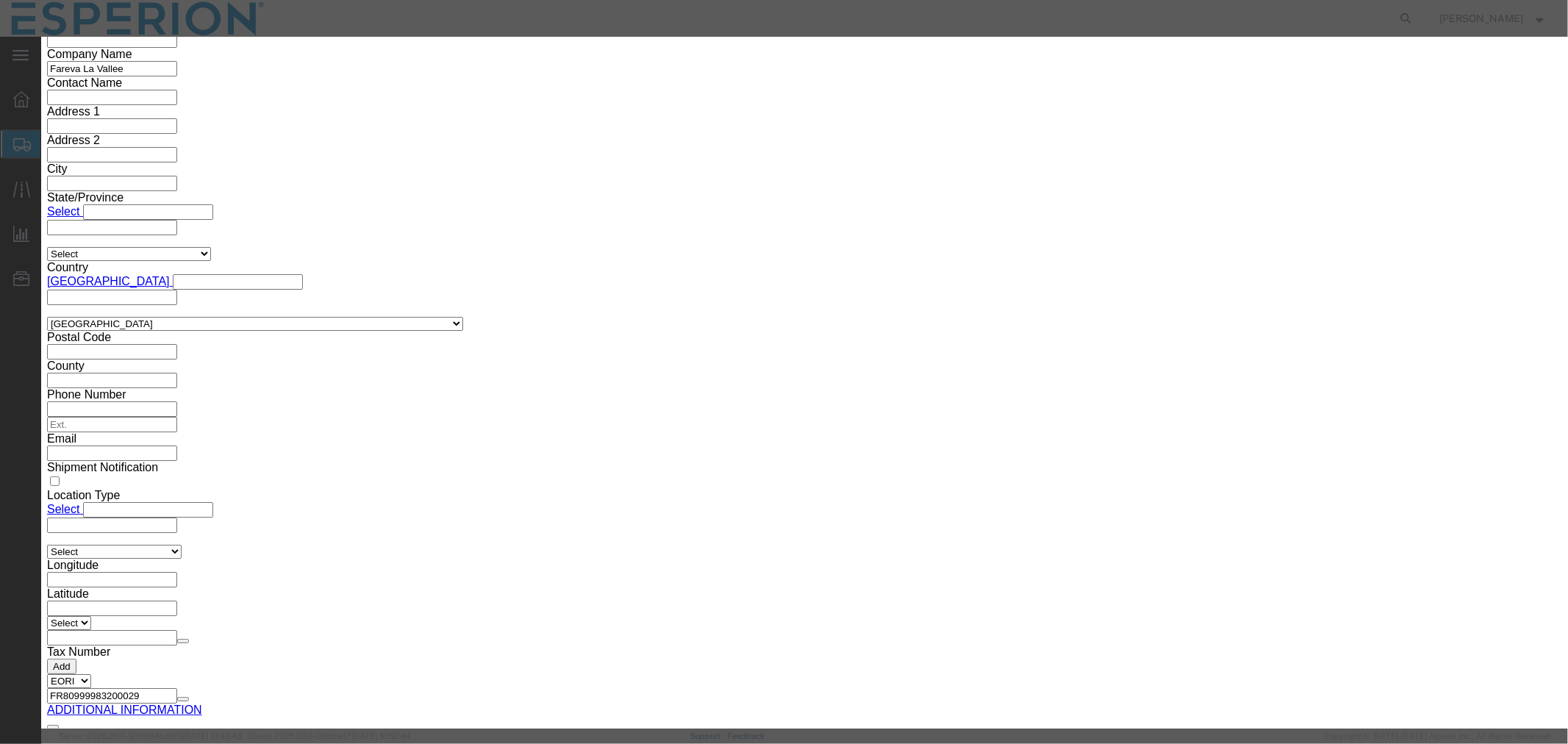
type input "2VI25203108"
drag, startPoint x: 548, startPoint y: 142, endPoint x: 470, endPoint y: 137, distance: 78.2
click div "Pieces Number of pieces inside all the packages 817.52 Select Bag Barrels 100Bo…"
type input "821.12"
type input "384202.05"
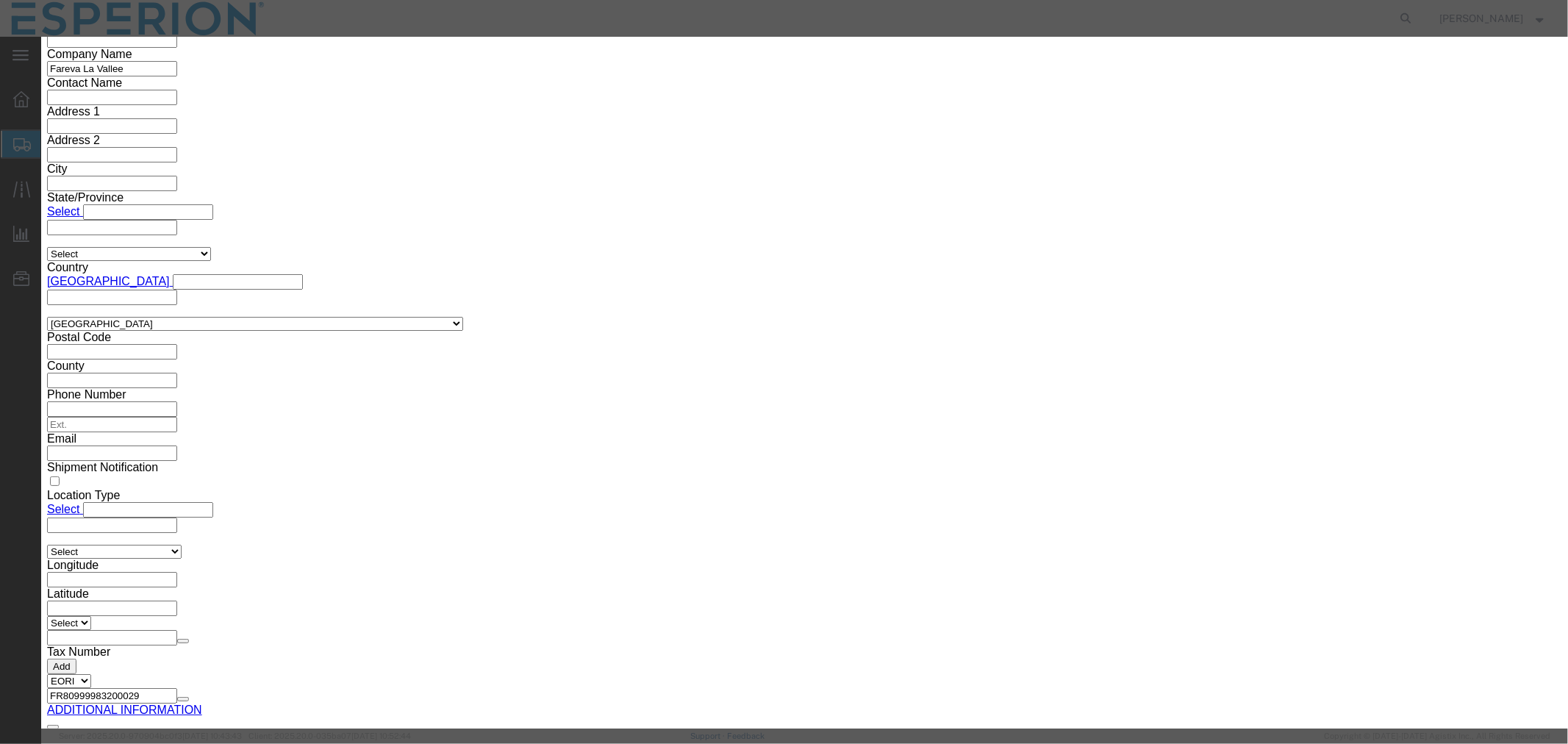
click button "Save & Close"
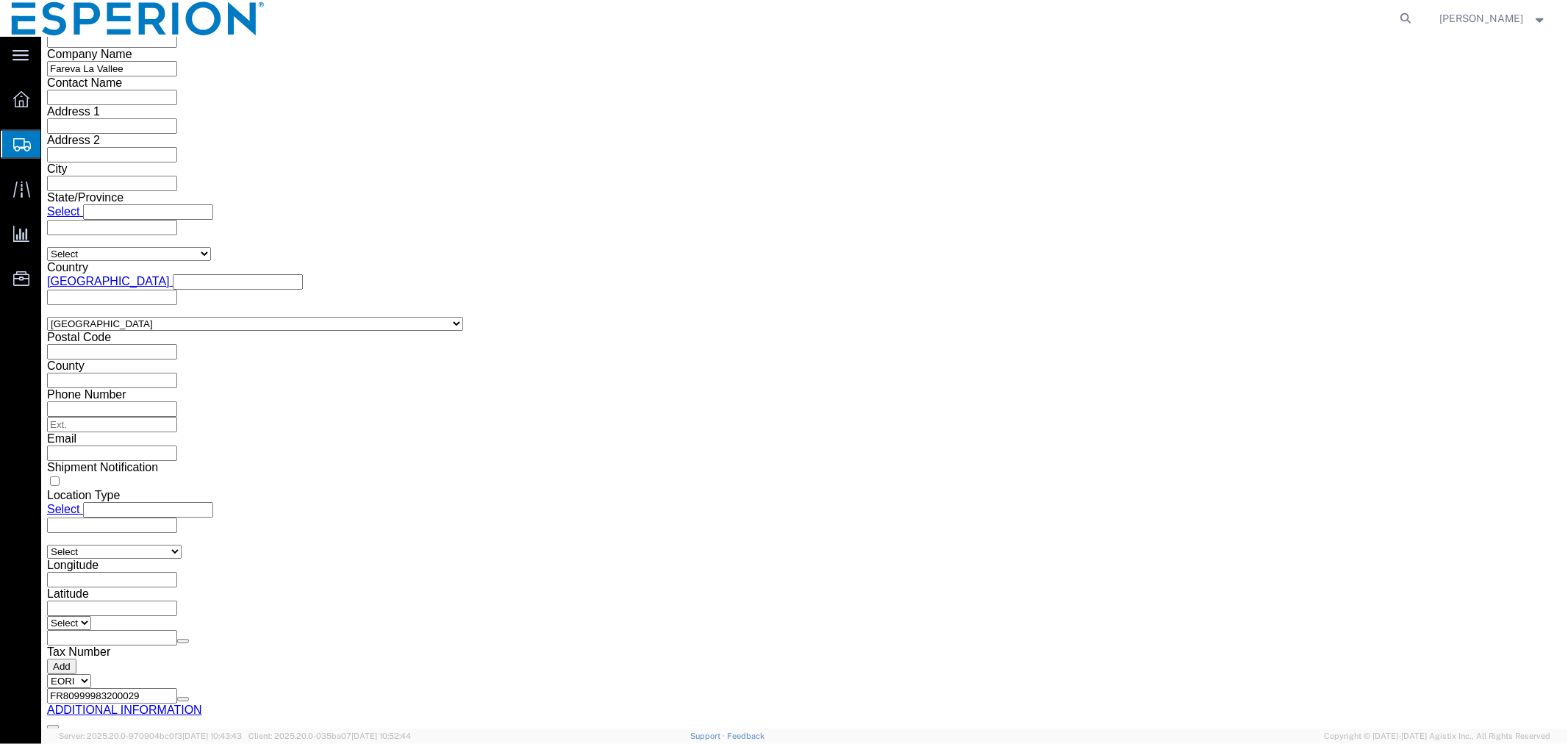
scroll to position [2250, 0]
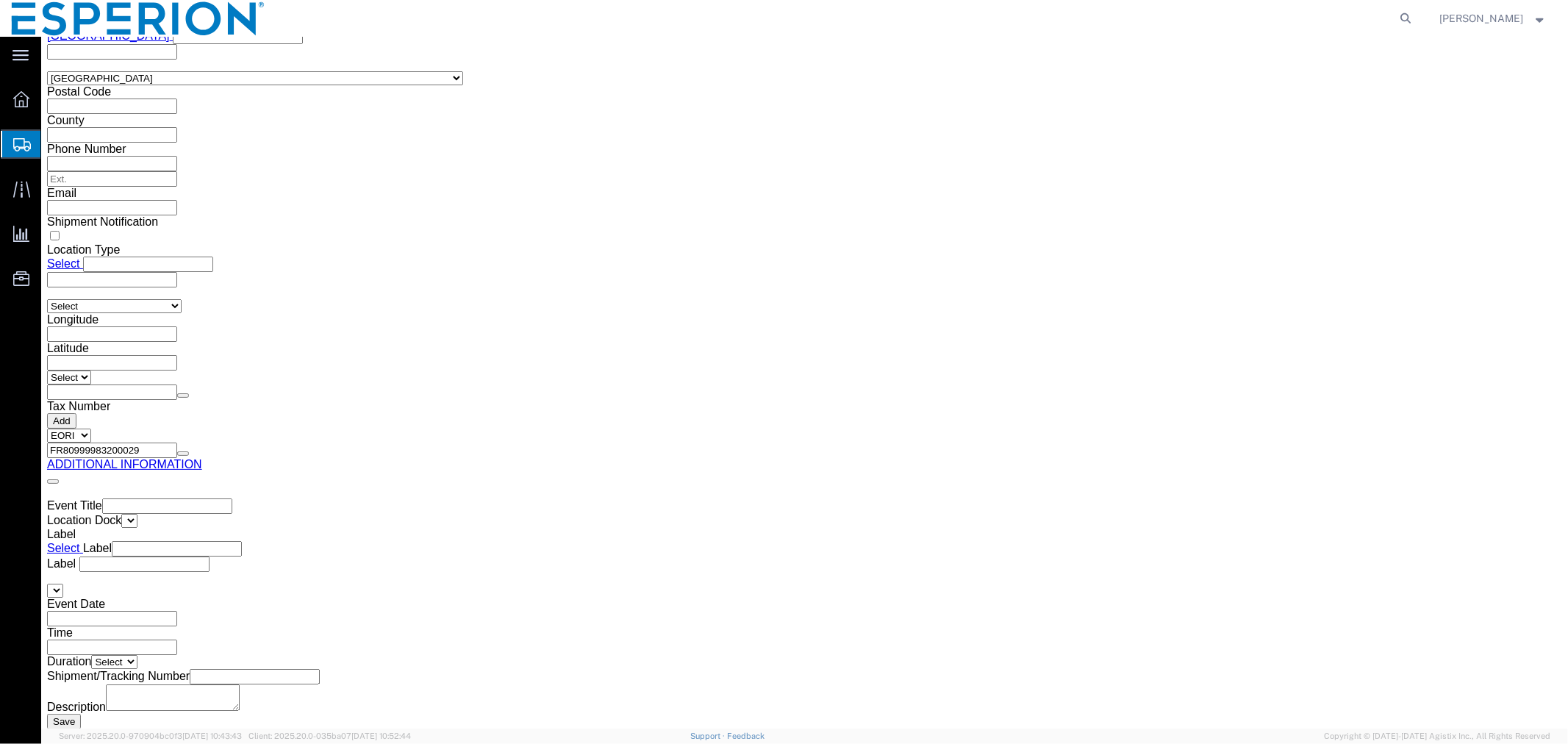
click button "Continue"
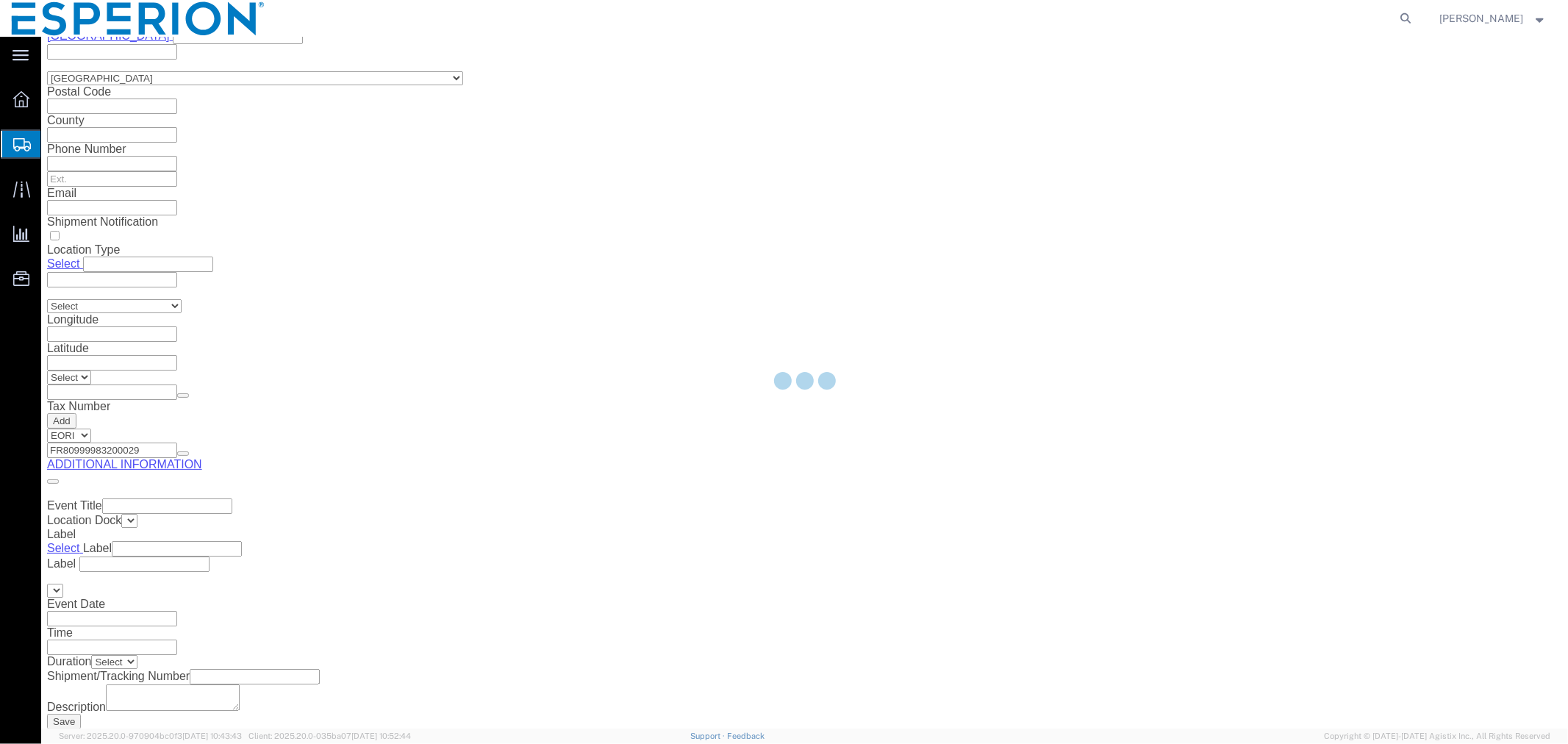
select select
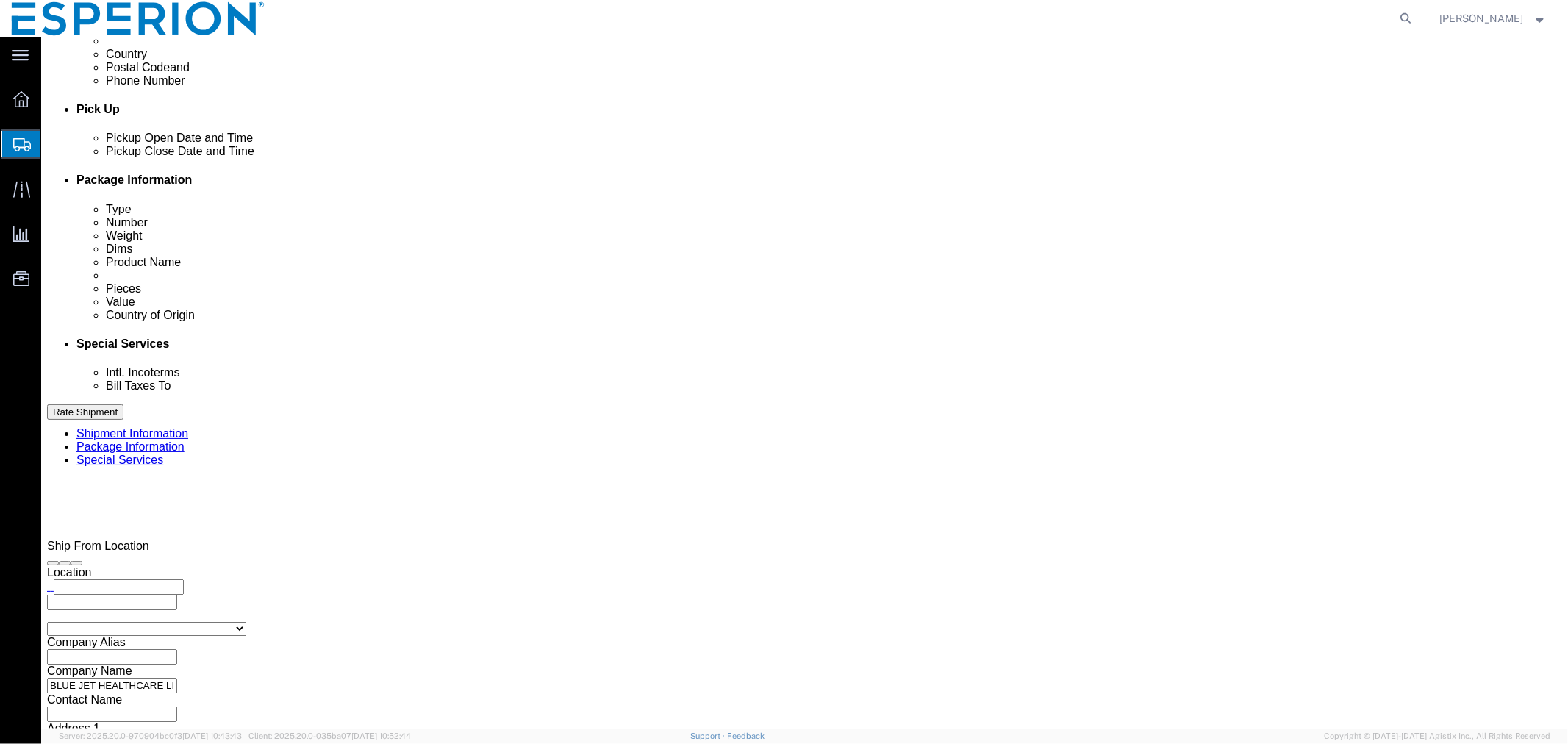
scroll to position [513, 0]
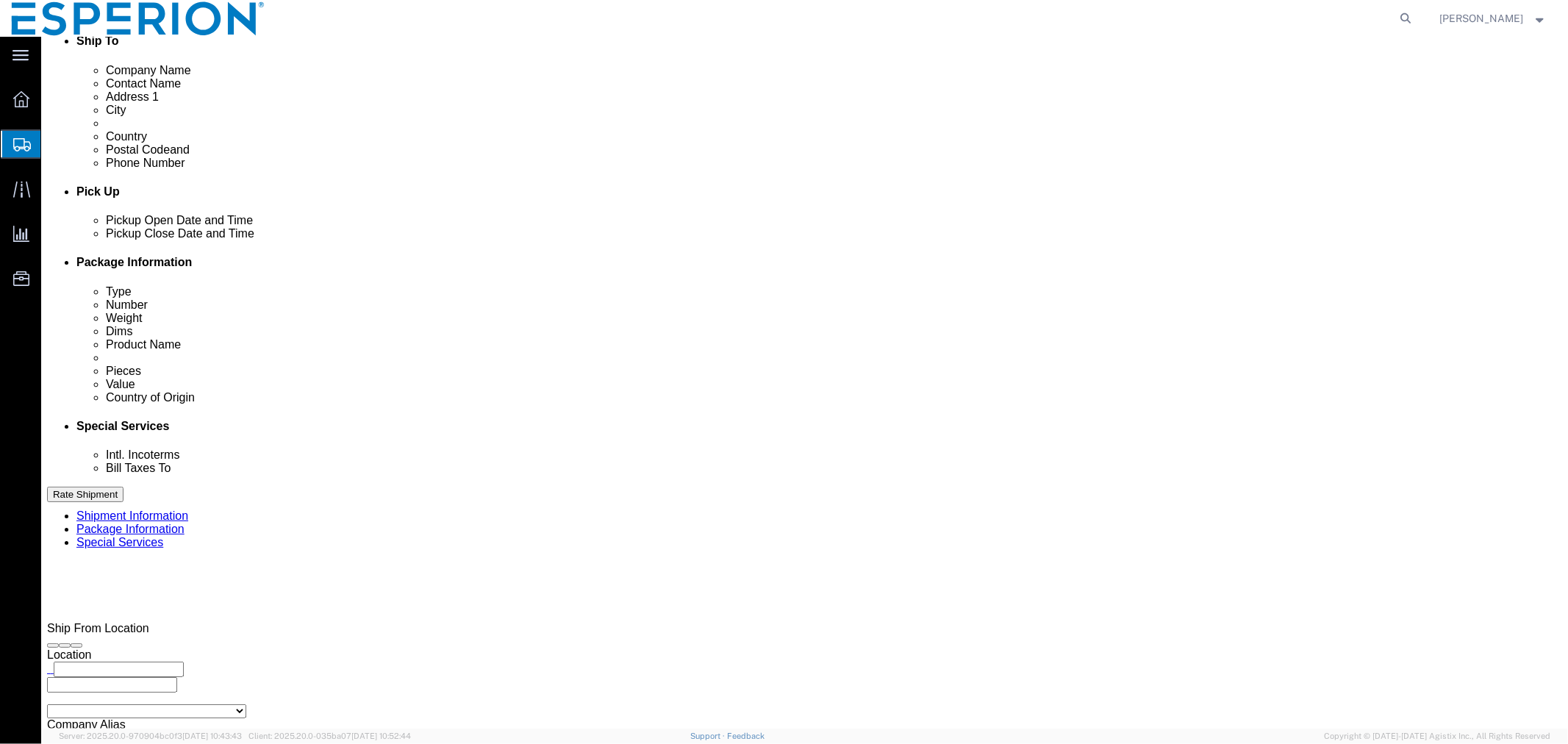
click select "Select Carriage Insurance Paid Carriage Paid To Cost and Freight Cost Insurance…"
select select "DAP"
click select "Select Carriage Insurance Paid Carriage Paid To Cost and Freight Cost Insurance…"
select select "SHIP"
select select "RCPN"
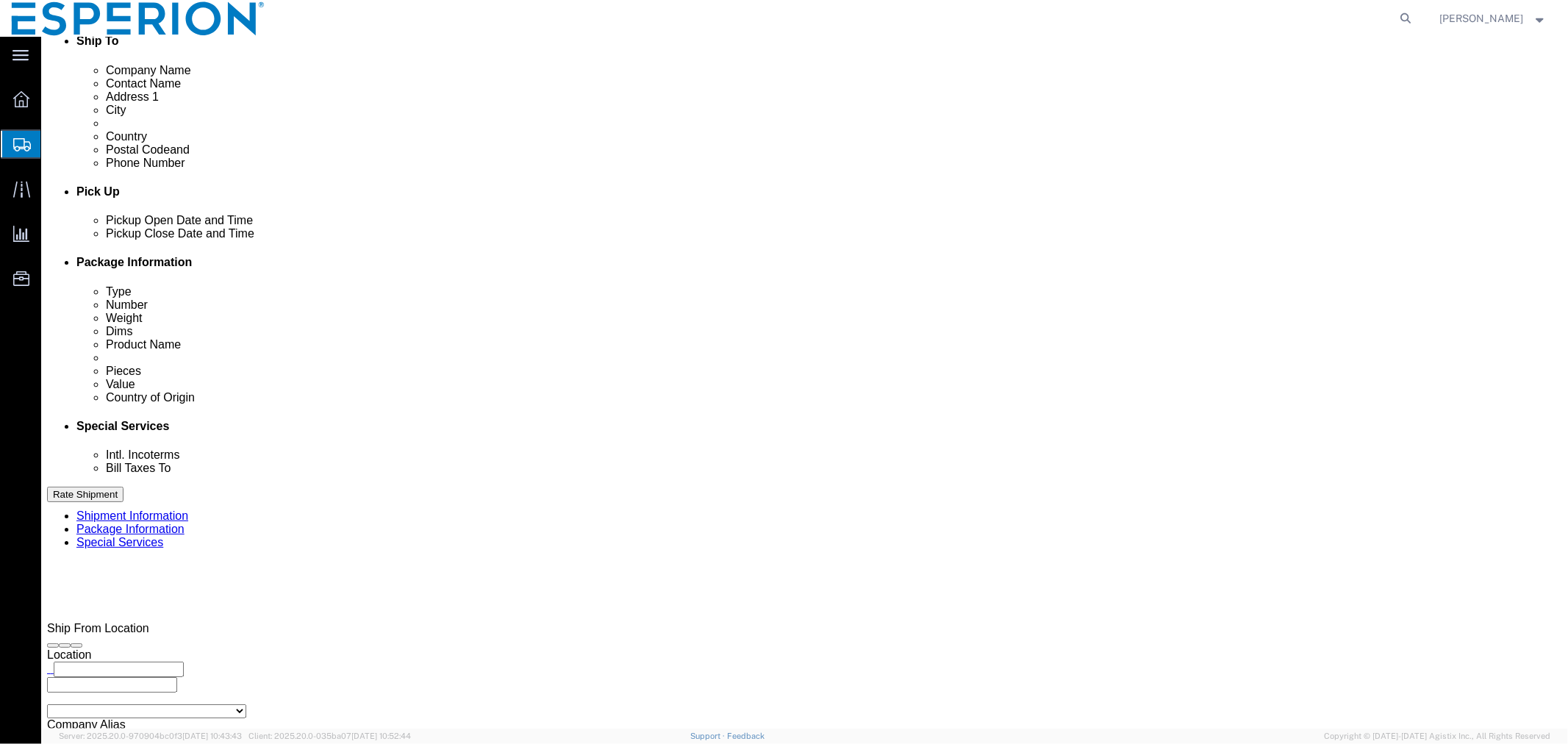
click input "text"
paste input "FAREVA LA VALLEE"
drag, startPoint x: 942, startPoint y: 428, endPoint x: 871, endPoint y: 422, distance: 71.3
click input "FAREVA LA VALLEE"
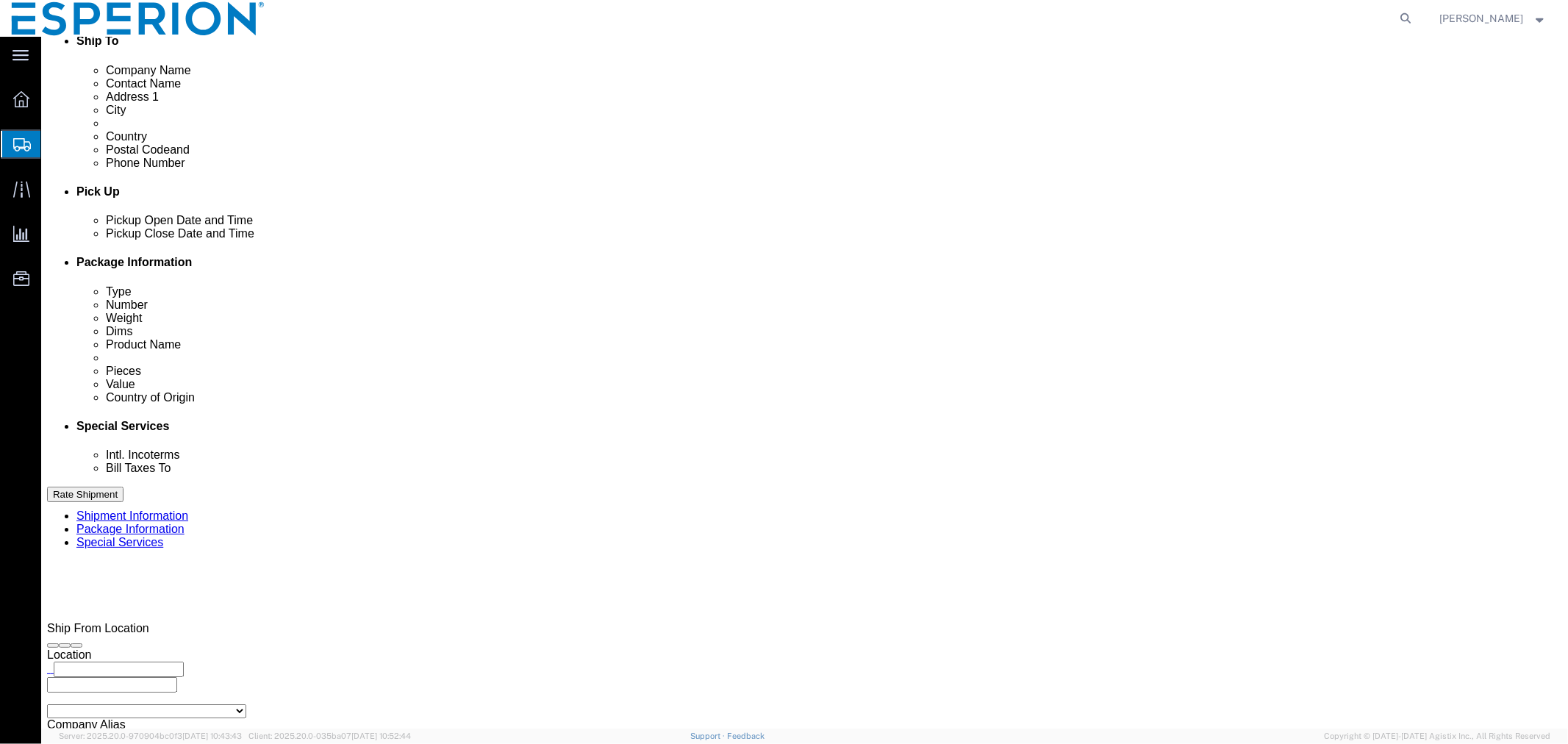
click input "FAREVA, WAREHOUSE-"
paste input "SAINT-[PERSON_NAME]"
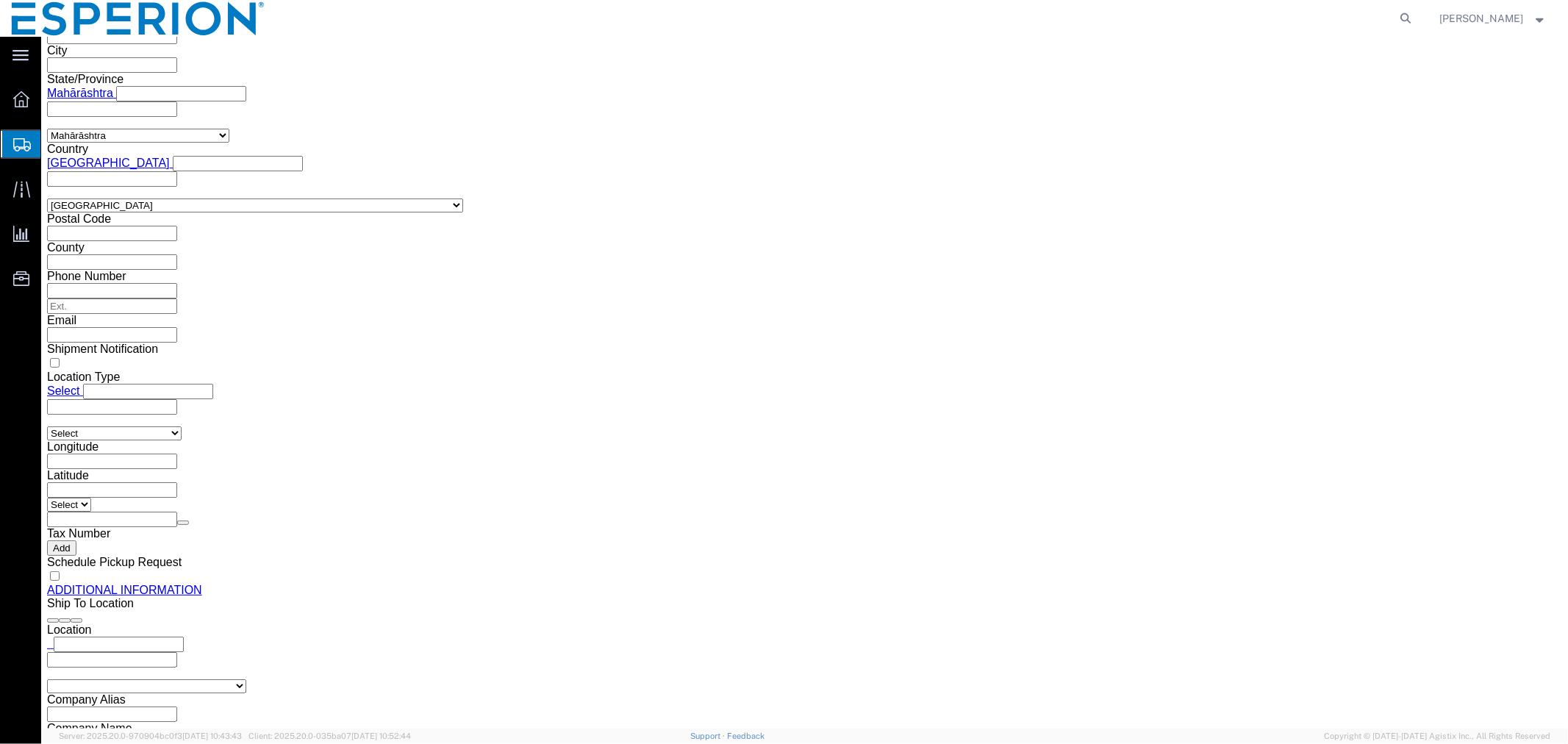
scroll to position [1515, 0]
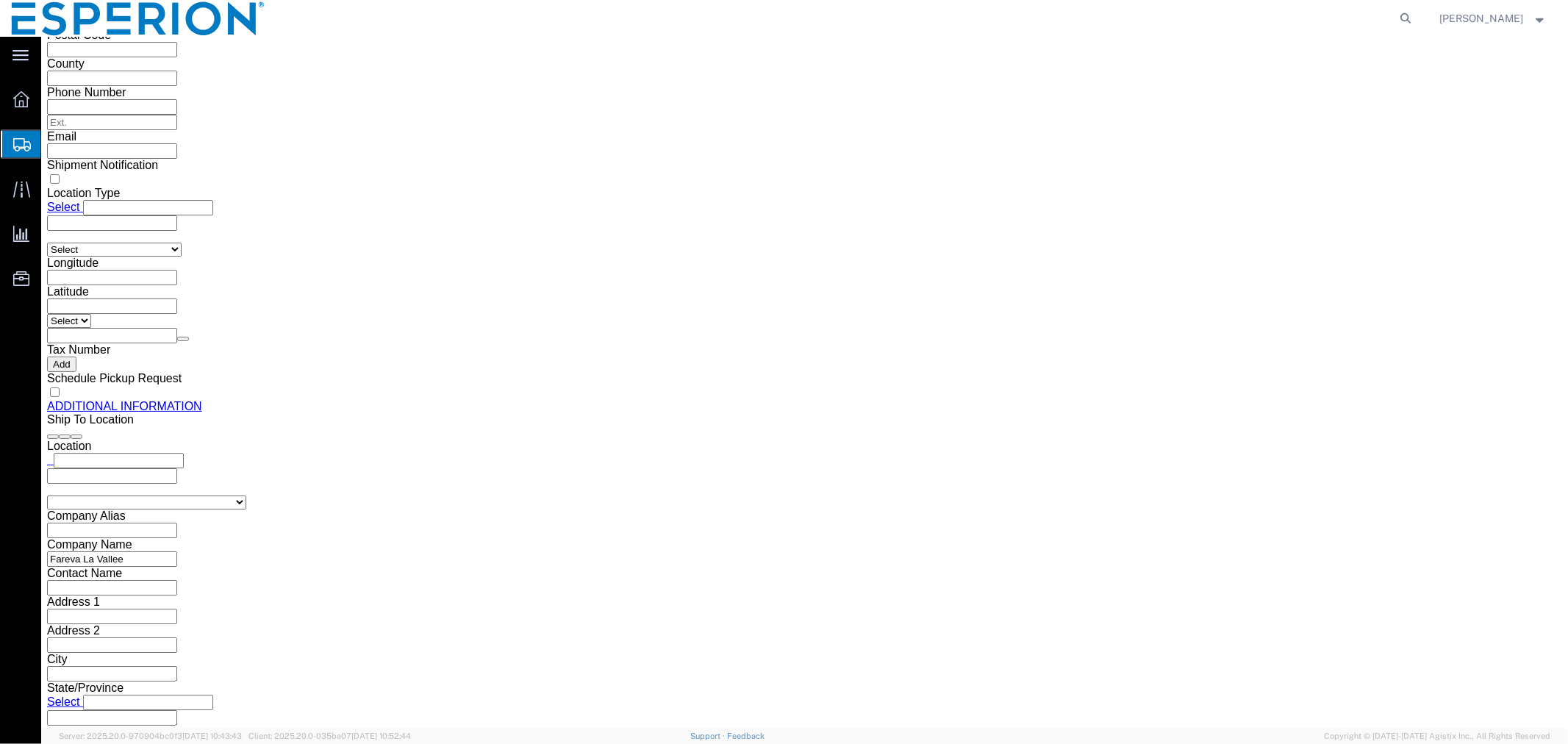
type input "FAREVA, [GEOGRAPHIC_DATA][PERSON_NAME], [GEOGRAPHIC_DATA]"
click button "Rate Shipment"
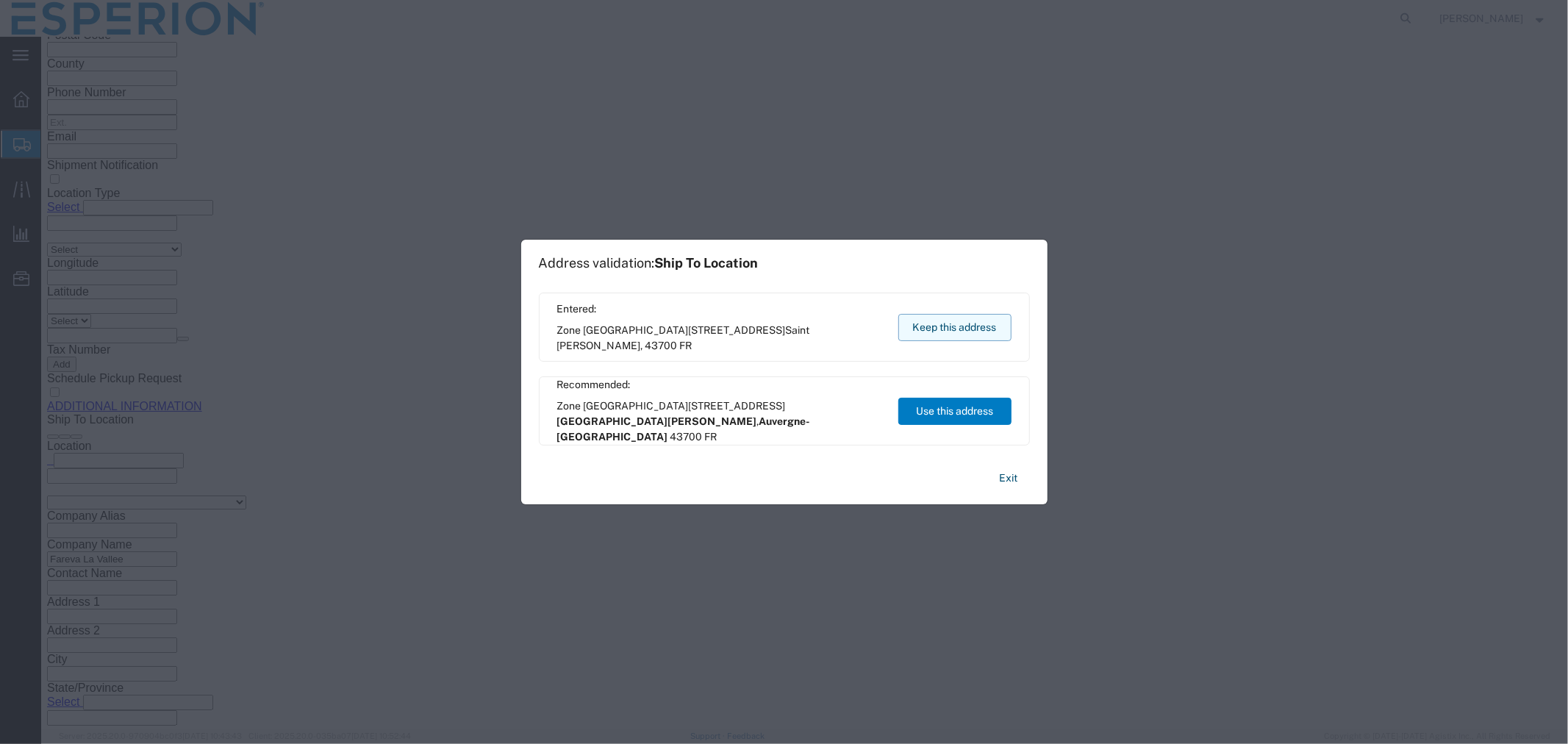
click at [965, 314] on button "Keep this address" at bounding box center [955, 328] width 113 height 27
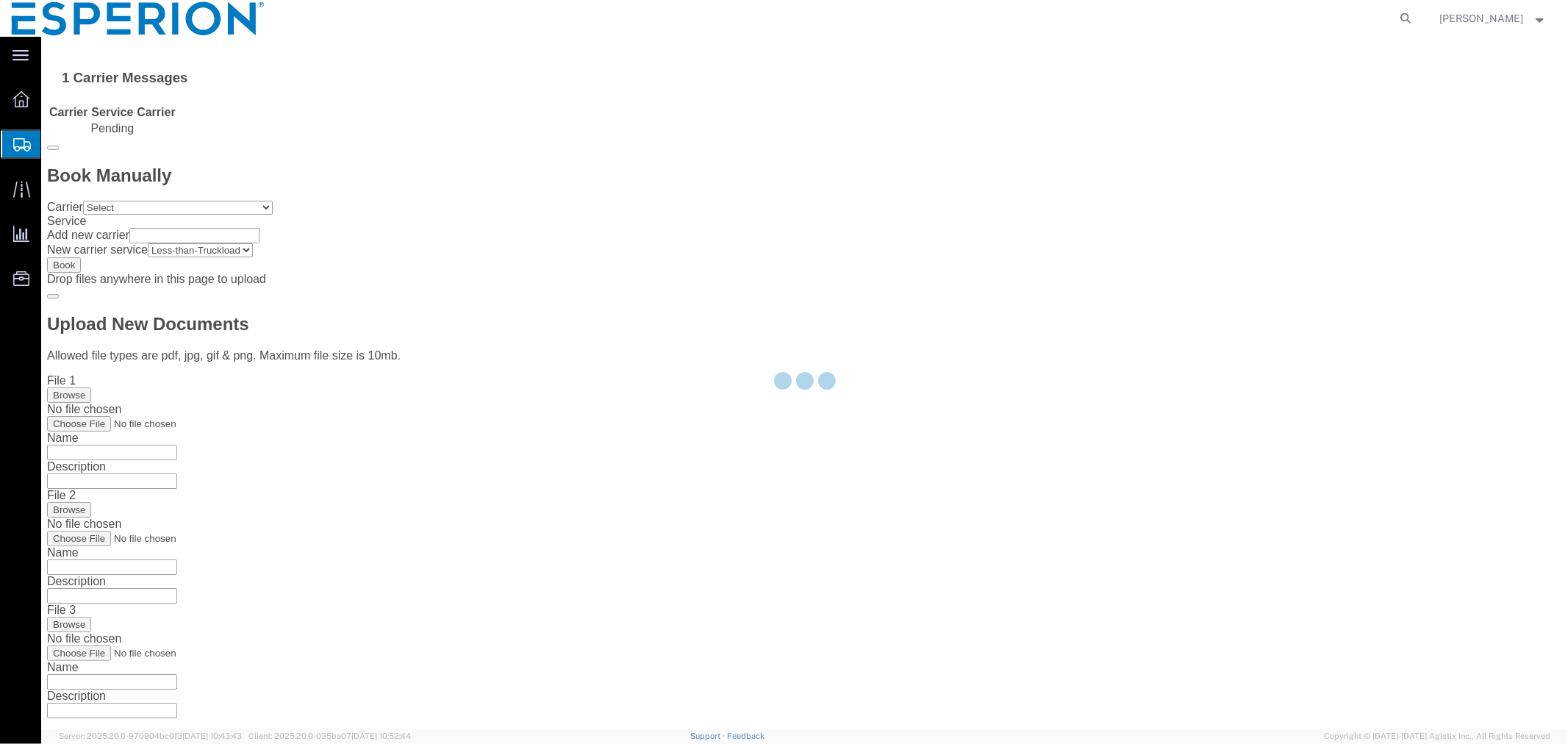
scroll to position [0, 0]
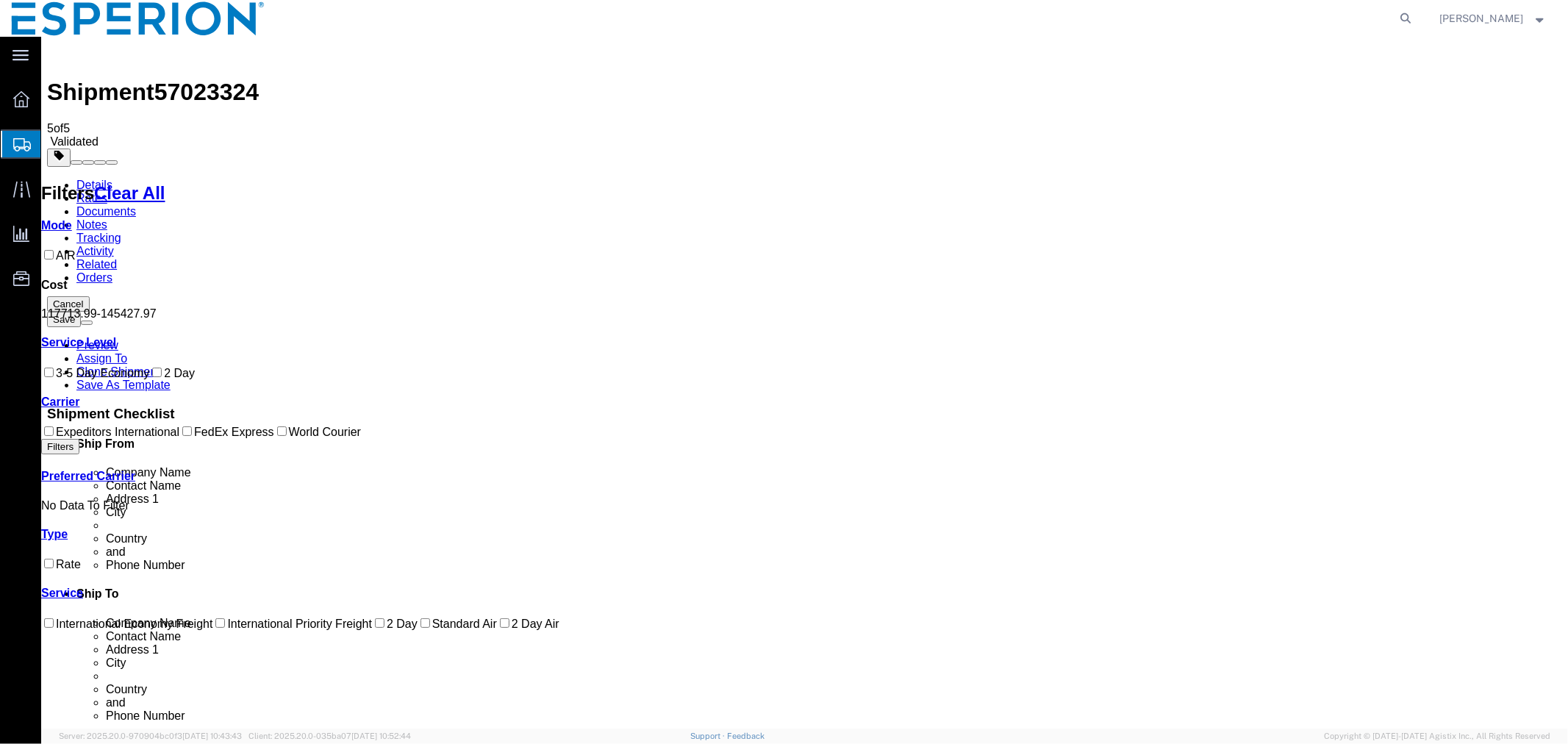
click at [103, 178] on link "Details" at bounding box center [93, 184] width 36 height 12
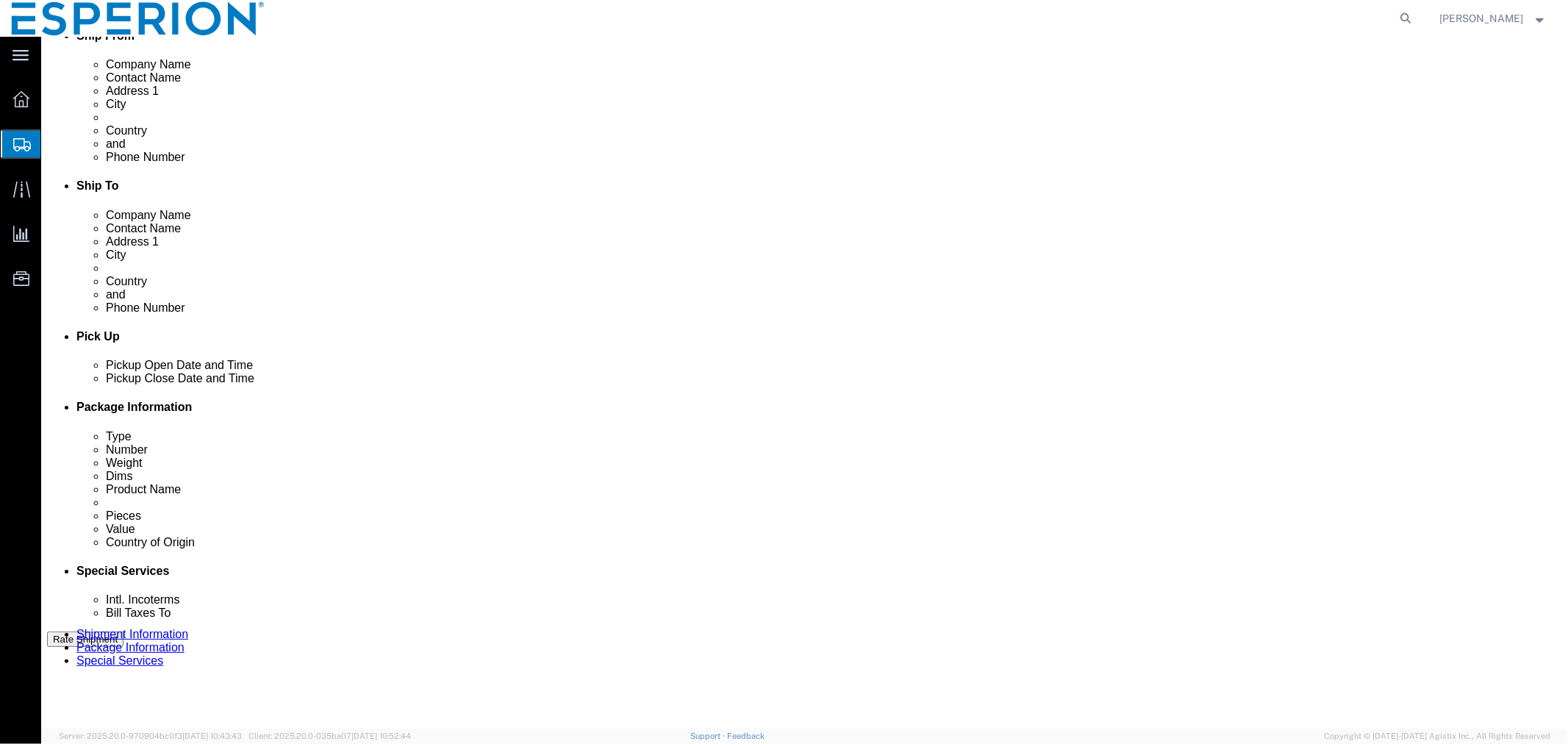
scroll to position [710, 0]
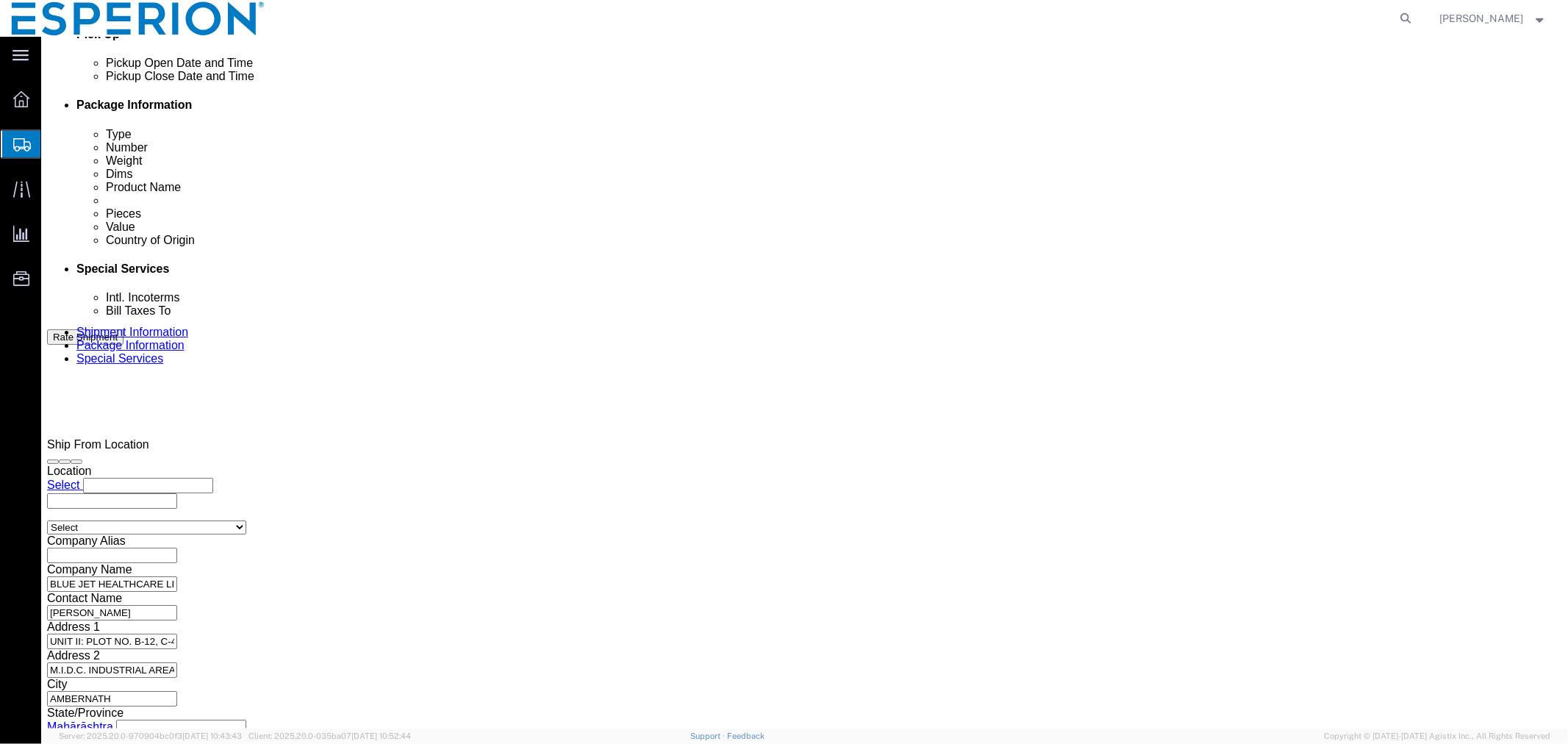
click button "Continue"
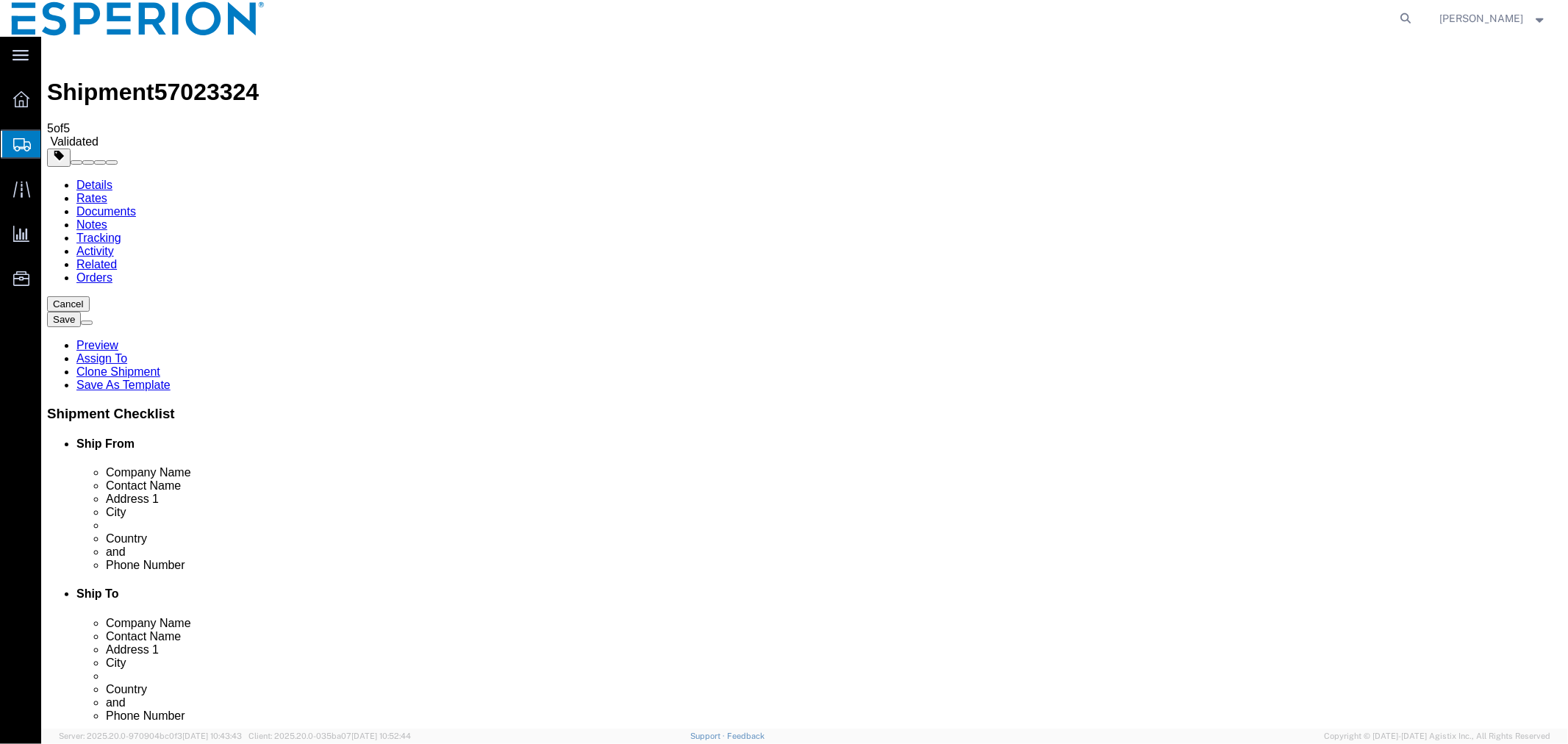
click span "57023324"
copy span "57023324"
click link "Documents"
click at [109, 178] on link "Details" at bounding box center [93, 184] width 36 height 12
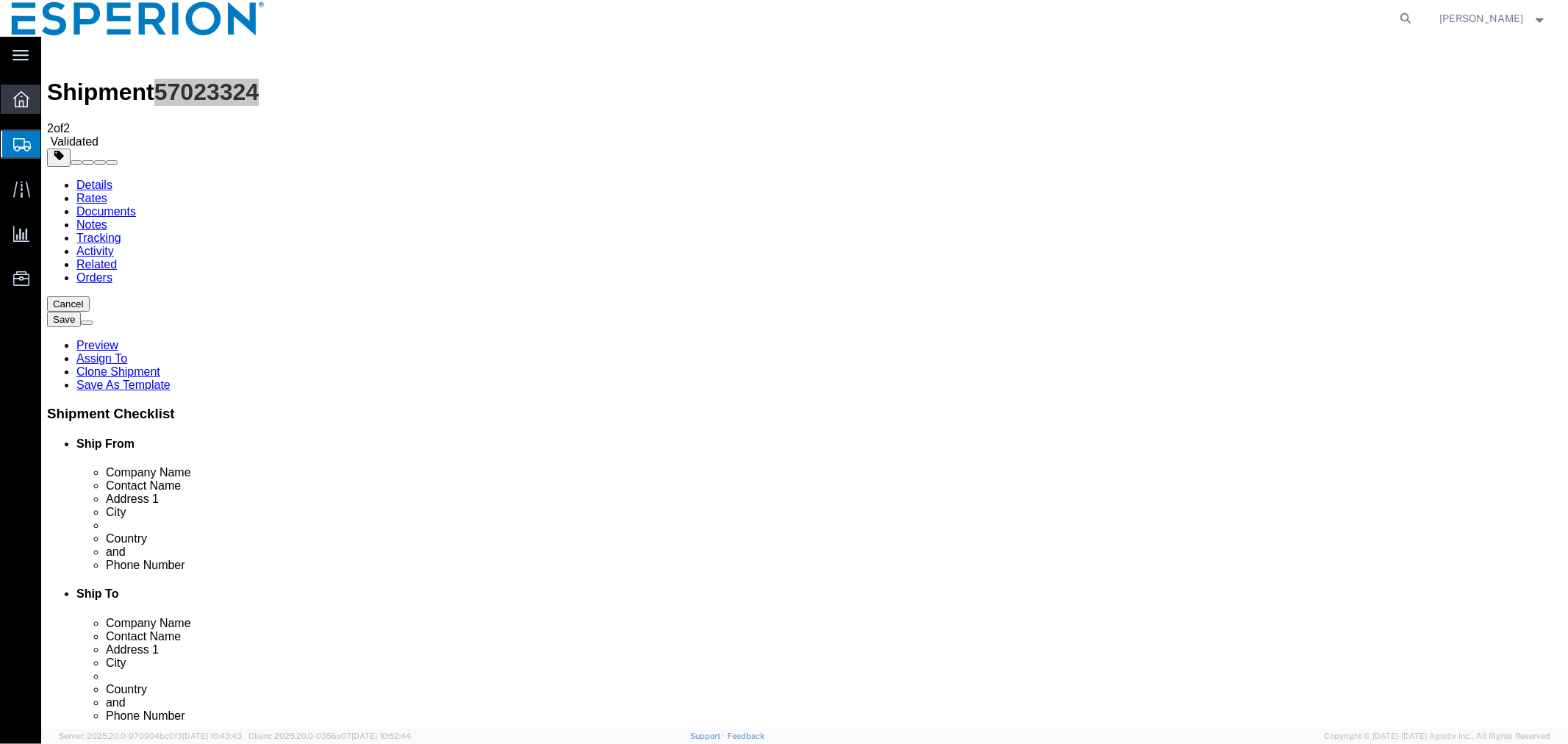
click at [28, 95] on icon at bounding box center [21, 99] width 16 height 16
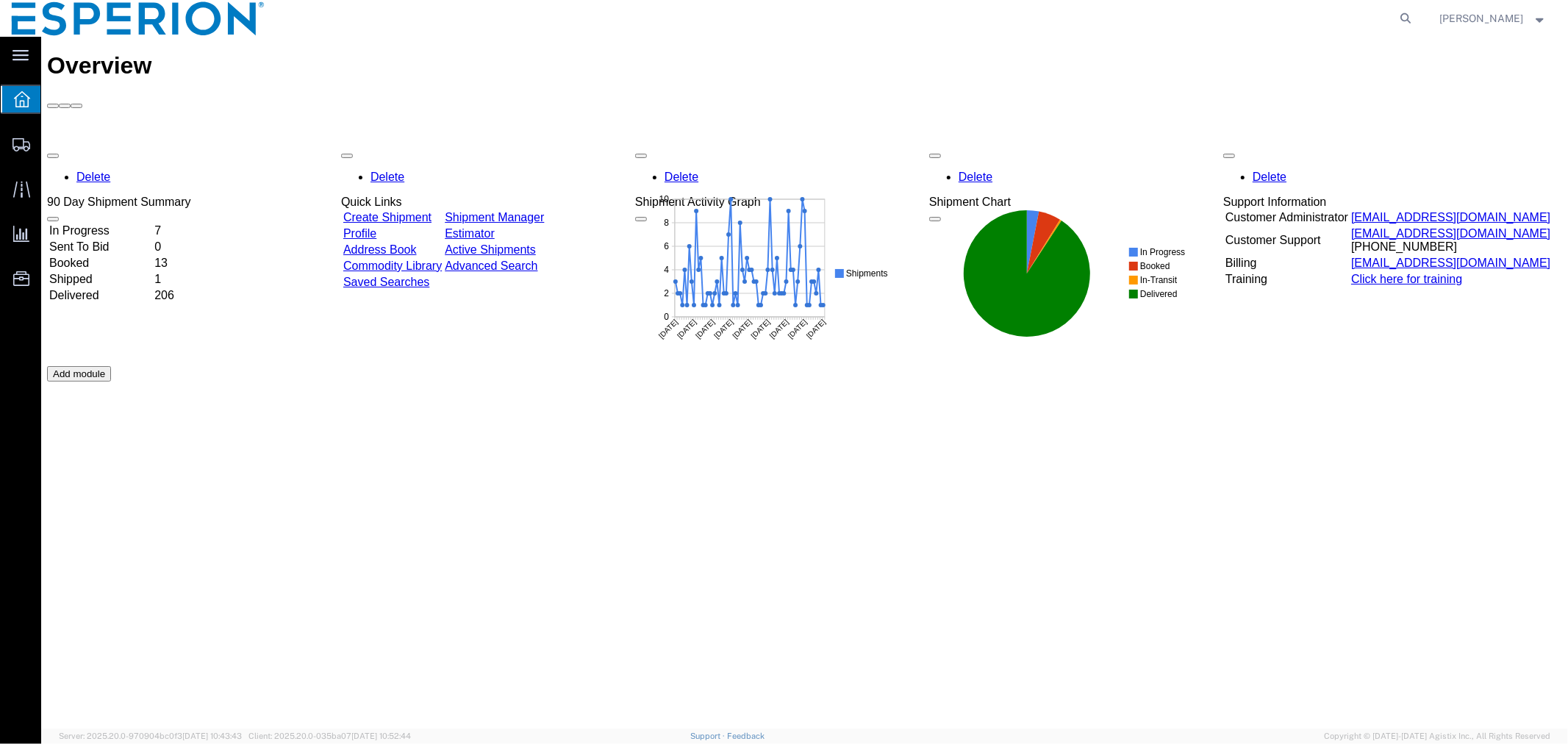
click at [121, 223] on td "In Progress" at bounding box center [100, 230] width 104 height 15
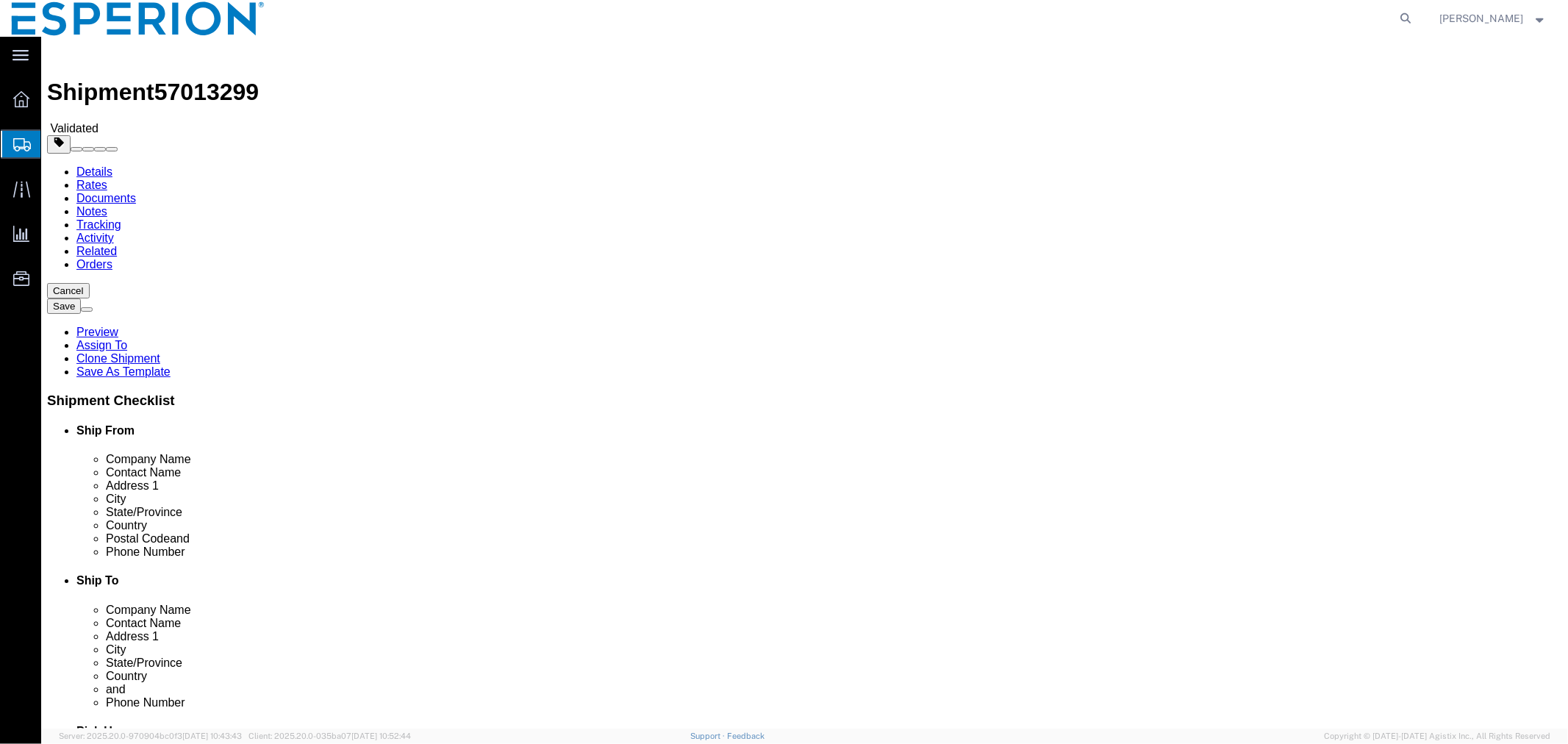
click span "57013299"
copy span "57013299"
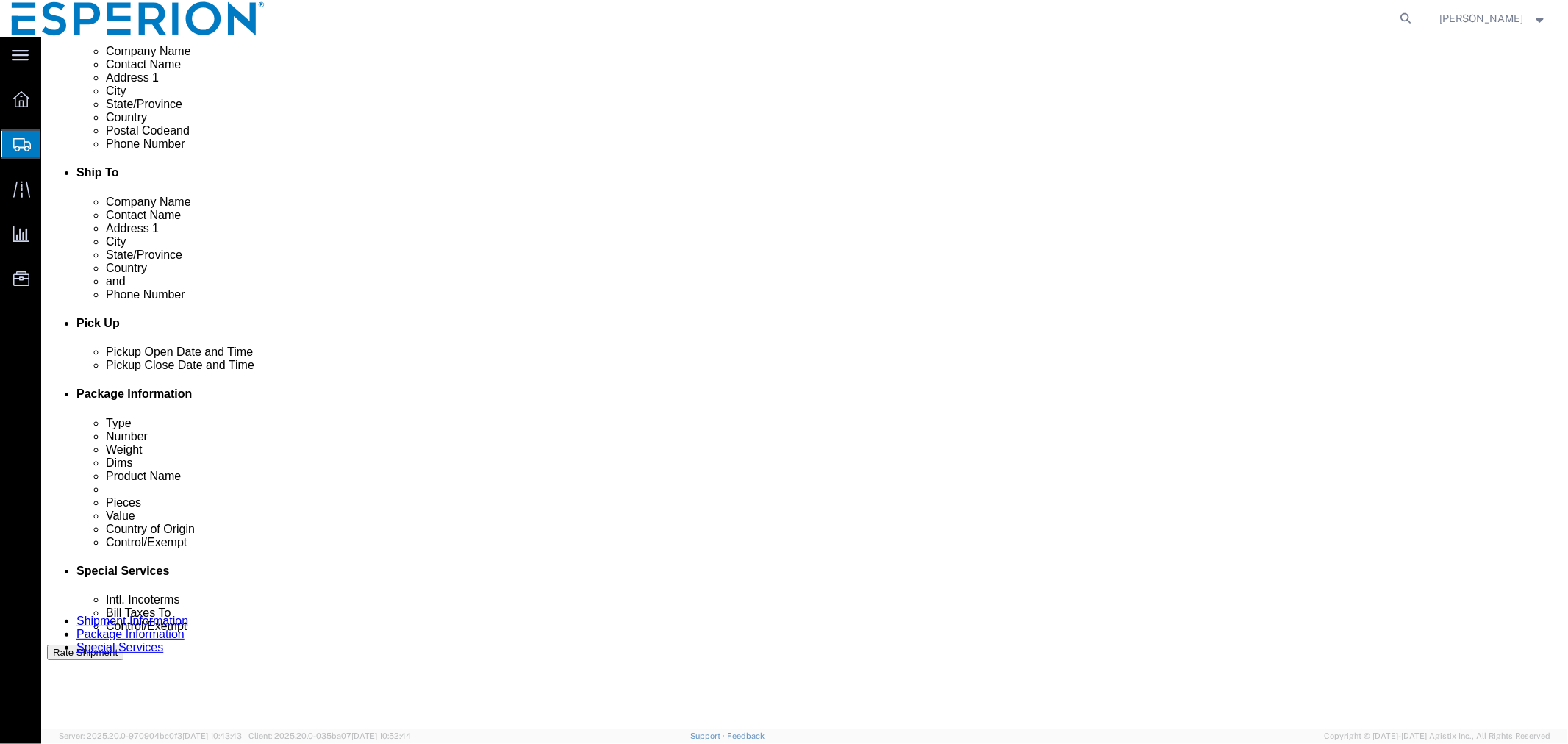
scroll to position [577, 0]
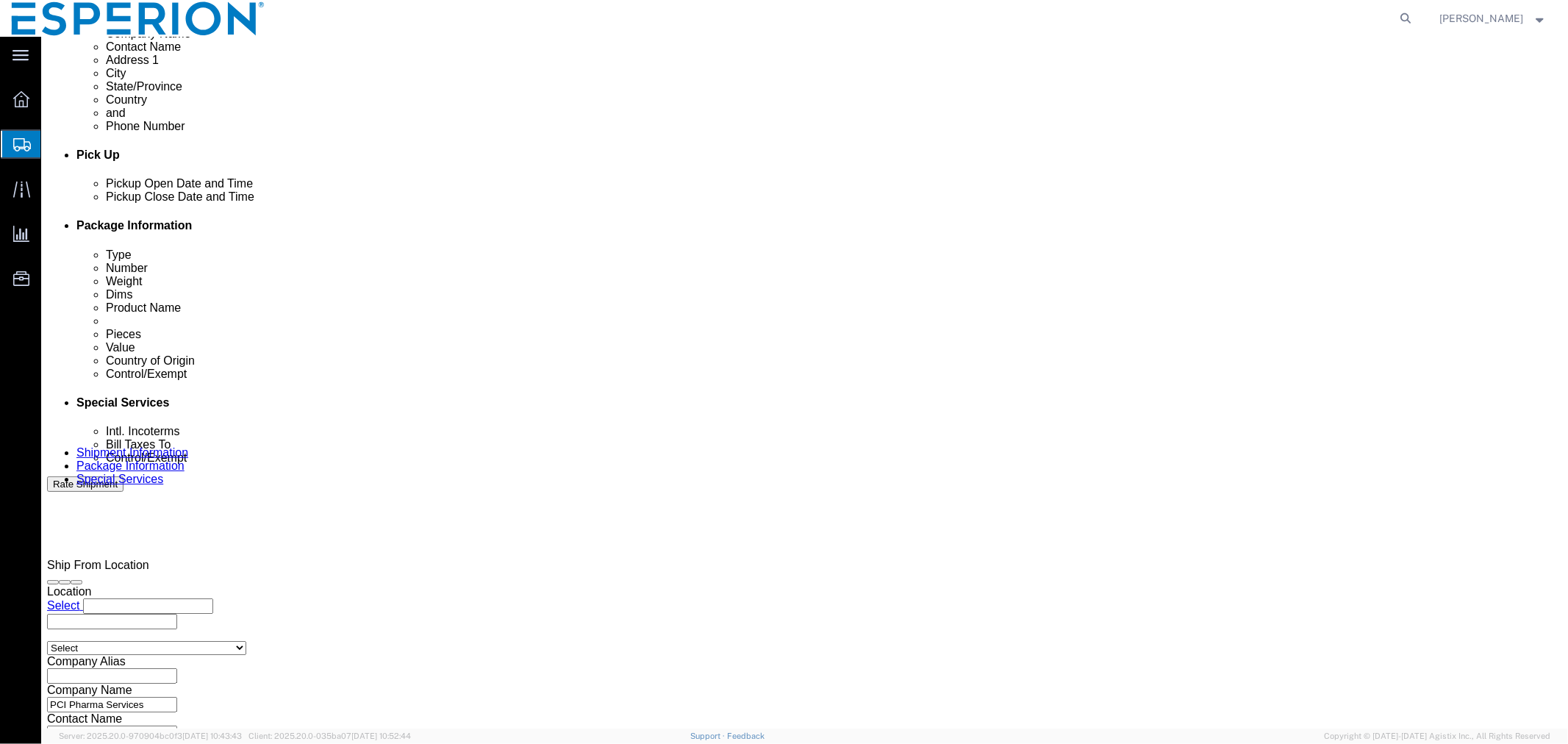
click select "Select Account Type Activity ID Airline Appointment Number ASN Batch Request # …"
select select "PURCHORD"
click select "Select Account Type Activity ID Airline Appointment Number ASN Batch Request # …"
click input "text"
paste input "57013299"
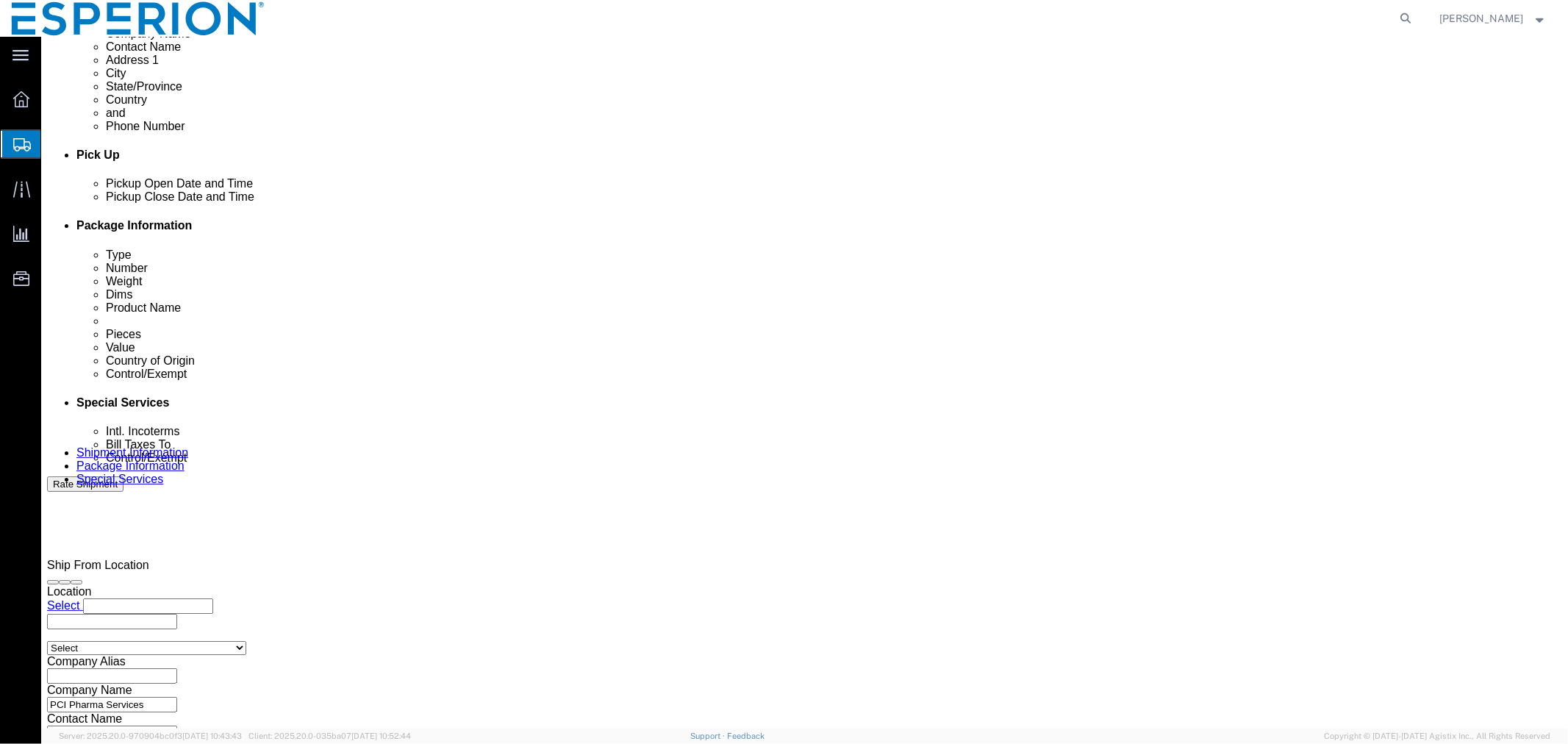
drag, startPoint x: 1071, startPoint y: 337, endPoint x: 966, endPoint y: 335, distance: 105.0
click div "Select Account Type Activity ID Airline Appointment Number ASN Batch Request # …"
paste input "4500151948"
type input "4500151948"
click button "Continue"
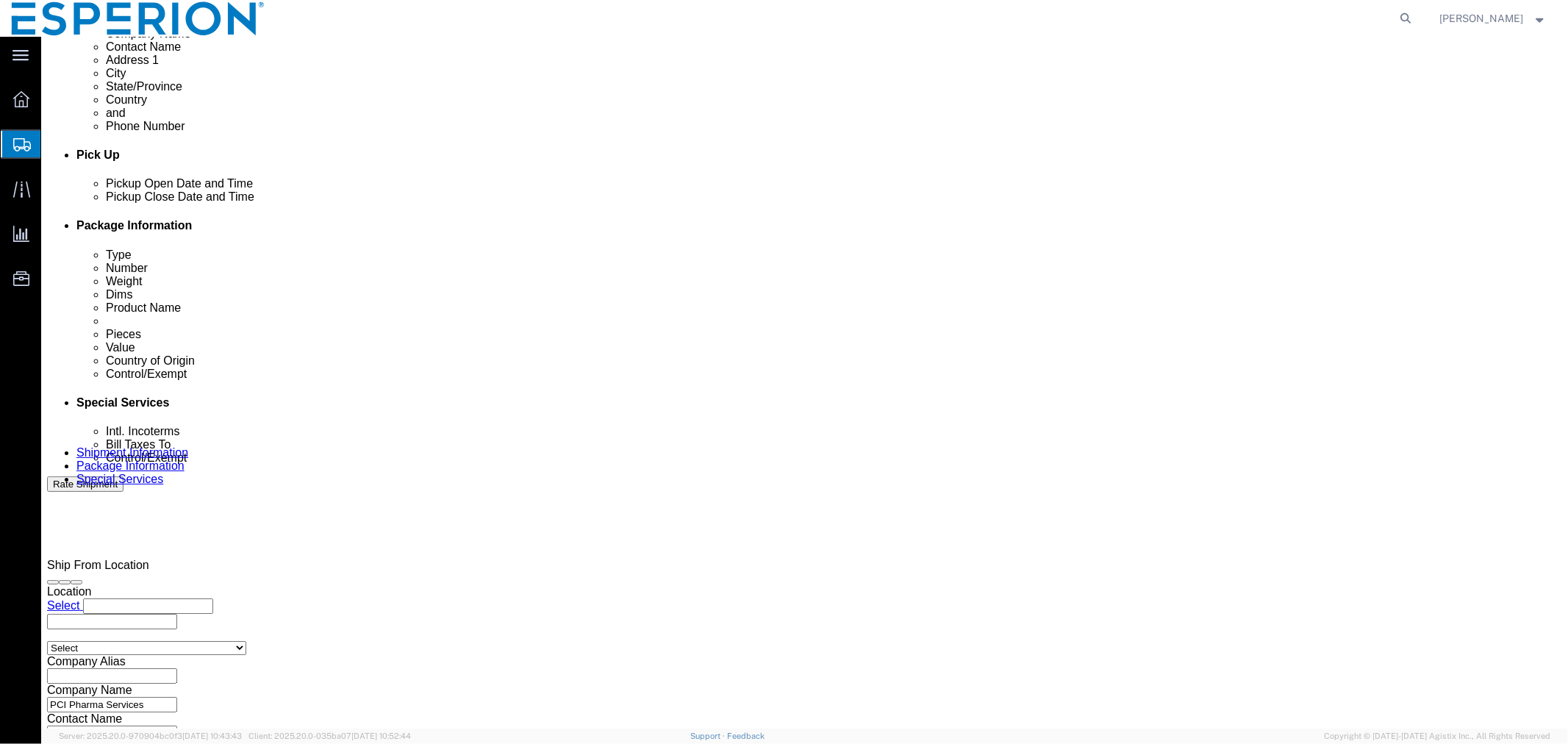
scroll to position [0, 0]
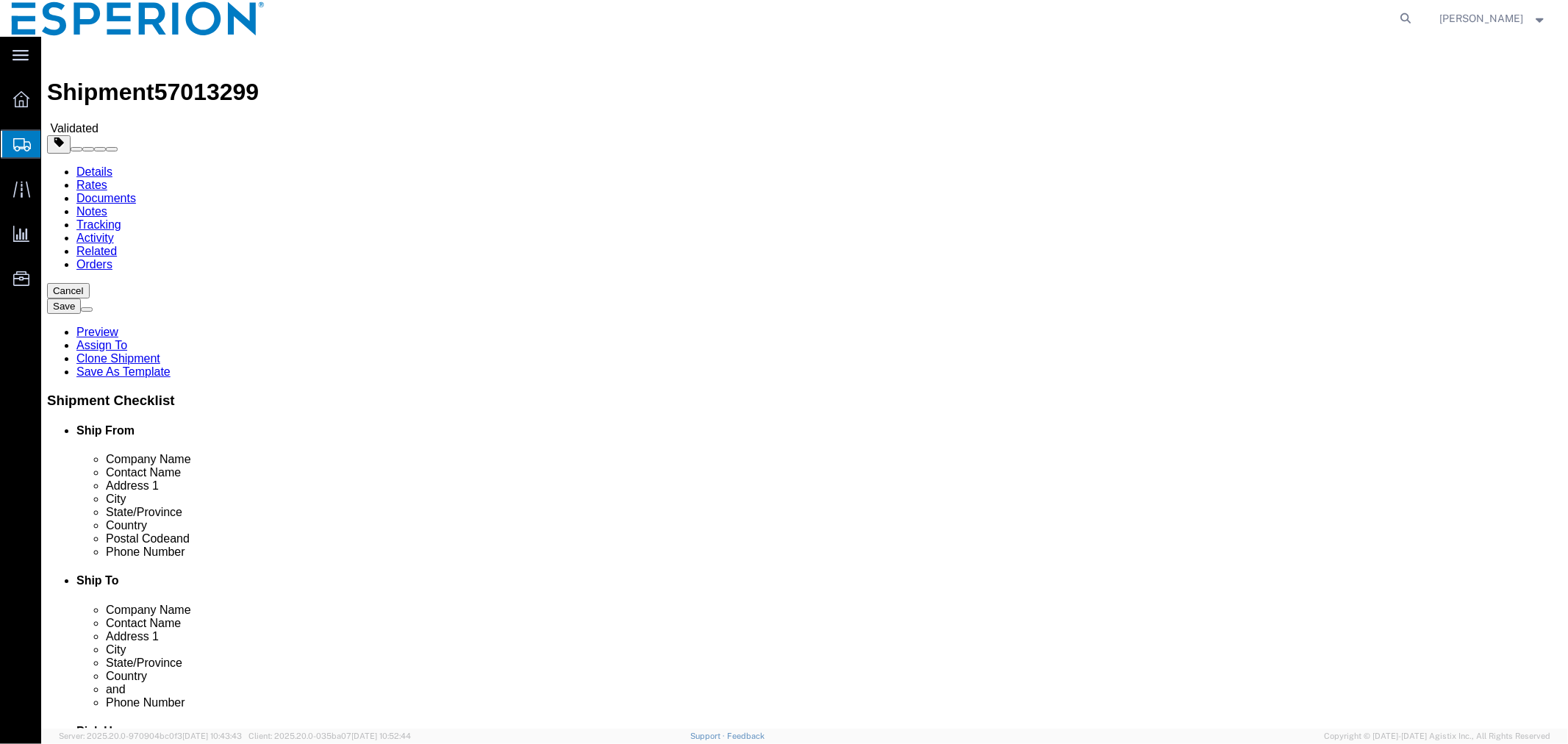
click button "Continue"
click button "Save"
click link "Details"
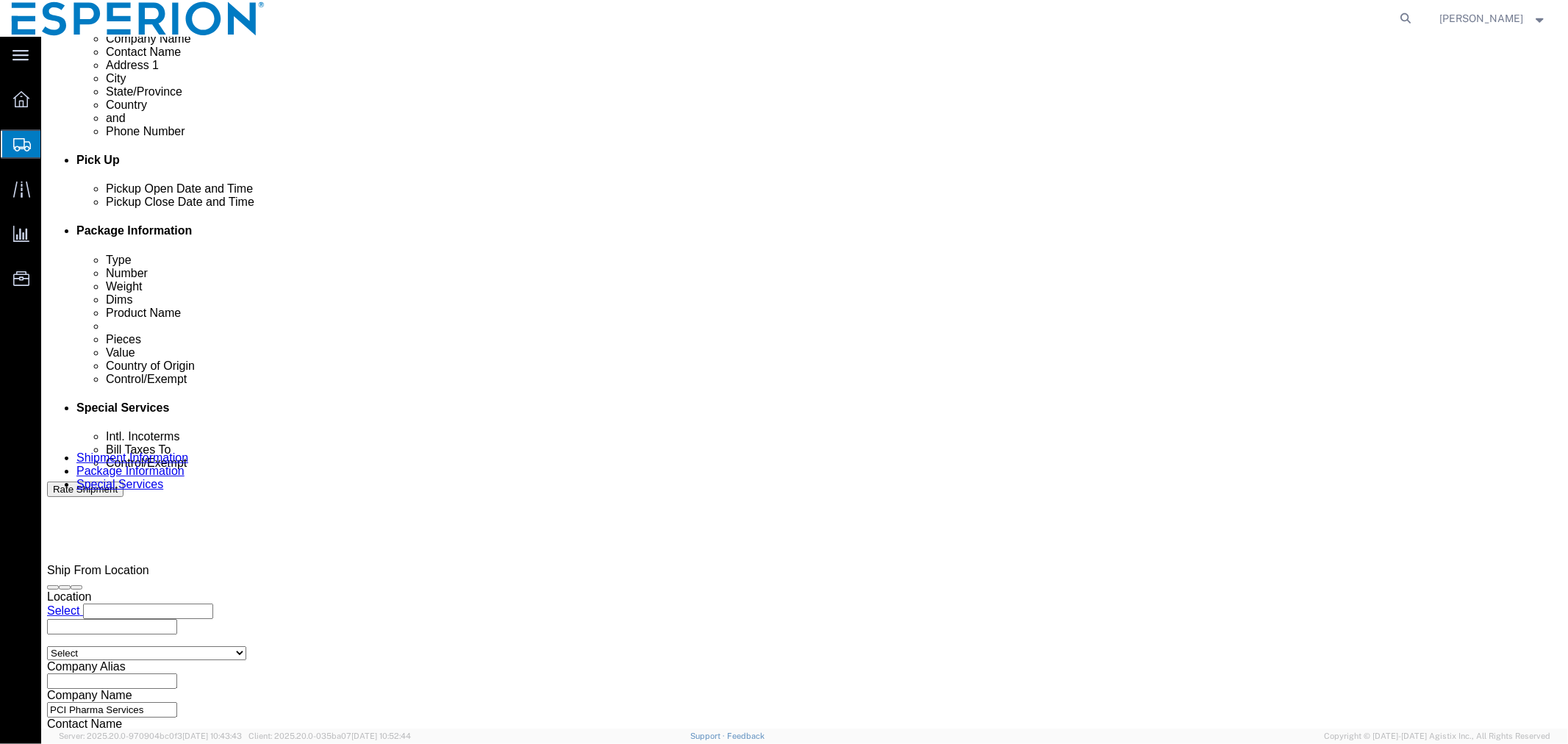
scroll to position [577, 0]
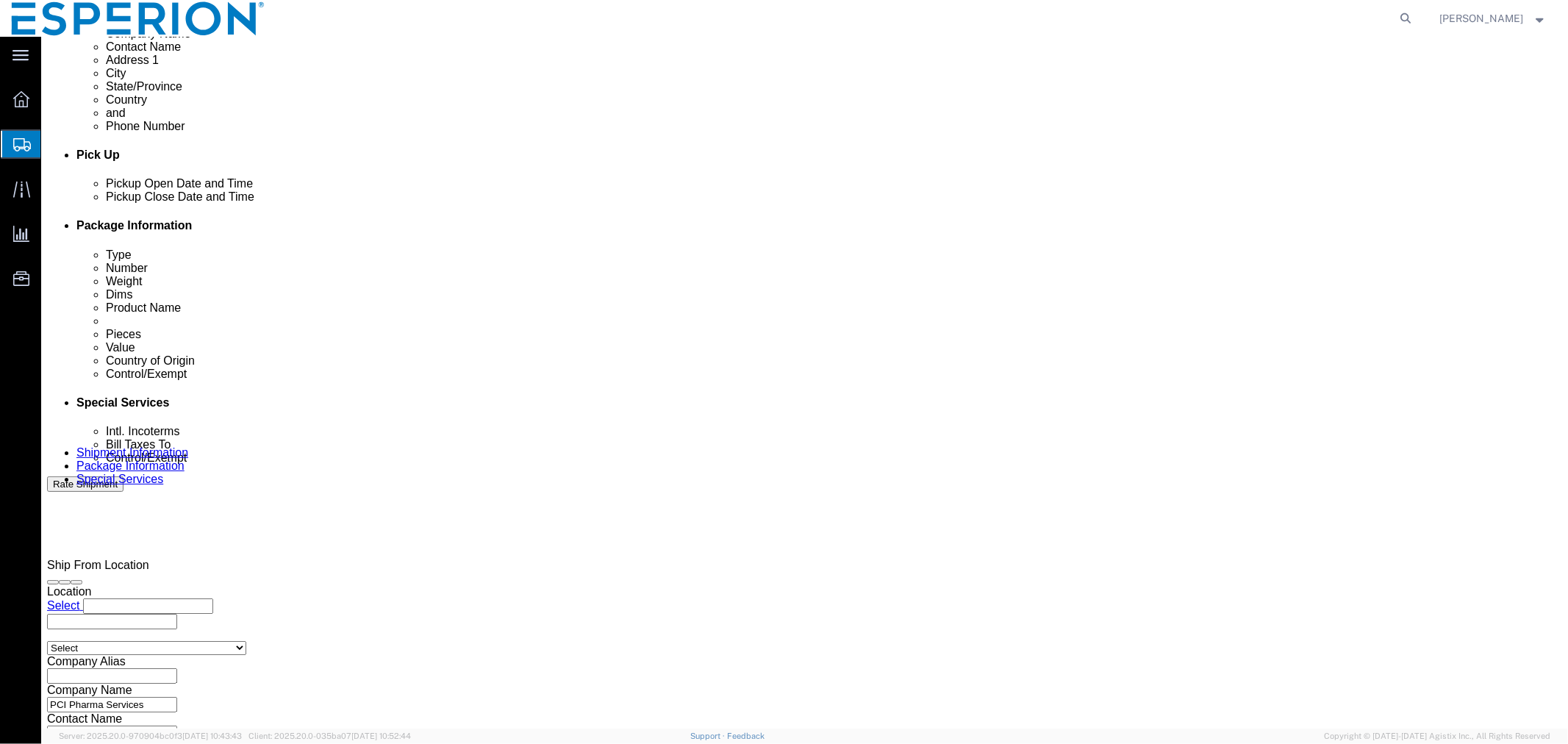
click button "Add reference"
click select "Select Account Type Activity ID Airline Appointment Number ASN Batch Request # …"
select select "JOBNUM"
click select "Select Account Type Activity ID Airline Appointment Number ASN Batch Request # …"
click button "Add reference"
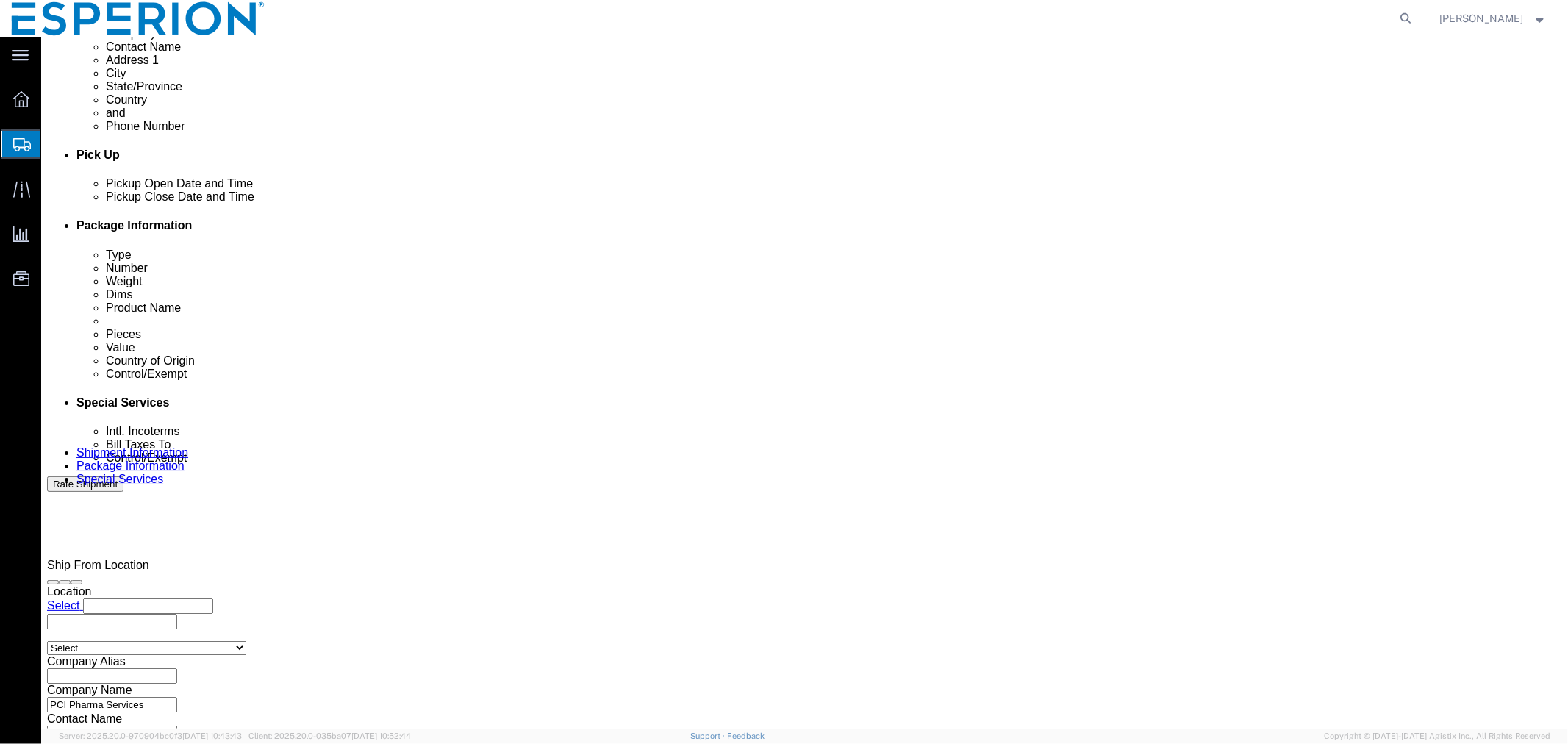
click select "Select Account Type Activity ID Airline Appointment Number ASN Batch Request # …"
select select "HAWB"
click select "Select Account Type Activity ID Airline Appointment Number ASN Batch Request # …"
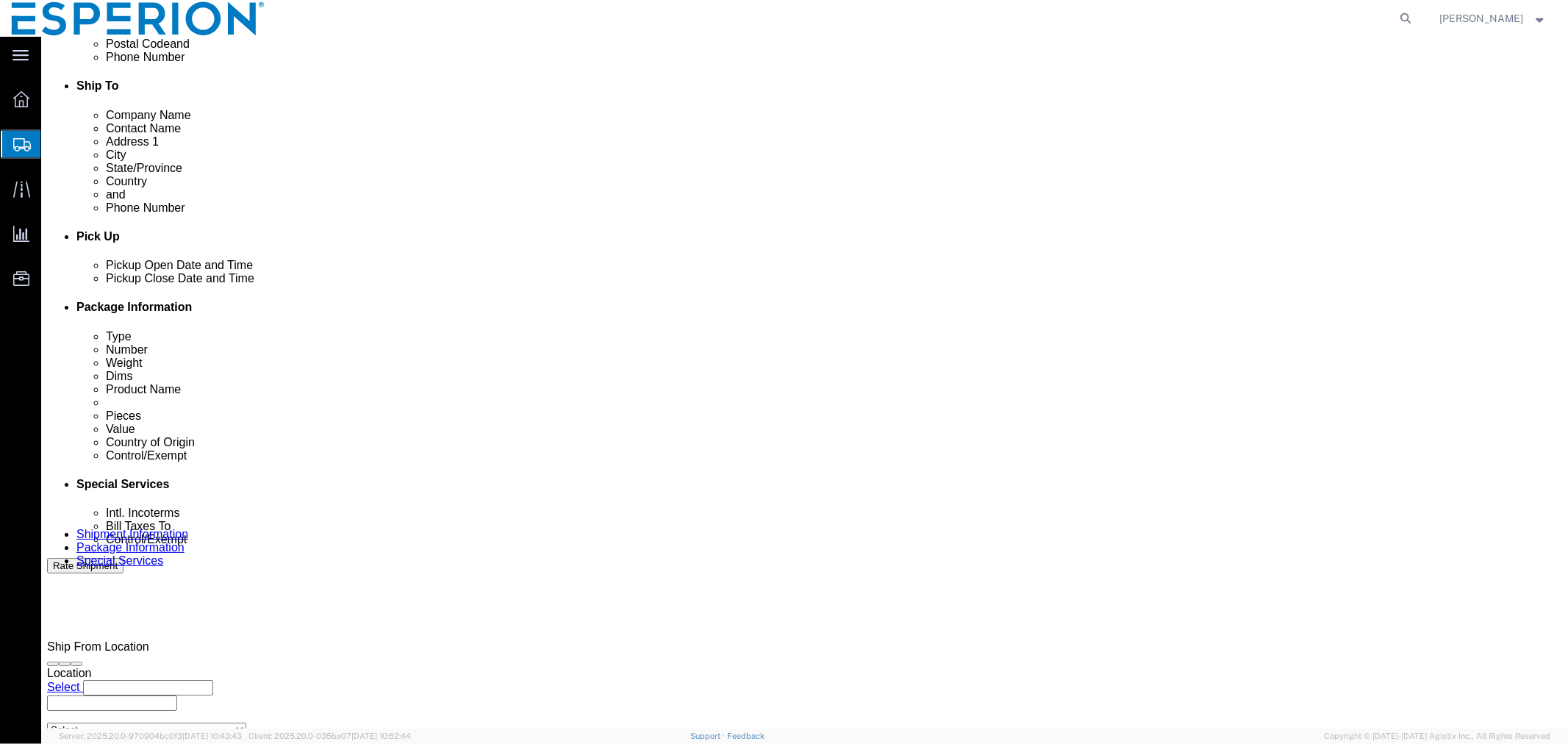
scroll to position [604, 0]
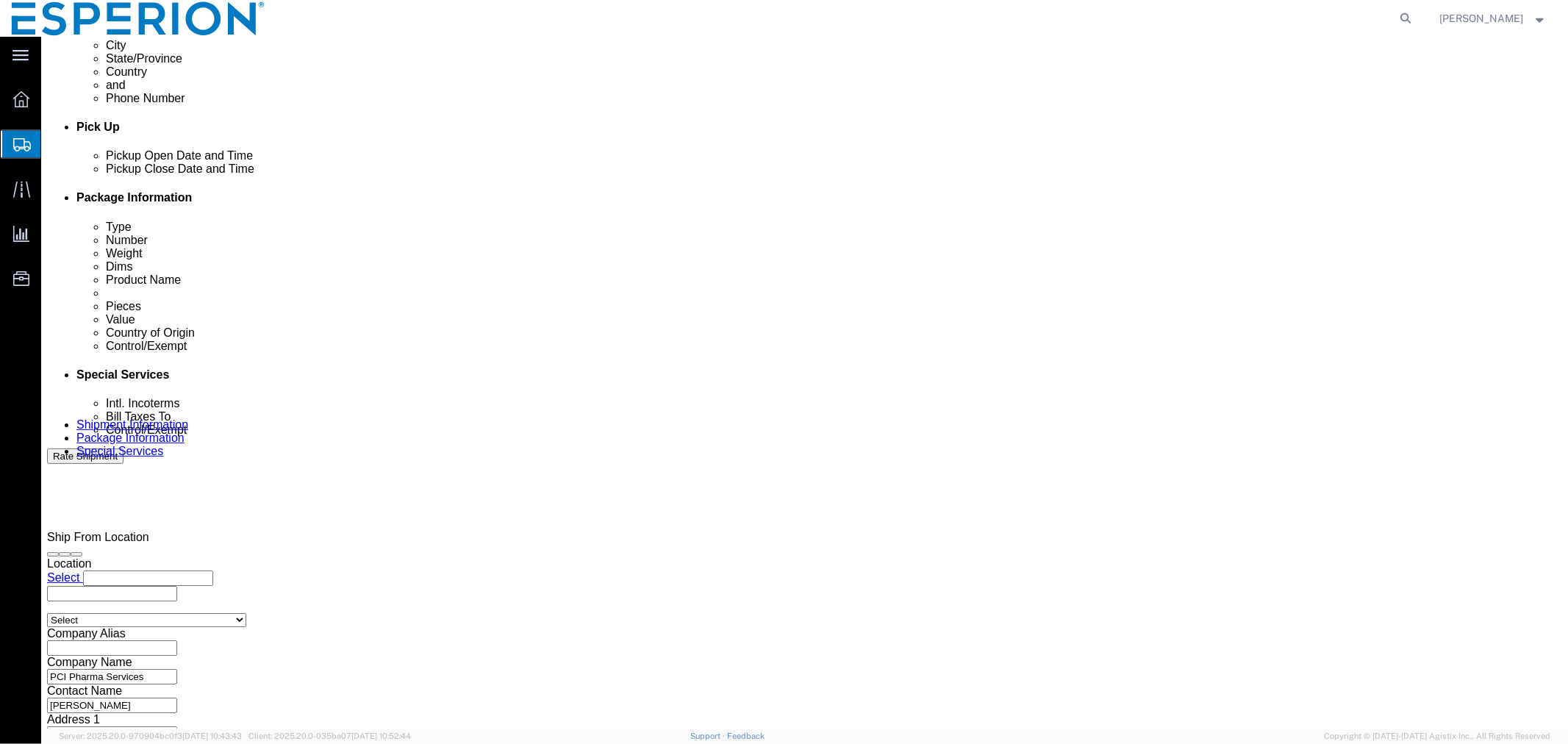
click button "Continue"
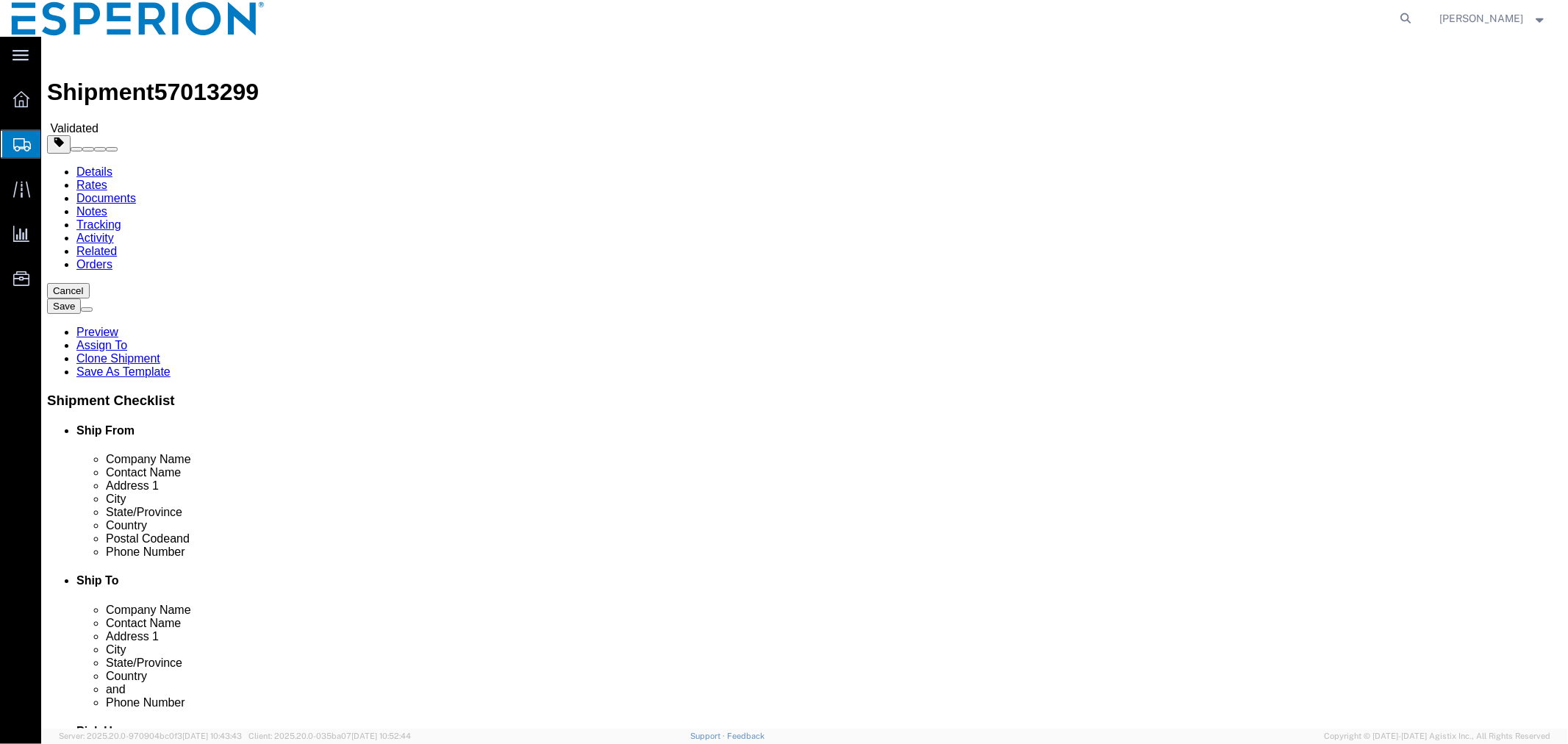
click dd "10.00 Bottle"
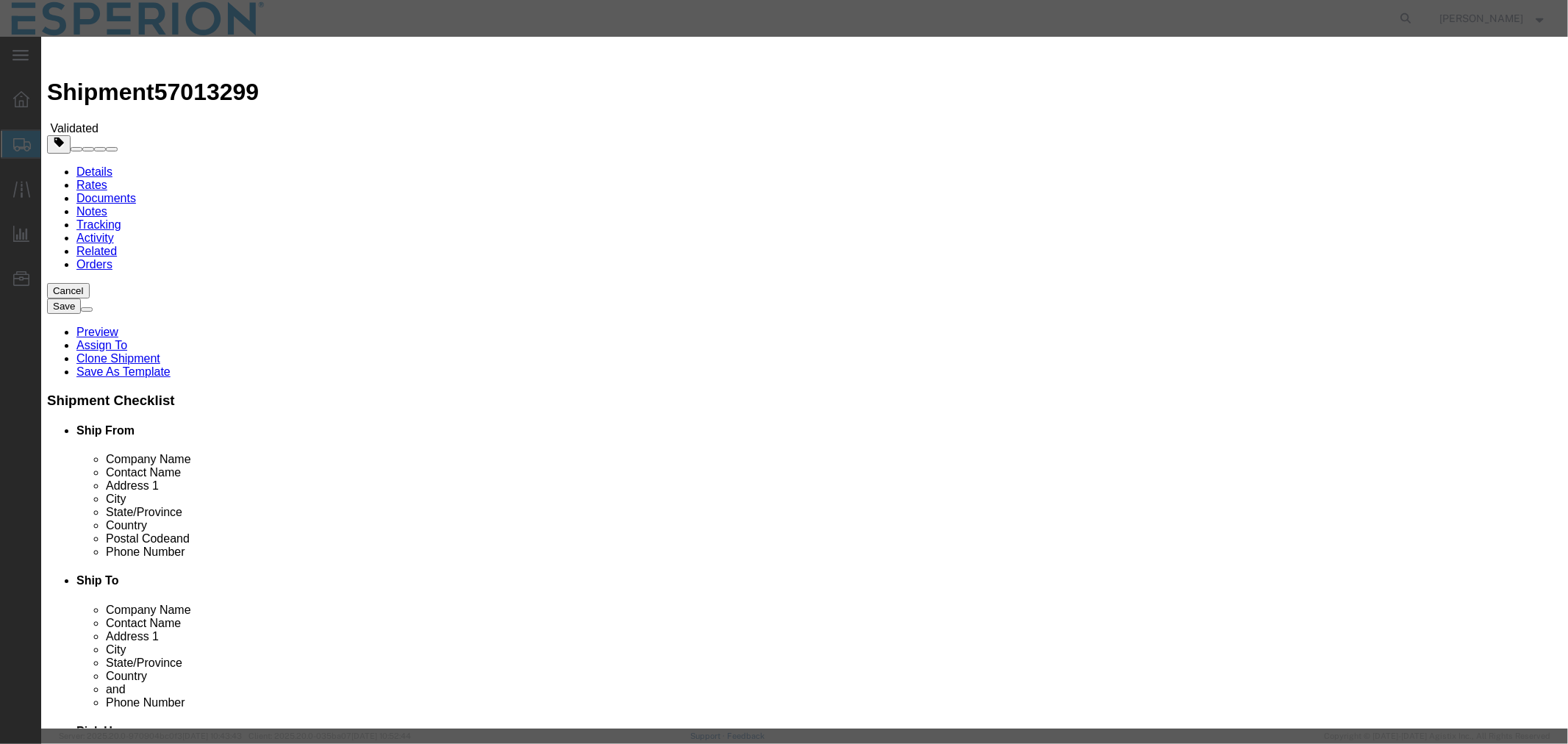
drag, startPoint x: 721, startPoint y: 111, endPoint x: 490, endPoint y: 112, distance: 231.0
click div "Product Name [MEDICAL_DATA] -[MEDICAL_DATA] Tablets, 180 mg"
click textarea "30-Count [PERSON_NAME]"
drag, startPoint x: 995, startPoint y: 112, endPoint x: 897, endPoint y: 110, distance: 98.0
click div "30-Count [PERSON_NAME]"
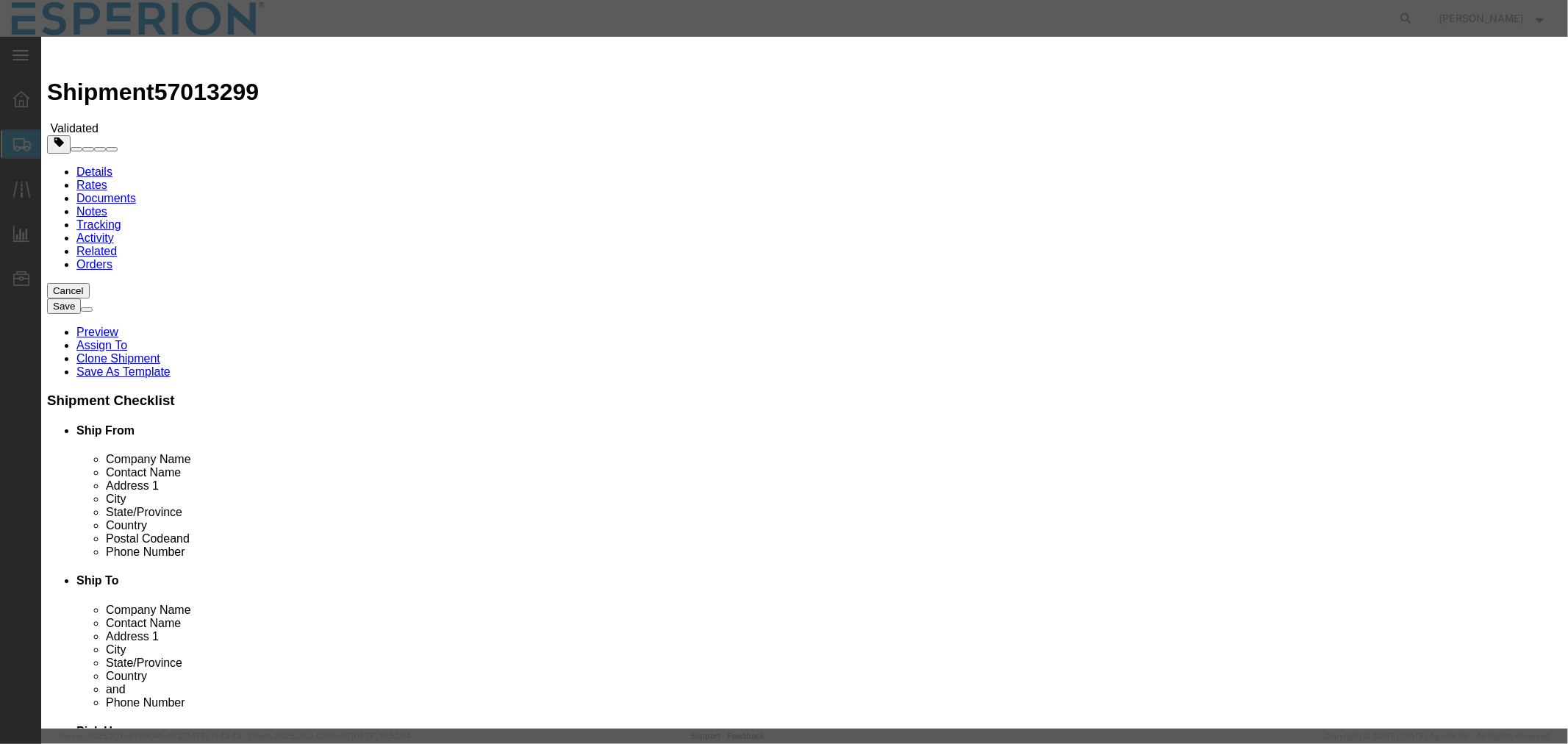
click button "Close"
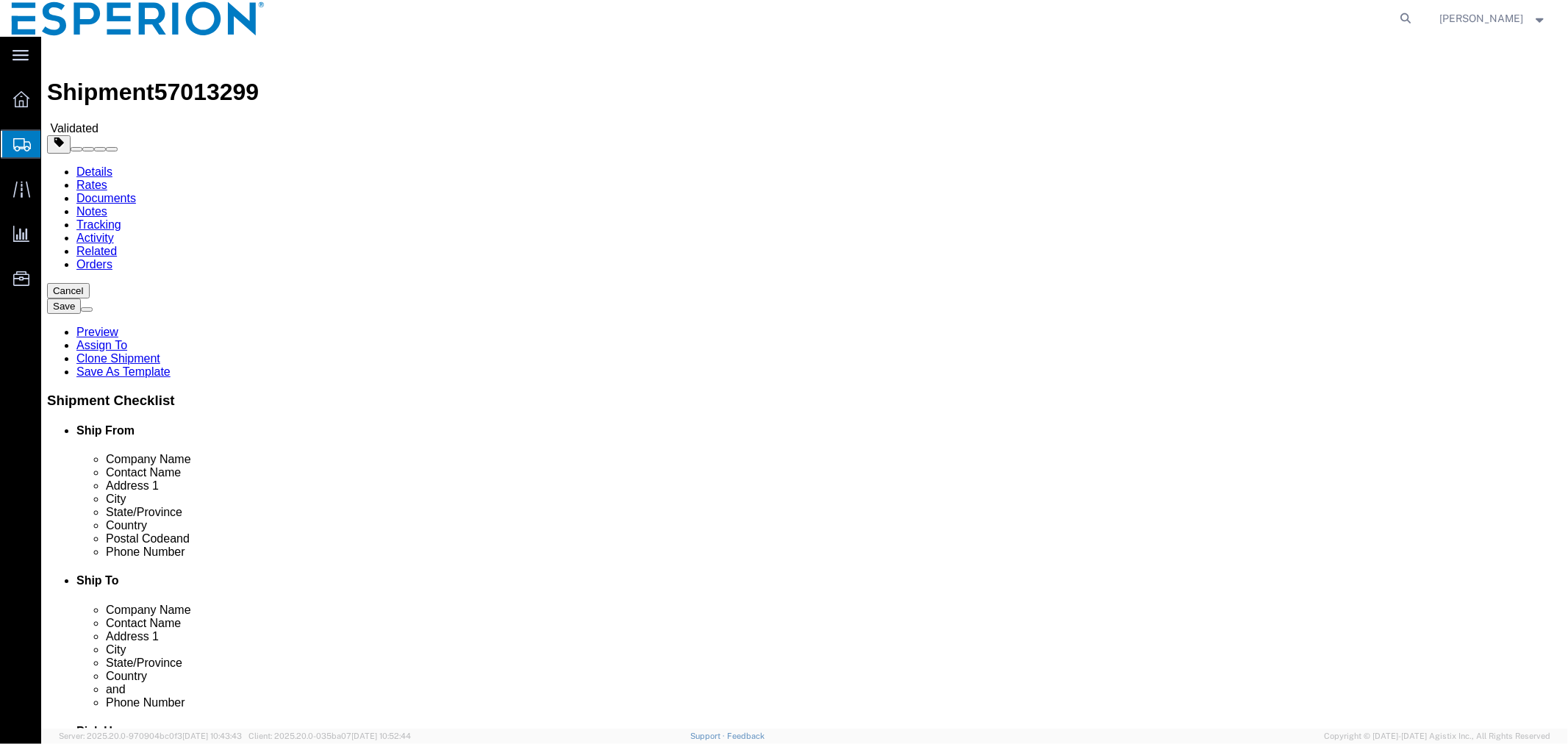
click div "Pieces: 10.00 Bottle Total value: 3330.00 USD"
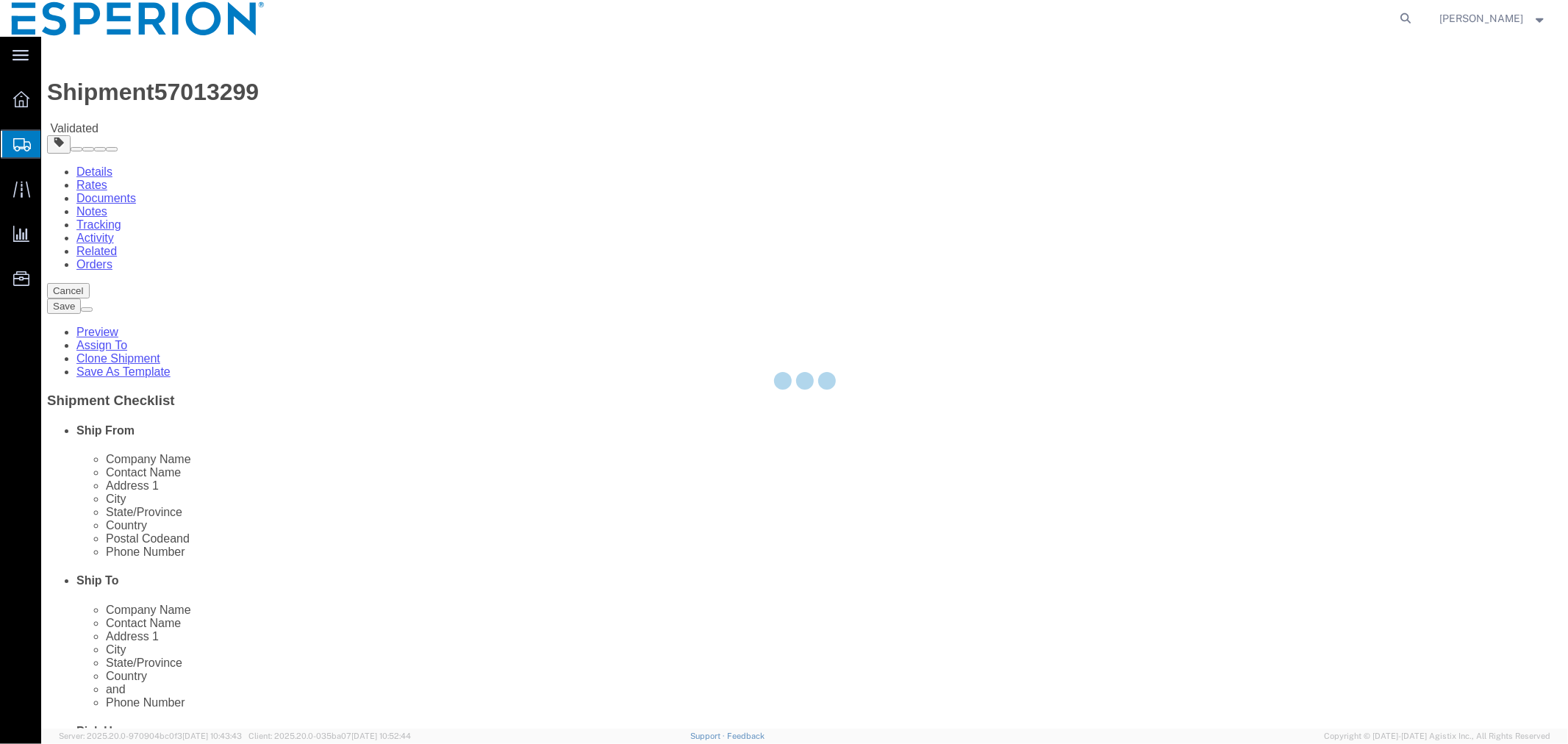
select select "IN"
select select "US"
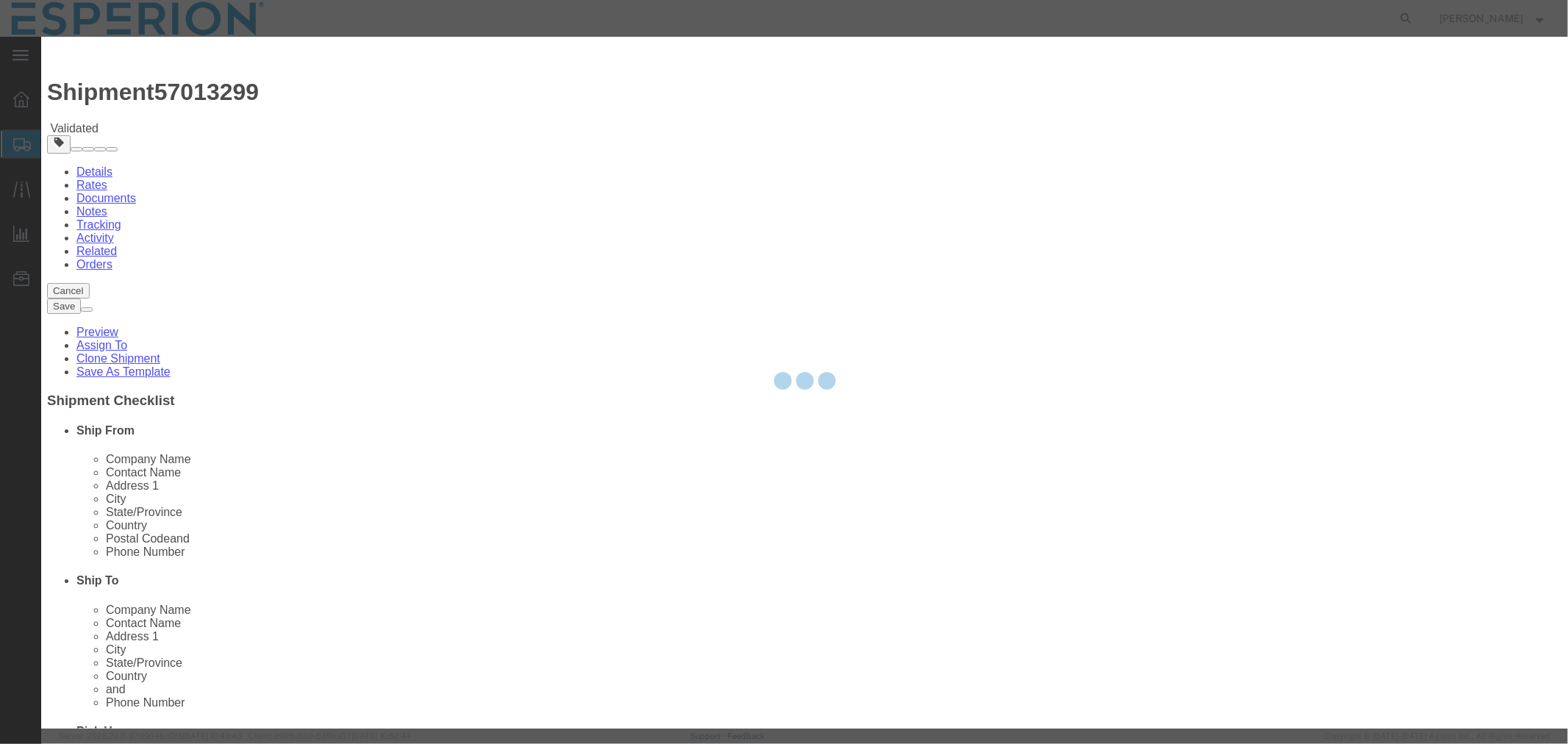
scroll to position [2, 0]
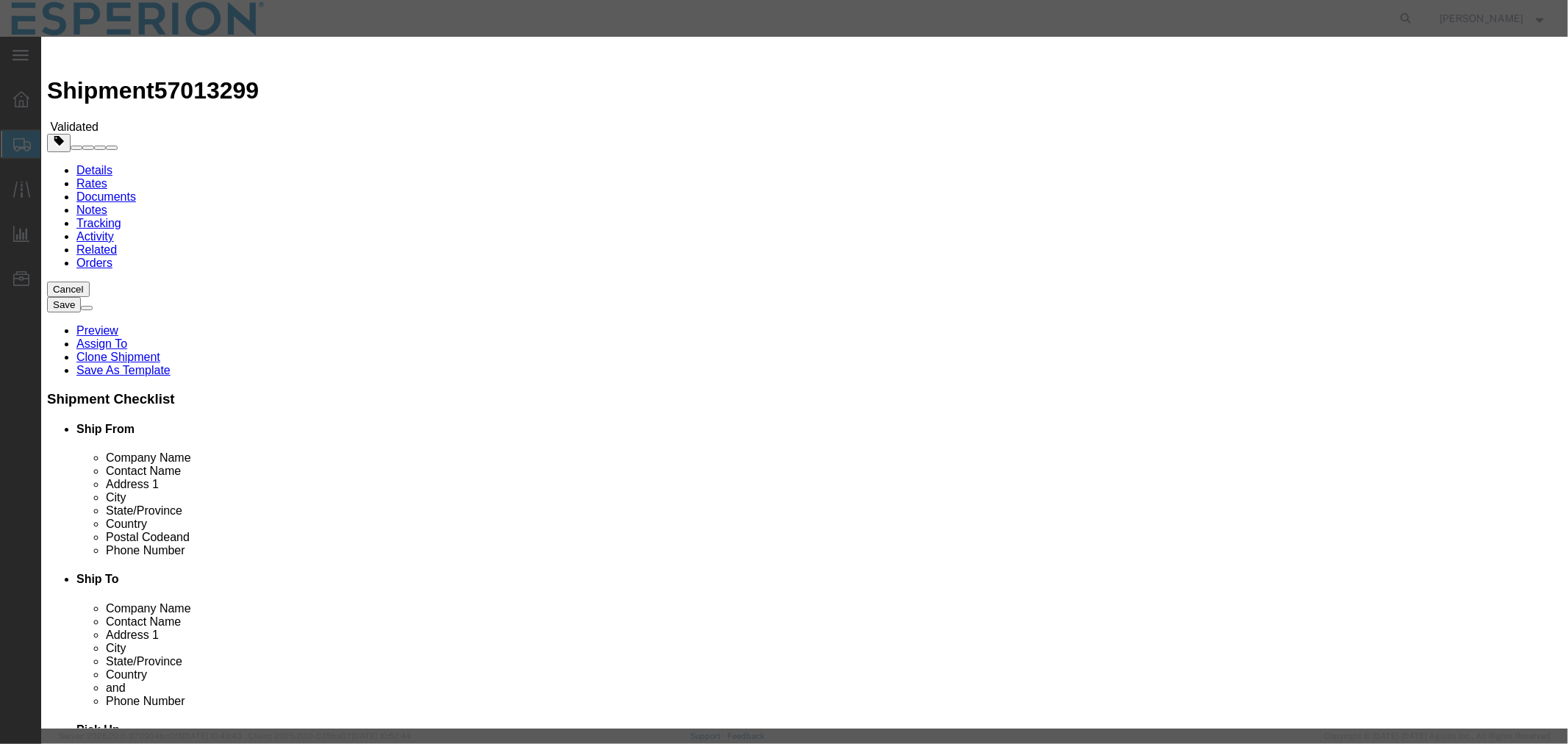
click label
click input "checkbox"
checkbox input "false"
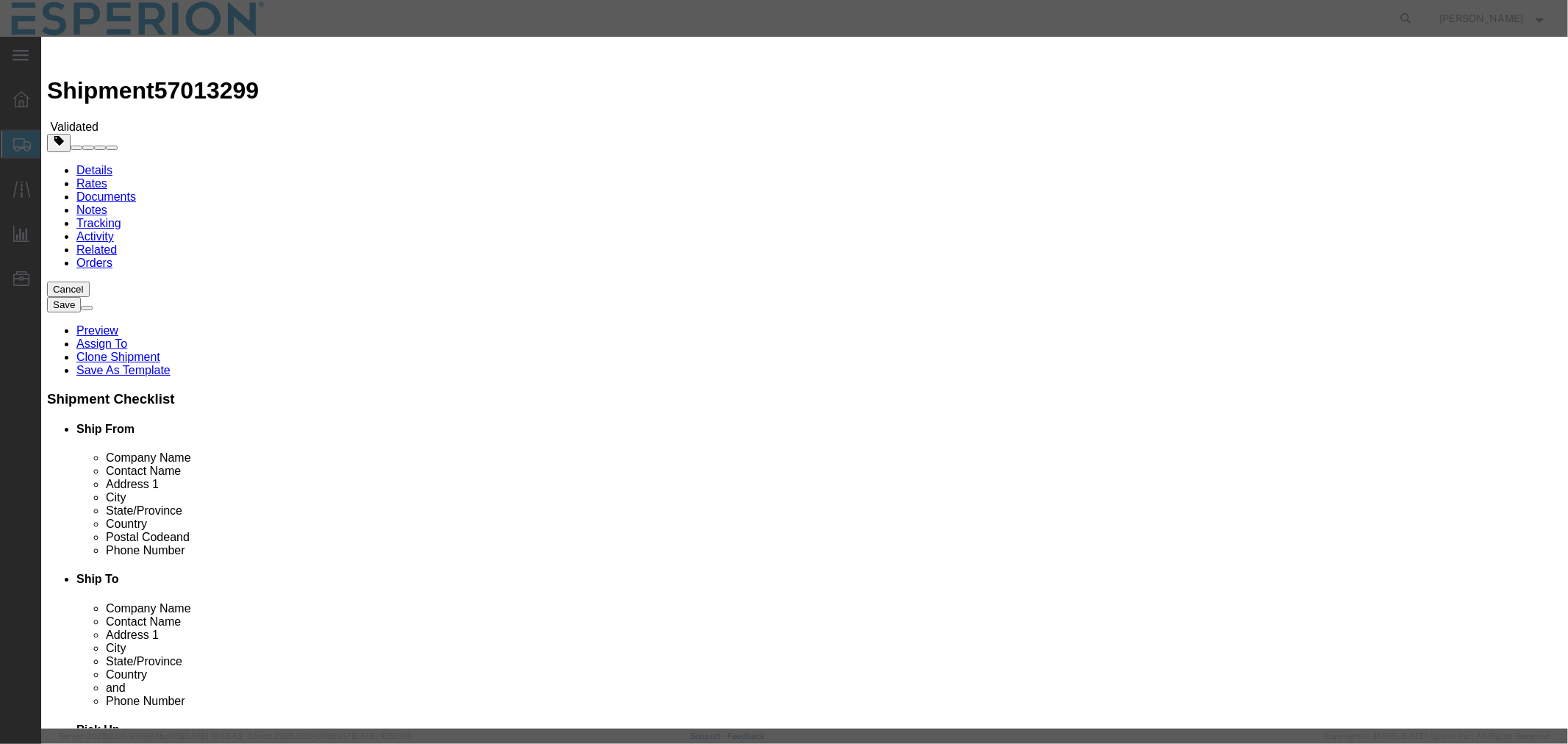
drag, startPoint x: 577, startPoint y: 420, endPoint x: 496, endPoint y: 417, distance: 81.1
click div "CAS# 738606-46-7"
click button "Save & Close"
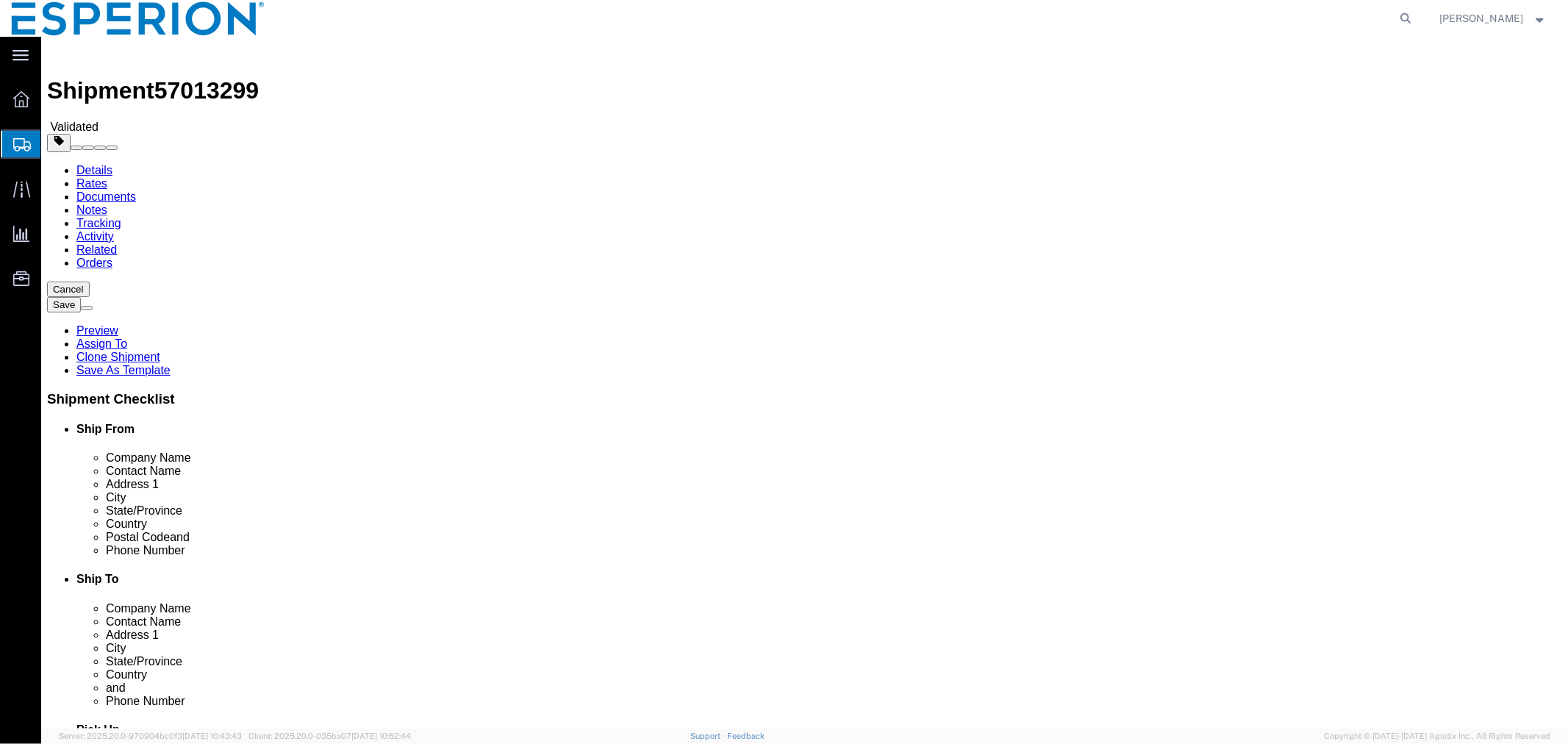
click link "Details"
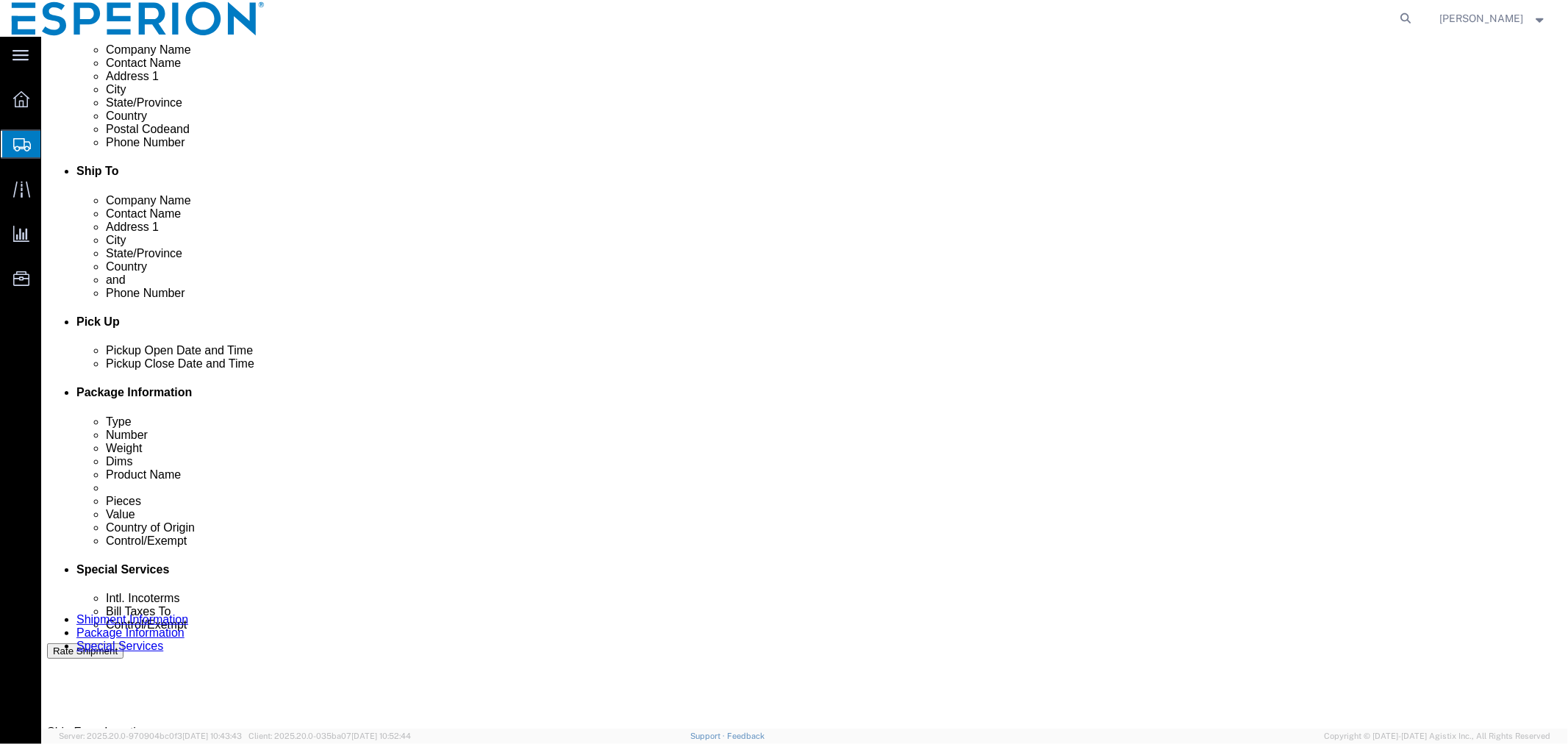
scroll to position [577, 0]
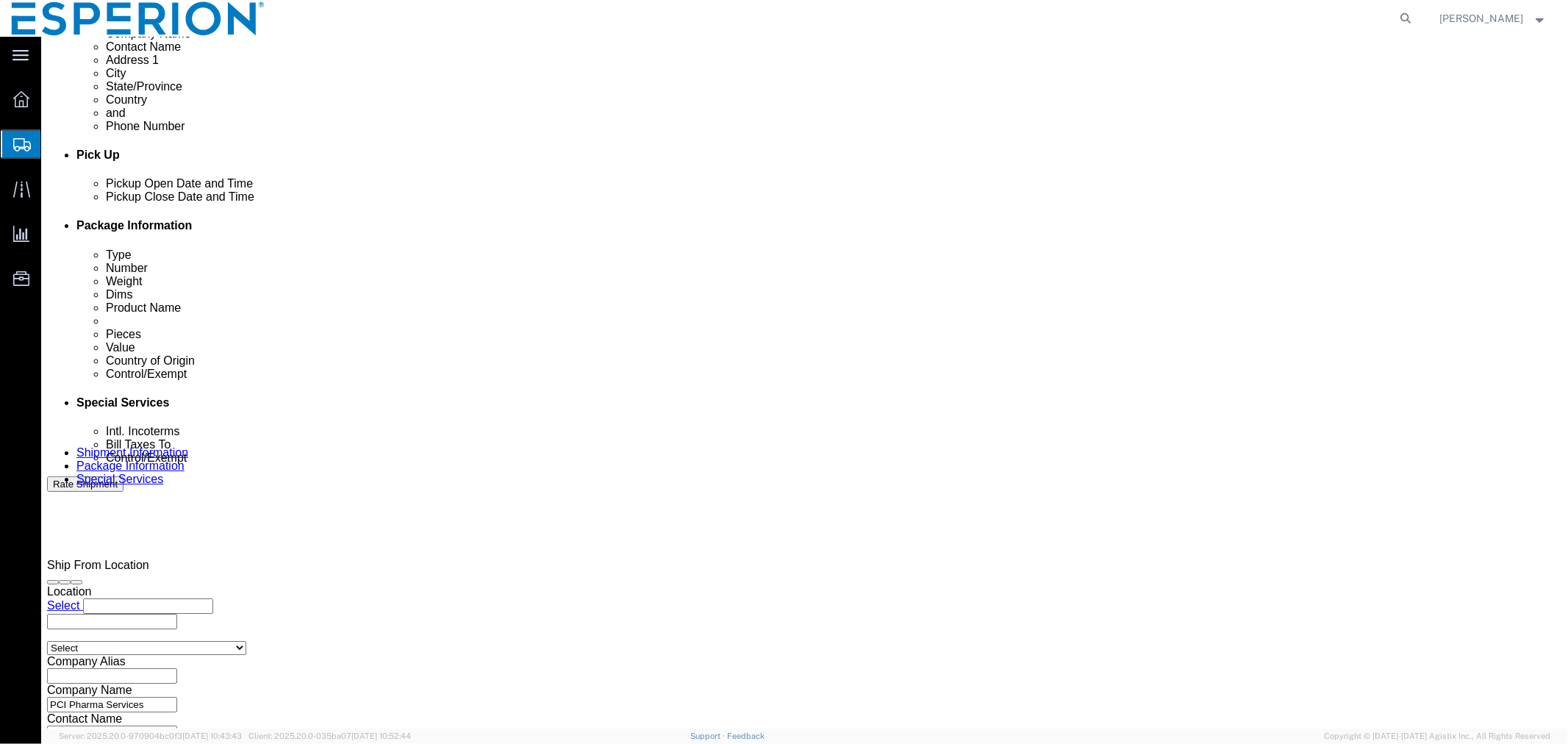
click button "Add reference"
click select "Select Account Type Activity ID Airline Appointment Number ASN Batch Request # …"
select select "JOBNUM"
click select "Select Account Type Activity ID Airline Appointment Number ASN Batch Request # …"
click button "Add reference"
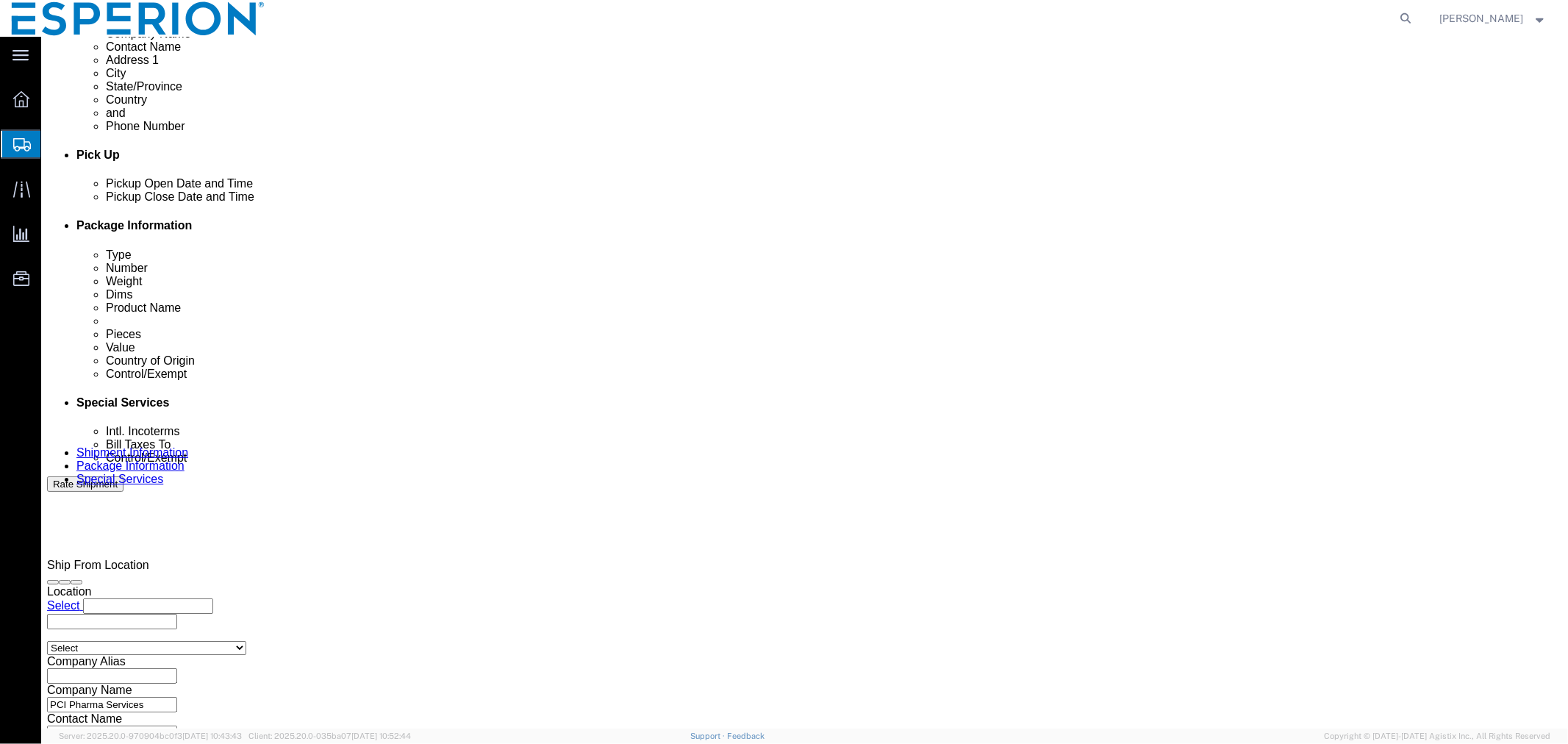
click select "Select Account Type Activity ID Airline Appointment Number ASN Batch Request # …"
select select "HAWB"
click select "Select Account Type Activity ID Airline Appointment Number ASN Batch Request # …"
click input "text"
type input "v"
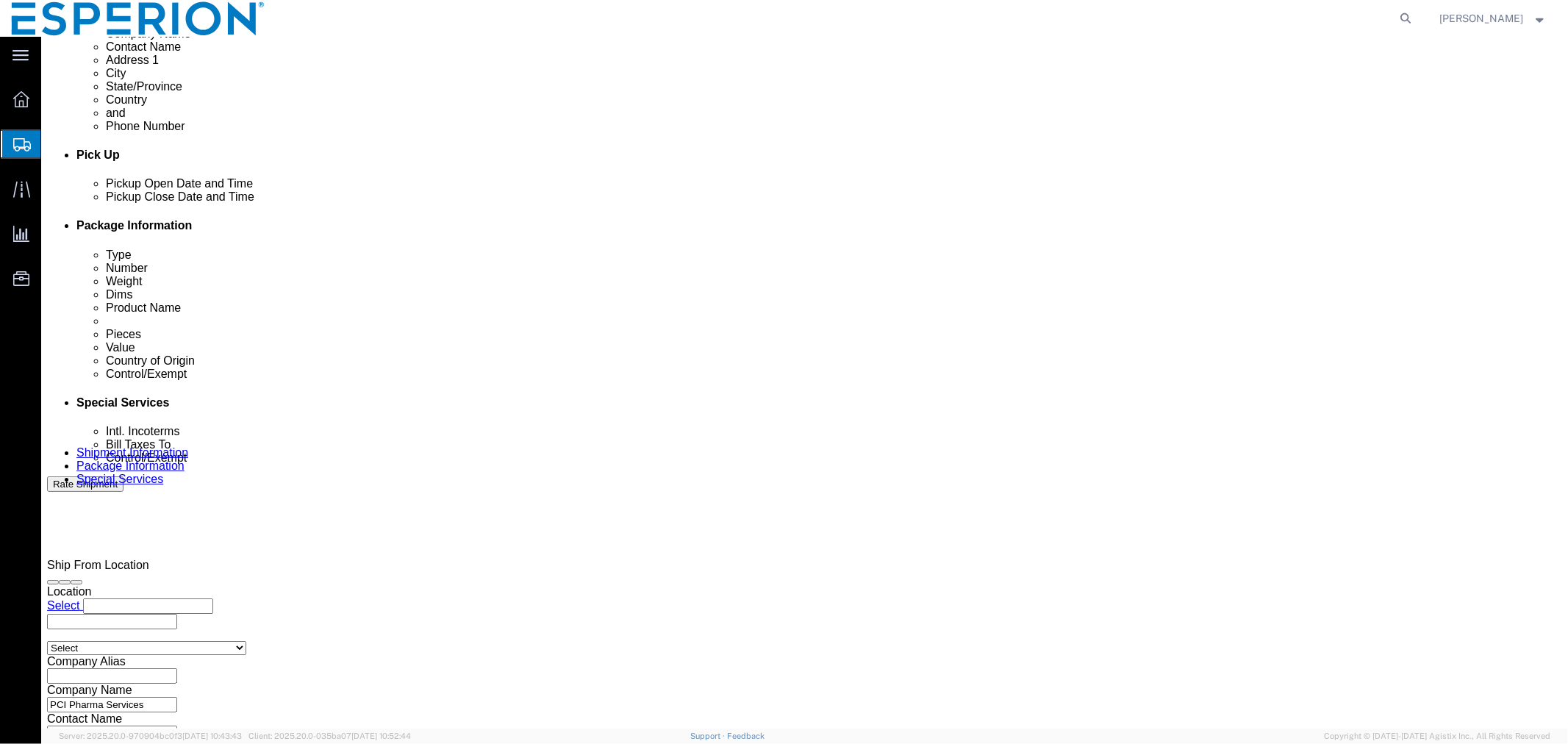
paste input "927455769"
type input "927455769"
click button "Save"
click button "Continue"
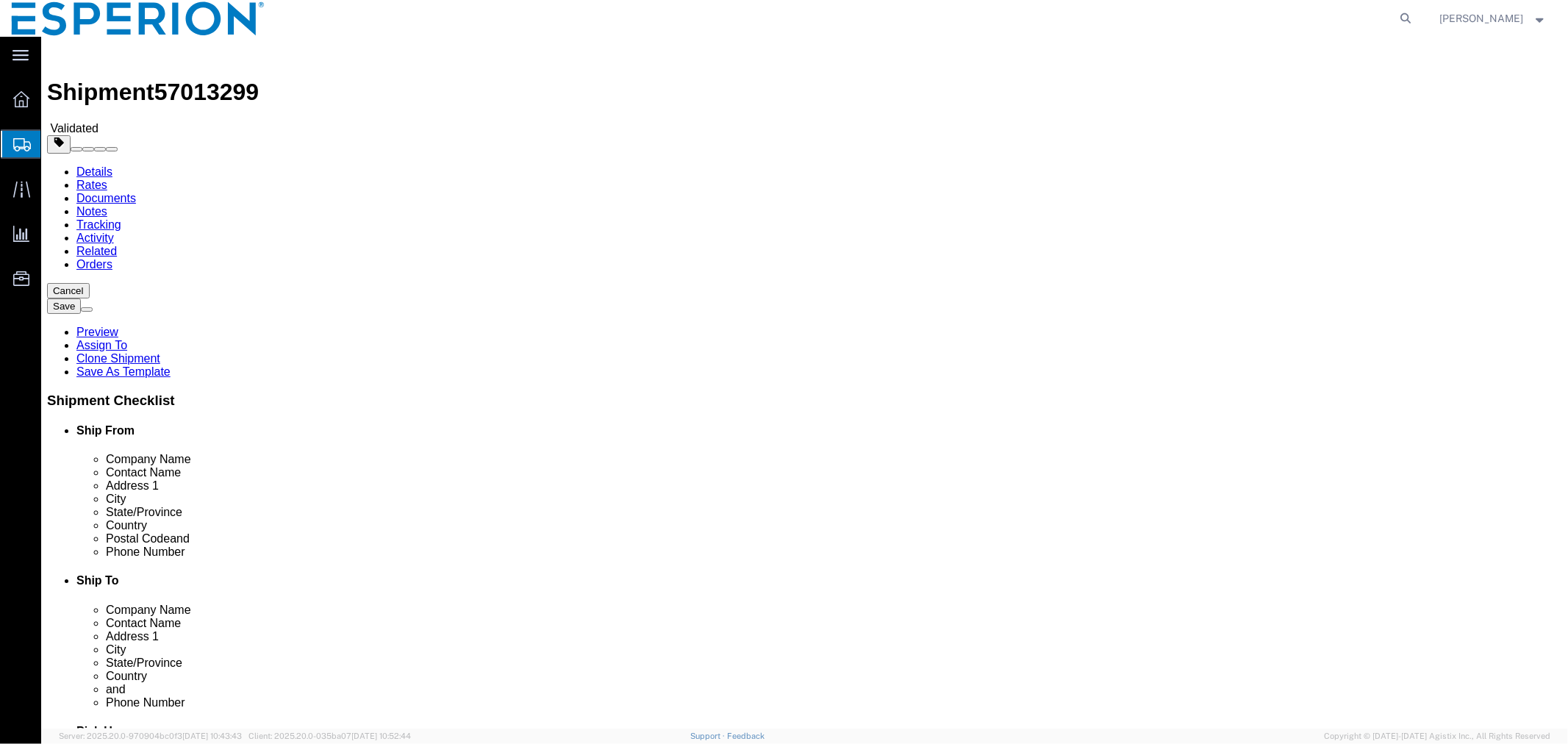
click button "Continue"
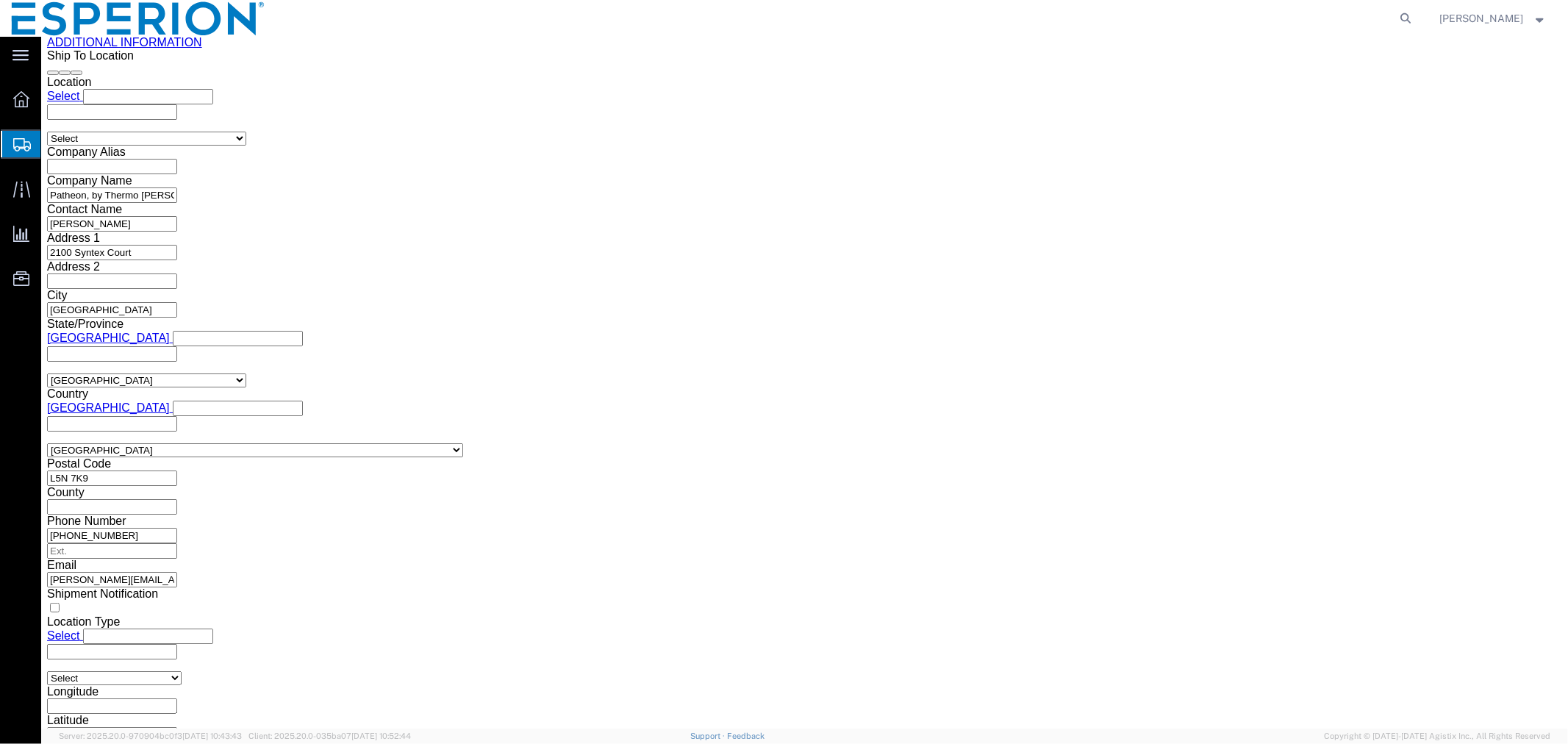
scroll to position [1890, 0]
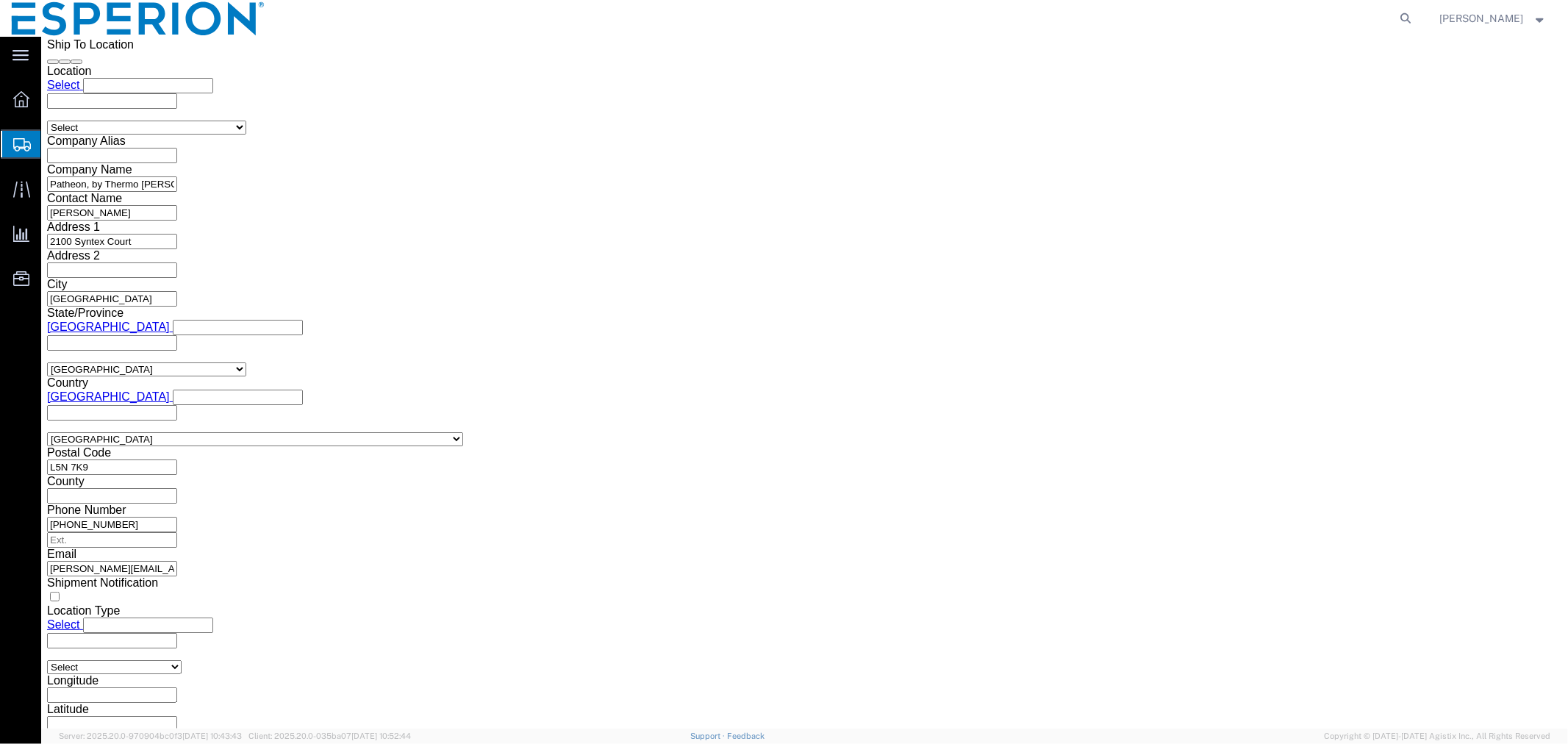
click button "Rate Shipment"
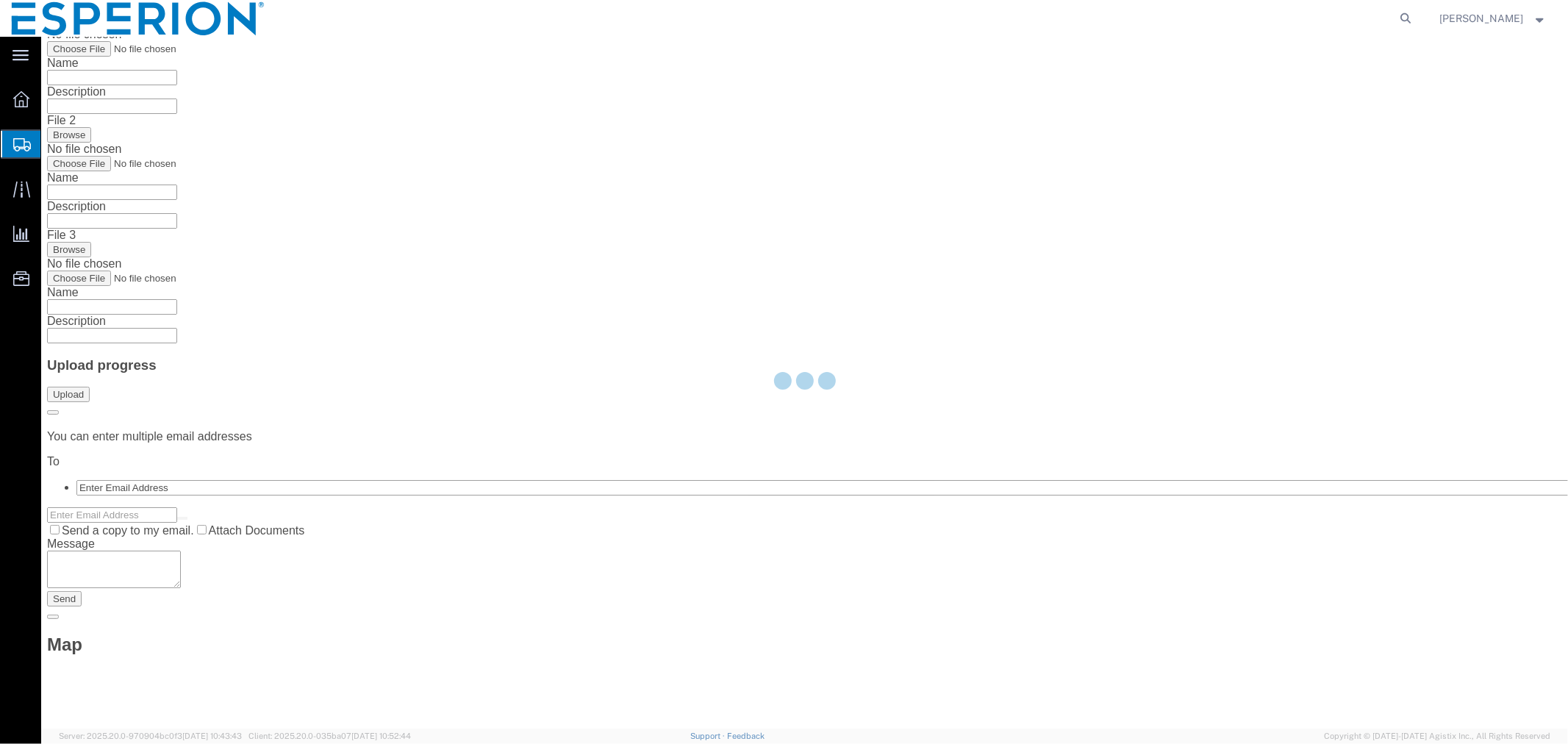
scroll to position [0, 0]
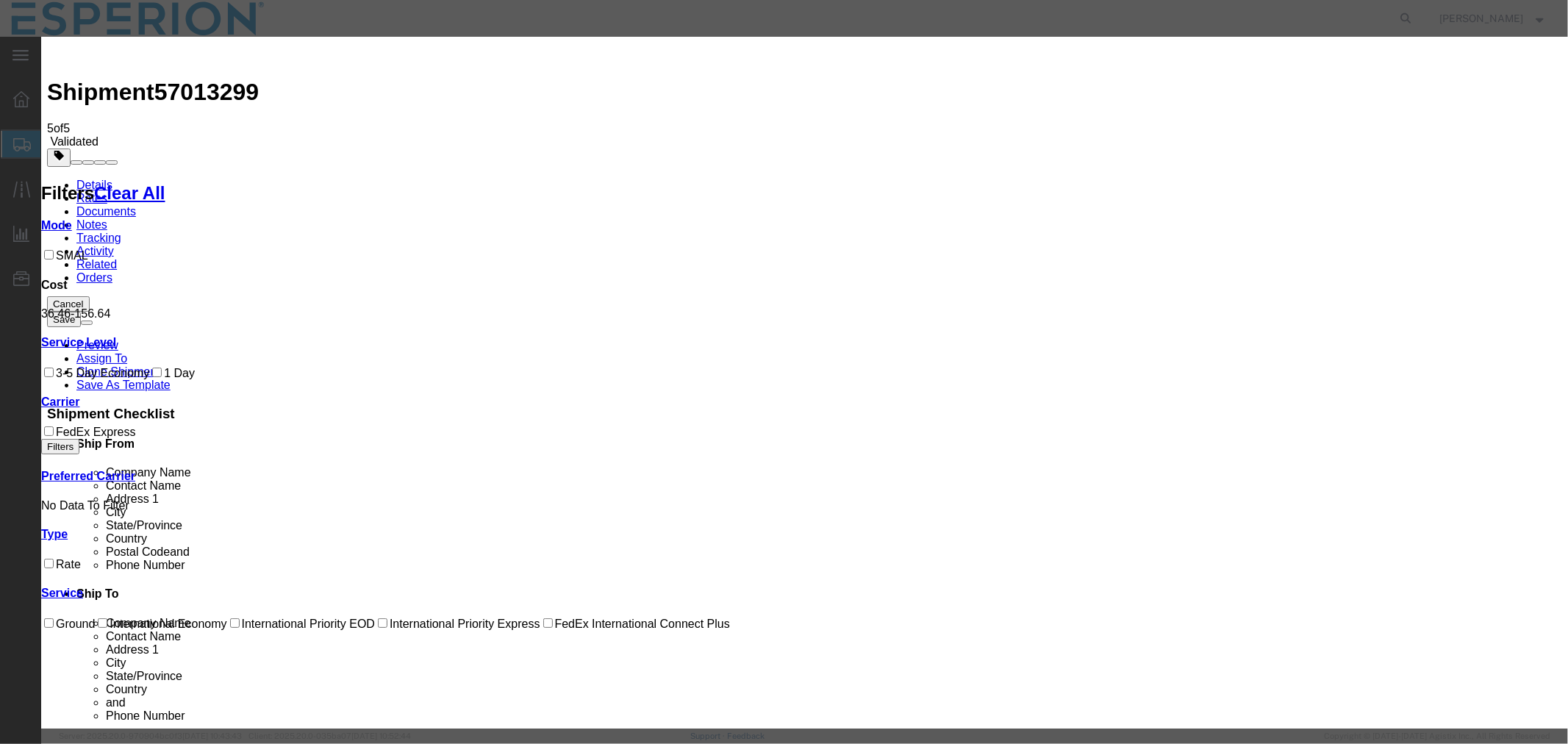
select select "2322"
select select "12670"
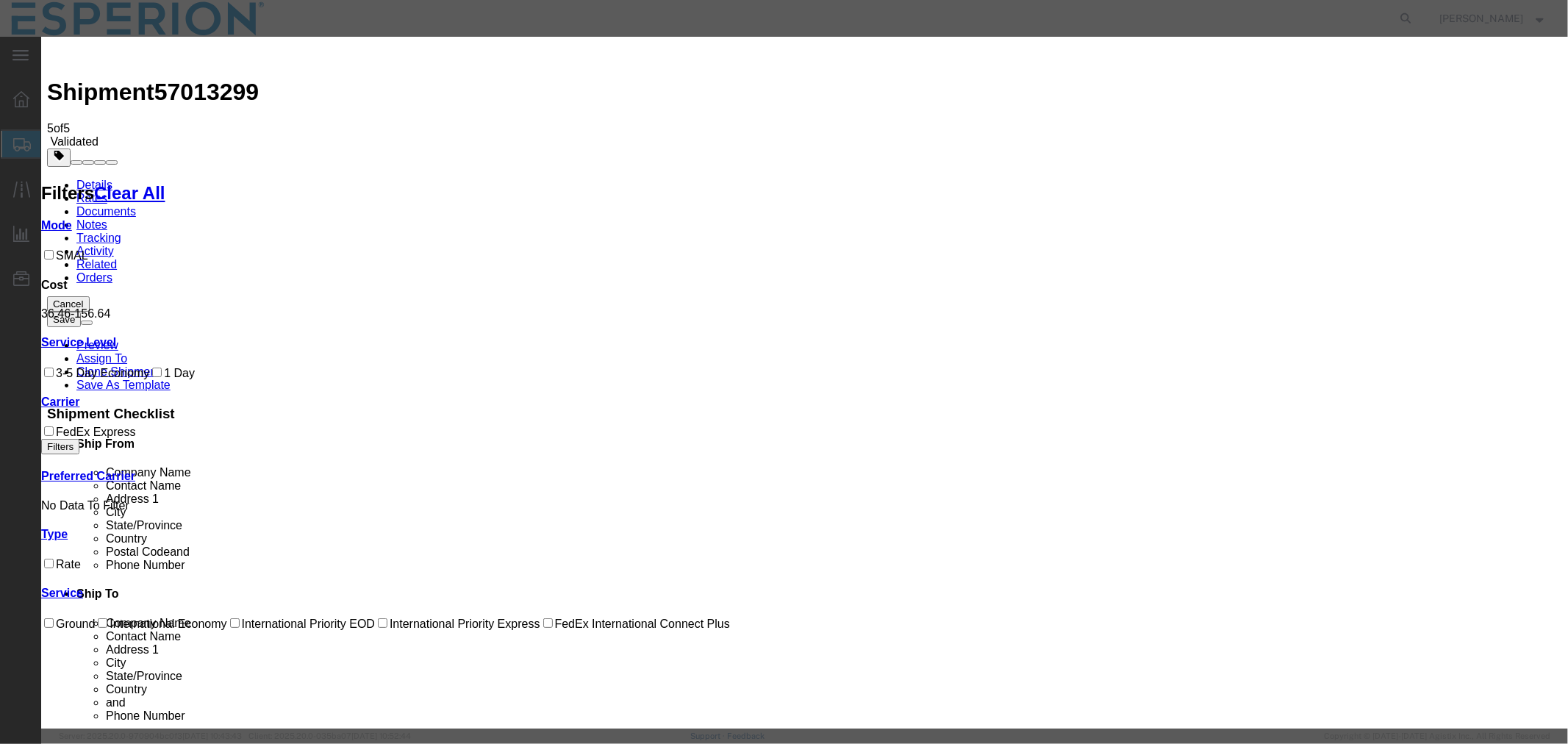
paste input "927455769"
type input "927455769"
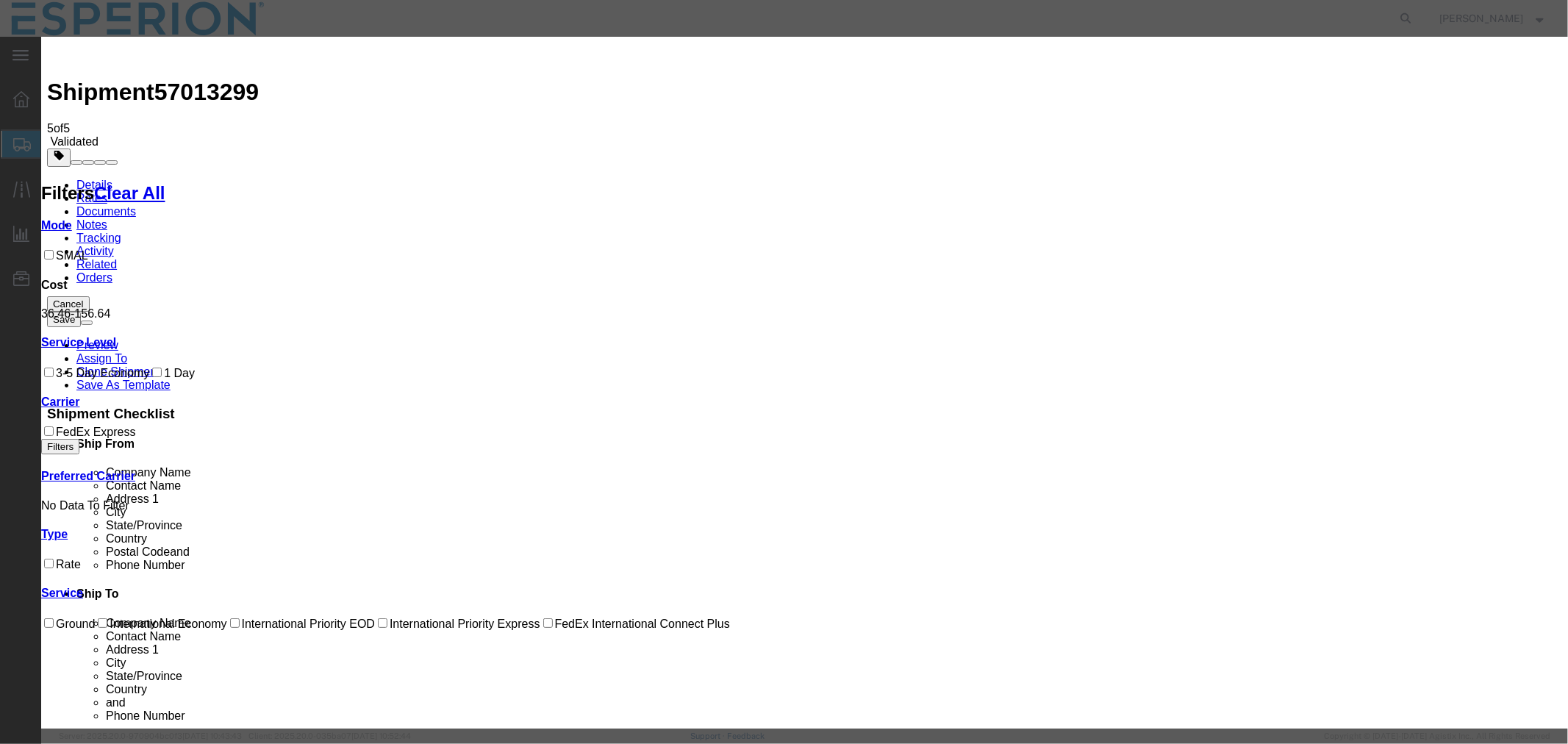
type input "ABREAUX"
